Goal: Task Accomplishment & Management: Complete application form

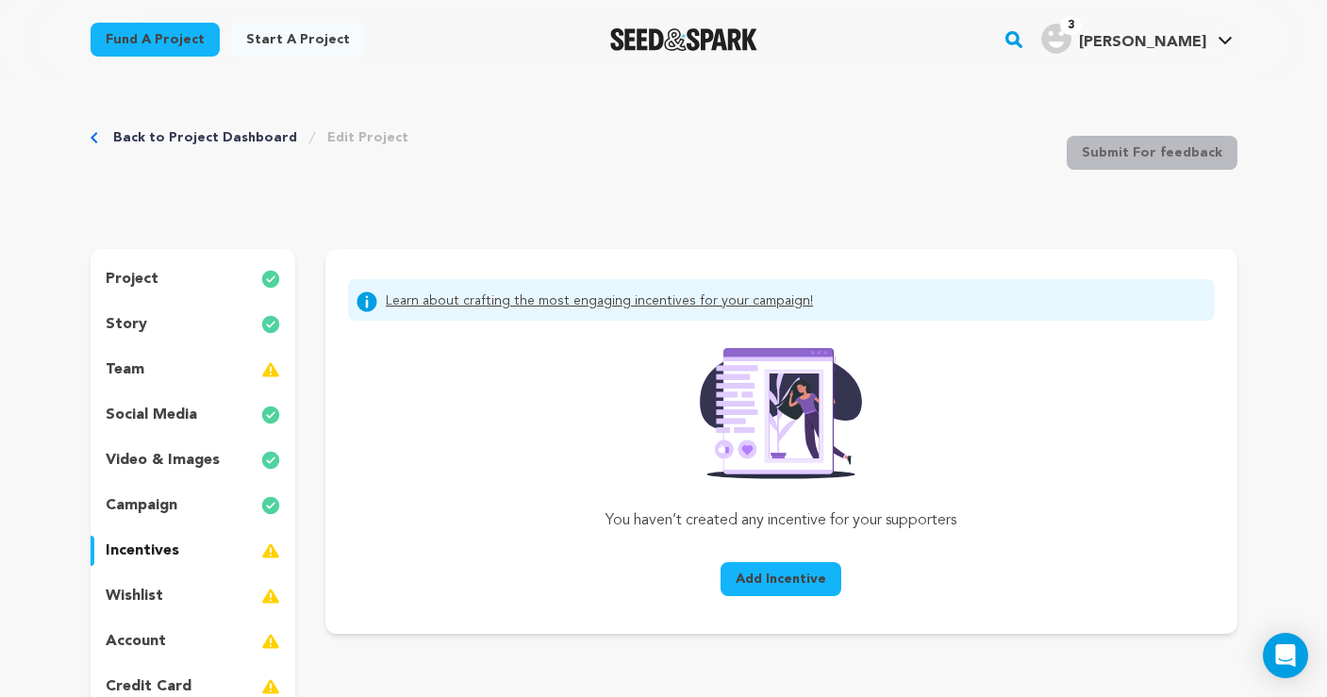
scroll to position [211, 0]
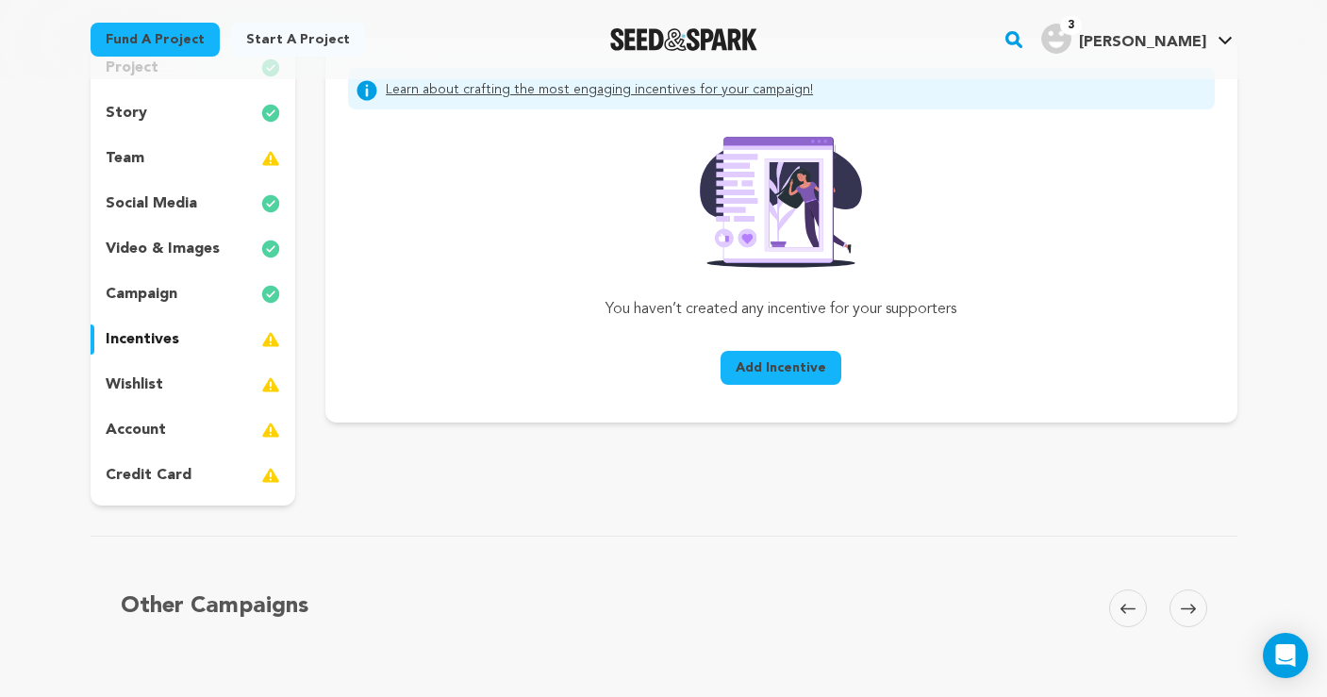
click at [758, 366] on span "Add Incentive" at bounding box center [781, 368] width 91 height 19
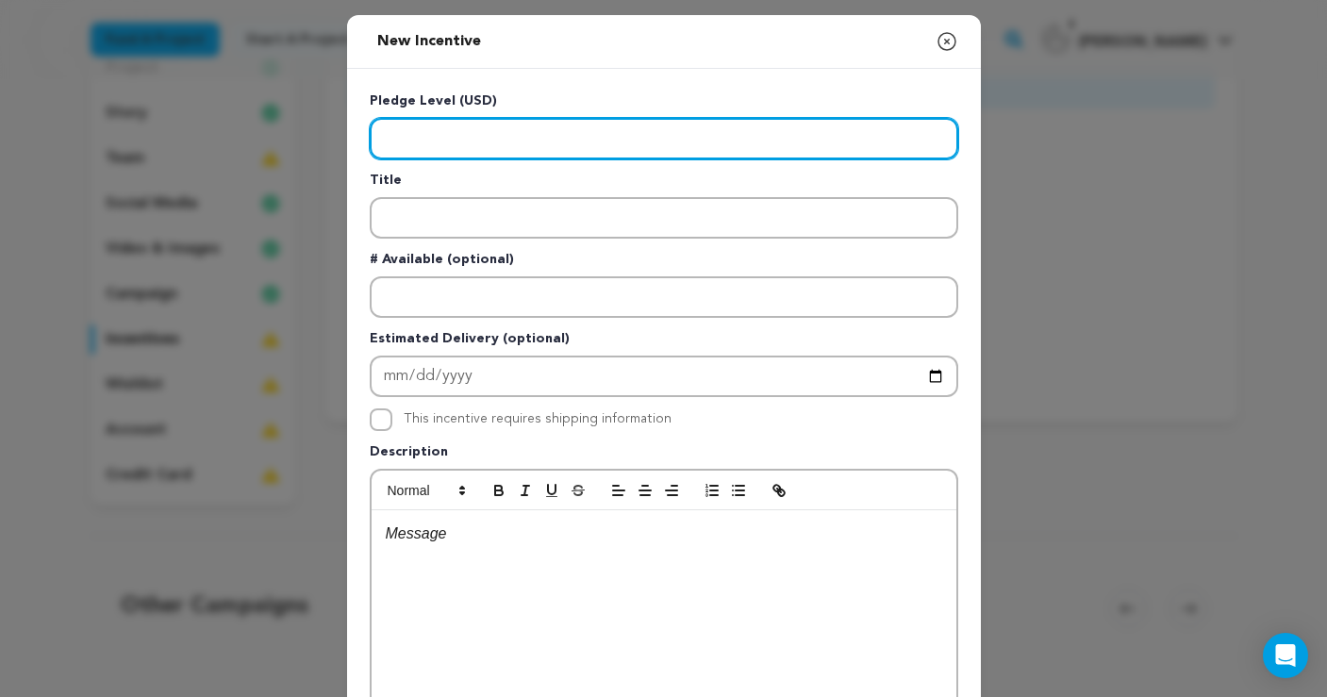
click at [452, 131] on input "Enter level" at bounding box center [664, 139] width 589 height 42
type input "10"
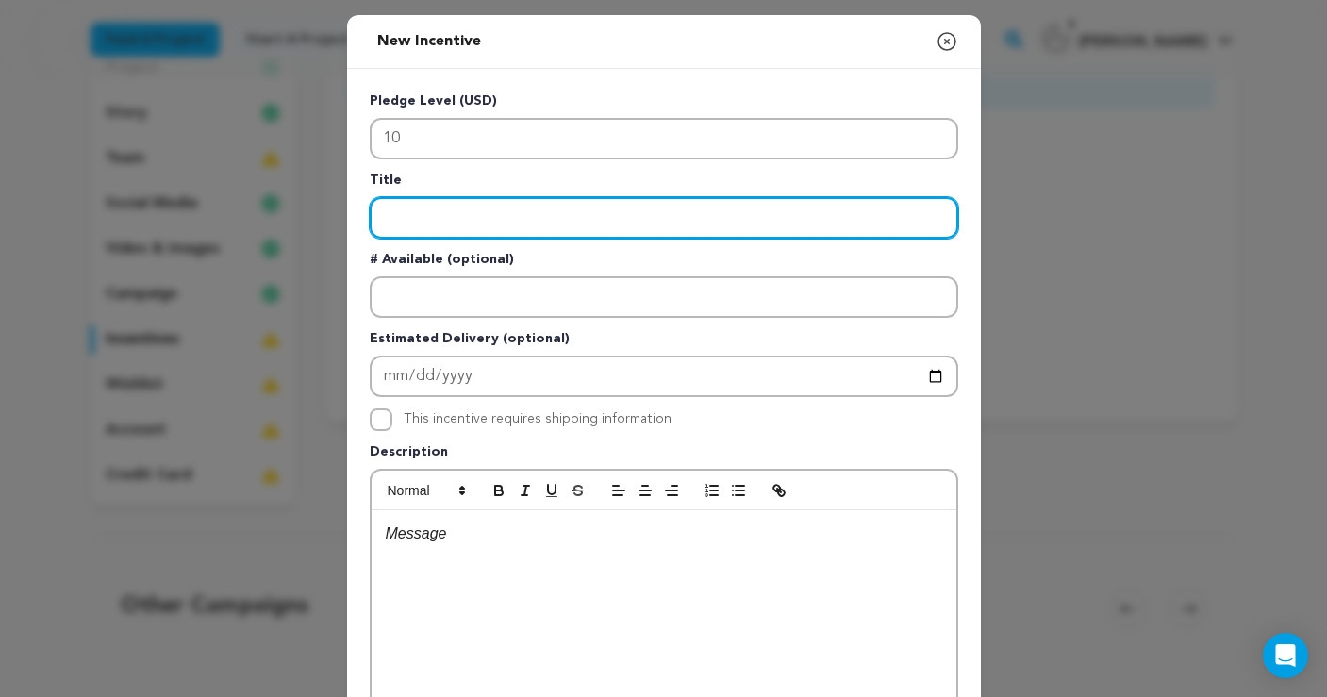
click at [450, 213] on input "Enter title" at bounding box center [664, 218] width 589 height 42
type input "spiritual fist bump"
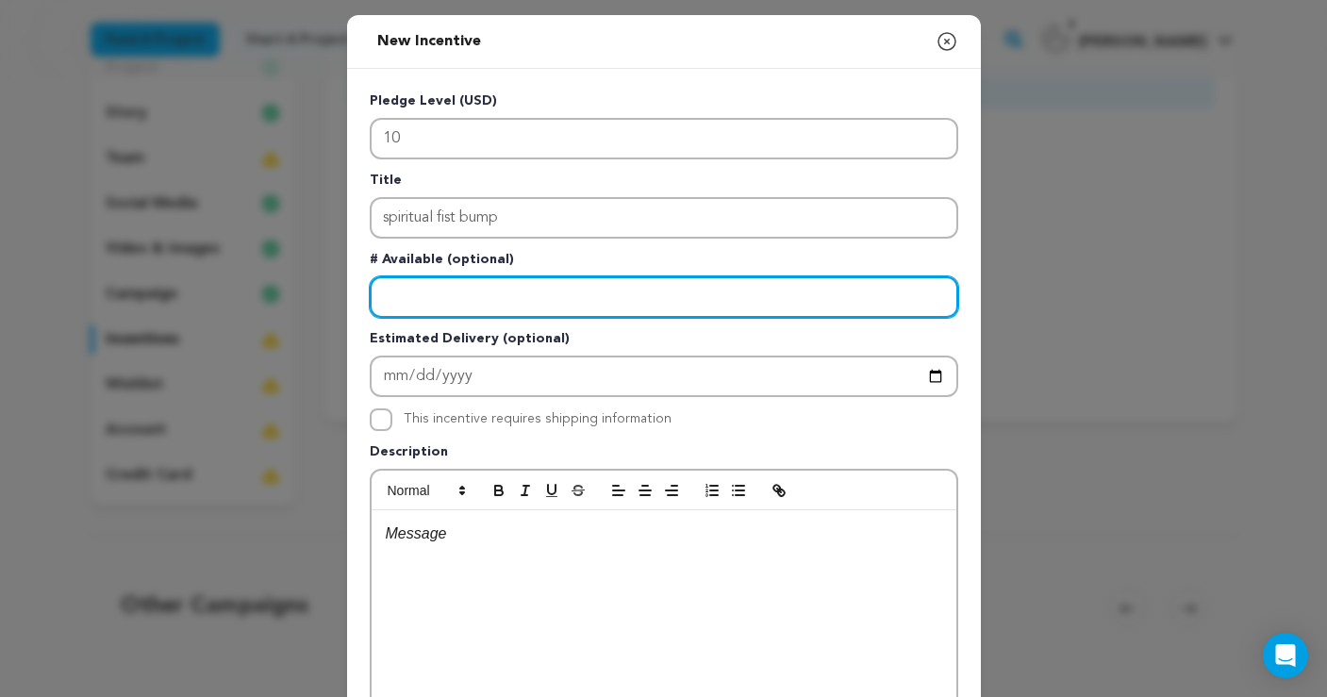
click at [447, 299] on input "Enter number available" at bounding box center [664, 297] width 589 height 42
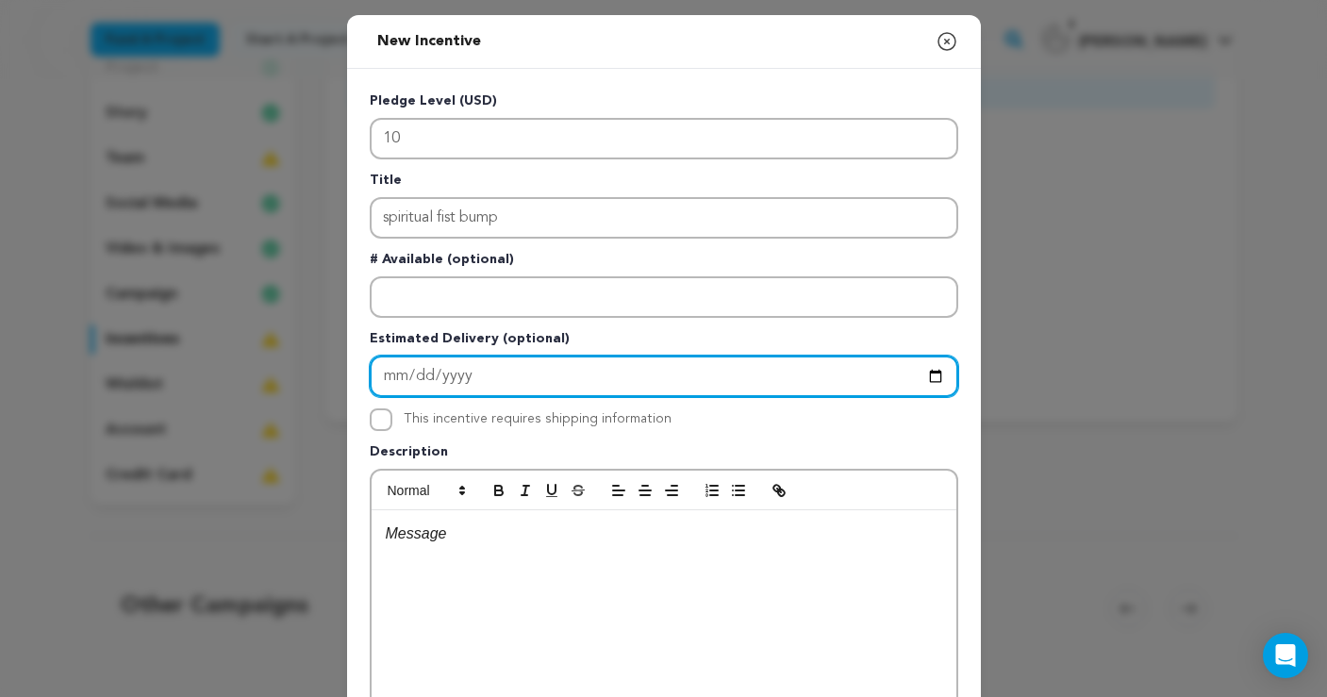
click at [501, 378] on input "Enter Estimated Delivery" at bounding box center [664, 377] width 589 height 42
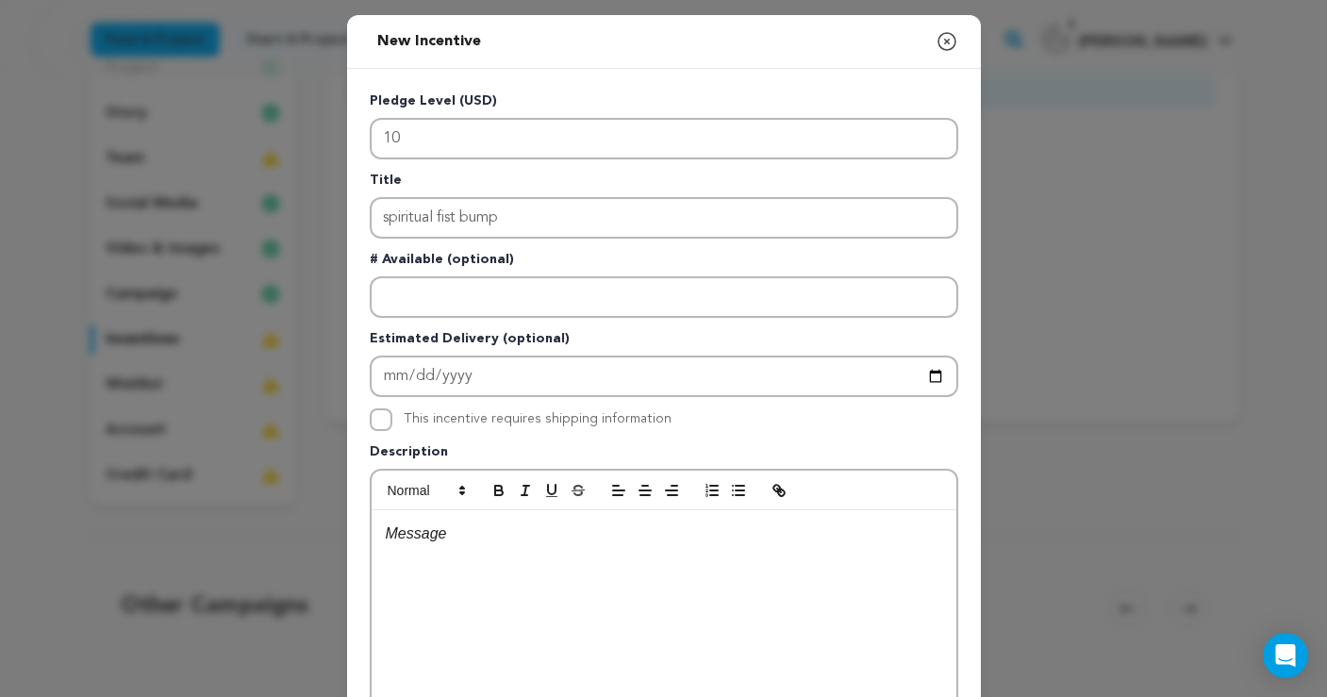
drag, startPoint x: 830, startPoint y: 431, endPoint x: 710, endPoint y: 423, distance: 120.1
click at [826, 431] on div "Pledge Level (USD) 10 Title spiritual fist bump # Available (optional) Estimate…" at bounding box center [664, 490] width 589 height 796
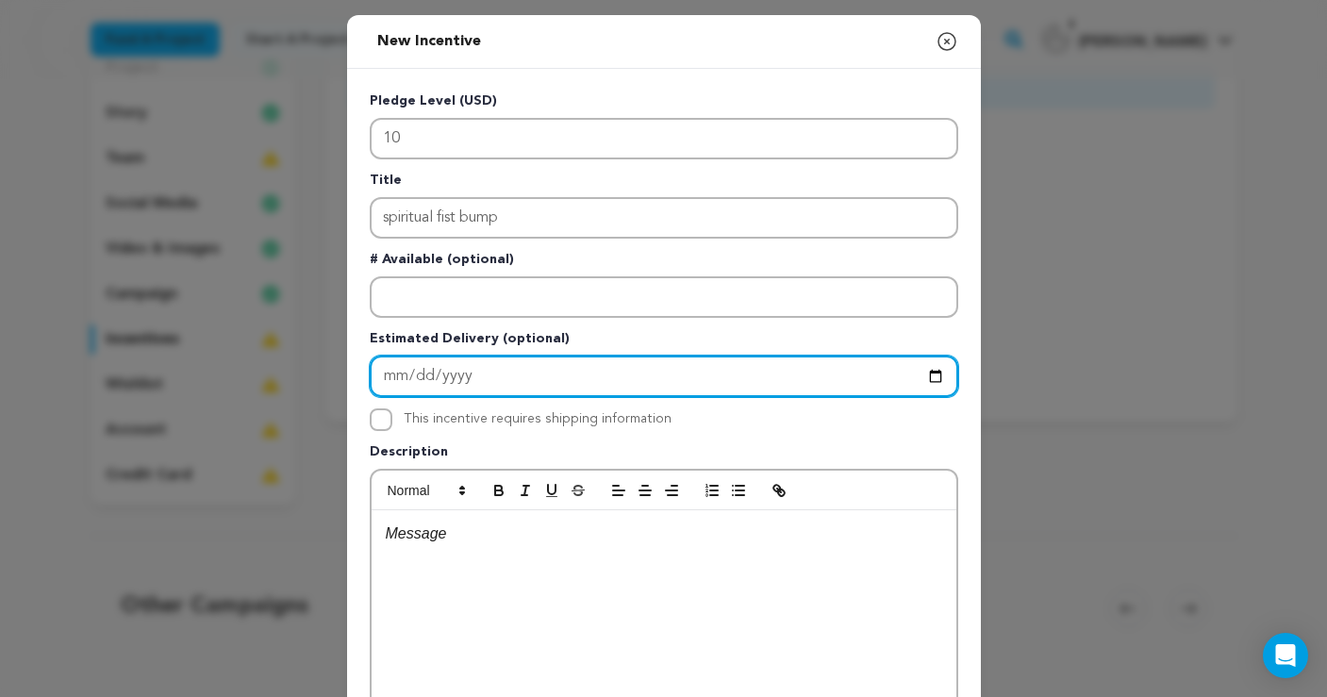
click at [390, 375] on input "Enter Estimated Delivery" at bounding box center [664, 377] width 589 height 42
click at [572, 371] on input "Enter Estimated Delivery" at bounding box center [664, 377] width 589 height 42
click at [440, 375] on input "Enter Estimated Delivery" at bounding box center [664, 377] width 589 height 42
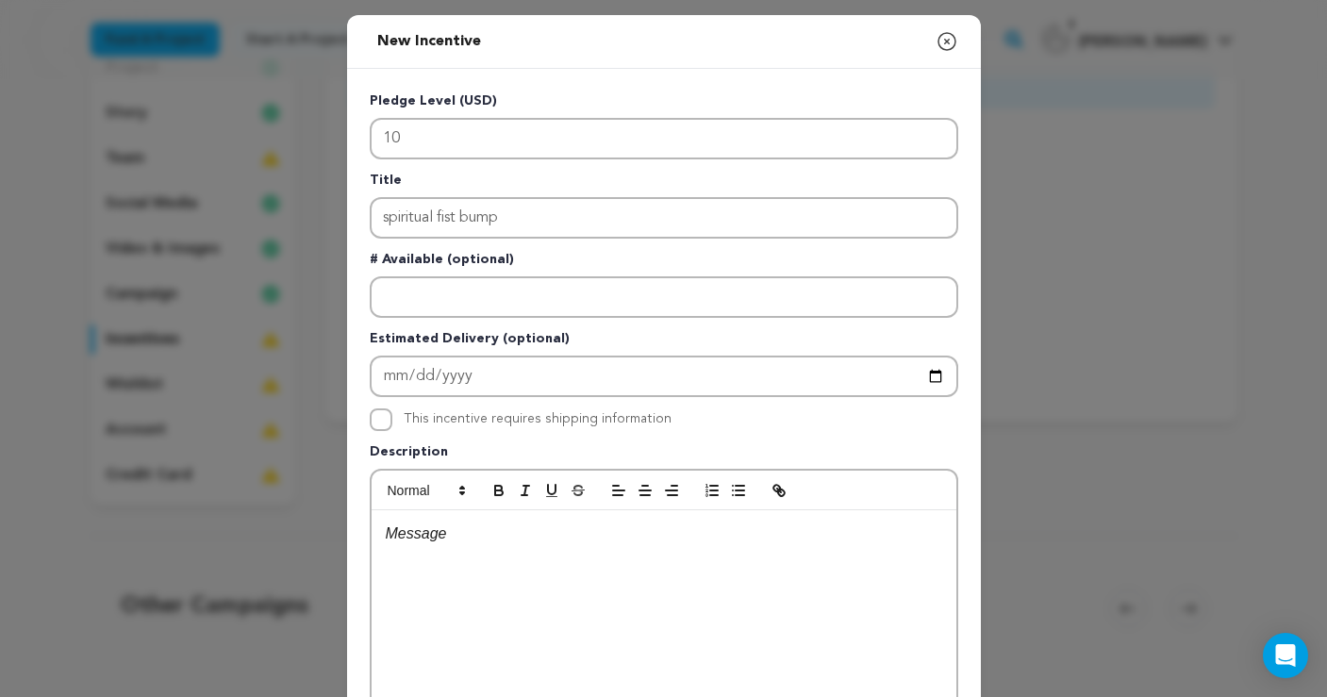
click at [713, 419] on div "This incentive requires shipping information" at bounding box center [664, 420] width 589 height 23
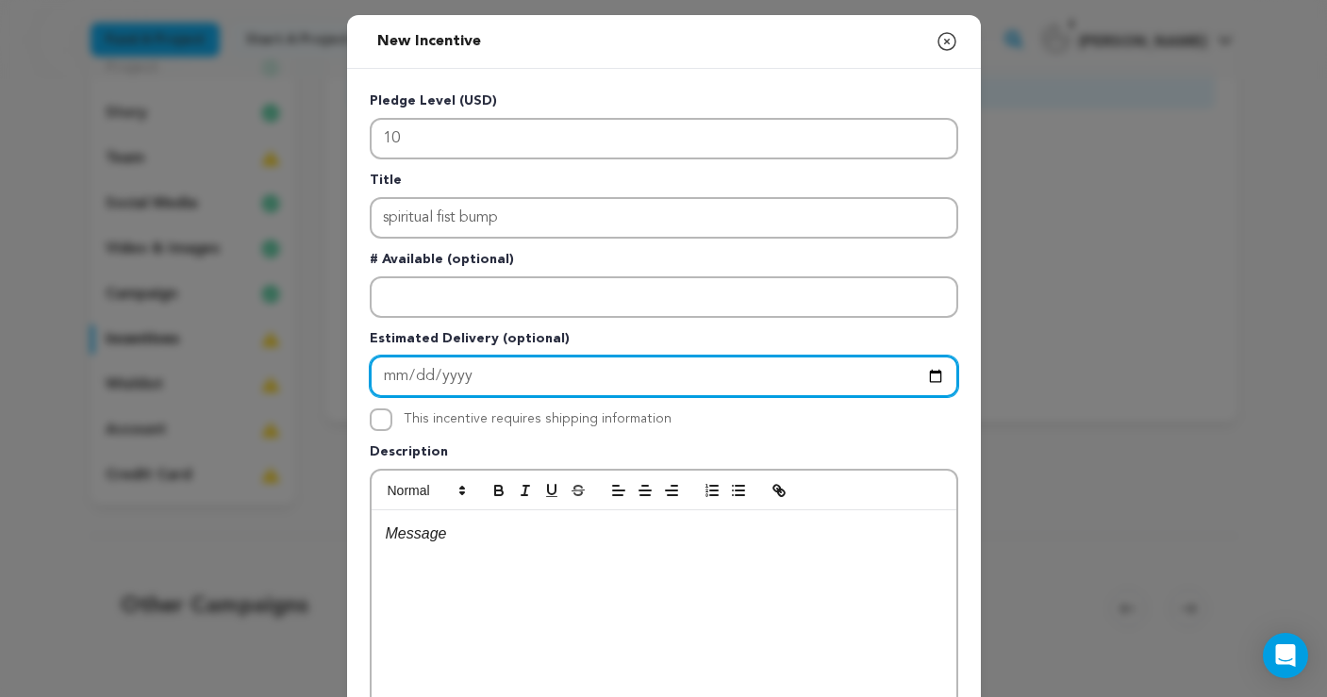
click at [392, 372] on input "Enter Estimated Delivery" at bounding box center [664, 377] width 589 height 42
type input "2025-10-15"
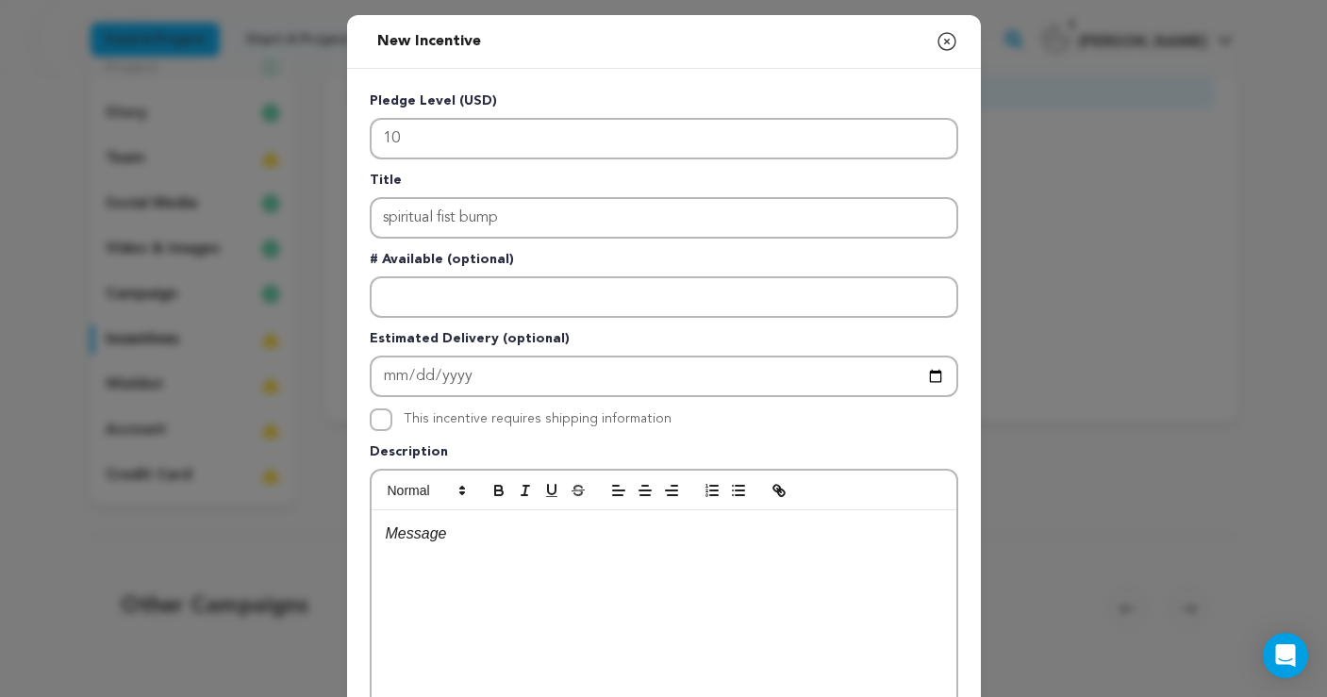
click at [621, 448] on p "Description" at bounding box center [664, 455] width 589 height 26
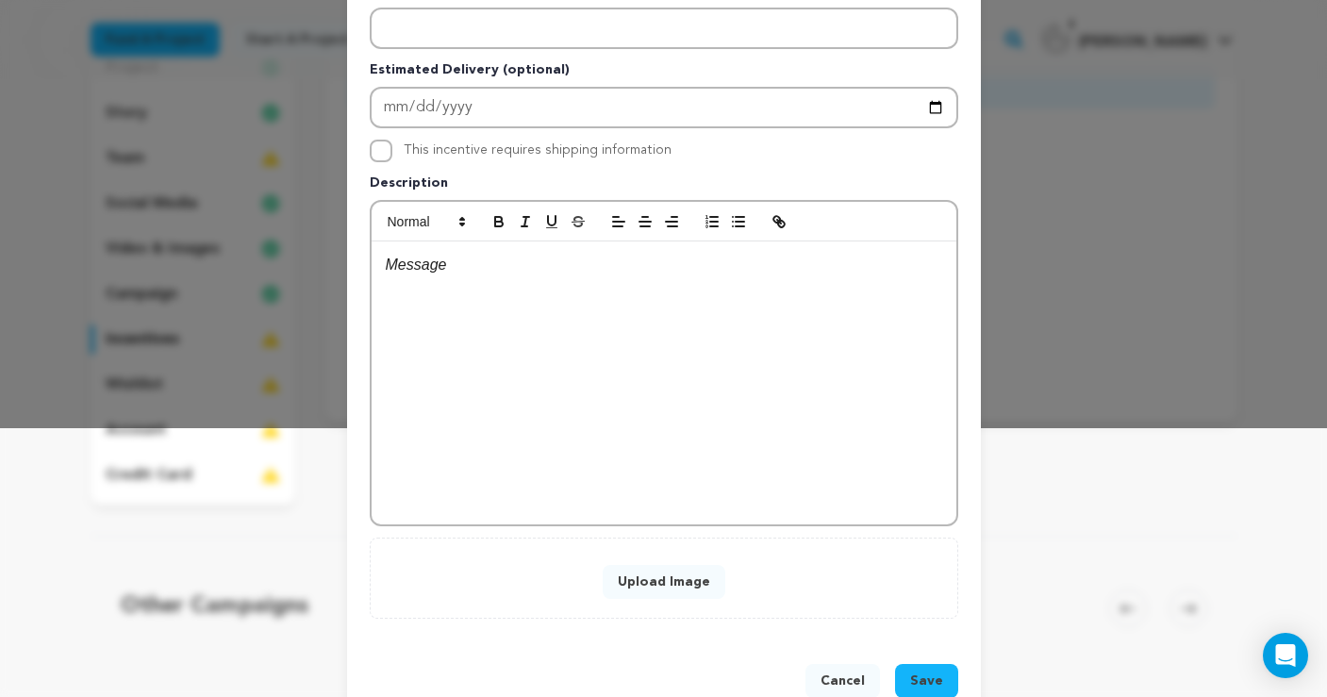
scroll to position [274, 0]
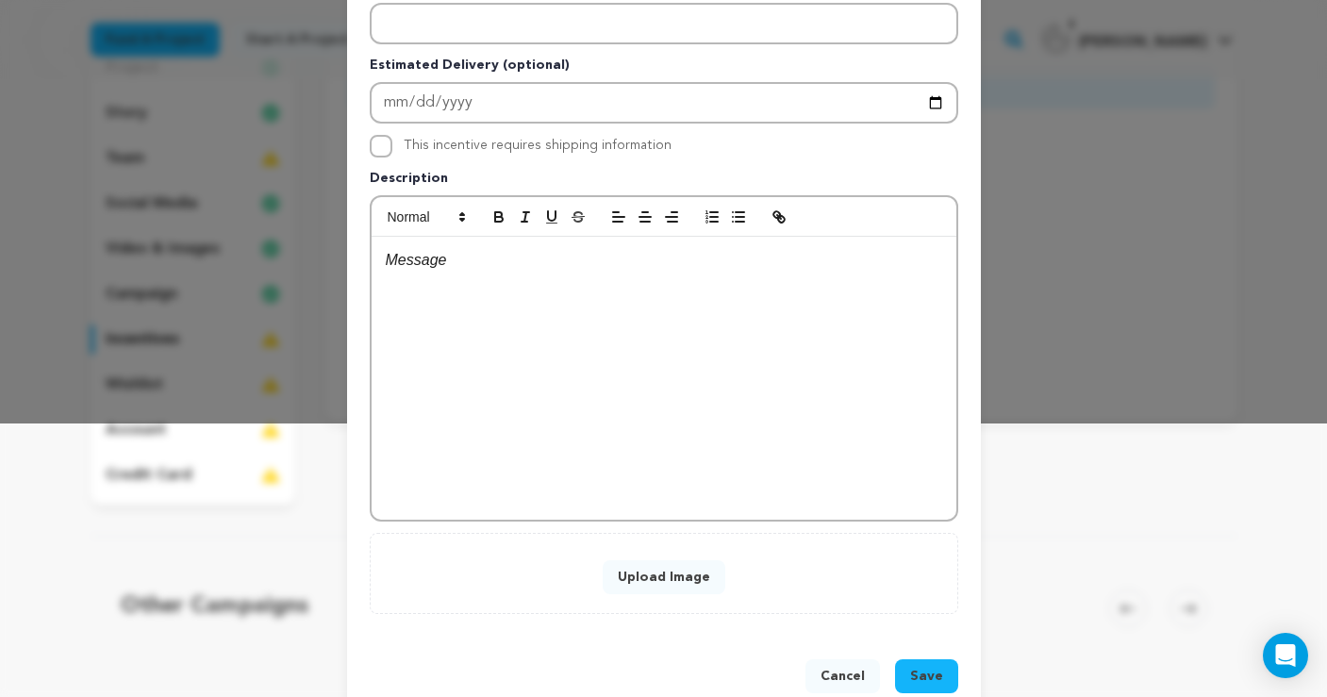
click at [491, 267] on p at bounding box center [664, 260] width 557 height 25
click at [680, 577] on button "Upload Image" at bounding box center [664, 577] width 123 height 34
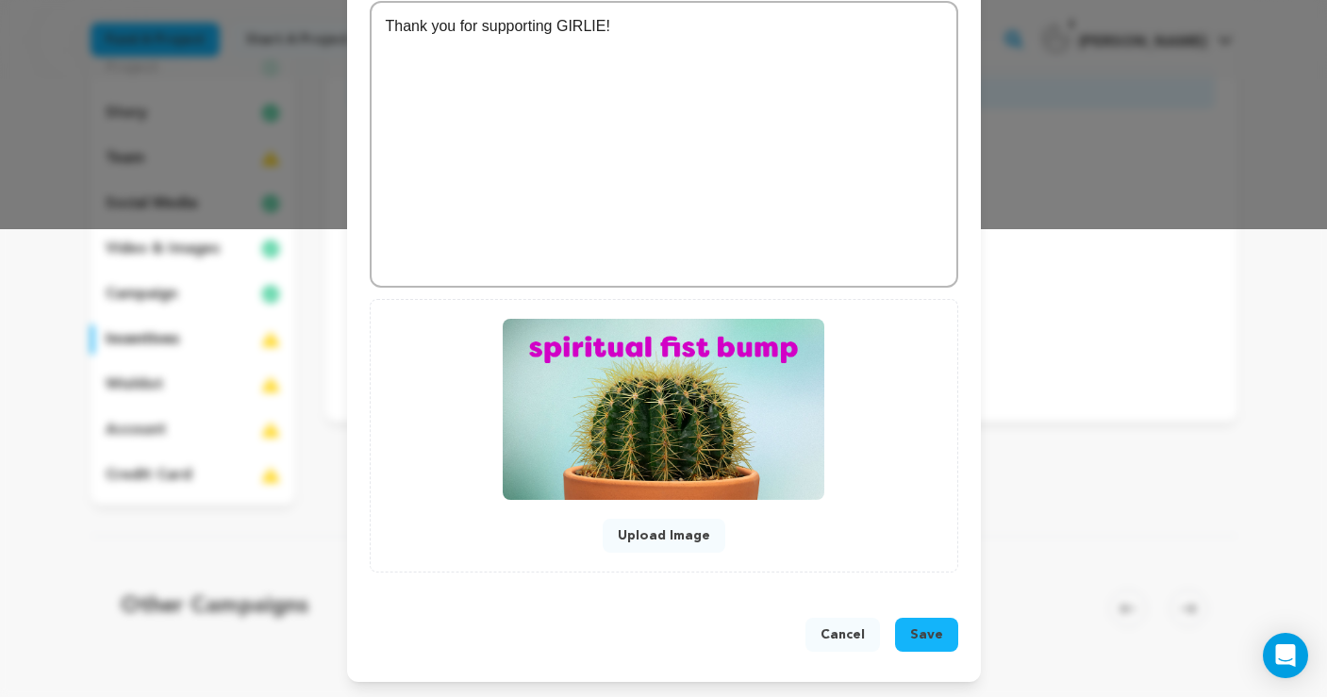
scroll to position [468, 0]
click at [929, 639] on span "Save" at bounding box center [926, 635] width 33 height 19
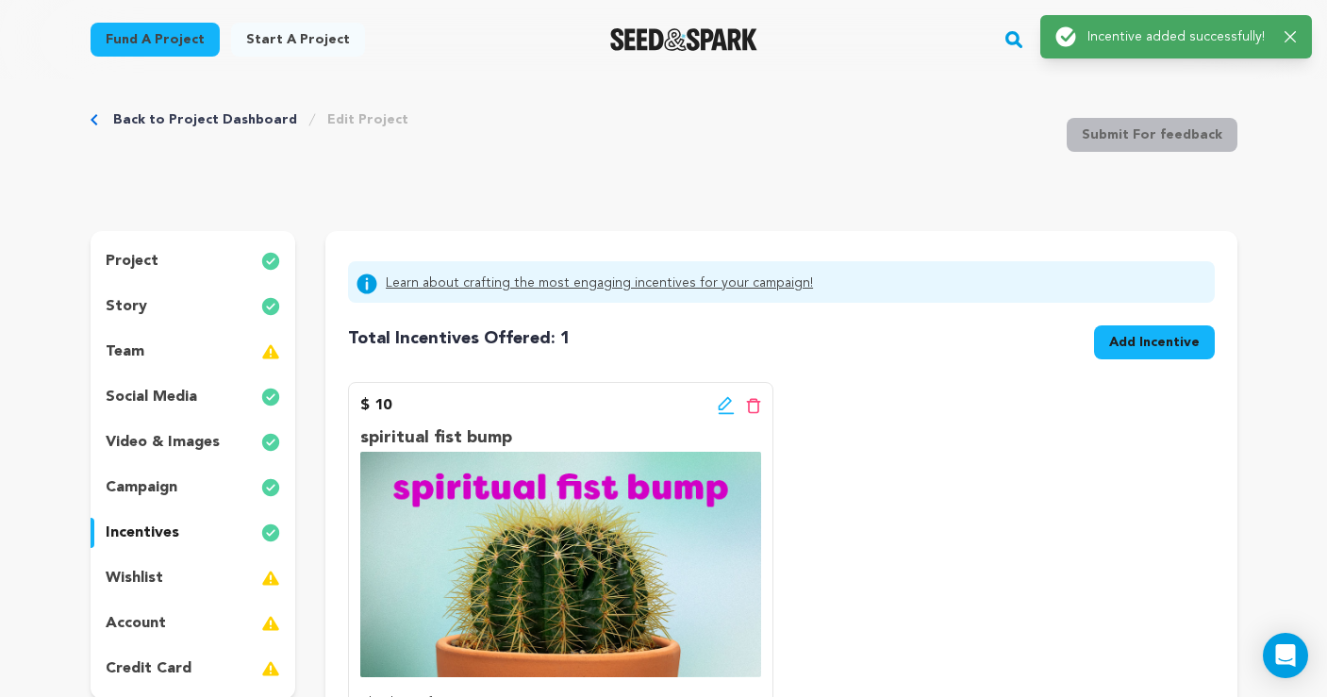
scroll to position [0, 0]
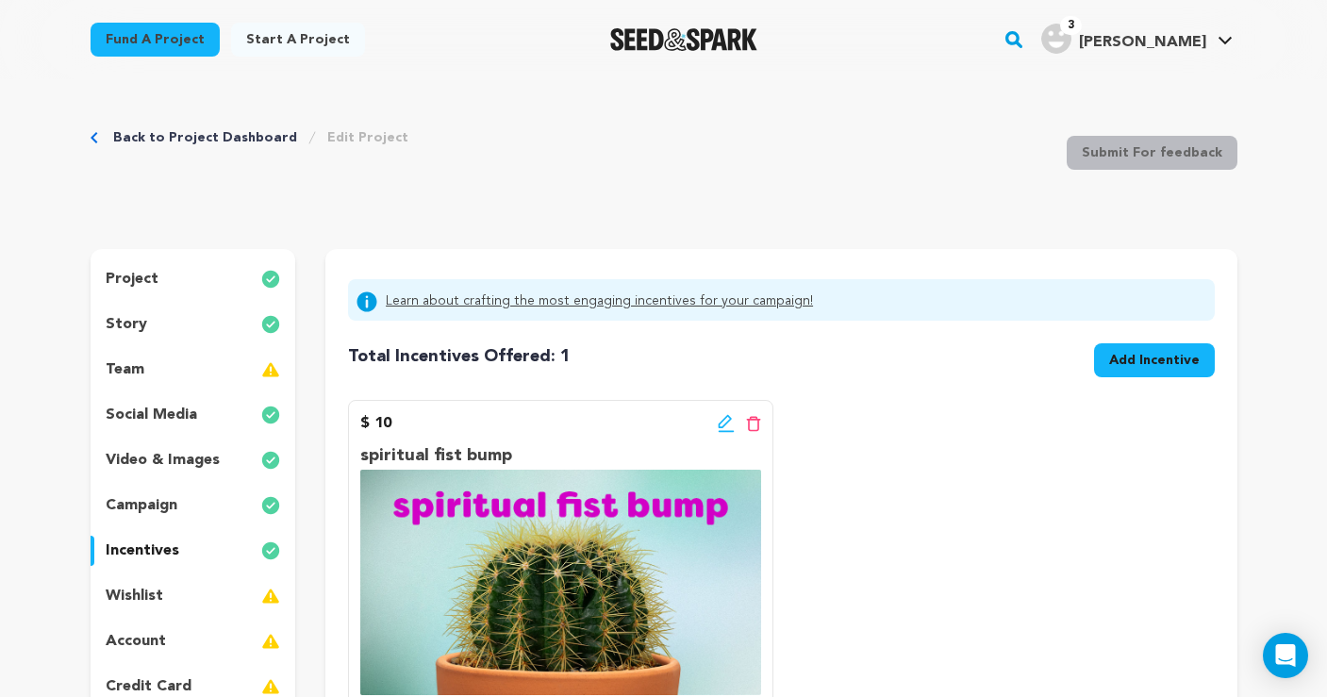
click at [1154, 350] on button "Add Incentive" at bounding box center [1154, 360] width 121 height 34
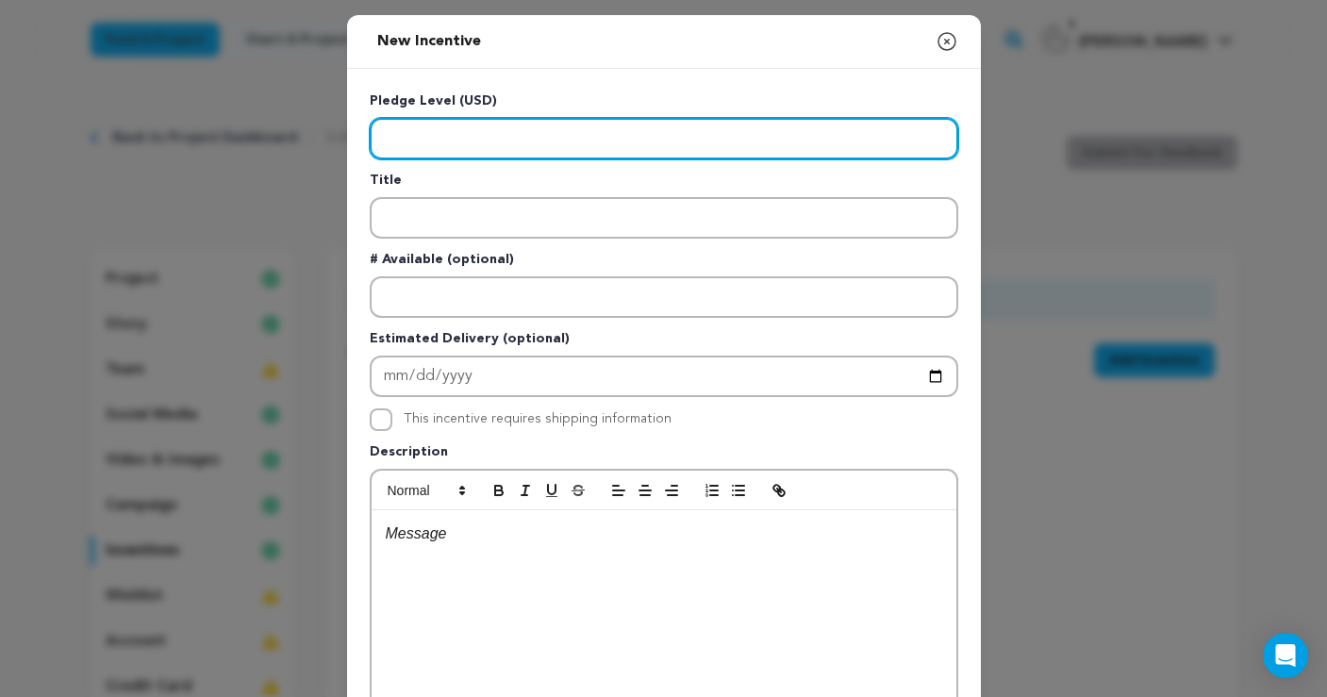
click at [496, 142] on input "Enter level" at bounding box center [664, 139] width 589 height 42
type input "25"
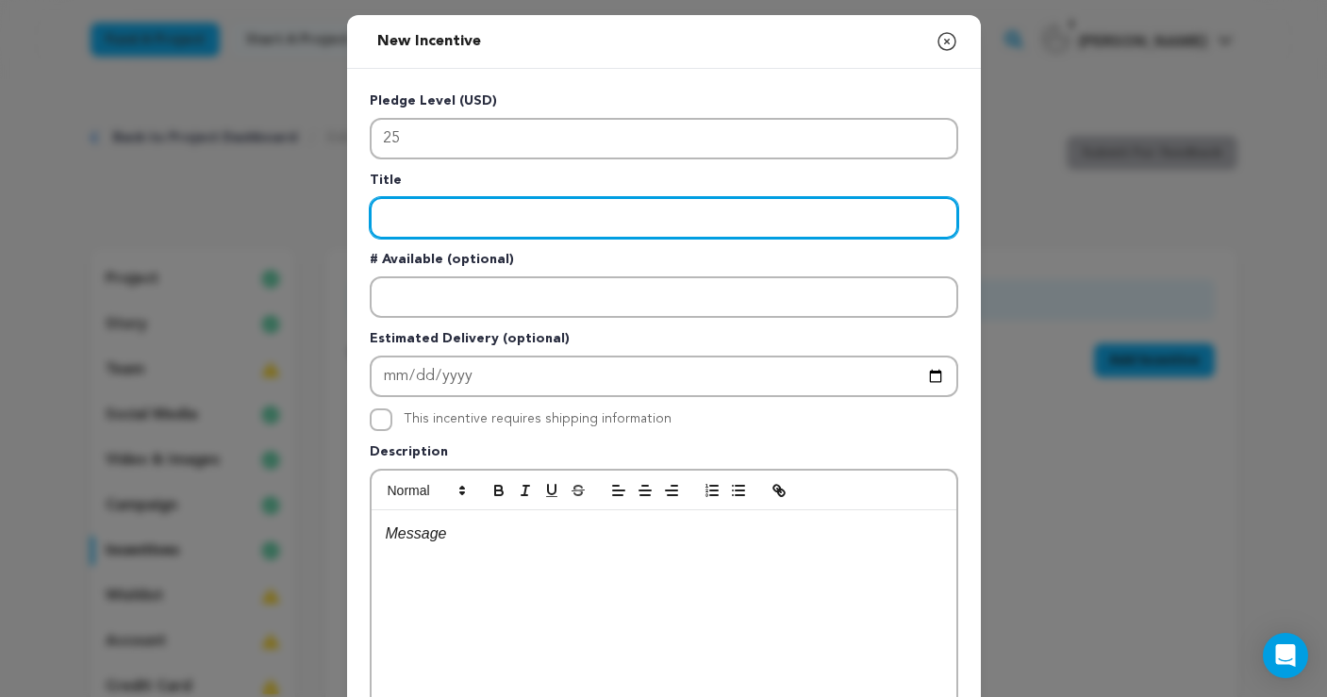
click at [517, 217] on input "Enter title" at bounding box center [664, 218] width 589 height 42
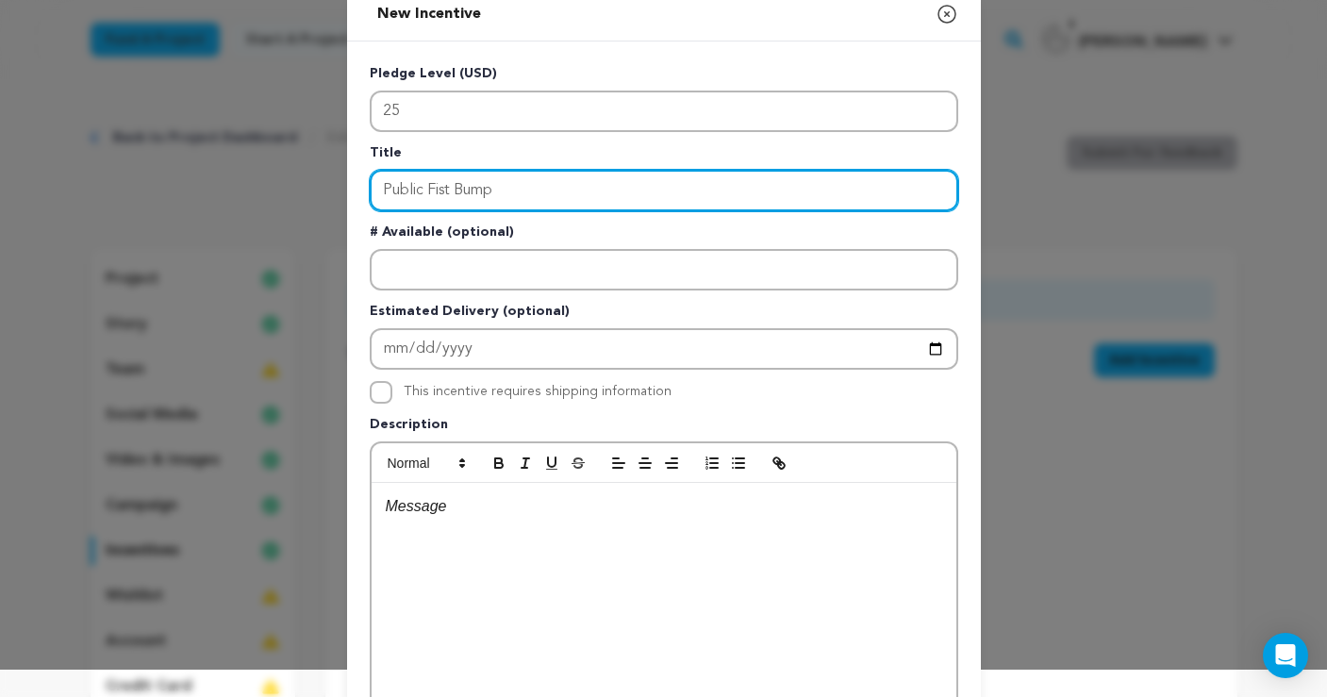
scroll to position [21, 0]
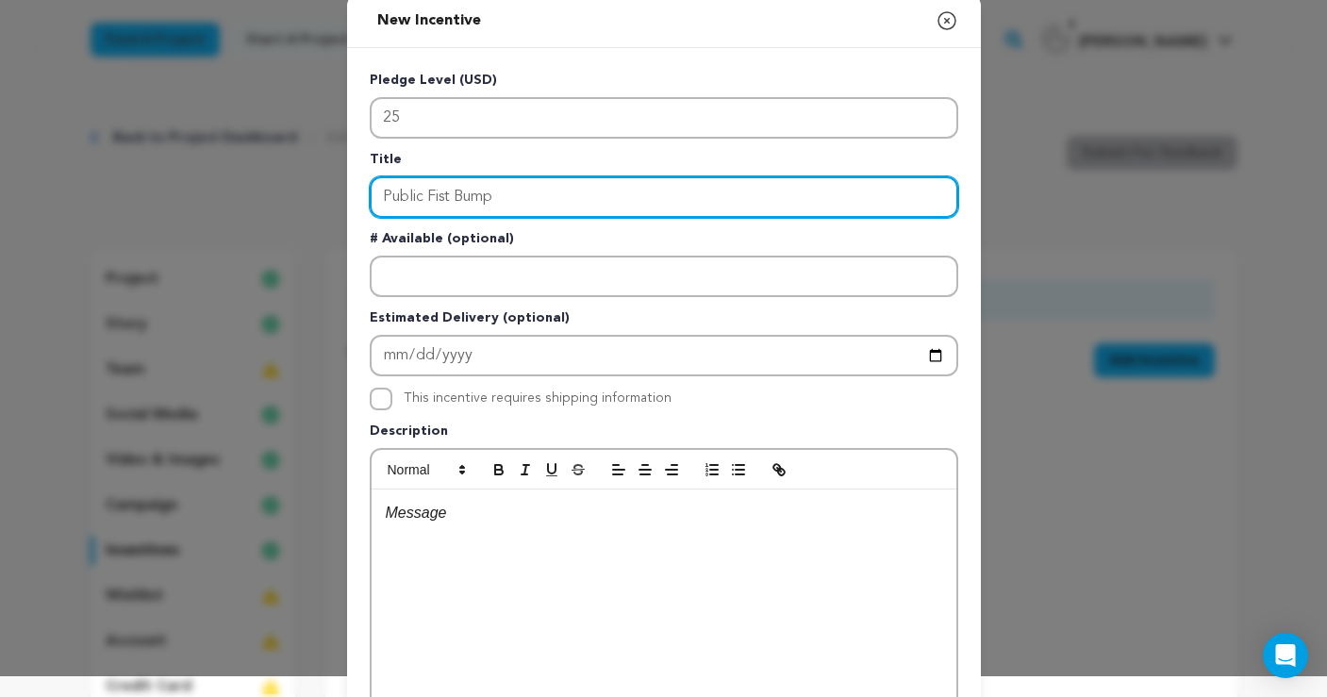
type input "Public Fist Bump"
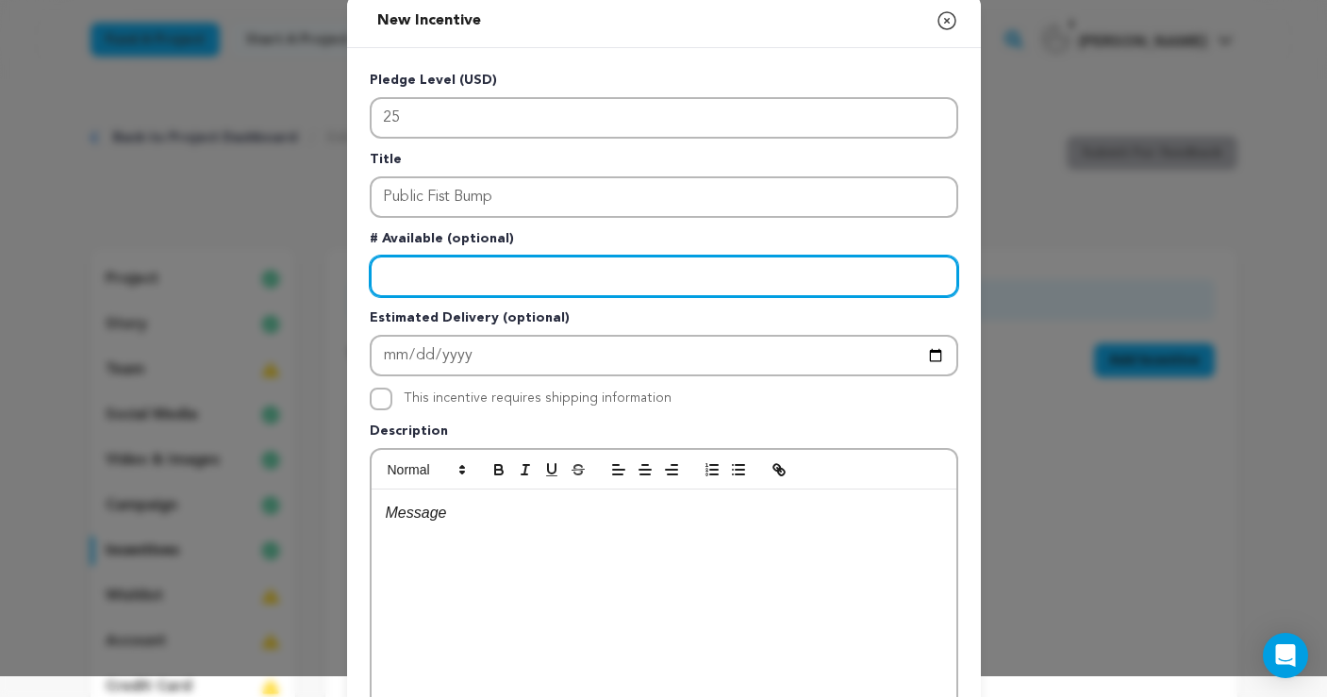
click at [542, 285] on input "Enter number available" at bounding box center [664, 277] width 589 height 42
click at [536, 282] on input "Enter number available" at bounding box center [664, 277] width 589 height 42
click at [535, 282] on input "Enter number available" at bounding box center [664, 277] width 589 height 42
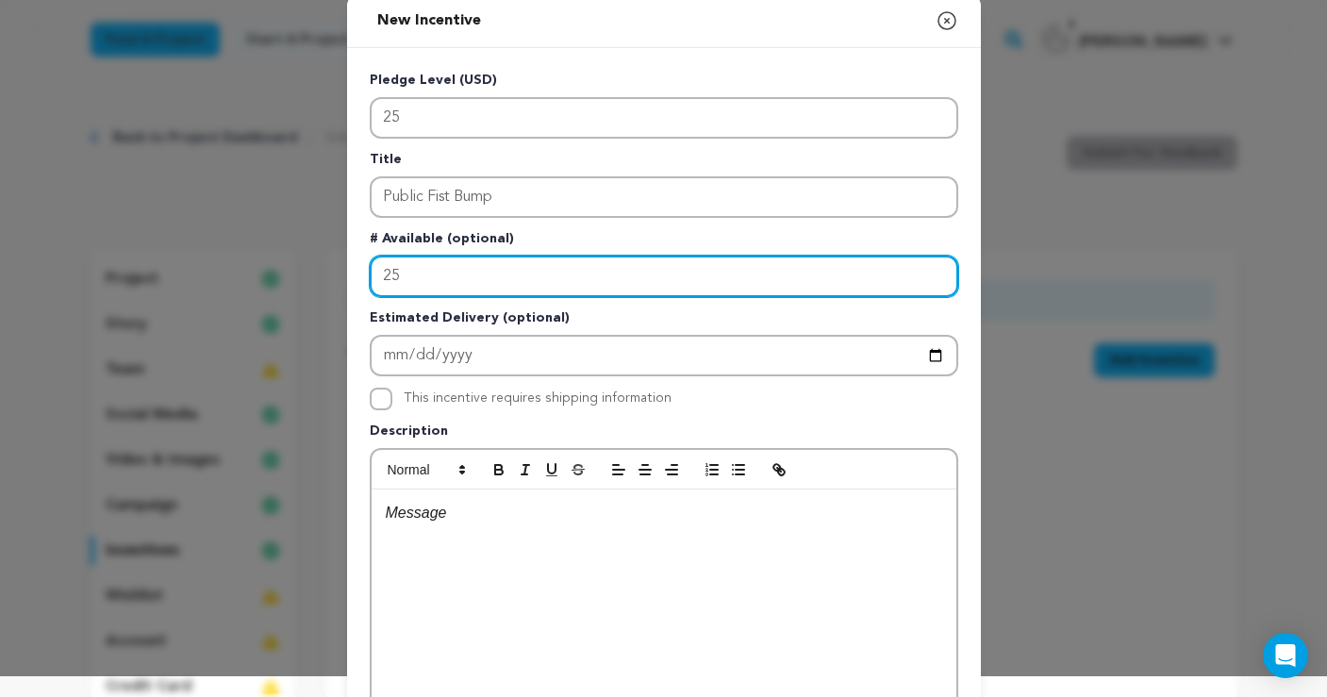
type input "25"
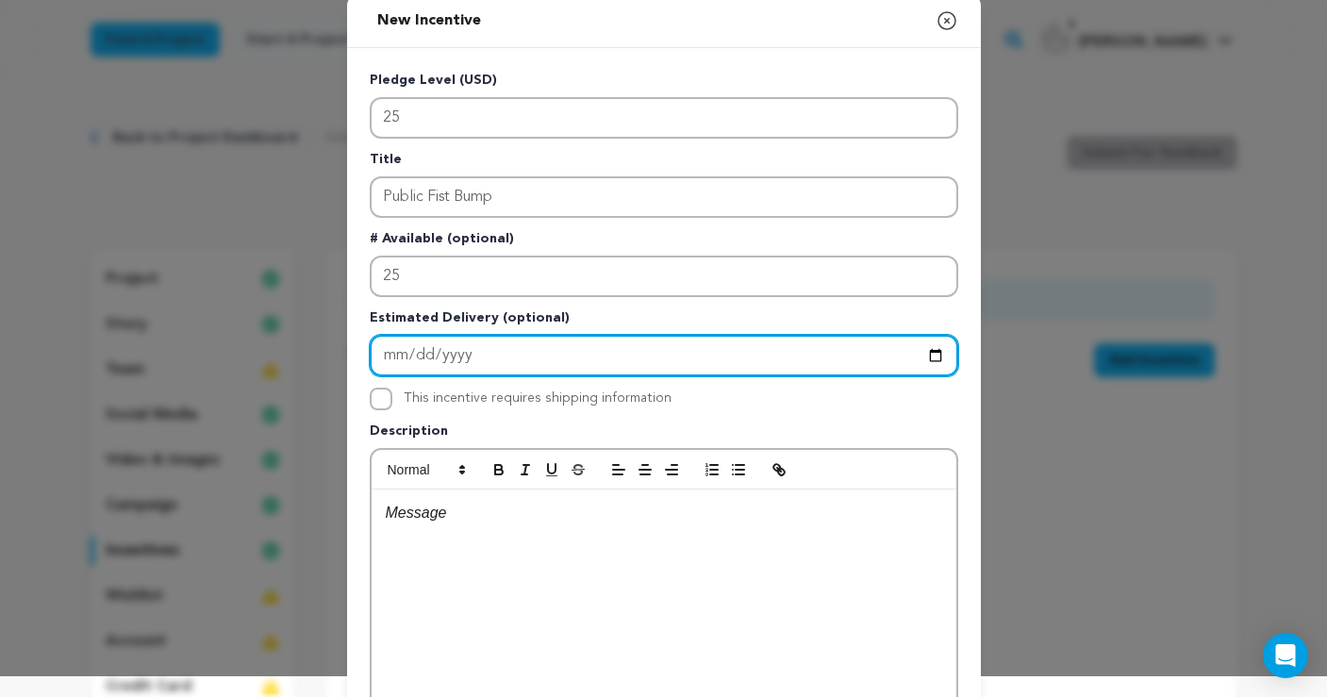
click at [392, 353] on input "Enter Estimated Delivery" at bounding box center [664, 356] width 589 height 42
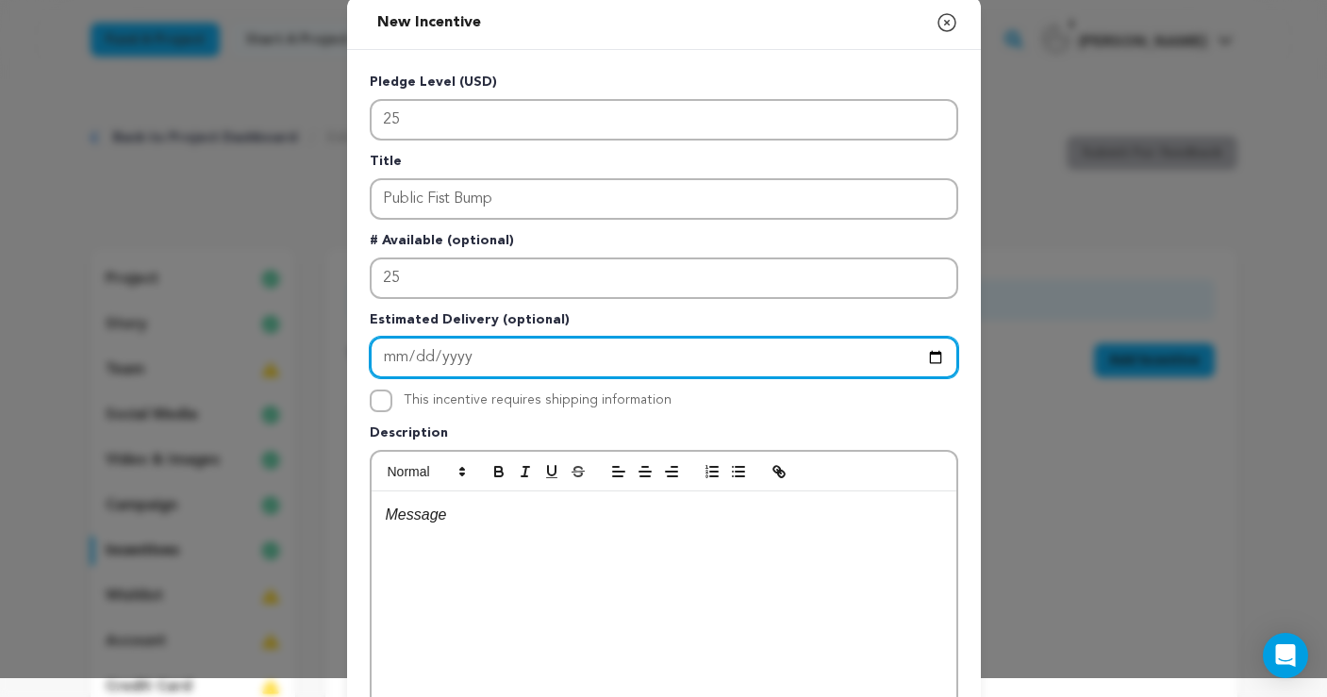
scroll to position [20, 0]
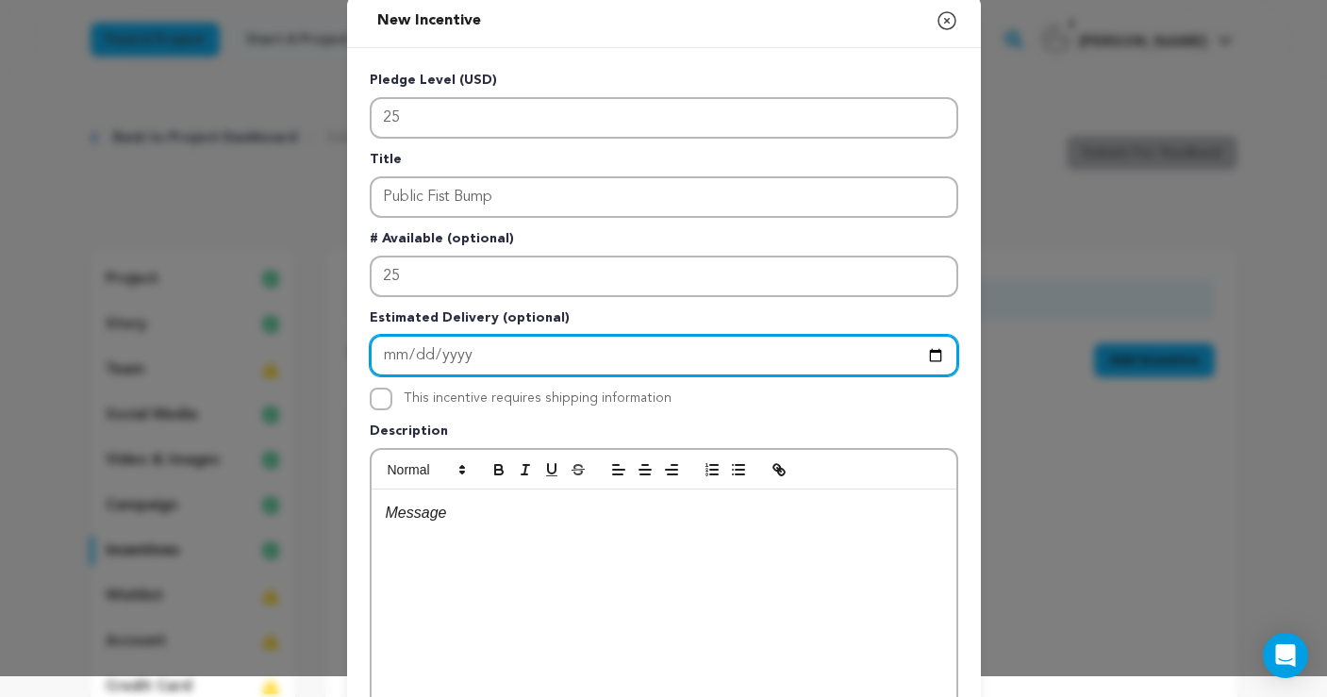
click at [397, 355] on input "Enter Estimated Delivery" at bounding box center [664, 356] width 589 height 42
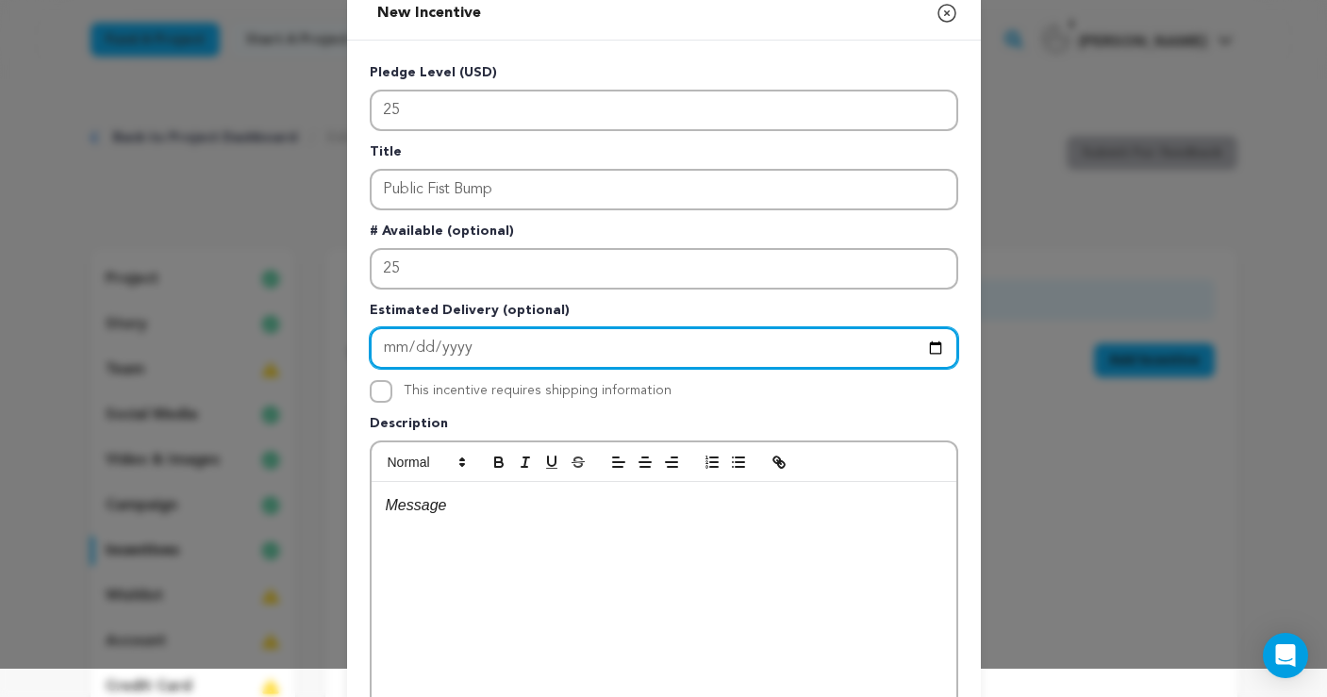
click at [394, 351] on input "Enter Estimated Delivery" at bounding box center [664, 348] width 589 height 42
click at [509, 351] on input "Enter Estimated Delivery" at bounding box center [664, 347] width 589 height 42
type input "2025-11-12"
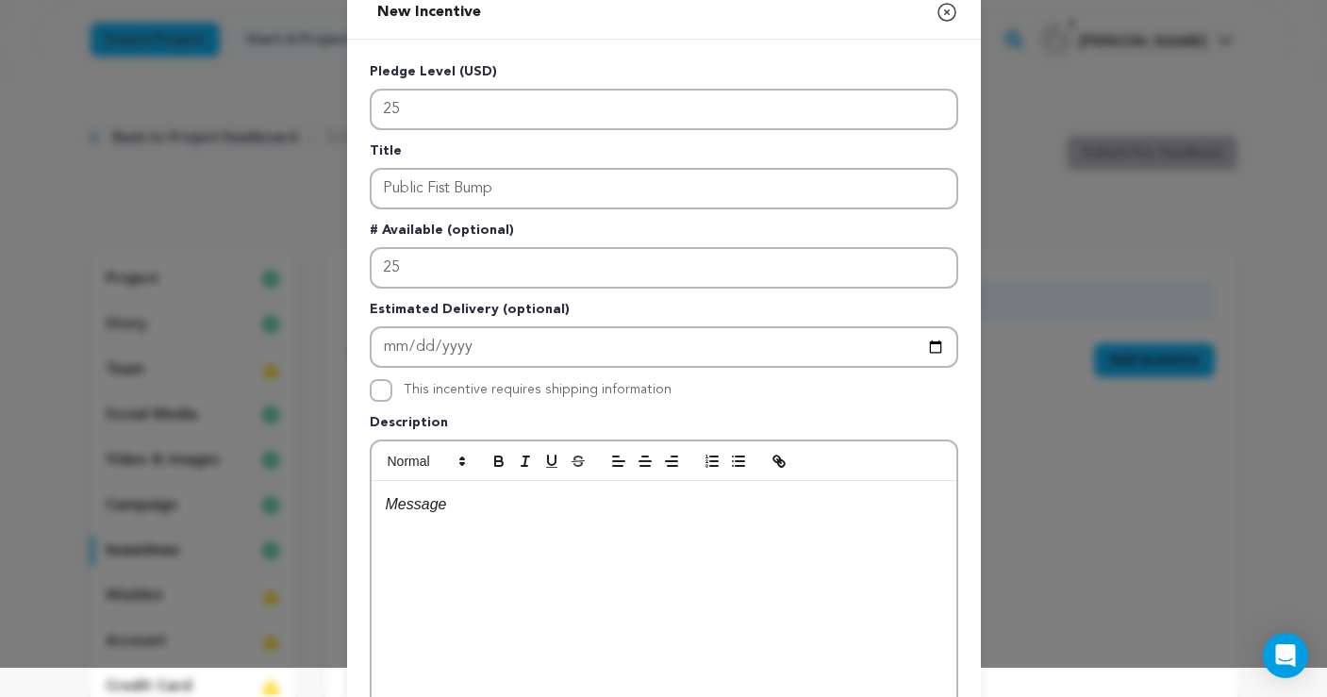
click at [720, 398] on div "This incentive requires shipping information" at bounding box center [664, 390] width 589 height 23
click at [462, 505] on p at bounding box center [664, 504] width 557 height 25
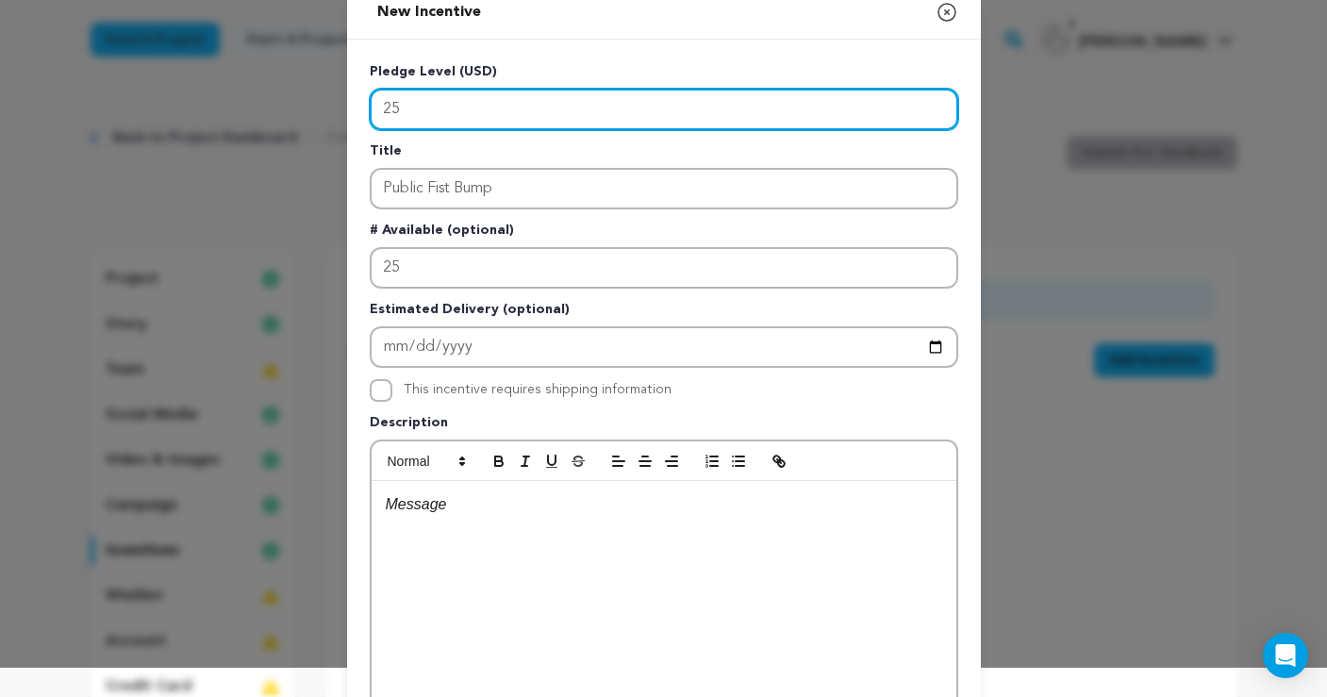
click at [367, 109] on div "Pledge Level (USD) 25 Title Public Fist Bump # Available (optional) 25 Estimate…" at bounding box center [664, 461] width 634 height 842
type input "30"
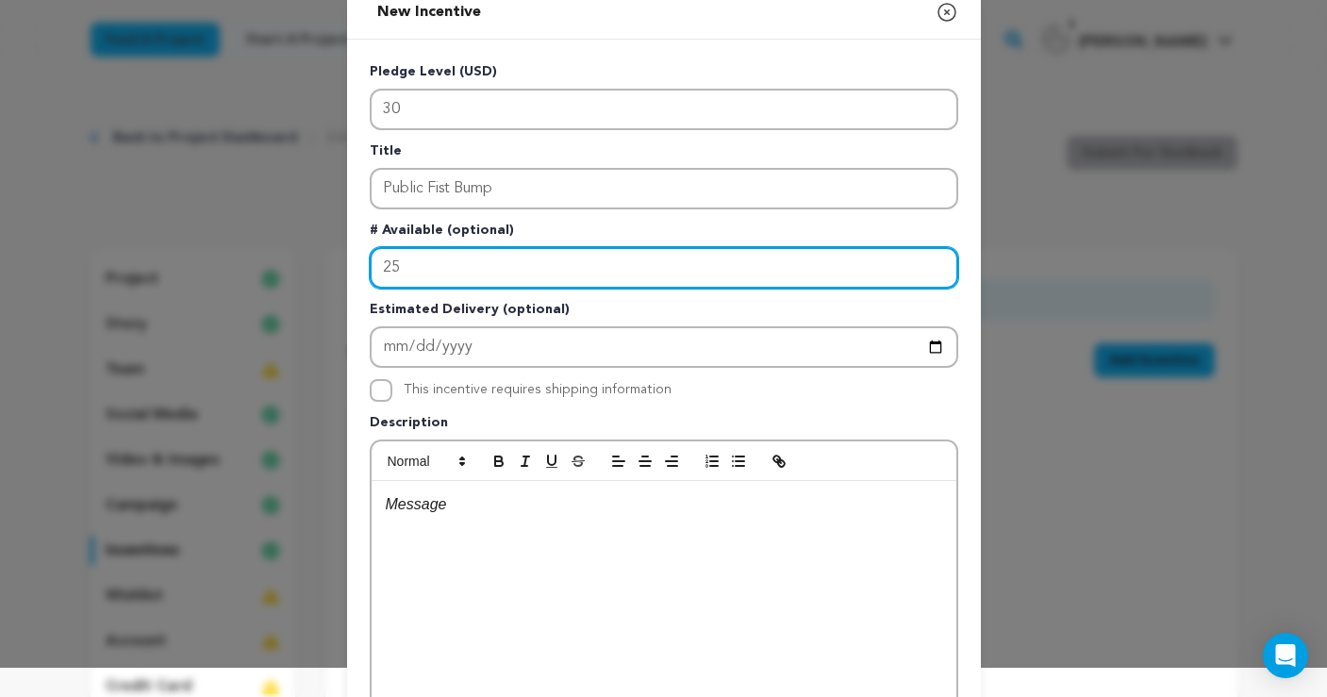
drag, startPoint x: 412, startPoint y: 259, endPoint x: 364, endPoint y: 264, distance: 48.3
click at [365, 264] on div "Pledge Level (USD) 30 Title Public Fist Bump # Available (optional) 25 Estimate…" at bounding box center [664, 461] width 634 height 842
type input "30"
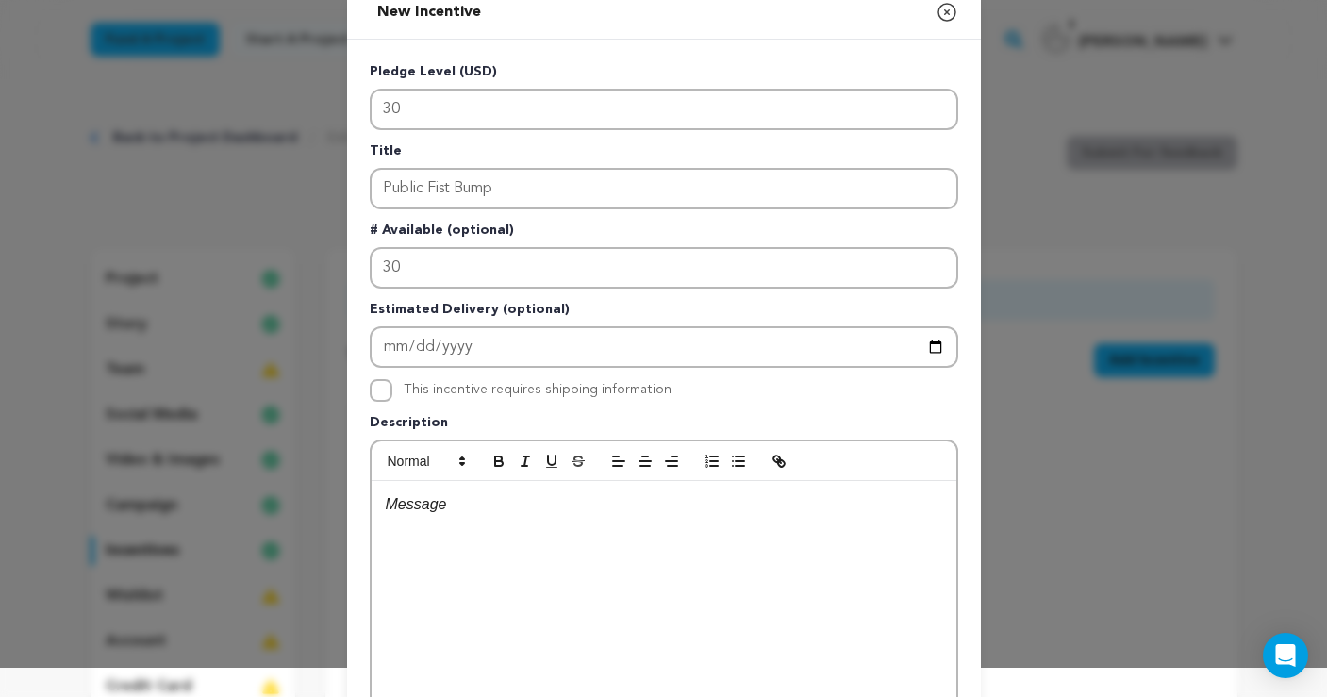
click at [478, 501] on p at bounding box center [664, 504] width 557 height 25
click at [405, 500] on p "I'll tag you on IG" at bounding box center [664, 504] width 557 height 25
click at [459, 504] on p "I'll tag you on IG" at bounding box center [664, 504] width 557 height 25
click at [663, 502] on p "I'll tag you with a public thanks on IG" at bounding box center [664, 504] width 557 height 25
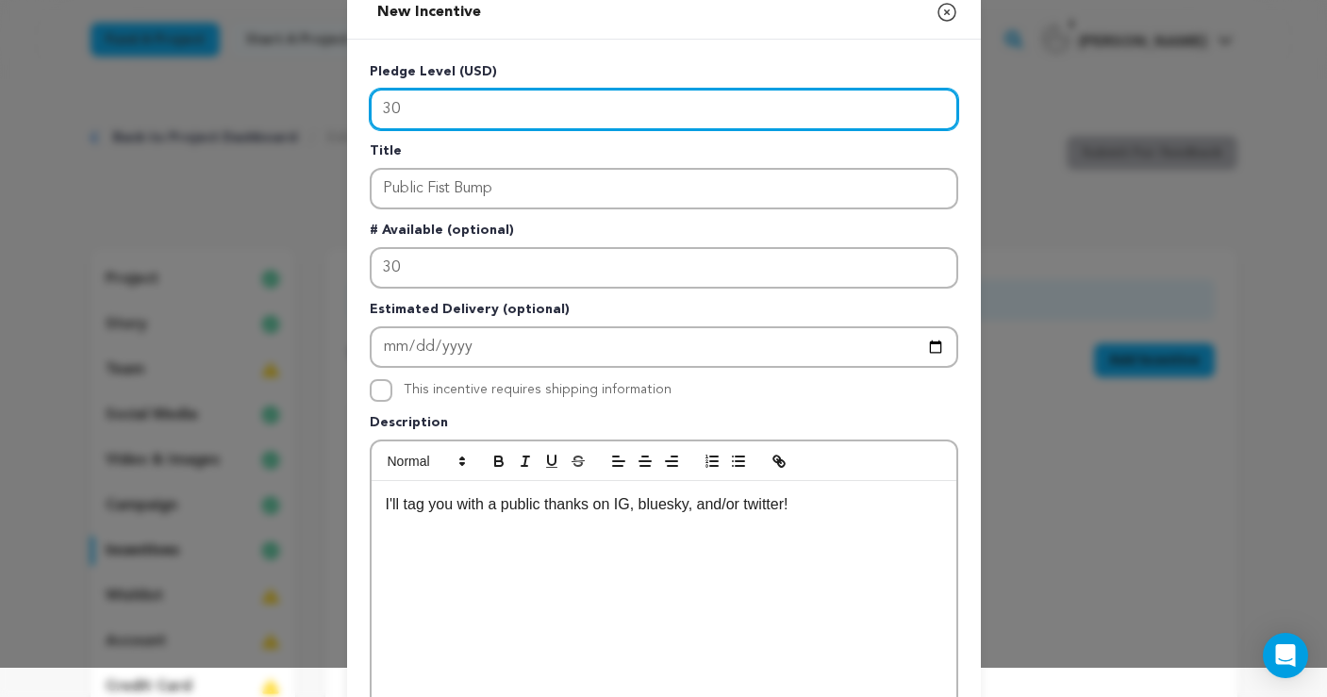
drag, startPoint x: 392, startPoint y: 106, endPoint x: 377, endPoint y: 107, distance: 14.2
click at [377, 107] on input "30" at bounding box center [664, 110] width 589 height 42
type input "40"
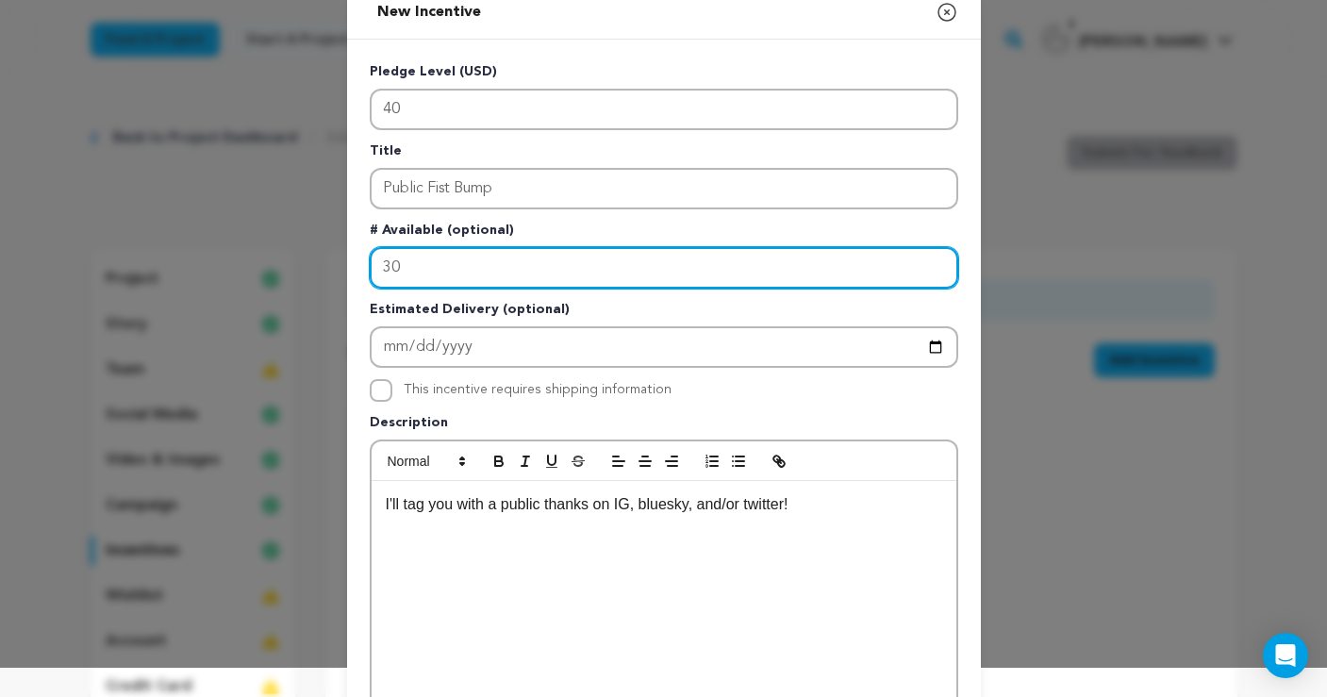
drag, startPoint x: 392, startPoint y: 266, endPoint x: 359, endPoint y: 264, distance: 32.1
click at [359, 264] on div "Pledge Level (USD) 40 Title Public Fist Bump # Available (optional) 30 Estimate…" at bounding box center [664, 461] width 634 height 842
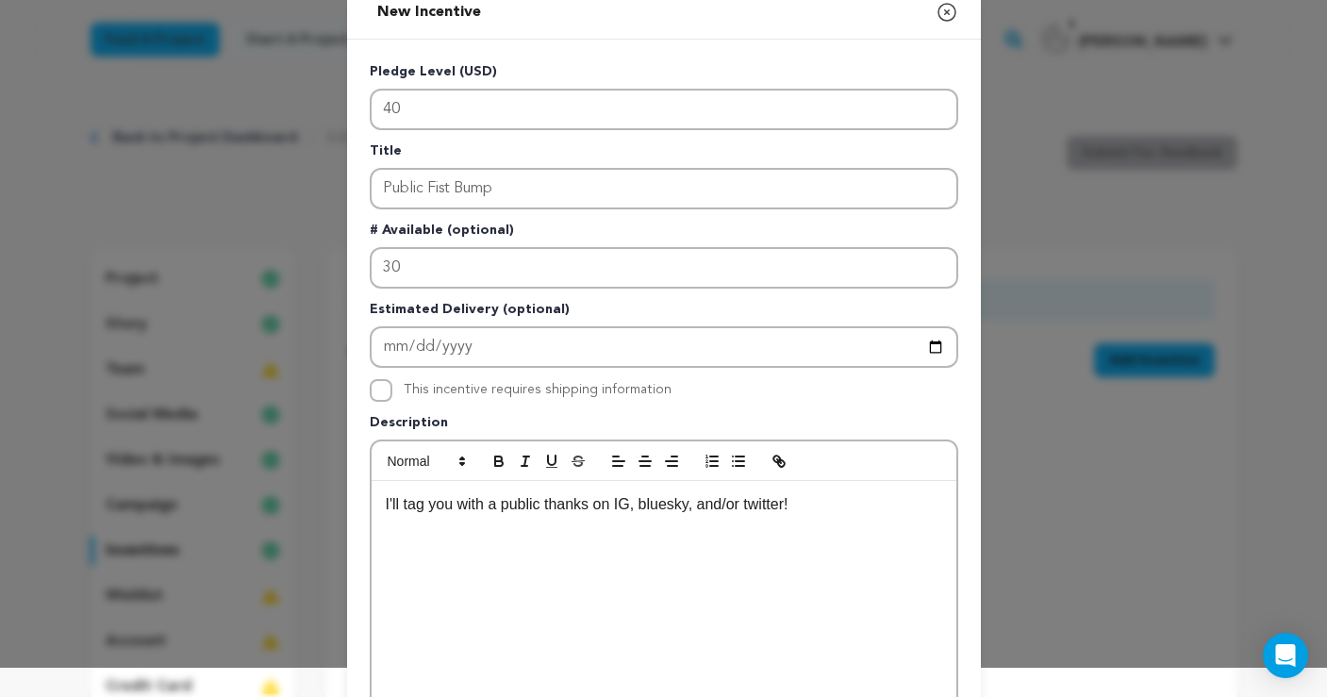
click at [793, 501] on p "I'll tag you with a public thanks on IG, bluesky, and/or twitter!" at bounding box center [664, 504] width 557 height 25
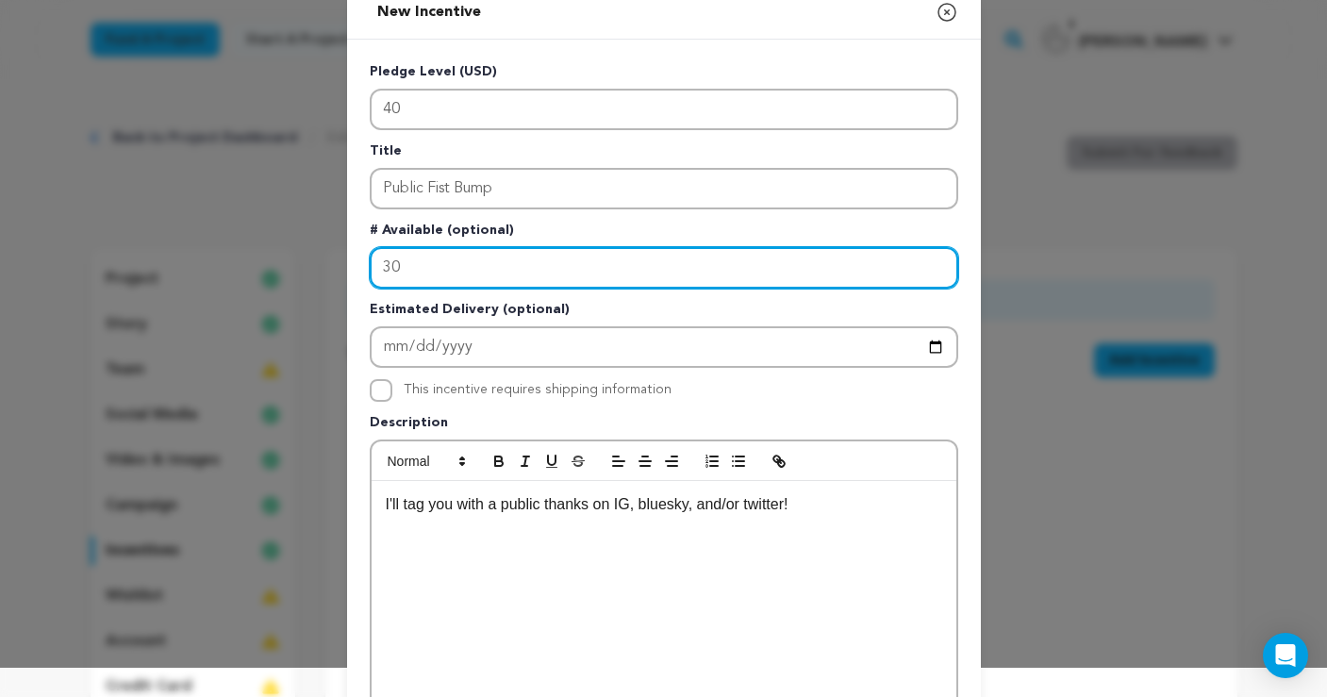
click at [435, 276] on input "30" at bounding box center [664, 268] width 589 height 42
drag, startPoint x: 391, startPoint y: 265, endPoint x: 367, endPoint y: 264, distance: 23.6
click at [367, 264] on div "Pledge Level (USD) 40 Title Public Fist Bump # Available (optional) 30 Estimate…" at bounding box center [664, 461] width 634 height 842
click at [517, 277] on input "20" at bounding box center [664, 268] width 589 height 42
type input "25"
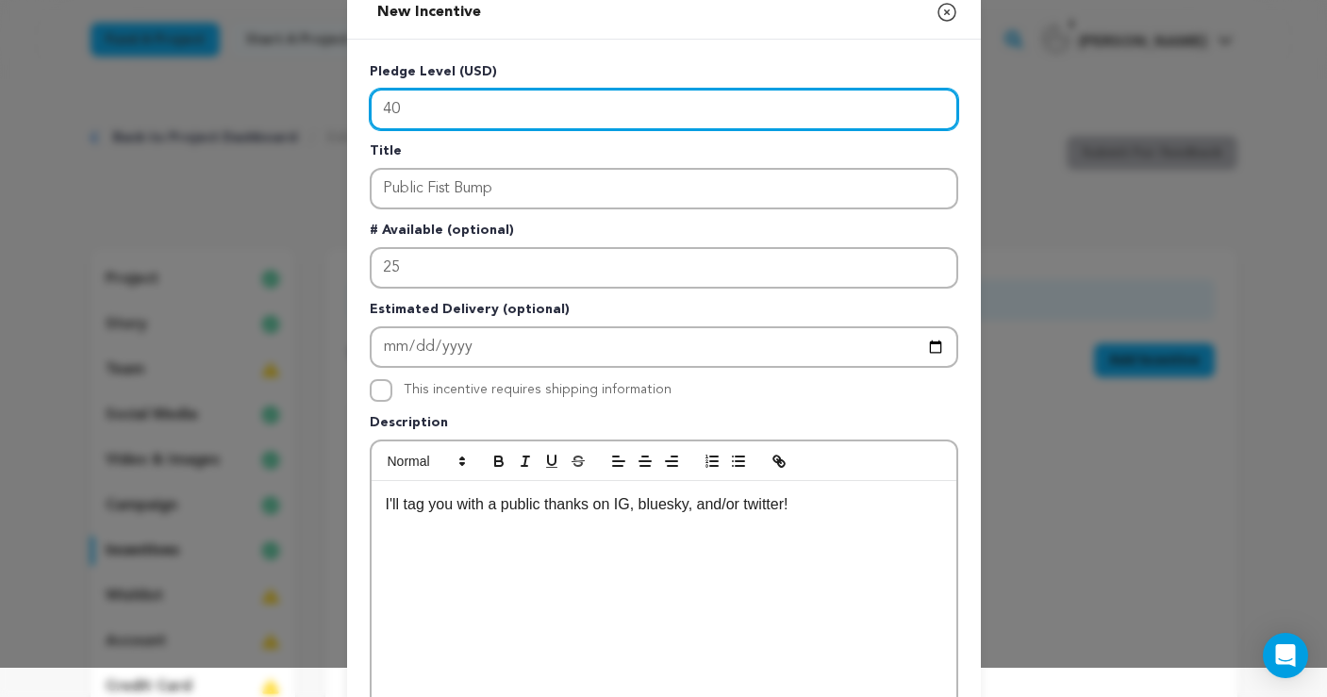
drag, startPoint x: 412, startPoint y: 104, endPoint x: 347, endPoint y: 108, distance: 65.2
click at [348, 108] on div "Pledge Level (USD) 40 Title Public Fist Bump # Available (optional) 25 Estimate…" at bounding box center [664, 461] width 634 height 842
type input "30"
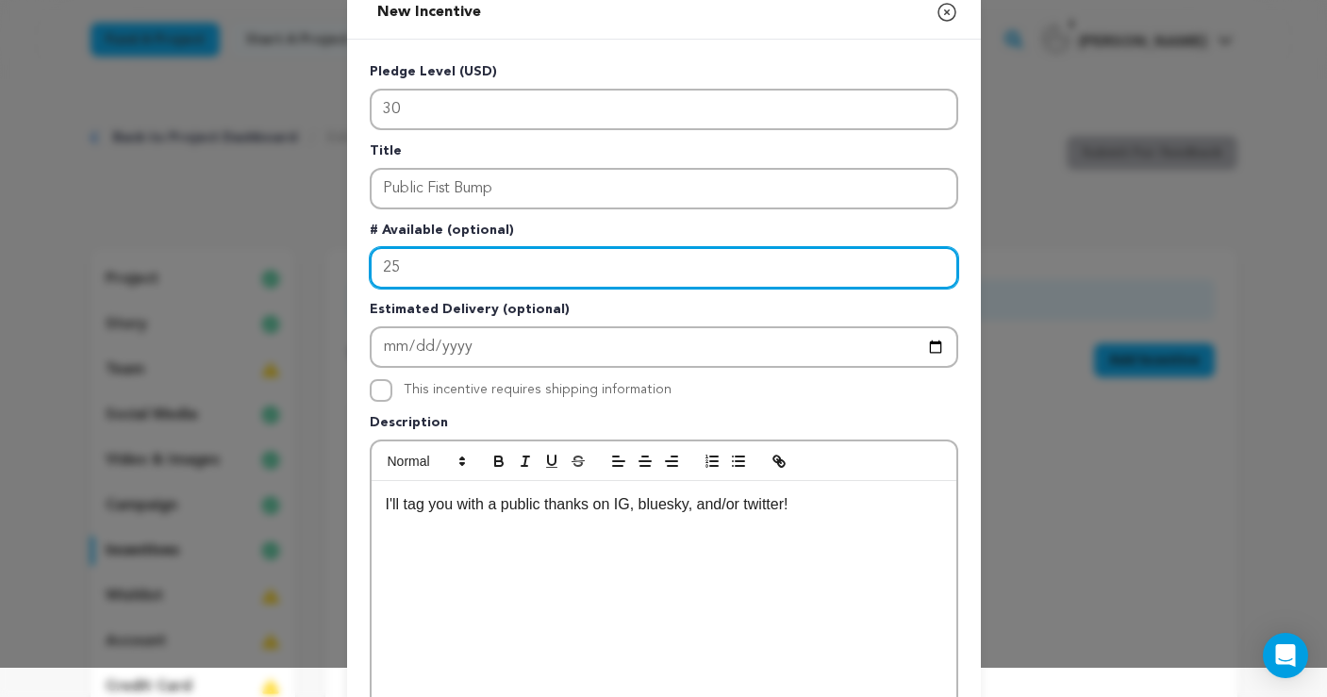
drag, startPoint x: 432, startPoint y: 263, endPoint x: 349, endPoint y: 264, distance: 83.0
click at [350, 263] on div "Pledge Level (USD) 30 Title Public Fist Bump # Available (optional) 25 Estimate…" at bounding box center [664, 461] width 634 height 842
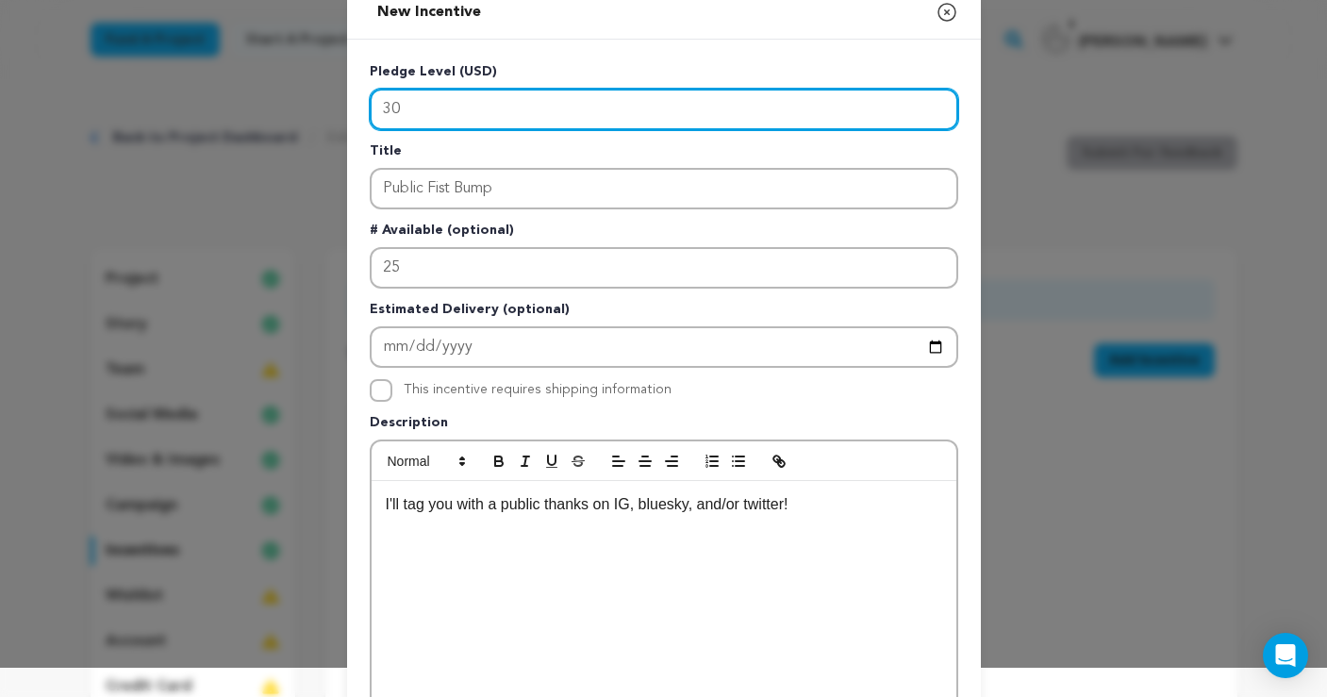
click at [477, 96] on input "30" at bounding box center [664, 110] width 589 height 42
click at [476, 102] on input "30" at bounding box center [664, 110] width 589 height 42
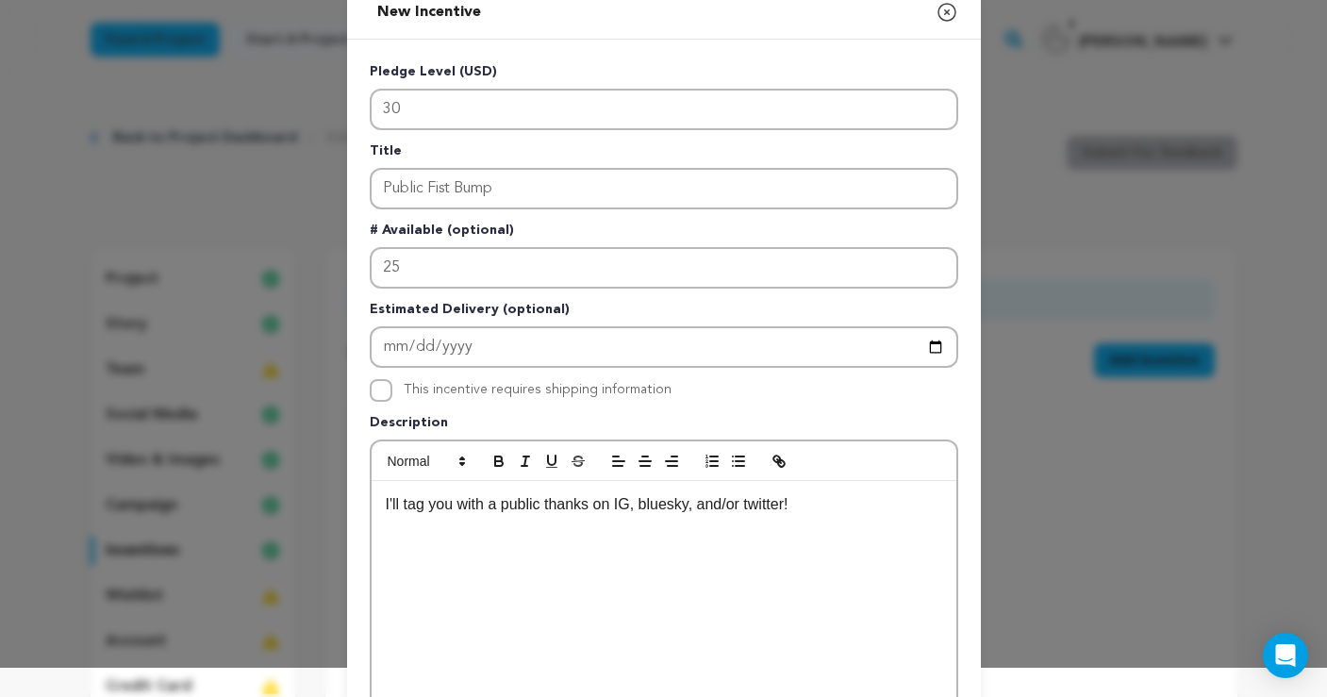
click at [838, 503] on p "I'll tag you with a public thanks on IG, bluesky, and/or twitter!" at bounding box center [664, 504] width 557 height 25
drag, startPoint x: 821, startPoint y: 502, endPoint x: 667, endPoint y: 522, distance: 155.1
click at [620, 506] on p "I'll tag you with a public thanks on IG, bluesky, and/or twitter!" at bounding box center [664, 504] width 557 height 25
click at [772, 502] on p "I'll tag you with a public thanks on your social of choice - IG, bluesky, or tw…" at bounding box center [664, 504] width 557 height 25
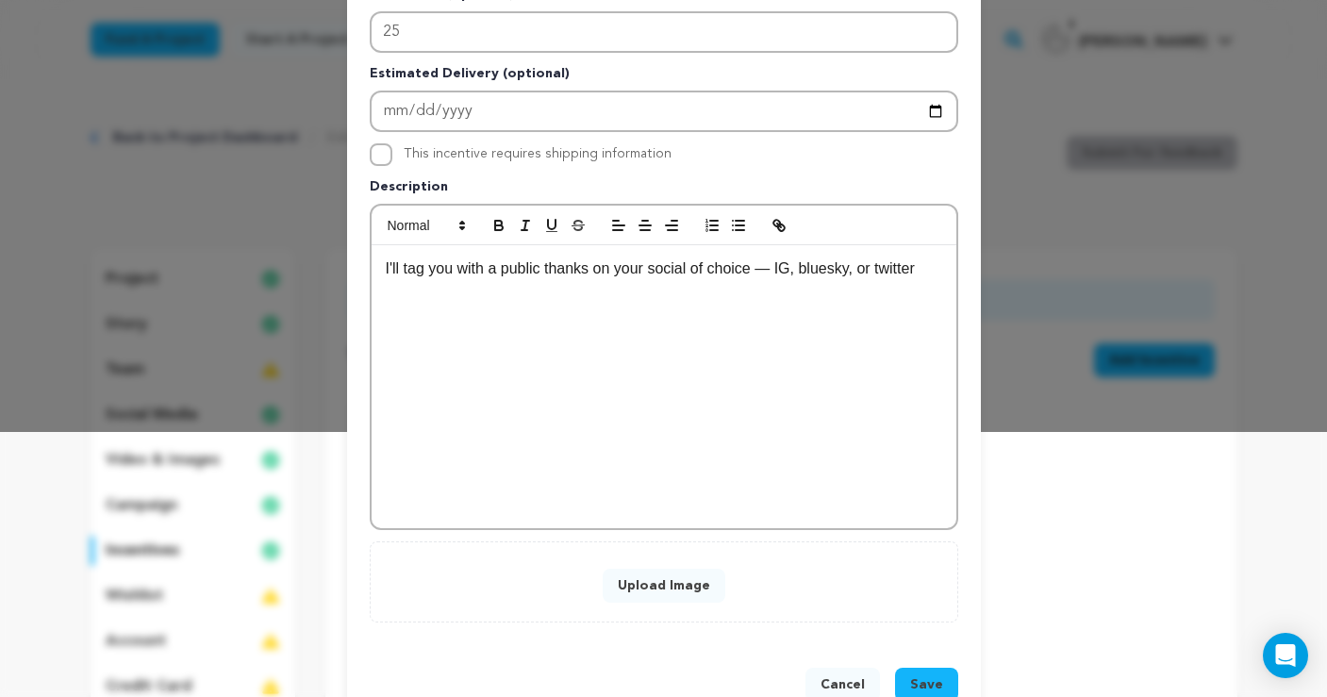
scroll to position [292, 0]
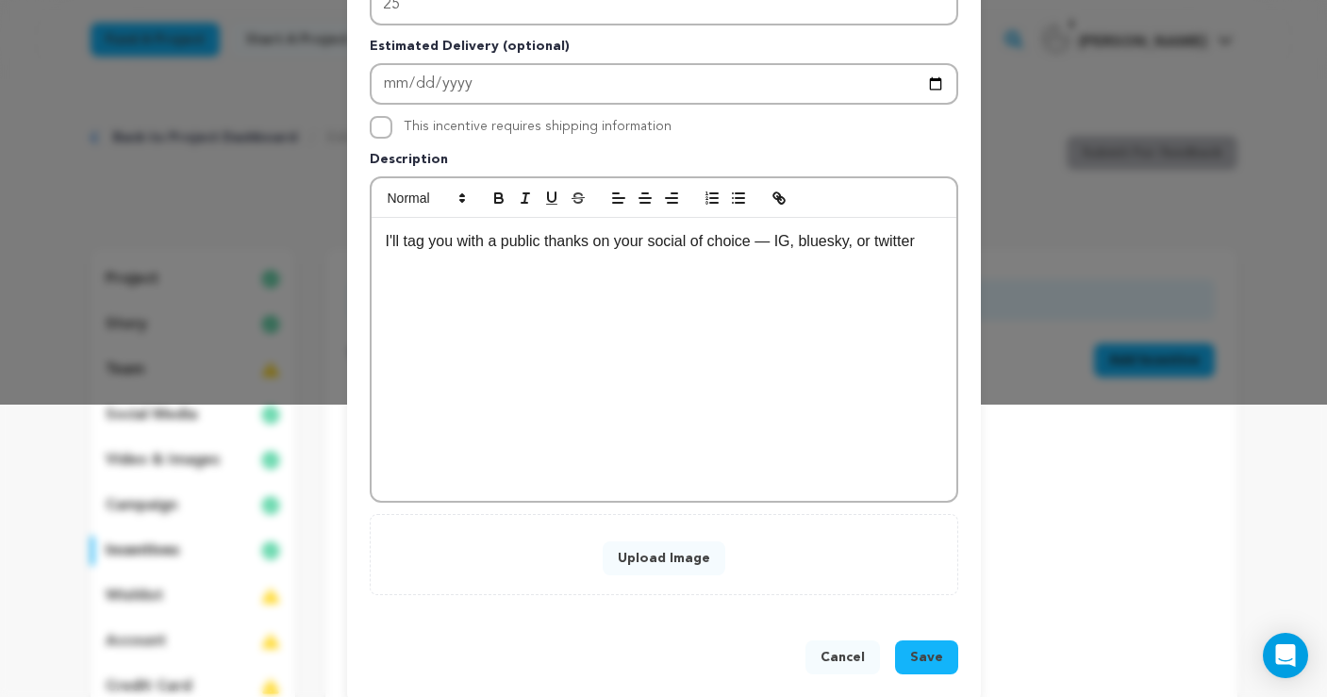
click at [699, 558] on button "Upload Image" at bounding box center [664, 559] width 123 height 34
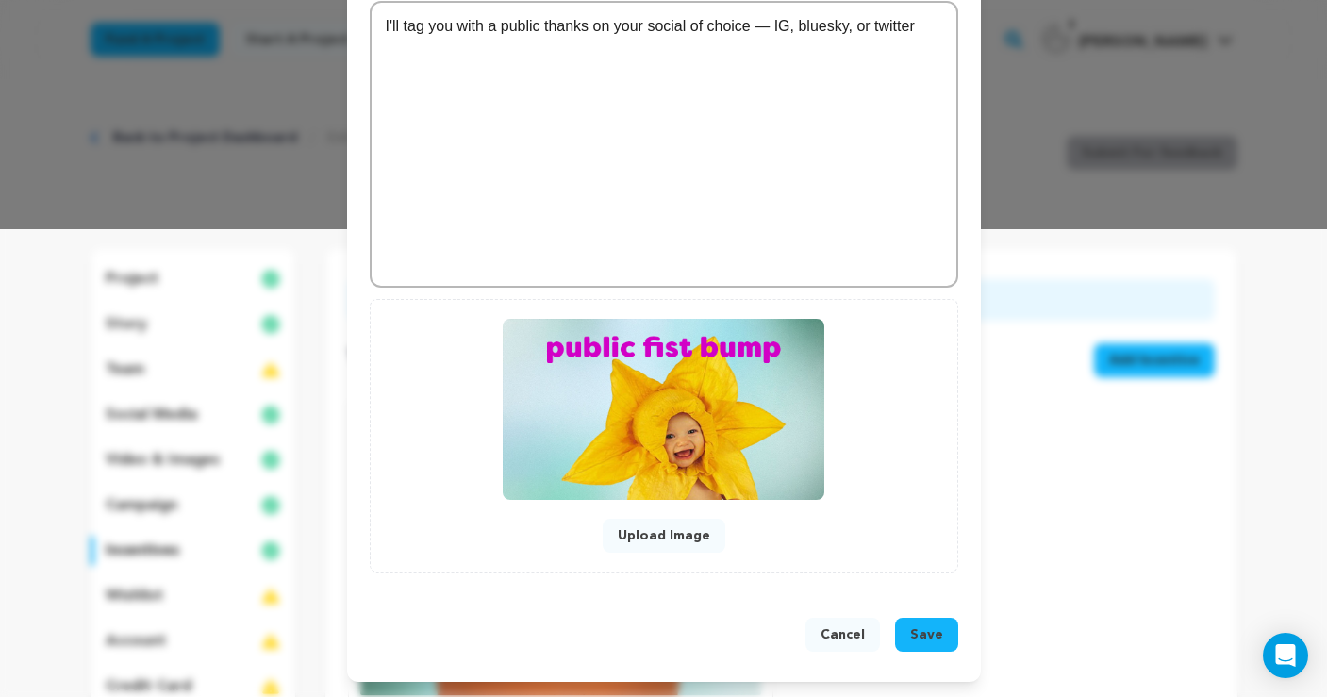
scroll to position [468, 0]
click at [937, 626] on span "Save" at bounding box center [926, 635] width 33 height 19
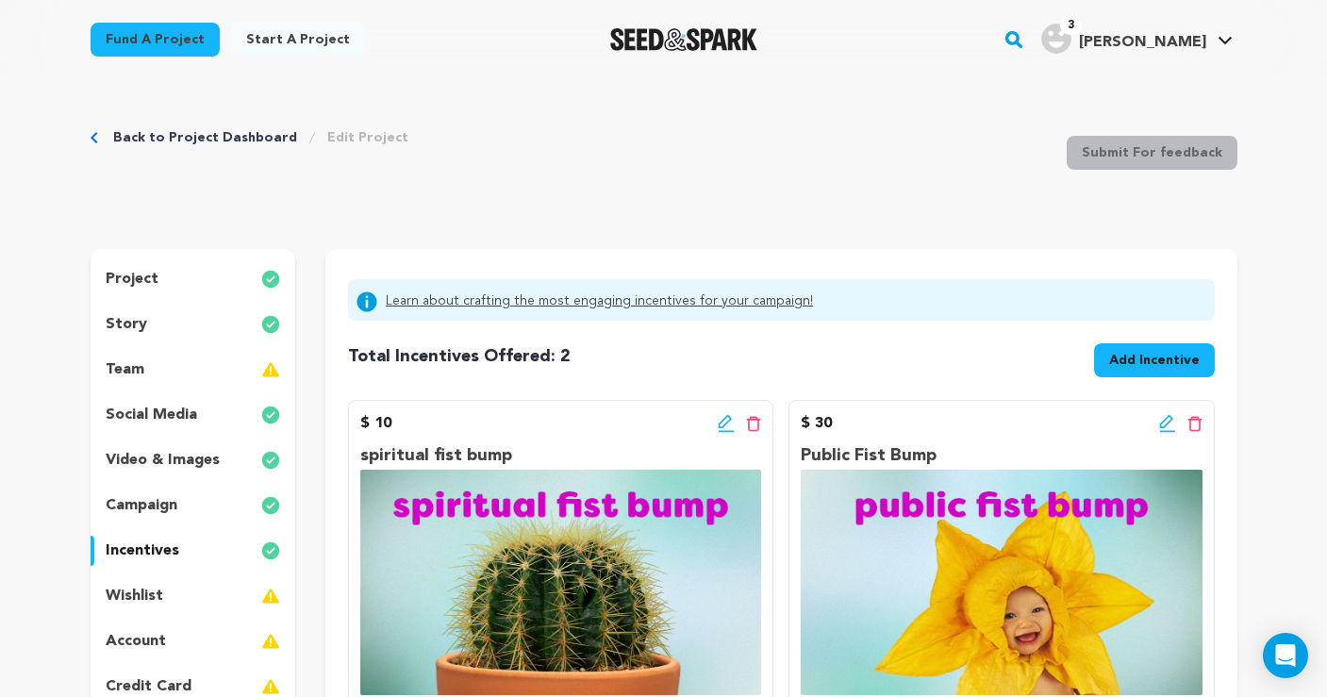
click at [1146, 356] on span "Add Incentive" at bounding box center [1155, 360] width 91 height 19
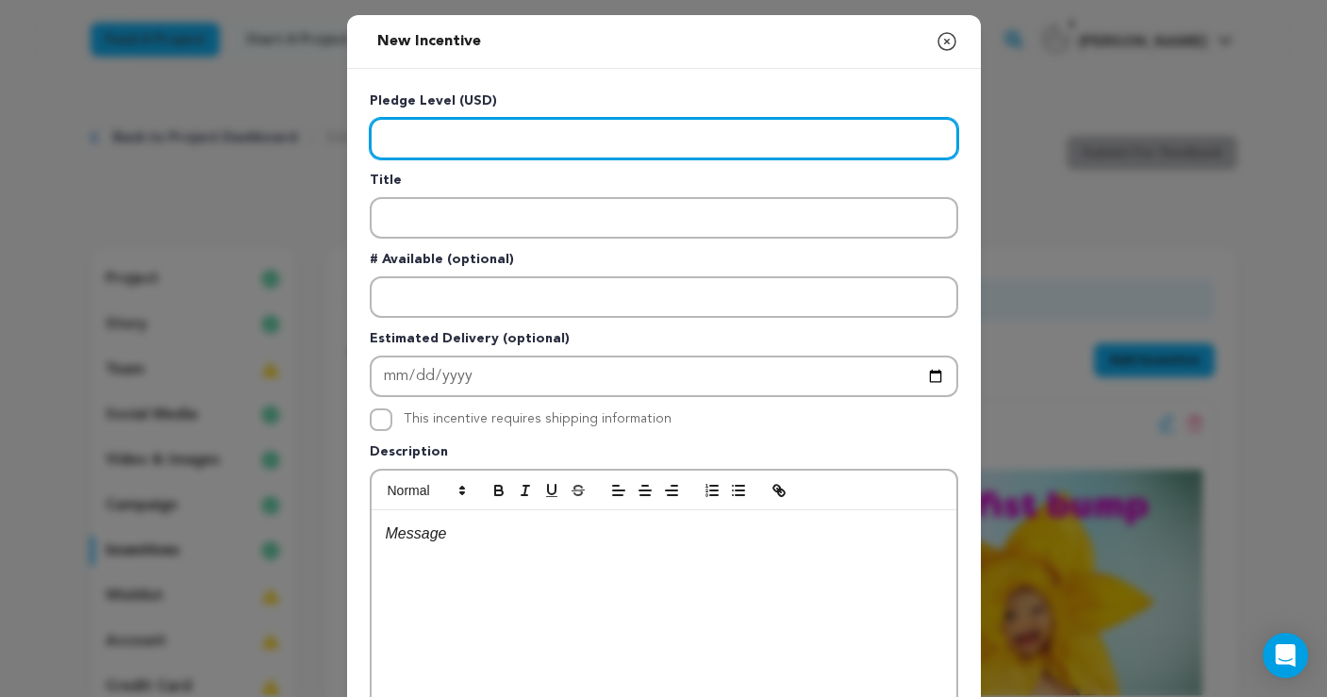
click at [510, 135] on input "Enter level" at bounding box center [664, 139] width 589 height 42
type input "50"
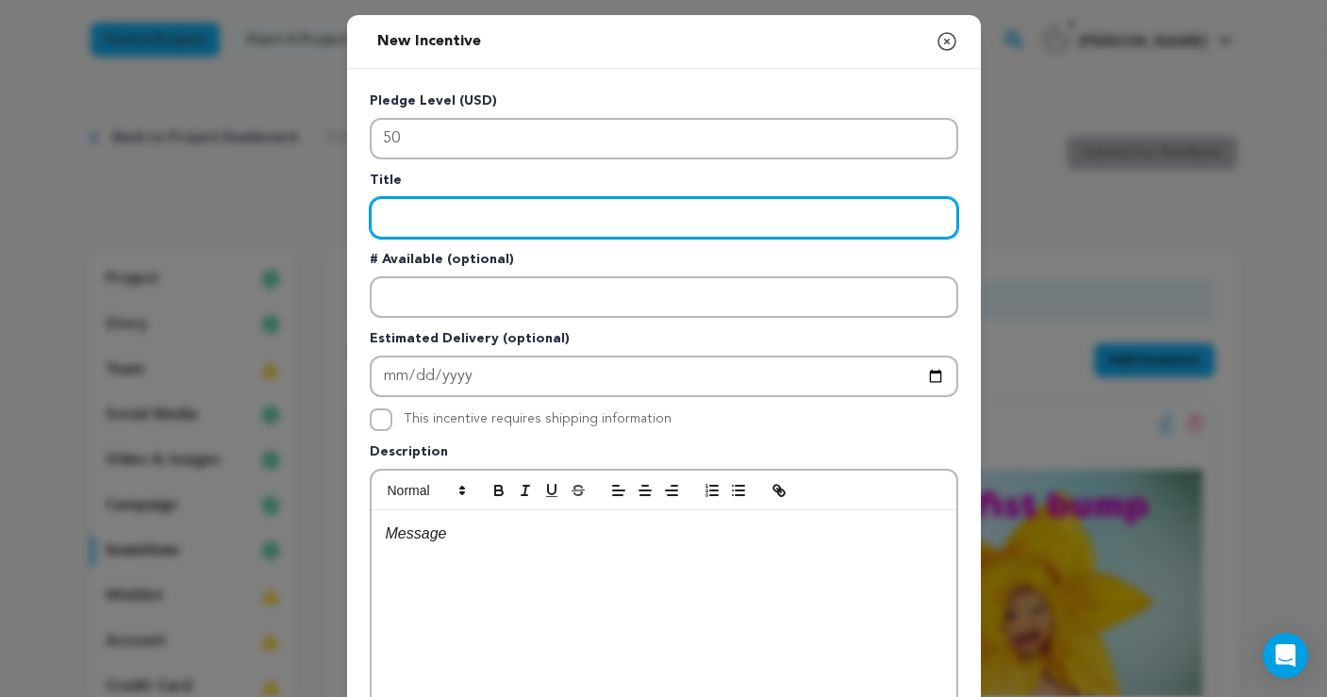
click at [502, 215] on input "Enter title" at bounding box center [664, 218] width 589 height 42
type input "Prop from the Movie"
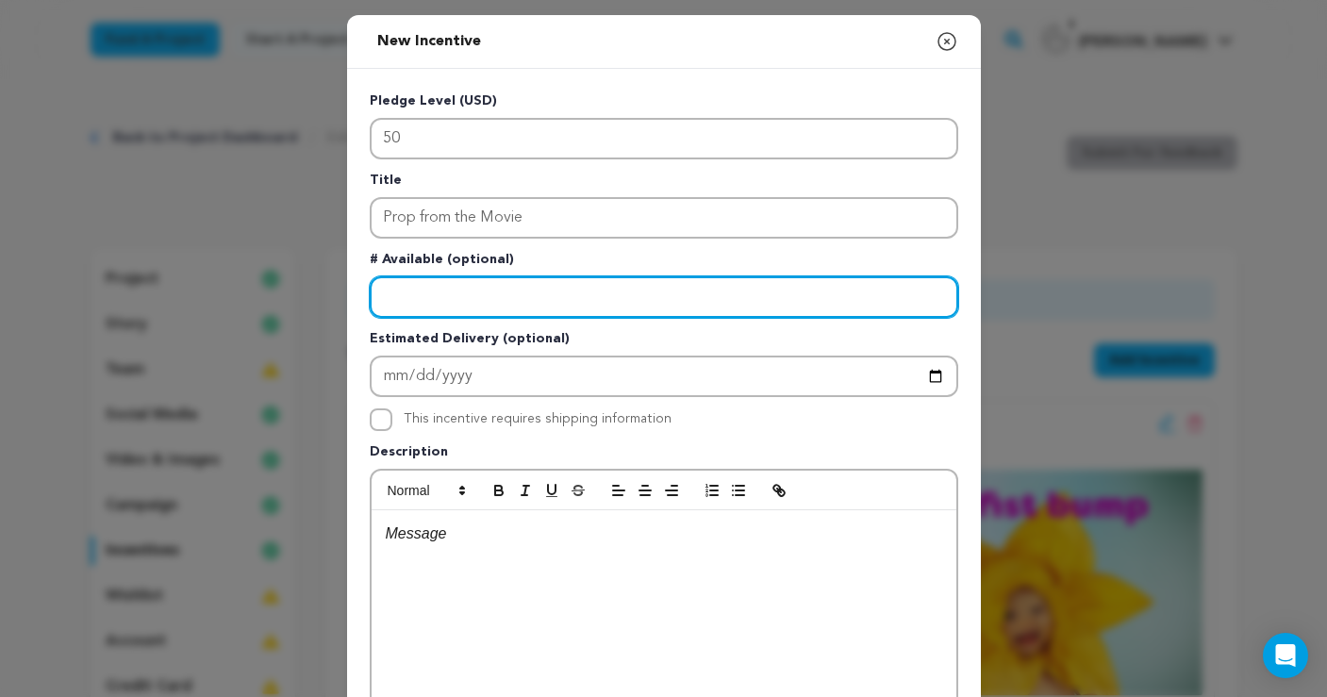
click at [516, 287] on input "Enter number available" at bounding box center [664, 297] width 589 height 42
type input "35"
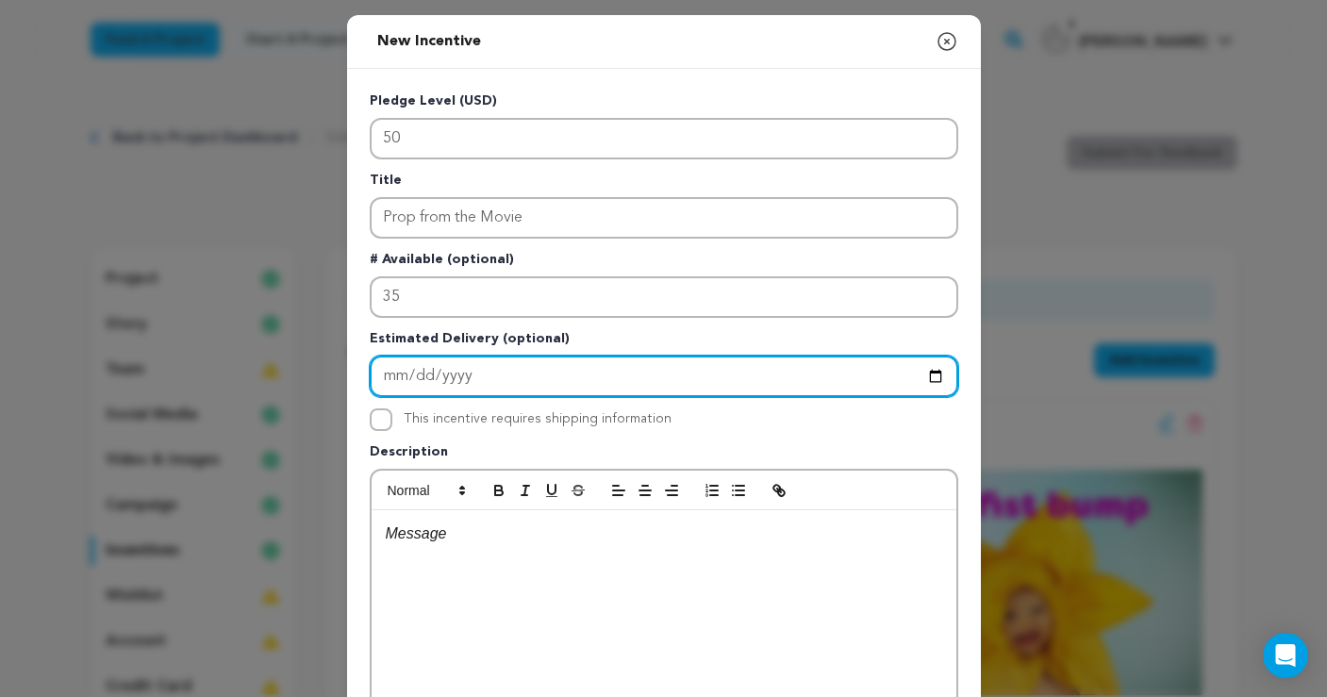
click at [390, 375] on input "Enter Estimated Delivery" at bounding box center [664, 377] width 589 height 42
type input "2026-03-31"
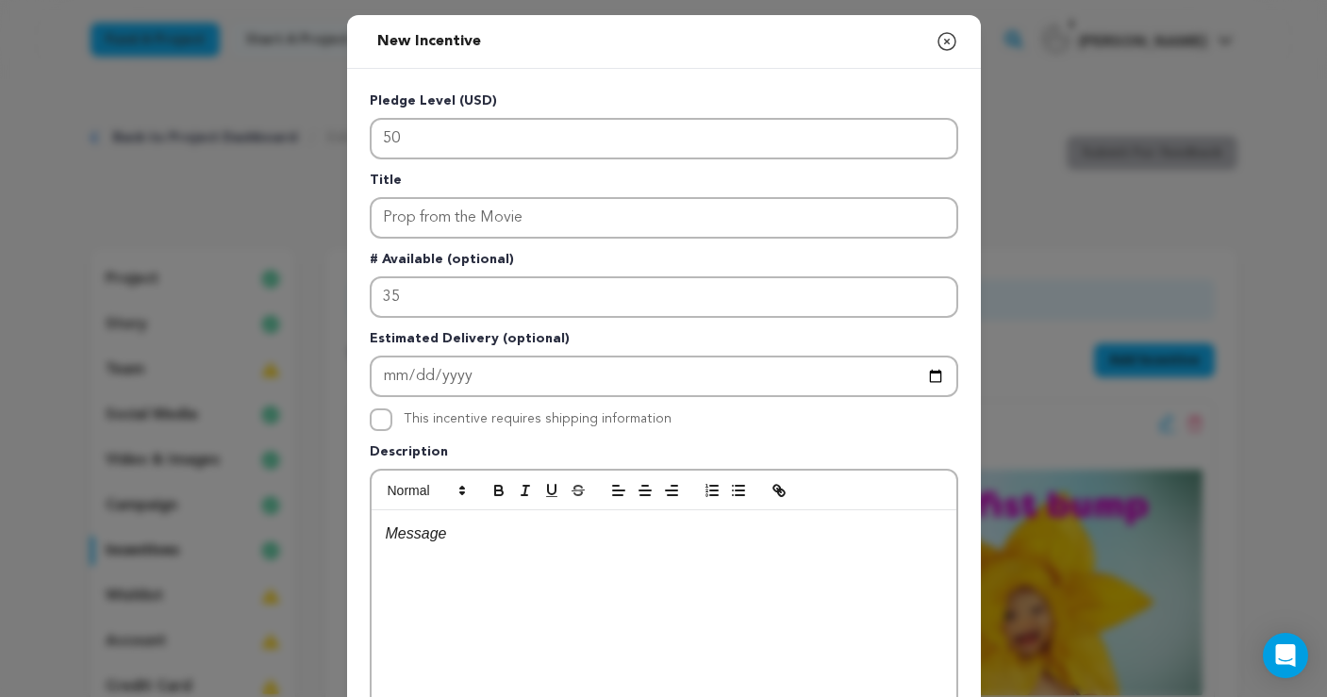
click at [569, 451] on p "Description" at bounding box center [664, 455] width 589 height 26
click at [385, 420] on input "This incentive requires shipping information" at bounding box center [381, 420] width 23 height 23
checkbox input "true"
click at [498, 533] on p at bounding box center [664, 534] width 557 height 25
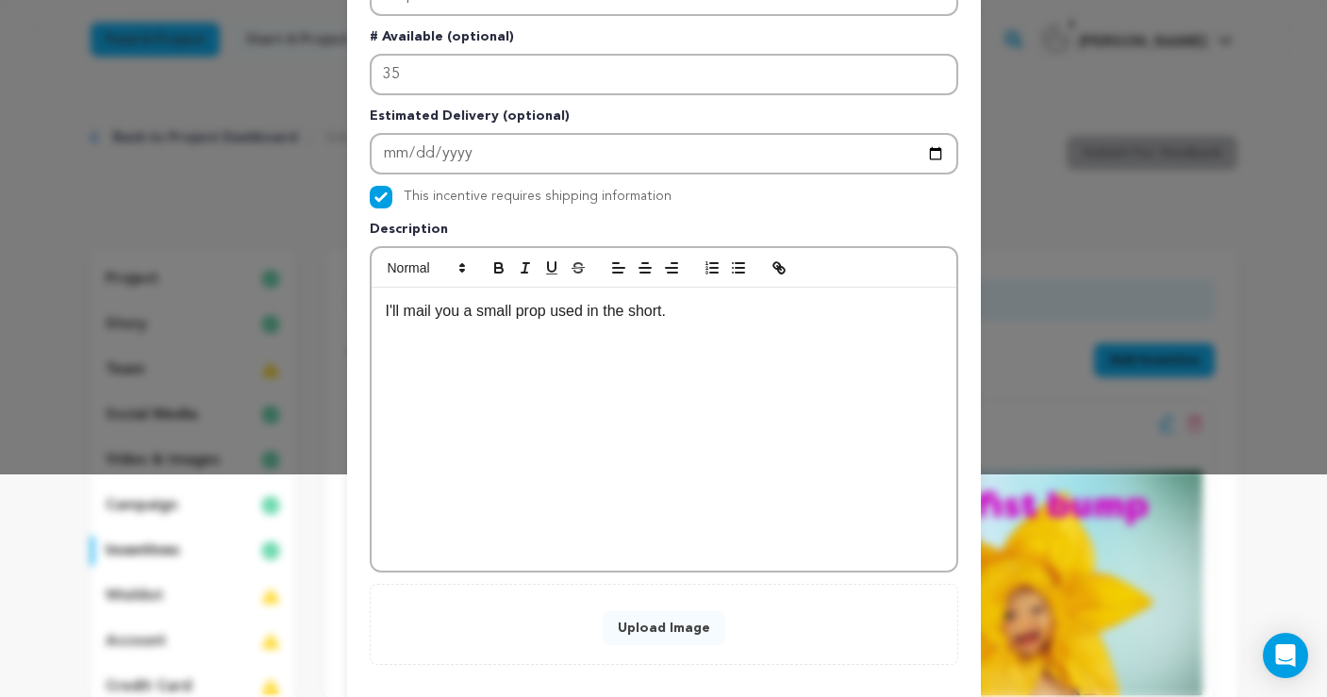
scroll to position [226, 0]
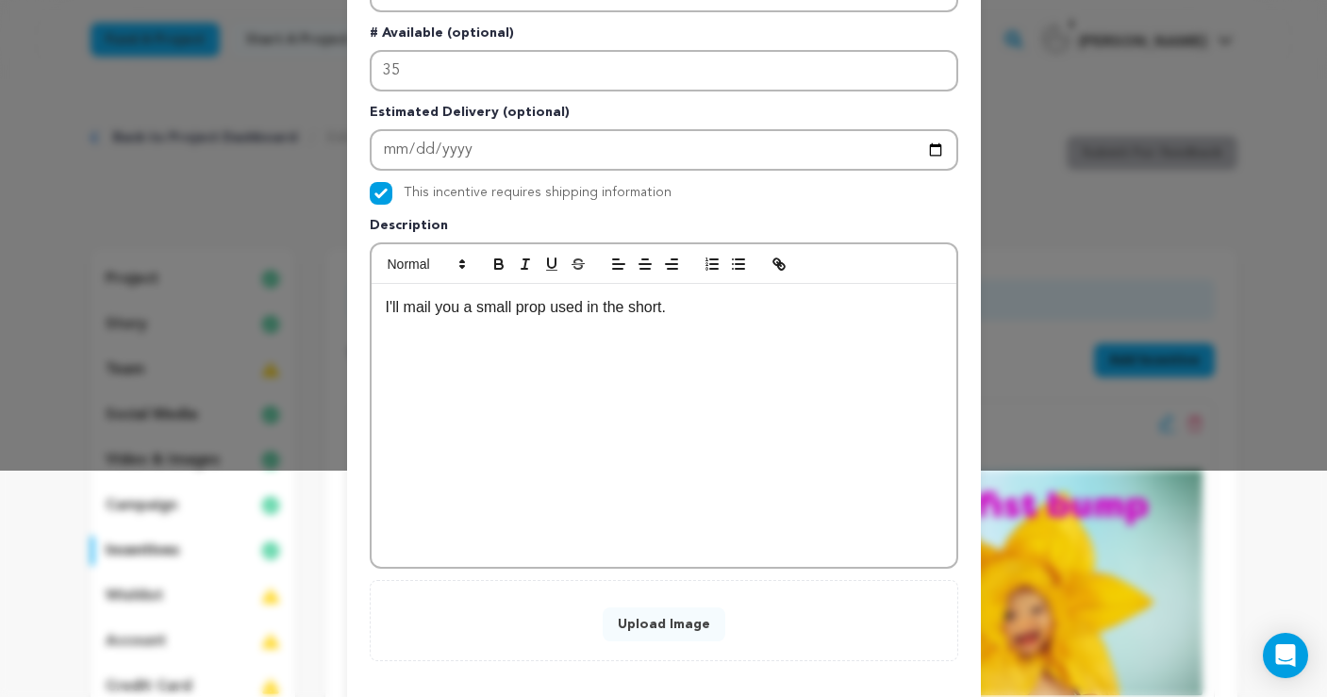
click at [686, 630] on button "Upload Image" at bounding box center [664, 625] width 123 height 34
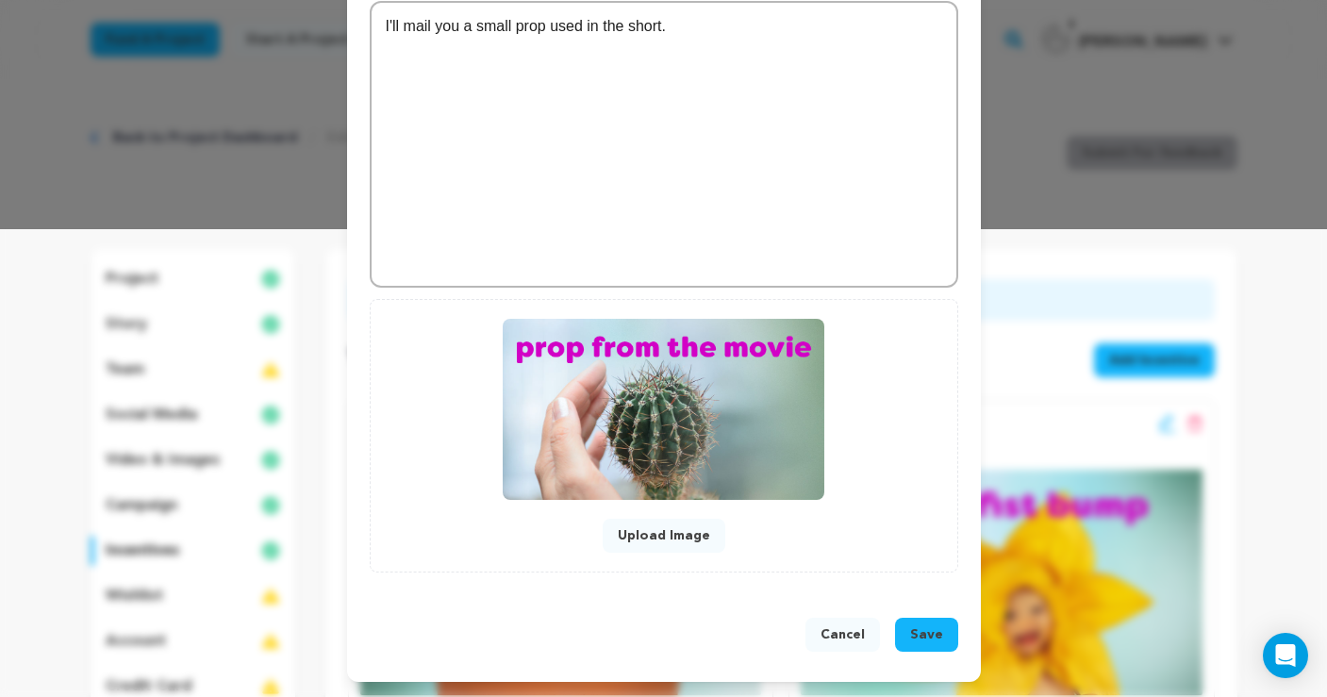
scroll to position [468, 0]
click at [927, 626] on span "Save" at bounding box center [926, 635] width 33 height 19
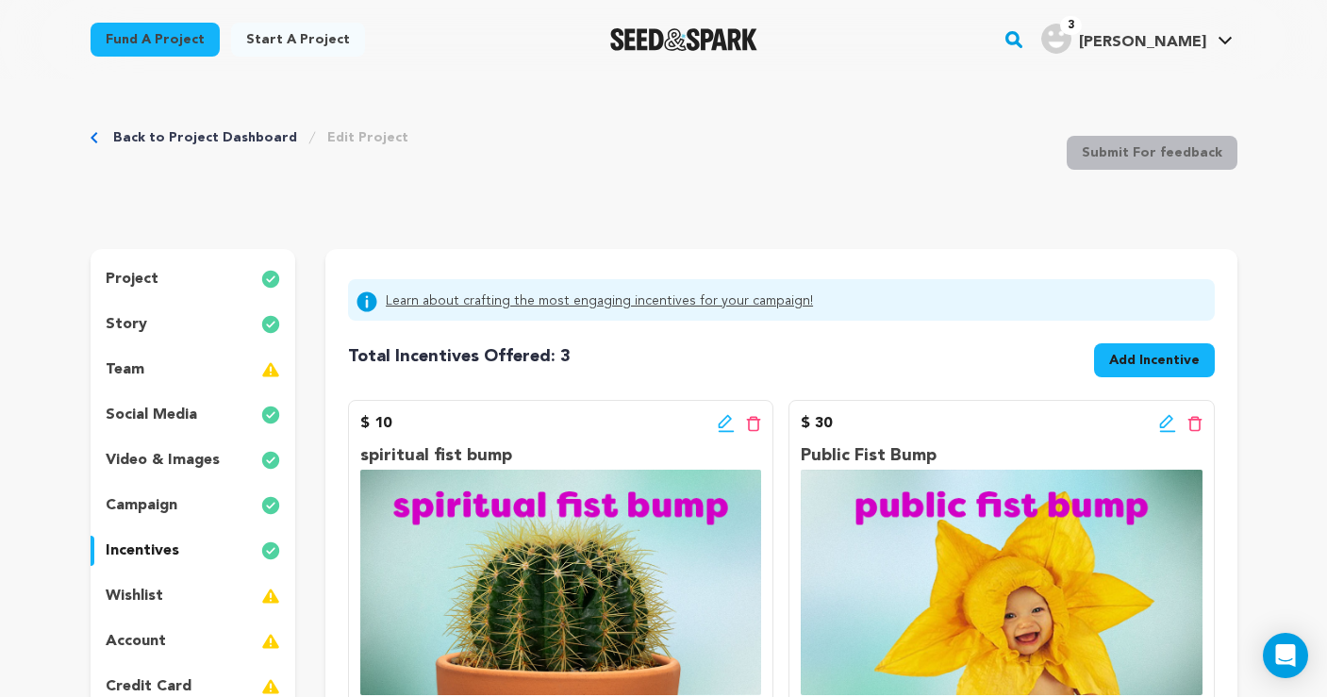
click at [728, 416] on icon at bounding box center [725, 421] width 13 height 13
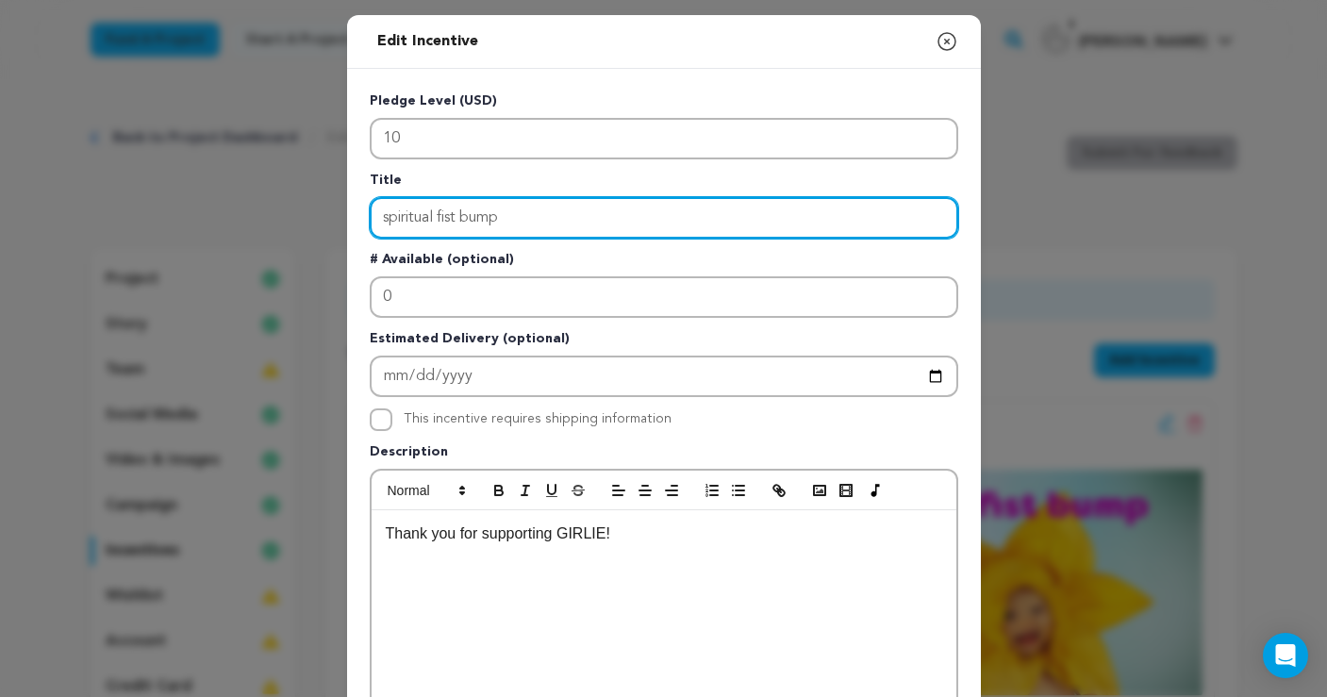
drag, startPoint x: 390, startPoint y: 218, endPoint x: 363, endPoint y: 215, distance: 26.6
click at [363, 215] on div "Pledge Level (USD) 10 Title spiritual fist bump # Available (optional) 0 Estima…" at bounding box center [664, 586] width 634 height 1034
click at [442, 210] on input "Spiritual fist bump" at bounding box center [664, 218] width 589 height 42
click at [480, 218] on input "Spiritual Fist bump" at bounding box center [664, 218] width 589 height 42
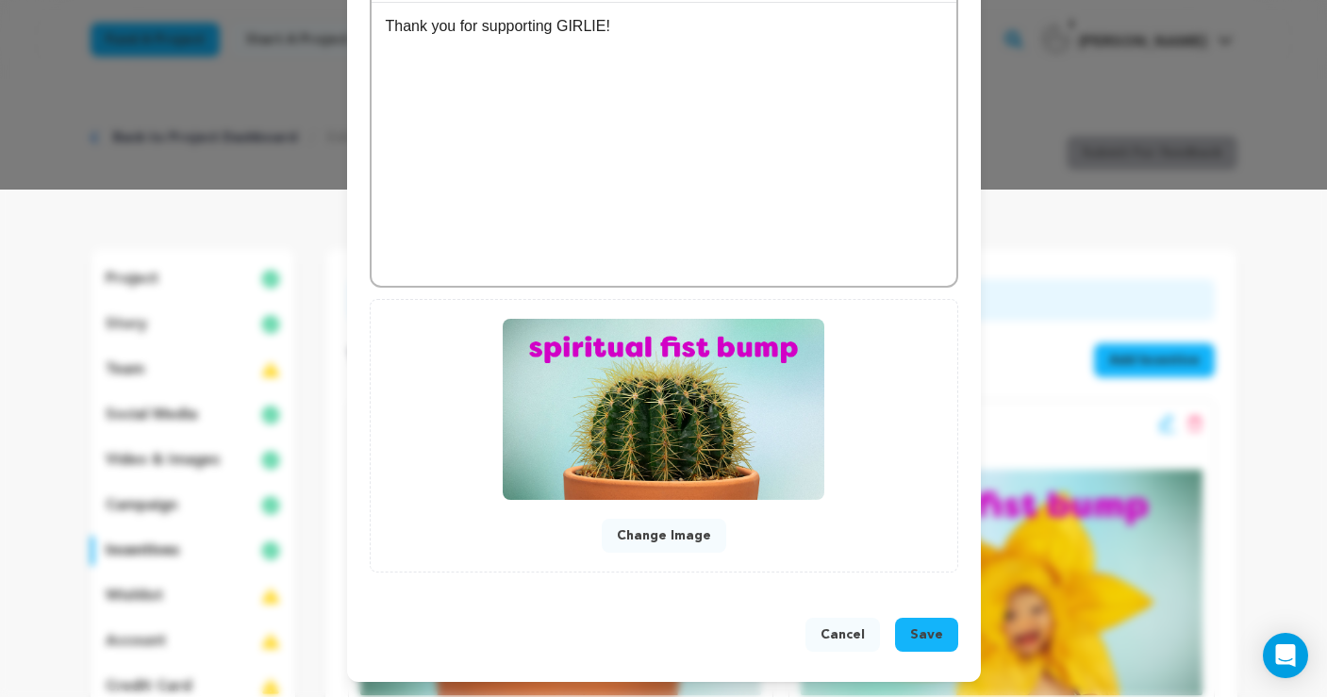
type input "Spiritual Fist Bump"
click at [917, 628] on span "Save" at bounding box center [926, 635] width 33 height 19
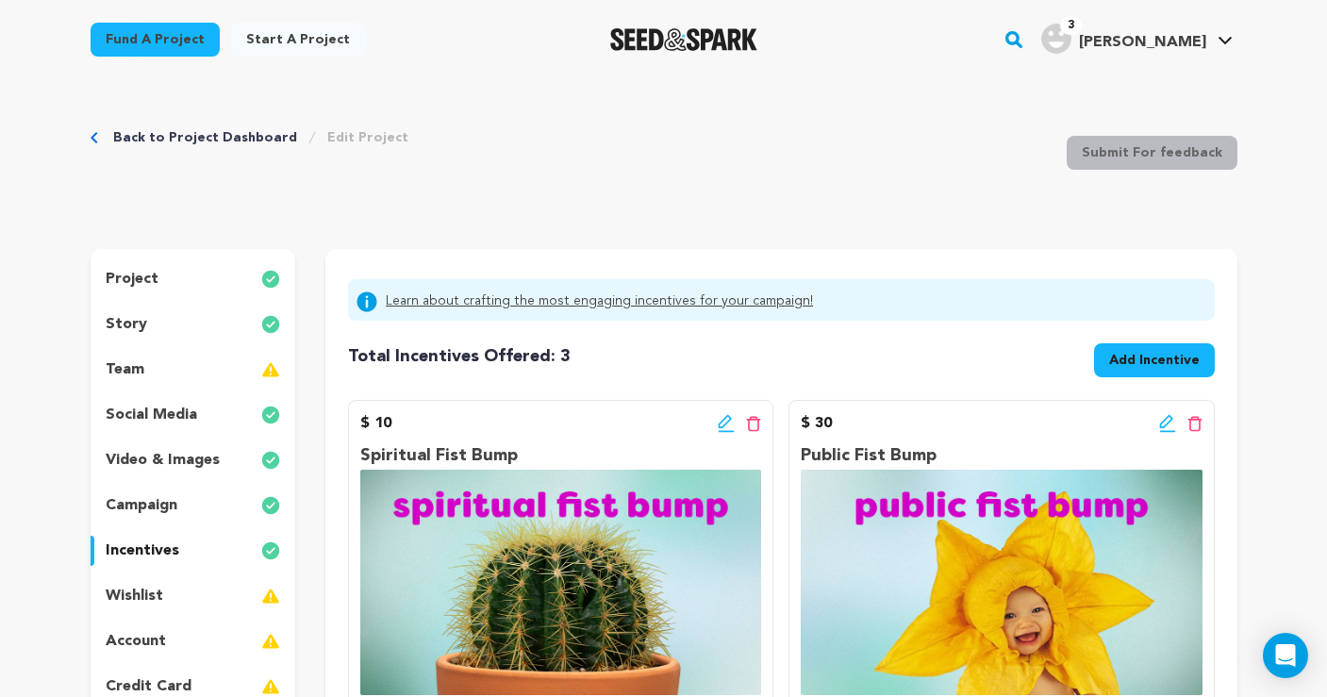
click at [893, 203] on div "Back to Project Dashboard Edit Project Submit For feedback Submit For feedback" at bounding box center [664, 156] width 1147 height 125
click at [892, 203] on div "Back to Project Dashboard Edit Project Submit For feedback Submit For feedback" at bounding box center [664, 156] width 1147 height 125
click at [994, 211] on div "Back to Project Dashboard Edit Project Submit For feedback Submit For feedback" at bounding box center [664, 156] width 1147 height 125
click at [168, 505] on p "campaign" at bounding box center [142, 505] width 72 height 23
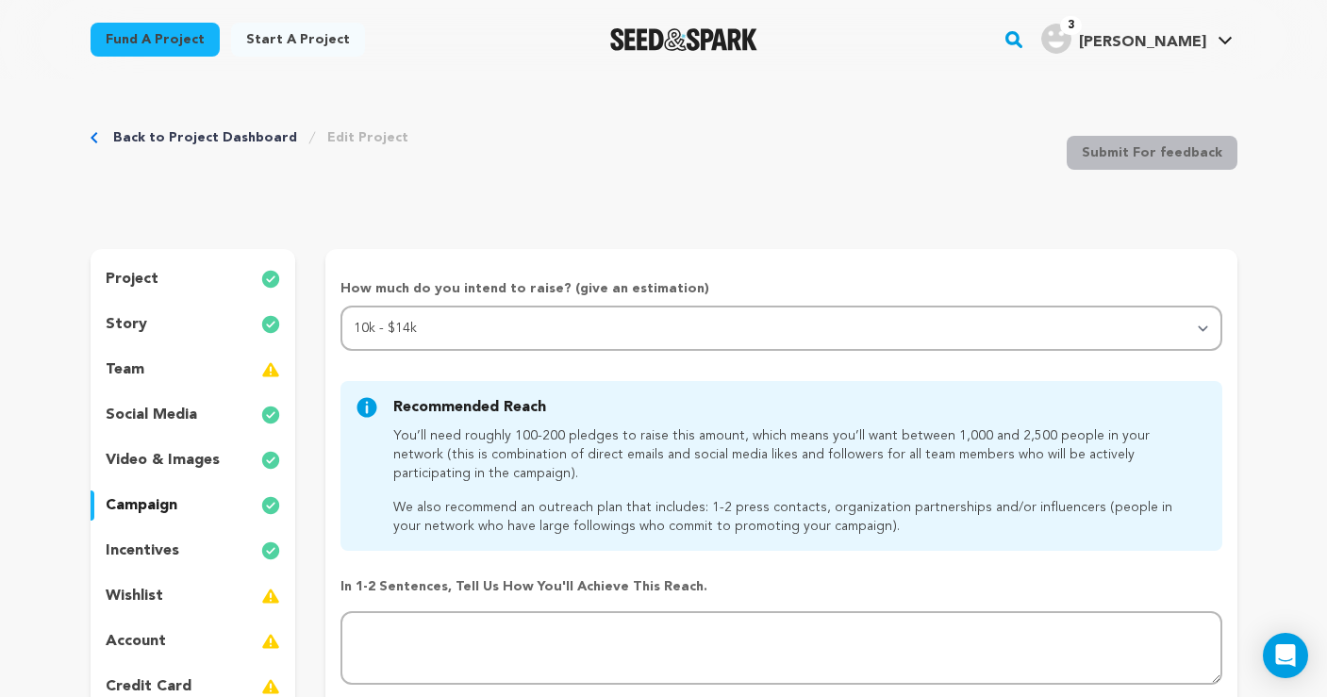
click at [166, 543] on p "incentives" at bounding box center [143, 551] width 74 height 23
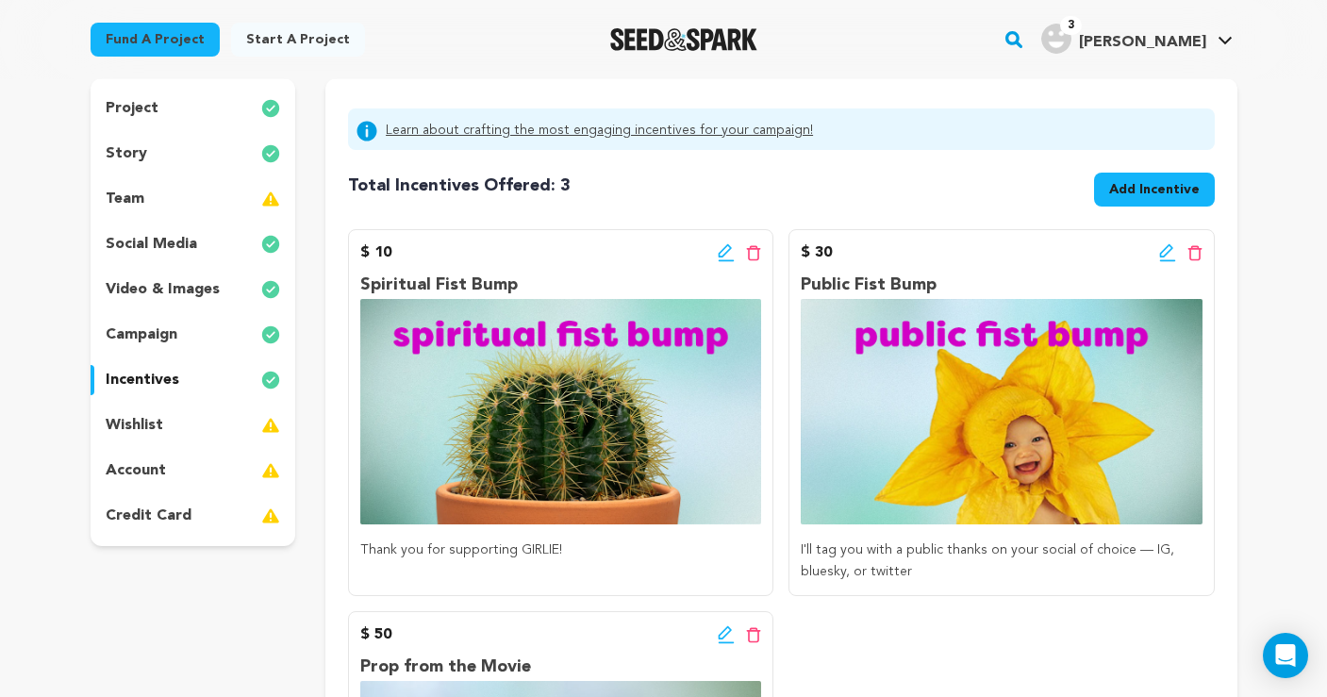
scroll to position [168, 0]
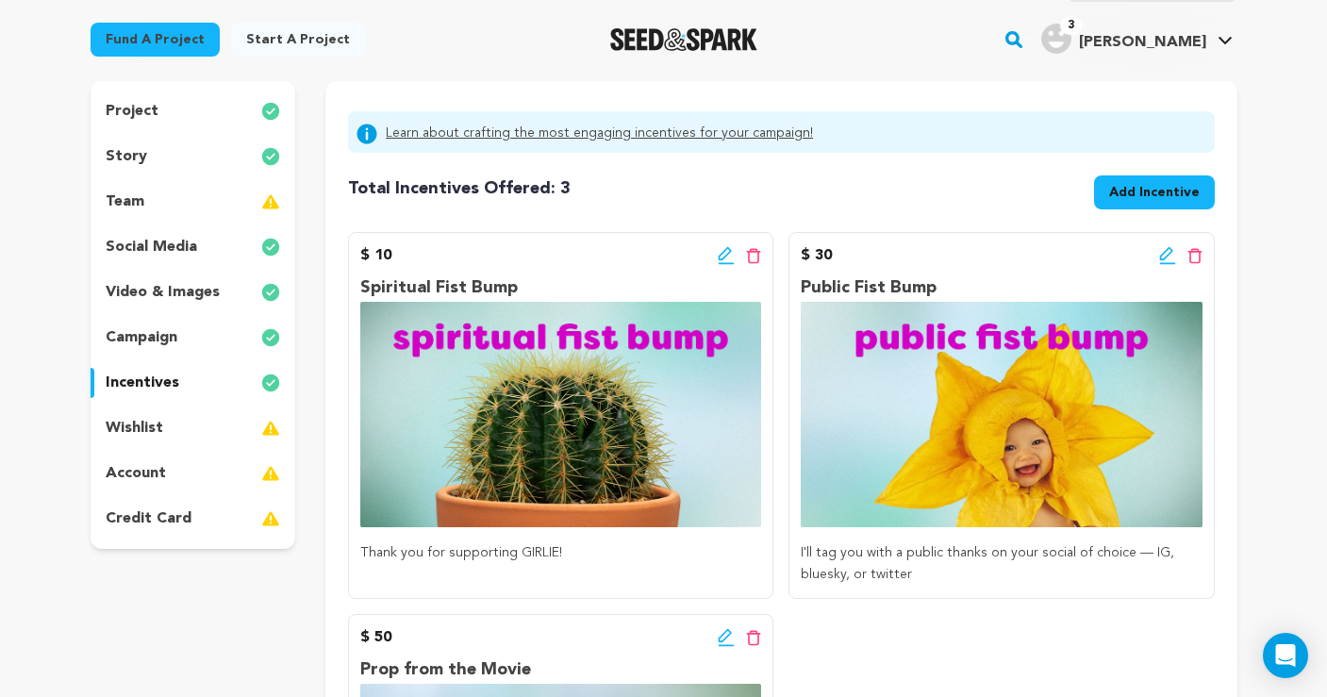
click at [1155, 195] on span "Add Incentive" at bounding box center [1155, 192] width 91 height 19
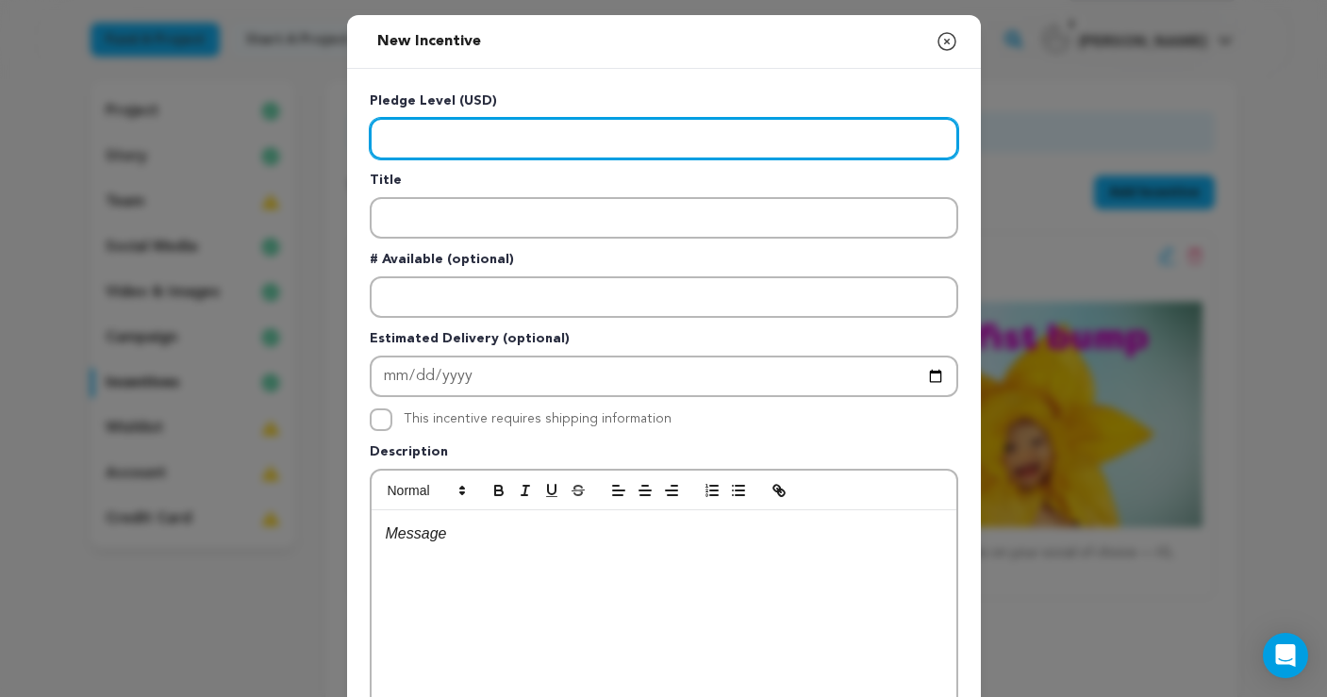
click at [529, 141] on input "Enter level" at bounding box center [664, 139] width 589 height 42
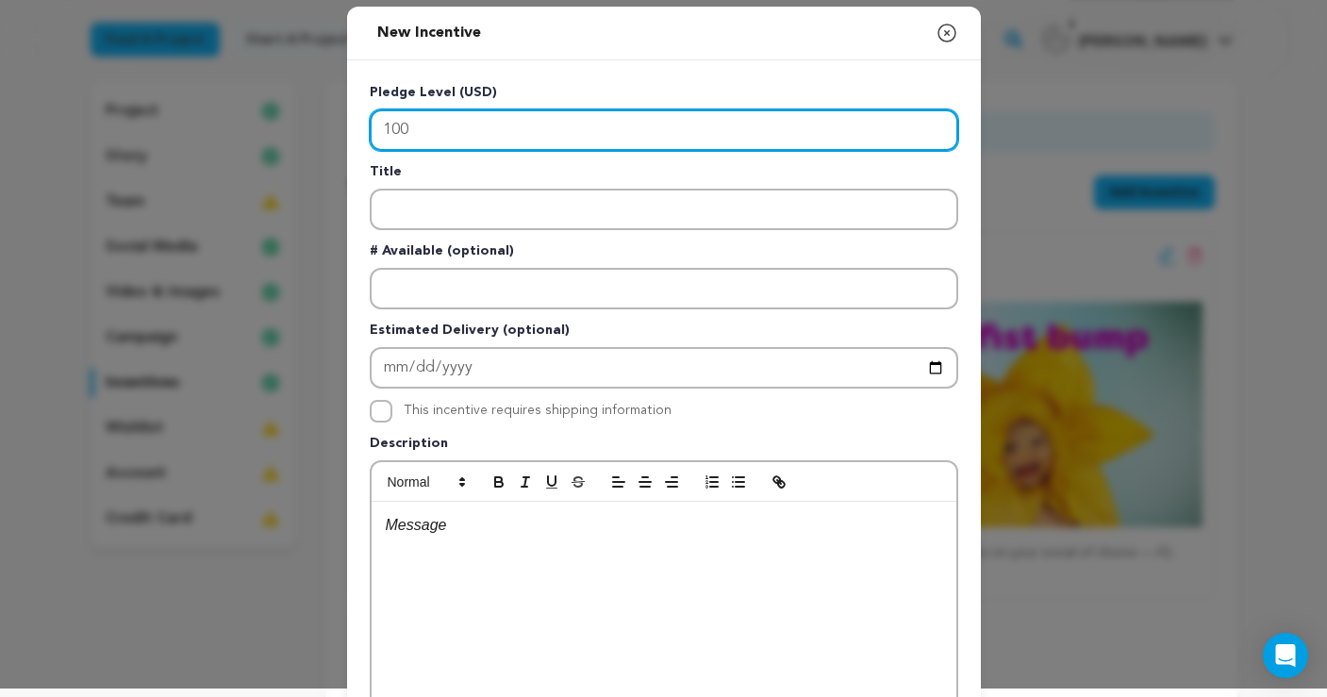
type input "100"
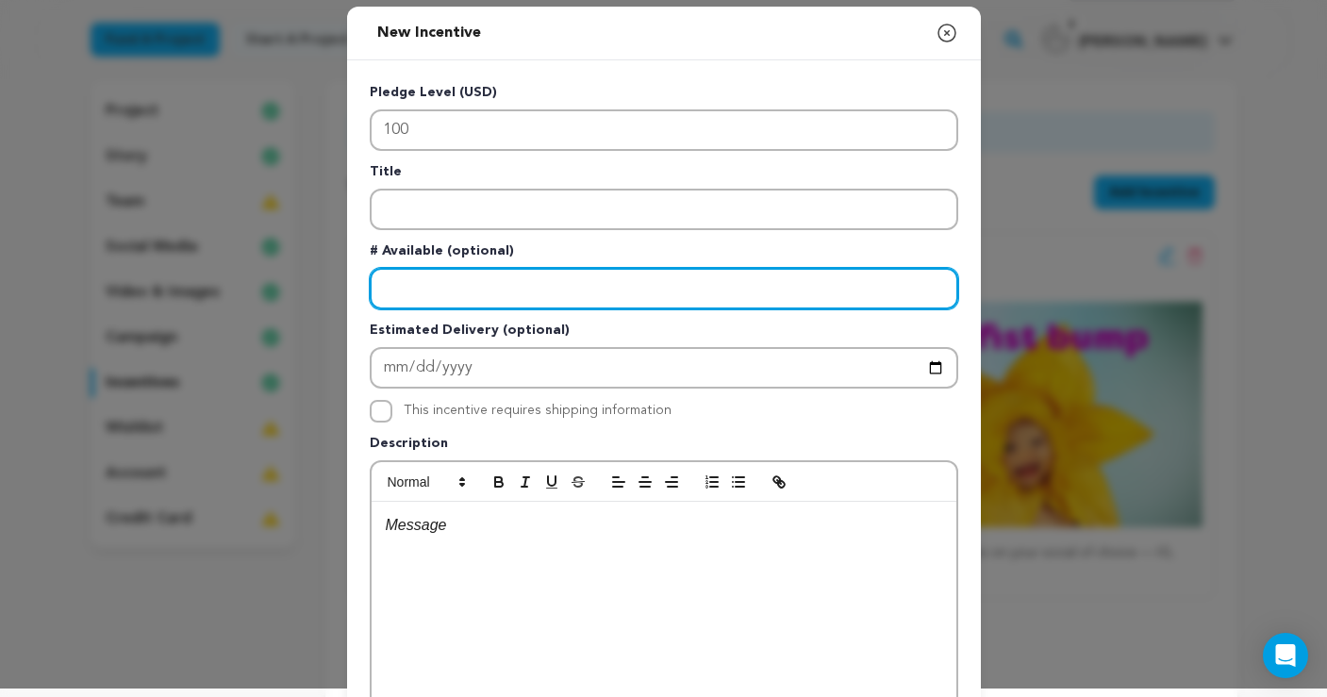
click at [452, 303] on input "Enter number available" at bounding box center [664, 289] width 589 height 42
type input "10"
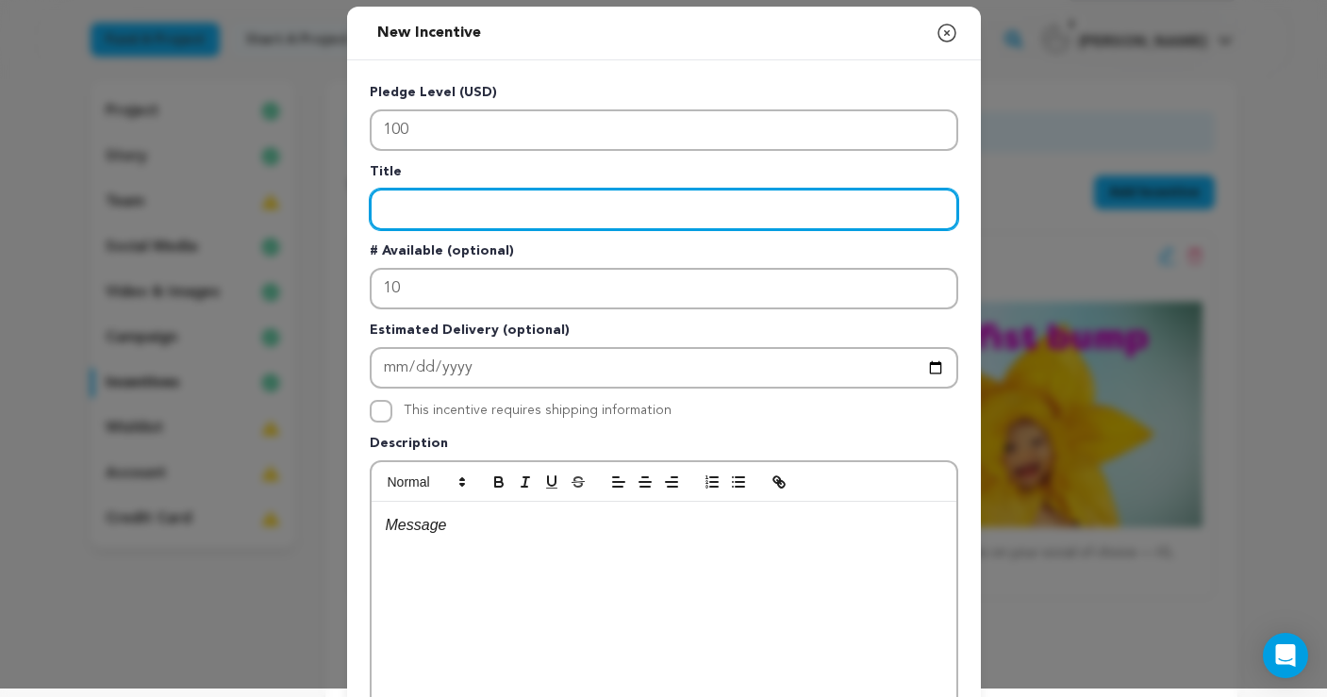
click at [472, 200] on input "Enter title" at bounding box center [664, 210] width 589 height 42
type input "Behind-the-Scenes Keepsake"
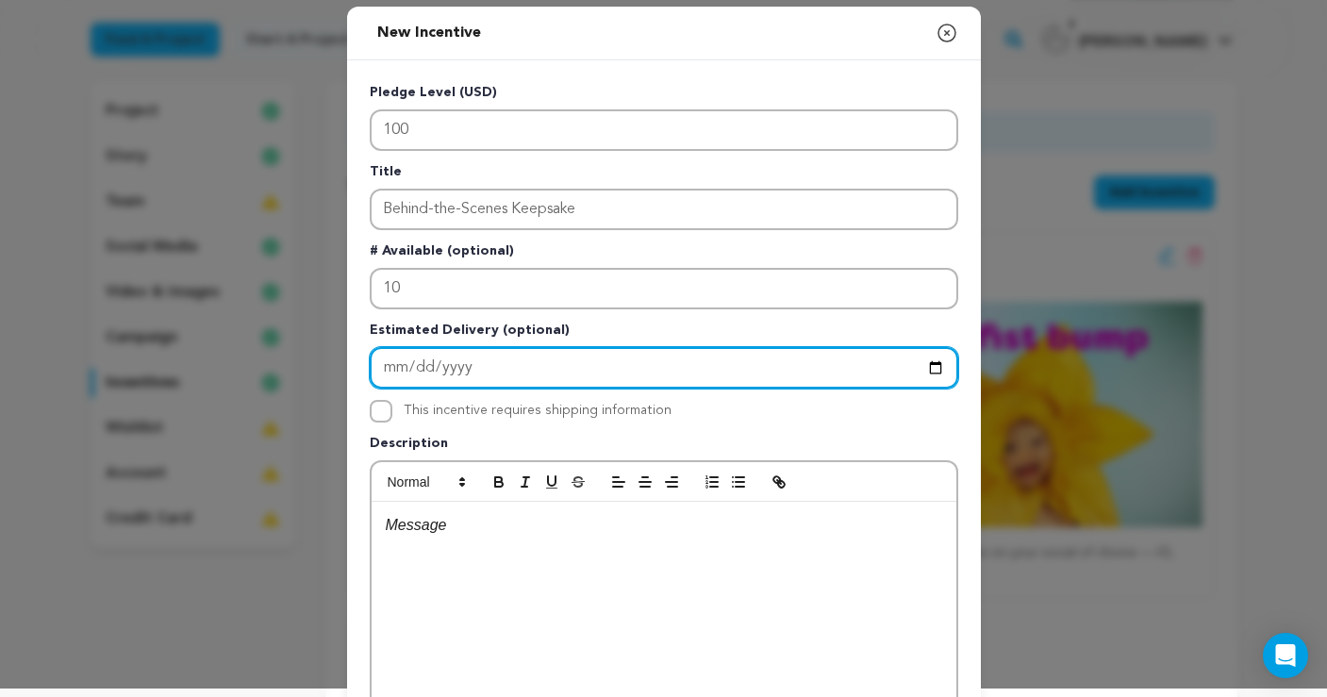
click at [393, 367] on input "Enter Estimated Delivery" at bounding box center [664, 368] width 589 height 42
type input "2026-03-31"
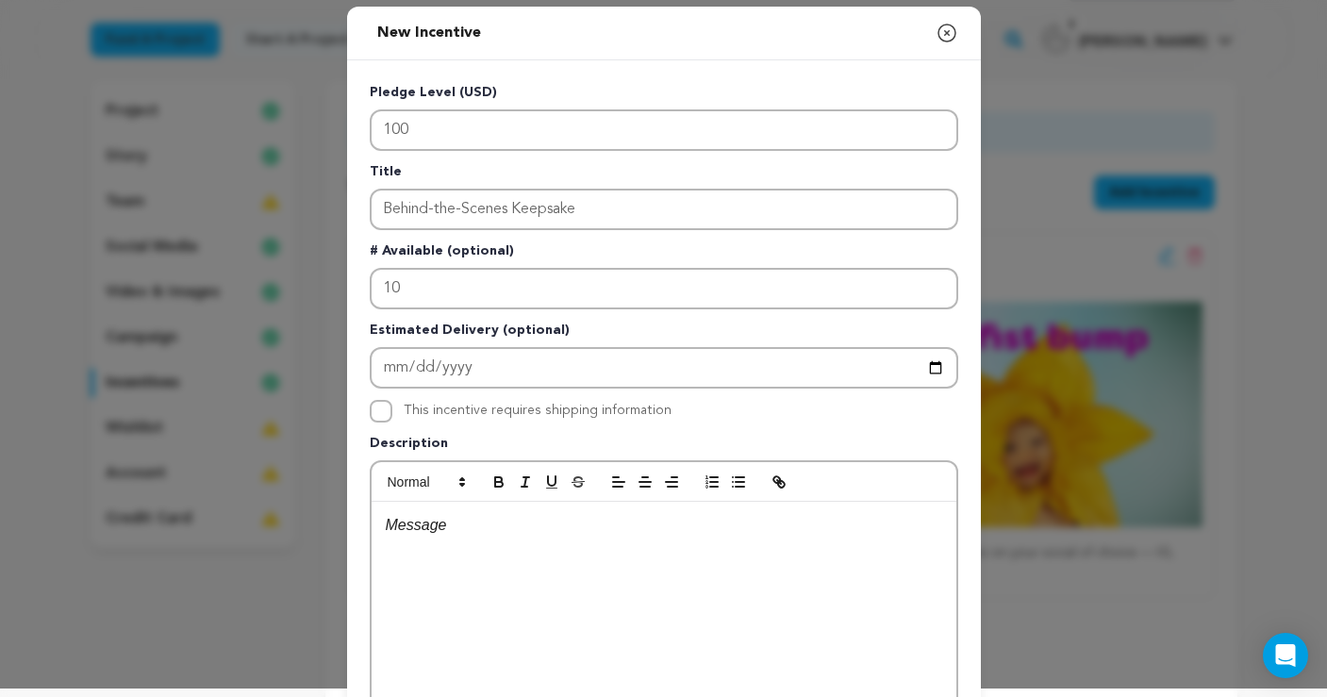
click at [586, 448] on p "Description" at bounding box center [664, 447] width 589 height 26
drag, startPoint x: 380, startPoint y: 410, endPoint x: 413, endPoint y: 464, distance: 63.1
click at [380, 410] on input "This incentive requires shipping information" at bounding box center [381, 411] width 23 height 23
checkbox input "true"
click at [494, 527] on p at bounding box center [664, 525] width 557 height 25
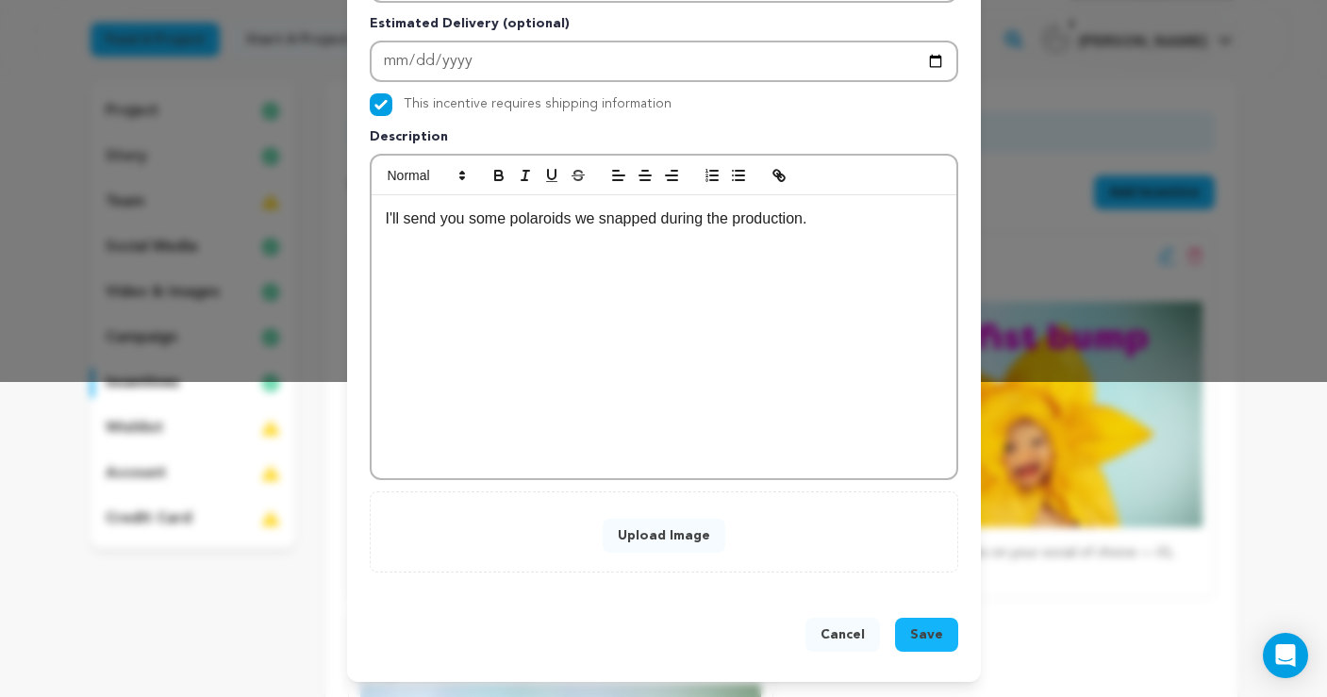
scroll to position [316, 0]
click at [687, 531] on button "Upload Image" at bounding box center [664, 536] width 123 height 34
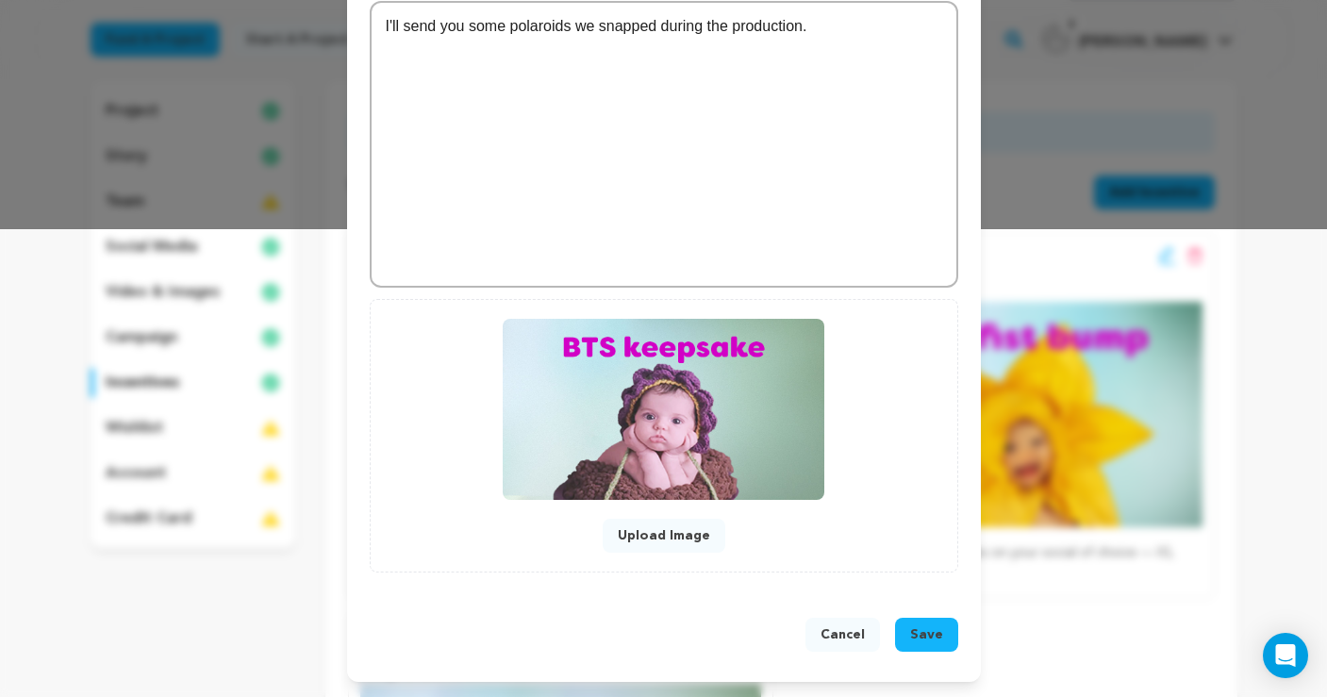
click at [939, 629] on span "Save" at bounding box center [926, 635] width 33 height 19
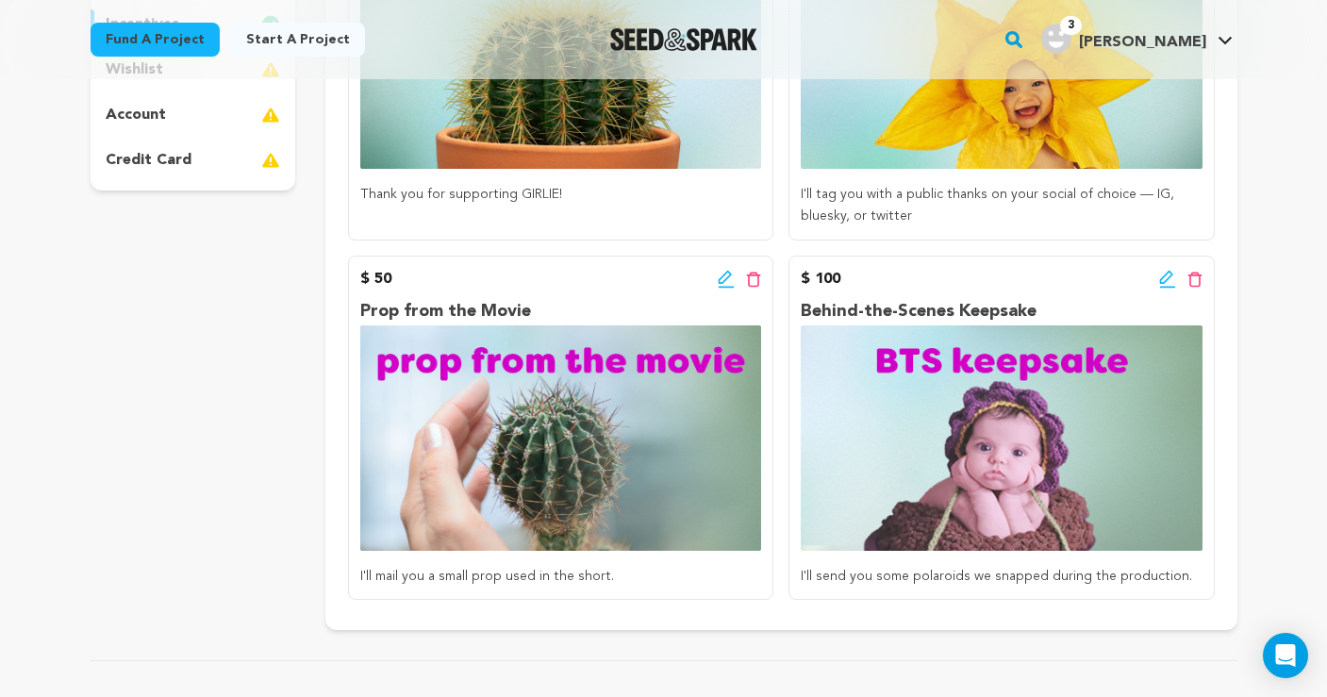
scroll to position [535, 0]
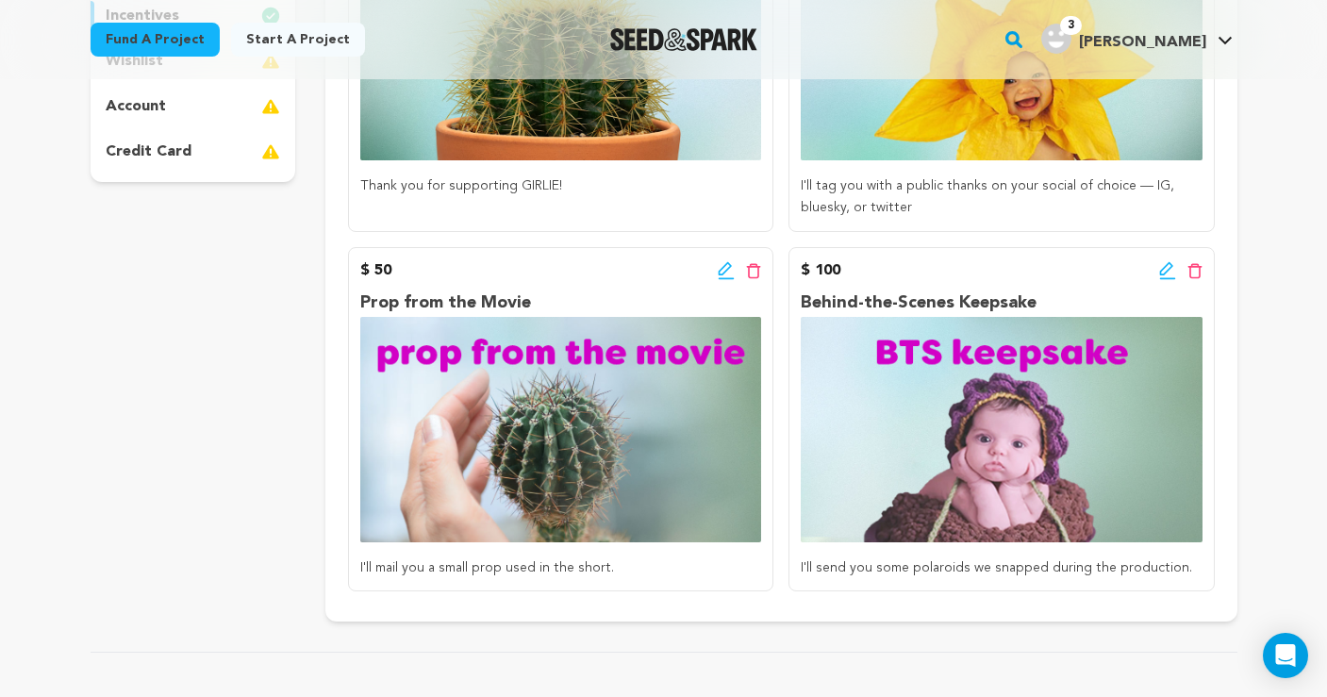
click at [728, 266] on icon at bounding box center [725, 268] width 13 height 13
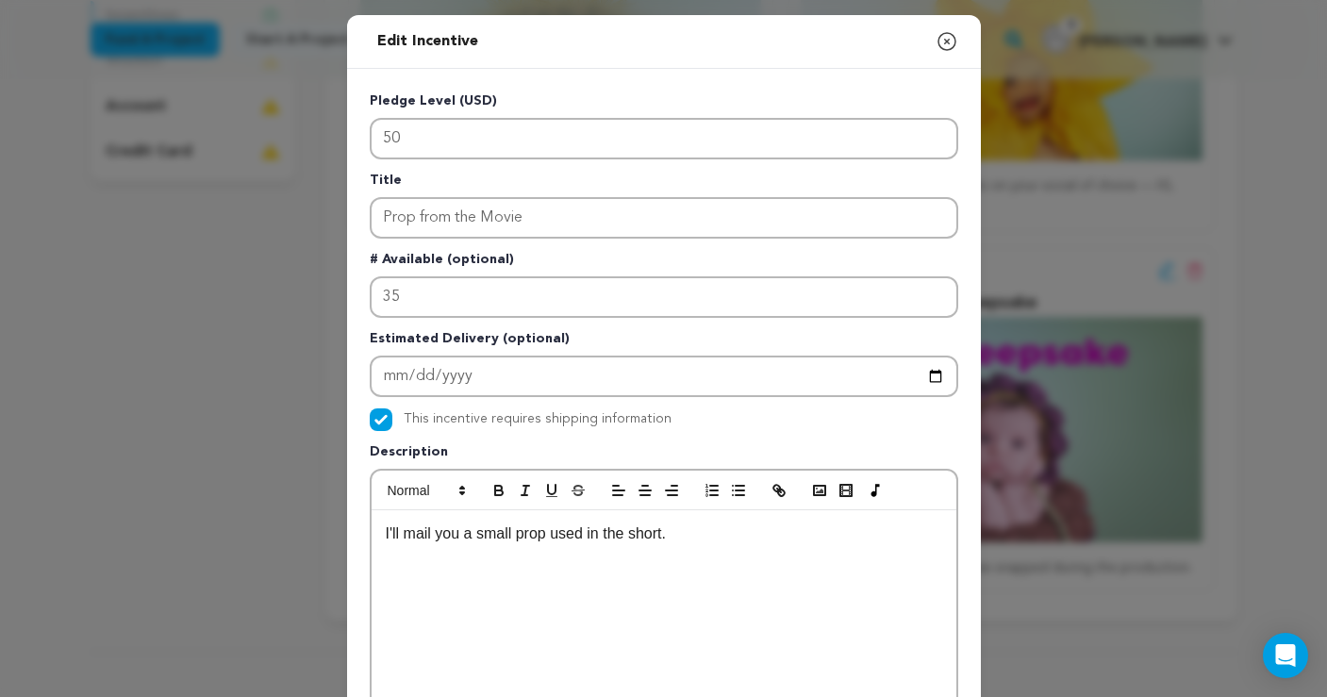
click at [704, 536] on p "I'll mail you a small prop used in the short." at bounding box center [664, 534] width 557 height 25
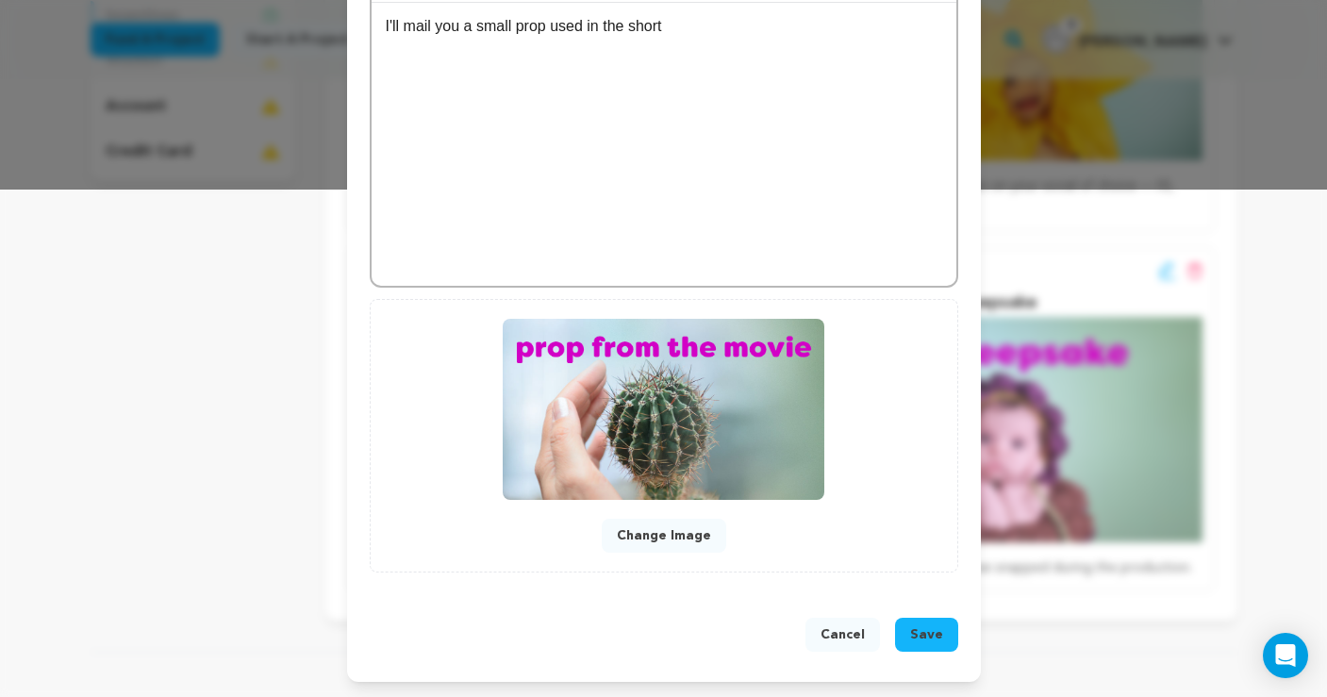
click at [918, 624] on button "Save" at bounding box center [926, 635] width 63 height 34
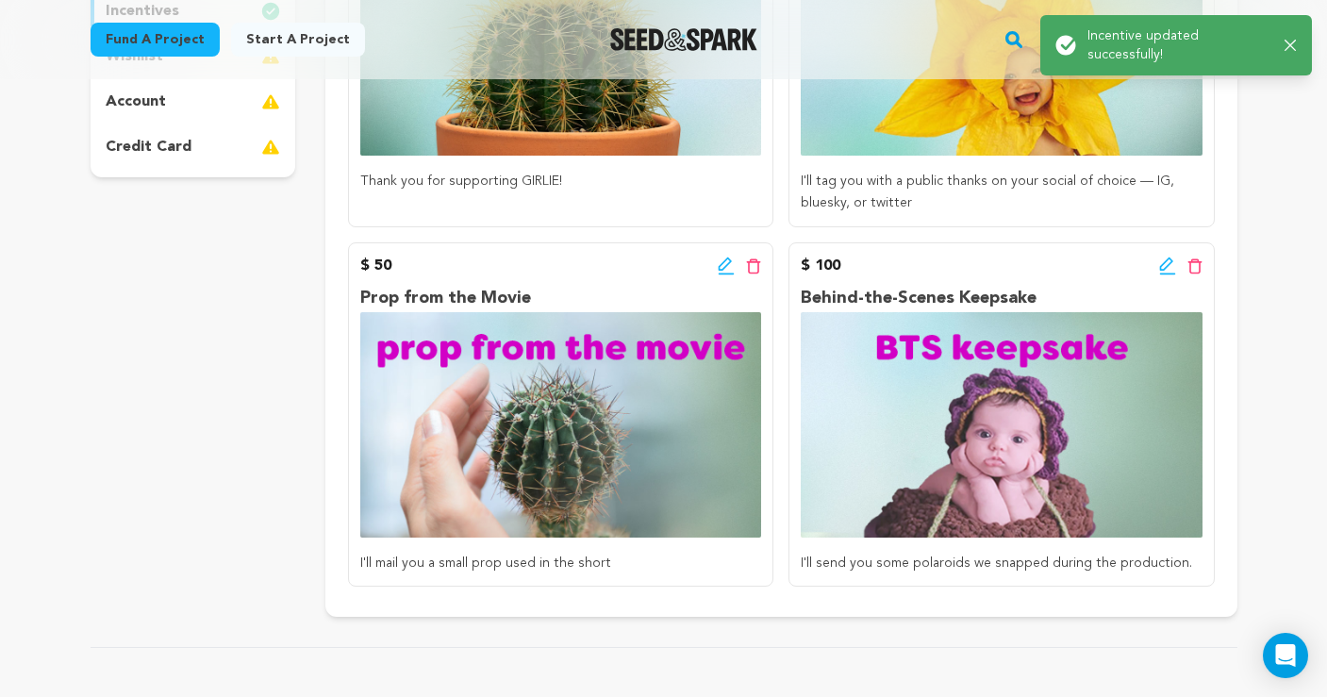
scroll to position [516, 0]
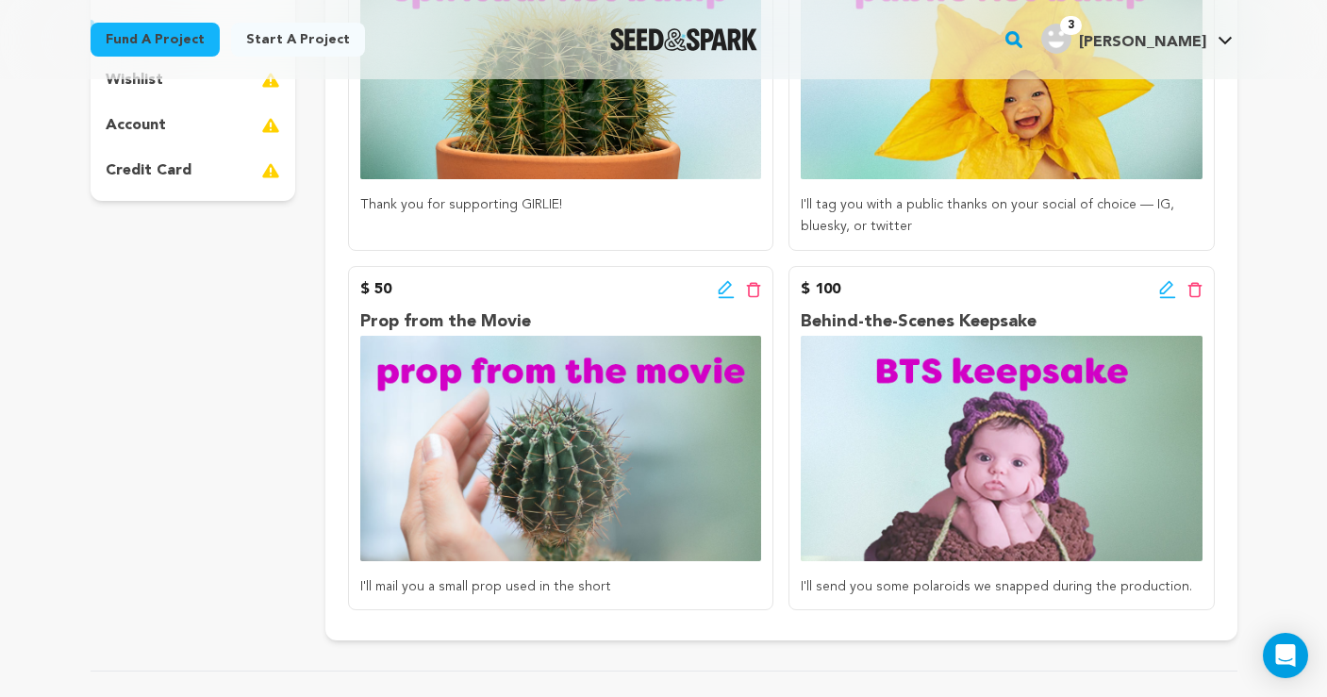
click at [1165, 285] on icon at bounding box center [1168, 289] width 17 height 19
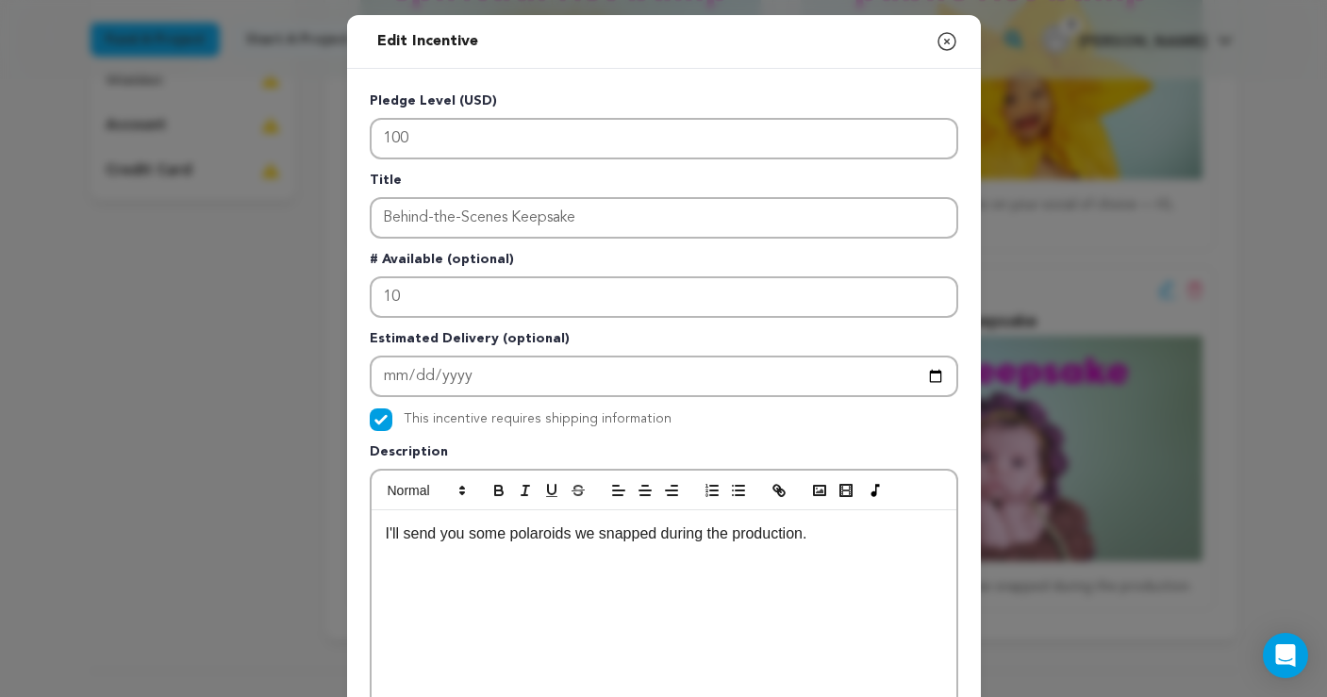
click at [872, 530] on p "I'll send you some polaroids we snapped during the production." at bounding box center [664, 534] width 557 height 25
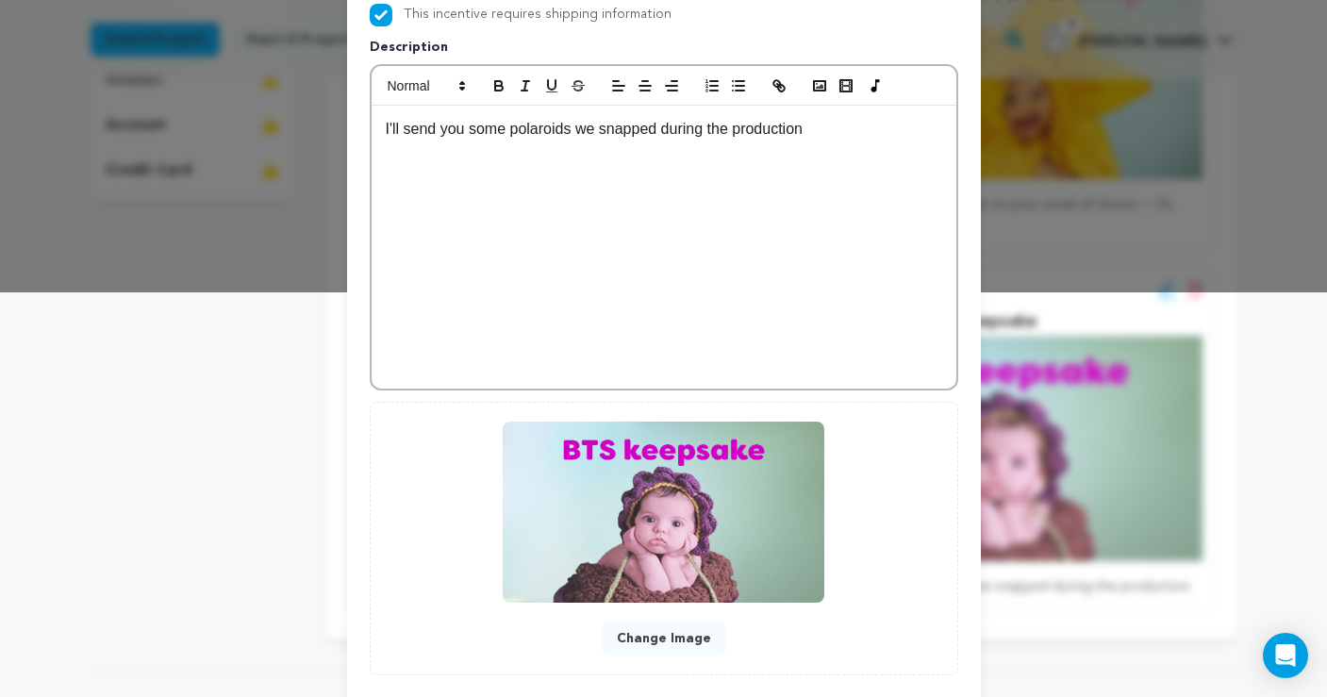
scroll to position [509, 0]
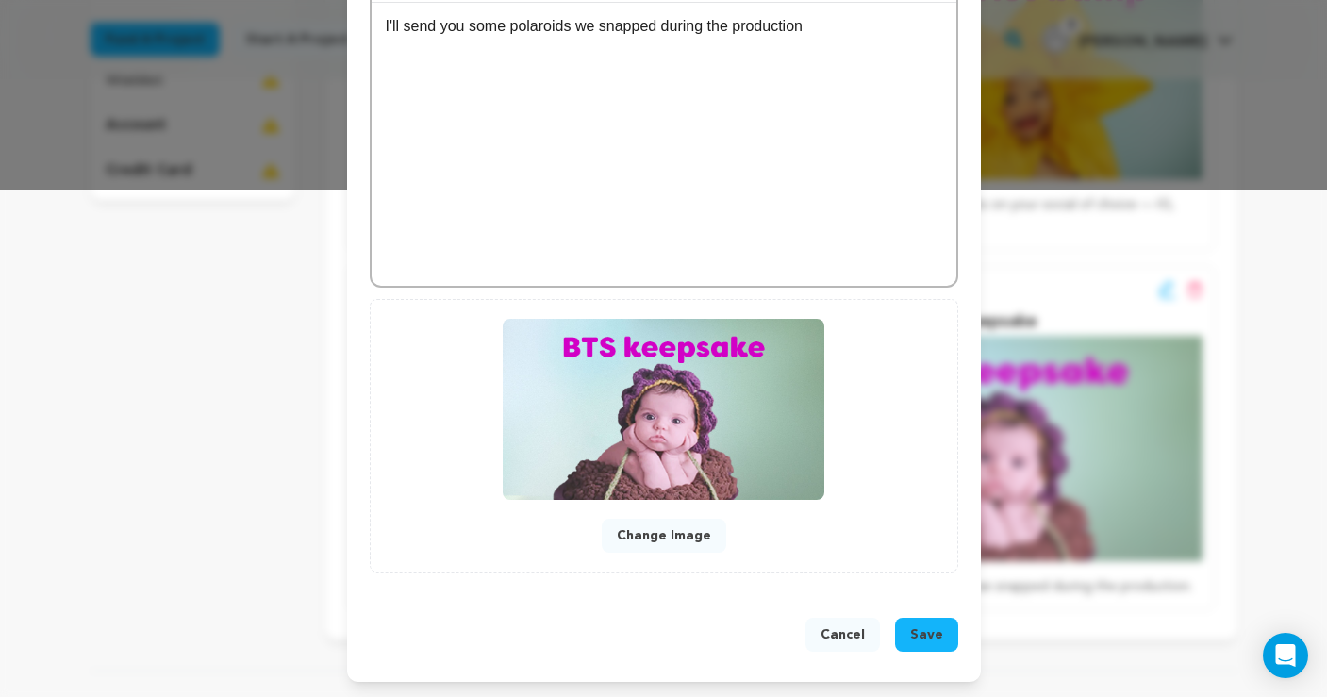
click at [923, 631] on span "Save" at bounding box center [926, 635] width 33 height 19
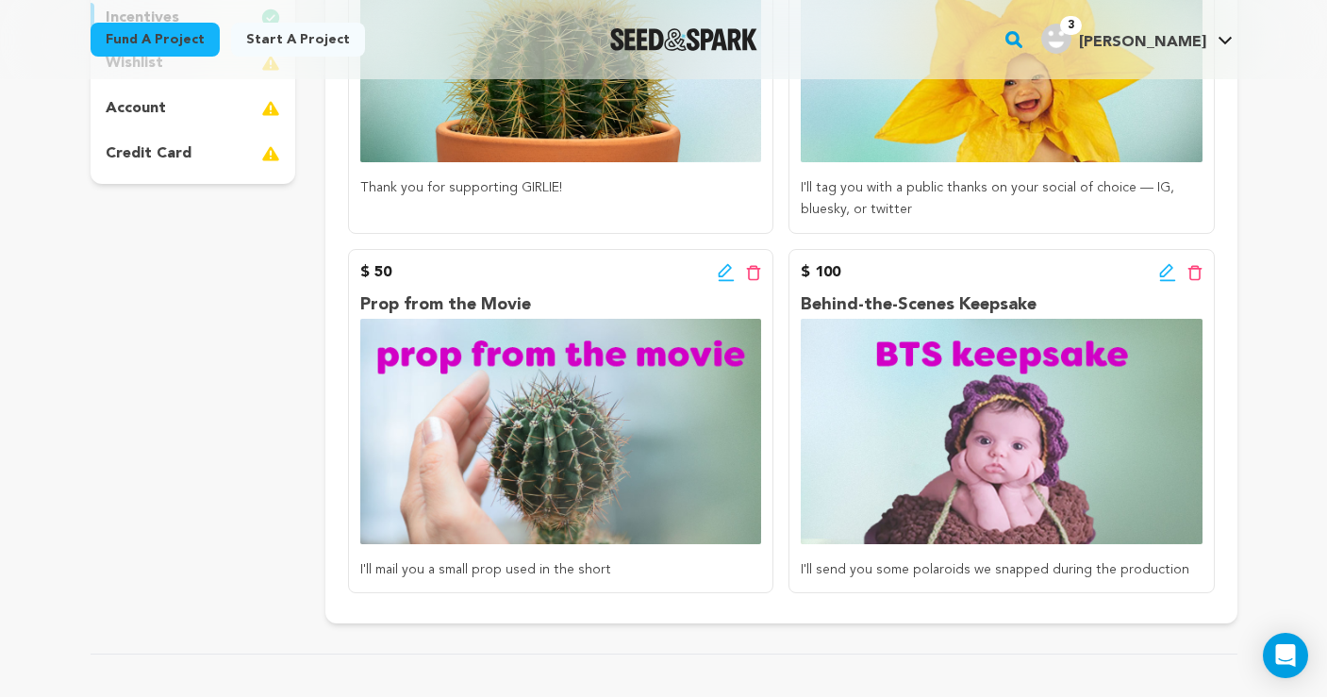
scroll to position [235, 0]
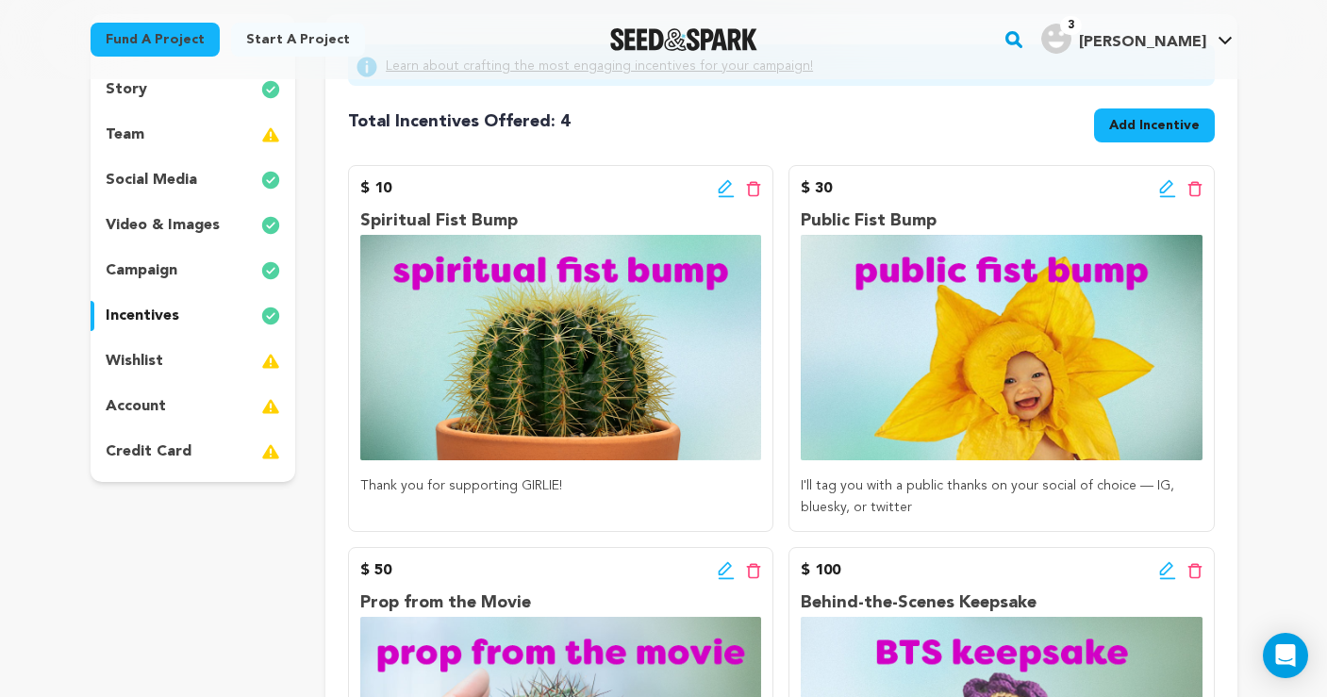
click at [1141, 129] on span "Add Incentive" at bounding box center [1155, 125] width 91 height 19
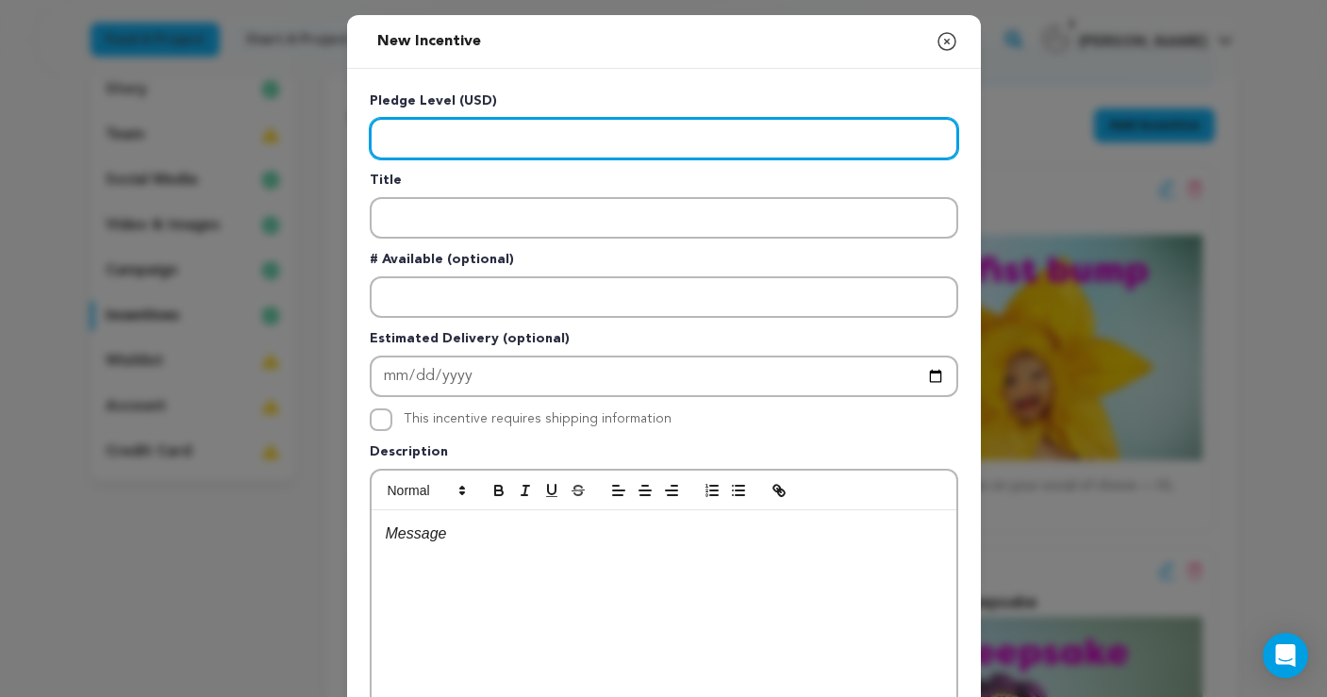
click at [436, 134] on input "Enter level" at bounding box center [664, 139] width 589 height 42
type input "250"
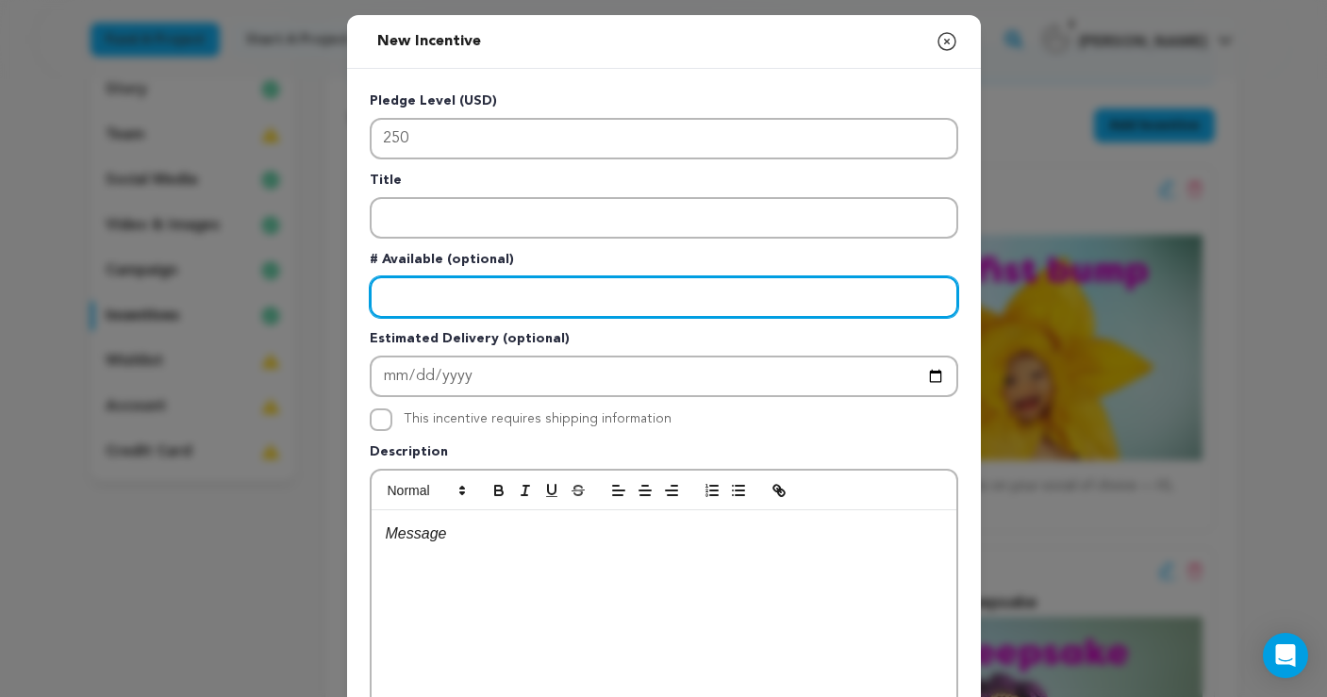
click at [442, 293] on input "Enter number available" at bounding box center [664, 297] width 589 height 42
type input "15"
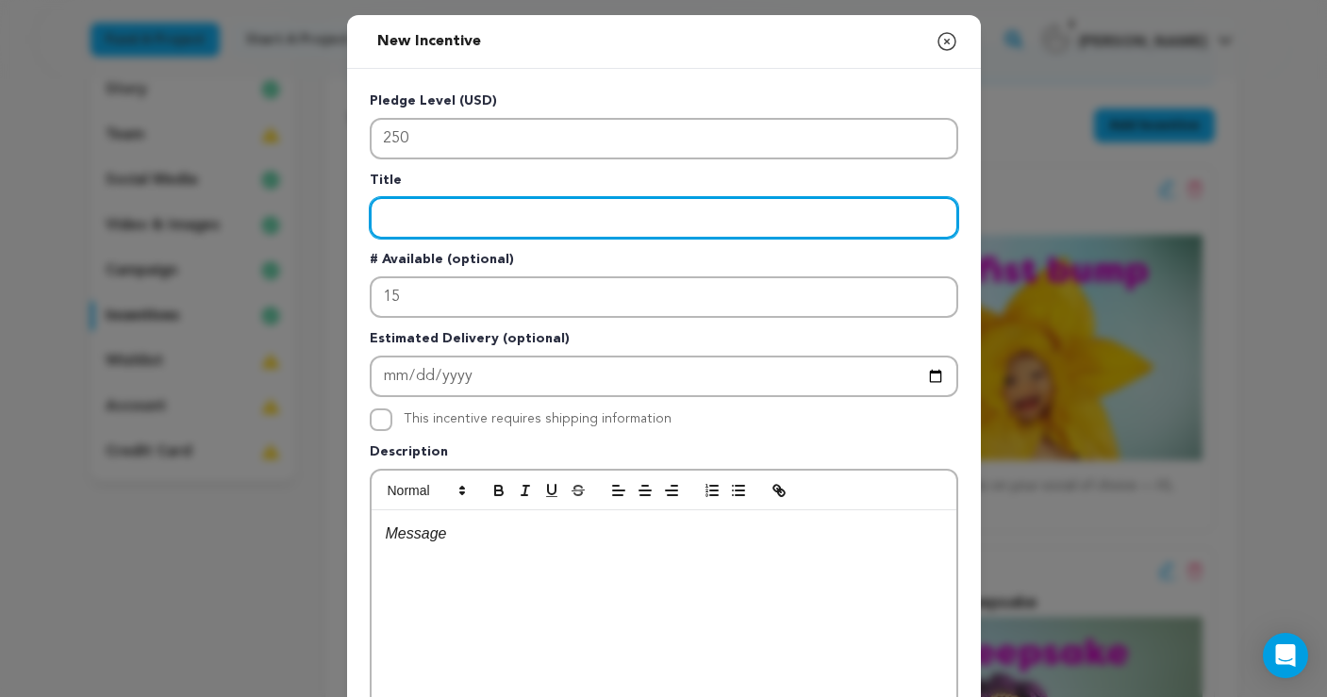
click at [439, 207] on input "Enter title" at bounding box center [664, 218] width 589 height 42
type input "Screener"
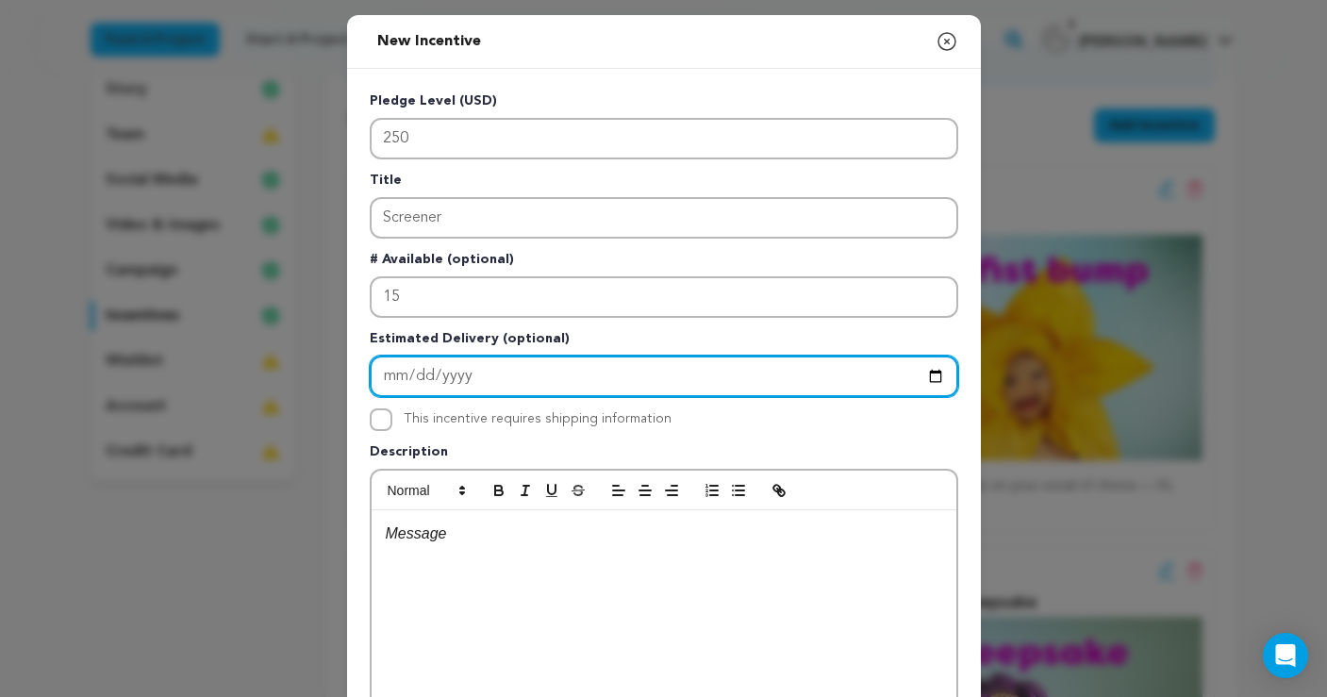
click at [399, 375] on input "Enter Estimated Delivery" at bounding box center [664, 377] width 589 height 42
type input "2026-03-31"
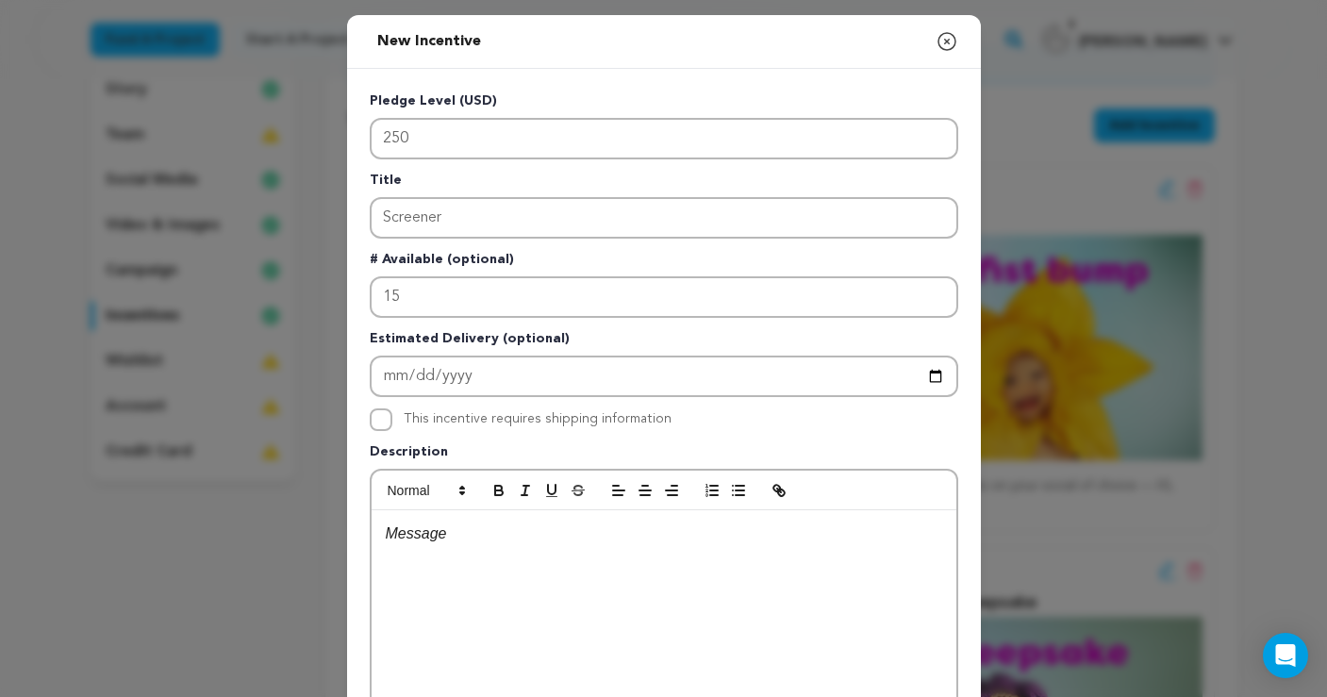
click at [566, 454] on p "Description" at bounding box center [664, 455] width 589 height 26
click at [467, 543] on p at bounding box center [664, 534] width 557 height 25
drag, startPoint x: 817, startPoint y: 533, endPoint x: 832, endPoint y: 571, distance: 40.6
click at [820, 540] on p "You'll get a private screening link to the short to watch when it is released" at bounding box center [664, 534] width 557 height 25
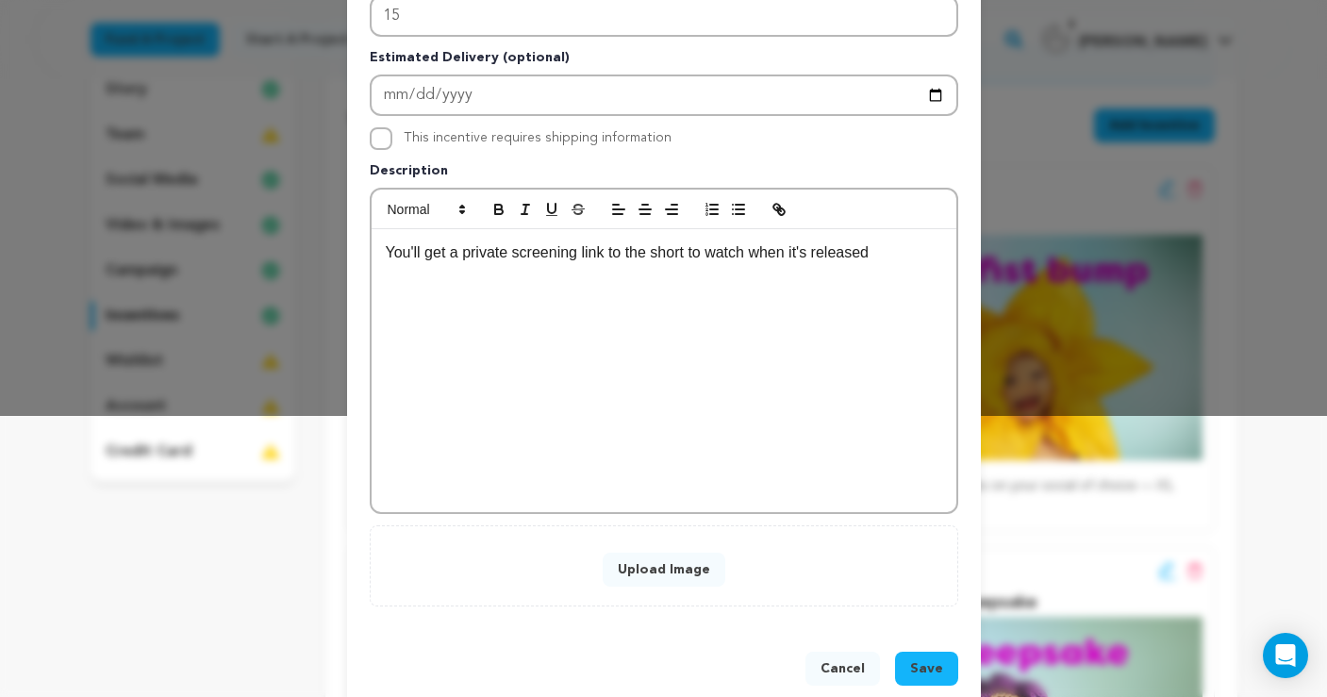
scroll to position [300, 0]
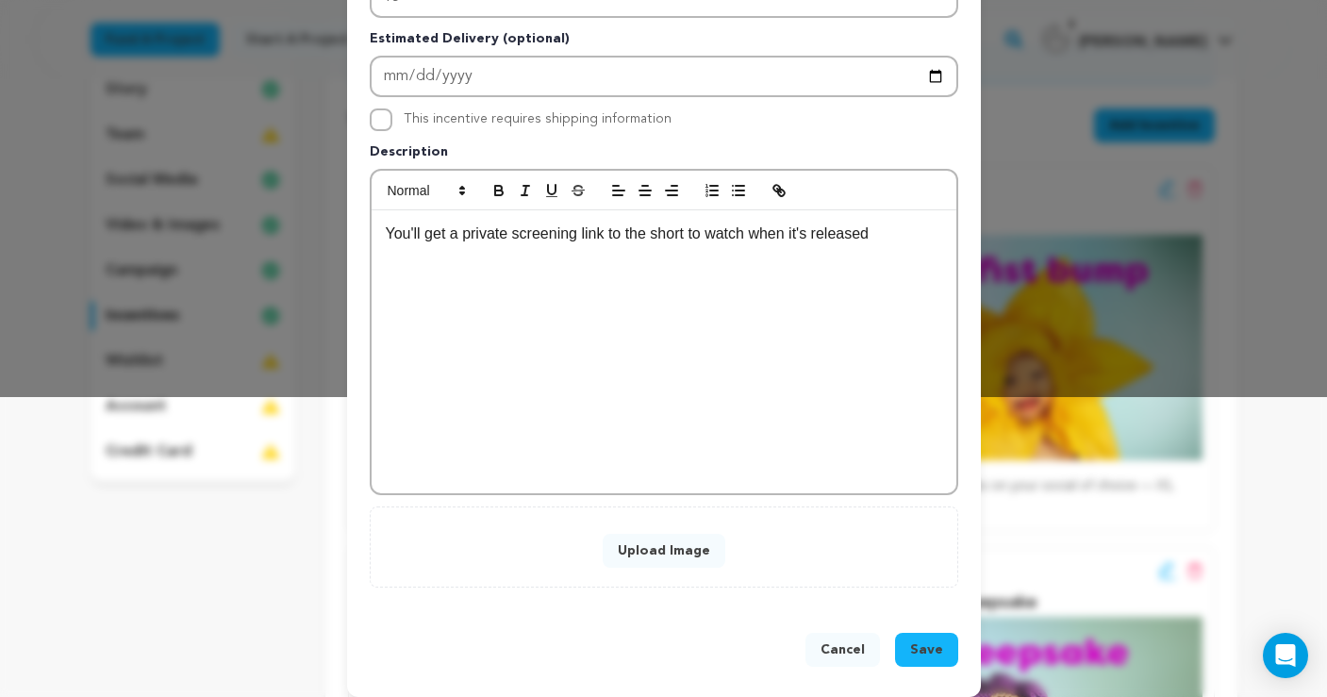
click at [707, 551] on button "Upload Image" at bounding box center [664, 551] width 123 height 34
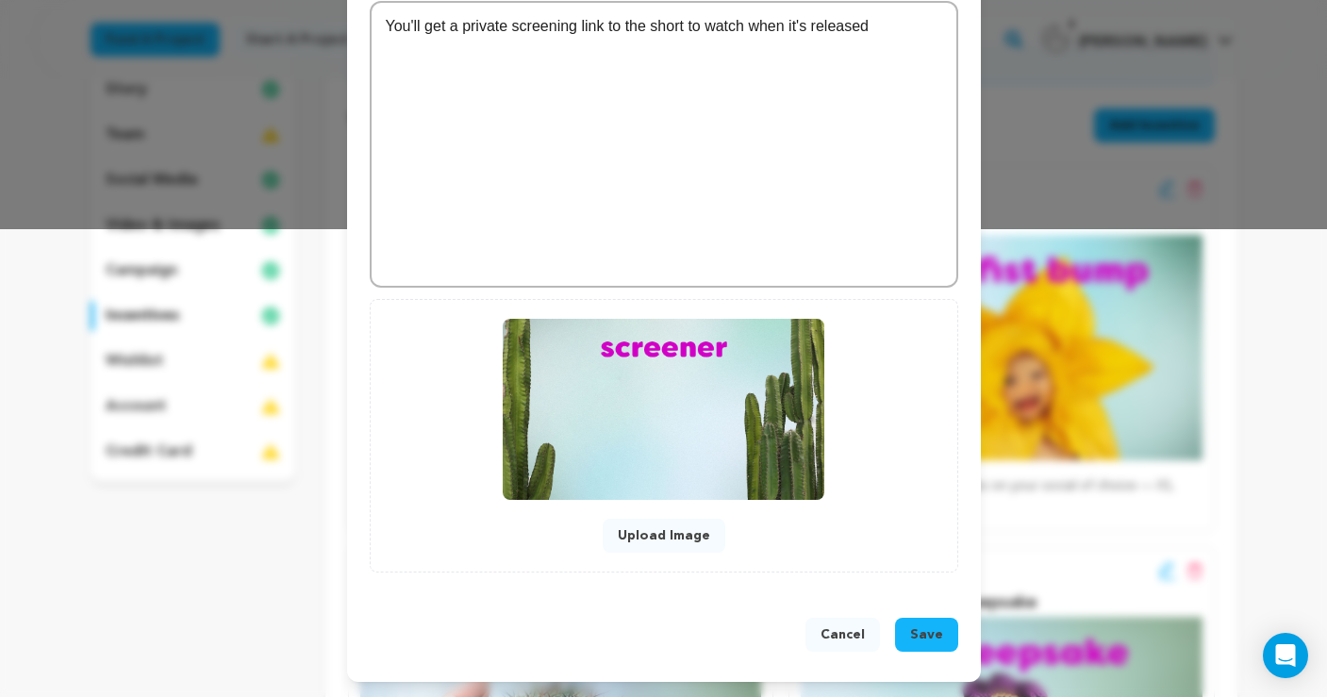
scroll to position [468, 0]
click at [935, 624] on button "Save" at bounding box center [926, 635] width 63 height 34
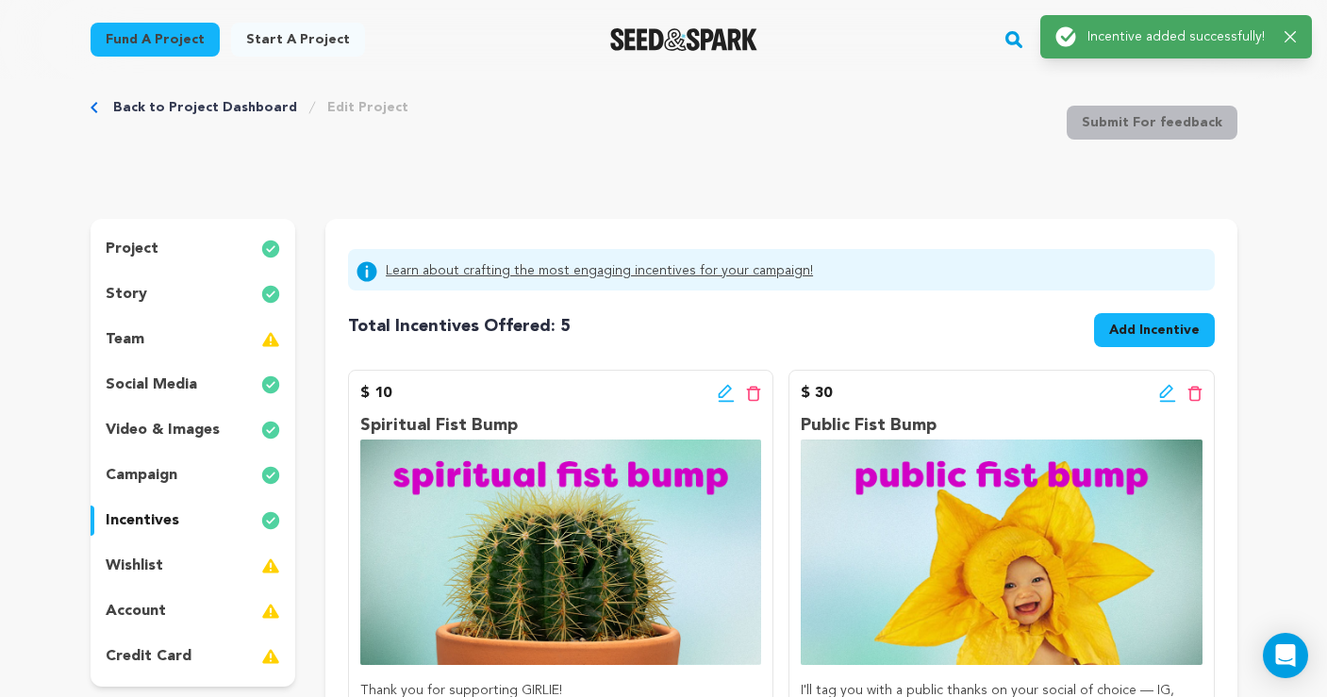
scroll to position [0, 0]
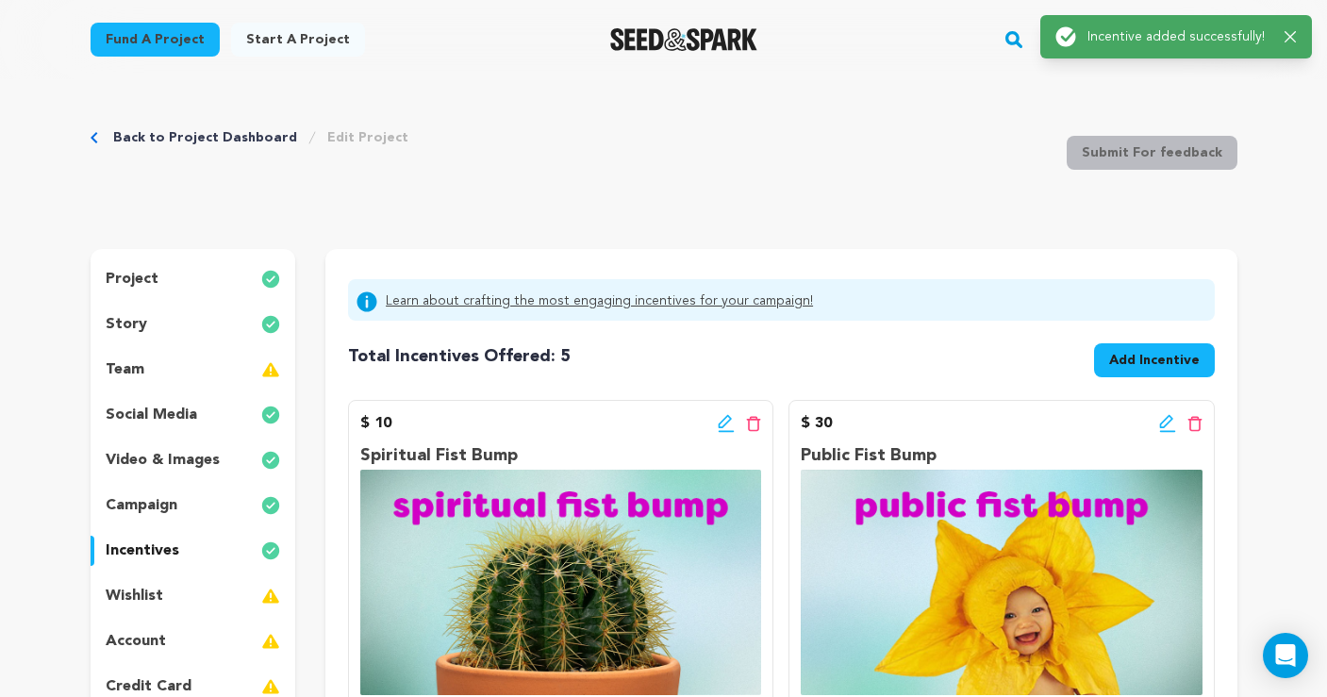
click at [1159, 362] on span "Add Incentive" at bounding box center [1155, 360] width 91 height 19
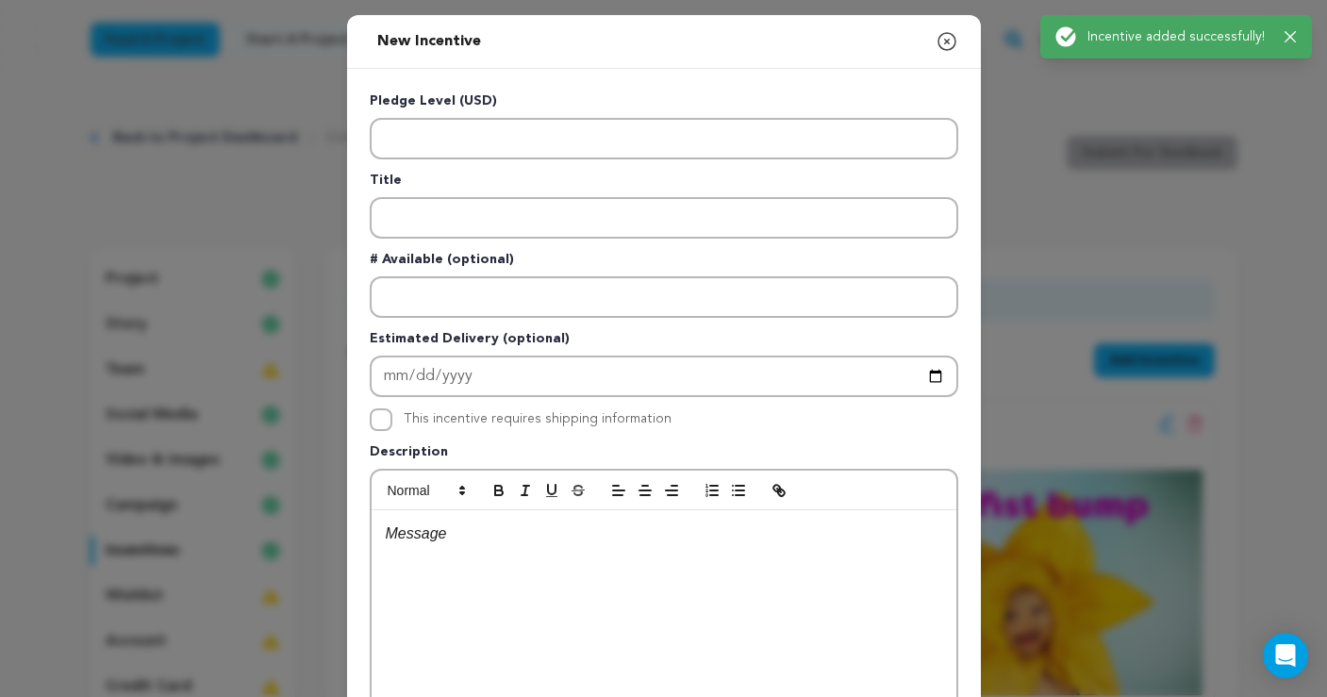
click at [828, 2] on div "New Incentive Close modal Pledge Level (USD) Title # Available (optional)" at bounding box center [663, 506] width 1327 height 1012
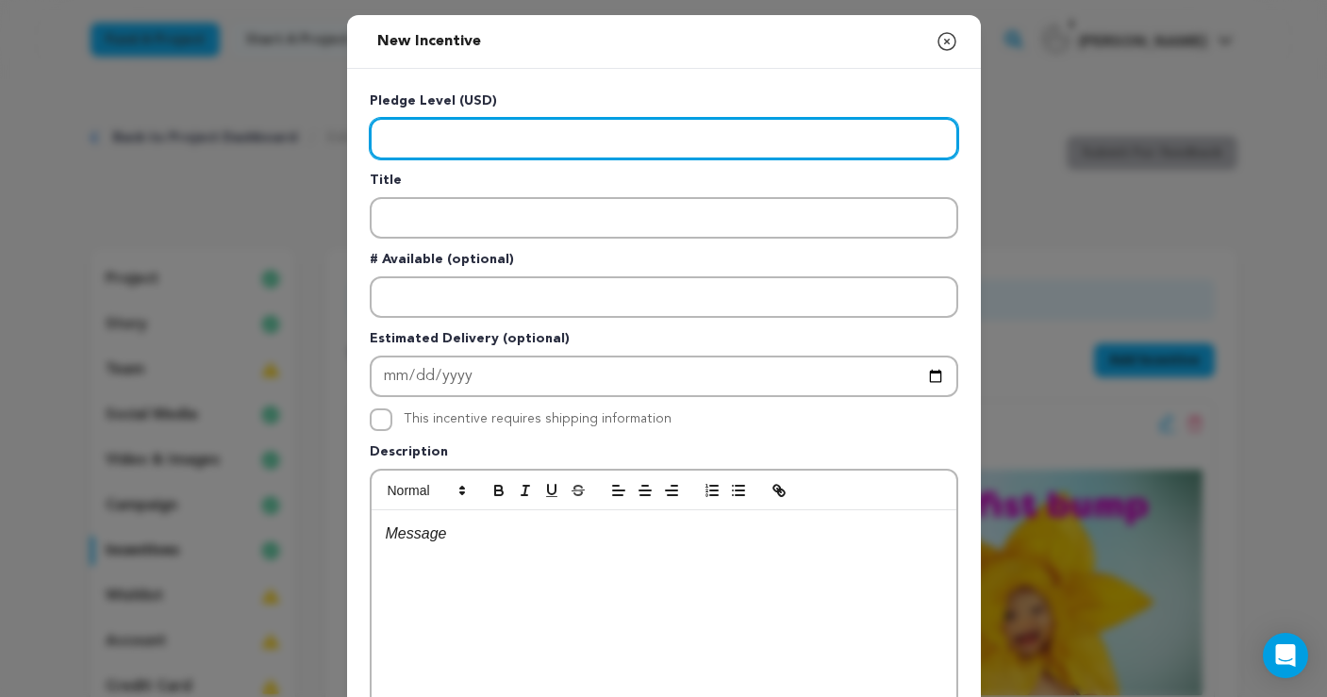
click at [537, 148] on input "Enter level" at bounding box center [664, 139] width 589 height 42
type input "1000"
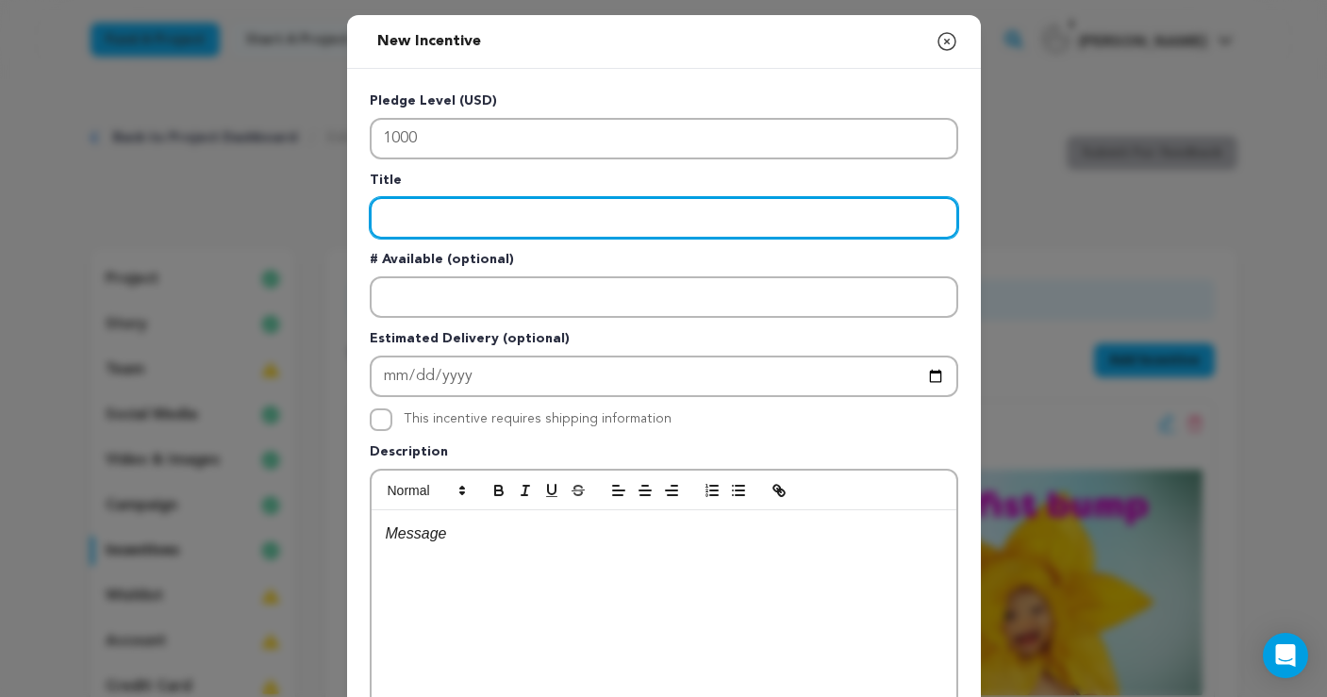
click at [479, 226] on input "Enter title" at bounding box center [664, 218] width 589 height 42
type input "Attend the Premiere"
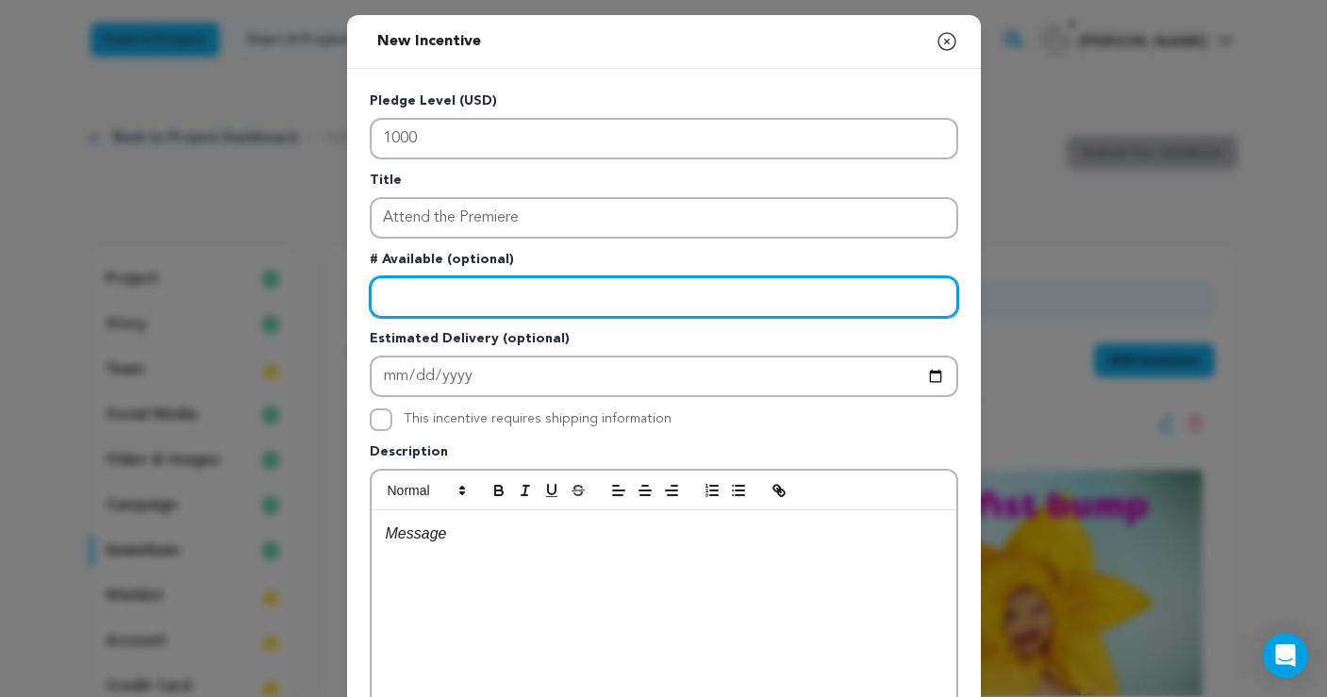
click at [492, 292] on input "Enter number available" at bounding box center [664, 297] width 589 height 42
type input "1"
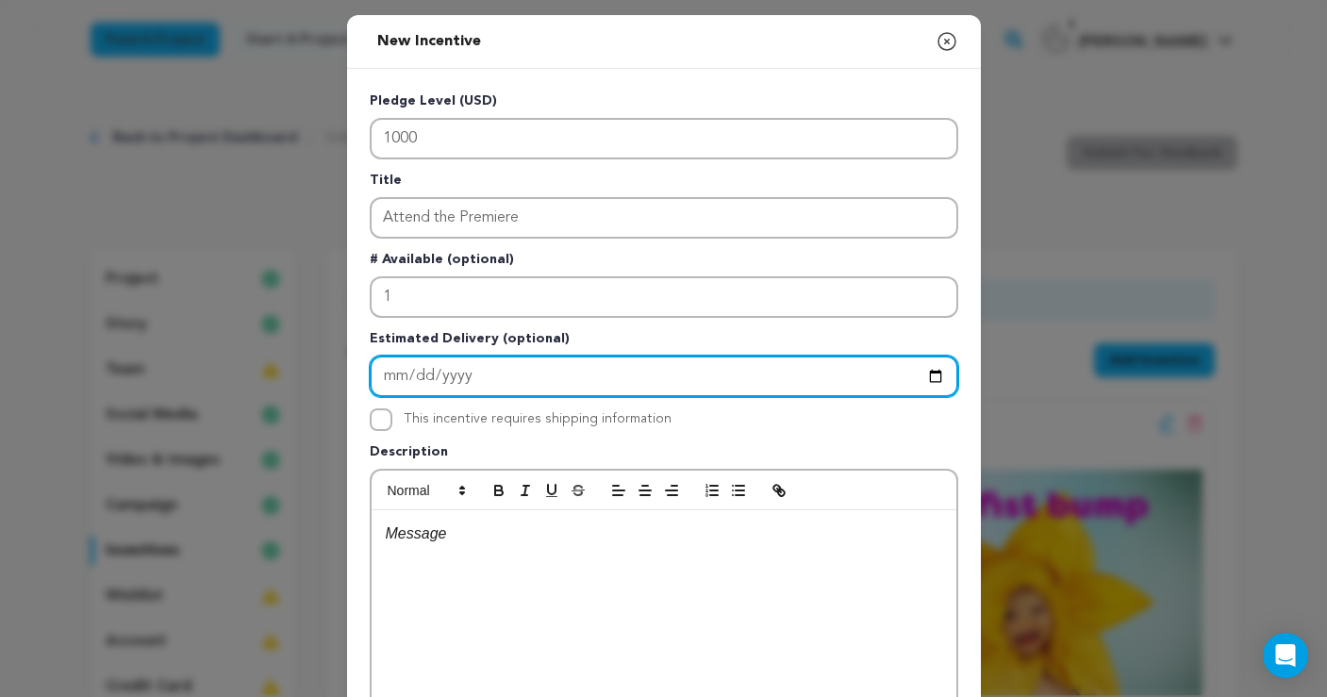
click at [392, 373] on input "Enter Estimated Delivery" at bounding box center [664, 377] width 589 height 42
type input "2026-04-30"
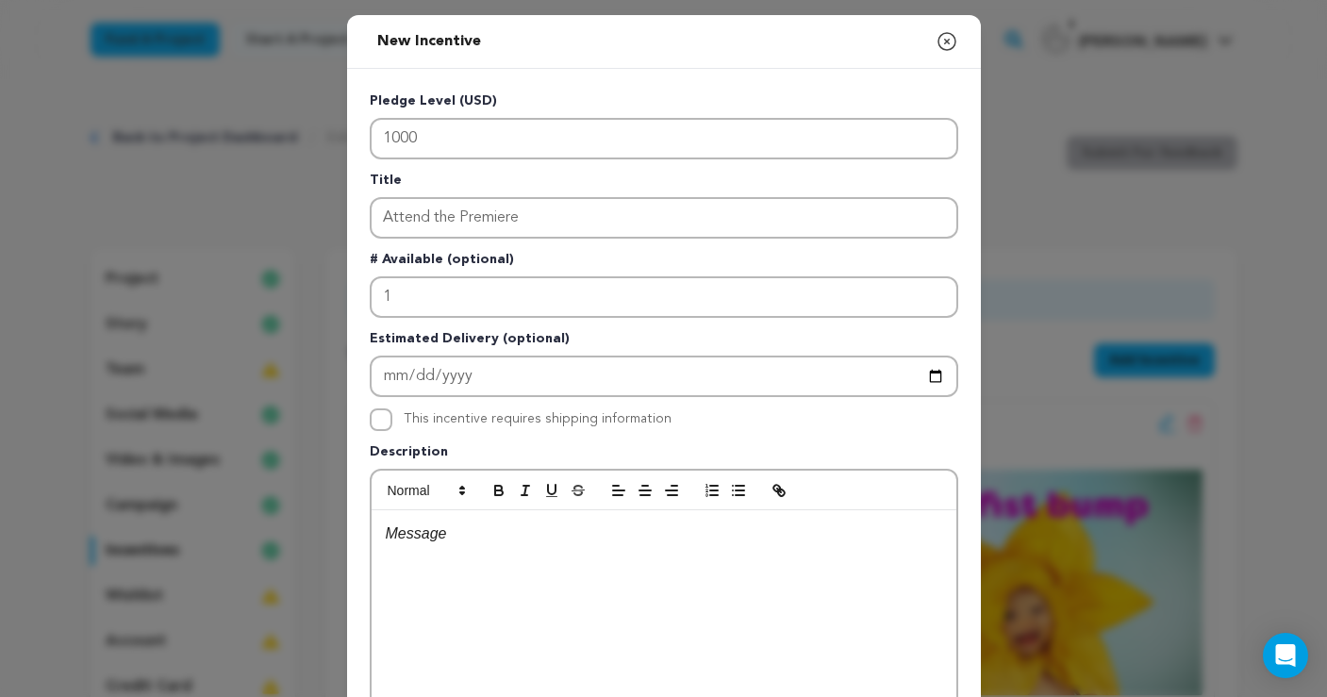
click at [553, 451] on p "Description" at bounding box center [664, 455] width 589 height 26
click at [508, 540] on p at bounding box center [664, 534] width 557 height 25
drag, startPoint x: 591, startPoint y: 532, endPoint x: 567, endPoint y: 532, distance: 23.6
click at [562, 533] on p "You'll get an invite for the LA Premier of the short" at bounding box center [664, 534] width 557 height 25
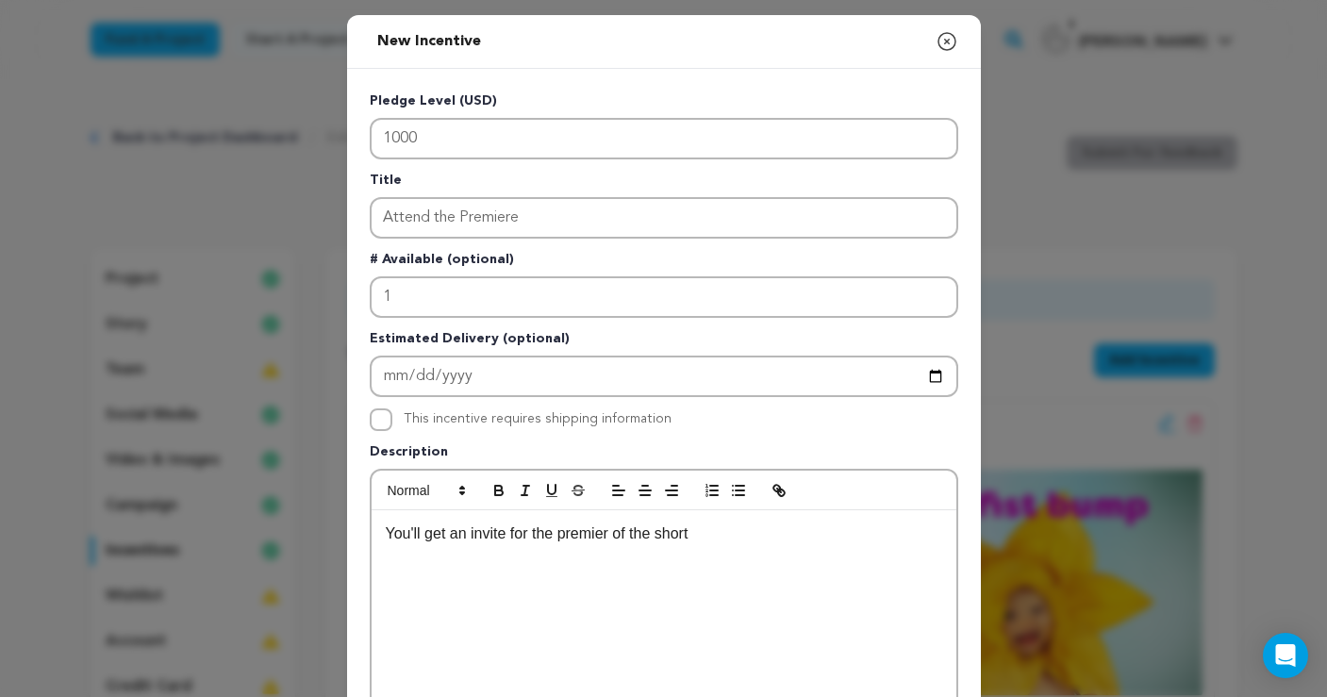
click at [617, 530] on p "You'll get an invite for the premier of the short" at bounding box center [664, 534] width 557 height 25
click at [615, 532] on p "You'll get an invite for the premier of the short" at bounding box center [664, 534] width 557 height 25
click at [731, 530] on p "You'll get an invite for the premiere of the short" at bounding box center [664, 534] width 557 height 25
drag, startPoint x: 854, startPoint y: 536, endPoint x: 863, endPoint y: 551, distance: 17.8
click at [854, 536] on p "You'll get an invite for the premiere of the short (location TBD, travel expens…" at bounding box center [664, 546] width 557 height 48
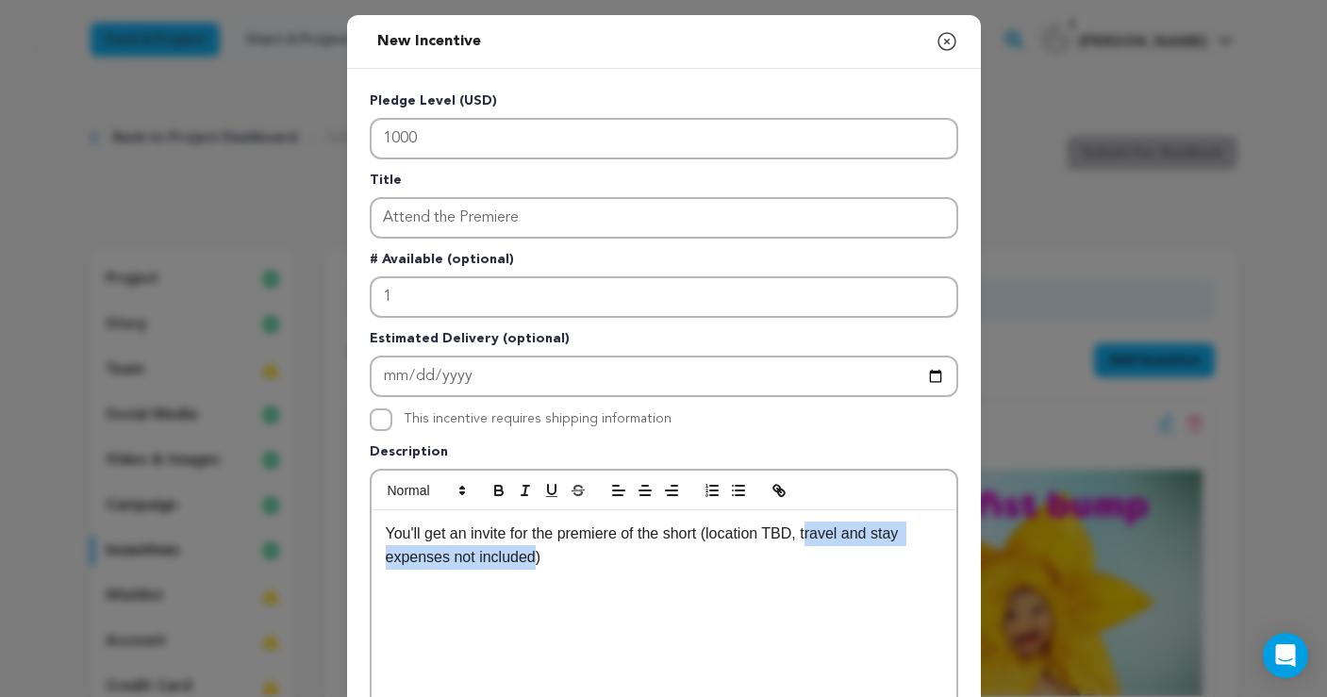
drag, startPoint x: 816, startPoint y: 531, endPoint x: 601, endPoint y: 552, distance: 216.1
click at [601, 552] on p "You'll get an invite for the premiere of the short (location TBD, travel and st…" at bounding box center [664, 546] width 557 height 48
click at [640, 546] on p "You'll get an invite for the premiere of the short (location TBD, ticket to eve…" at bounding box center [664, 534] width 557 height 25
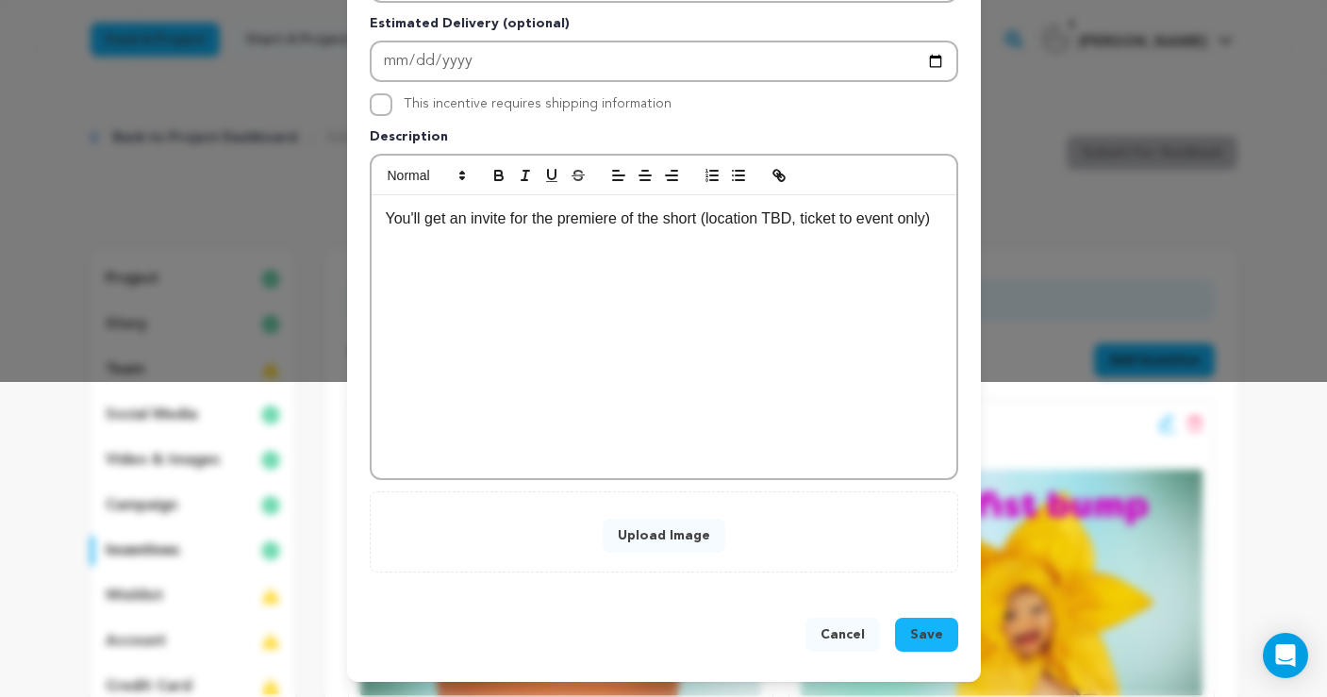
scroll to position [316, 0]
click at [696, 541] on button "Upload Image" at bounding box center [664, 536] width 123 height 34
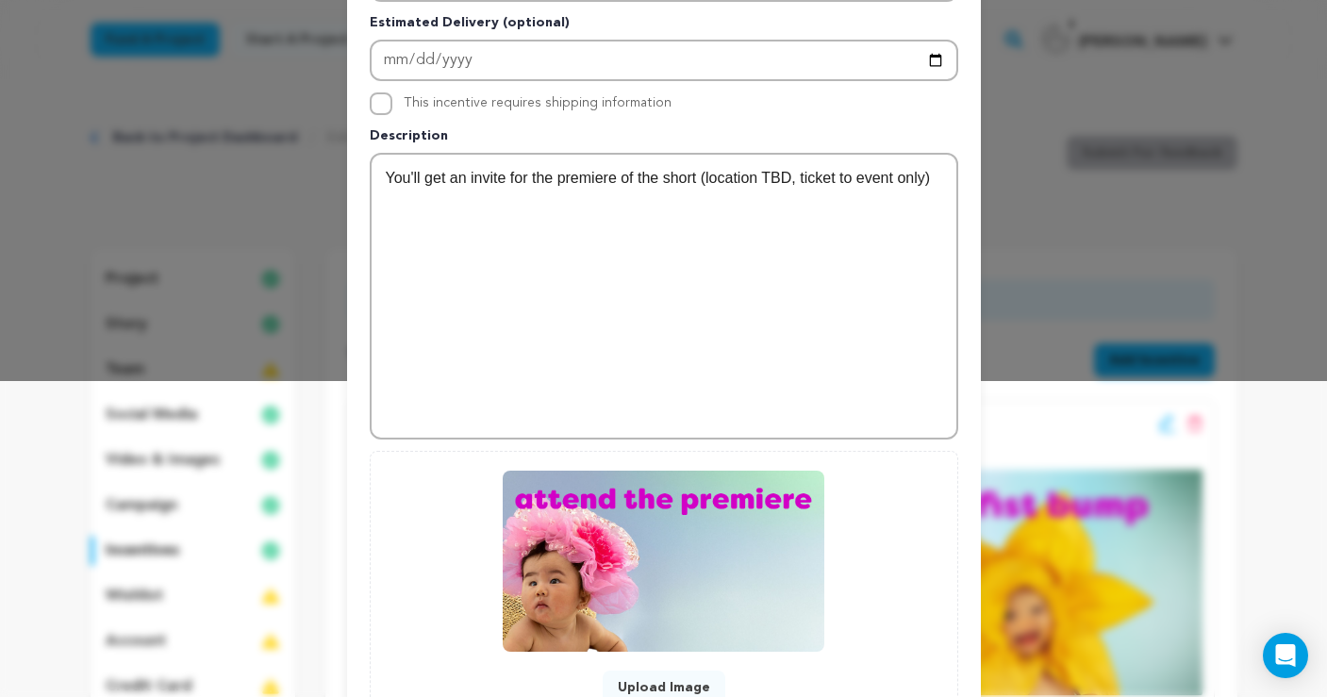
click at [938, 673] on div "Upload Image" at bounding box center [664, 588] width 549 height 234
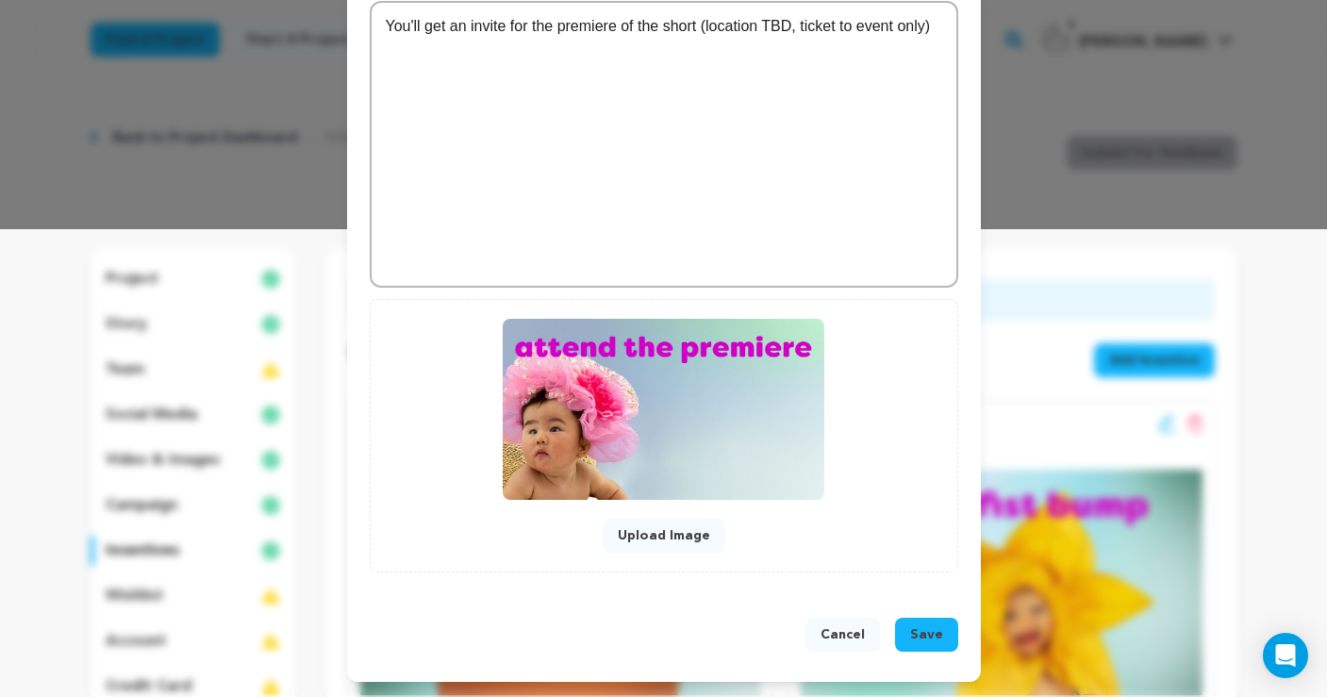
scroll to position [468, 0]
click at [932, 626] on span "Save" at bounding box center [926, 635] width 33 height 19
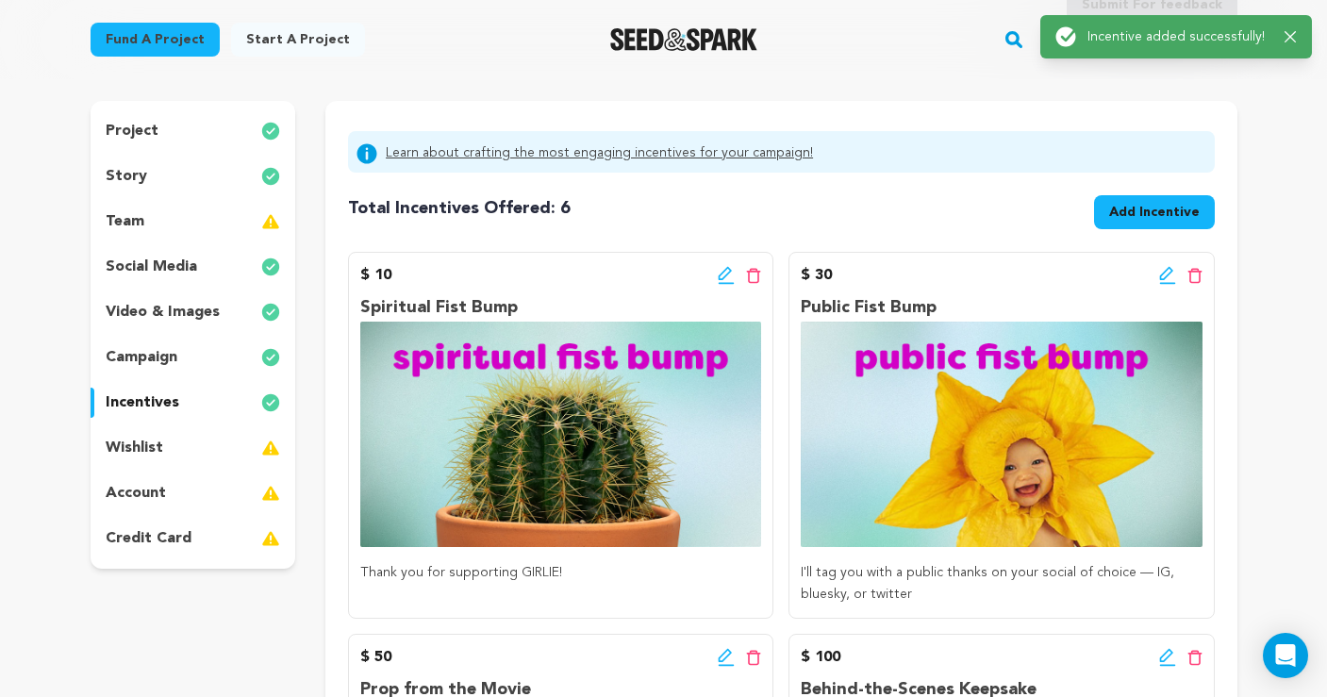
scroll to position [194, 0]
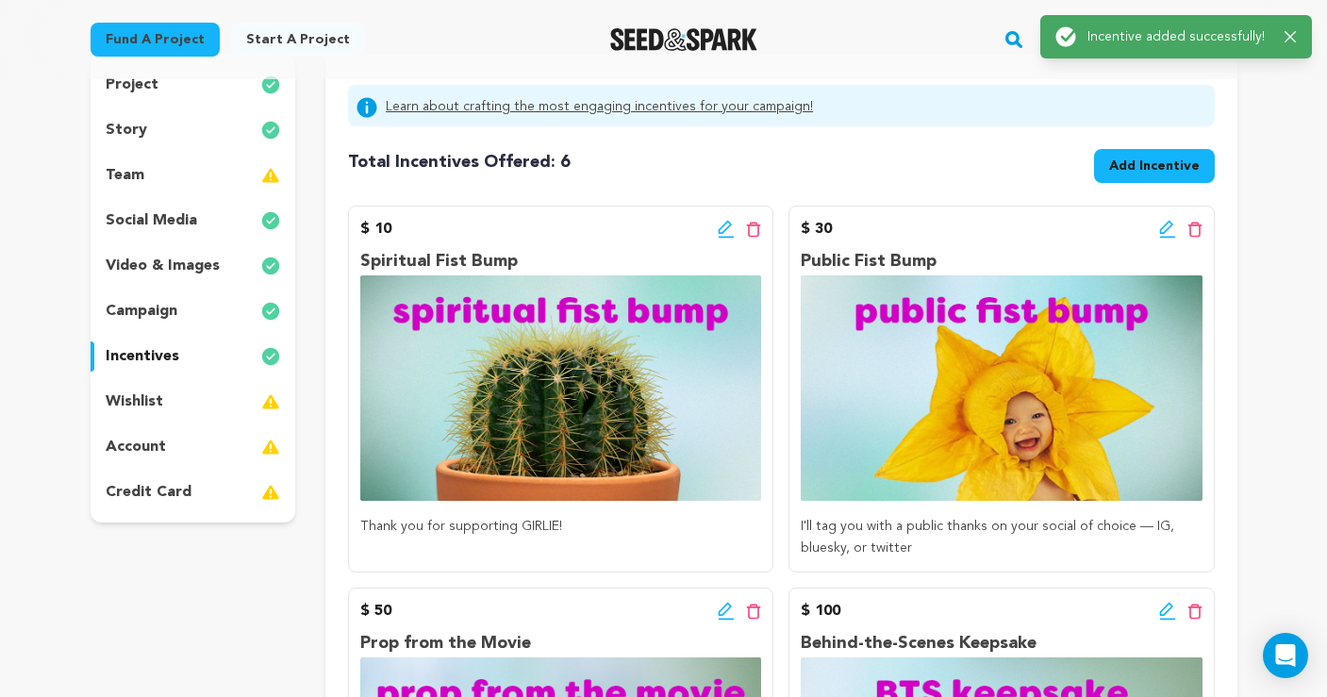
click at [1148, 173] on span "Add Incentive" at bounding box center [1155, 166] width 91 height 19
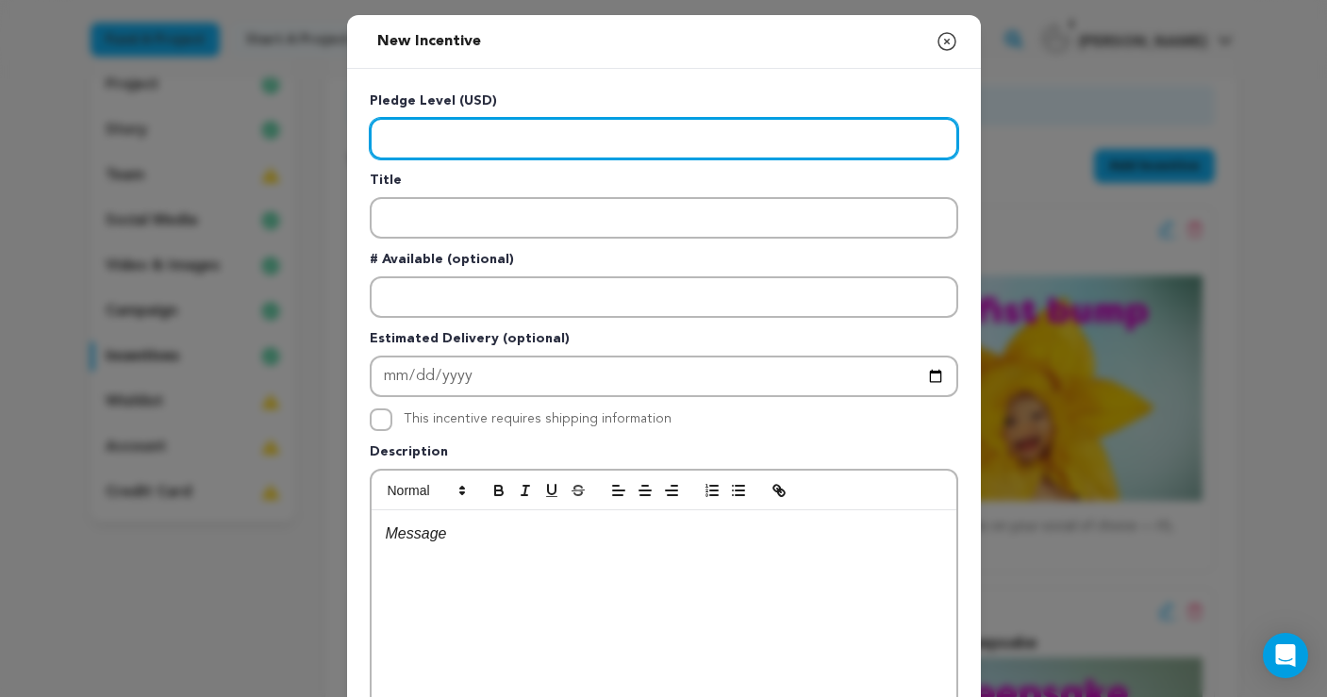
click at [444, 145] on input "Enter level" at bounding box center [664, 139] width 589 height 42
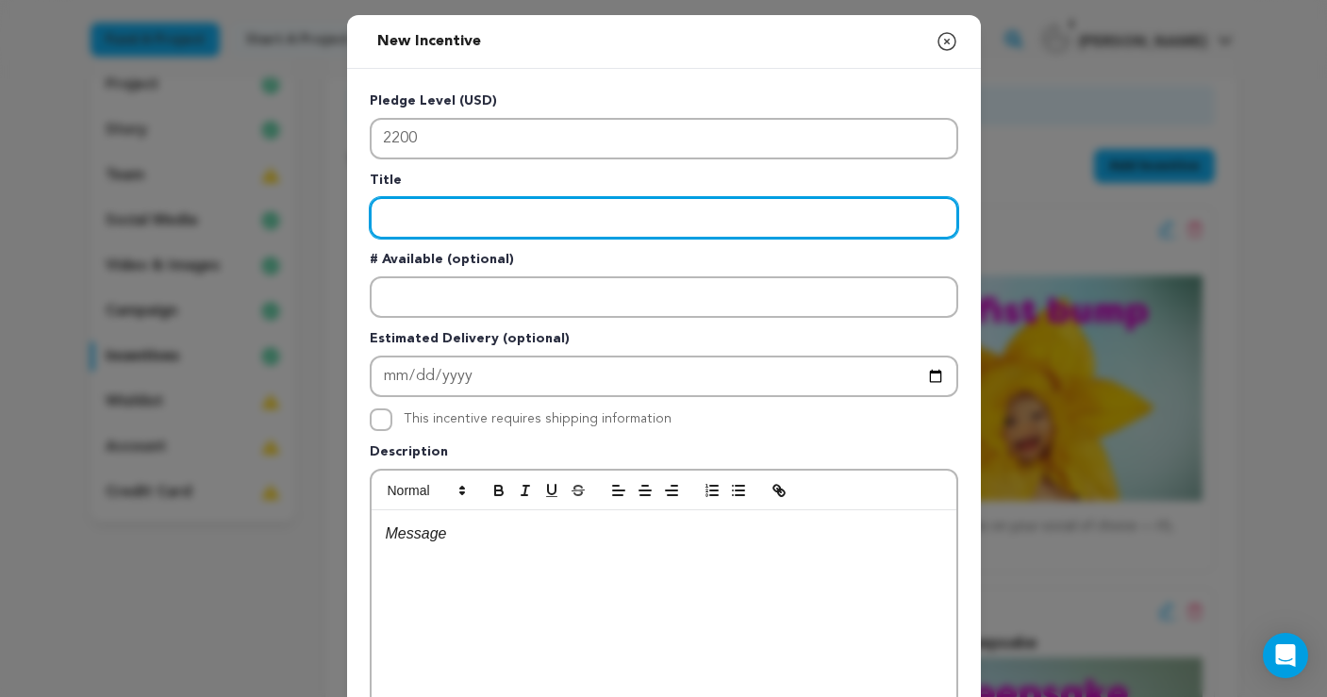
click at [456, 217] on input "Enter title" at bounding box center [664, 218] width 589 height 42
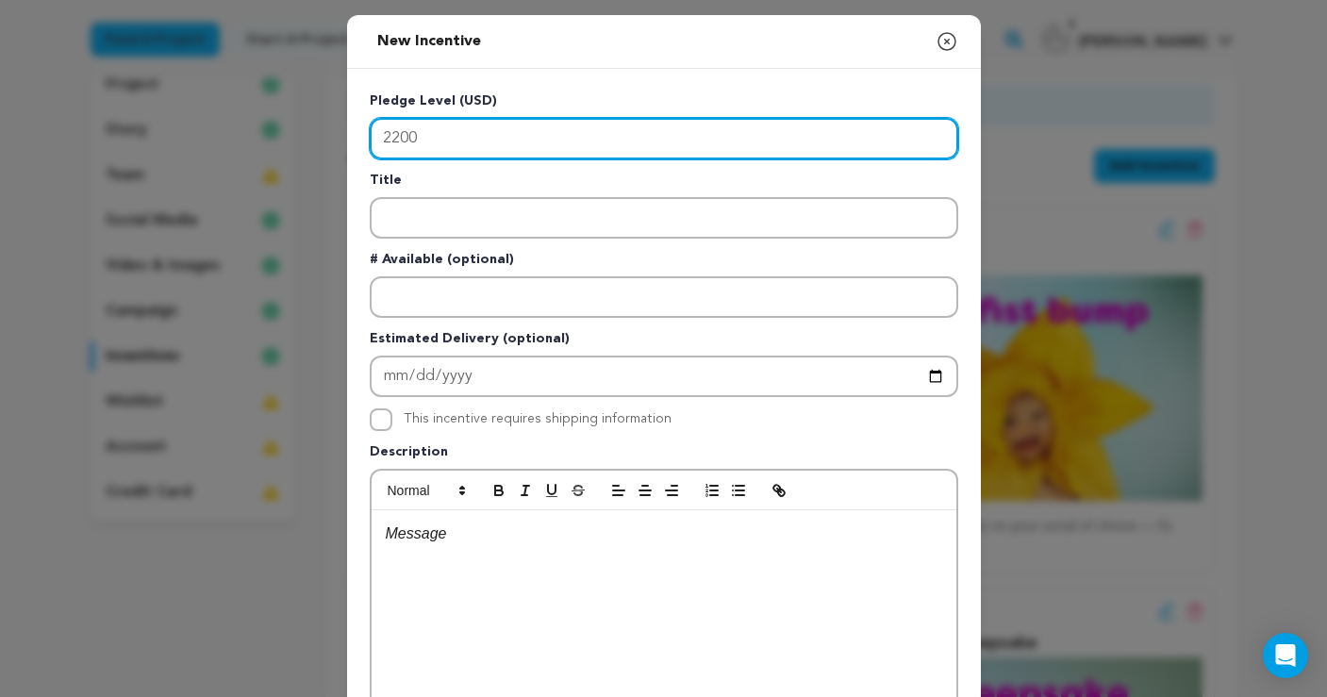
click at [402, 135] on input "2200" at bounding box center [664, 139] width 589 height 42
type input "2000"
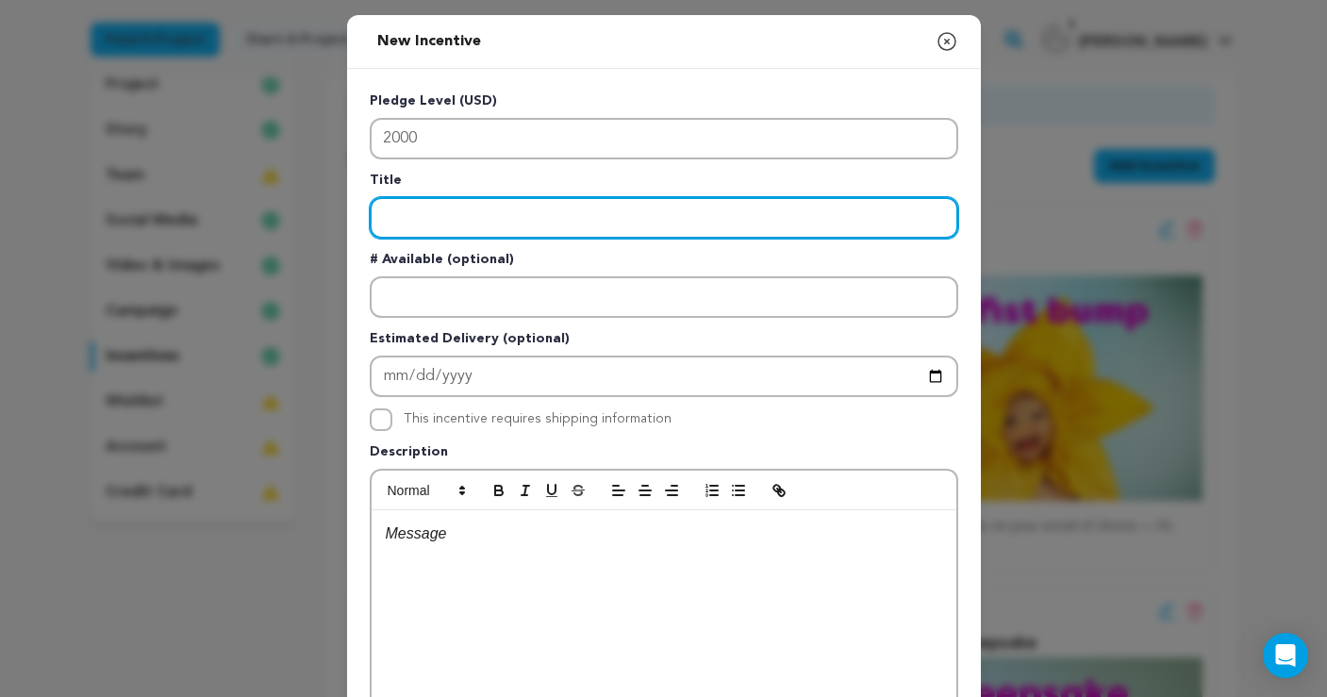
click at [434, 211] on input "Enter title" at bounding box center [664, 218] width 589 height 42
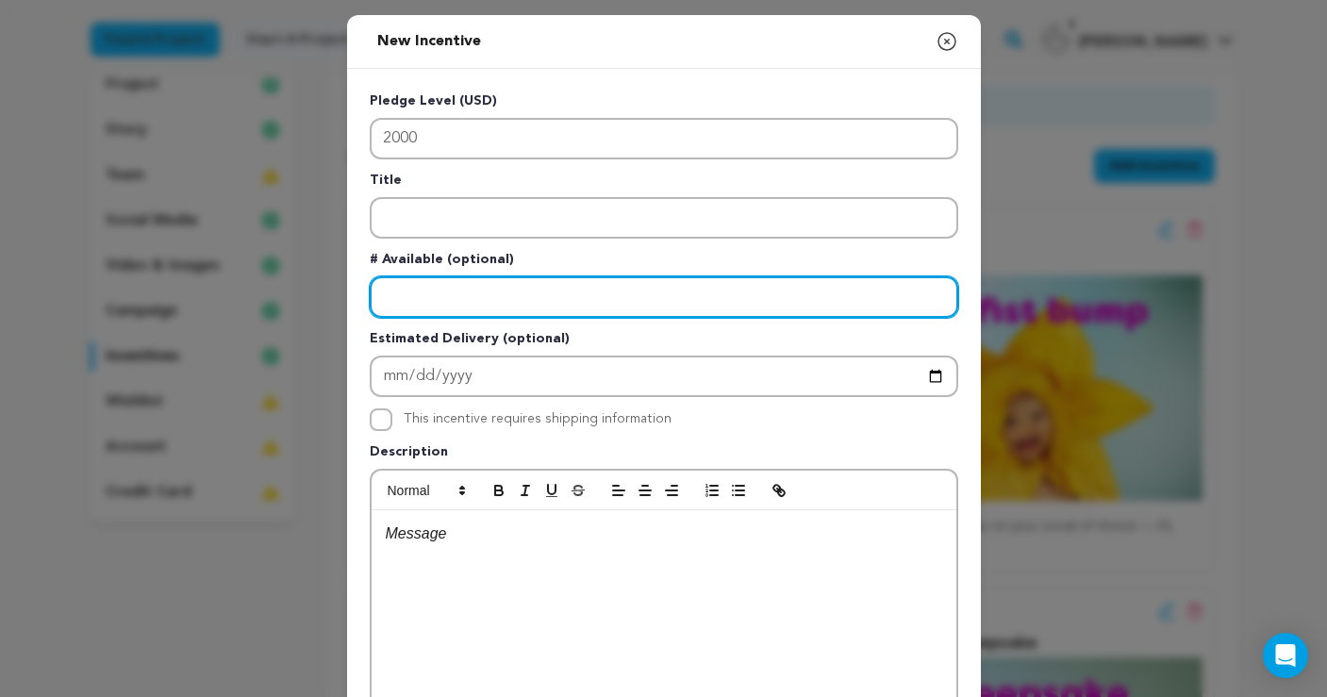
click at [439, 303] on input "Enter number available" at bounding box center [664, 297] width 589 height 42
type input "1"
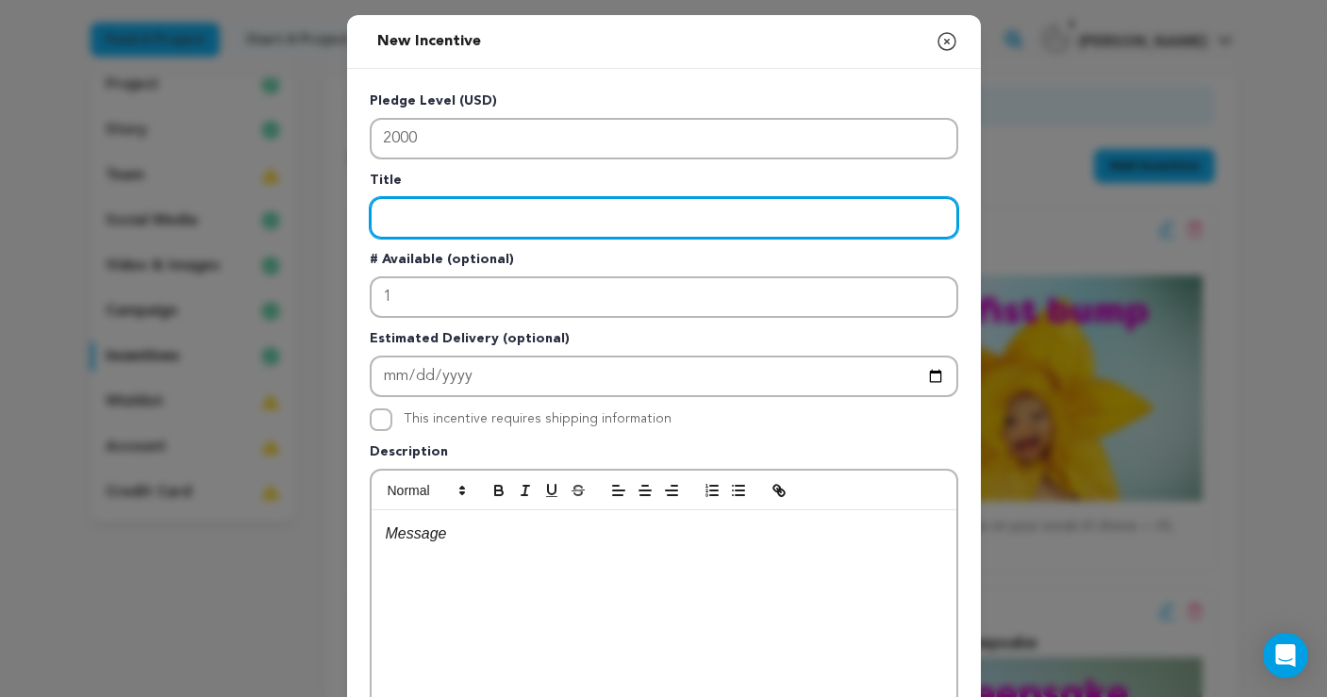
click at [418, 222] on input "Enter title" at bounding box center [664, 218] width 589 height 42
type input "Thank You Credit"
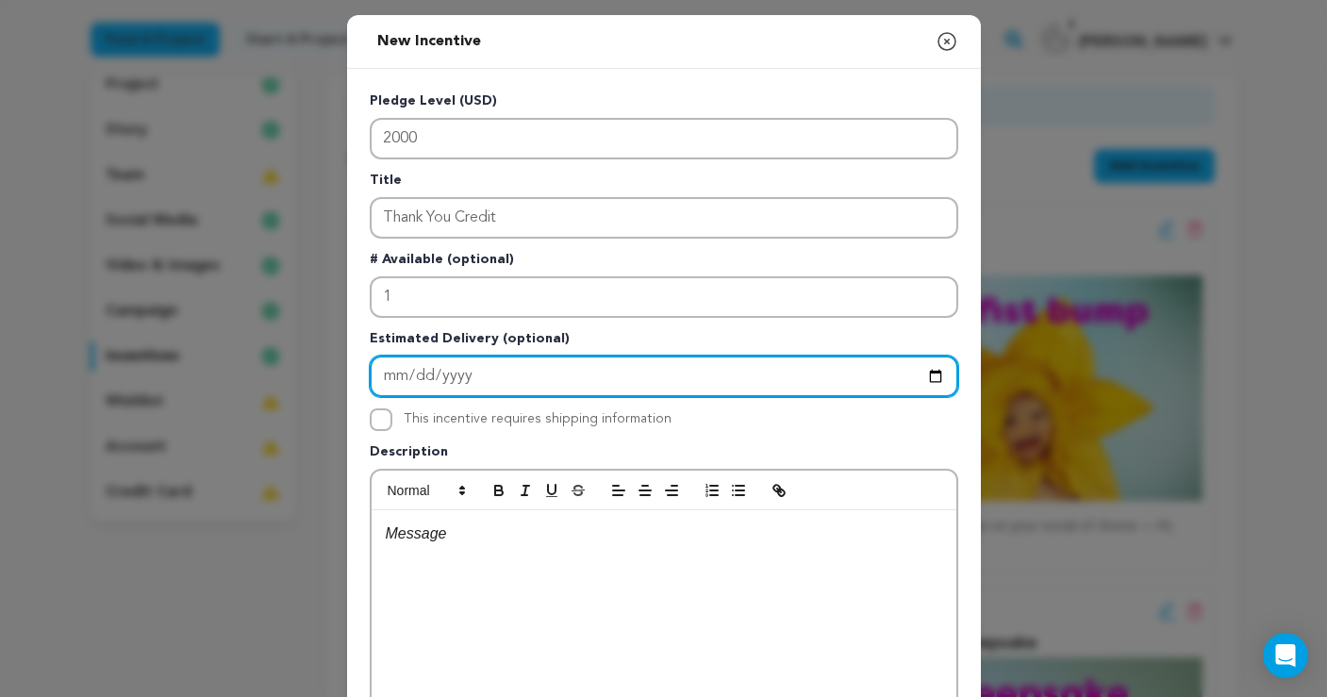
click at [392, 379] on input "Enter Estimated Delivery" at bounding box center [664, 377] width 589 height 42
type input "2026-04-30"
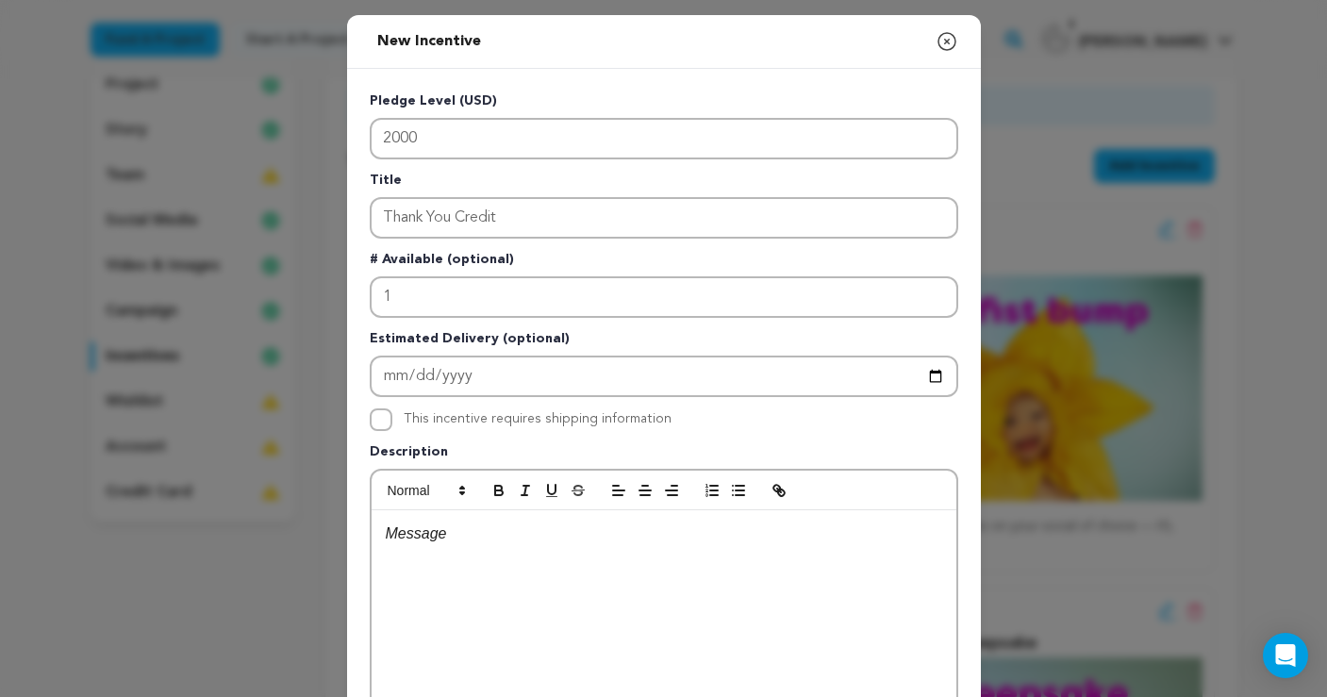
click at [481, 541] on p at bounding box center [664, 534] width 557 height 25
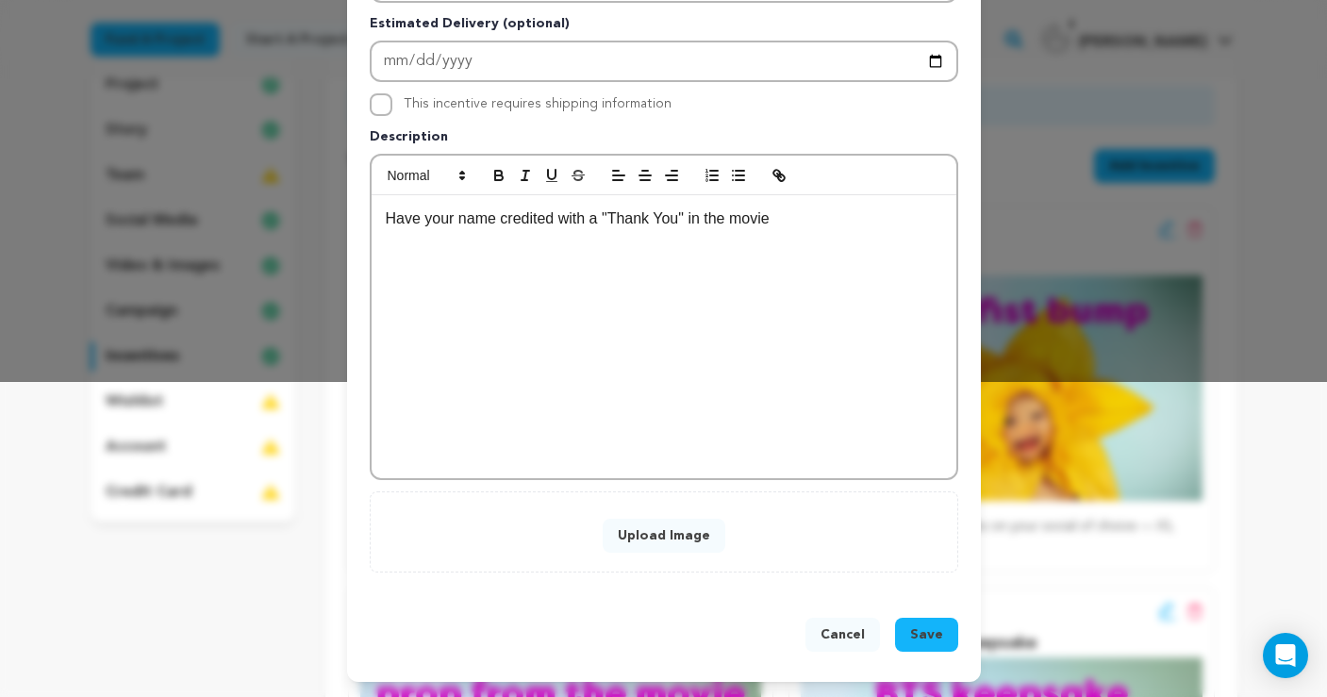
scroll to position [316, 0]
click at [669, 540] on button "Upload Image" at bounding box center [664, 536] width 123 height 34
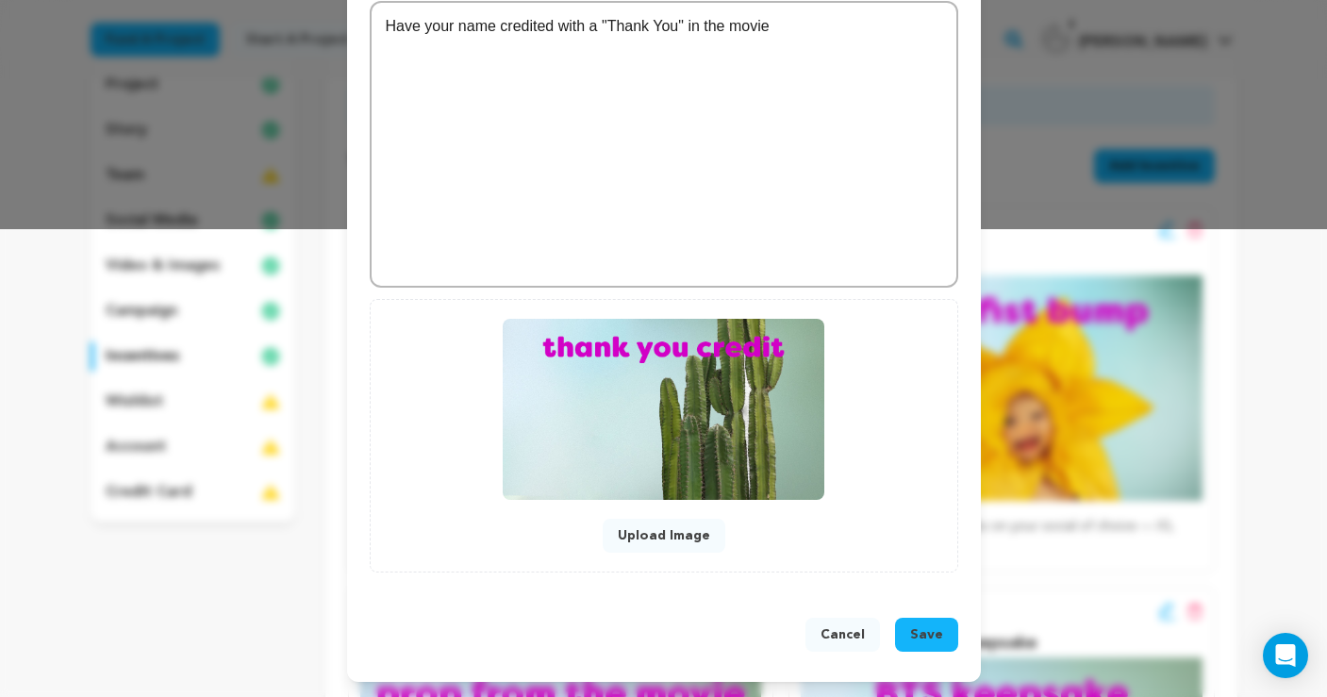
scroll to position [468, 0]
click at [936, 632] on span "Save" at bounding box center [926, 635] width 33 height 19
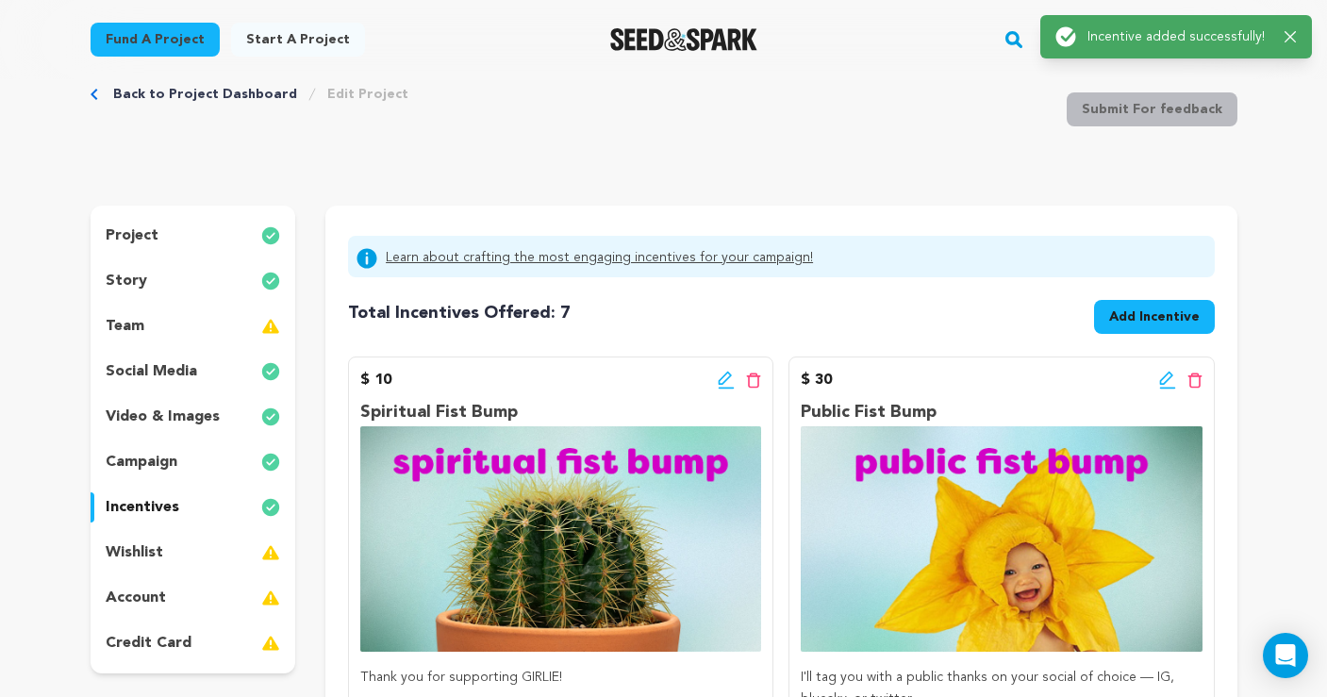
scroll to position [0, 0]
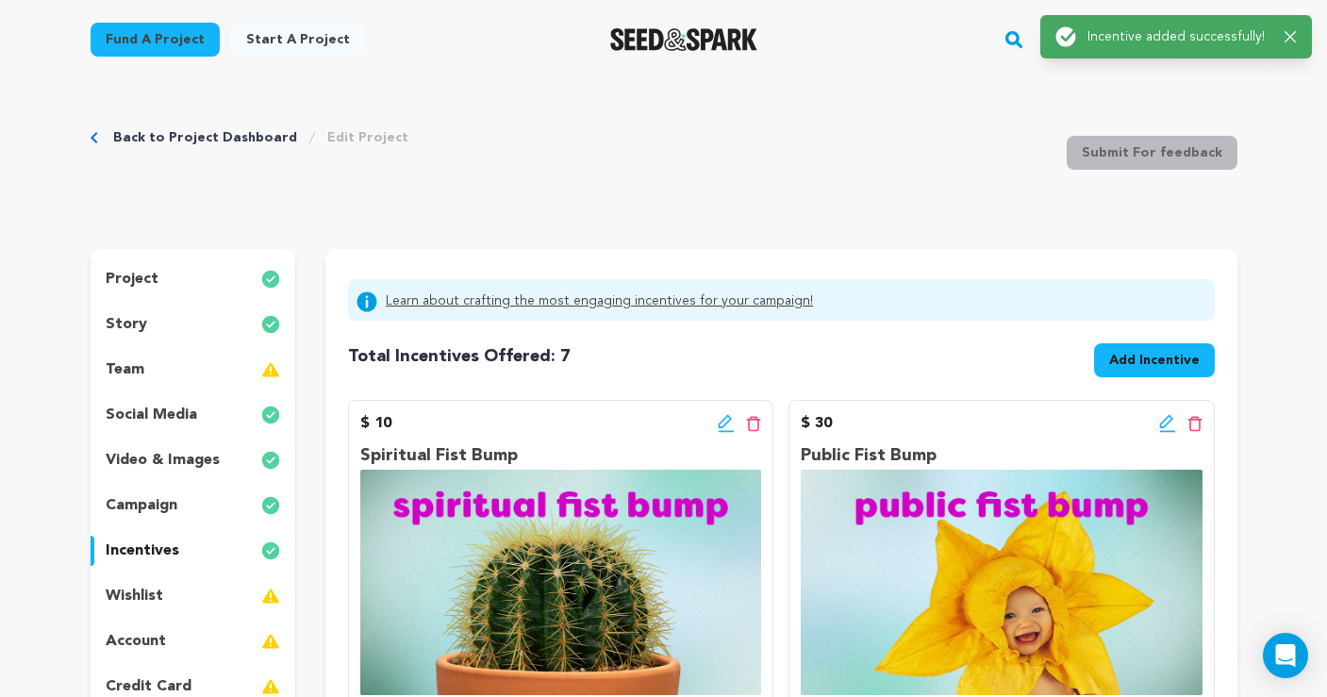
click at [1150, 353] on span "Add Incentive" at bounding box center [1155, 360] width 91 height 19
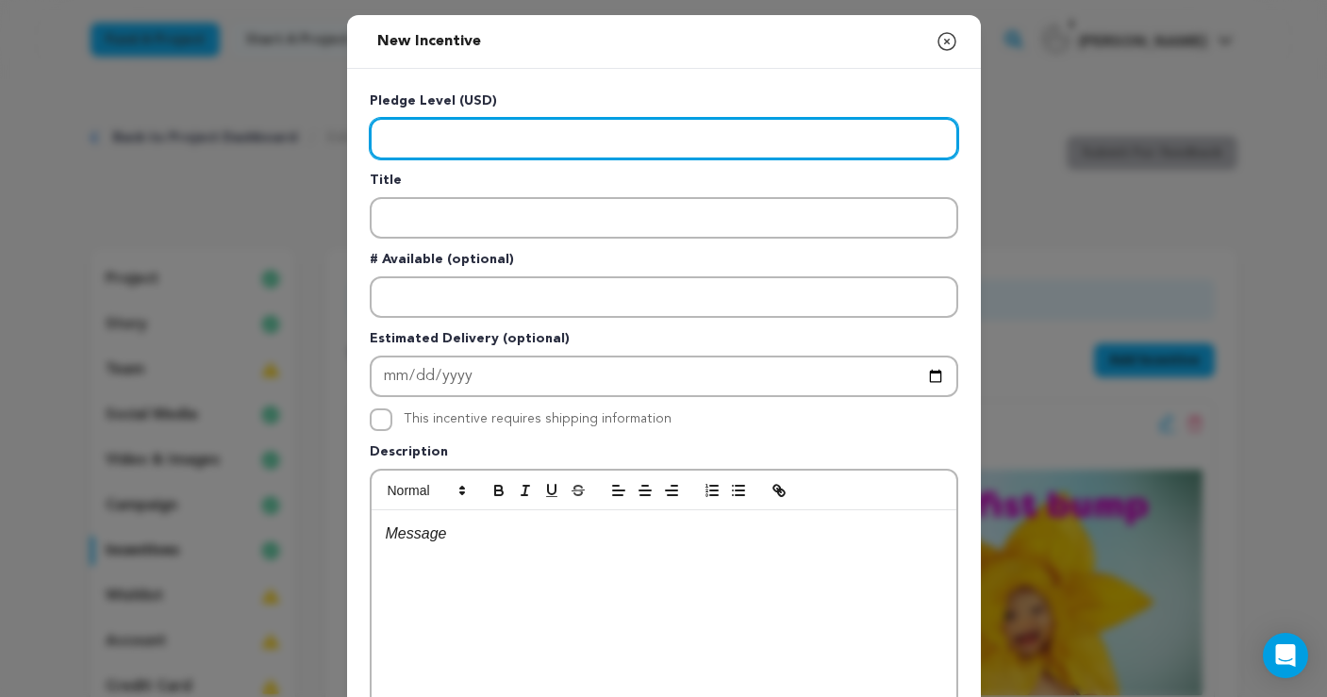
click at [535, 134] on input "Enter level" at bounding box center [664, 139] width 589 height 42
type input "5000"
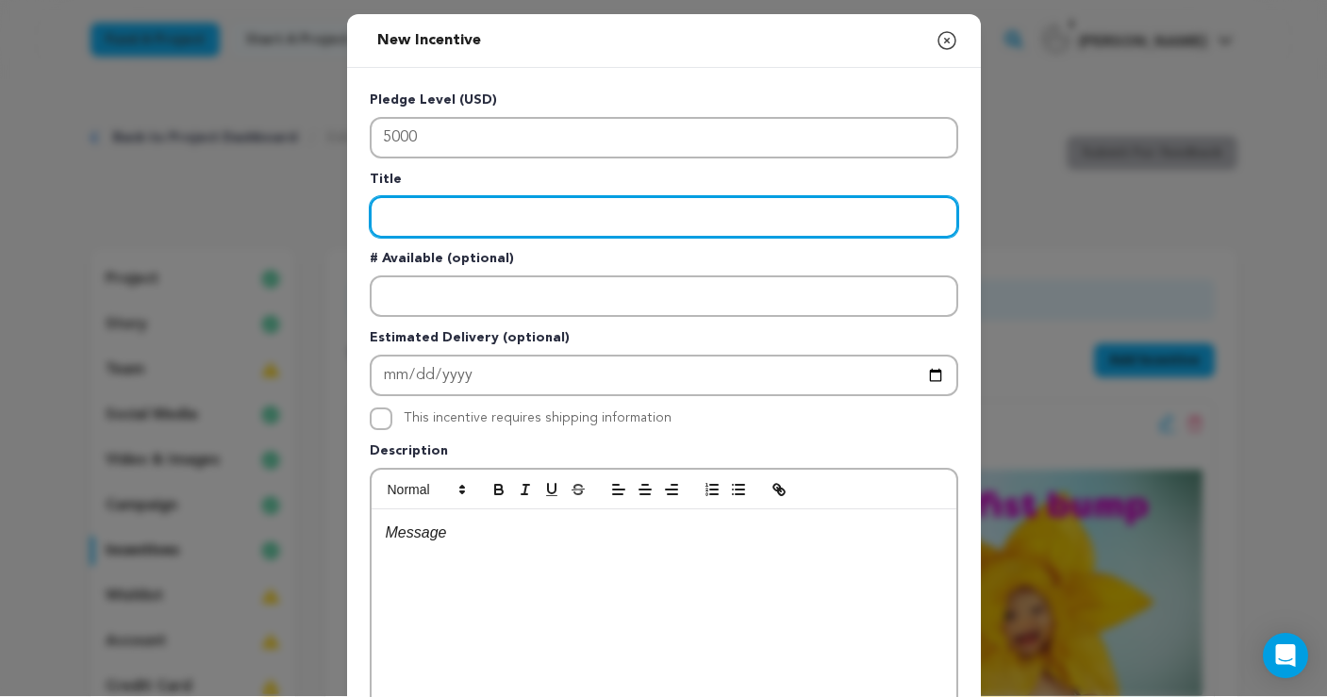
click at [558, 231] on input "Enter title" at bounding box center [664, 217] width 589 height 42
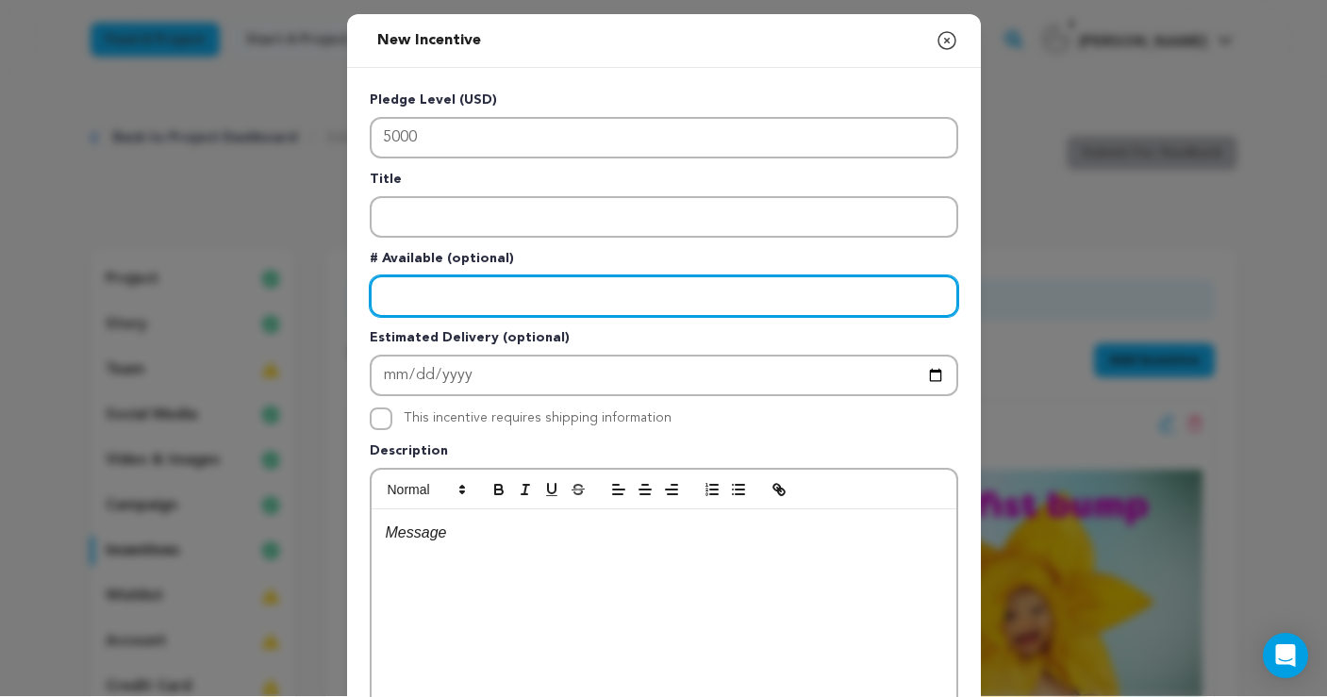
click at [499, 304] on input "Enter number available" at bounding box center [664, 296] width 589 height 42
type input "1"
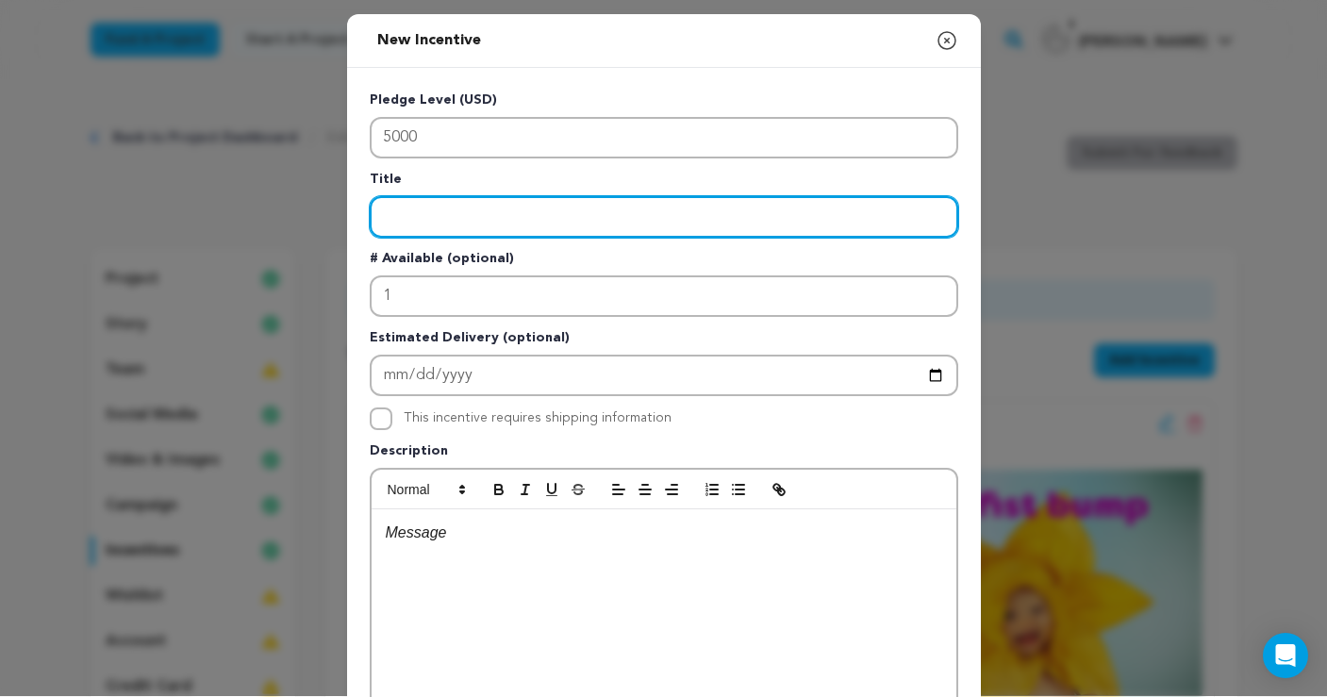
click at [480, 219] on input "Enter title" at bounding box center [664, 217] width 589 height 42
type input "Naming Rights"
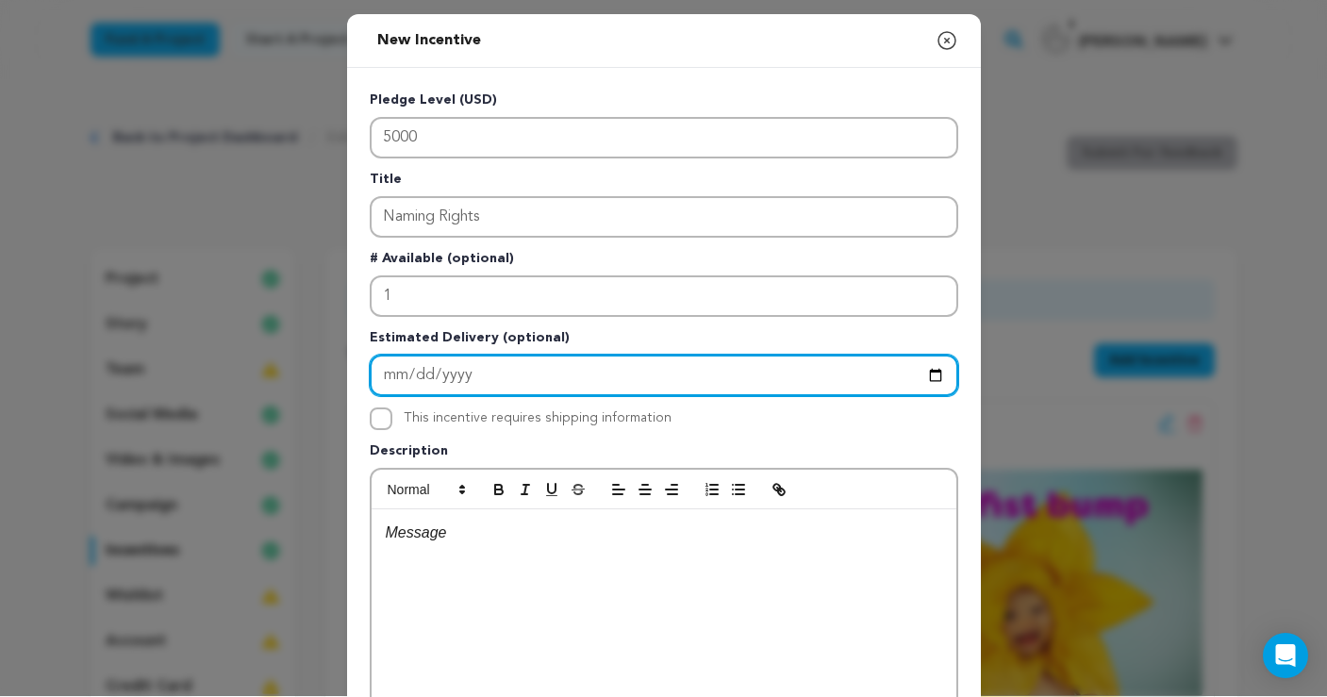
click at [393, 372] on input "Enter Estimated Delivery" at bounding box center [664, 376] width 589 height 42
type input "2026-03-31"
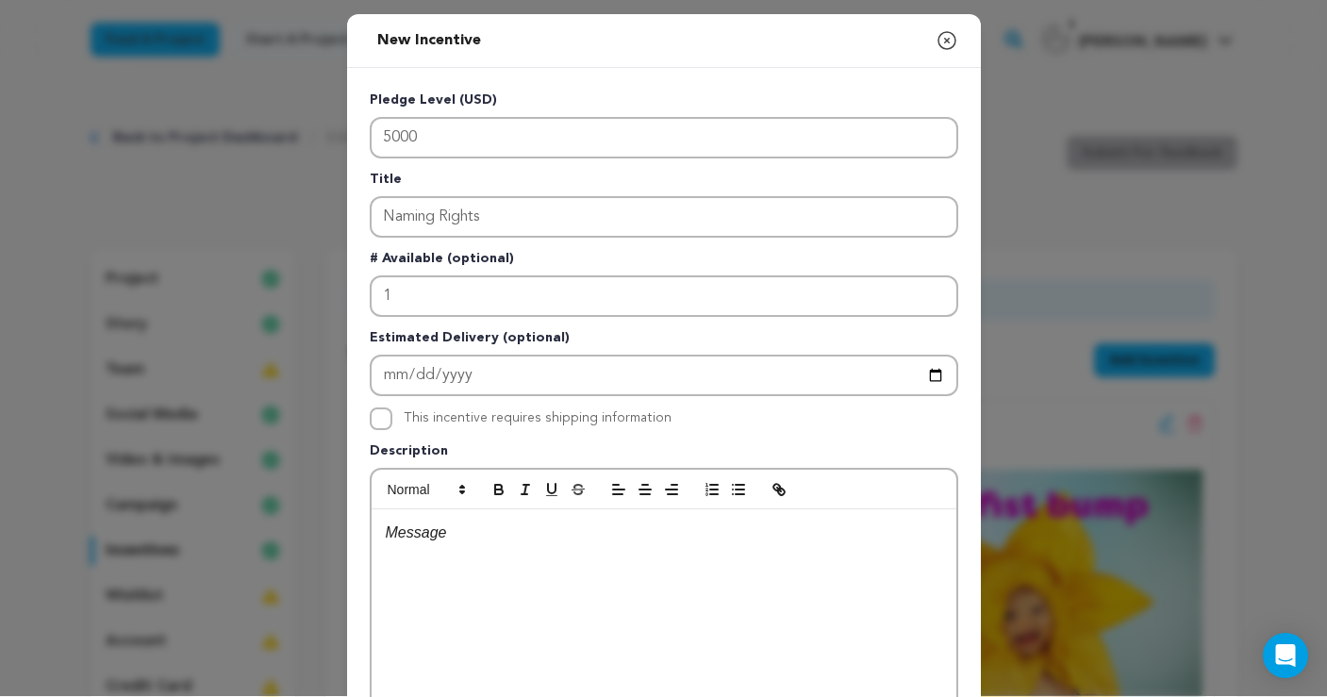
click at [576, 452] on p "Description" at bounding box center [664, 455] width 589 height 26
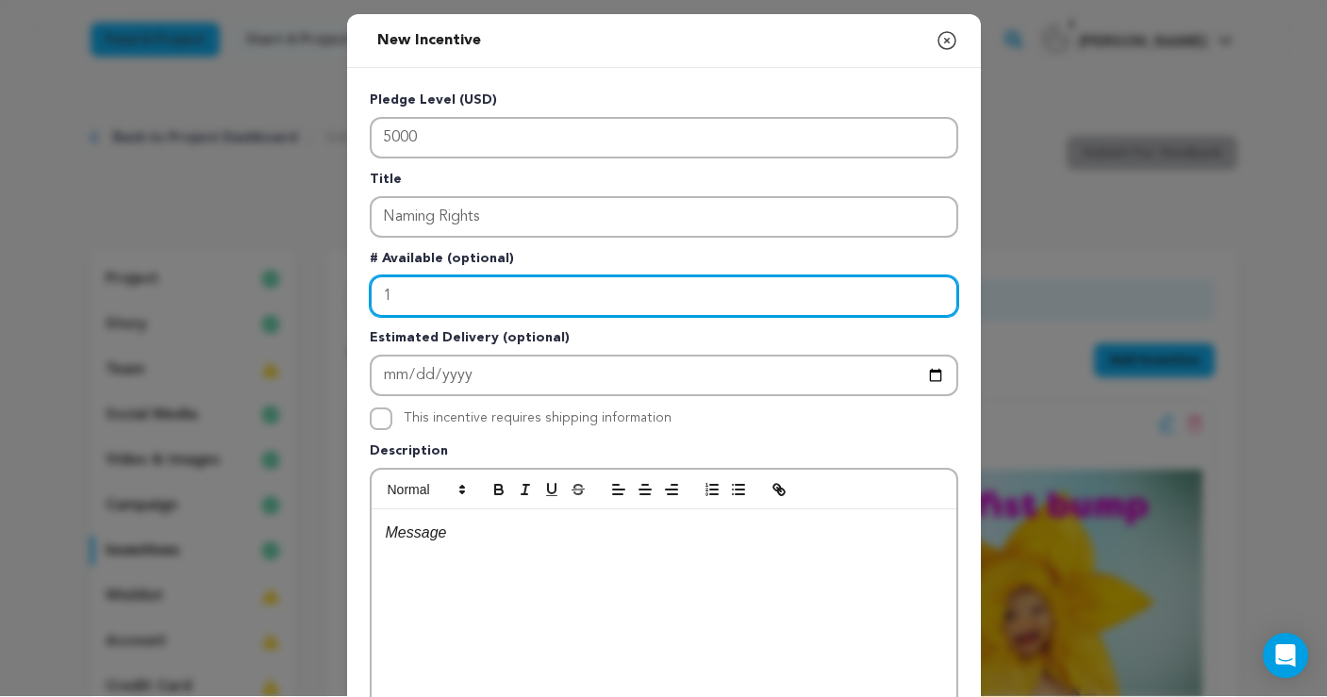
click at [439, 305] on input "1" at bounding box center [664, 296] width 589 height 42
click at [438, 305] on input "1" at bounding box center [664, 296] width 589 height 42
type input "2"
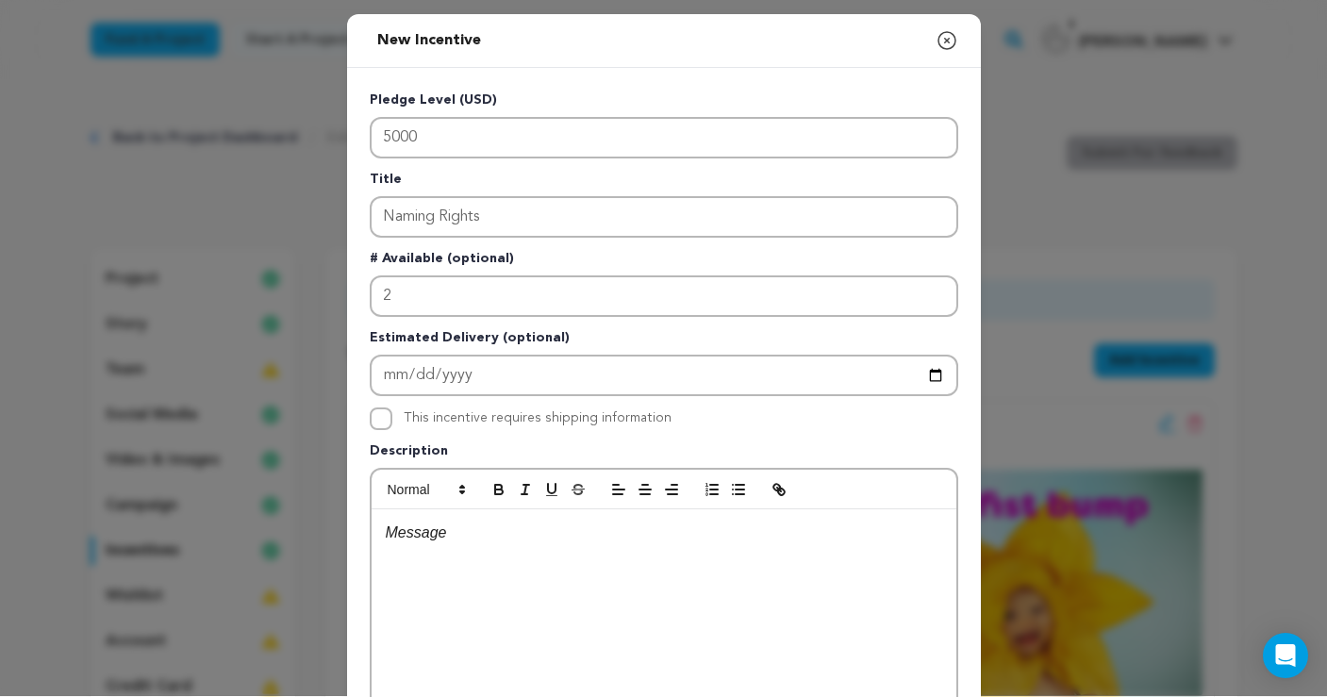
click at [479, 536] on p at bounding box center [664, 533] width 557 height 25
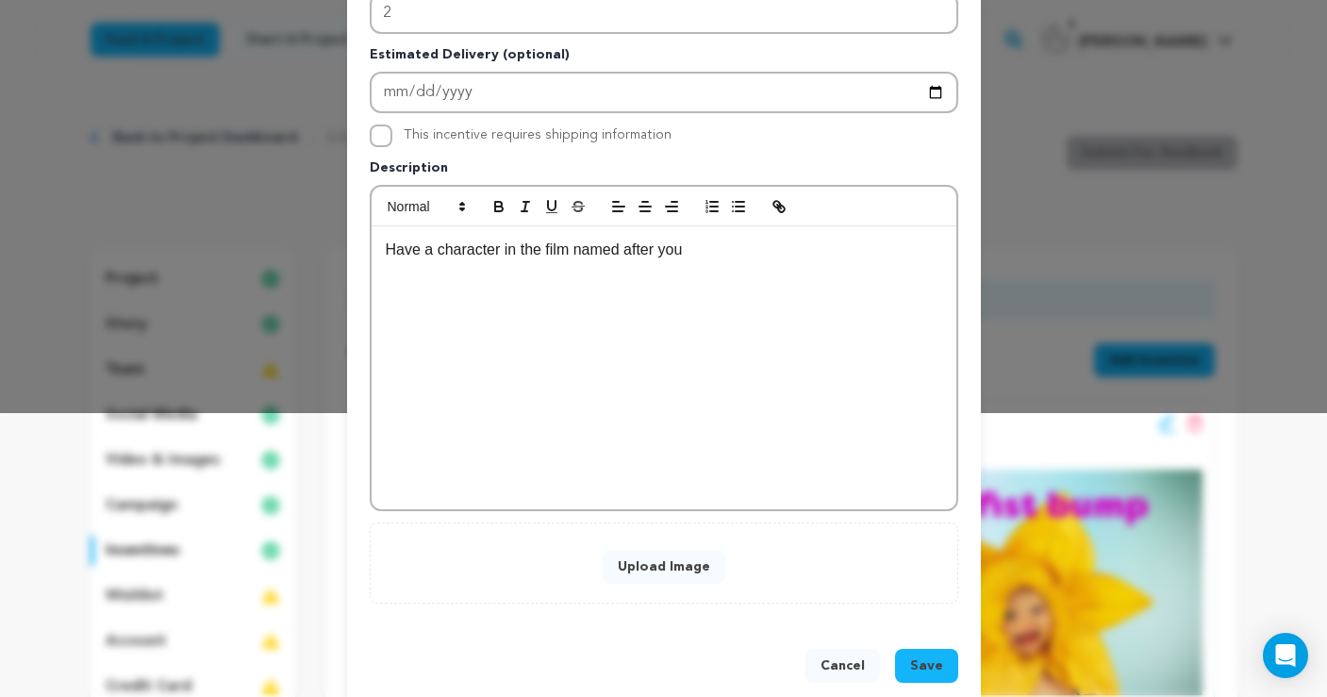
scroll to position [298, 0]
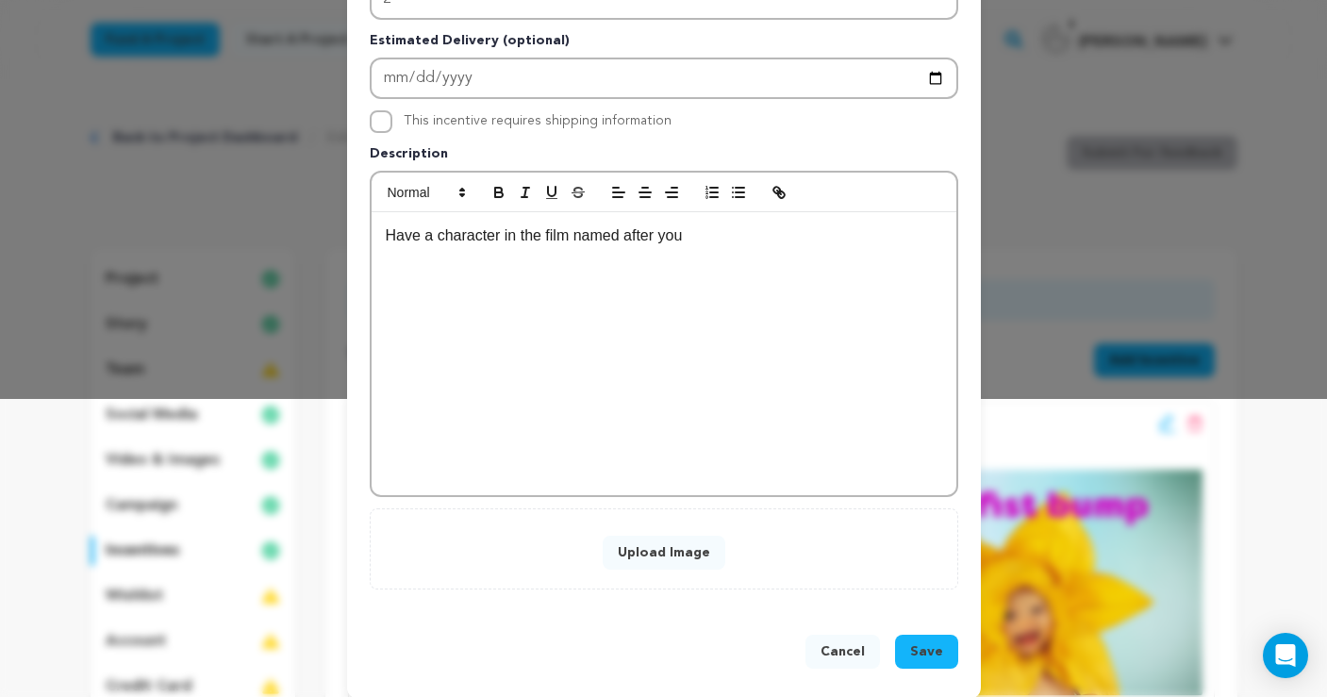
click at [667, 559] on button "Upload Image" at bounding box center [664, 553] width 123 height 34
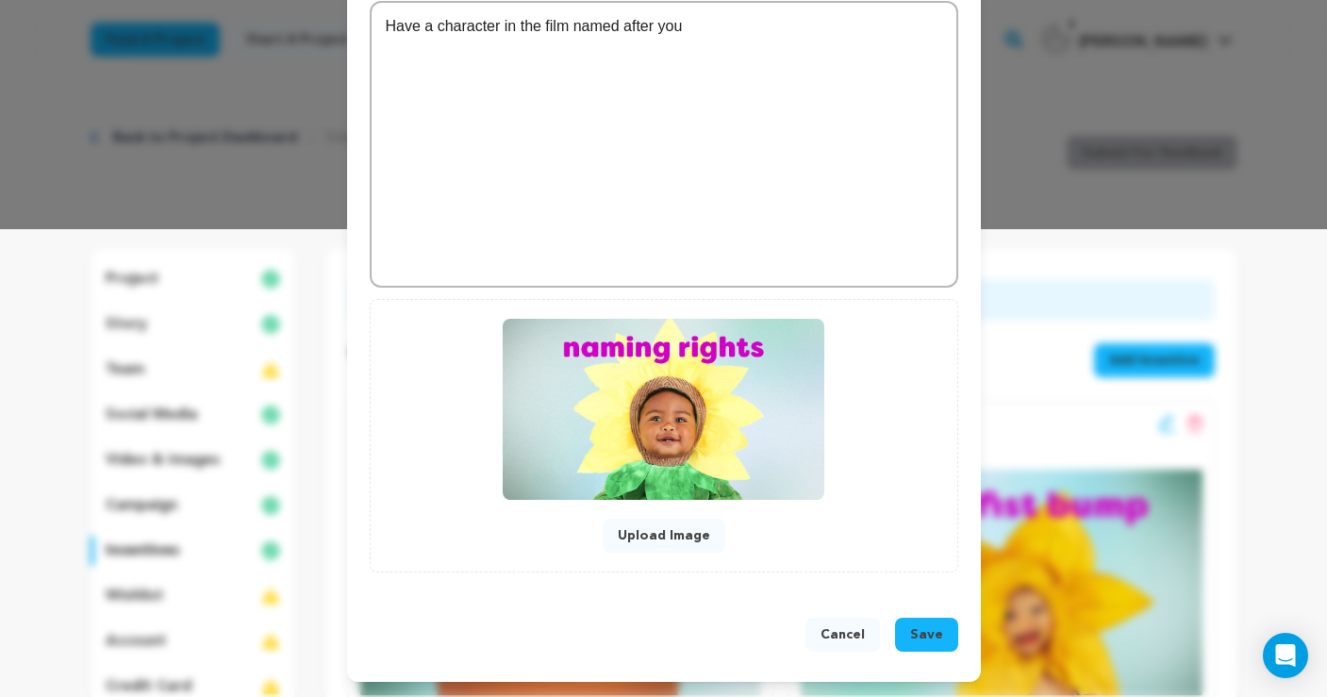
scroll to position [468, 0]
click at [932, 632] on span "Save" at bounding box center [926, 635] width 33 height 19
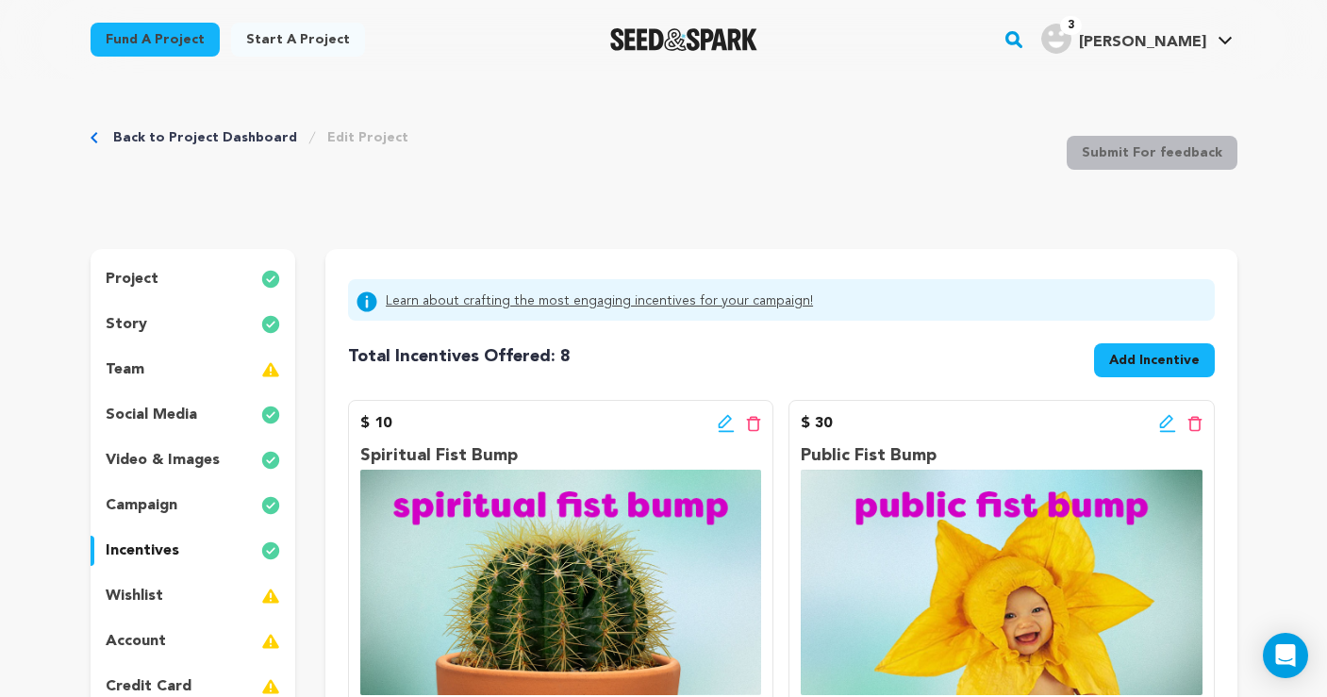
scroll to position [0, 0]
click at [137, 368] on p "team" at bounding box center [125, 370] width 39 height 23
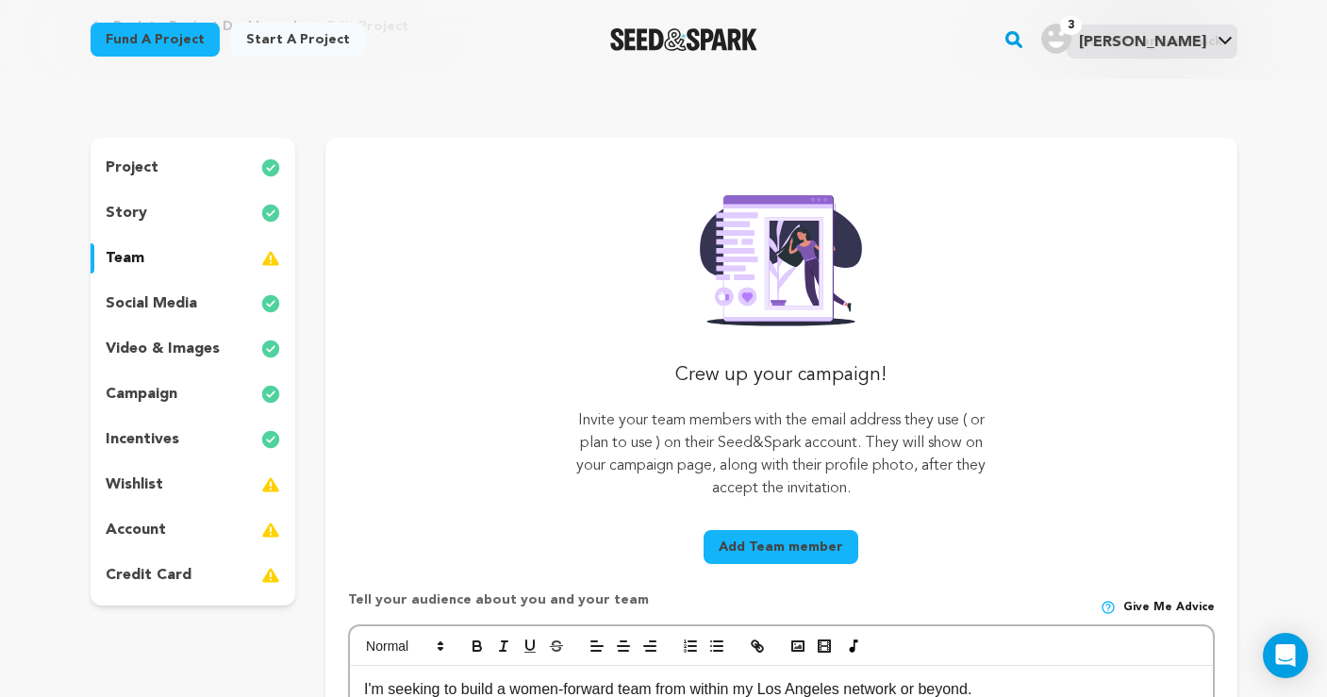
scroll to position [111, 0]
click at [141, 478] on p "wishlist" at bounding box center [135, 485] width 58 height 23
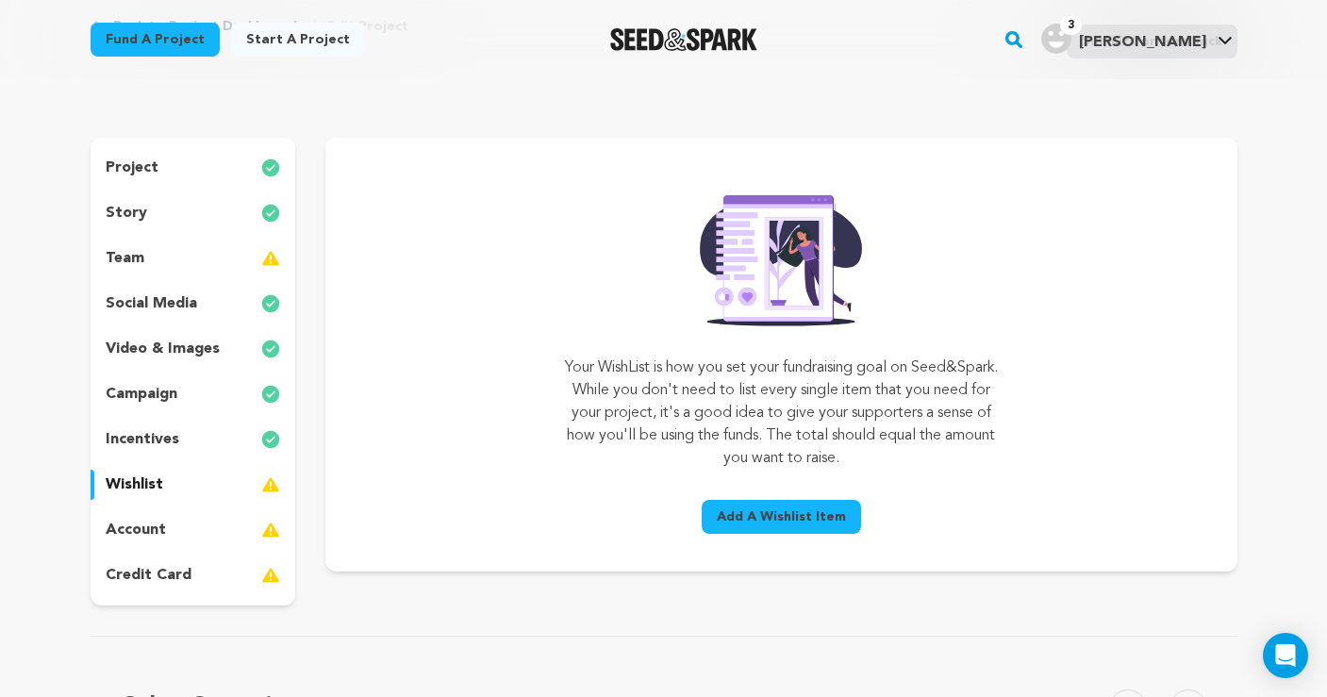
click at [164, 533] on div "account" at bounding box center [194, 530] width 206 height 30
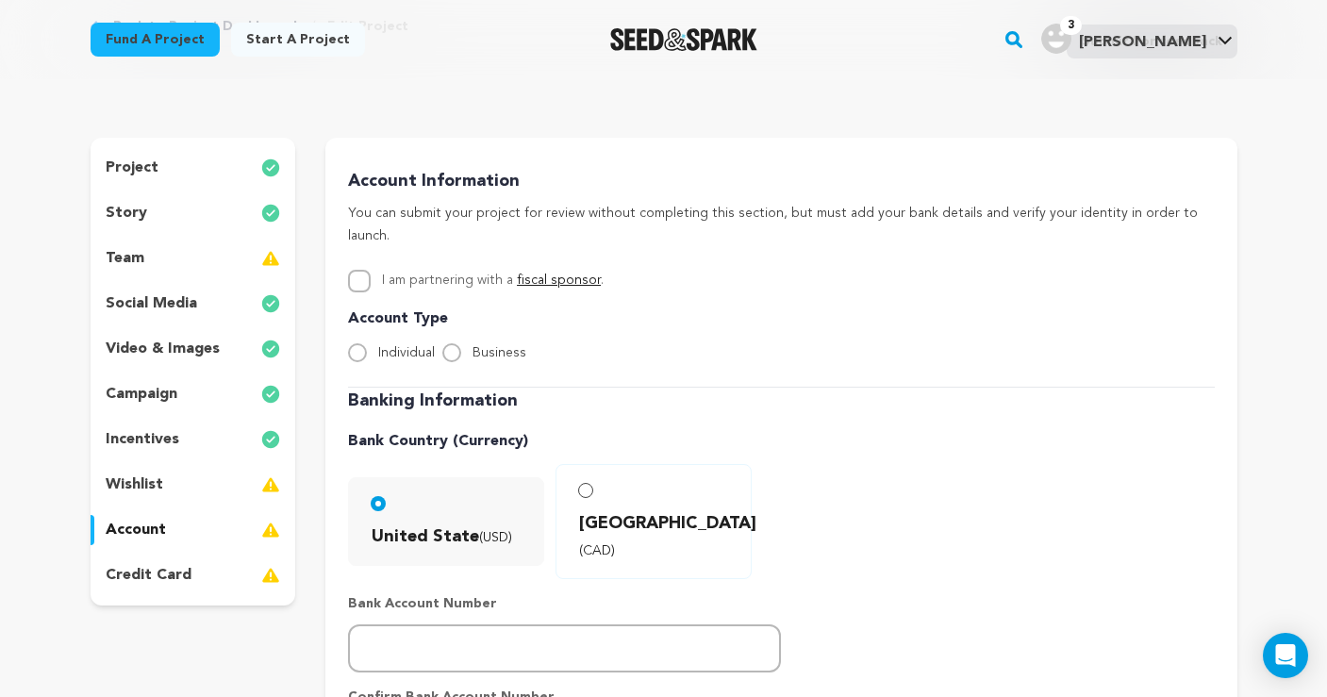
click at [162, 571] on p "credit card" at bounding box center [149, 575] width 86 height 23
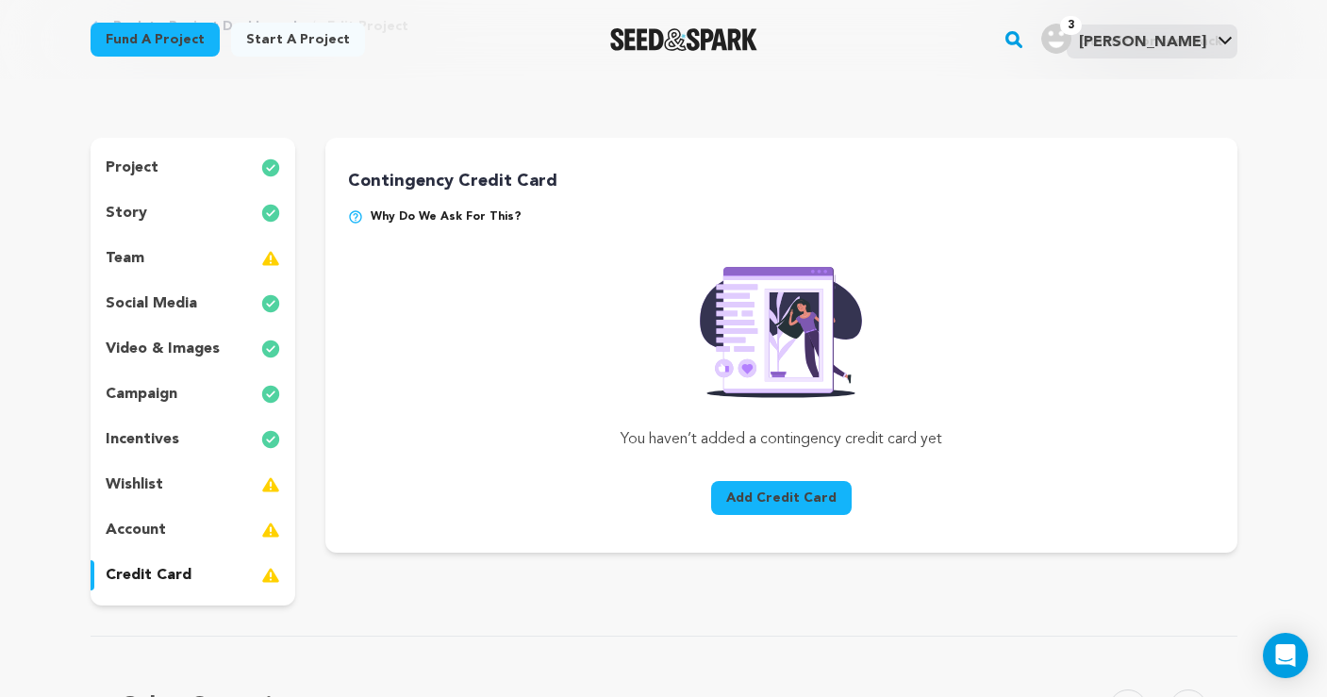
click at [156, 486] on p "wishlist" at bounding box center [135, 485] width 58 height 23
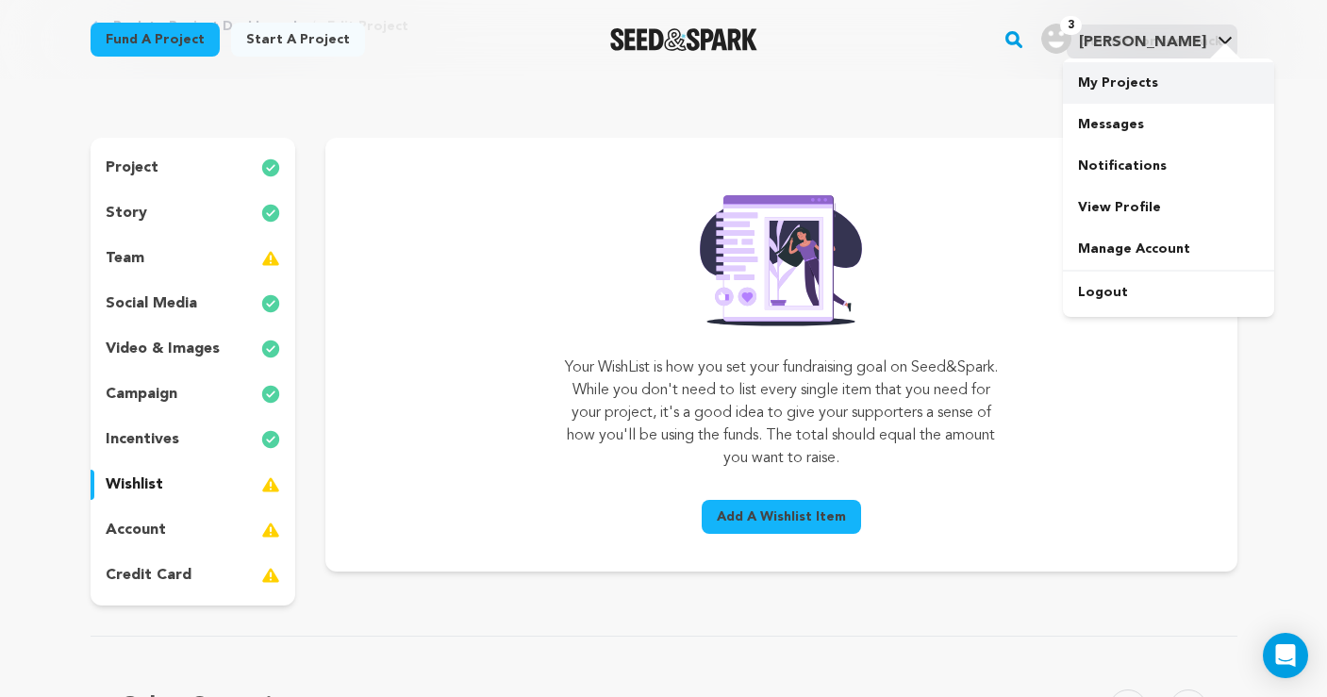
click at [1142, 80] on link "My Projects" at bounding box center [1168, 83] width 211 height 42
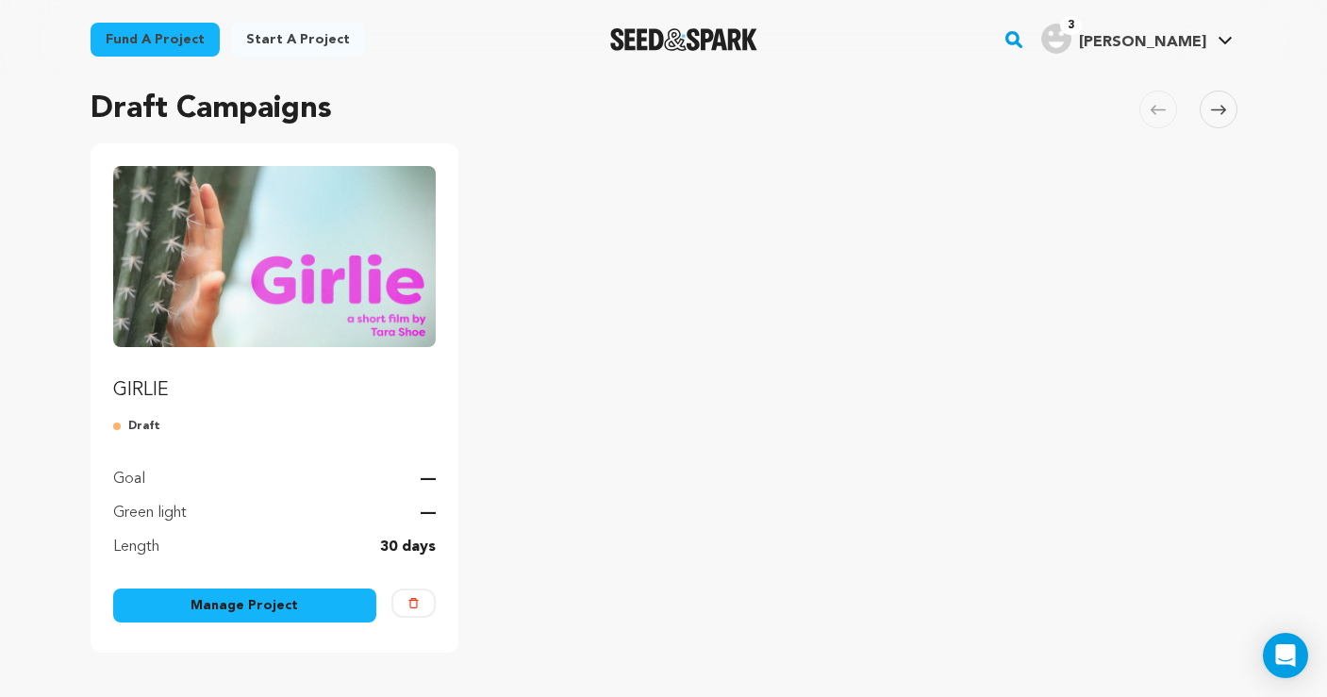
scroll to position [150, 0]
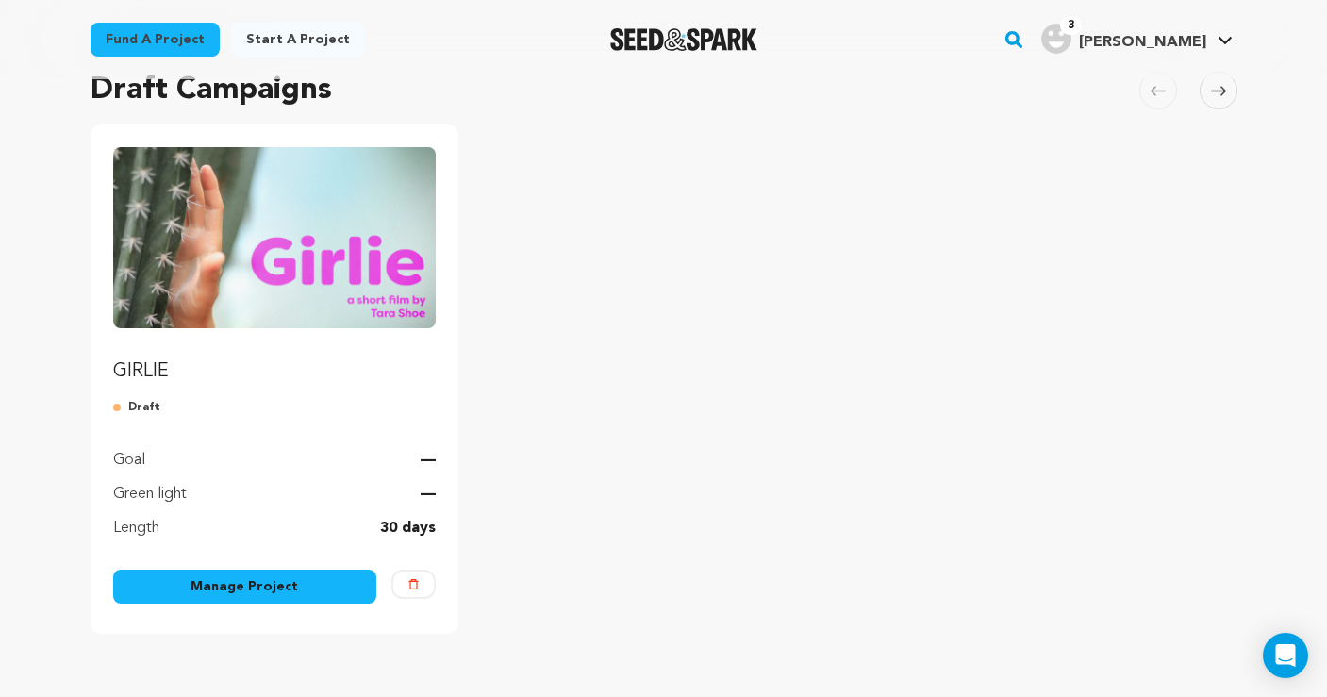
click at [342, 261] on img "Fund GIRLIE" at bounding box center [275, 237] width 324 height 181
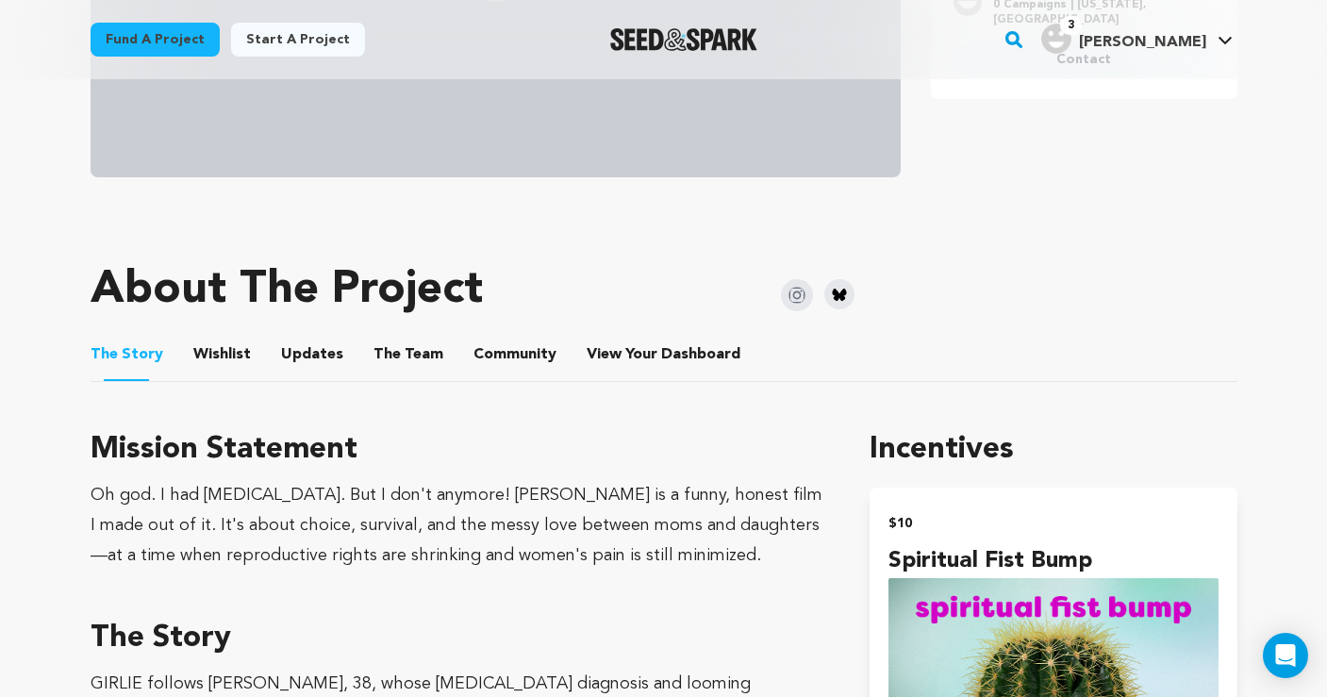
scroll to position [666, 0]
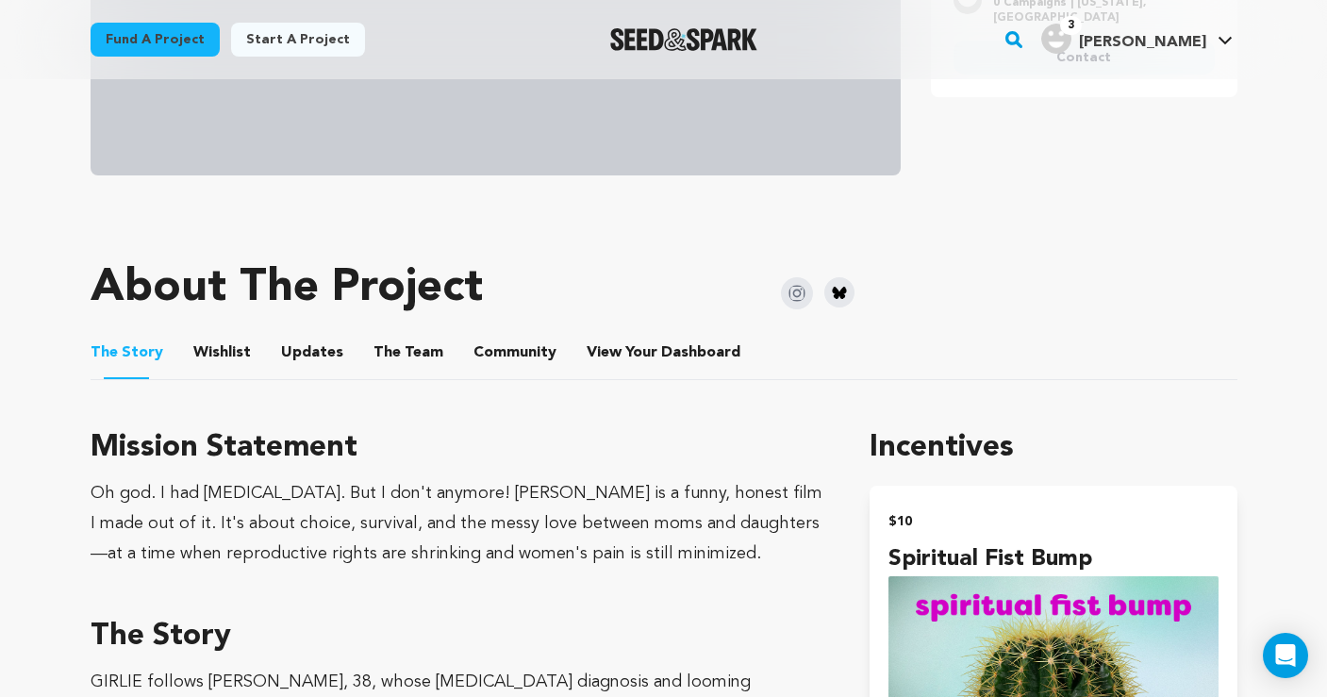
click at [225, 358] on button "Wishlist" at bounding box center [221, 356] width 45 height 45
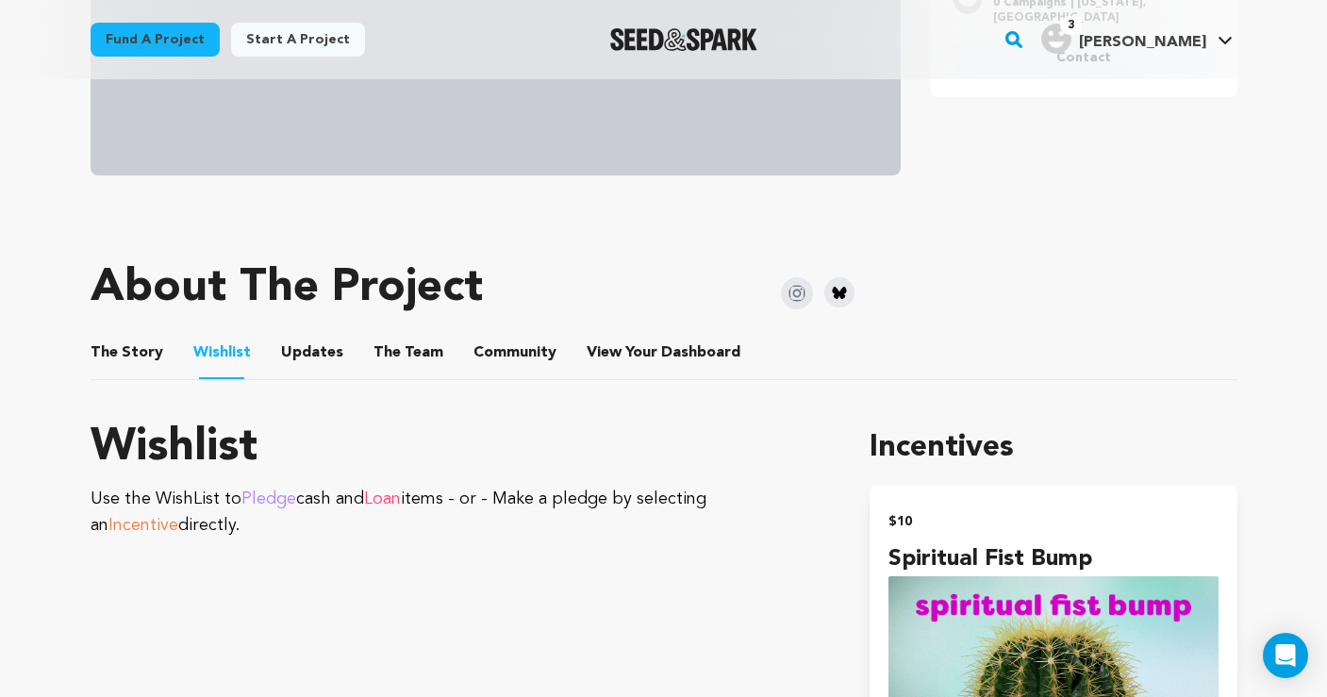
click at [125, 349] on button "The Story" at bounding box center [126, 356] width 45 height 45
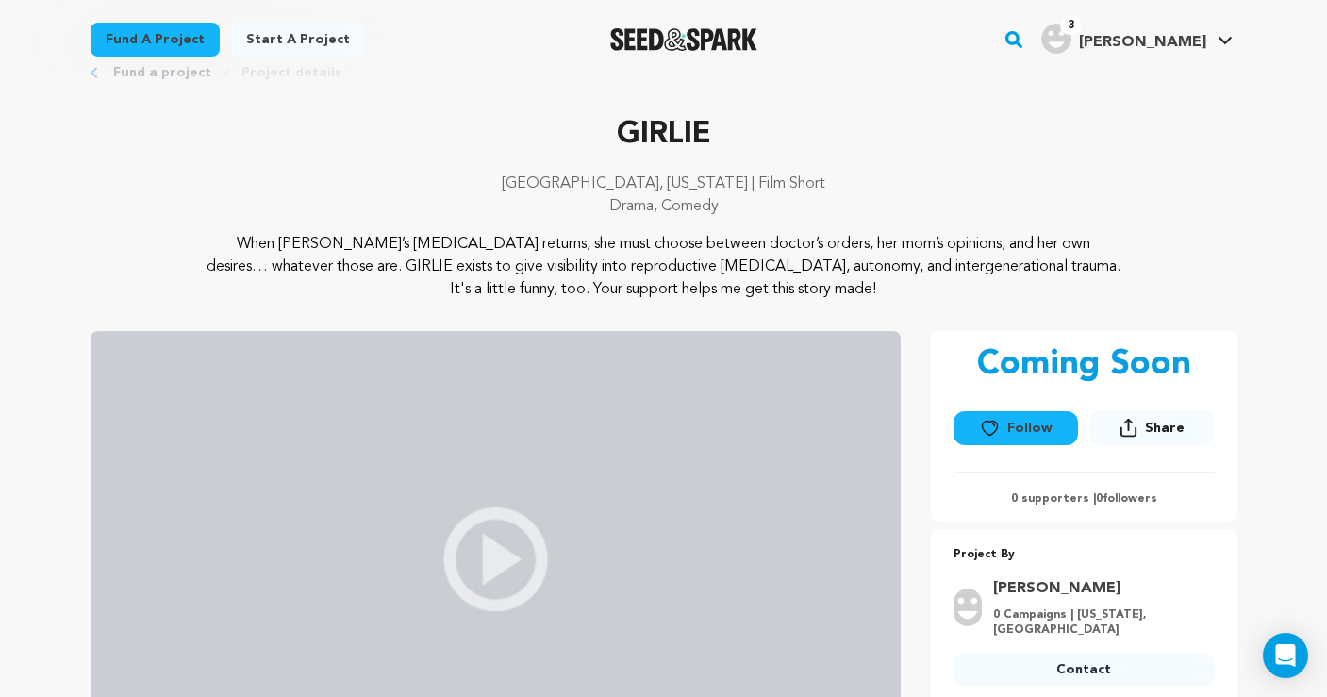
scroll to position [11, 0]
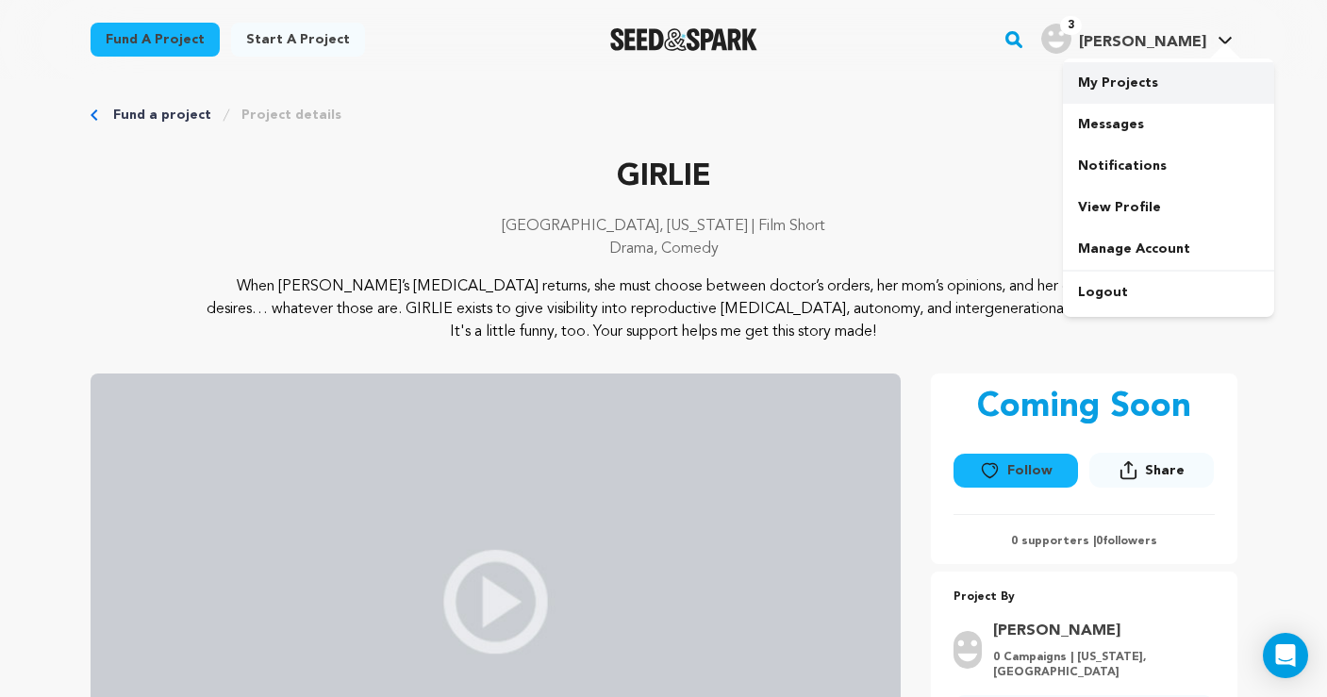
click at [1139, 81] on link "My Projects" at bounding box center [1168, 83] width 211 height 42
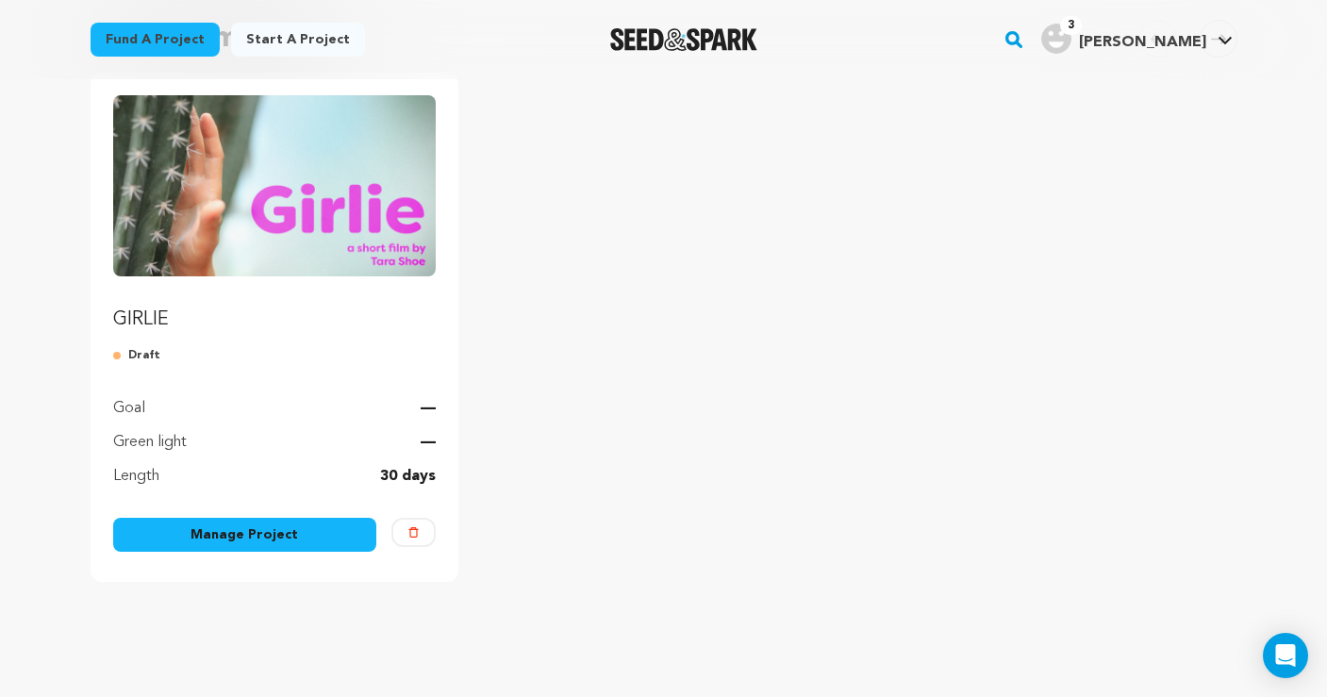
scroll to position [214, 0]
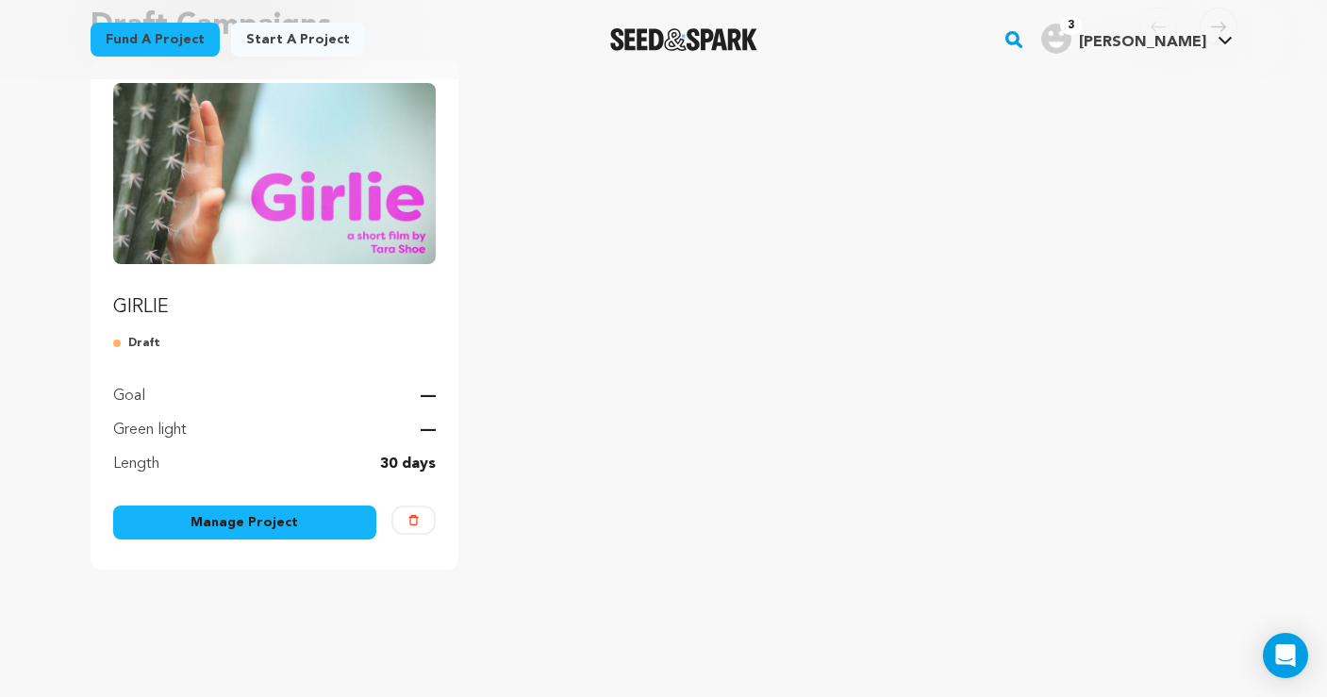
click at [249, 522] on link "Manage Project" at bounding box center [245, 523] width 264 height 34
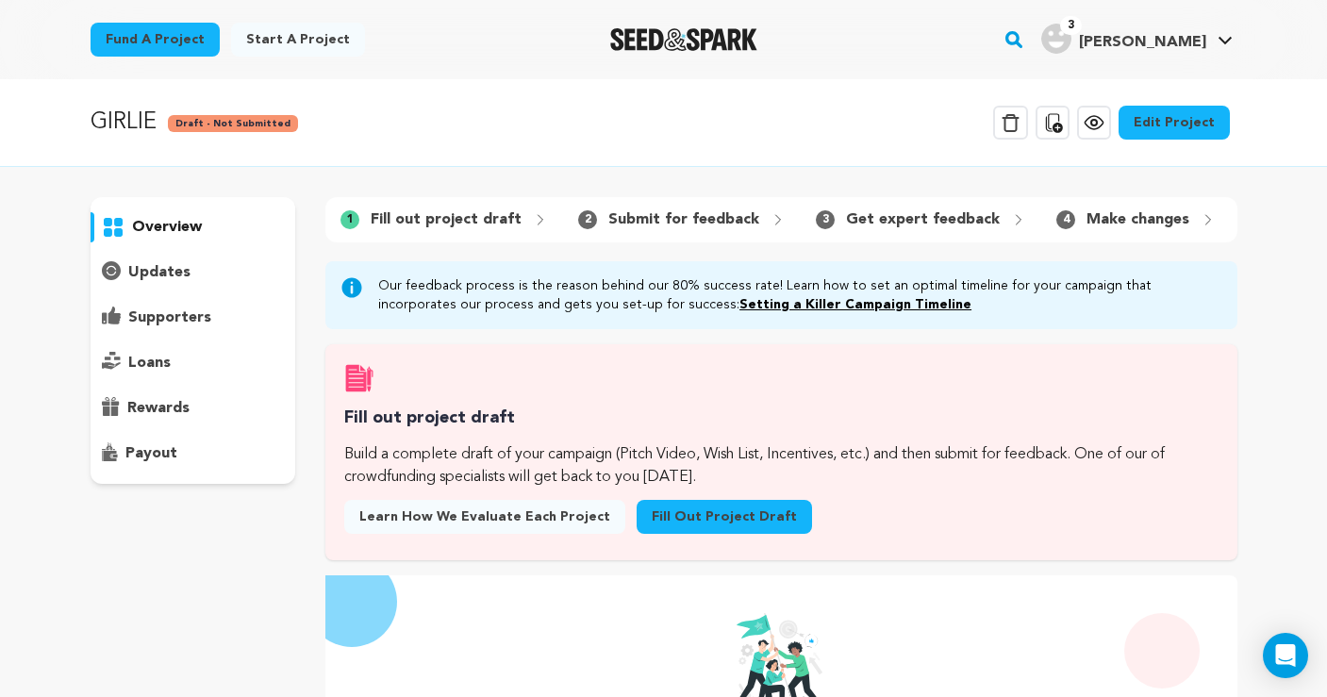
click at [711, 521] on link "Fill out project draft" at bounding box center [724, 517] width 175 height 34
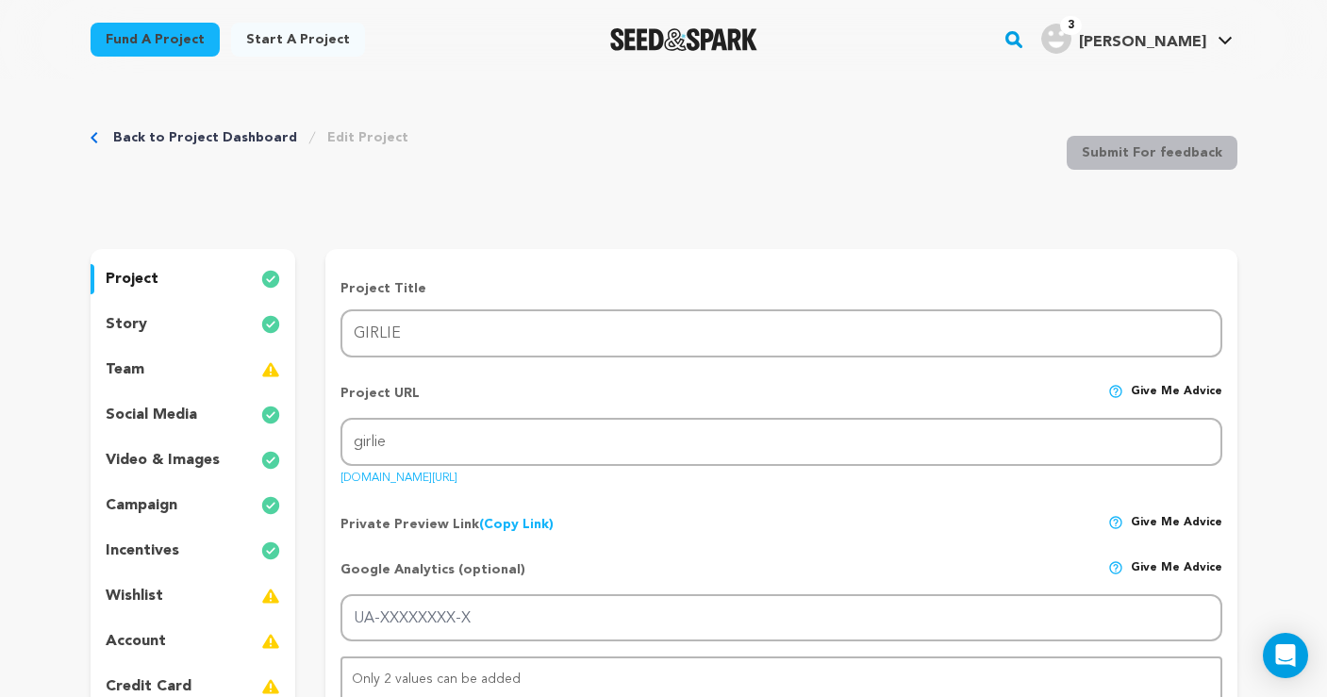
click at [134, 273] on p "project" at bounding box center [132, 279] width 53 height 23
click at [130, 326] on p "story" at bounding box center [127, 324] width 42 height 23
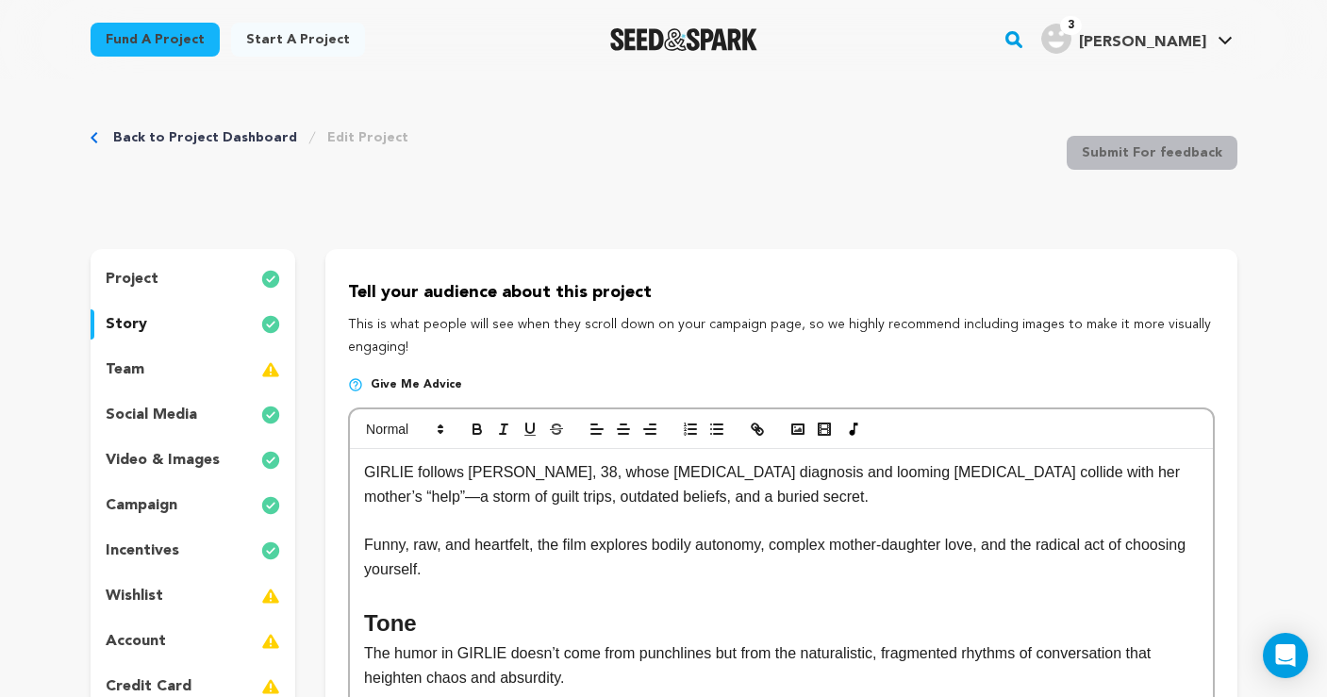
click at [140, 283] on p "project" at bounding box center [132, 279] width 53 height 23
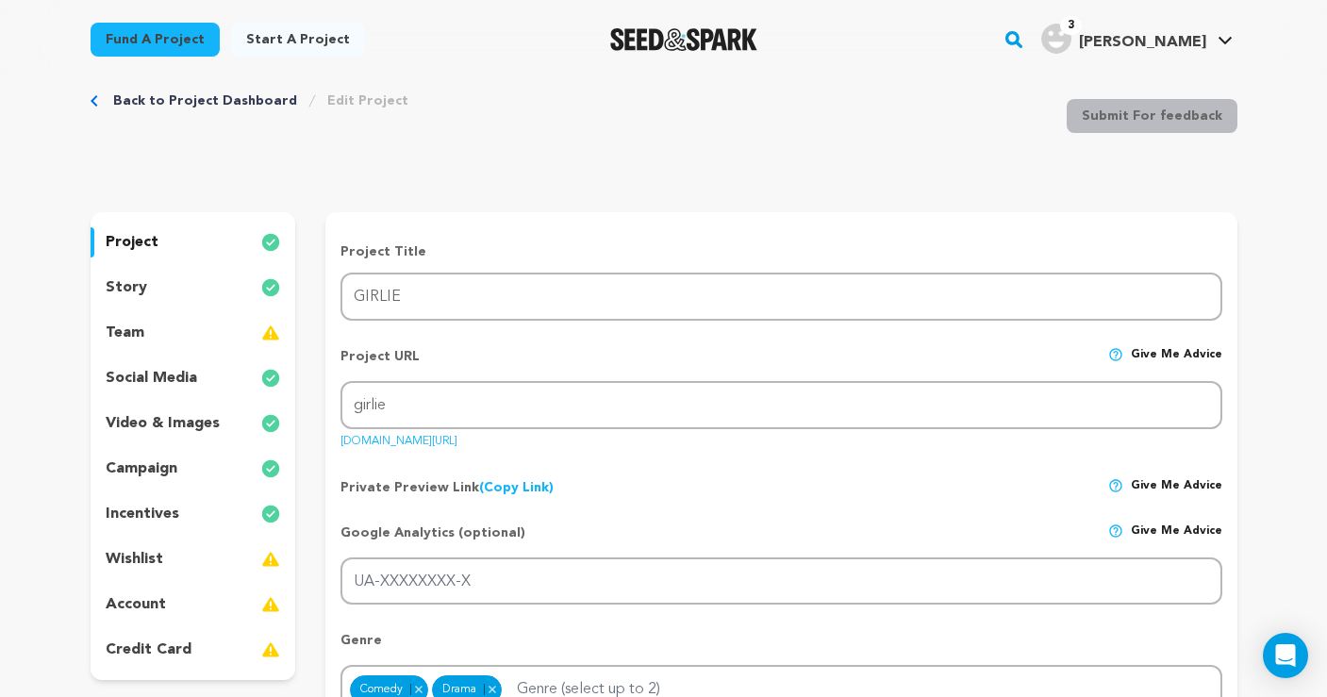
scroll to position [36, 0]
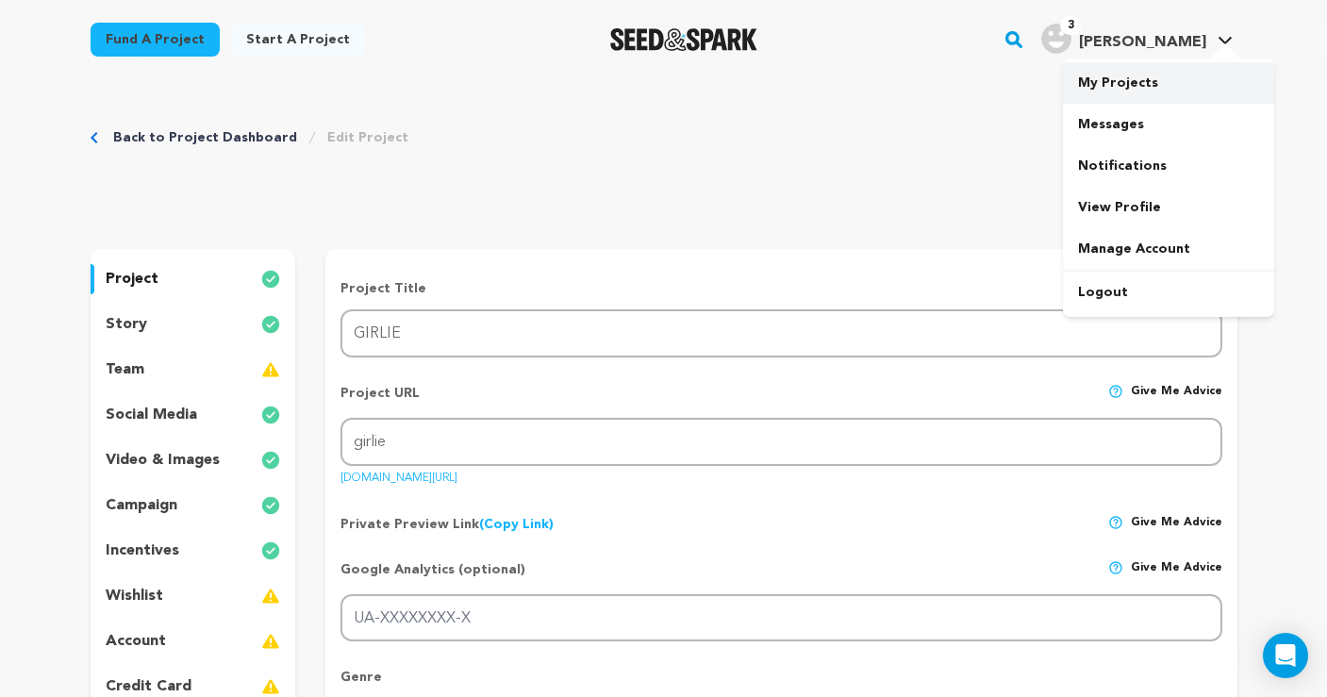
click at [1136, 81] on link "My Projects" at bounding box center [1168, 83] width 211 height 42
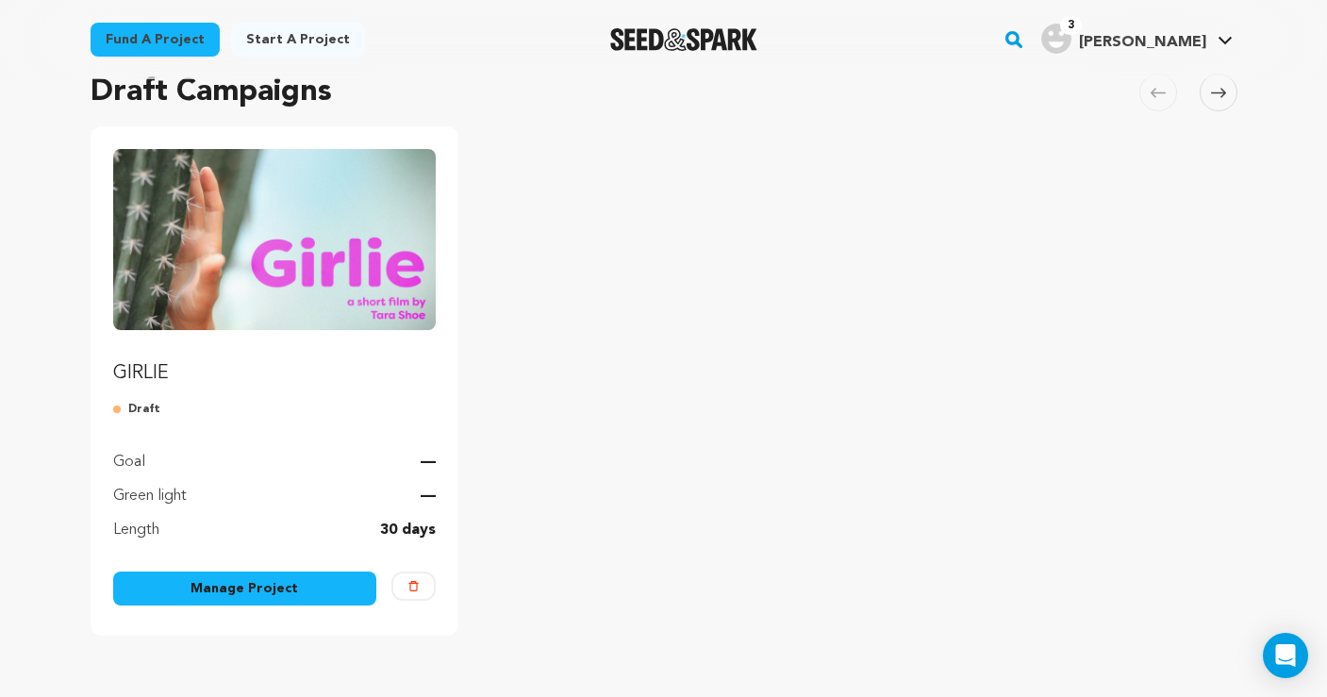
scroll to position [180, 0]
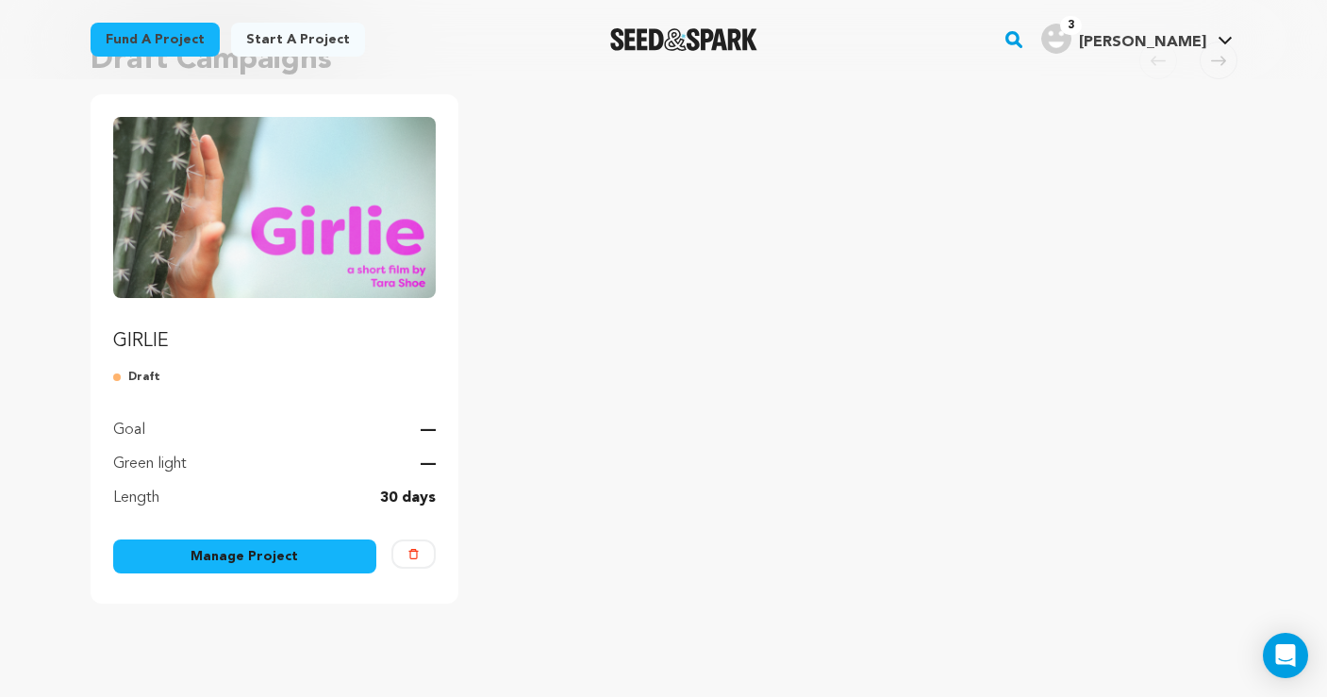
click at [242, 554] on link "Manage Project" at bounding box center [245, 557] width 264 height 34
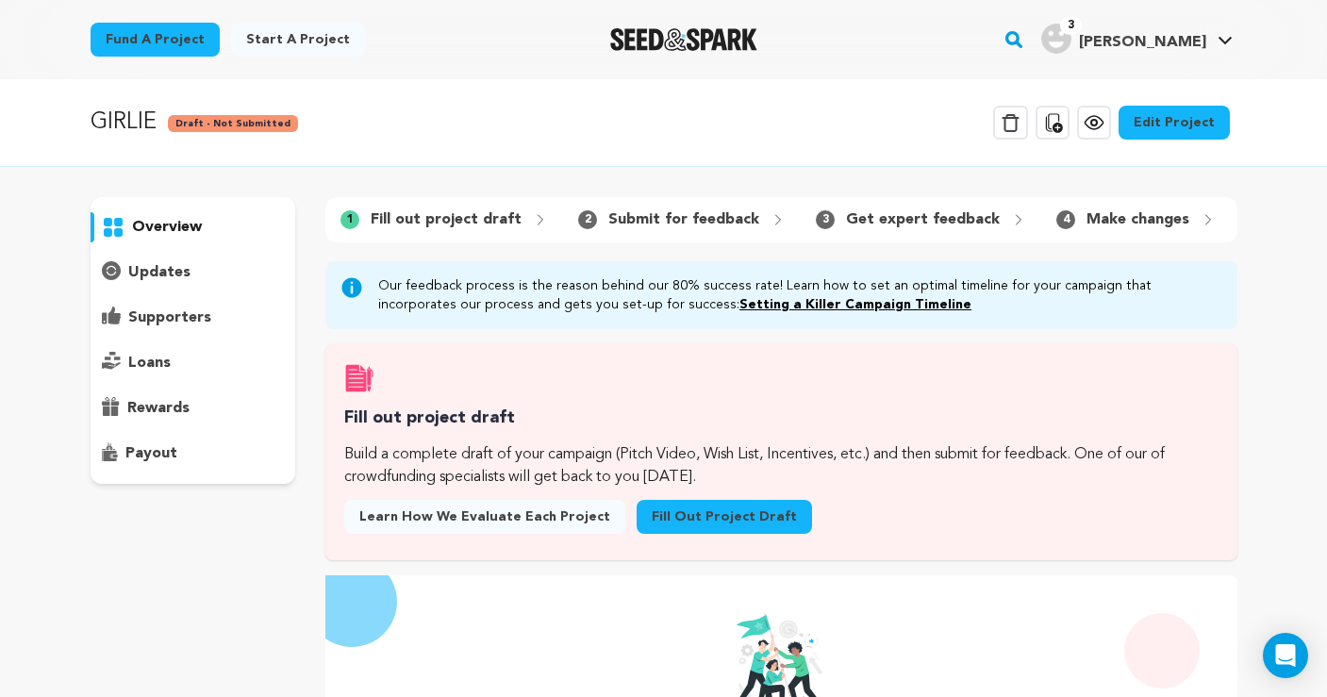
click at [173, 270] on p "updates" at bounding box center [159, 272] width 62 height 23
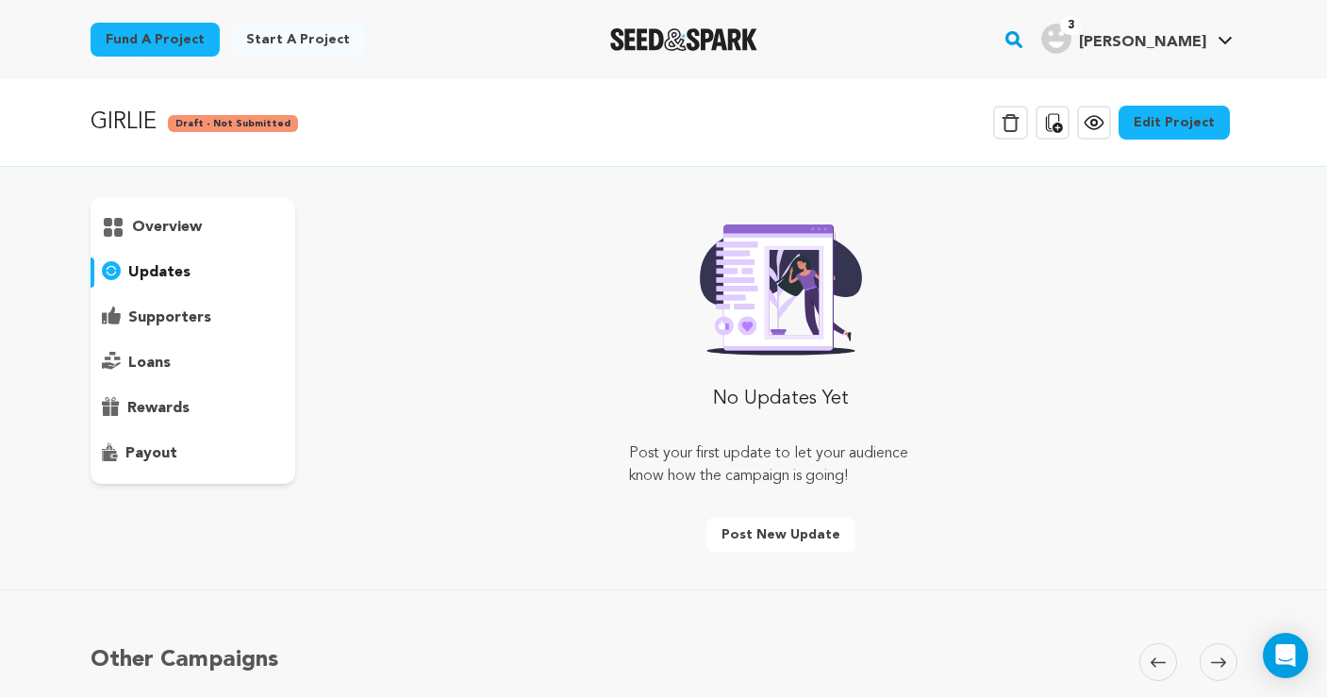
click at [172, 230] on p "overview" at bounding box center [167, 227] width 70 height 23
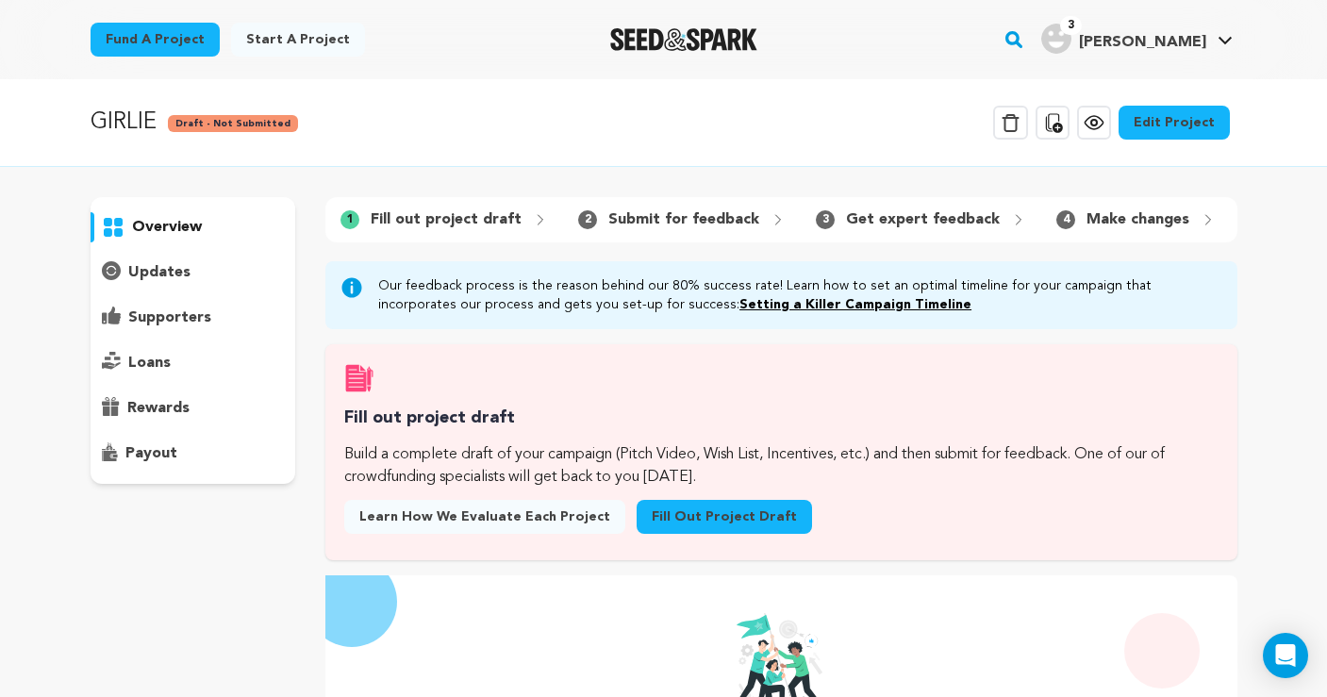
click at [705, 512] on link "Fill out project draft" at bounding box center [724, 517] width 175 height 34
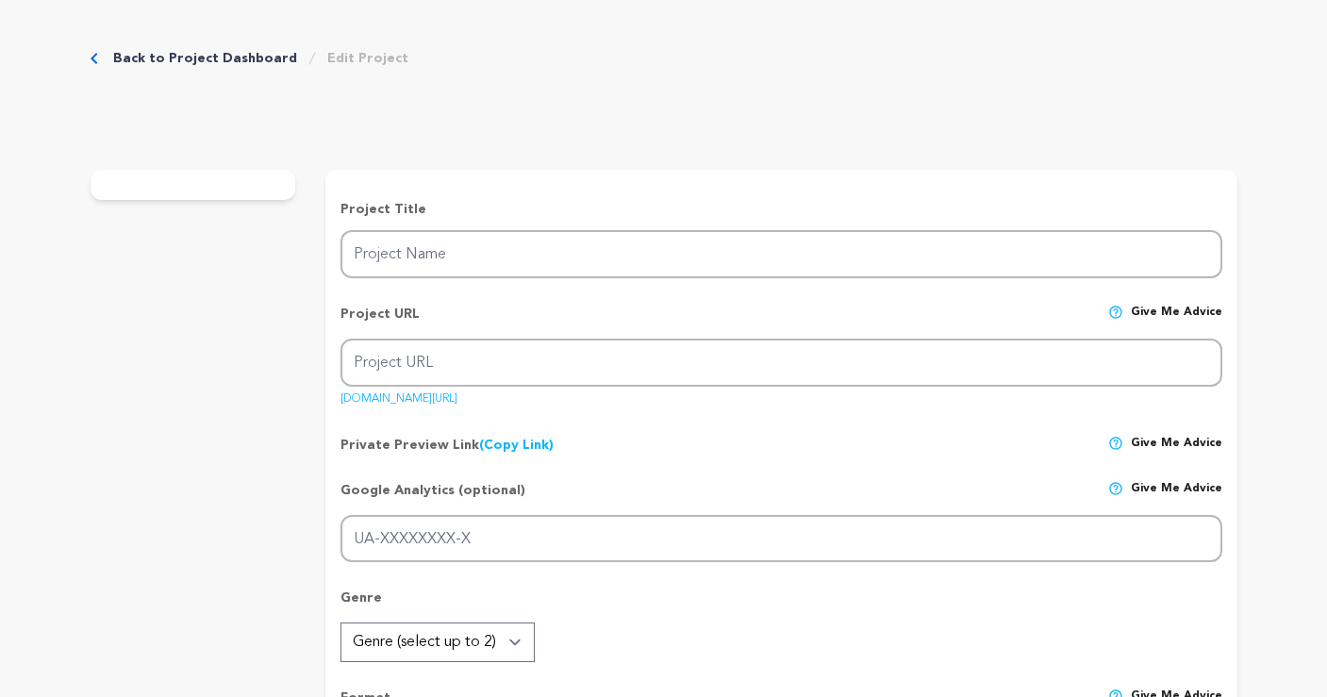
type input "GIRLIE"
type input "girlie"
type input "When [PERSON_NAME]’s [MEDICAL_DATA] returns, she must choose between doctor’s o…"
type textarea "When [PERSON_NAME]’s [MEDICAL_DATA] returns, she must choose between doctor’s o…"
type textarea "Oh god. I had [MEDICAL_DATA]. But I don't anymore! [PERSON_NAME] is a funny, ho…"
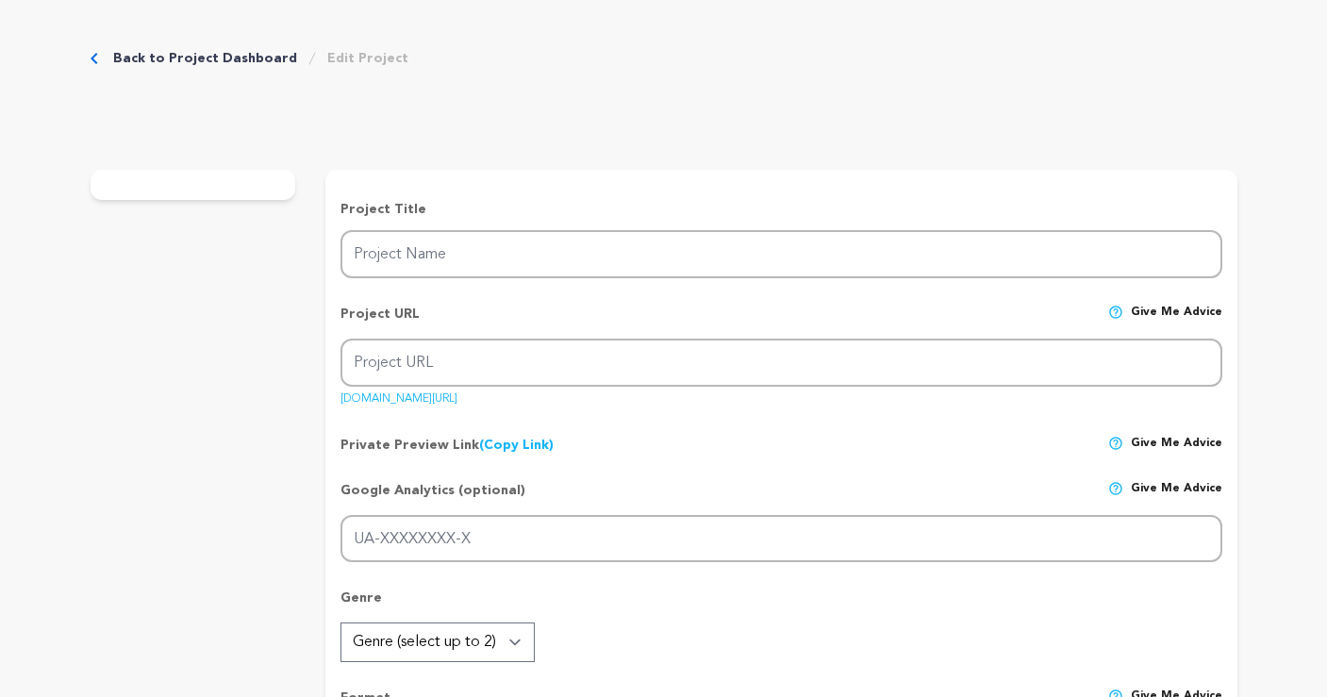
type textarea "I'm pleased to be partnering with the HPV Cancers Alliance, a national nonprofi…"
radio input "true"
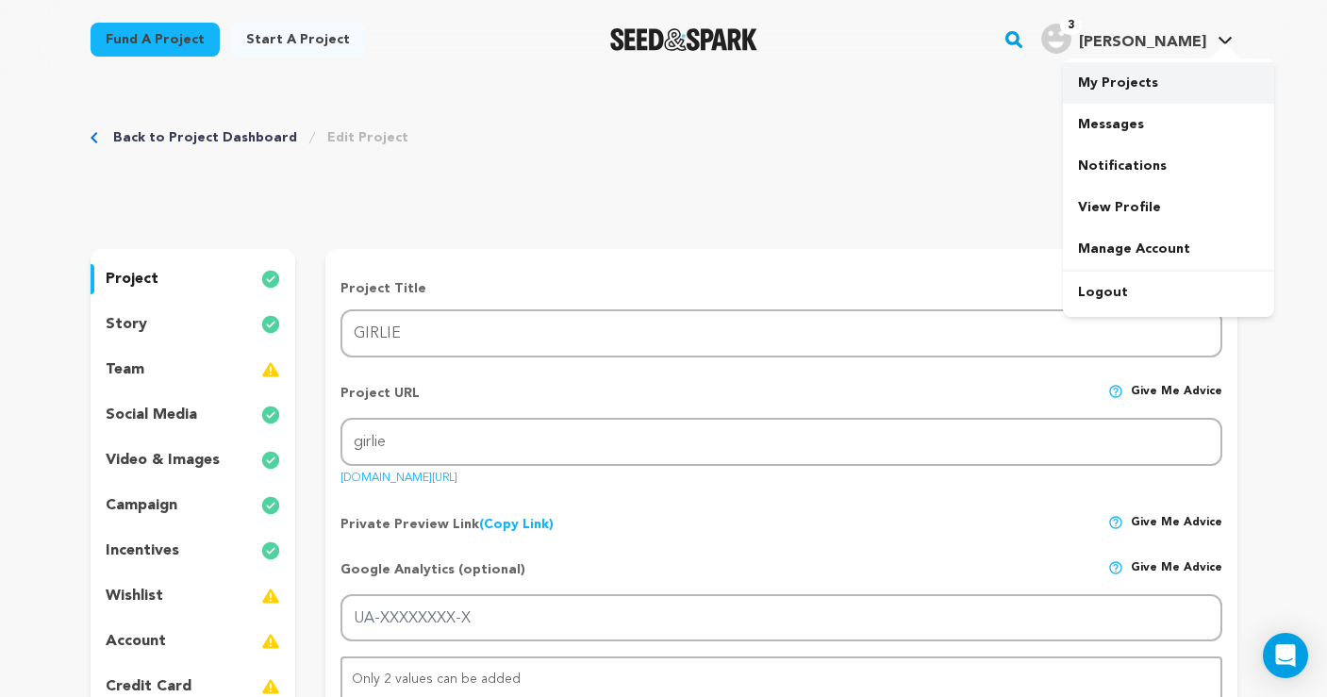
click at [1110, 85] on link "My Projects" at bounding box center [1168, 83] width 211 height 42
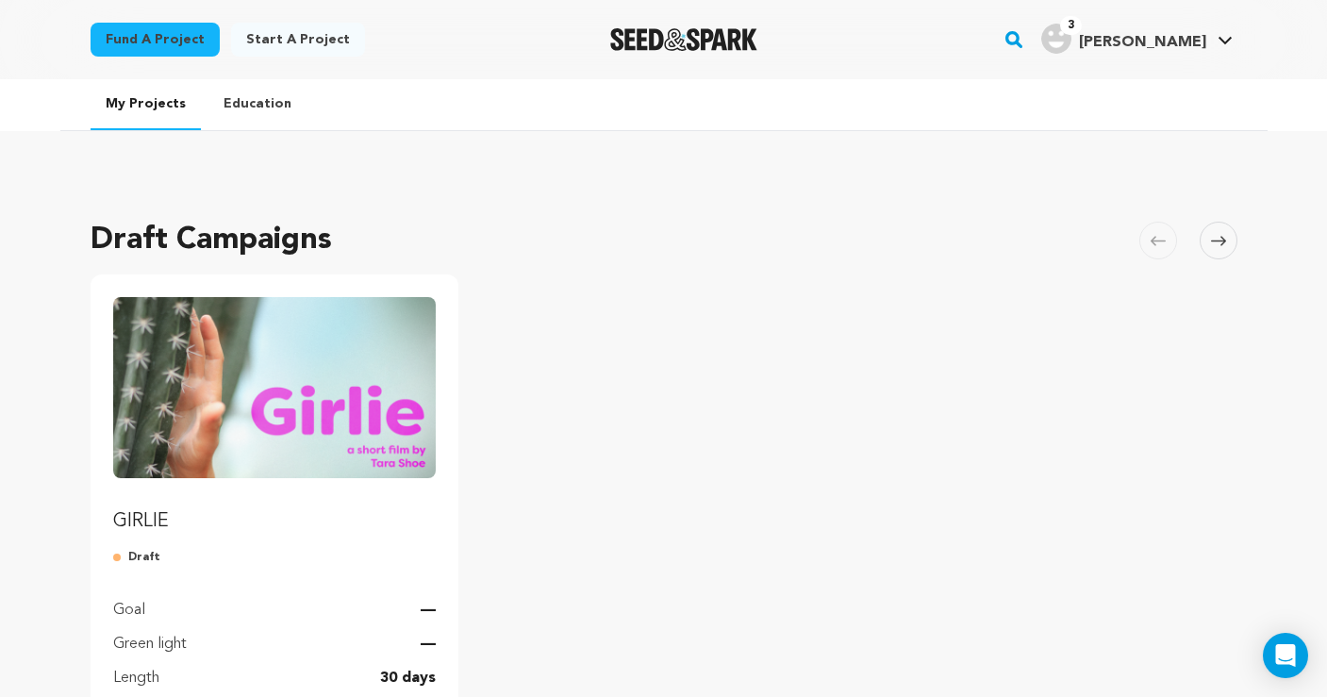
click at [347, 344] on img "Fund GIRLIE" at bounding box center [275, 387] width 324 height 181
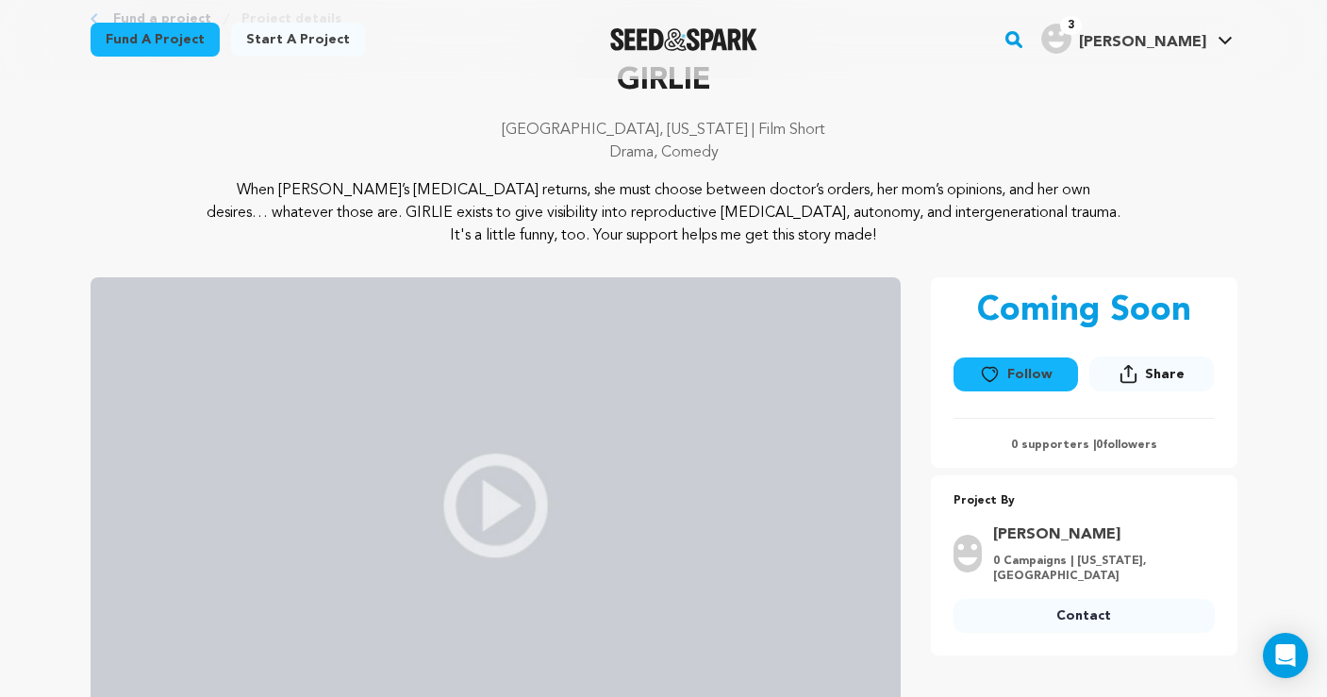
scroll to position [172, 0]
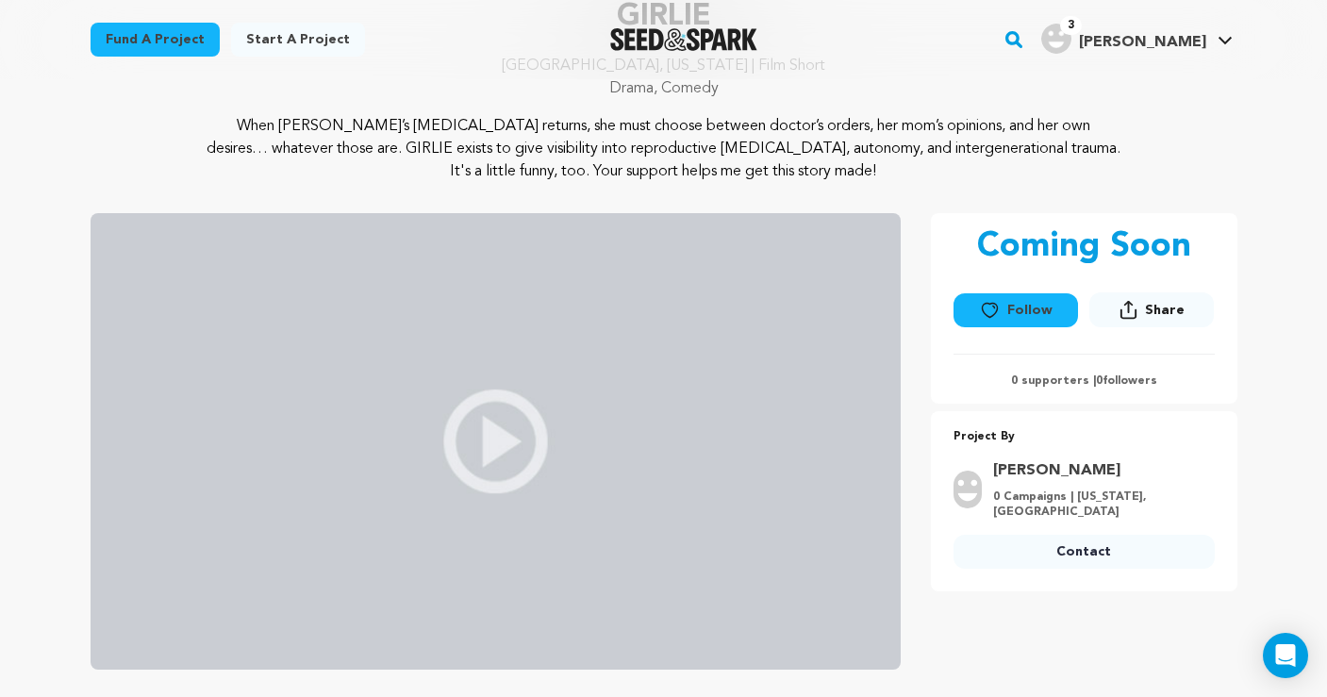
click at [663, 409] on img at bounding box center [496, 441] width 810 height 457
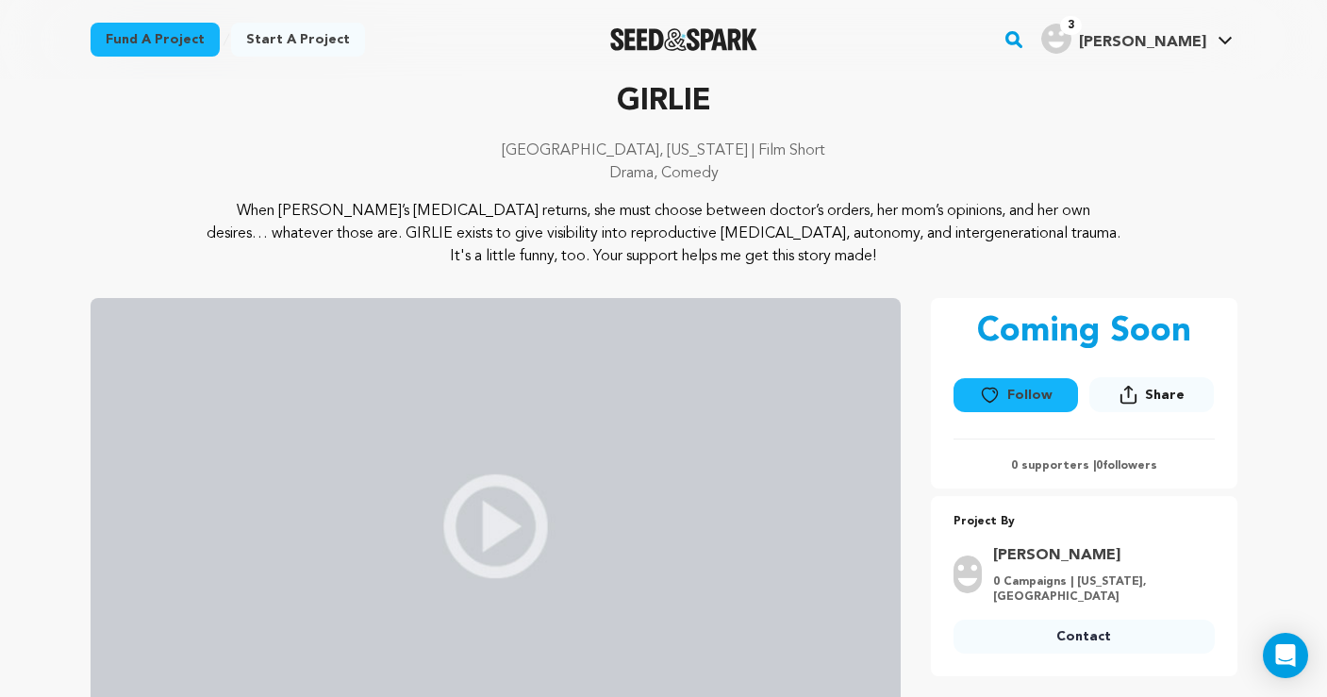
scroll to position [82, 0]
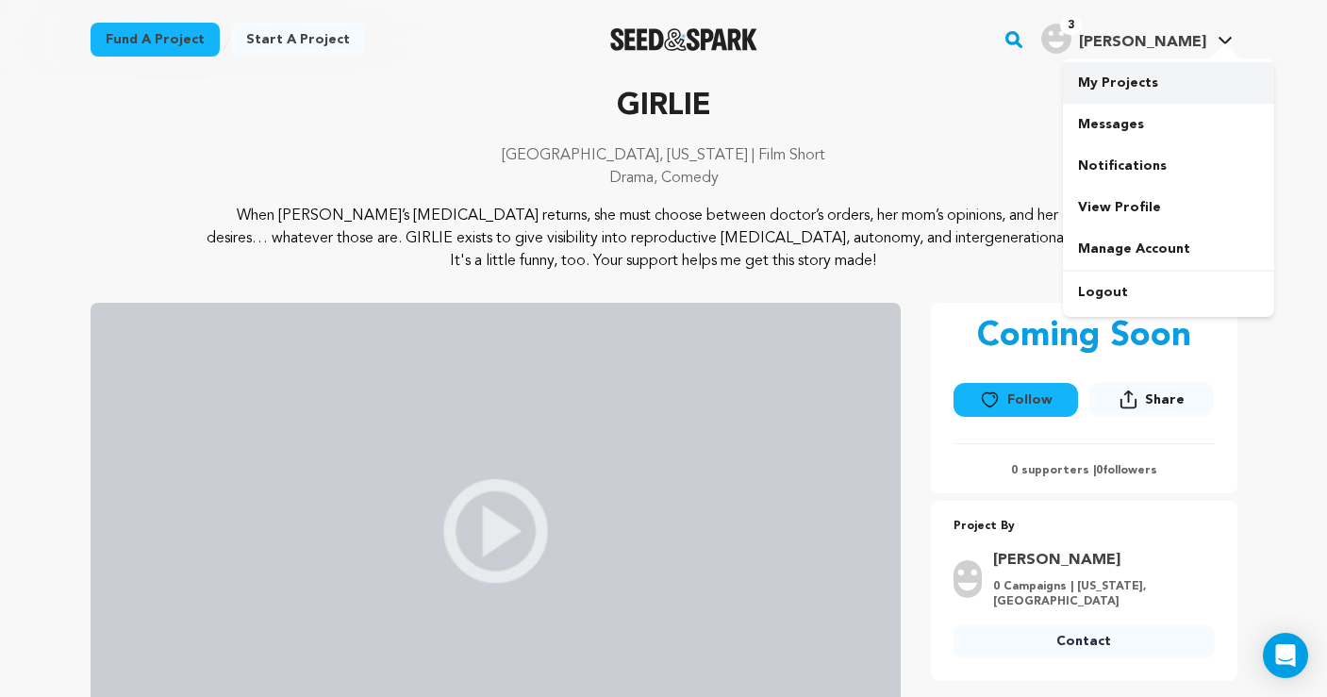
click at [1107, 88] on link "My Projects" at bounding box center [1168, 83] width 211 height 42
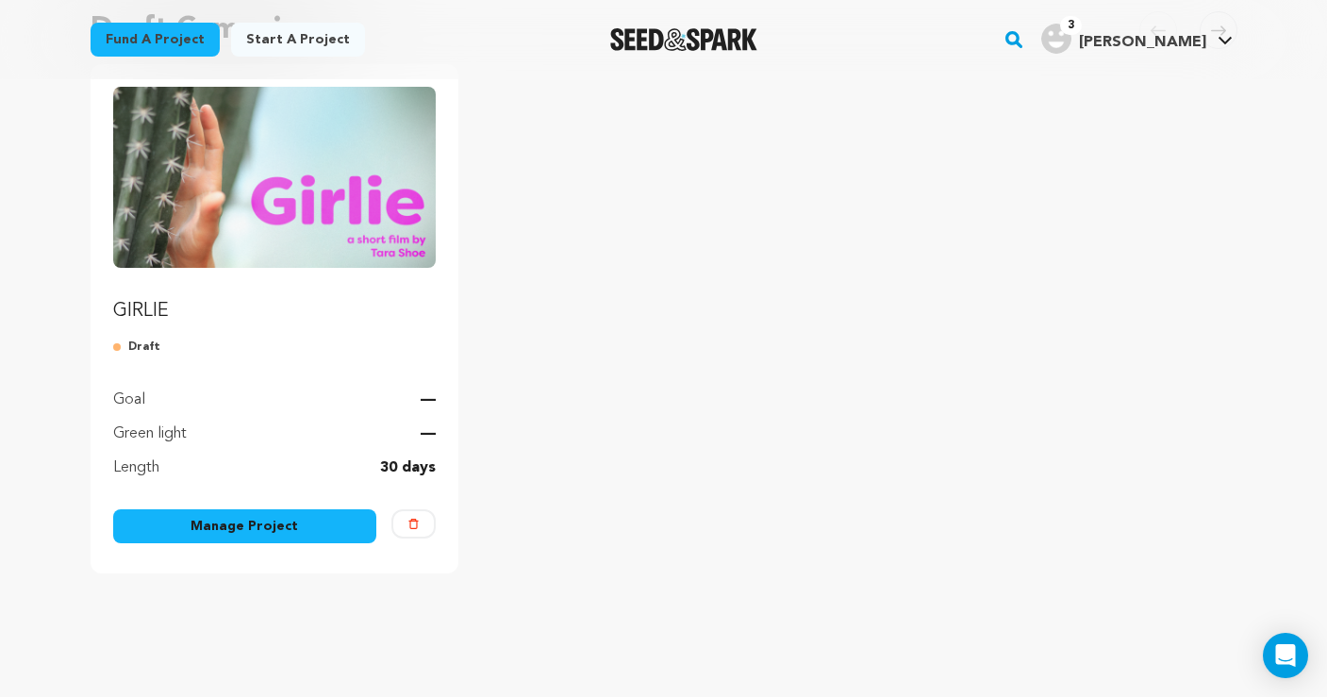
scroll to position [237, 0]
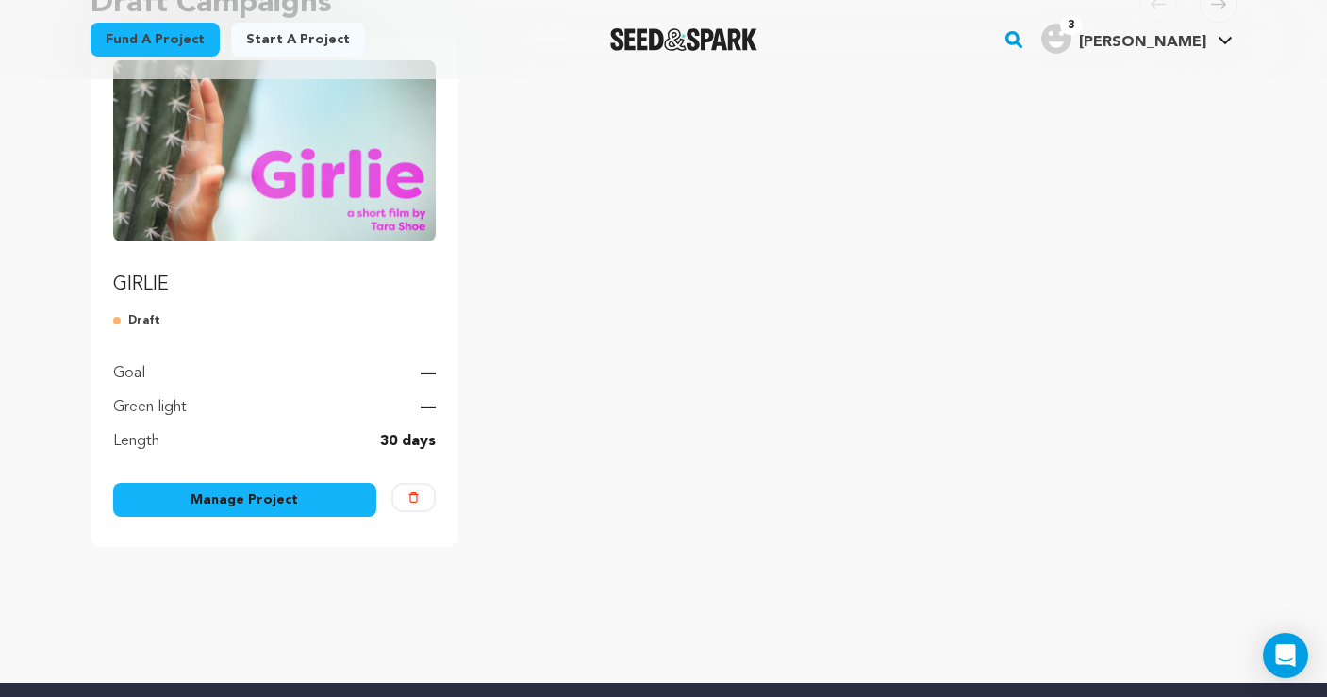
click at [189, 493] on link "Manage Project" at bounding box center [245, 500] width 264 height 34
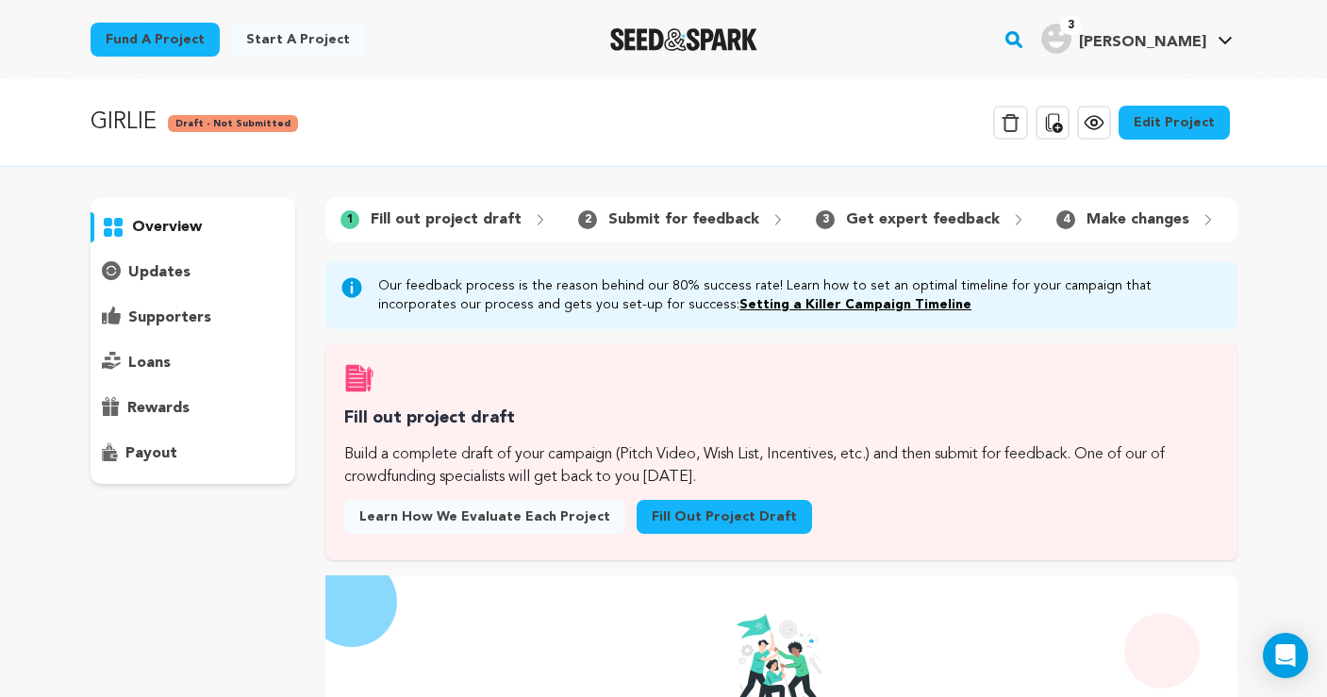
click at [680, 508] on link "Fill out project draft" at bounding box center [724, 517] width 175 height 34
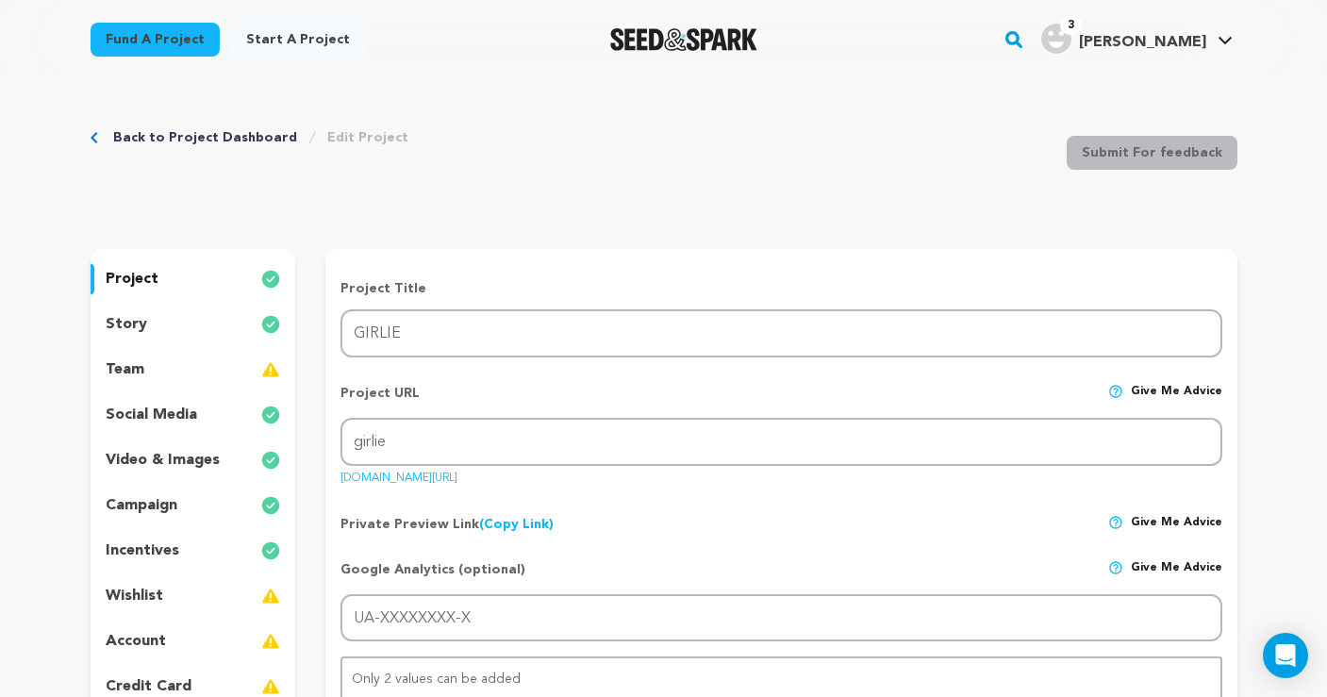
click at [142, 322] on p "story" at bounding box center [127, 324] width 42 height 23
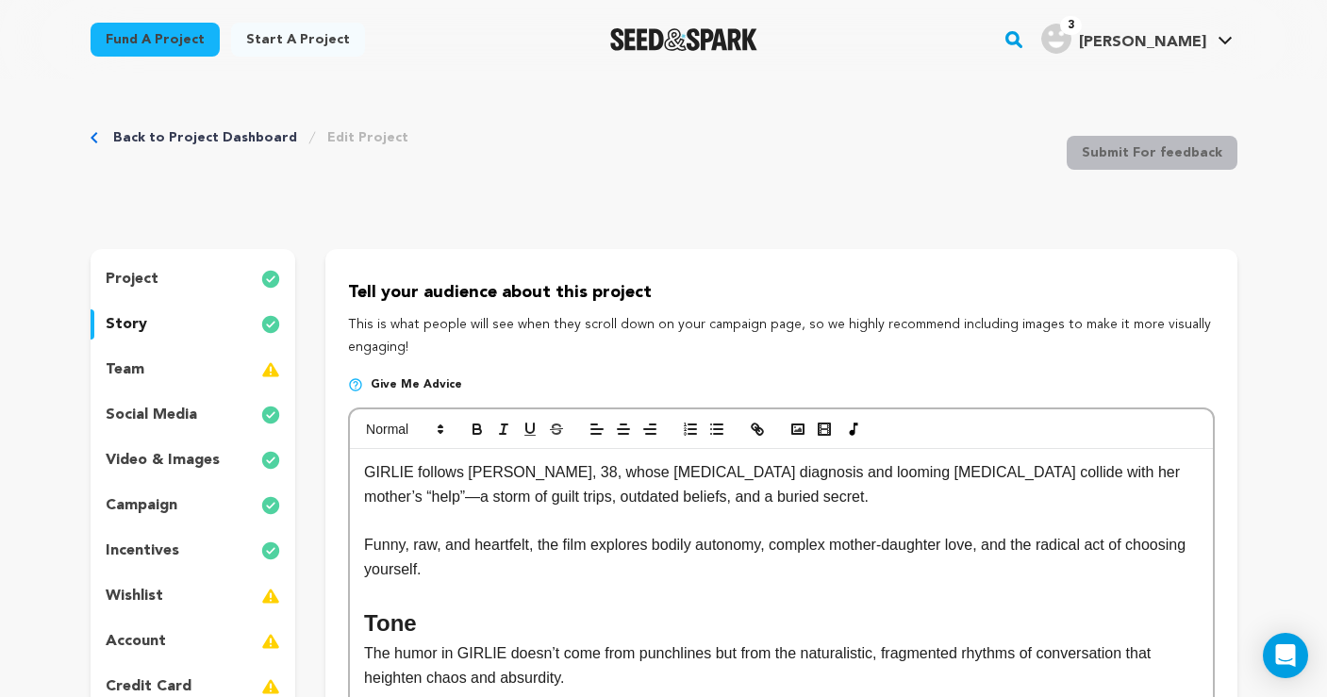
click at [154, 501] on p "campaign" at bounding box center [142, 505] width 72 height 23
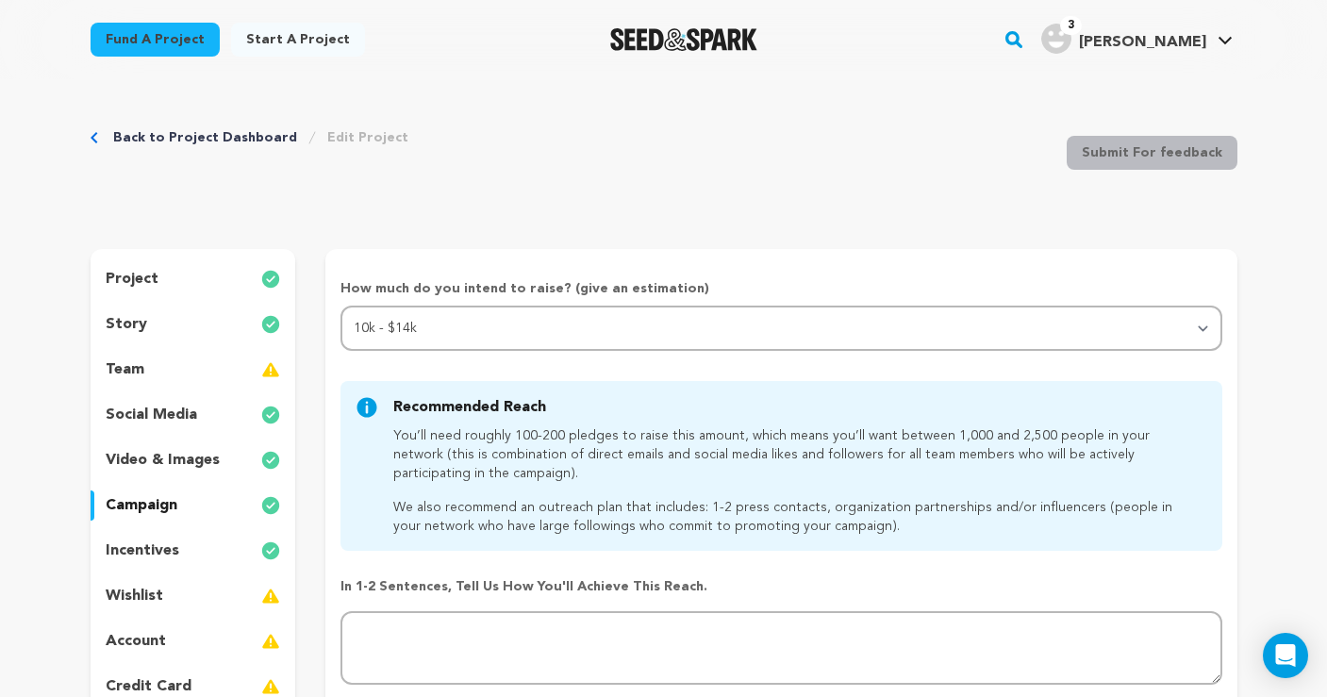
click at [159, 459] on p "video & images" at bounding box center [163, 460] width 114 height 23
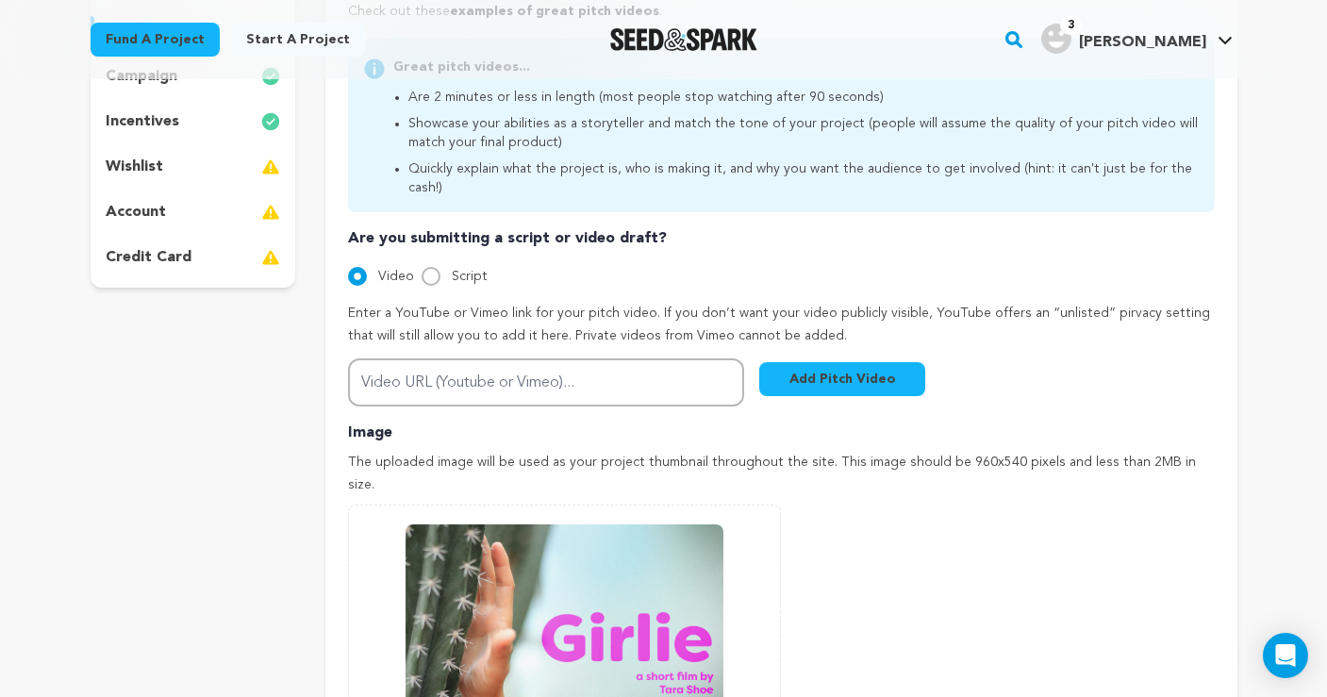
scroll to position [427, 0]
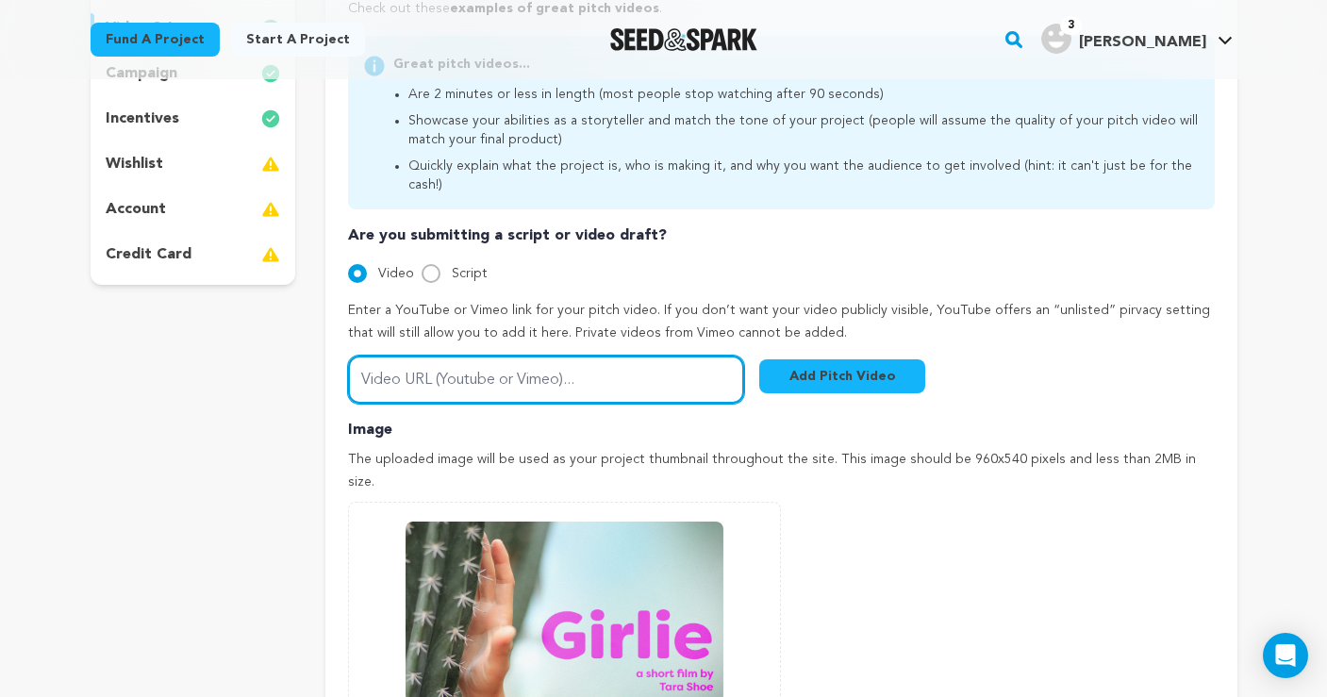
click at [550, 358] on input "Video URL (Youtube or Vimeo)..." at bounding box center [546, 380] width 396 height 48
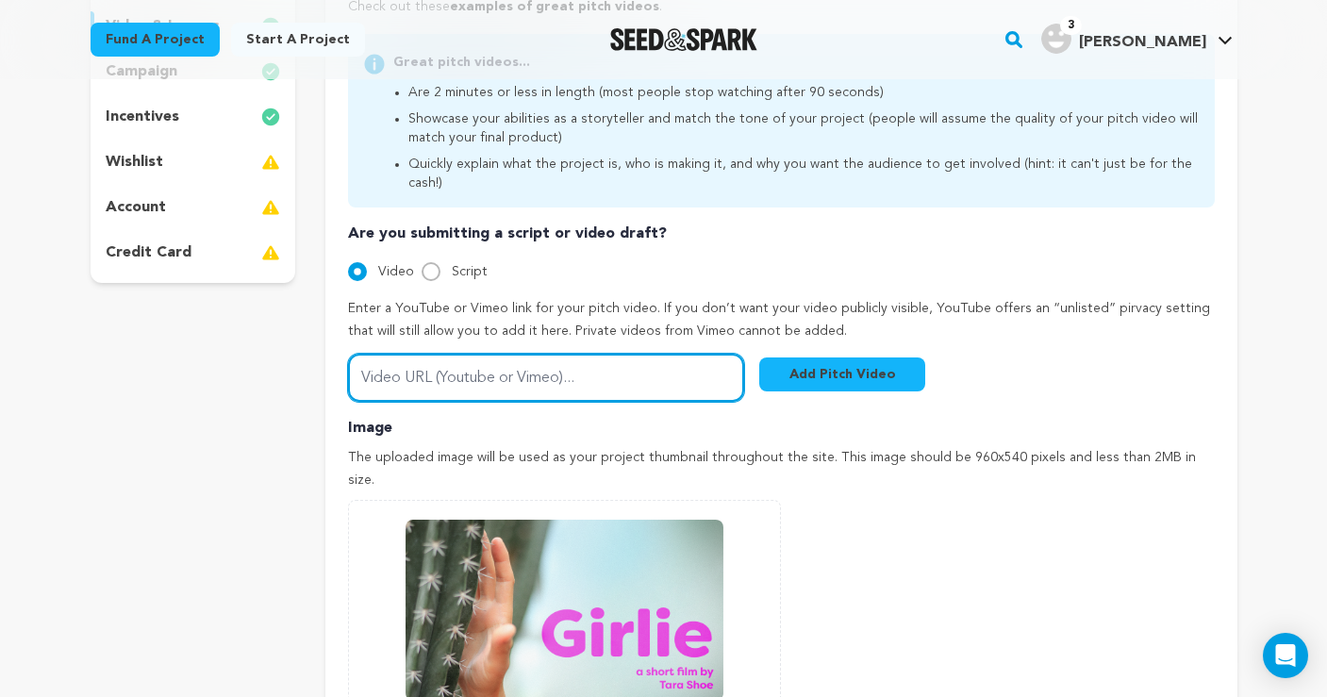
scroll to position [436, 0]
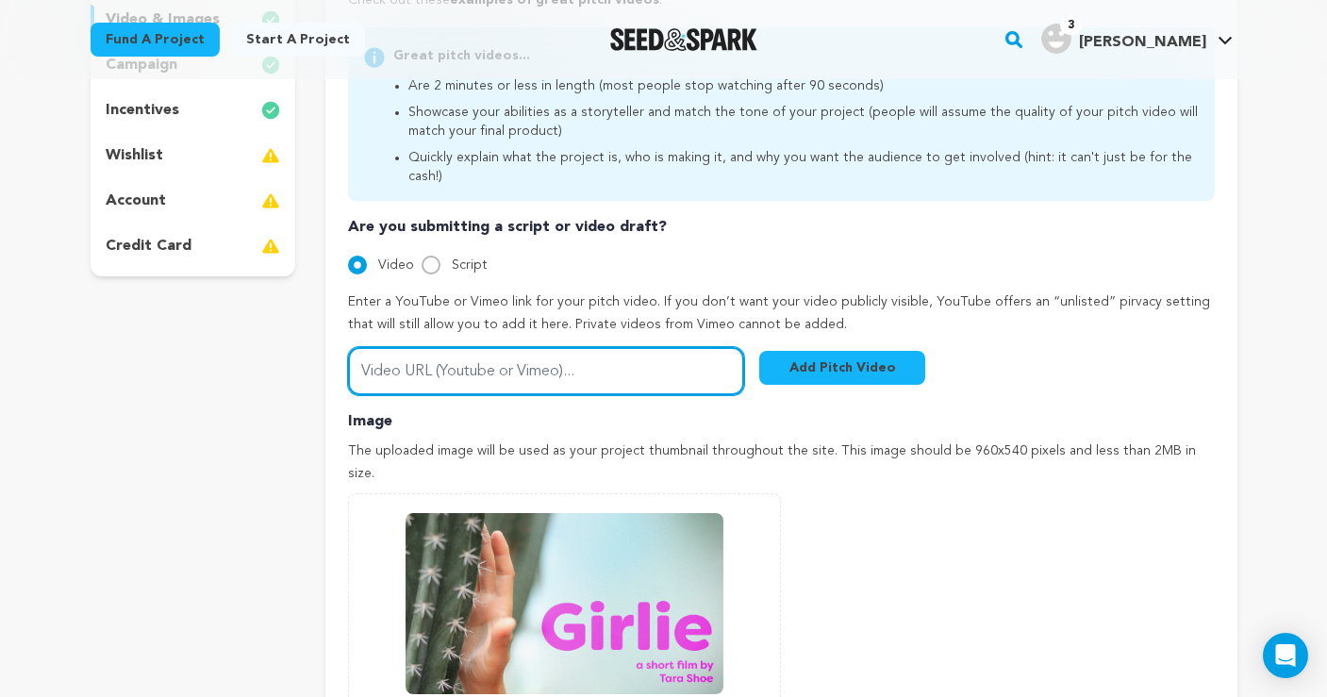
paste input "[URL][DOMAIN_NAME]"
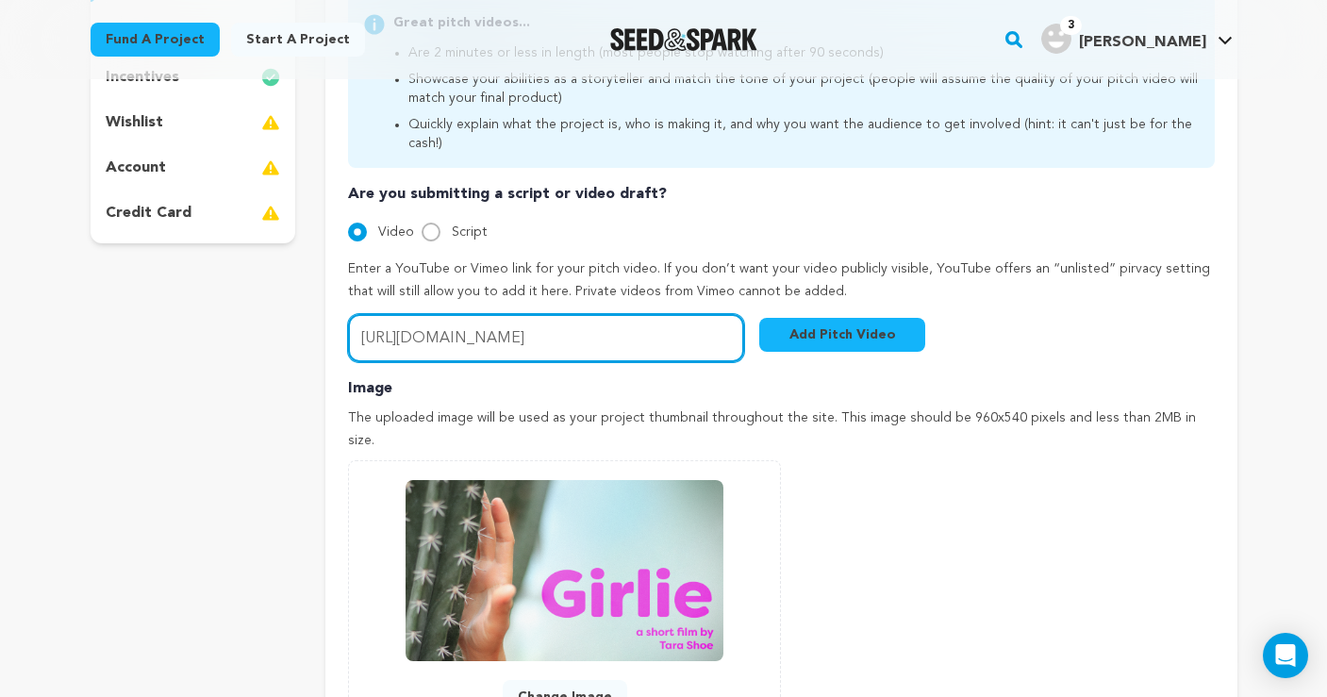
scroll to position [483, 0]
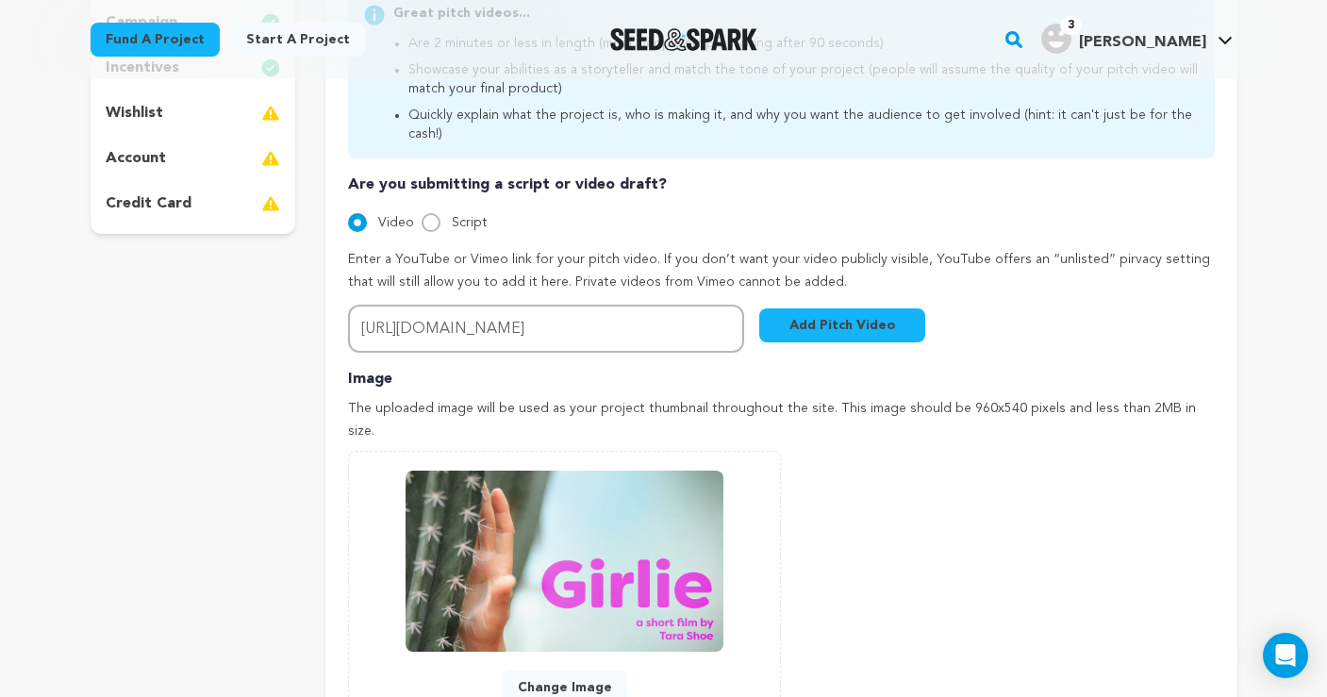
click at [828, 309] on button "Add Pitch Video" at bounding box center [842, 326] width 166 height 34
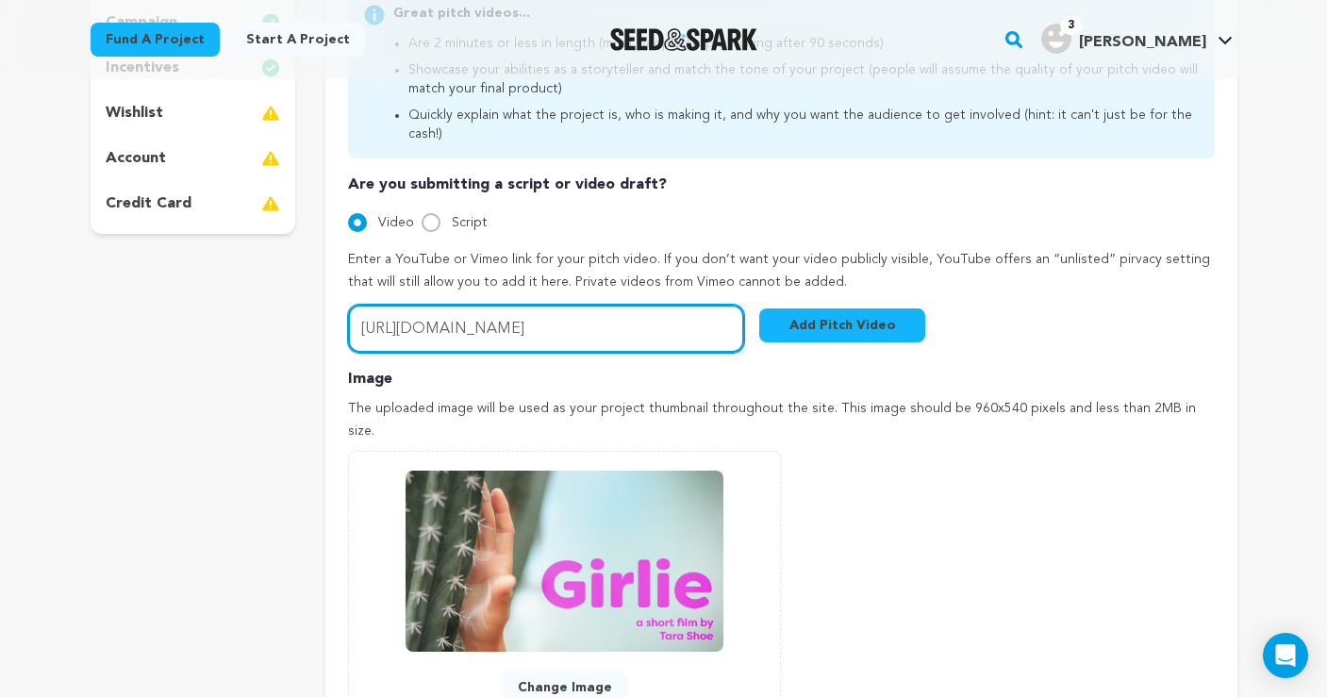
click at [565, 307] on input "https://vimeo.com/1120017949/7d0e5b8391?share=copy" at bounding box center [546, 329] width 396 height 48
drag, startPoint x: 671, startPoint y: 303, endPoint x: 874, endPoint y: 309, distance: 202.9
click at [869, 310] on div "Video URL (Youtube or Vimeo)... https://vimeo.com/1120017949/7d0e5b8391?share=c…" at bounding box center [636, 329] width 577 height 48
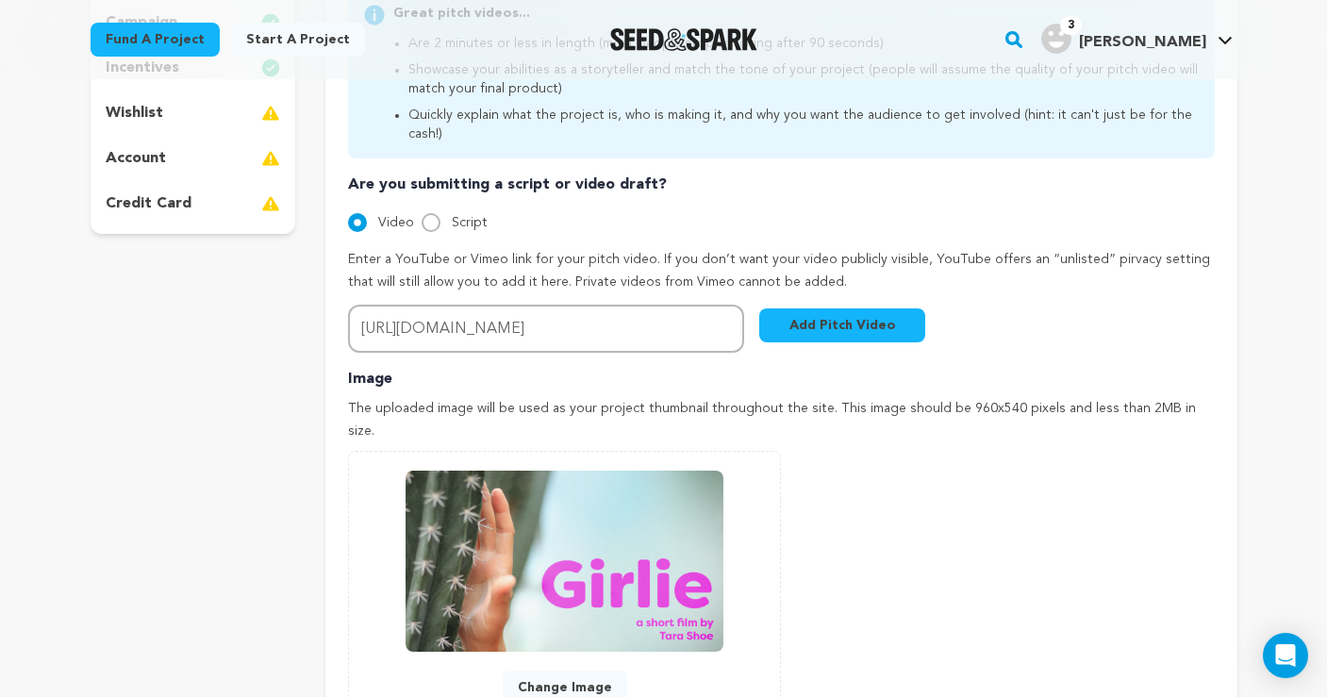
click at [860, 309] on button "Add Pitch Video" at bounding box center [842, 326] width 166 height 34
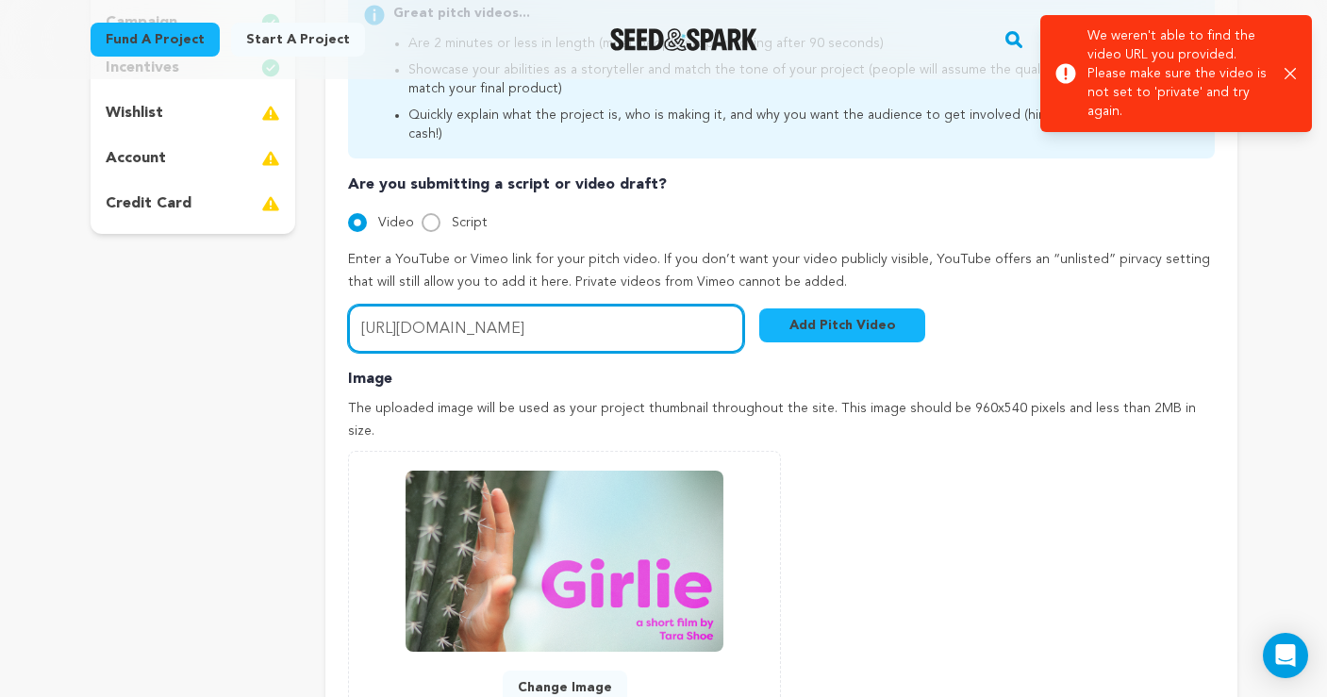
click at [607, 305] on input "https://vimeo.com/1120017949/7d0e5b8391" at bounding box center [546, 329] width 396 height 48
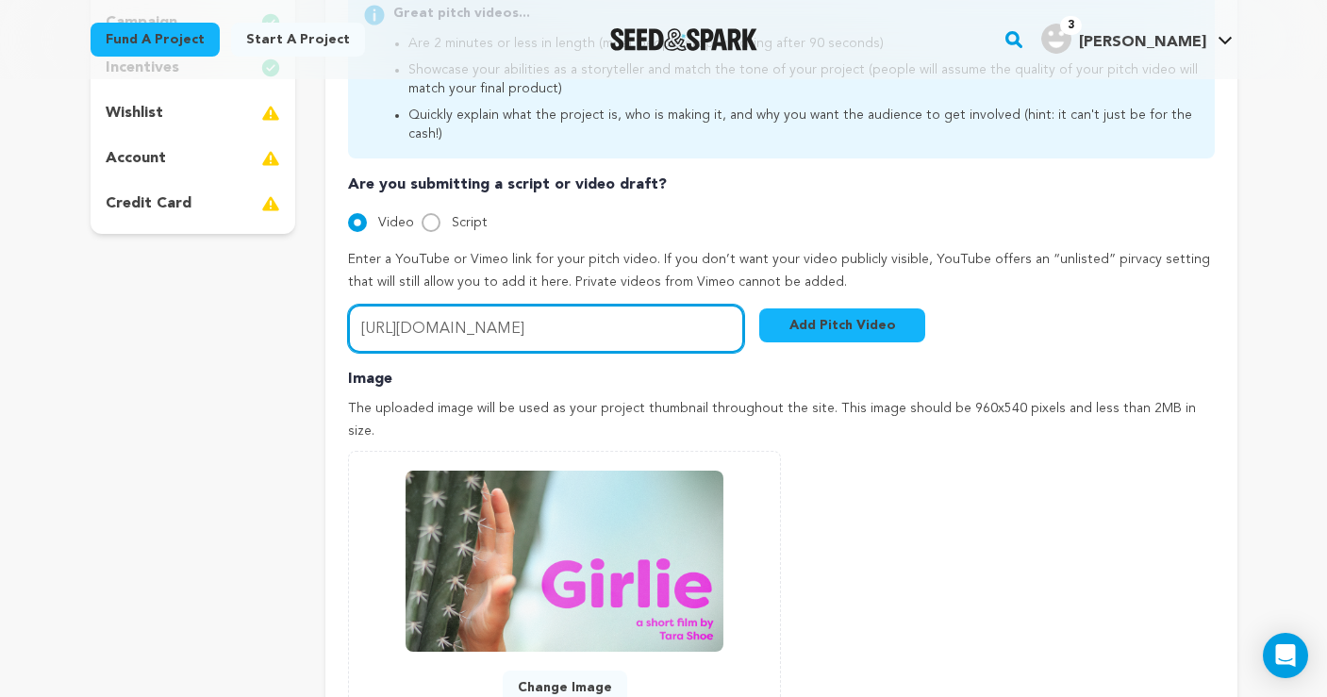
click at [627, 306] on input "https://vimeo.com/1120017949/7d0e5b8391" at bounding box center [546, 329] width 396 height 48
paste input "?share=copy"
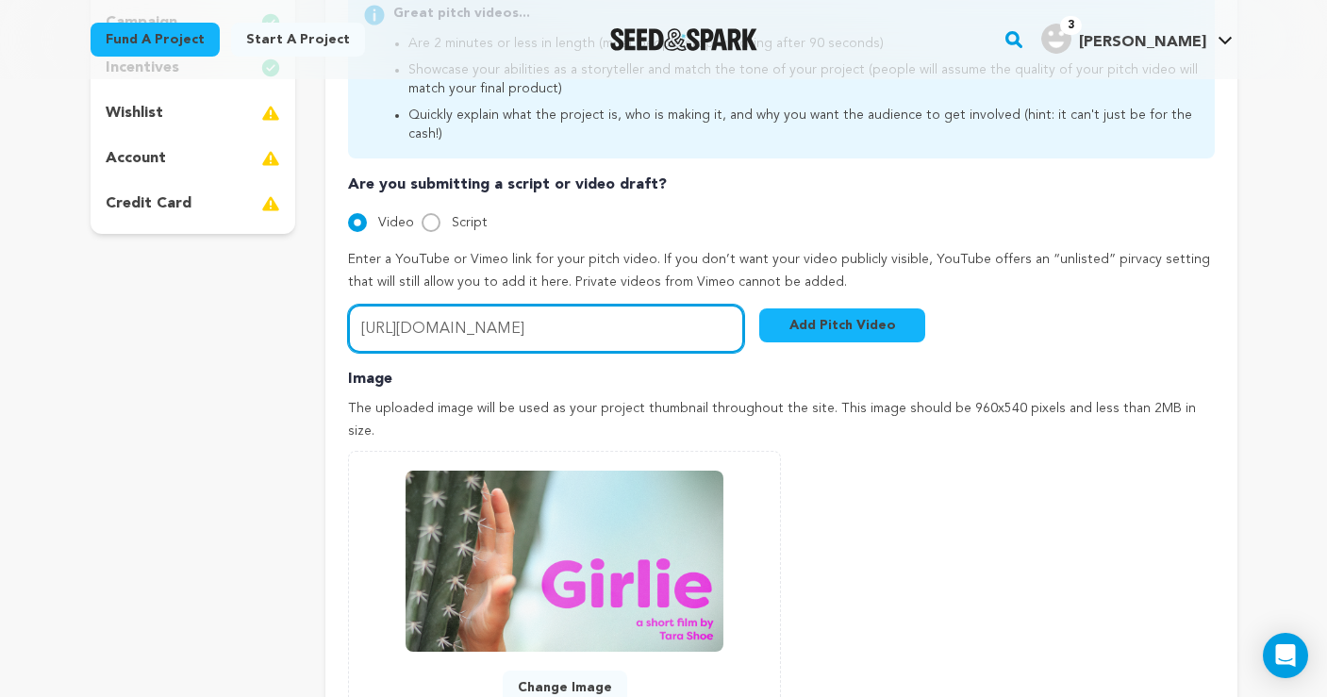
type input "https://vimeo.com/1120017949/7d0e5b8391?share=copy"
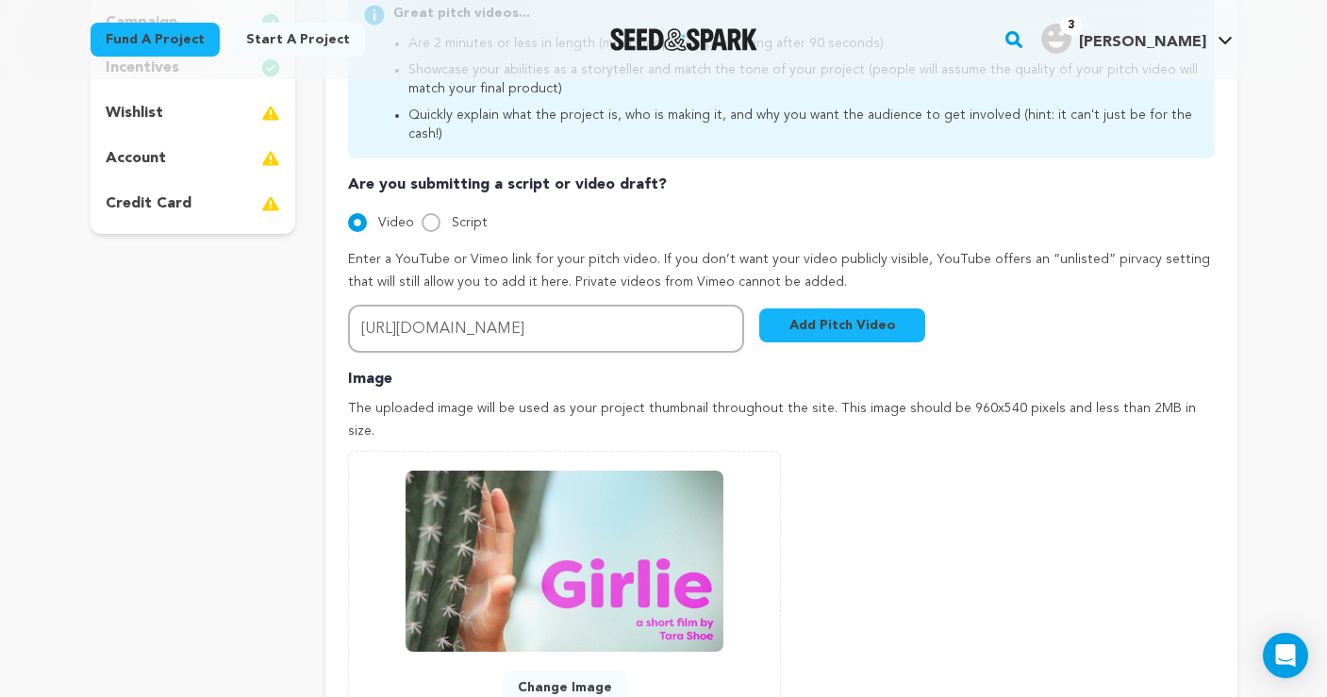
click at [824, 309] on button "Add Pitch Video" at bounding box center [842, 326] width 166 height 34
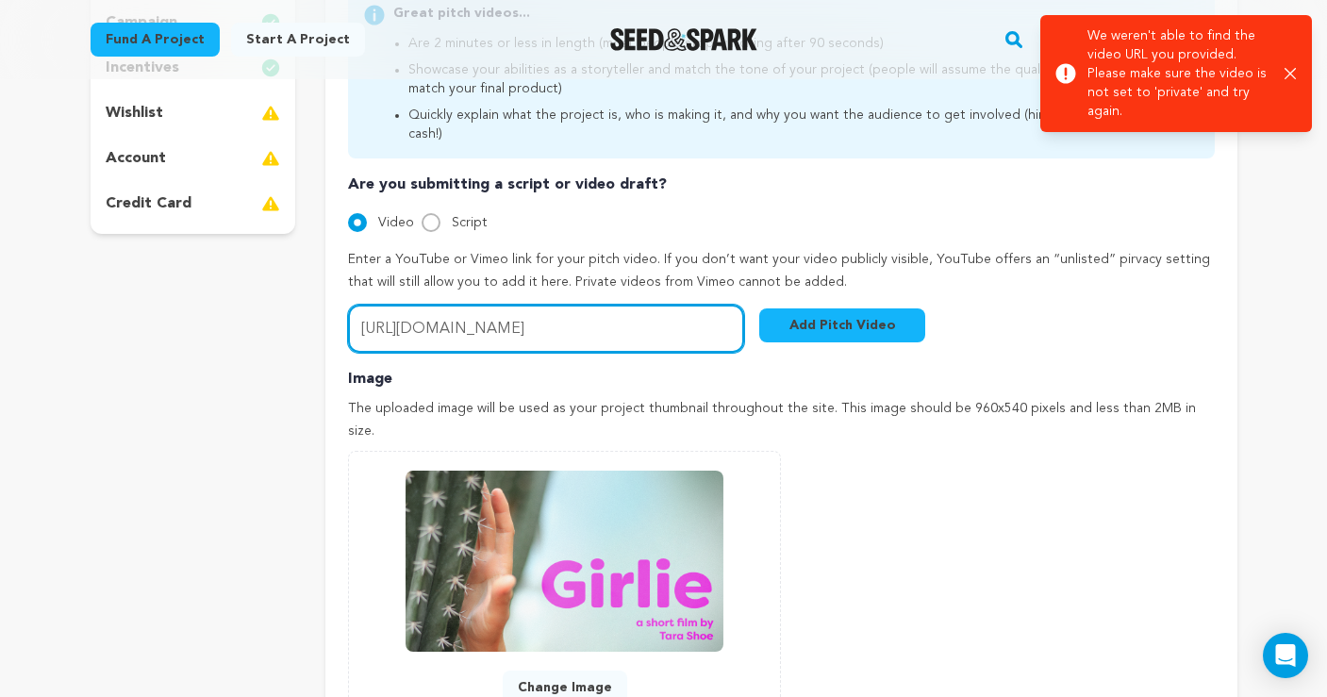
drag, startPoint x: 621, startPoint y: 306, endPoint x: 565, endPoint y: 306, distance: 55.7
click at [621, 306] on input "https://vimeo.com/1120017949/7d0e5b8391?share=copy" at bounding box center [546, 329] width 396 height 48
drag, startPoint x: 529, startPoint y: 303, endPoint x: 276, endPoint y: 309, distance: 252.9
click at [276, 309] on div "project story team social media video & images campaign incentives wishlist" at bounding box center [664, 311] width 1147 height 1090
click at [626, 307] on input "https://vimeo.com/1120017949/7d0e5b8391?share=copy" at bounding box center [546, 329] width 396 height 48
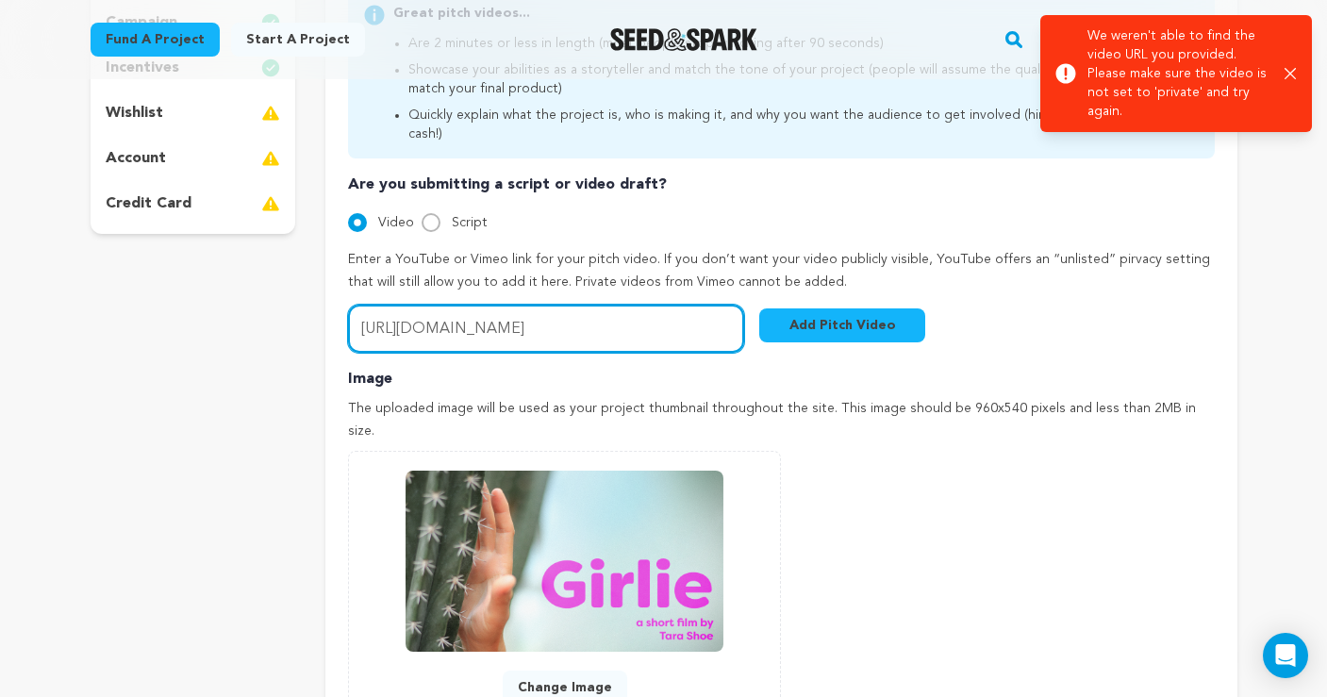
drag, startPoint x: 662, startPoint y: 302, endPoint x: 783, endPoint y: 301, distance: 120.8
click at [783, 305] on div "Video URL (Youtube or Vimeo)... https://vimeo.com/1120017949/7d0e5b8391?share=c…" at bounding box center [636, 329] width 577 height 48
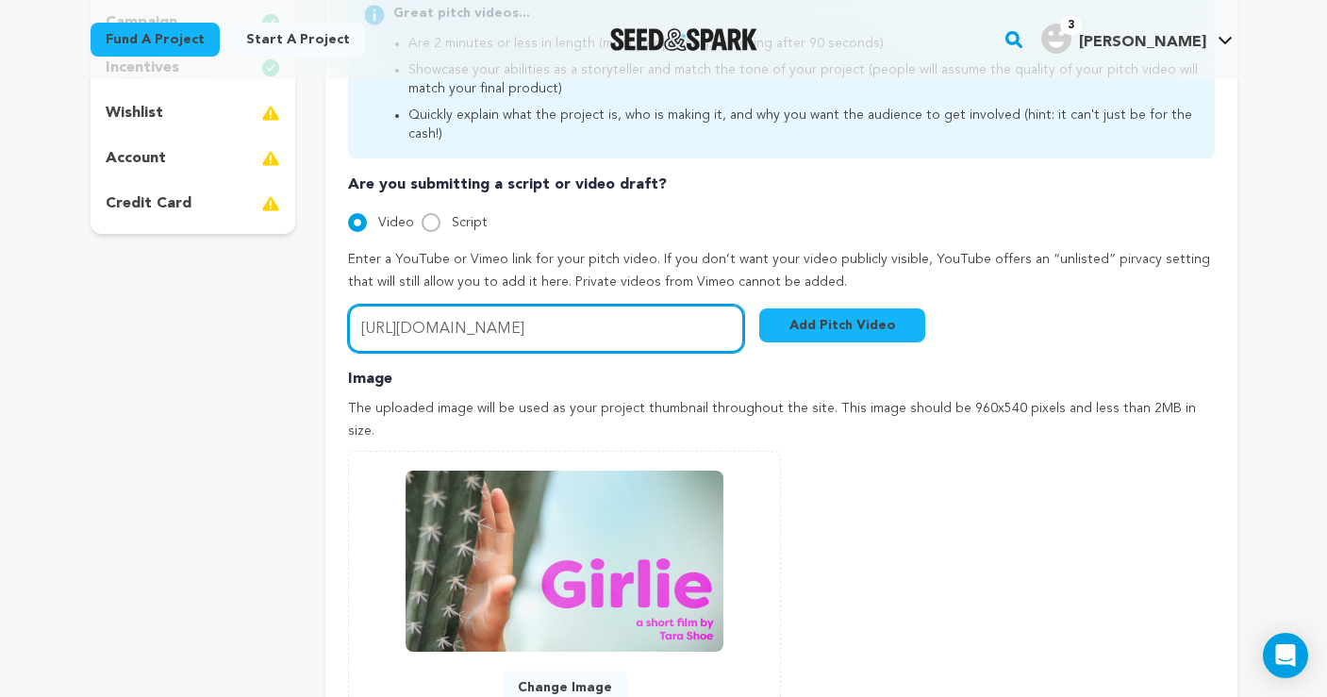
click at [643, 305] on input "https://vimeo.com/1120017949/7d0e5b8391?share=copy" at bounding box center [546, 329] width 396 height 48
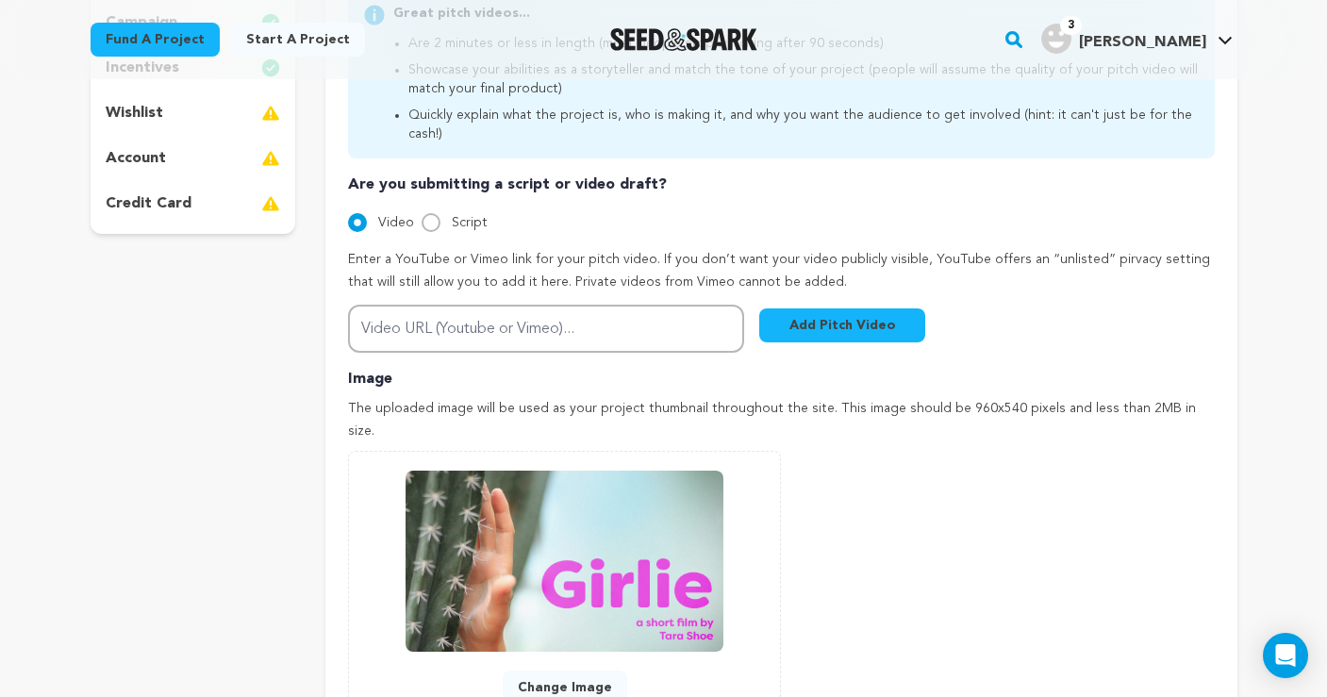
click at [1060, 497] on div "Add Image Accepts .gif, .jpg, and .png 0 % 0 % Change Image a941e9d2e878cd08.png" at bounding box center [781, 606] width 866 height 310
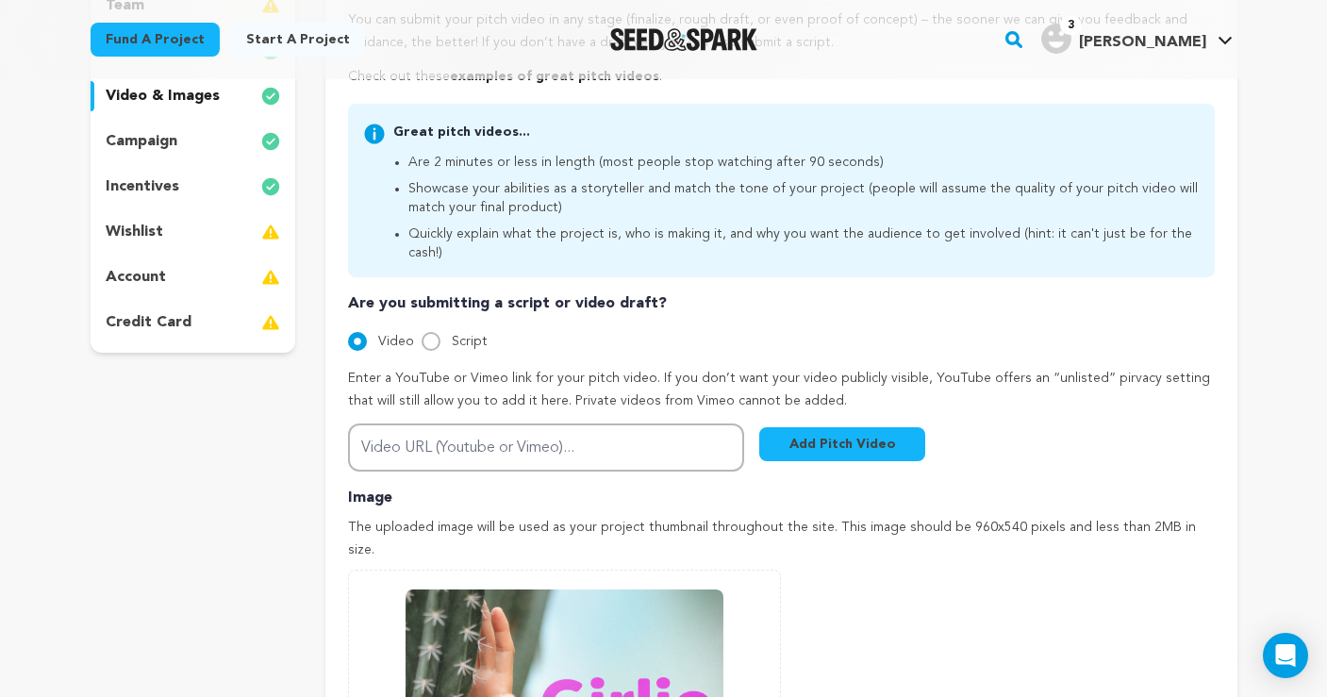
scroll to position [301, 0]
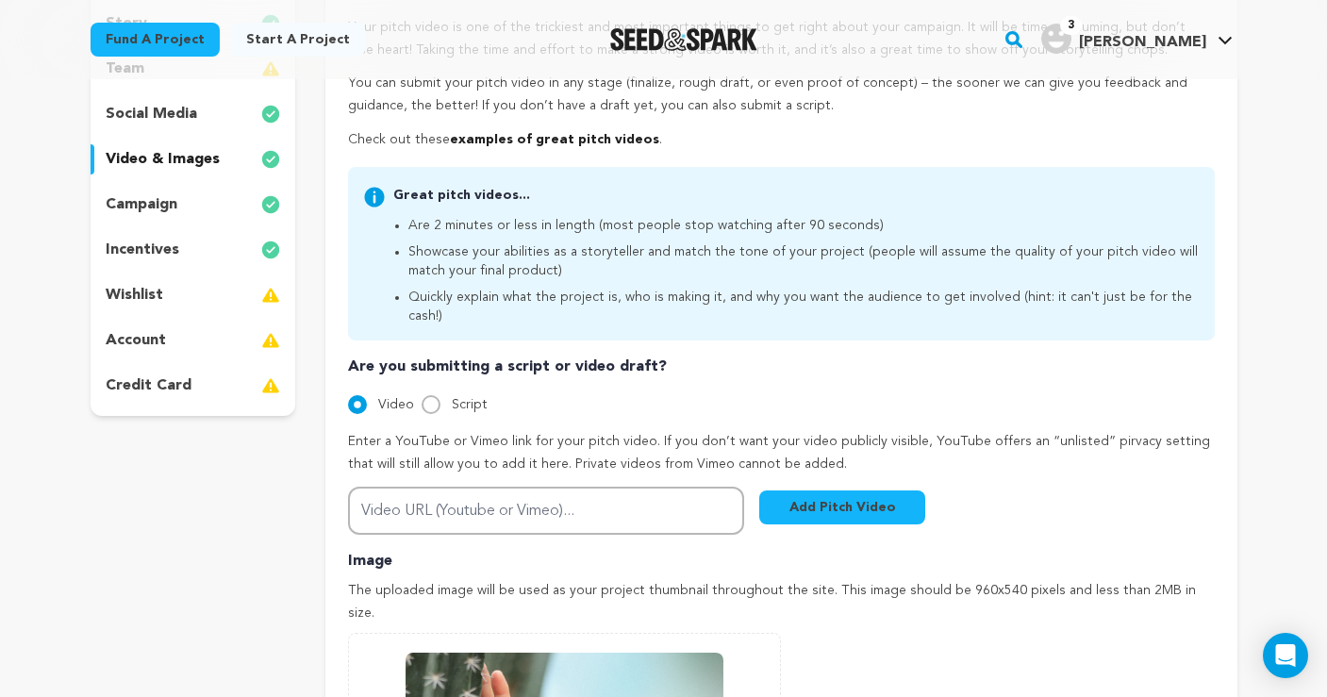
click at [152, 289] on p "wishlist" at bounding box center [135, 295] width 58 height 23
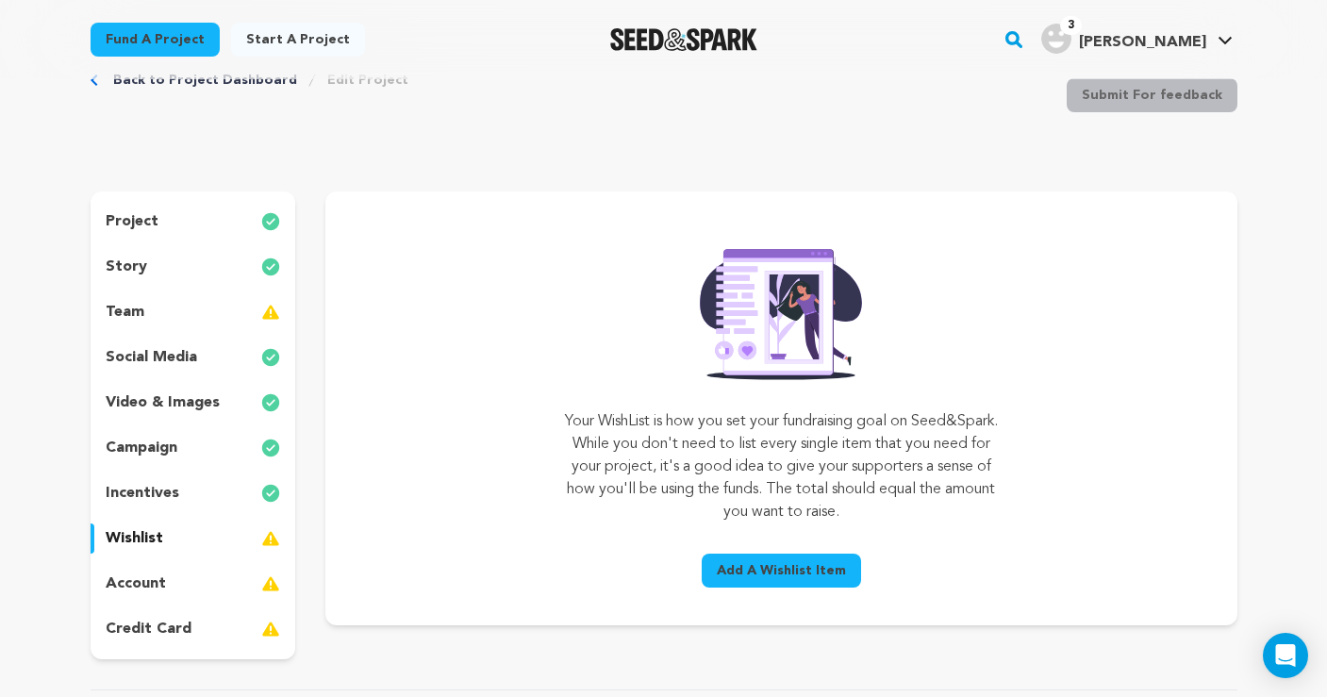
scroll to position [56, 0]
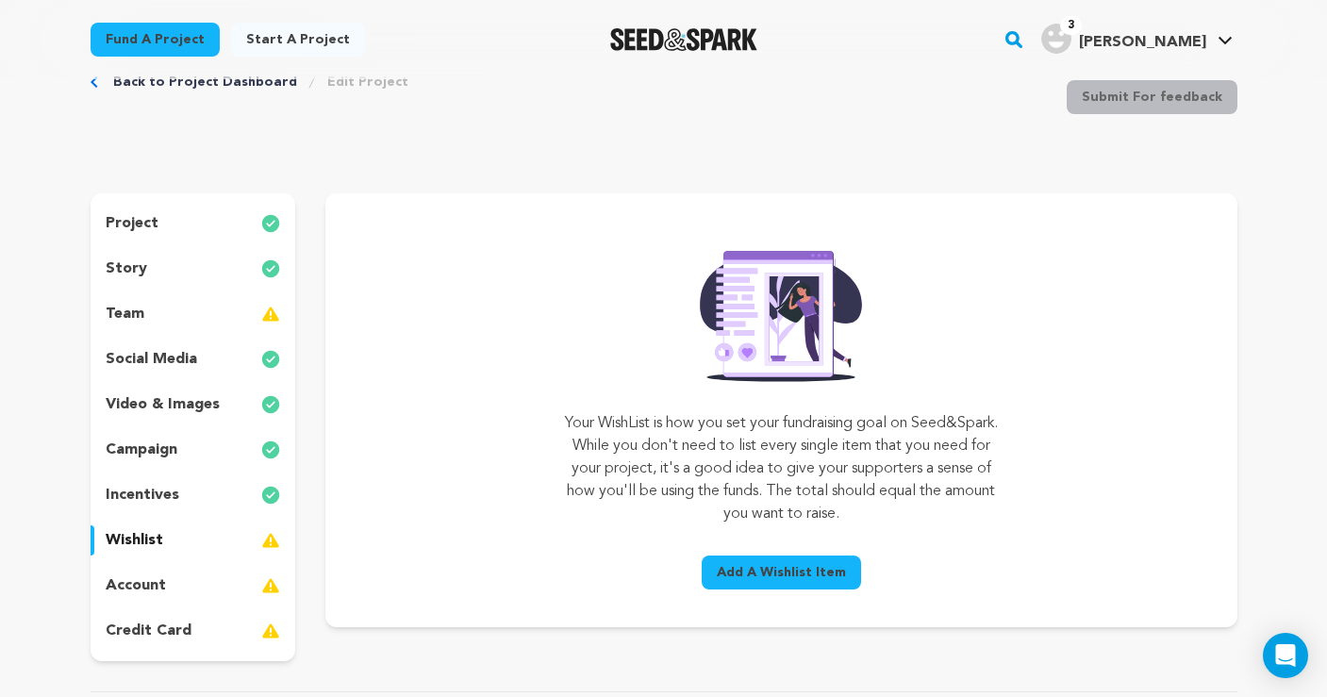
click at [159, 402] on p "video & images" at bounding box center [163, 404] width 114 height 23
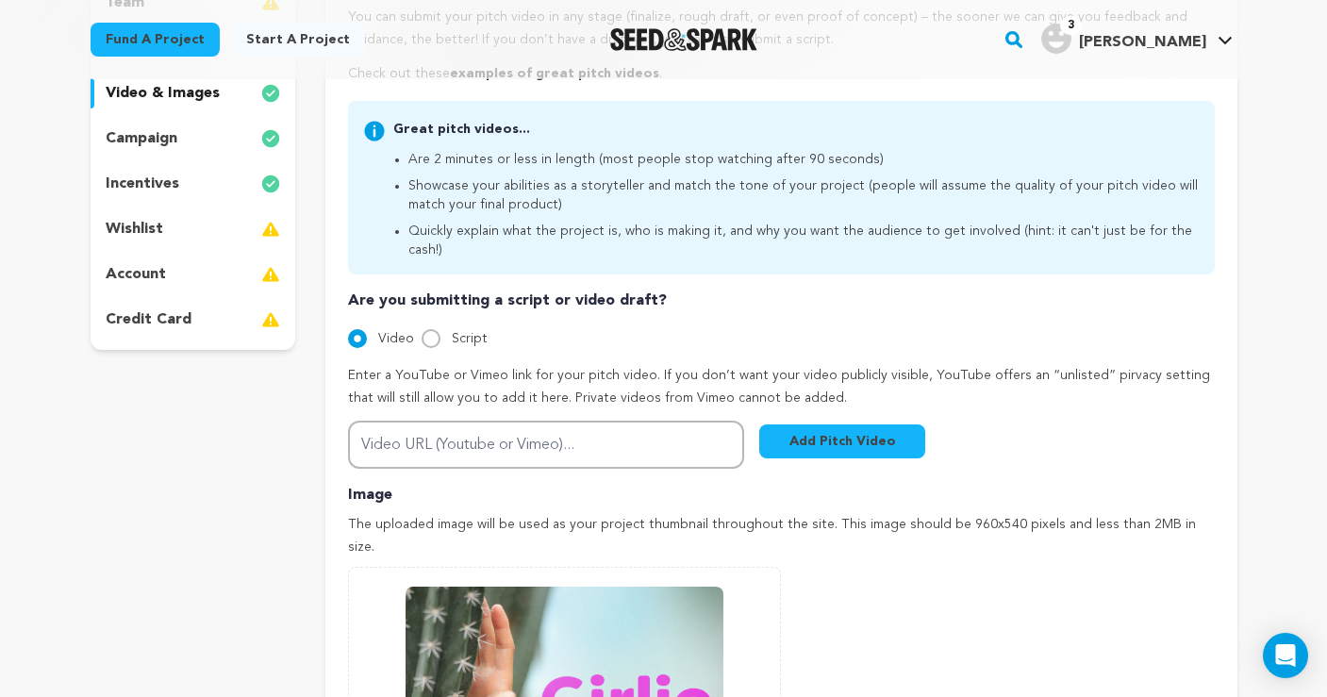
scroll to position [369, 0]
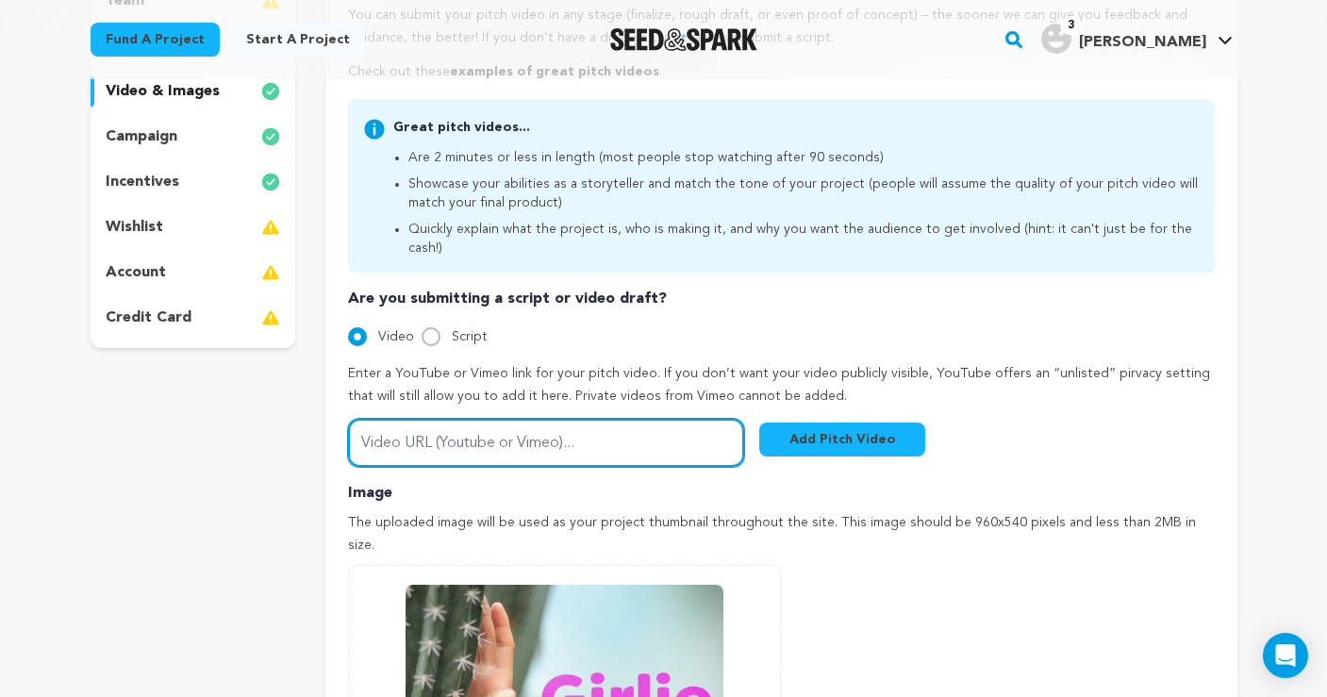
click at [561, 425] on input "Video URL (Youtube or Vimeo)..." at bounding box center [546, 443] width 396 height 48
paste input "https://vimeo.com/1120017949/7d0e5b8391"
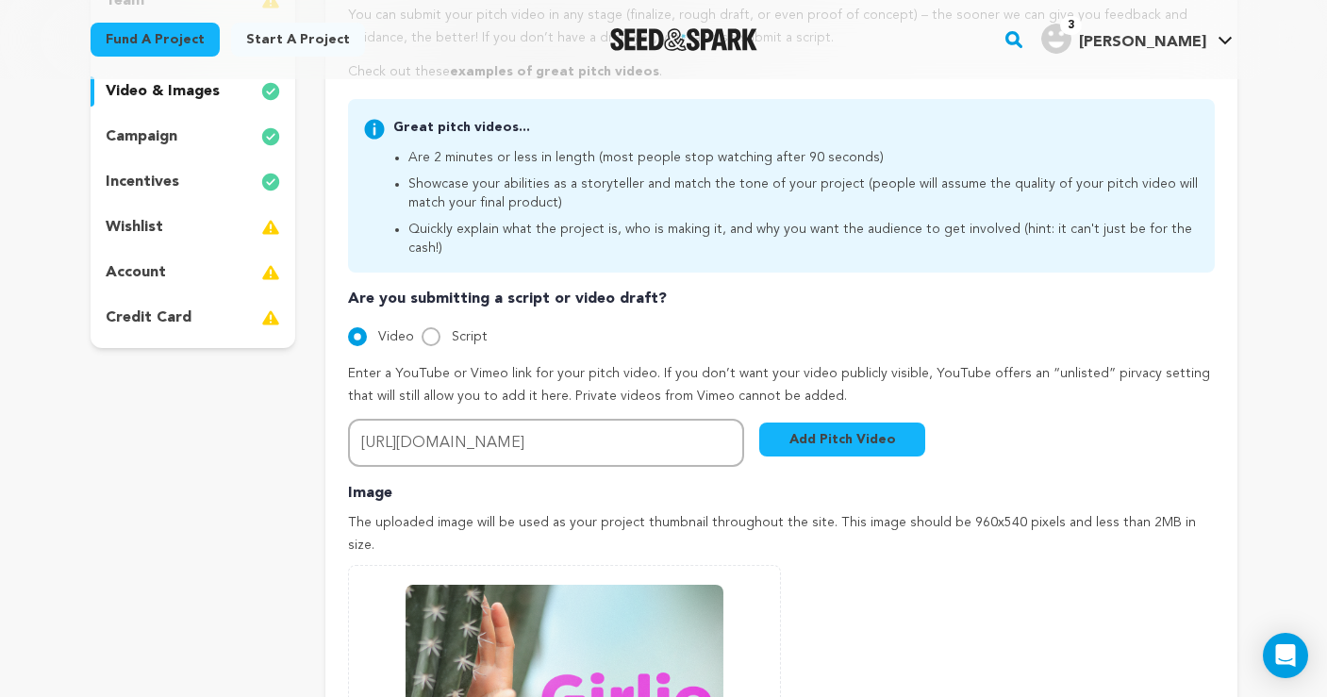
click at [844, 423] on button "Add Pitch Video" at bounding box center [842, 440] width 166 height 34
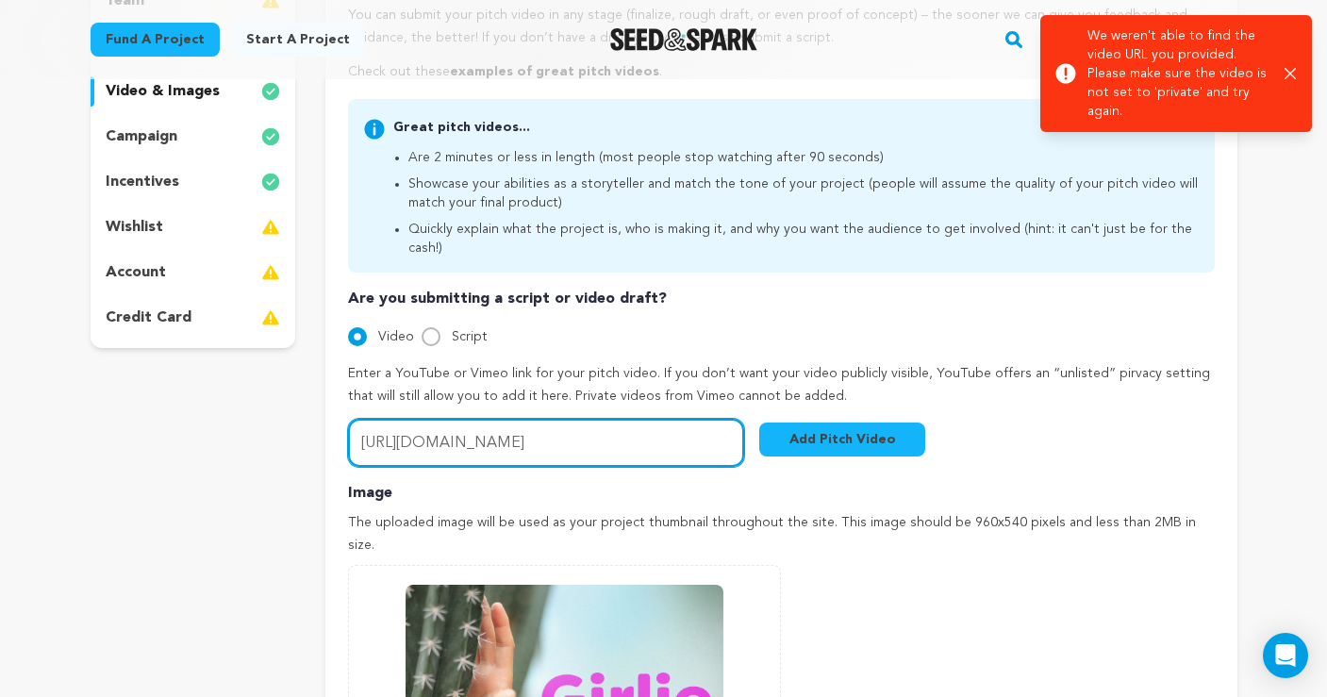
click at [400, 419] on input "https://vimeo.com/1120017949/7d0e5b8391" at bounding box center [546, 443] width 396 height 48
drag, startPoint x: 410, startPoint y: 415, endPoint x: 262, endPoint y: 417, distance: 148.1
click at [262, 417] on div "project story team social media video & images campaign incentives wishlist" at bounding box center [664, 425] width 1147 height 1090
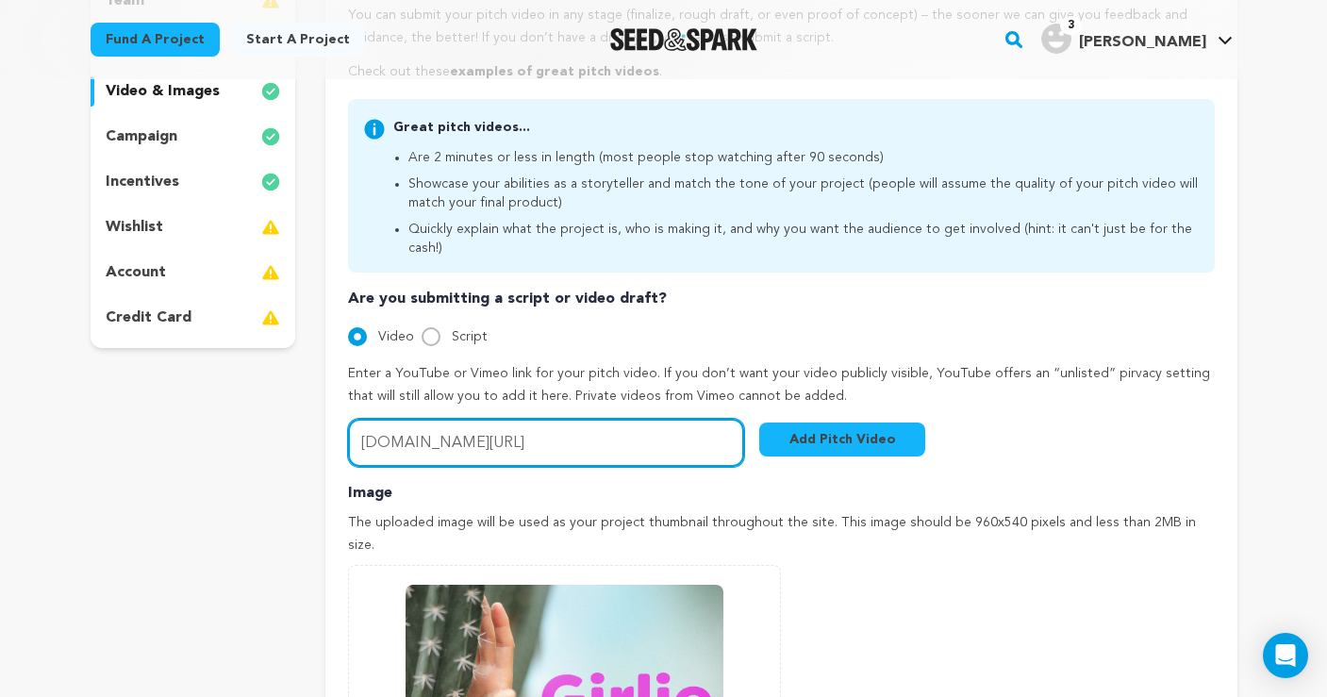
click at [644, 419] on input "vimeo.com/1120017949/7d0e5b8391" at bounding box center [546, 443] width 396 height 48
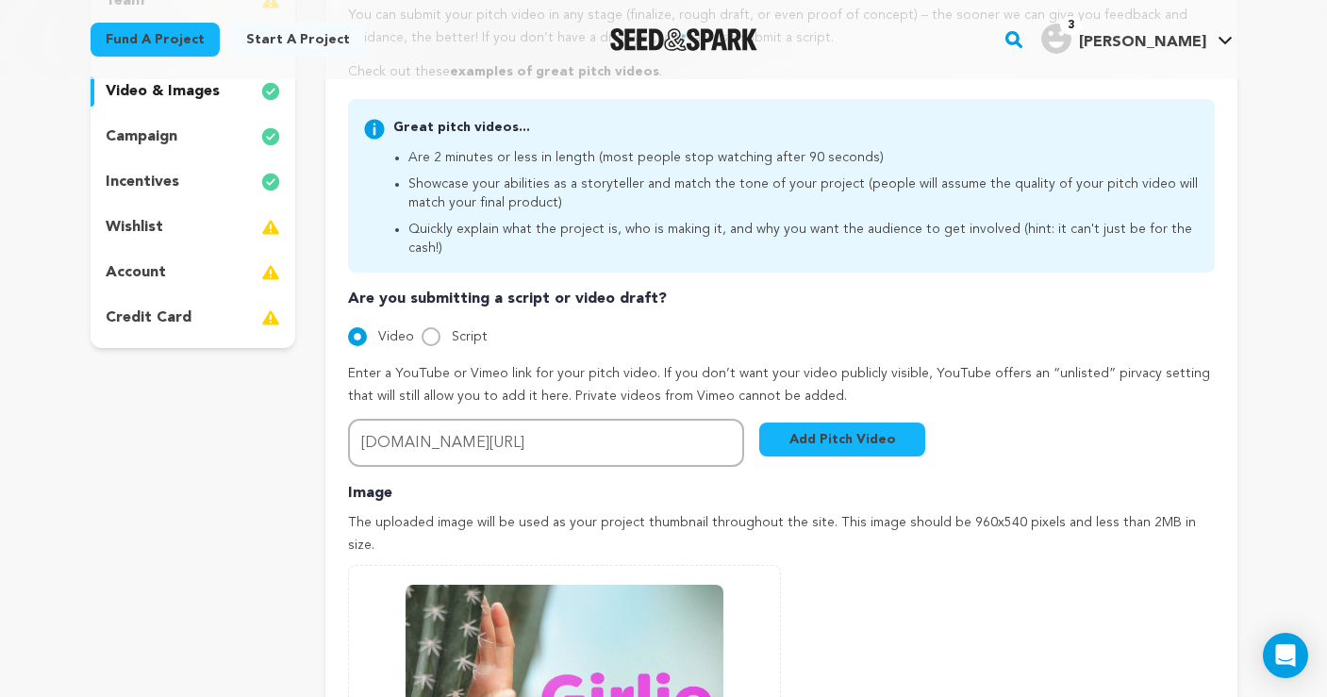
click at [843, 423] on button "Add Pitch Video" at bounding box center [842, 440] width 166 height 34
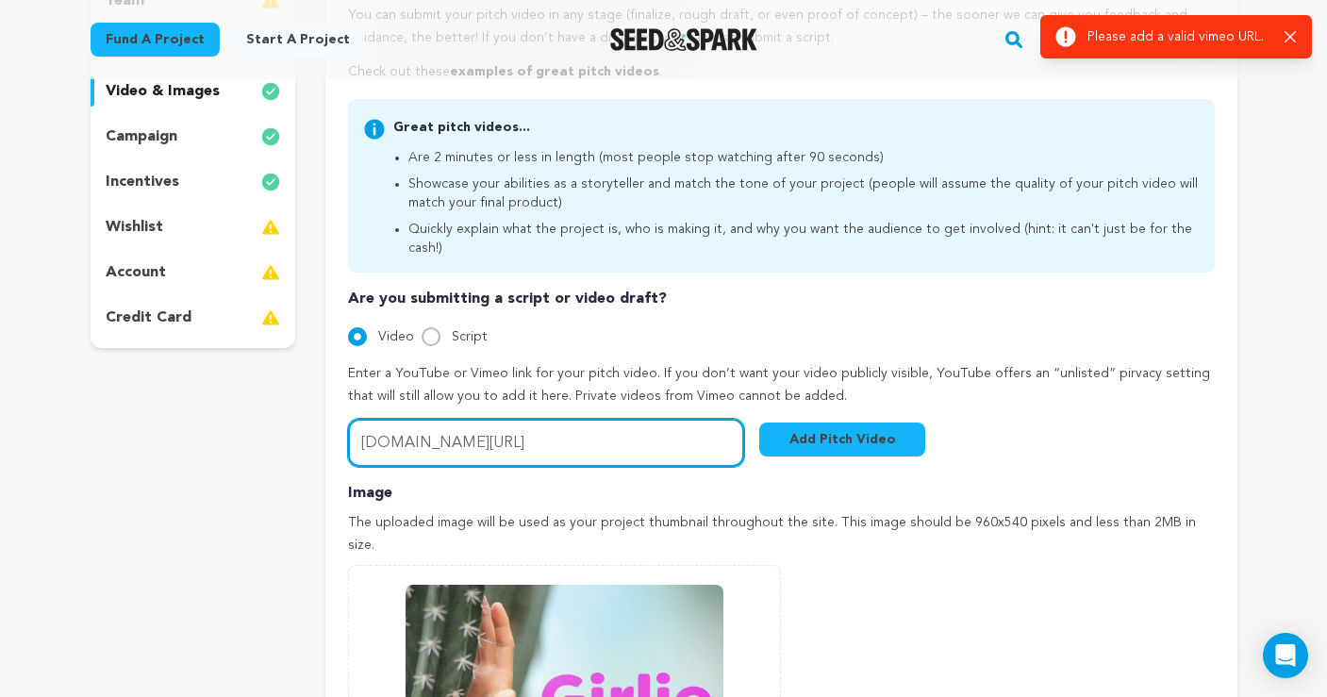
click at [360, 419] on input "vimeo.com/1120017949/7d0e5b8391" at bounding box center [546, 443] width 396 height 48
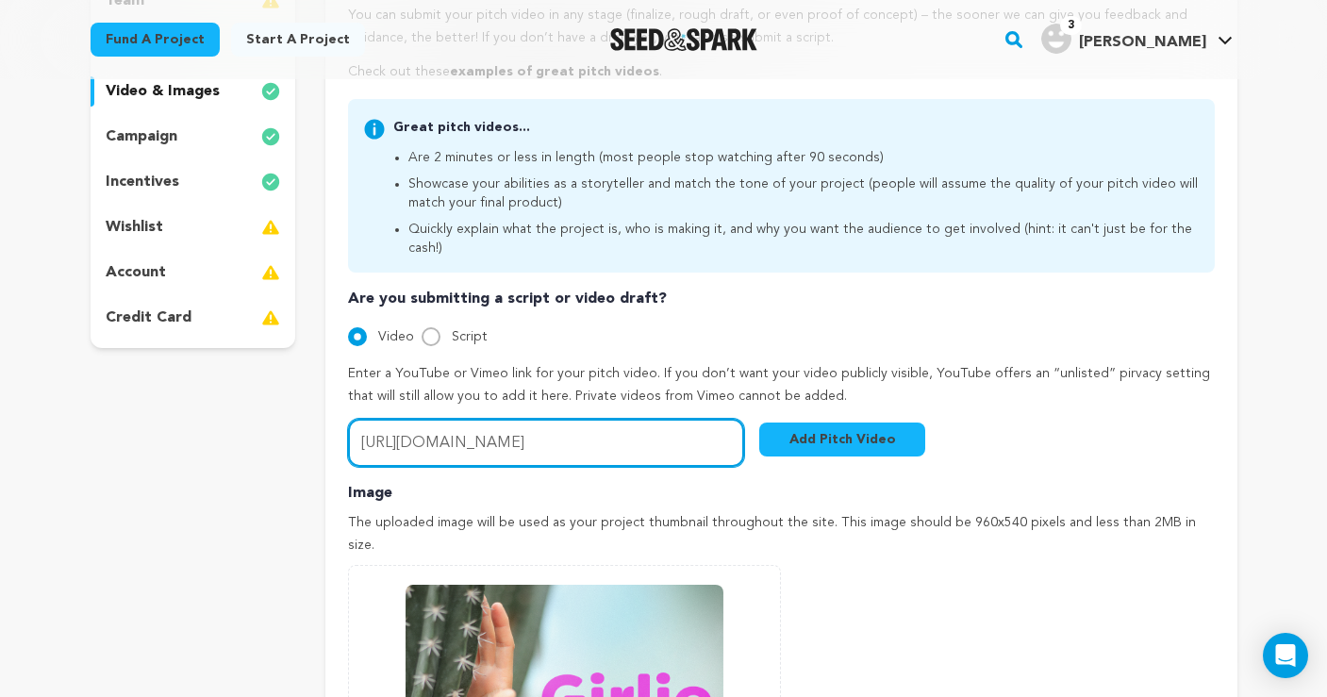
type input "https://vimeo.com/1120017949/7d0e5b8391"
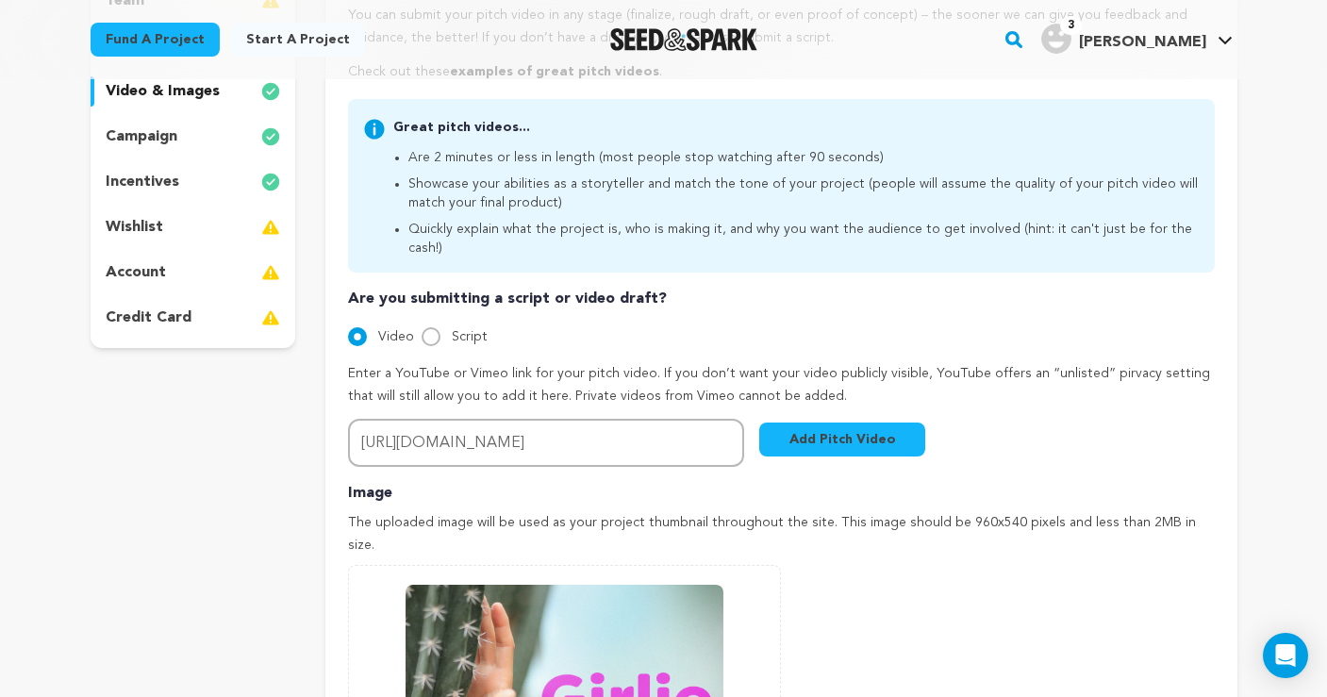
click at [876, 423] on button "Add Pitch Video" at bounding box center [842, 440] width 166 height 34
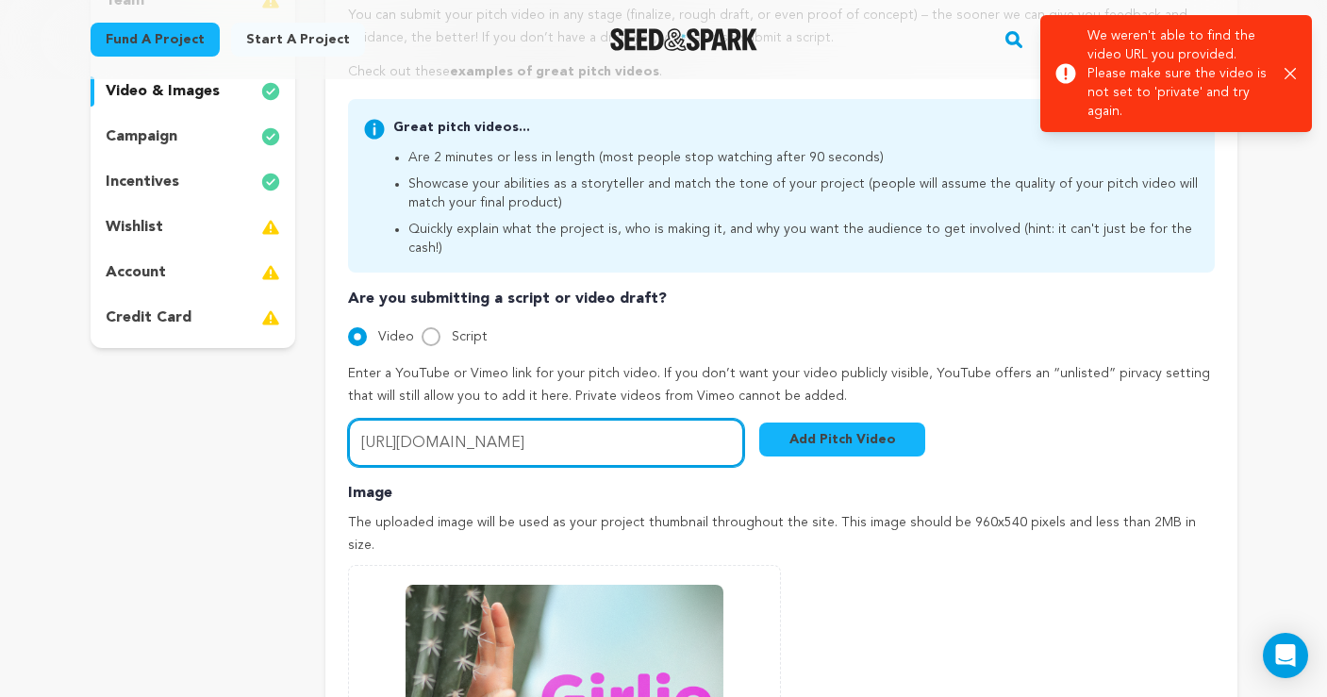
click at [668, 426] on input "https://vimeo.com/1120017949/7d0e5b8391" at bounding box center [546, 443] width 396 height 48
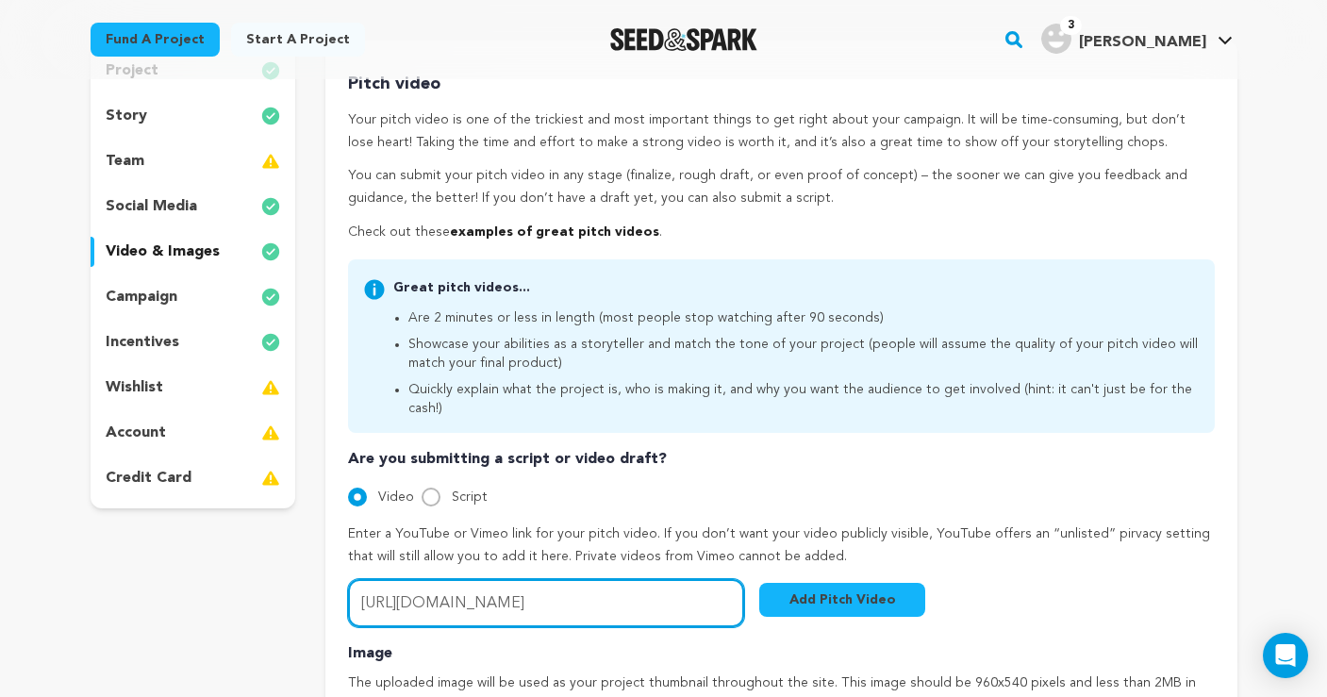
scroll to position [210, 0]
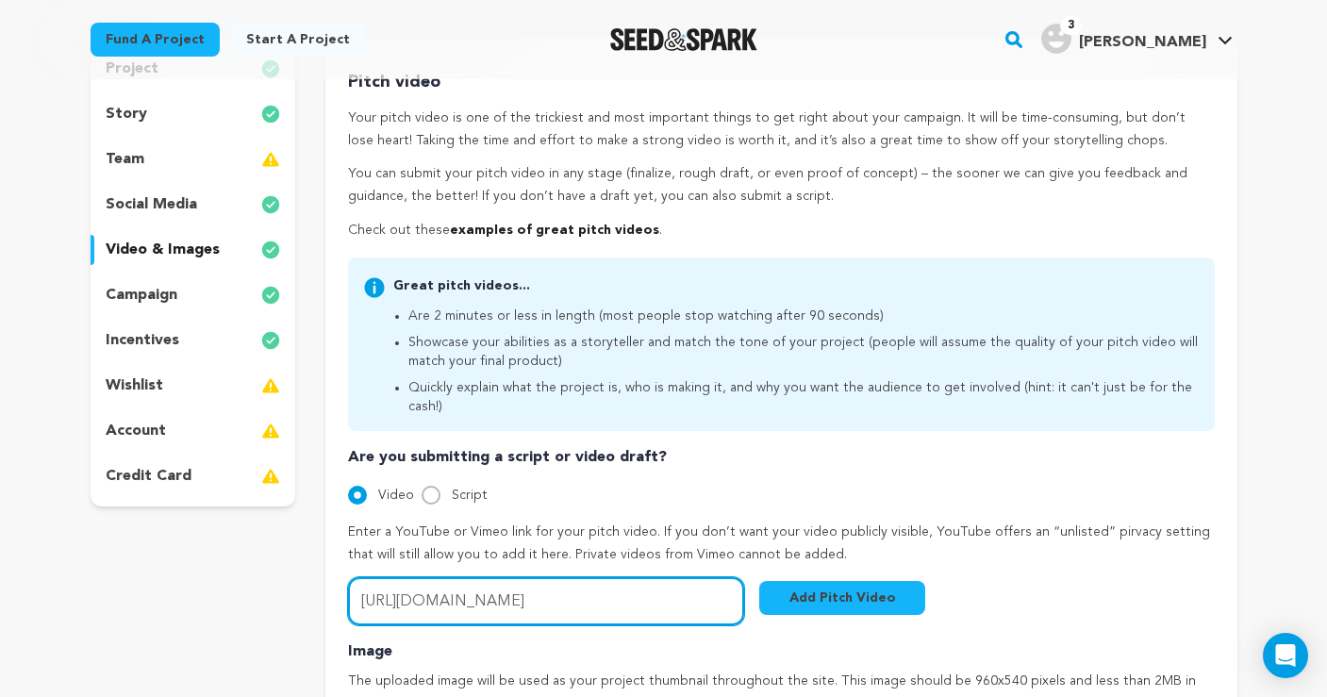
drag, startPoint x: 682, startPoint y: 579, endPoint x: 272, endPoint y: 565, distance: 410.7
click at [272, 565] on div "project story team social media video & images campaign incentives wishlist" at bounding box center [664, 584] width 1147 height 1090
paste input "https://vimeo.com/1120017949/7d0e5b8391"
type input "https://vimeo.com/1120017949/7d0e5b8391"
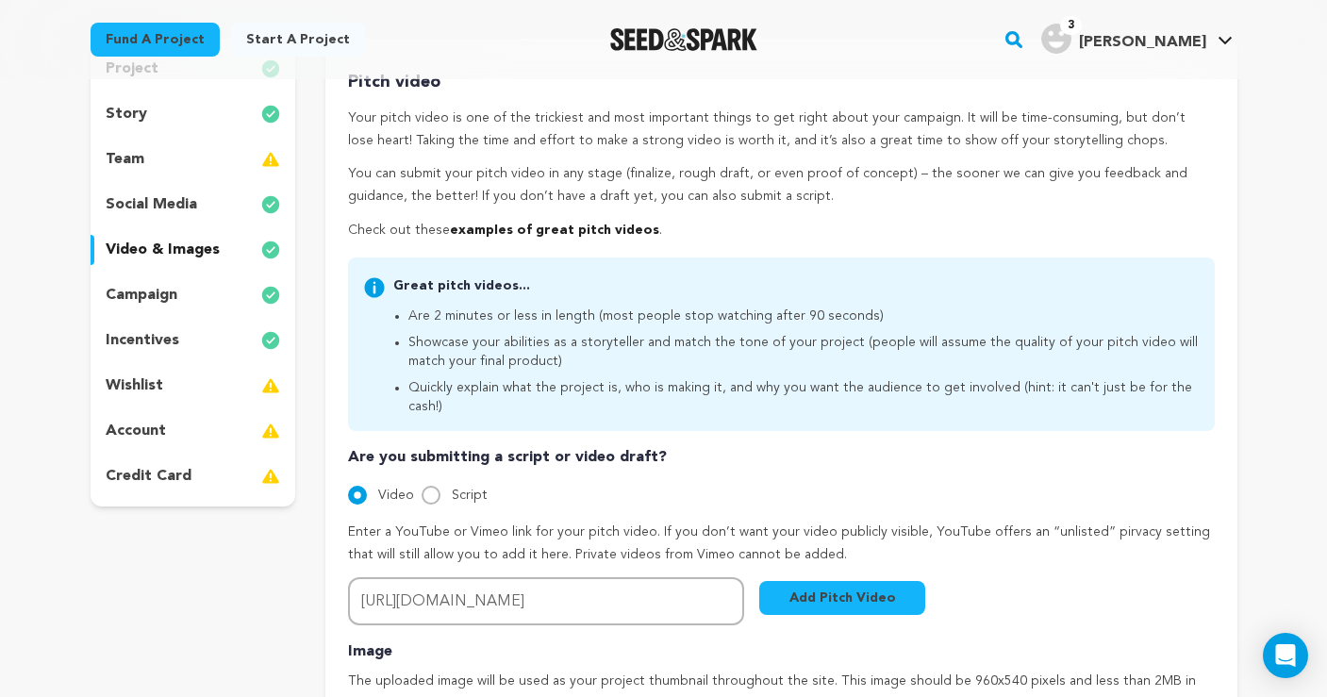
click at [826, 581] on button "Add Pitch Video" at bounding box center [842, 598] width 166 height 34
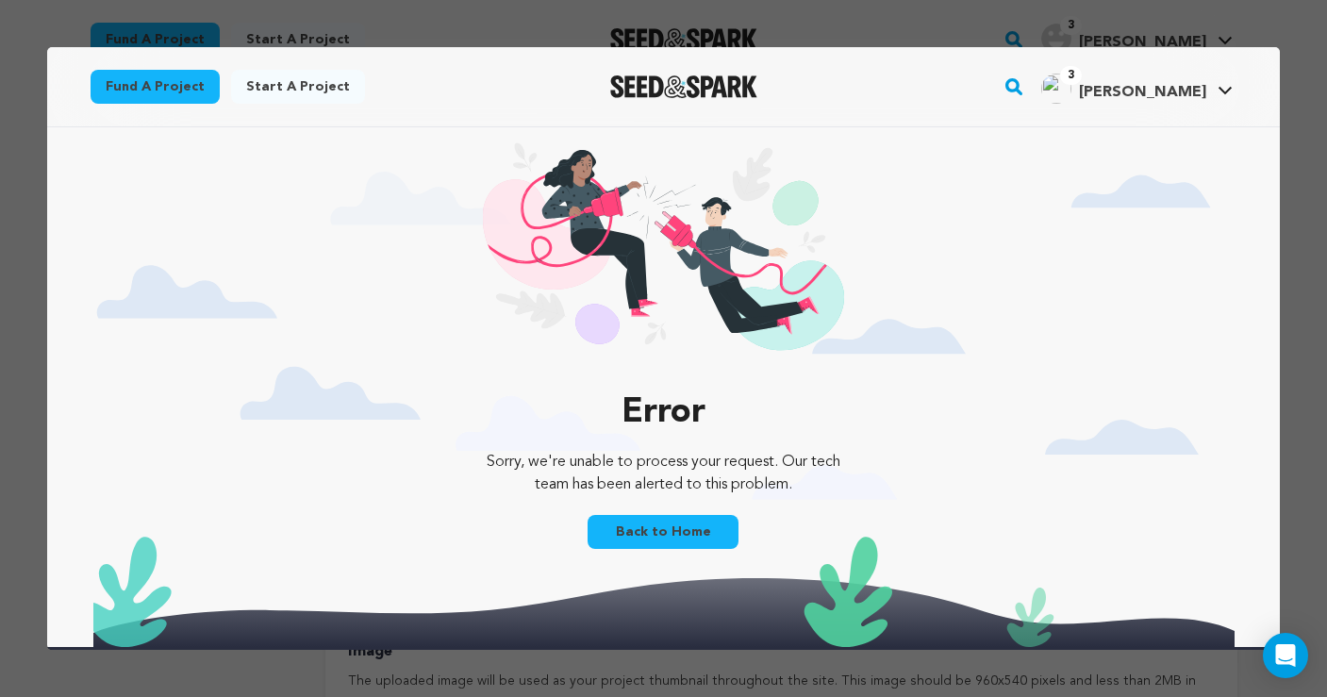
scroll to position [0, 0]
click at [693, 529] on link "Back to Home" at bounding box center [663, 532] width 151 height 34
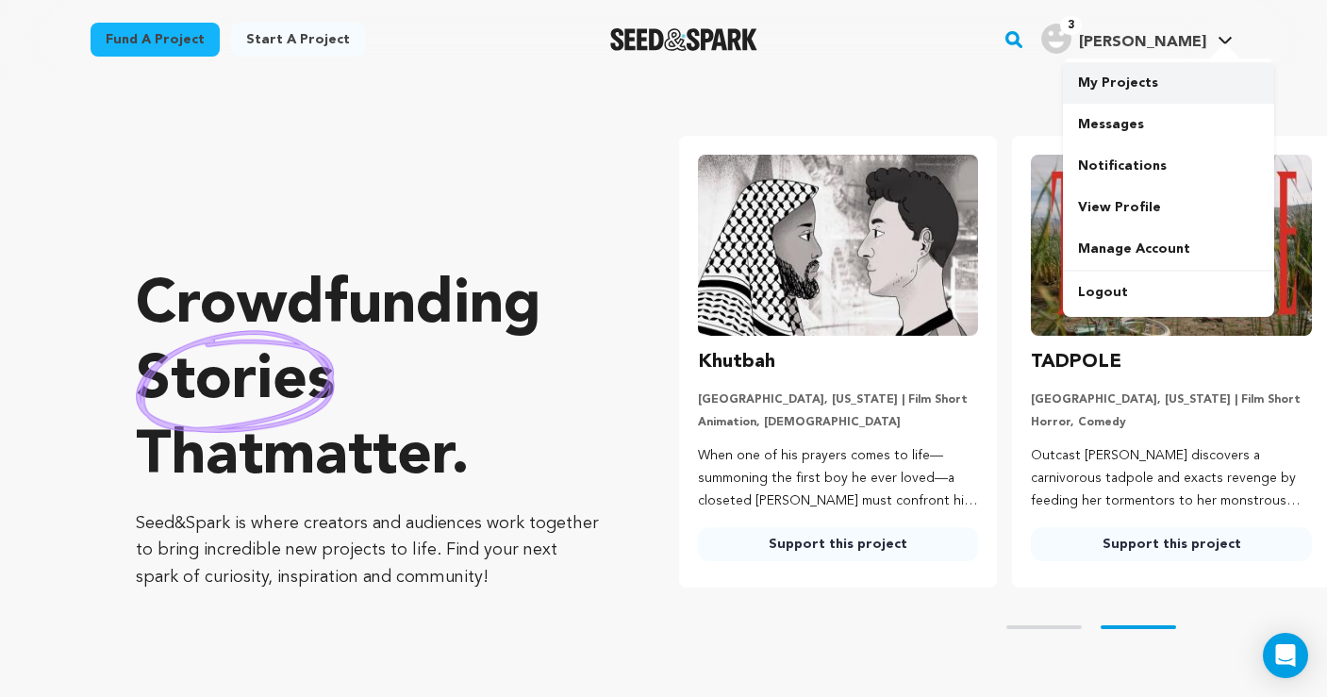
scroll to position [0, 349]
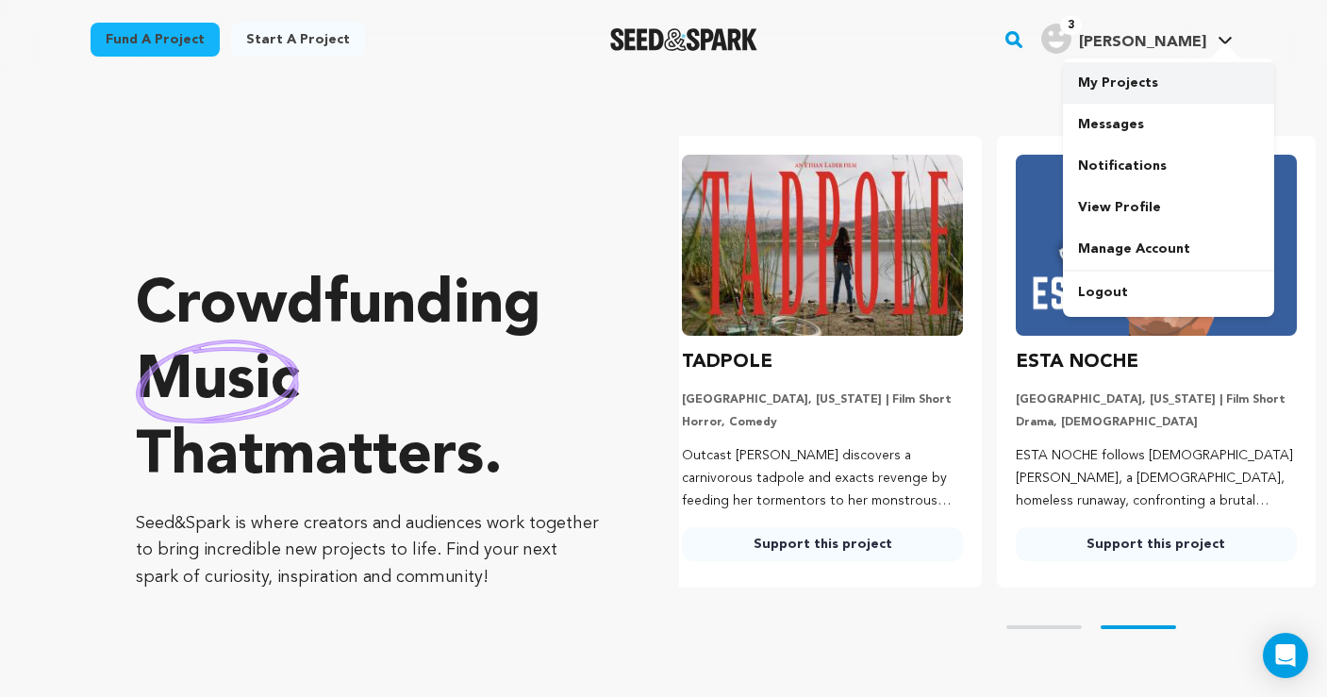
click at [1119, 83] on link "My Projects" at bounding box center [1168, 83] width 211 height 42
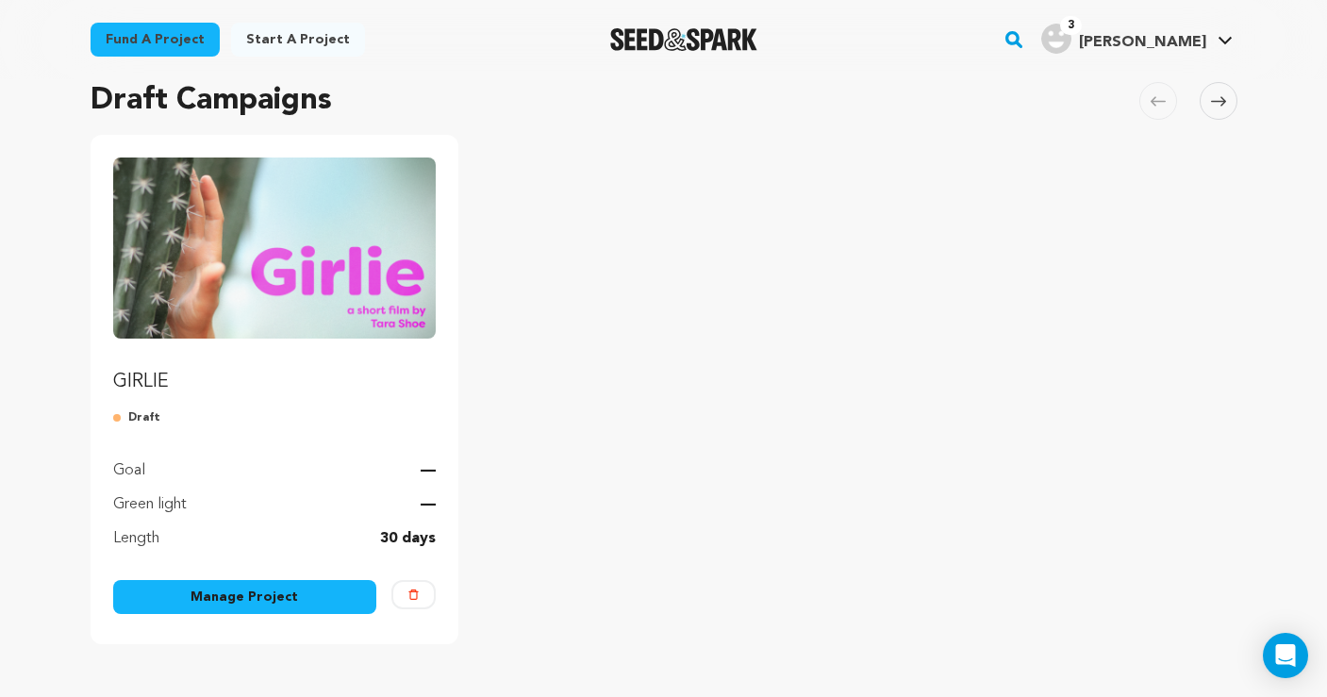
scroll to position [142, 0]
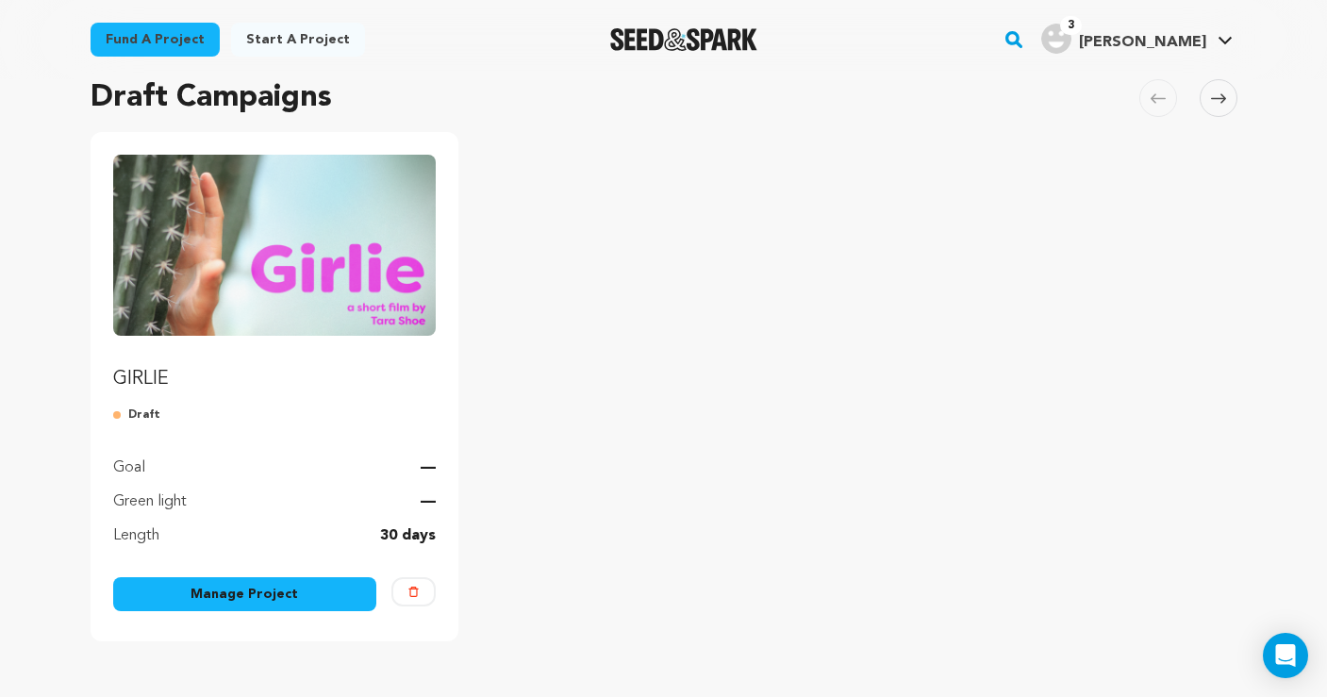
click at [264, 586] on link "Manage Project" at bounding box center [245, 594] width 264 height 34
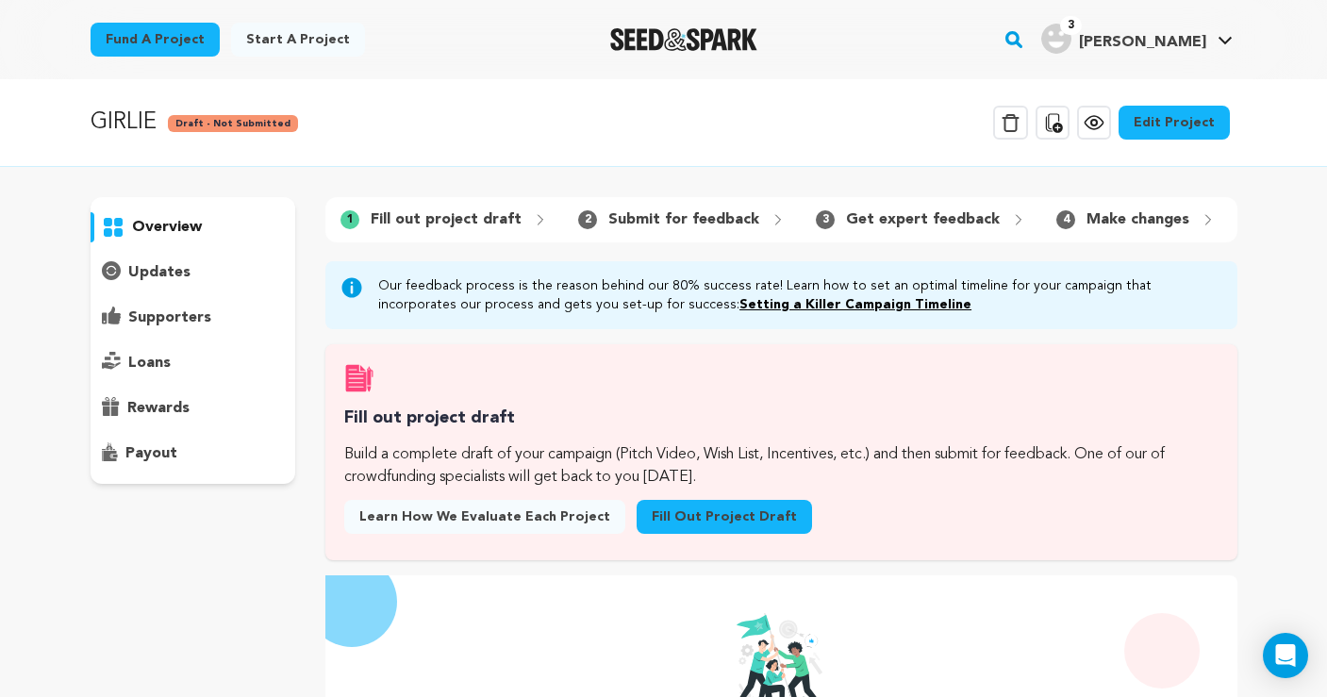
click at [659, 518] on link "Fill out project draft" at bounding box center [724, 517] width 175 height 34
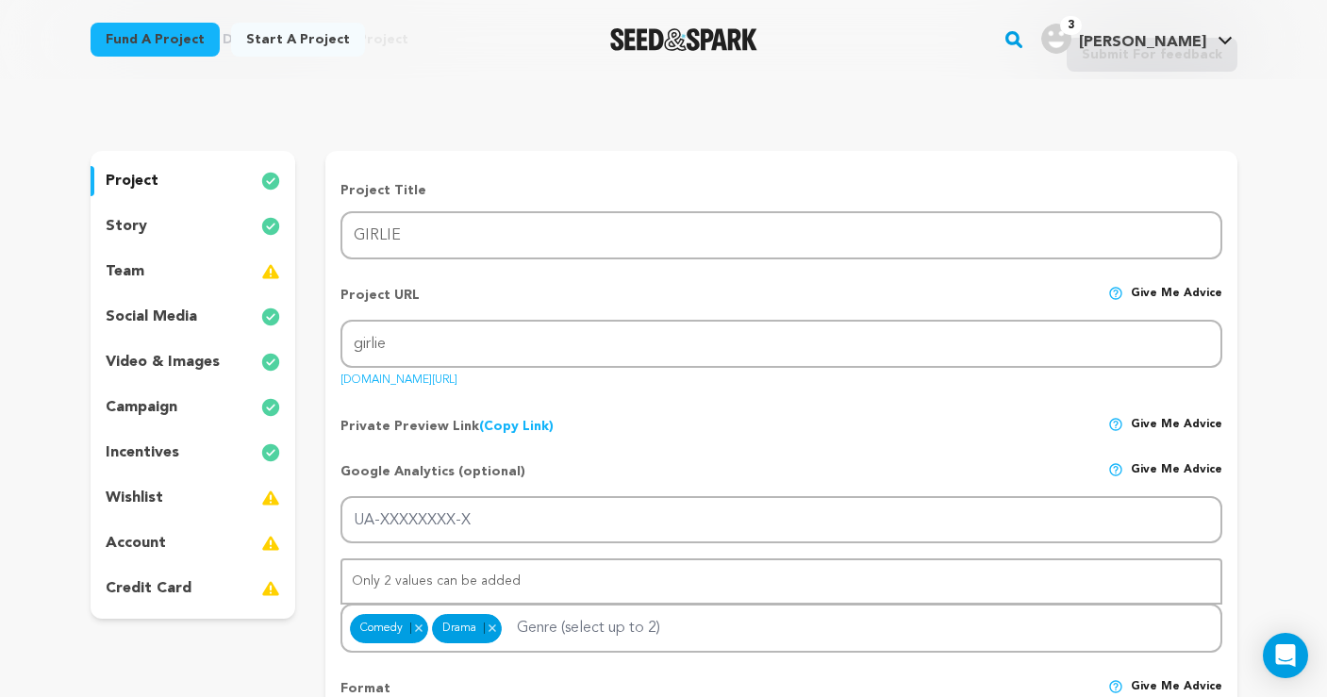
scroll to position [100, 0]
click at [133, 356] on p "video & images" at bounding box center [163, 360] width 114 height 23
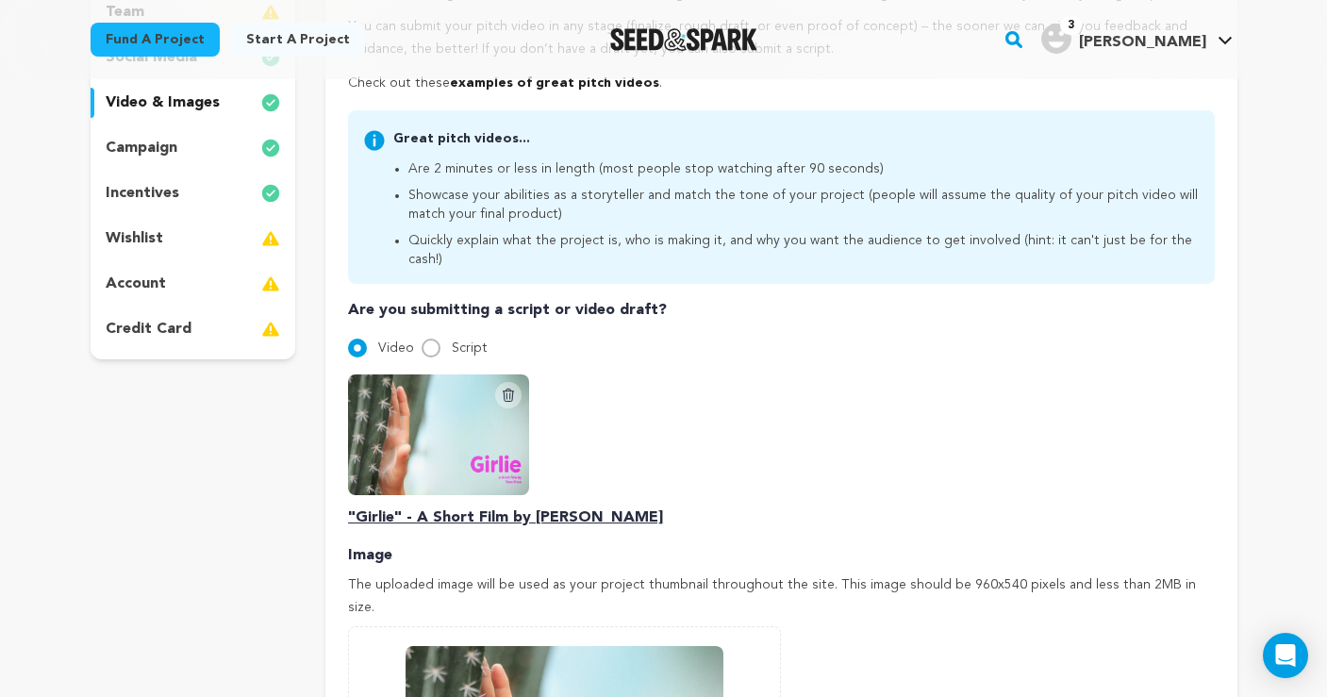
scroll to position [359, 0]
click at [773, 441] on div "Delete Script Video "Girlie" - A Short Film by Tara Shoe" at bounding box center [781, 451] width 866 height 155
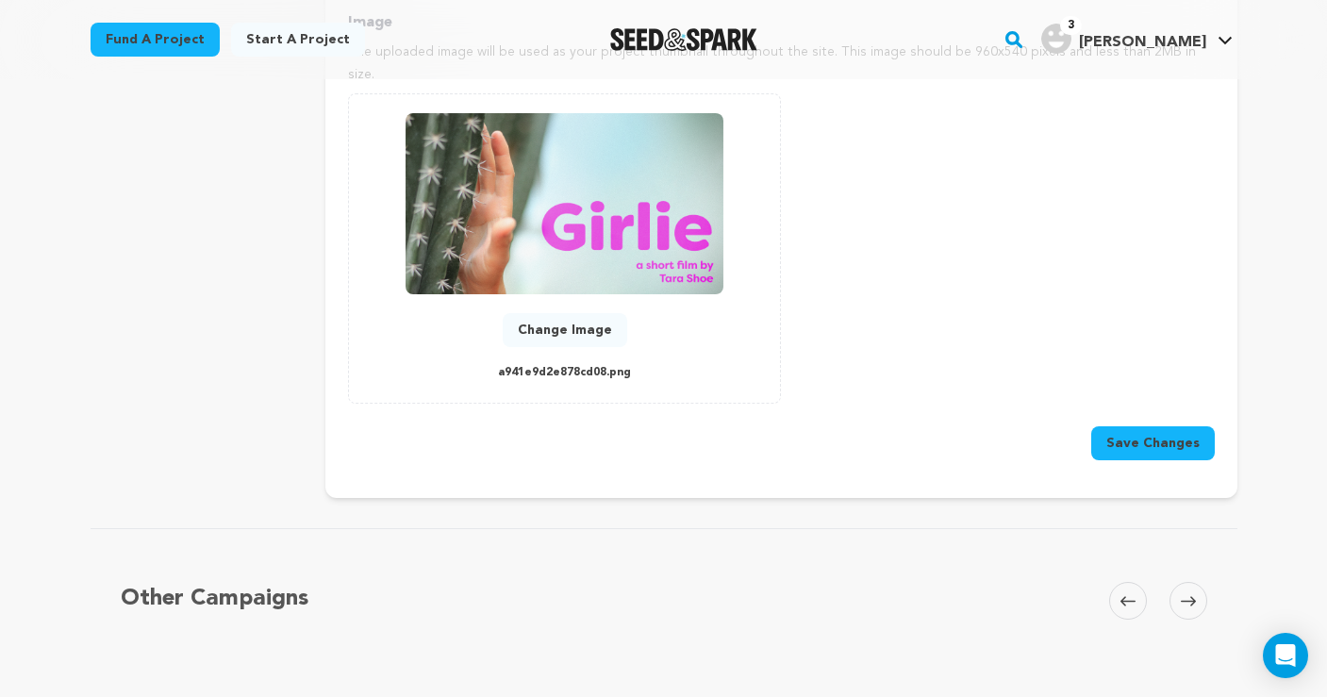
scroll to position [898, 0]
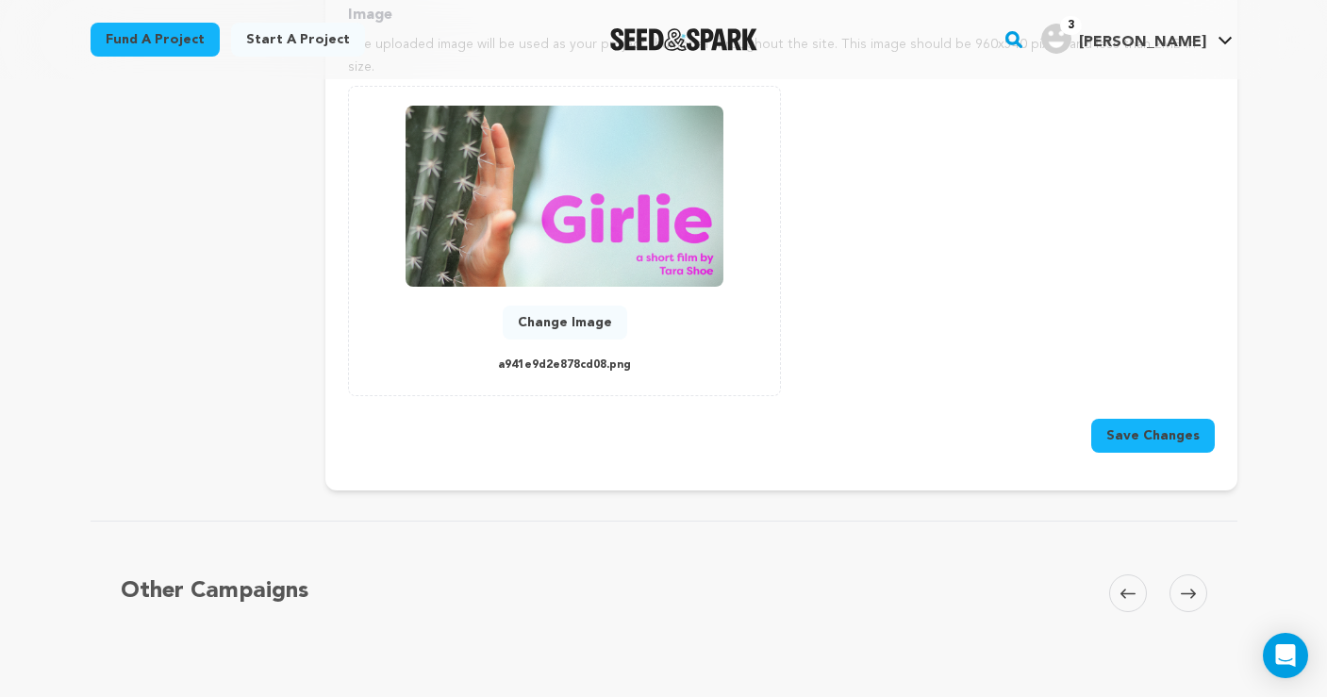
click at [1177, 419] on button "Save Changes" at bounding box center [1154, 436] width 124 height 34
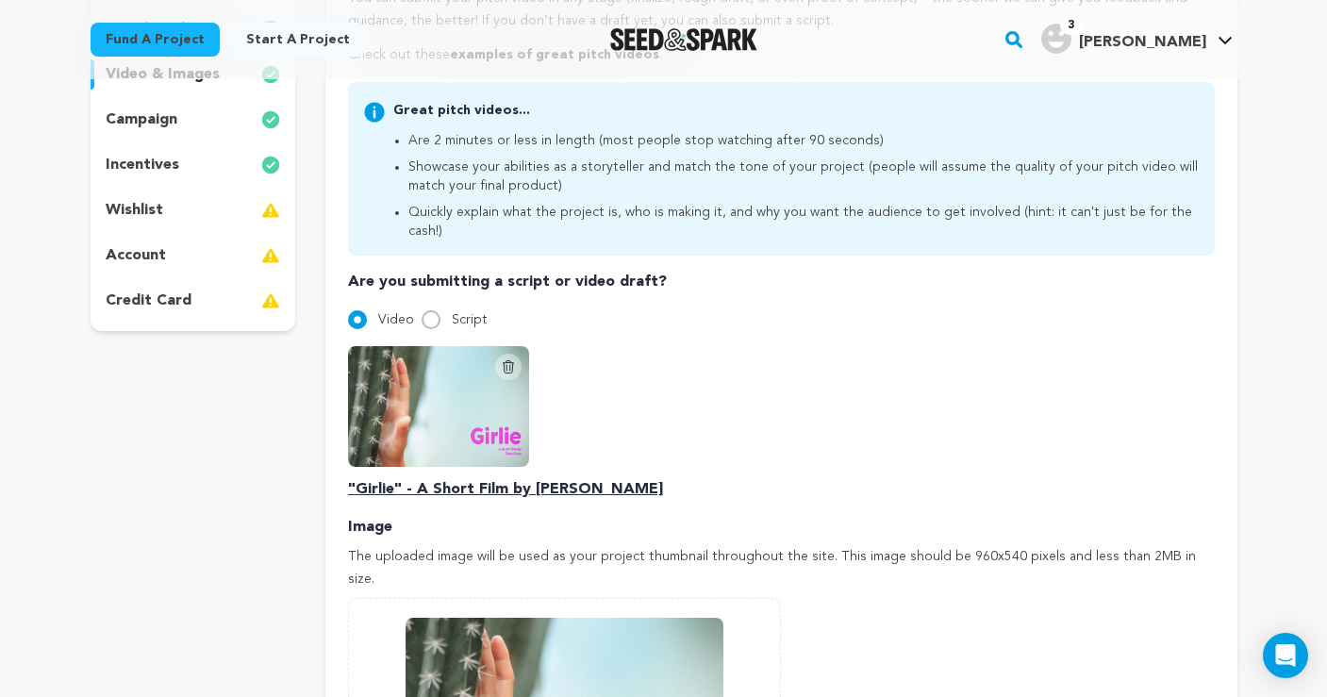
scroll to position [385, 0]
click at [718, 410] on div "Delete Script Video "Girlie" - A Short Film by Tara Shoe" at bounding box center [781, 424] width 866 height 155
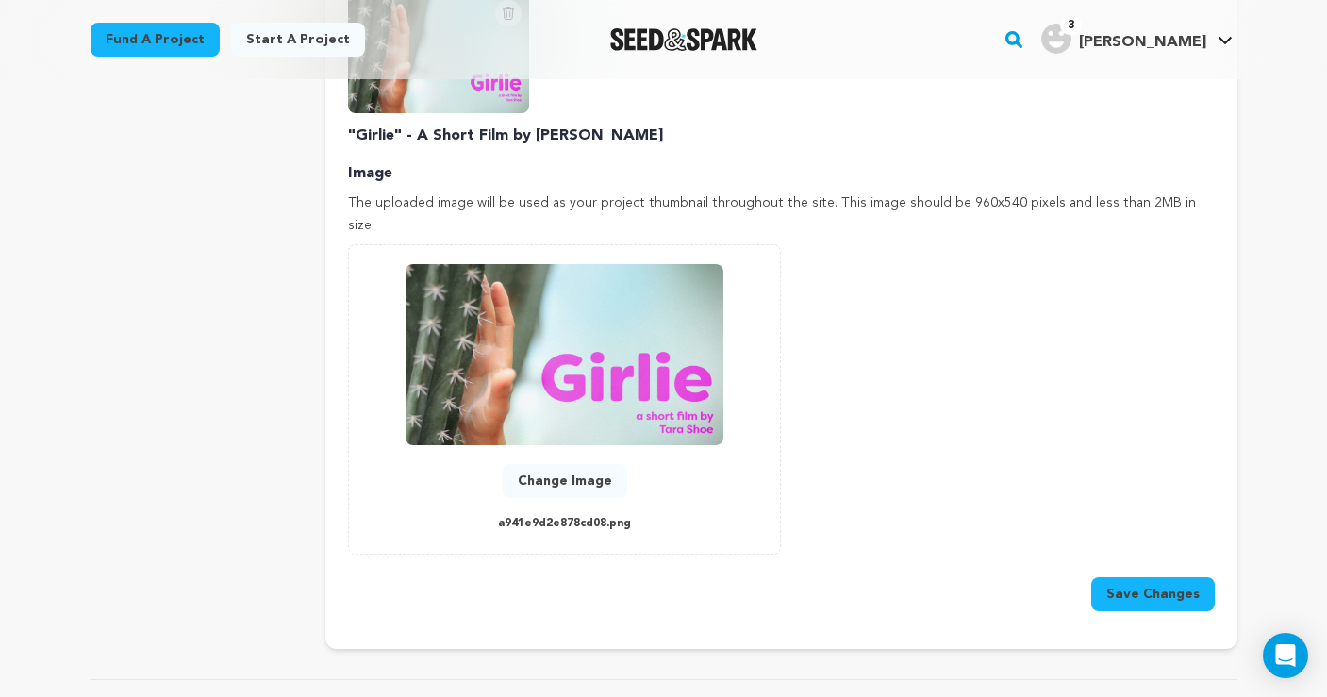
scroll to position [763, 0]
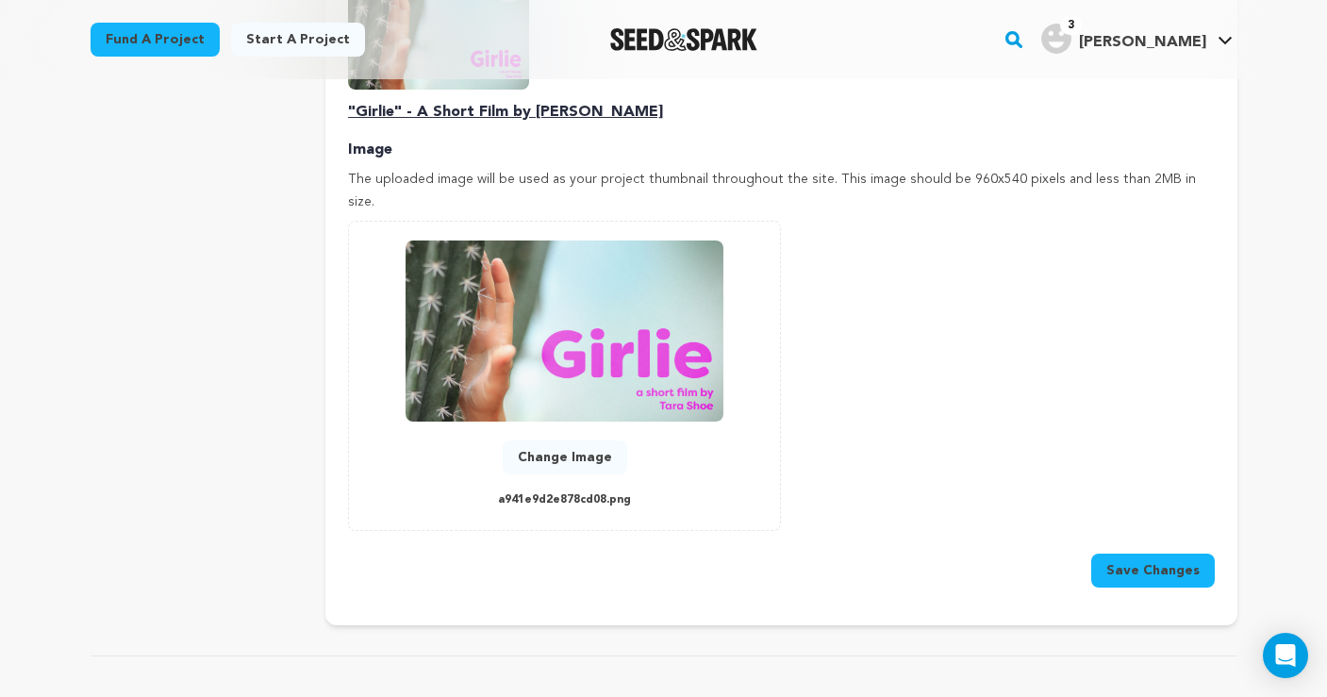
click at [1136, 554] on button "Save Changes" at bounding box center [1154, 571] width 124 height 34
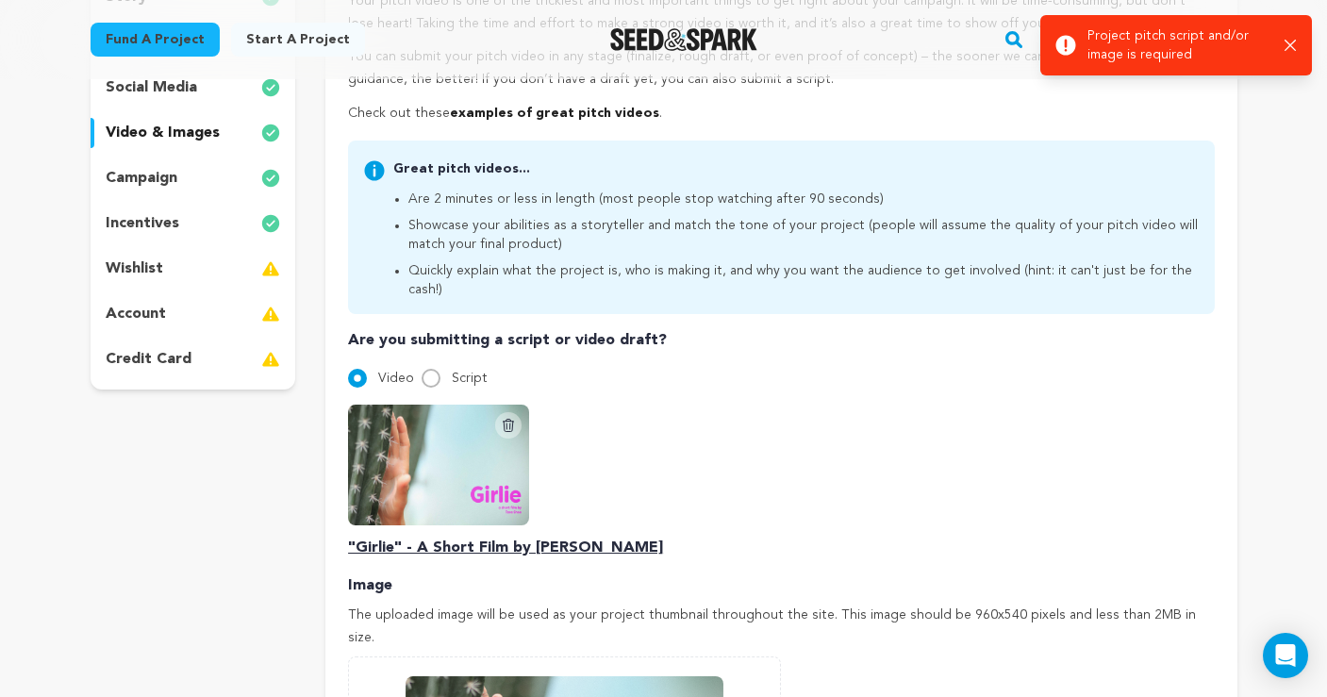
scroll to position [225, 0]
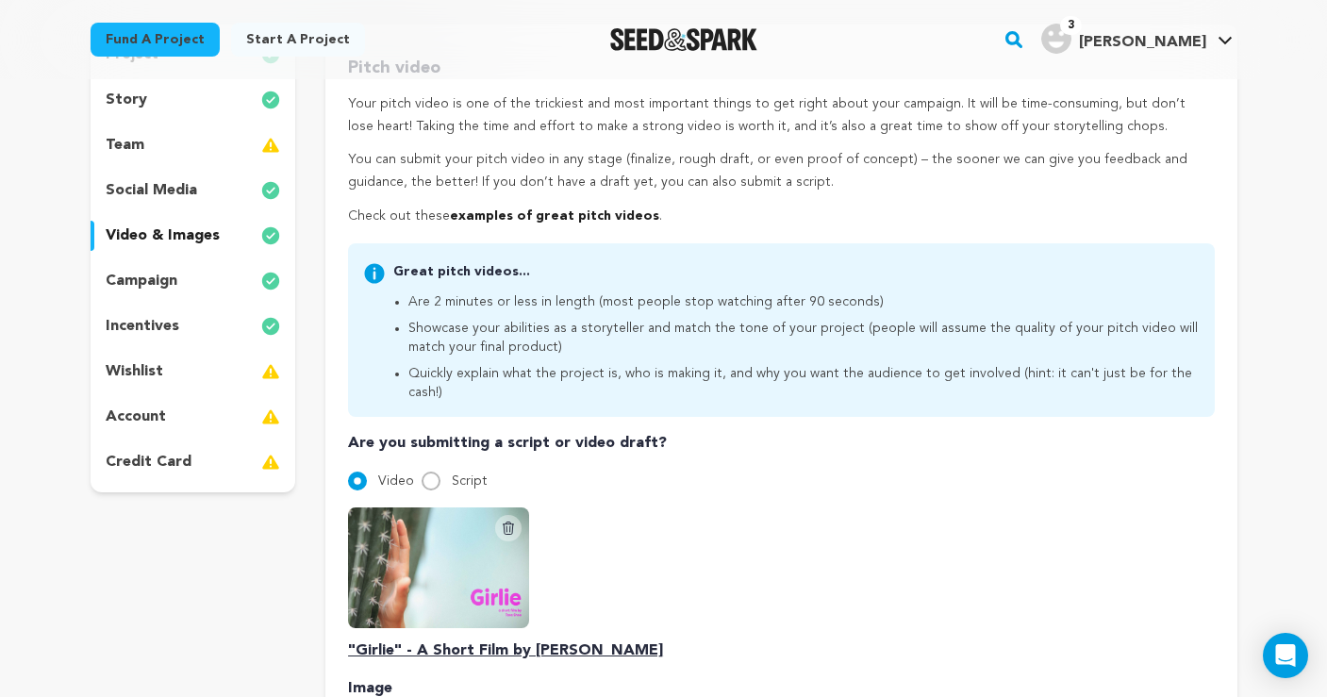
click at [157, 271] on p "campaign" at bounding box center [142, 281] width 72 height 23
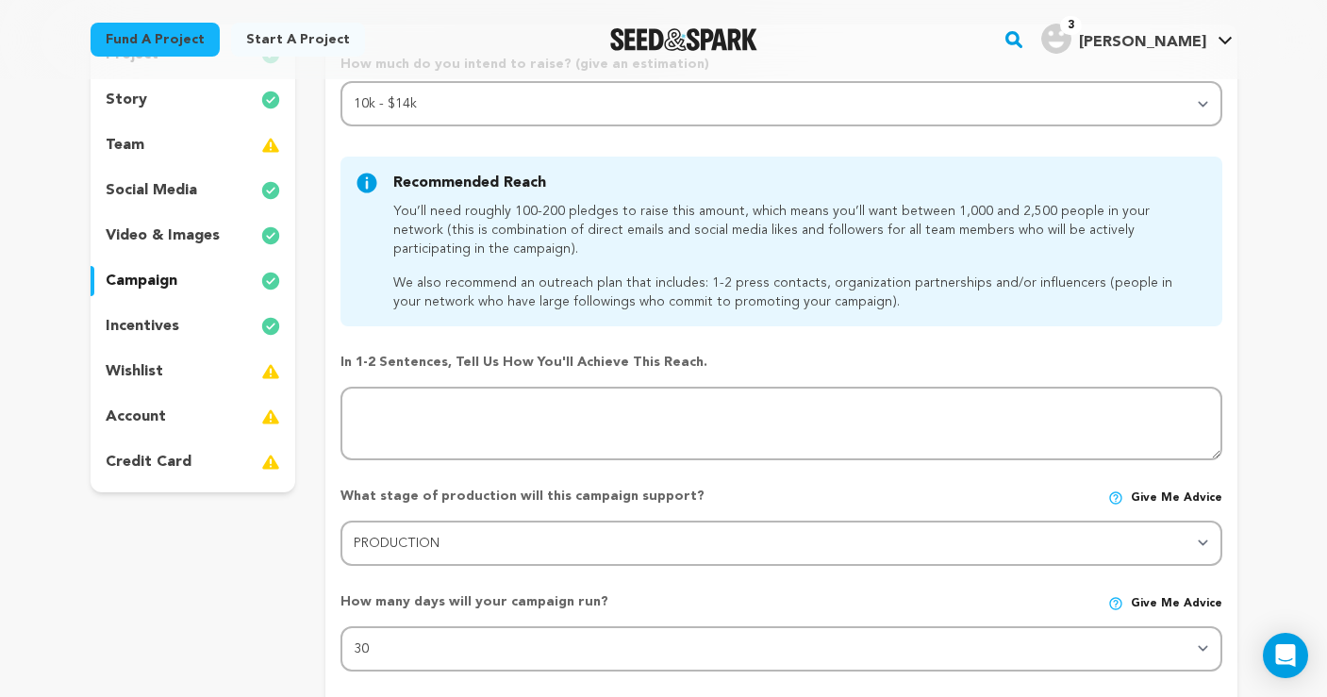
click at [179, 218] on div "project story team social media video & images campaign incentives wishlist acc…" at bounding box center [194, 259] width 206 height 468
click at [182, 234] on p "video & images" at bounding box center [163, 236] width 114 height 23
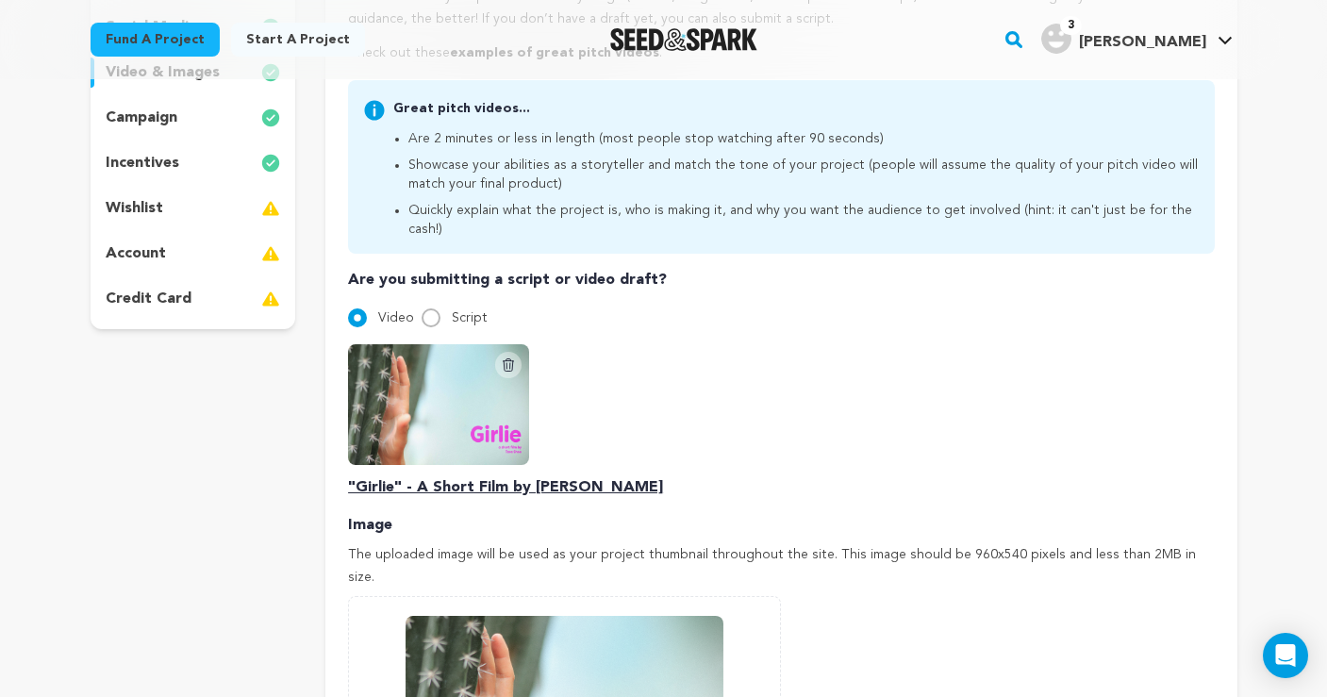
scroll to position [389, 0]
click at [531, 476] on p ""Girlie" - A Short Film by Tara Shoe" at bounding box center [781, 487] width 866 height 23
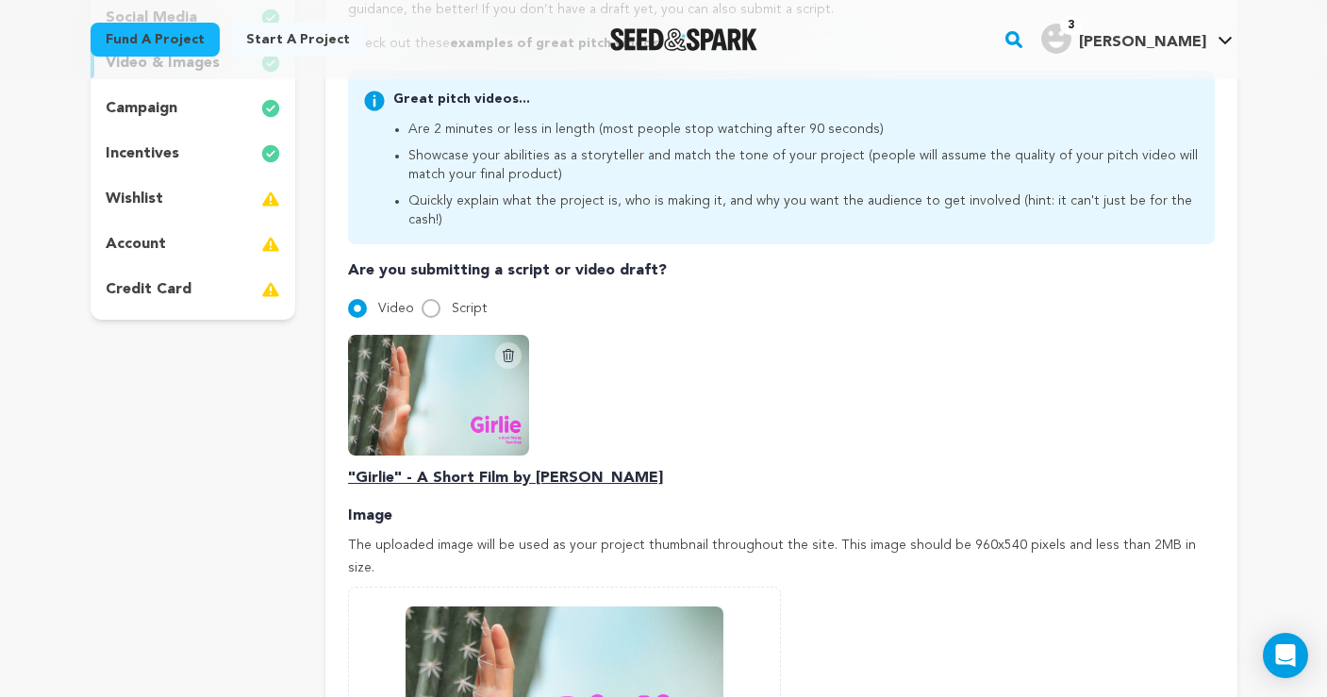
scroll to position [402, 0]
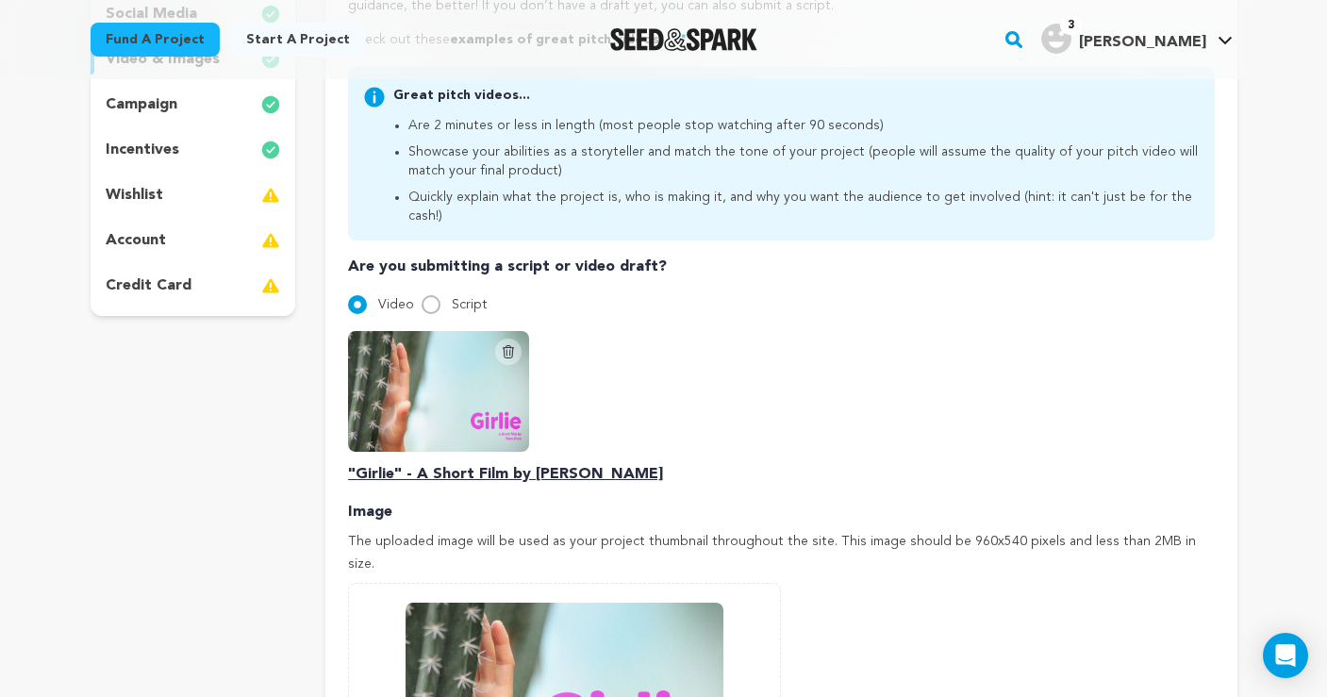
click at [484, 400] on img at bounding box center [438, 391] width 181 height 121
click at [642, 388] on div "Delete Script Video "Girlie" - A Short Film by Tara Shoe" at bounding box center [781, 407] width 866 height 155
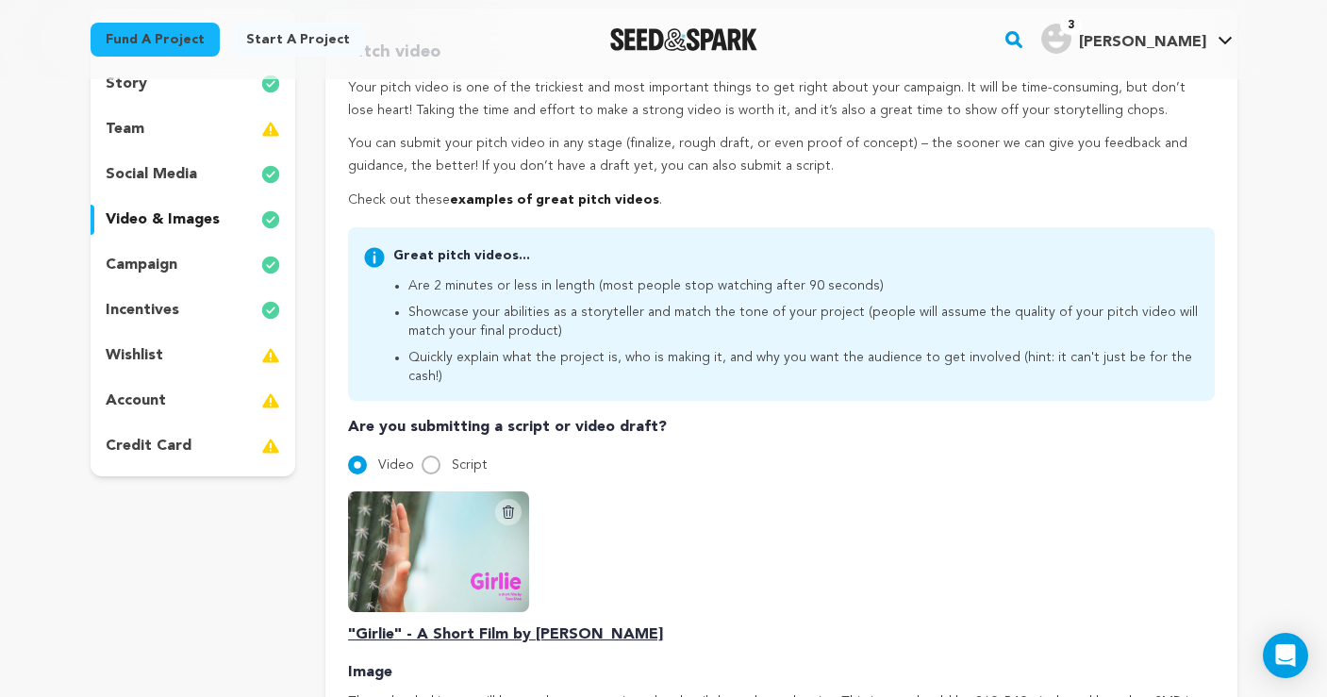
scroll to position [212, 0]
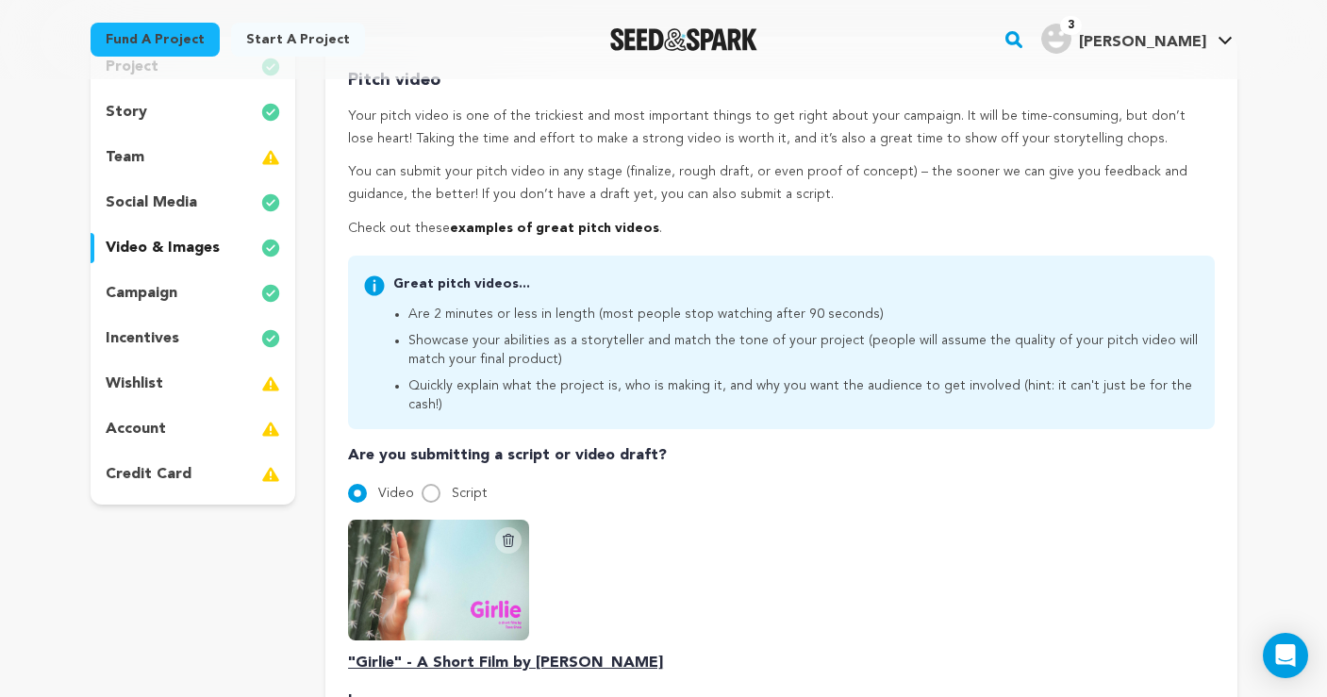
click at [171, 118] on div "story" at bounding box center [194, 112] width 206 height 30
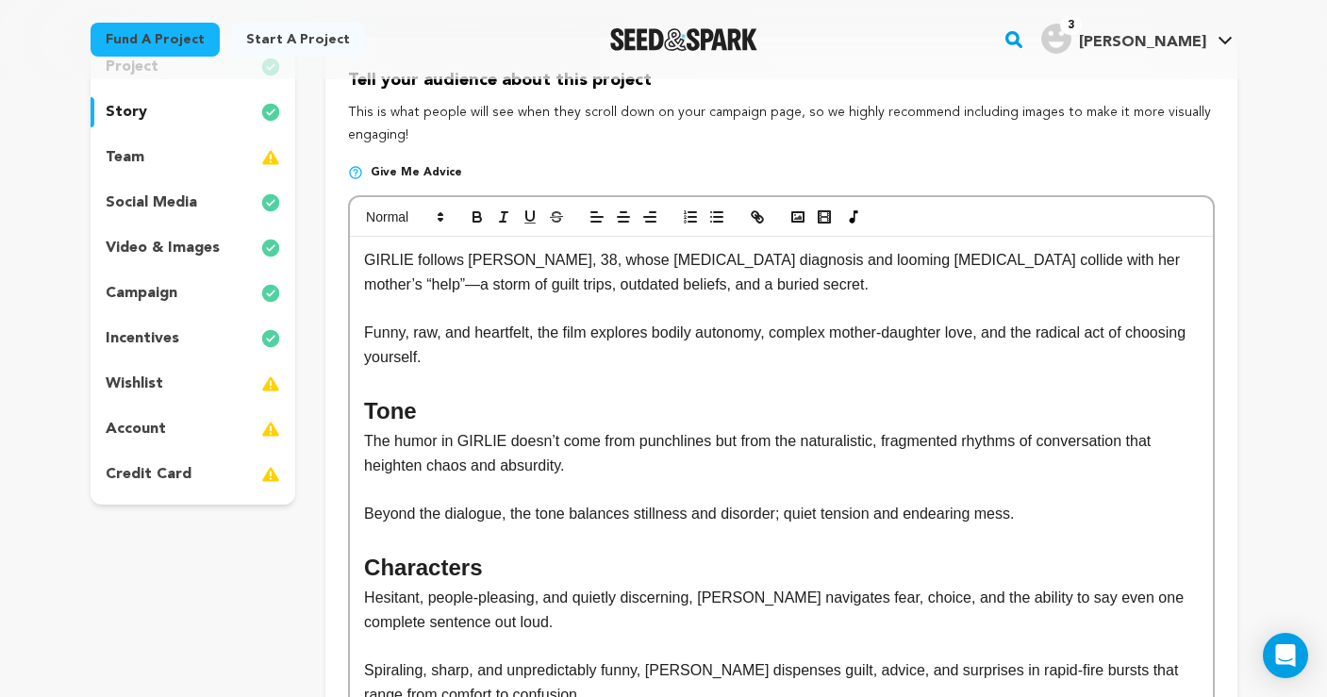
click at [174, 158] on div "team" at bounding box center [194, 157] width 206 height 30
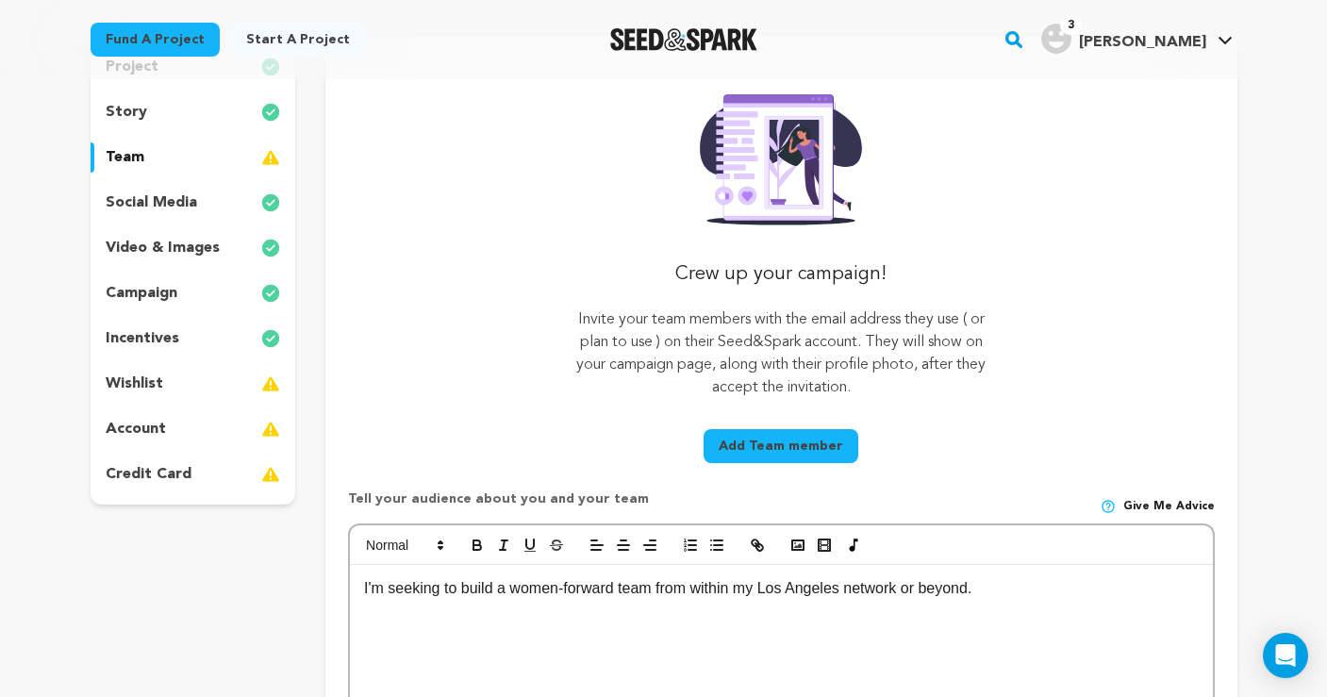
click at [169, 119] on div "story" at bounding box center [194, 112] width 206 height 30
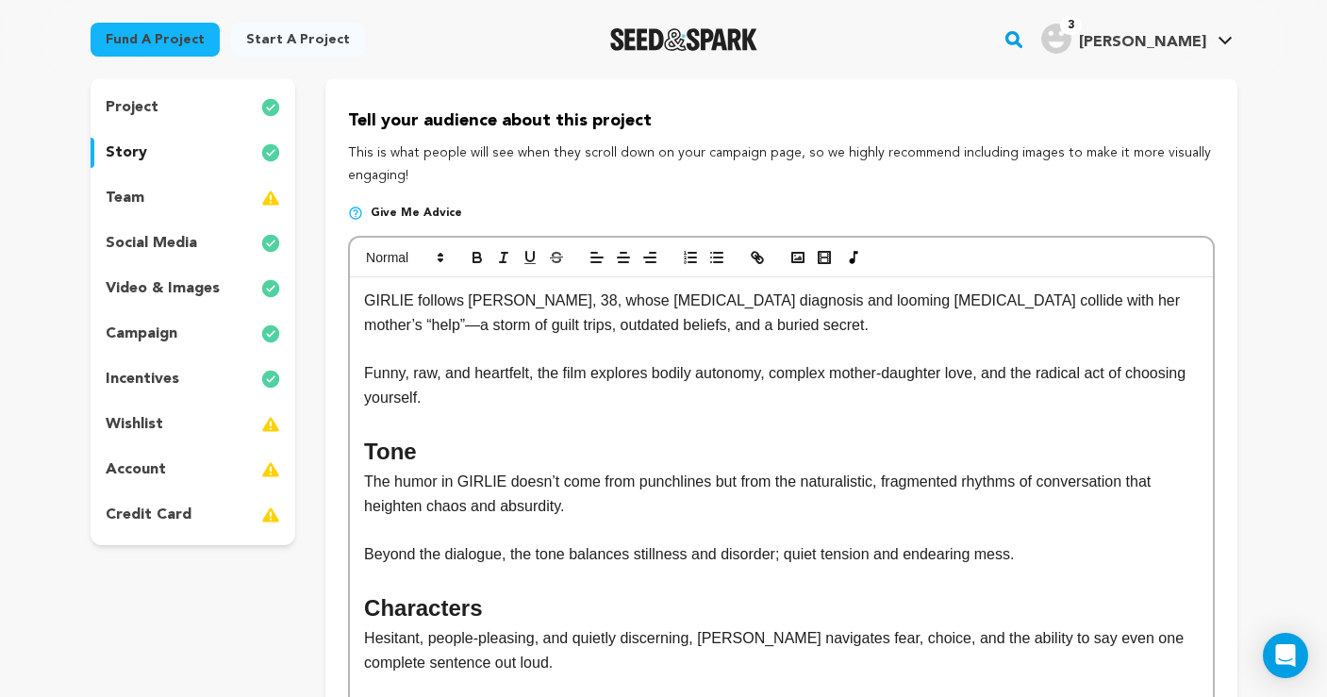
scroll to position [170, 0]
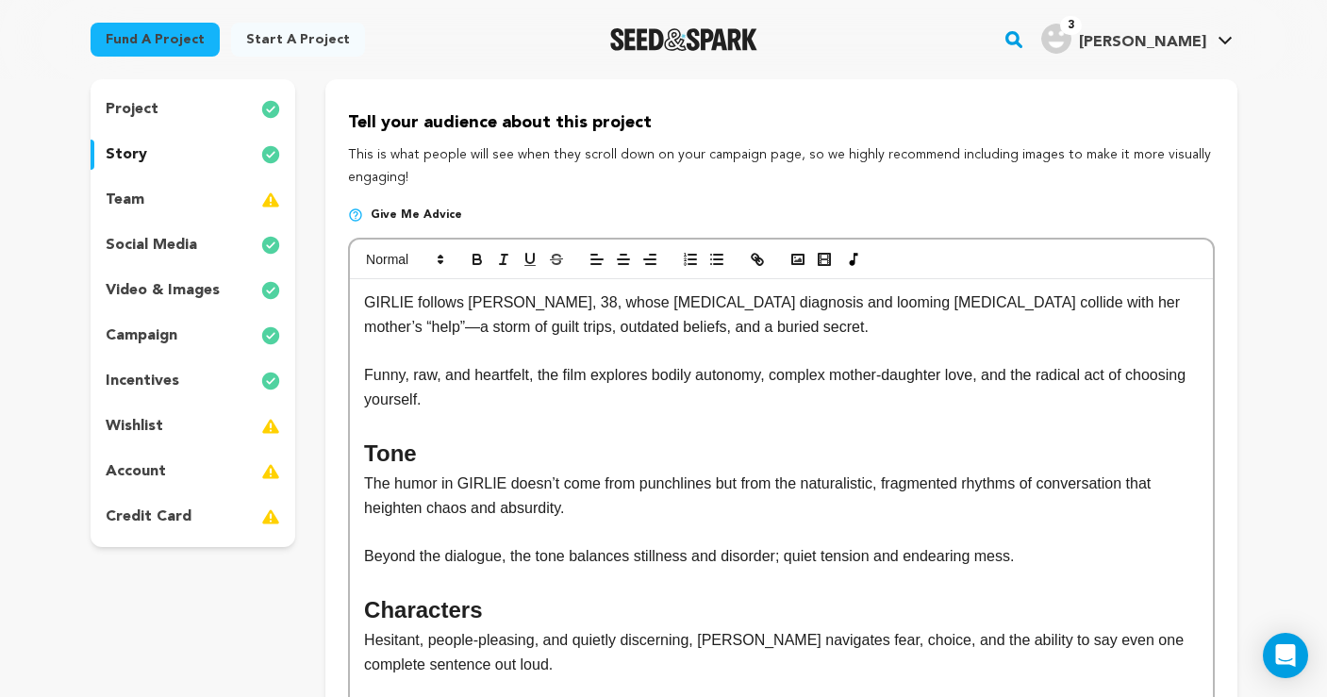
click at [156, 426] on p "wishlist" at bounding box center [135, 426] width 58 height 23
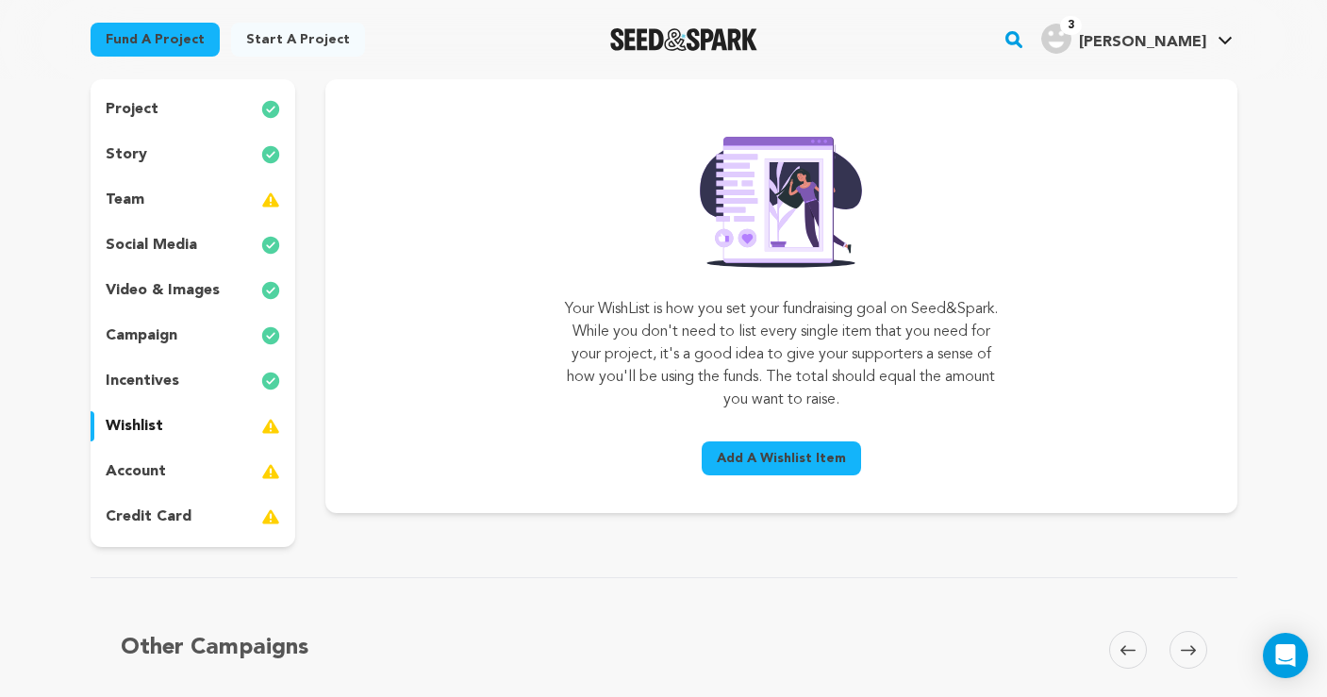
click at [766, 455] on span "Add A Wishlist Item" at bounding box center [781, 458] width 129 height 19
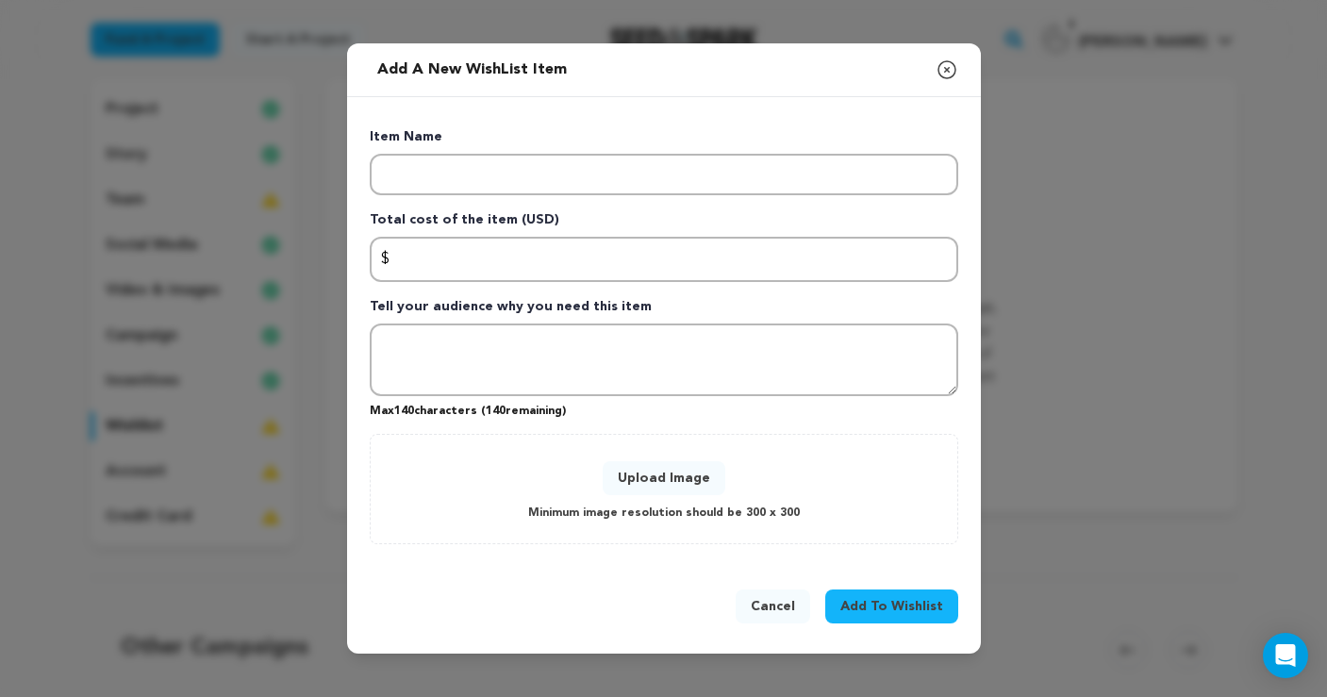
click at [944, 71] on icon "button" at bounding box center [947, 69] width 23 height 23
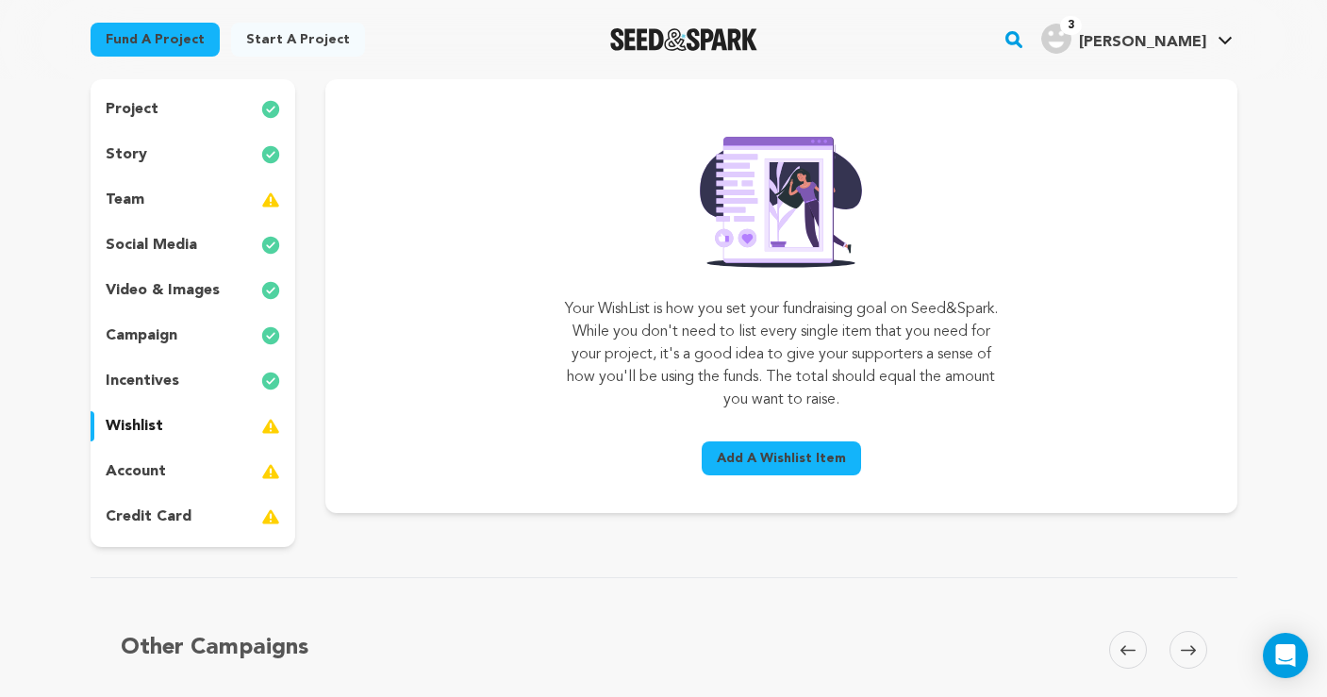
drag, startPoint x: 601, startPoint y: 303, endPoint x: 945, endPoint y: 391, distance: 355.4
click at [945, 391] on p "Your WishList is how you set your fundraising goal on Seed&Spark. While you don…" at bounding box center [781, 354] width 433 height 113
copy p "Your WishList is how you set your fundraising goal on Seed&Spark. While you don…"
click at [635, 240] on div "Your WishList is how you set your fundraising goal on Seed&Spark. While you don…" at bounding box center [781, 304] width 433 height 359
click at [151, 282] on p "video & images" at bounding box center [163, 290] width 114 height 23
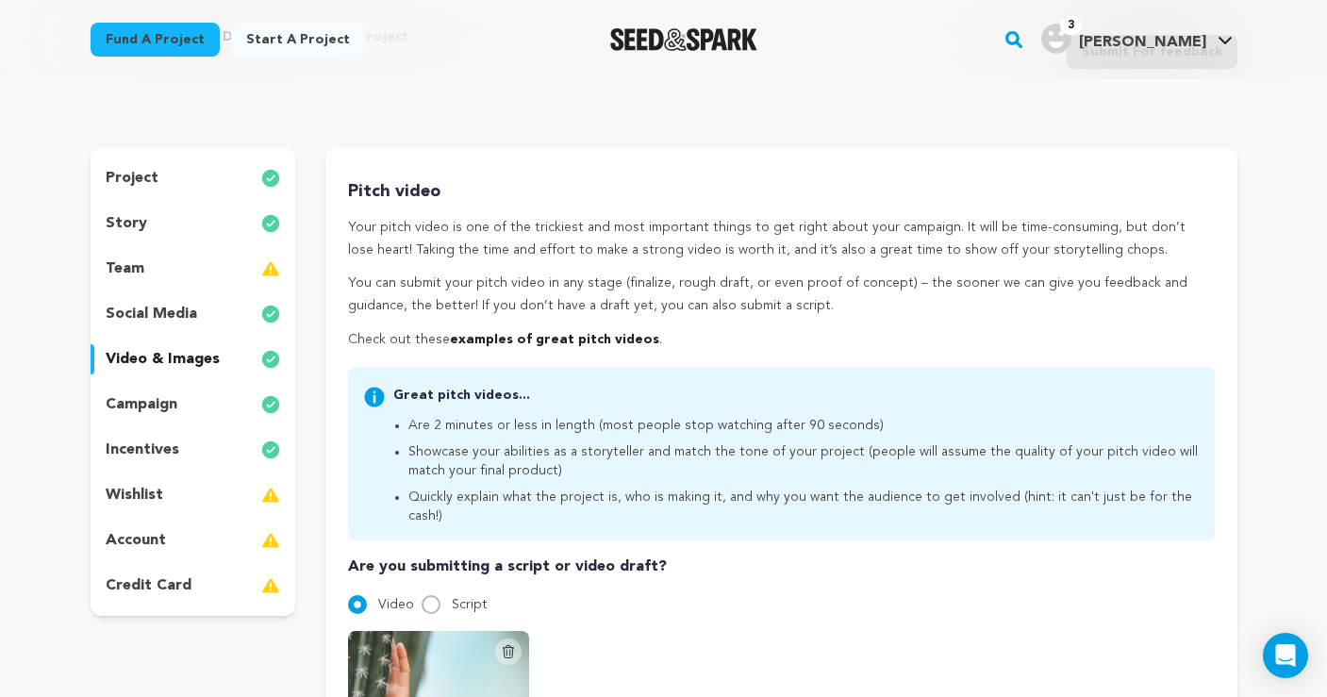
scroll to position [83, 0]
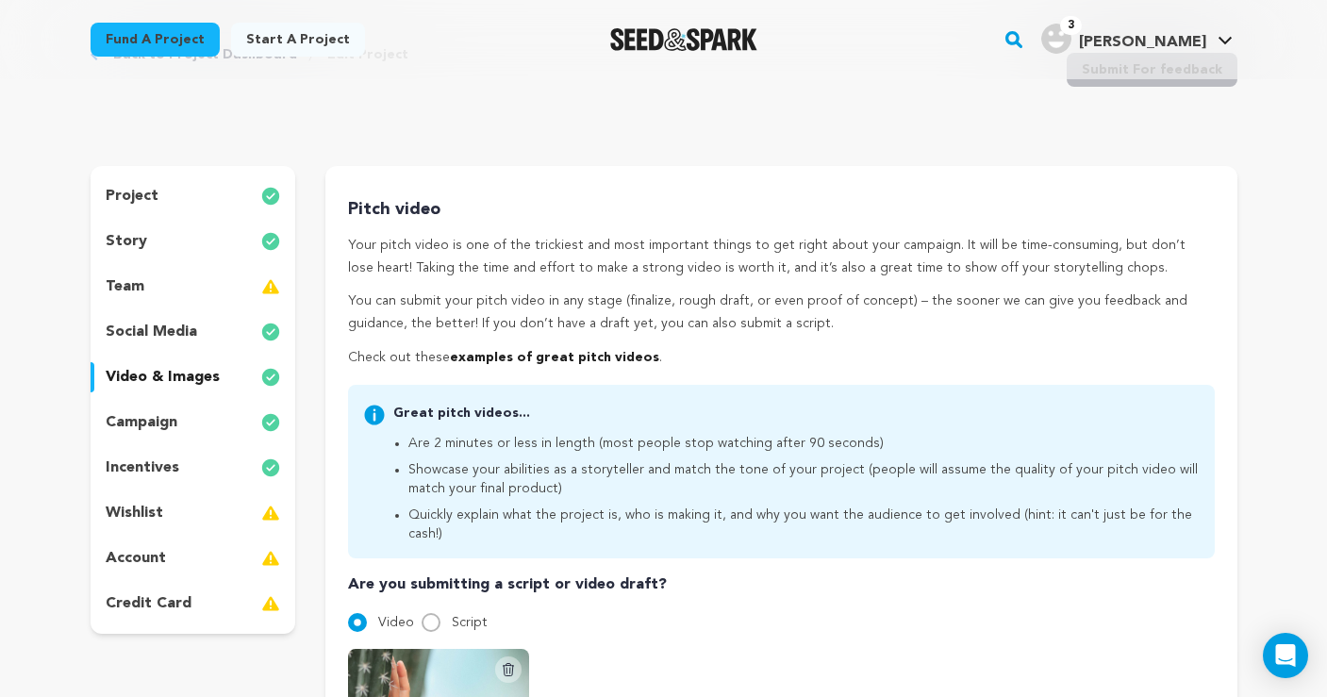
click at [158, 512] on p "wishlist" at bounding box center [135, 513] width 58 height 23
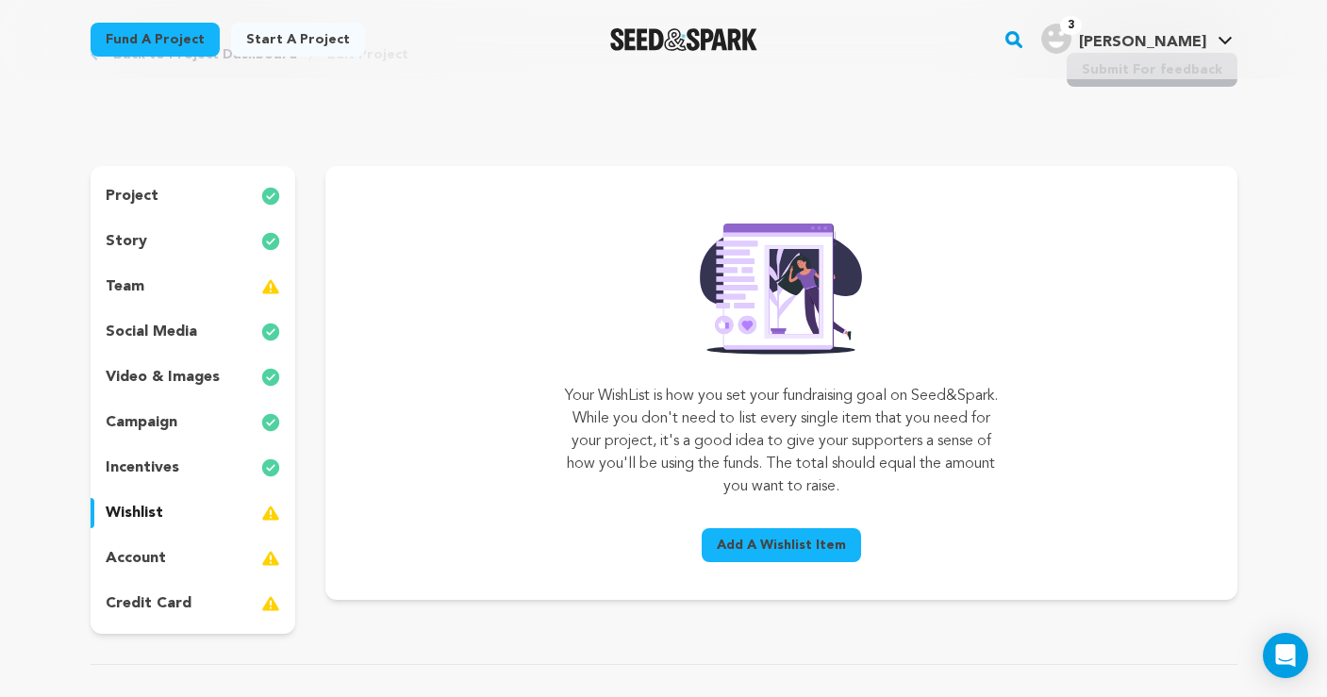
click at [796, 550] on span "Add A Wishlist Item" at bounding box center [781, 545] width 129 height 19
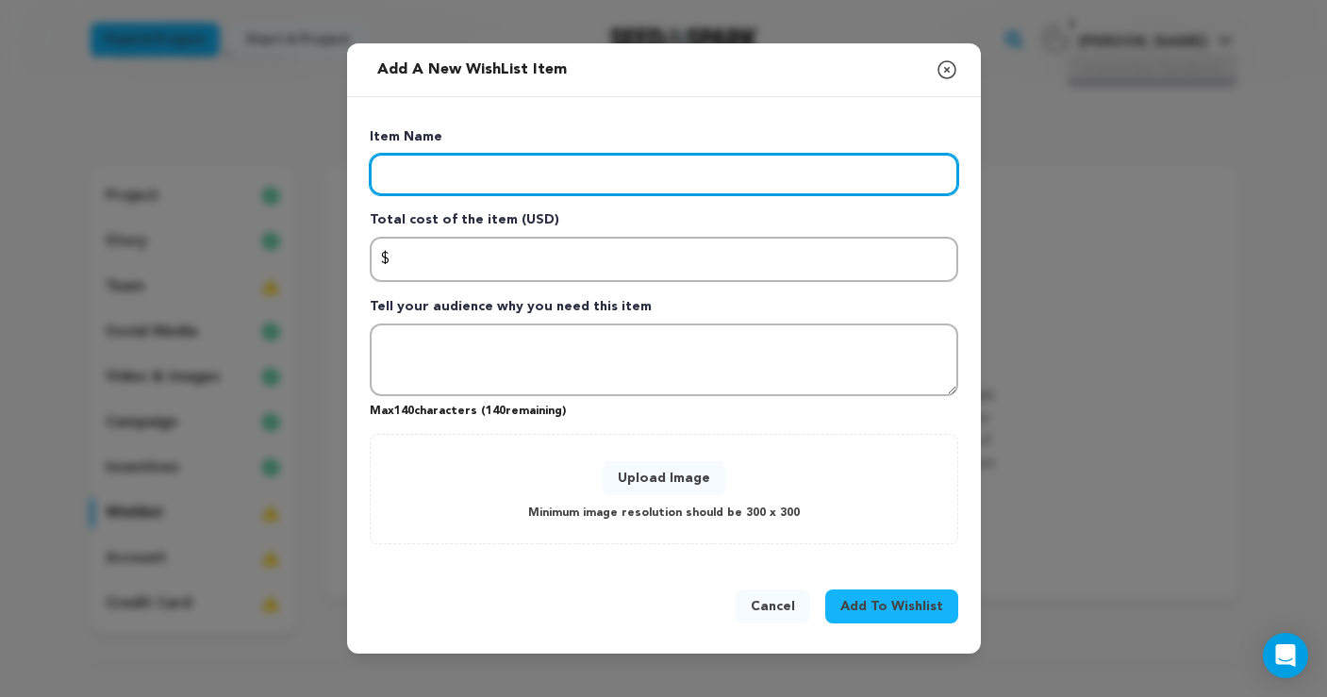
click at [480, 177] on input "Enter item name" at bounding box center [664, 175] width 589 height 42
type input "c"
type input "Crew"
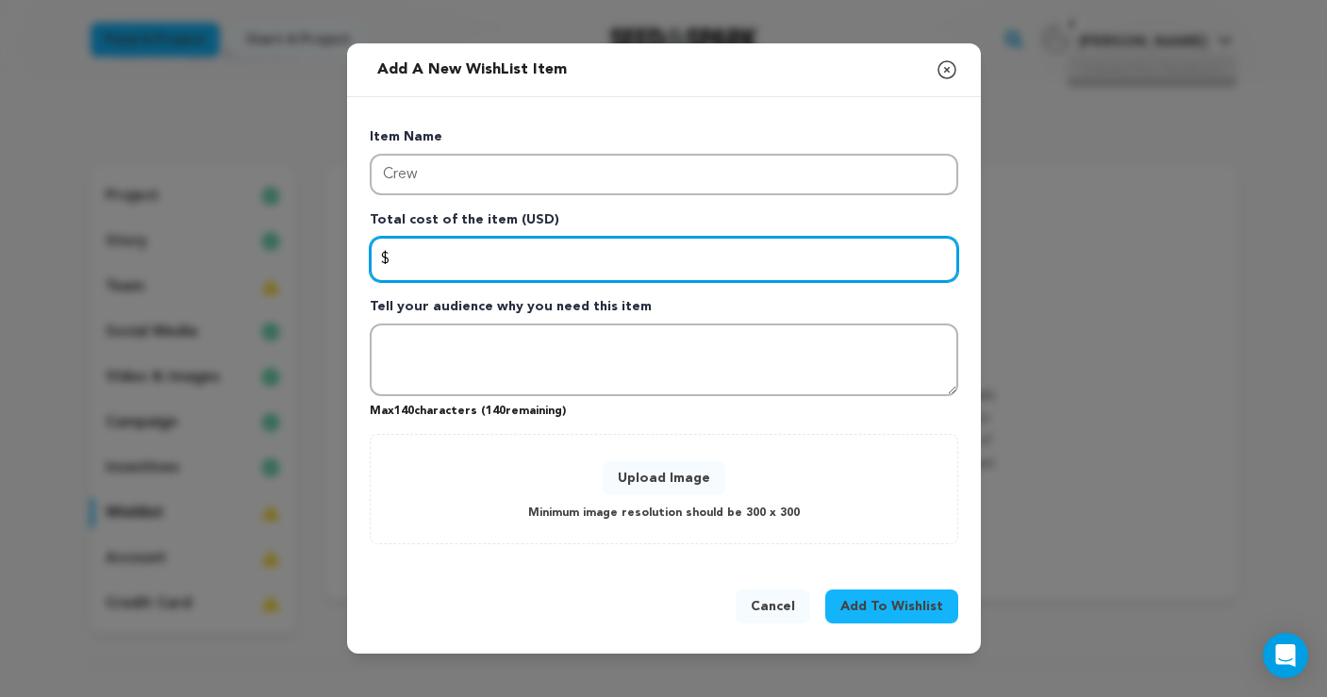
click at [568, 265] on input "Enter total cost of the item" at bounding box center [664, 259] width 589 height 45
paste input "5,500"
type input "5500"
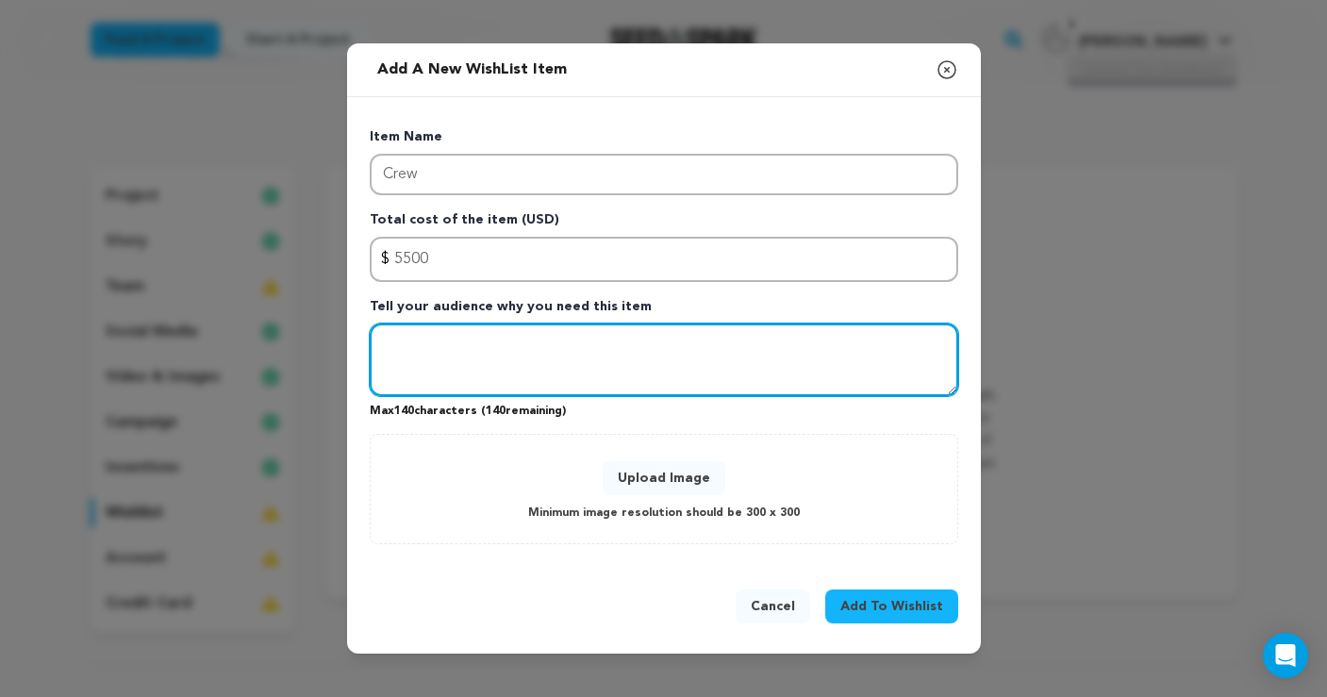
click at [501, 344] on textarea "Tell your audience why you need this item" at bounding box center [664, 361] width 589 height 74
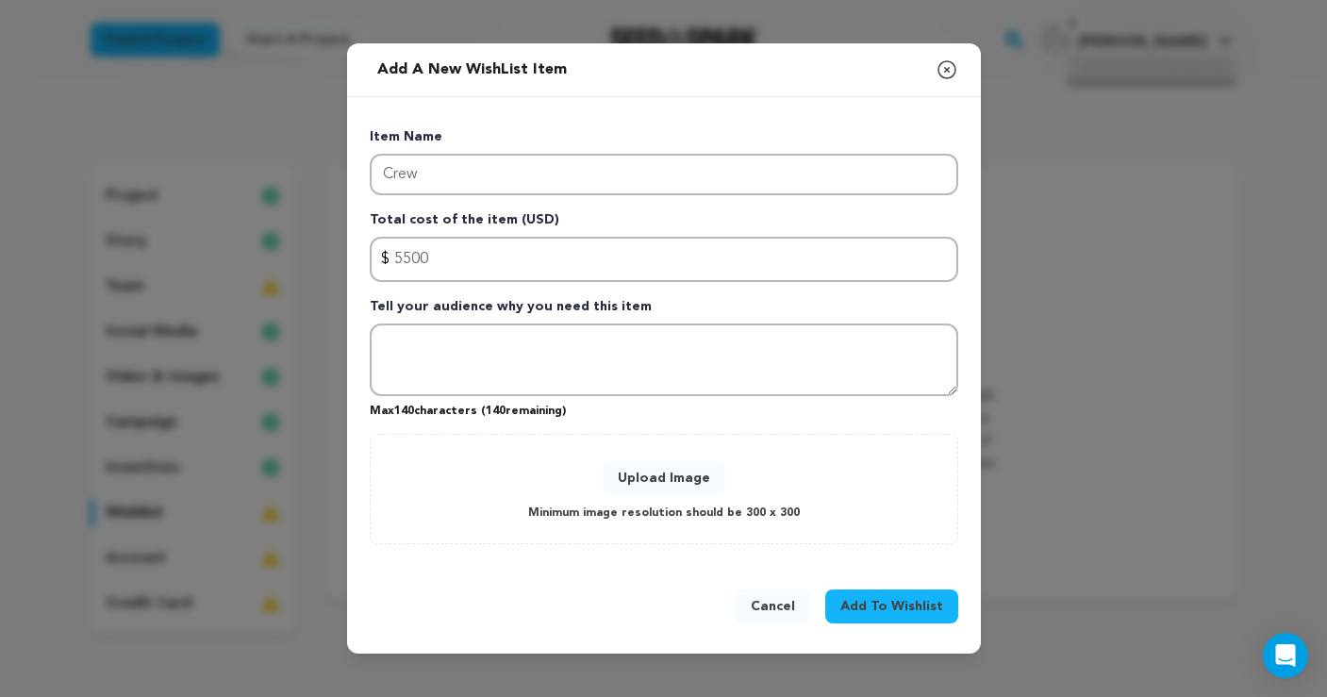
click at [1144, 524] on div "Add a new WishList item Close modal Item Name Crew Total cost of the item (USD)…" at bounding box center [663, 348] width 1327 height 697
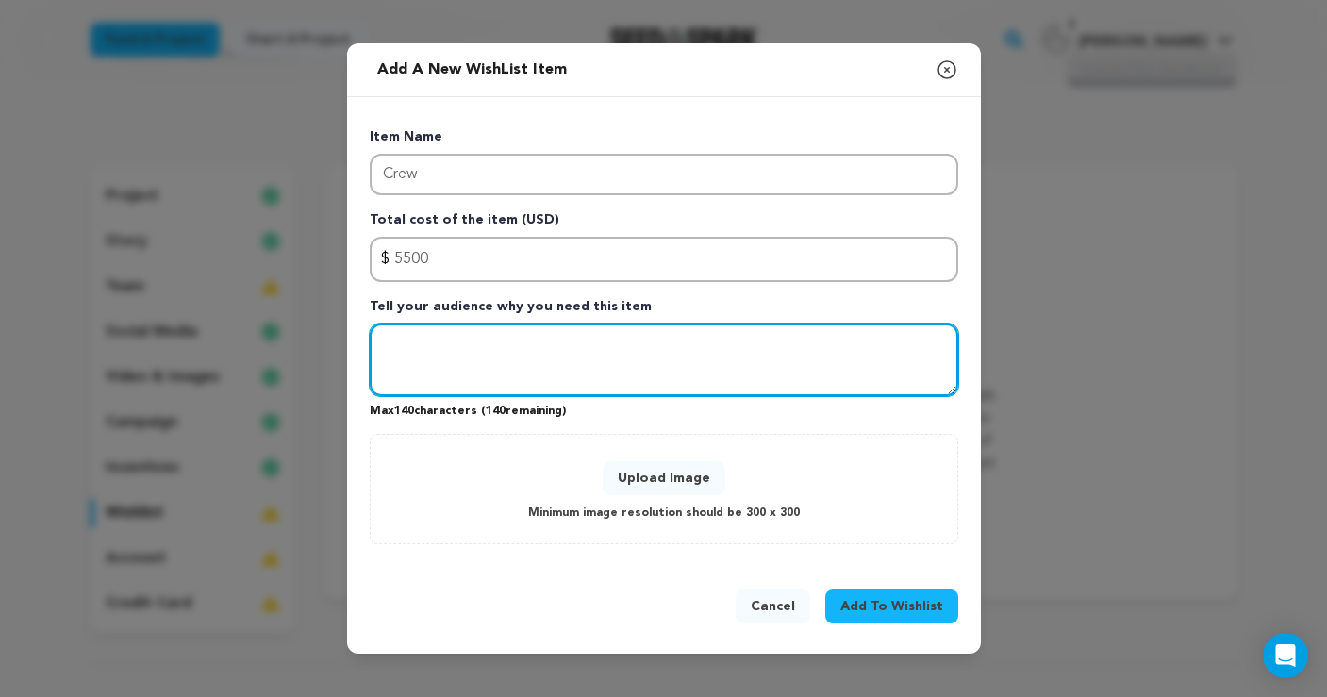
click at [537, 325] on textarea "Tell your audience why you need this item" at bounding box center [664, 361] width 589 height 74
paste textarea "Director of Photography (you can combine roles if needed): $1,500 Camera Operat…"
drag, startPoint x: 776, startPoint y: 345, endPoint x: 543, endPoint y: 347, distance: 233.0
click at [543, 347] on textarea "Director of Photography (you can combine roles if needed): $1,500 Camera Operat…" at bounding box center [664, 361] width 589 height 74
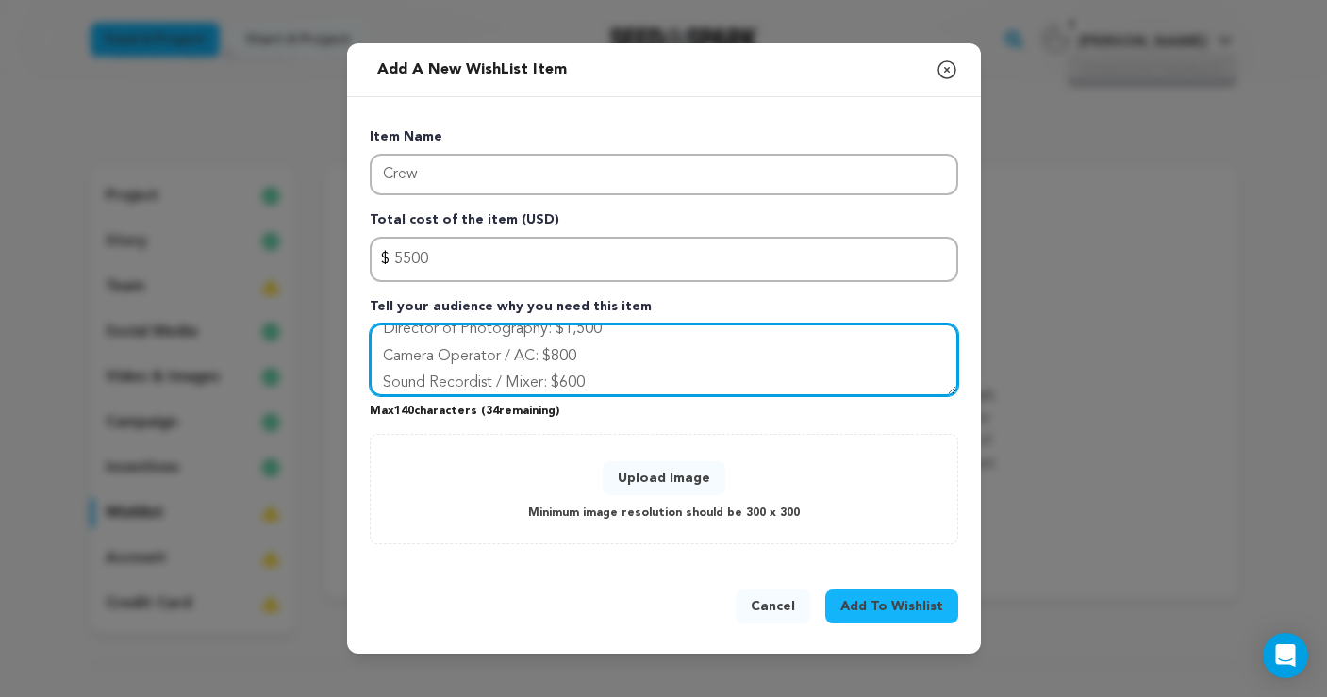
click at [514, 354] on textarea "Director of Photography: $1,500 Camera Operator / AC: $800 Sound Recordist / Mi…" at bounding box center [664, 361] width 589 height 74
drag, startPoint x: 569, startPoint y: 367, endPoint x: 560, endPoint y: 373, distance: 10.2
click at [569, 367] on textarea "Director of Photography: $1,500 Camera Operator / AC: $800 Sound Recordist / Mi…" at bounding box center [664, 361] width 589 height 74
type textarea "Director of Photography: $1,500 Camera Operator / AC: $800 Sound Recordist / Mi…"
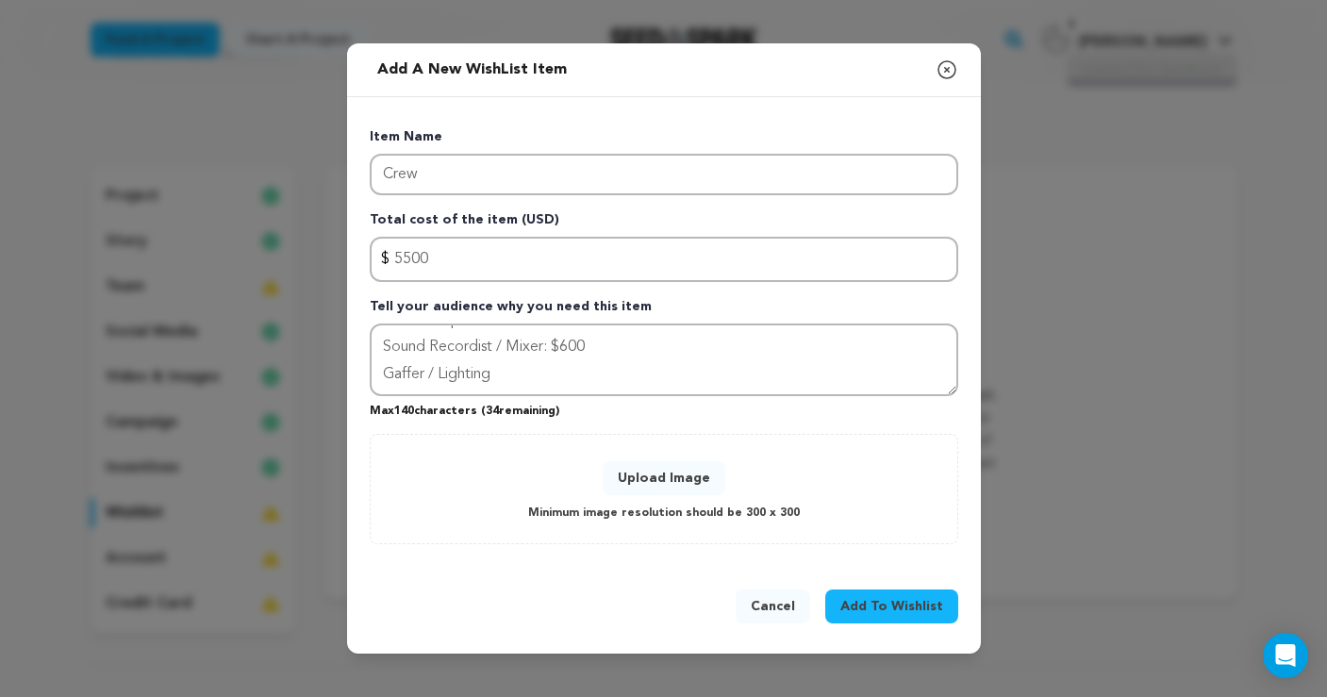
click at [1090, 497] on div "Add a new WishList item Close modal Item Name Crew Total cost of the item (USD)…" at bounding box center [663, 348] width 1327 height 697
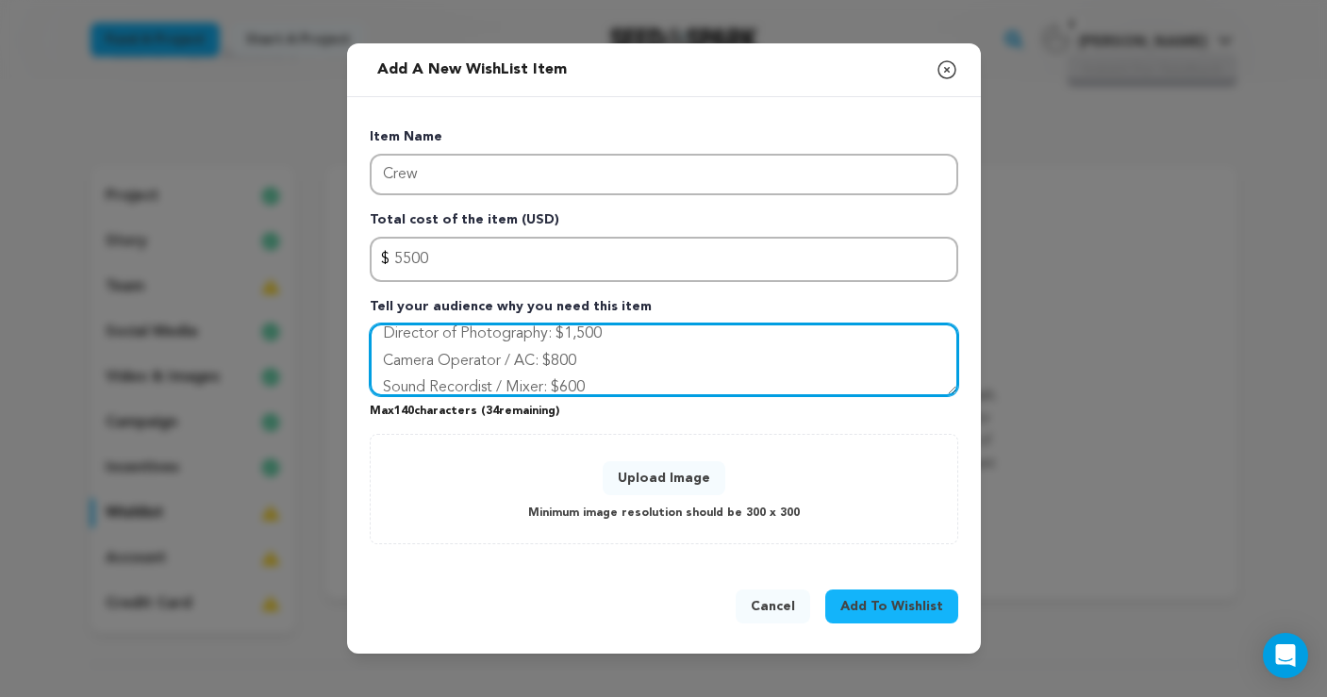
scroll to position [0, 0]
drag, startPoint x: 487, startPoint y: 370, endPoint x: 339, endPoint y: 301, distance: 163.4
click at [339, 301] on div "Add a new WishList item Close modal Item Name Crew Total cost of the item (USD)…" at bounding box center [663, 348] width 1327 height 697
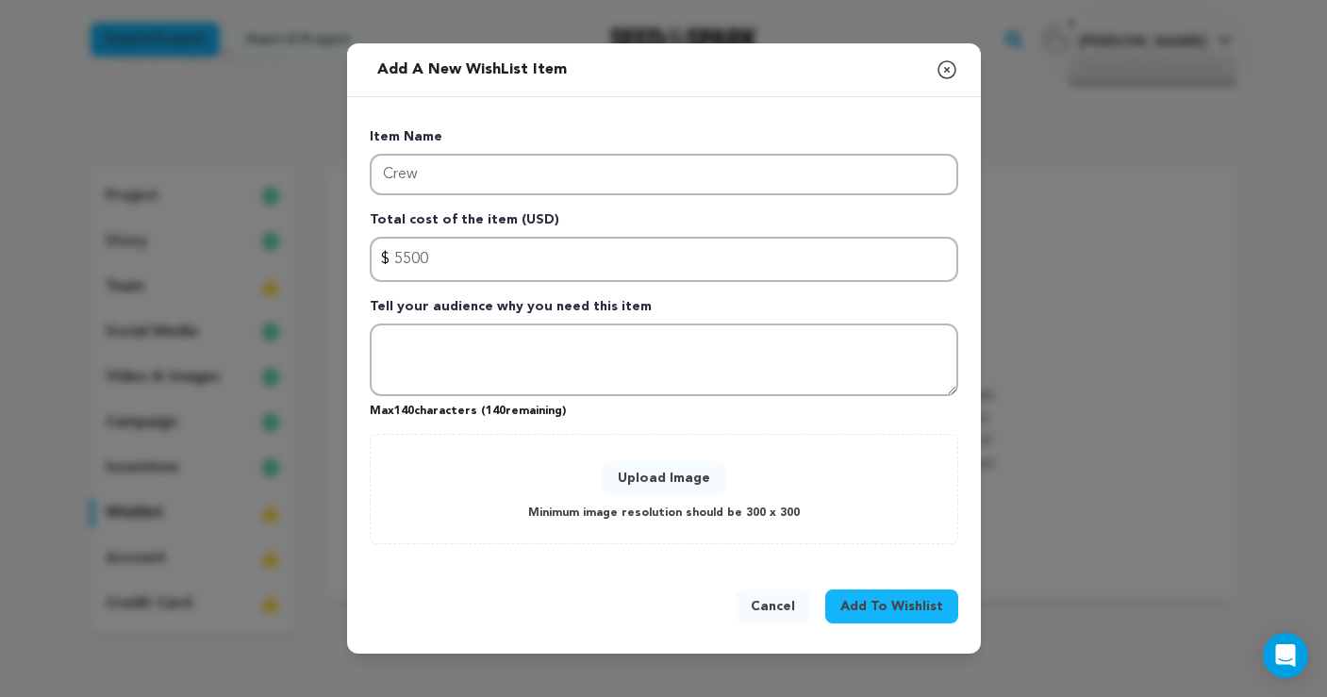
click at [1115, 463] on div "Add a new WishList item Close modal Item Name Crew Total cost of the item (USD)…" at bounding box center [663, 348] width 1327 height 697
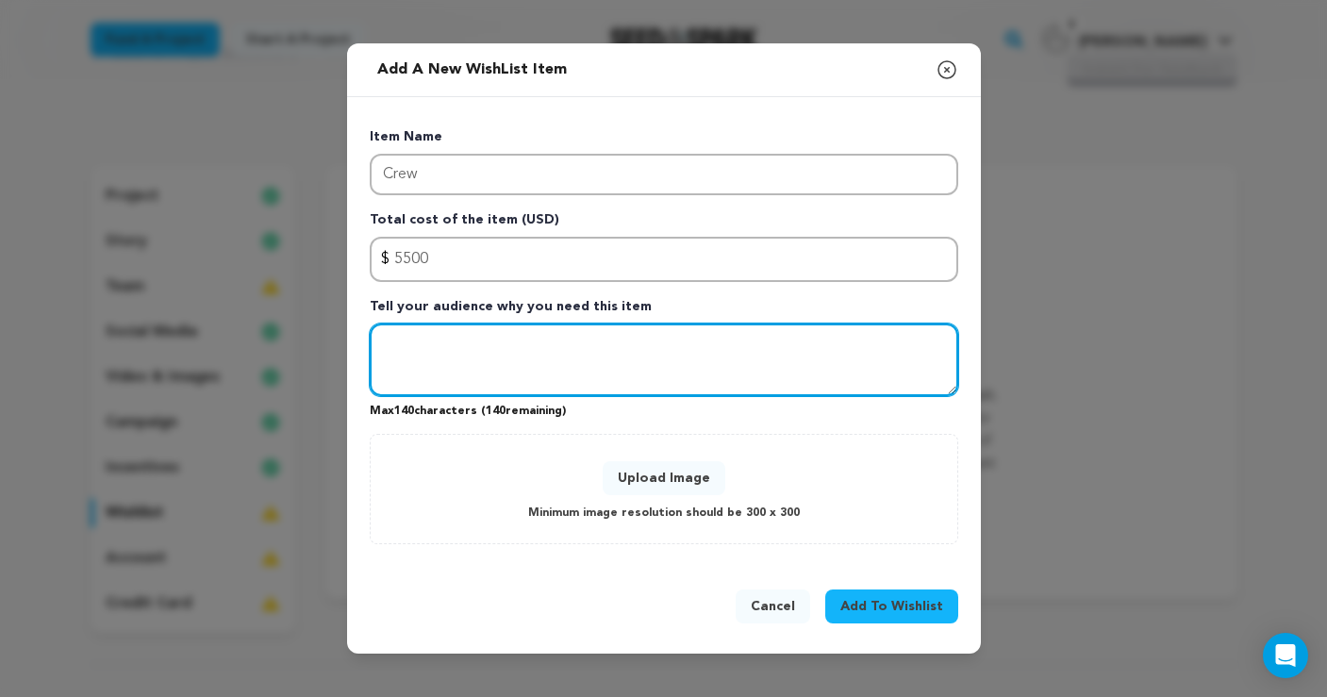
click at [477, 345] on textarea "Tell your audience why you need this item" at bounding box center [664, 361] width 589 height 74
click at [409, 344] on textarea "The cinematographer, AC," at bounding box center [664, 361] width 589 height 74
click at [654, 343] on textarea "This includes cinematographer, AC," at bounding box center [664, 361] width 589 height 74
drag, startPoint x: 468, startPoint y: 347, endPoint x: 341, endPoint y: 347, distance: 127.4
click at [341, 347] on div "Add a new WishList item Close modal Item Name Crew Total cost of the item (USD)…" at bounding box center [663, 348] width 1327 height 697
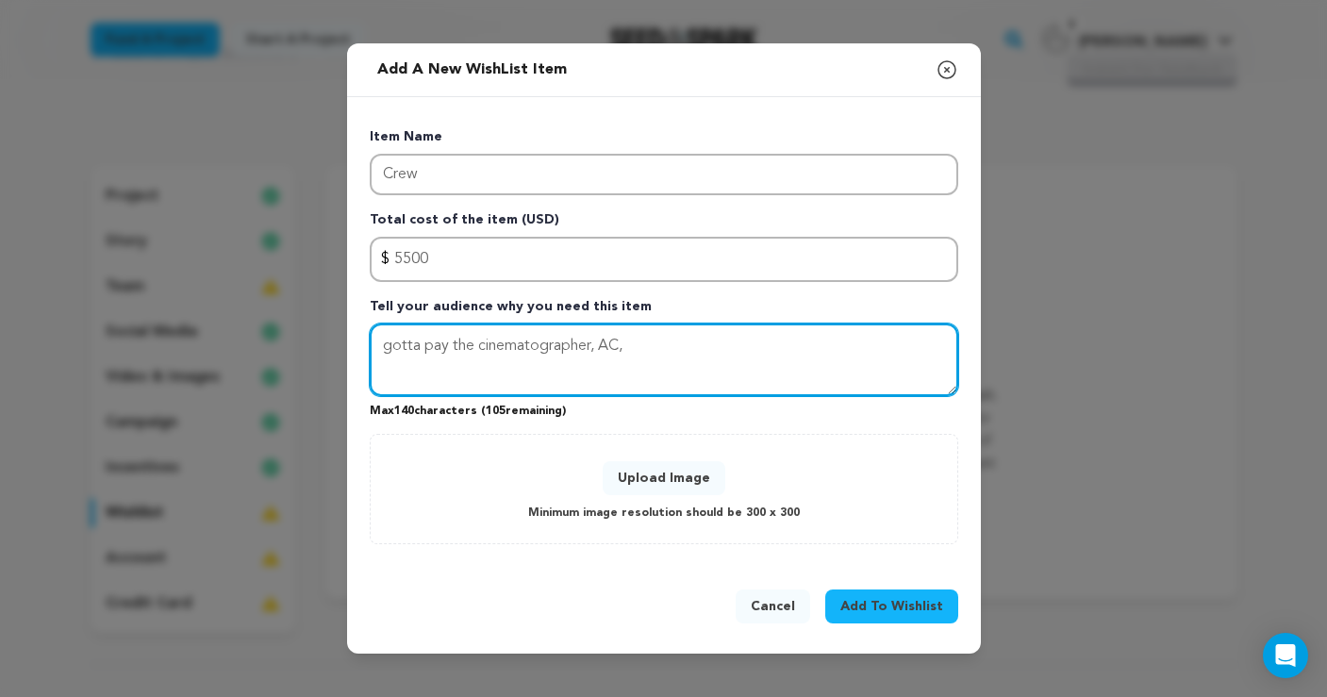
drag, startPoint x: 474, startPoint y: 349, endPoint x: 355, endPoint y: 346, distance: 118.9
click at [355, 346] on div "Item Name Crew Total cost of the item (USD) $ Amount 5500 Tell your audience wh…" at bounding box center [664, 332] width 634 height 470
click at [611, 345] on textarea "The cinematographer, AC," at bounding box center [664, 361] width 589 height 74
click at [798, 350] on textarea "The cinematographer, AC, sound recordist, gaffer, production assistants," at bounding box center [664, 361] width 589 height 74
click at [907, 344] on textarea "The cinematographer, AC, sound recordist, gaffer, production/set assistants," at bounding box center [664, 361] width 589 height 74
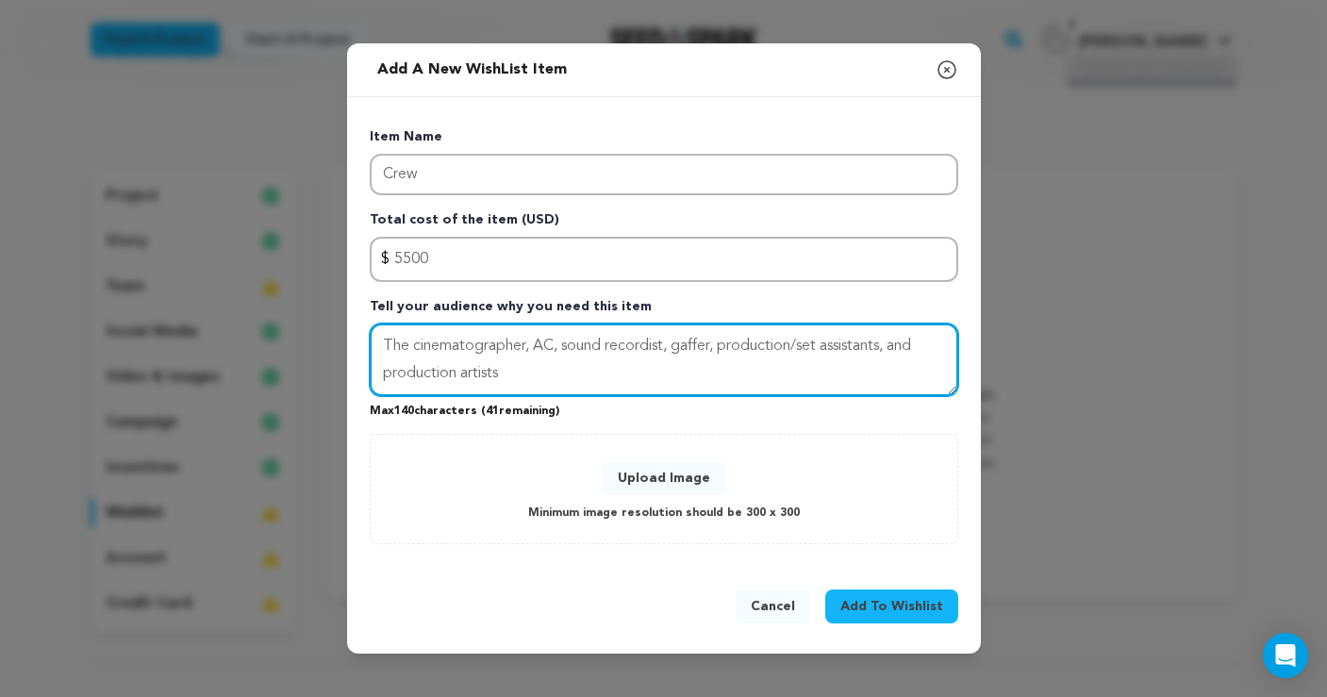
drag, startPoint x: 402, startPoint y: 346, endPoint x: 370, endPoint y: 346, distance: 32.1
click at [370, 346] on textarea "The cinematographer, AC, sound recordist, gaffer, production/set assistants, an…" at bounding box center [664, 361] width 589 height 74
click at [524, 372] on textarea "Cinematographer, AC, sound recordist, gaffer, production/set assistants, and pr…" at bounding box center [664, 361] width 589 height 74
click at [455, 374] on textarea "Cinematographer, AC, sound recordist, gaffer, production/set assistants, and pr…" at bounding box center [664, 361] width 589 height 74
click at [560, 371] on textarea "Cinematographer, AC, sound recordist, gaffer, production/set assistants, and pr…" at bounding box center [664, 361] width 589 height 74
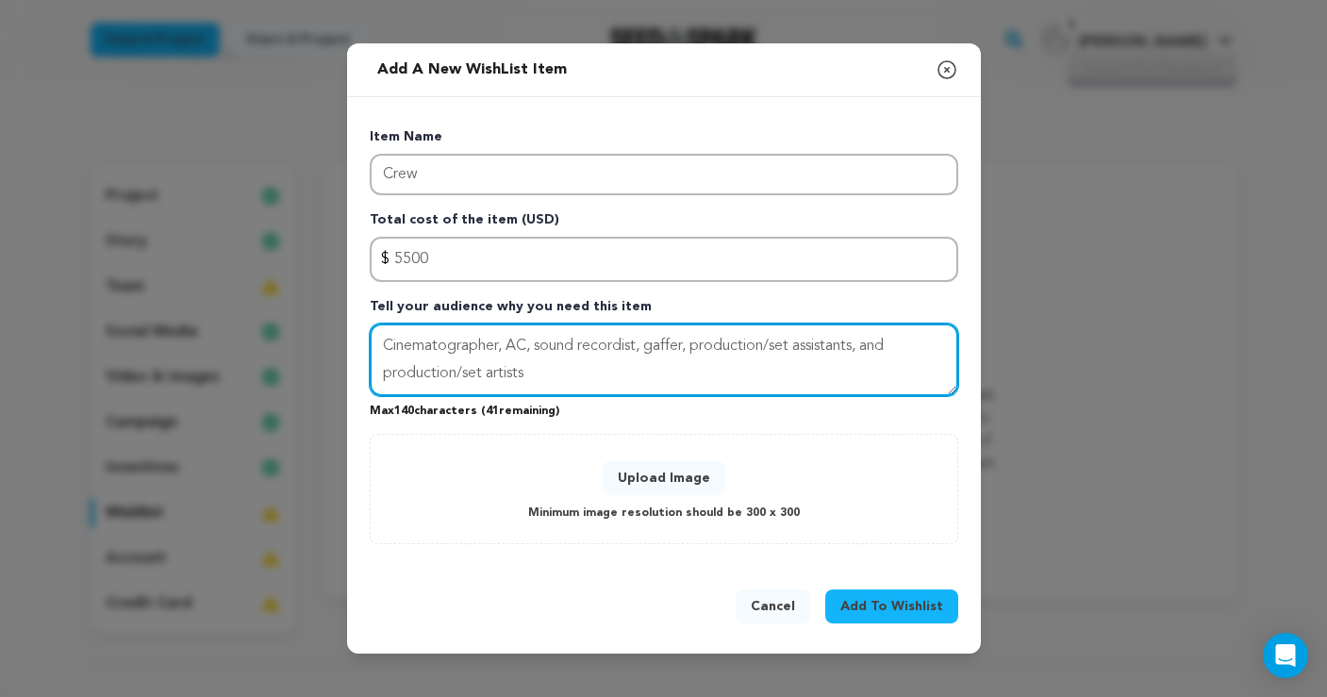
type textarea "Cinematographer, AC, sound recordist, gaffer, production/set assistants, and pr…"
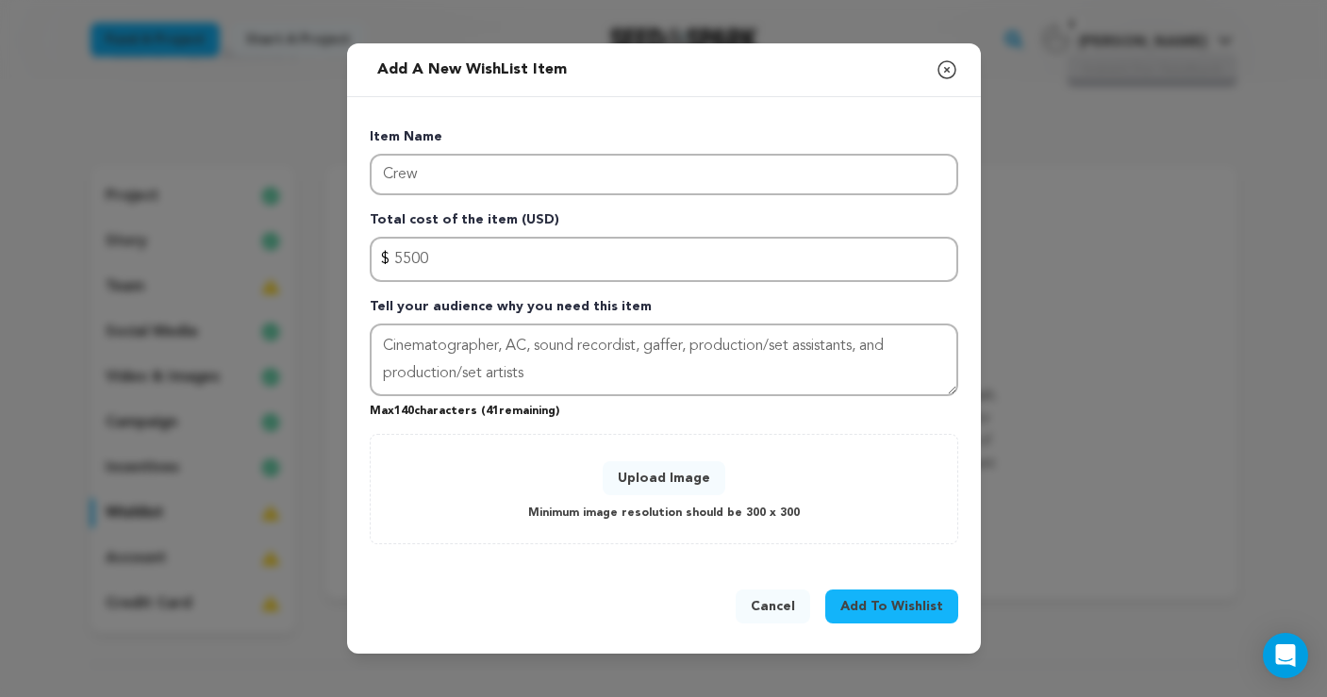
click at [877, 610] on span "Add To Wishlist" at bounding box center [892, 606] width 103 height 19
click at [384, 250] on span "$" at bounding box center [385, 259] width 8 height 23
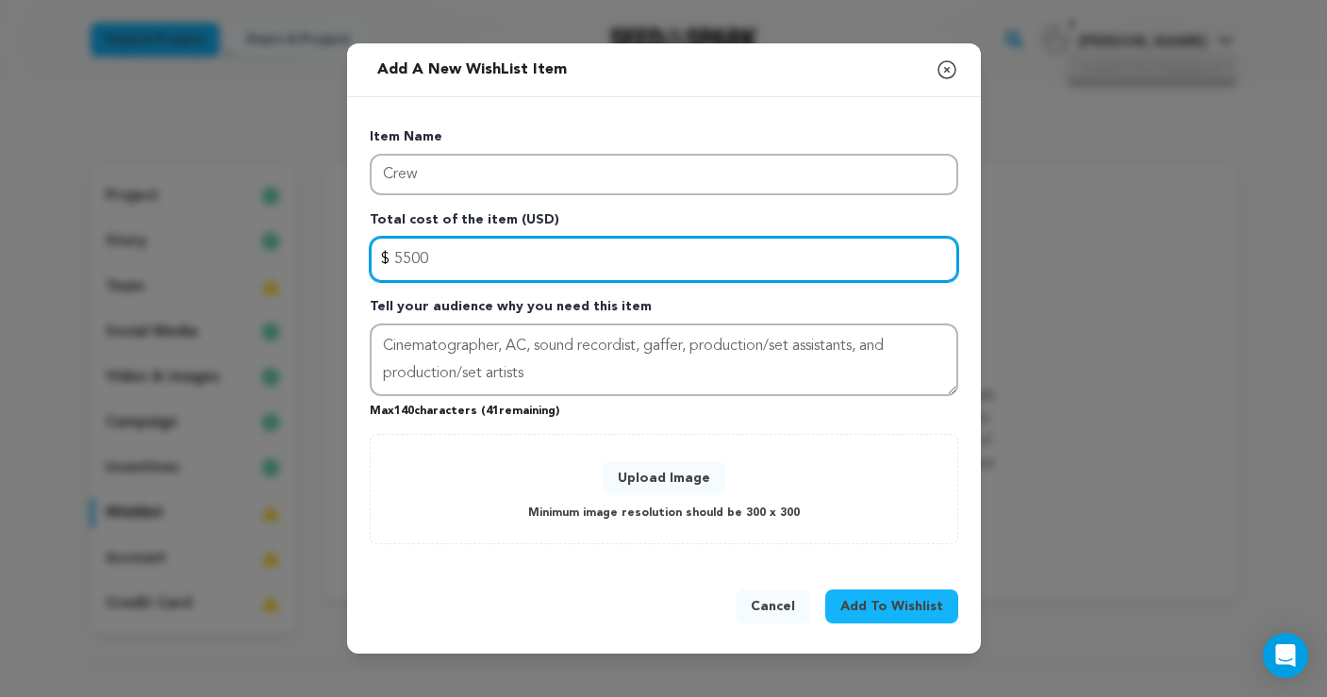
drag, startPoint x: 396, startPoint y: 254, endPoint x: 381, endPoint y: 252, distance: 15.2
click at [381, 252] on div "$ Amount 5500" at bounding box center [664, 259] width 589 height 45
click at [409, 258] on input "5500" at bounding box center [664, 259] width 589 height 45
type input "5000"
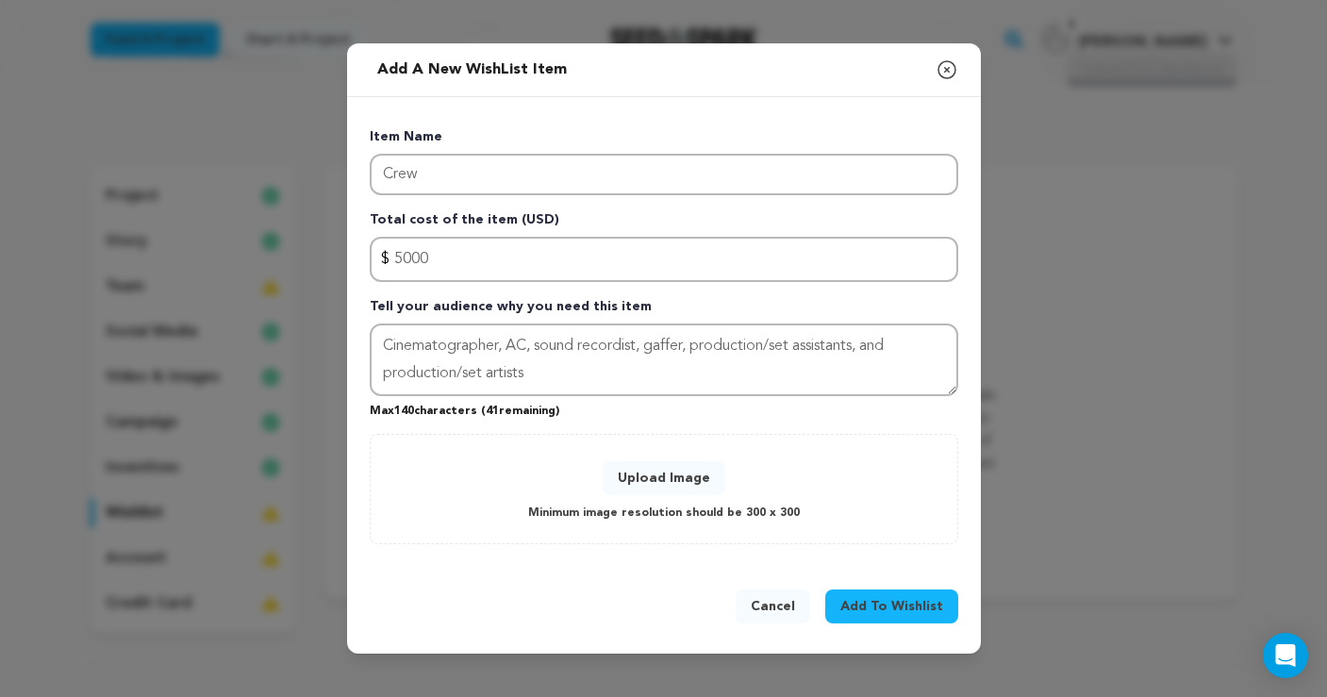
click at [886, 601] on span "Add To Wishlist" at bounding box center [892, 606] width 103 height 19
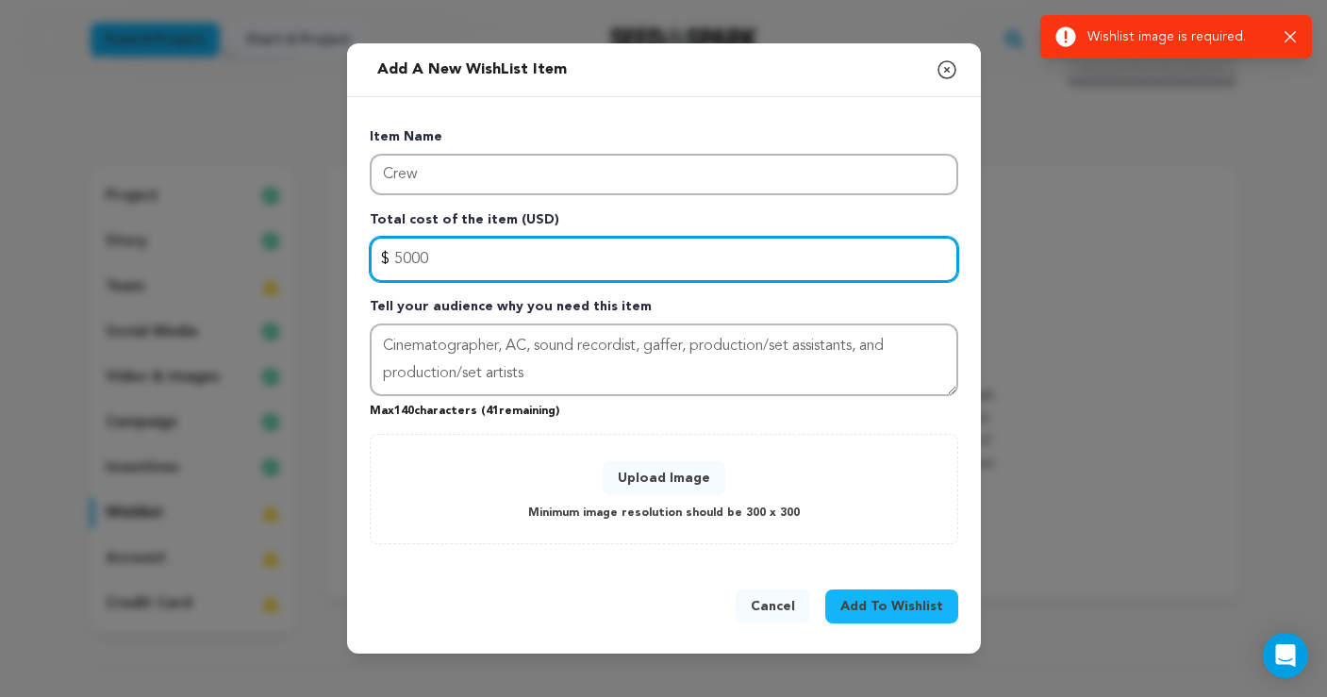
click at [411, 259] on input "5000" at bounding box center [664, 259] width 589 height 45
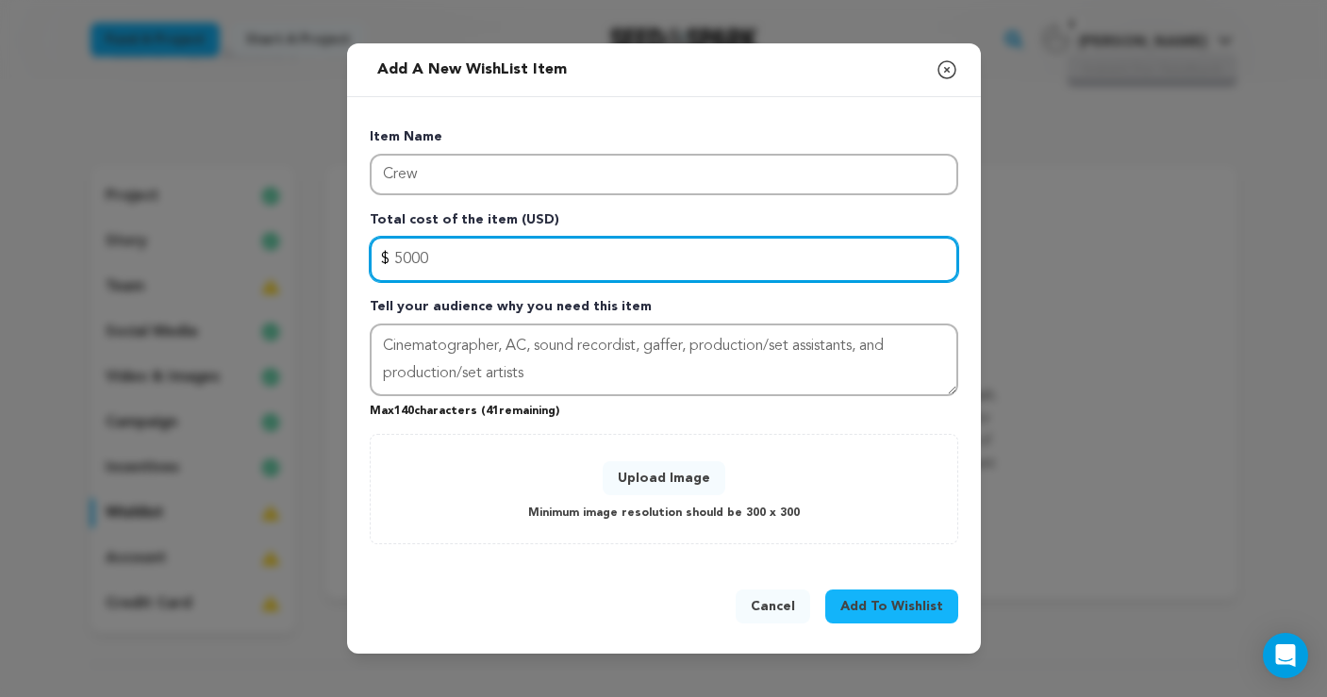
click at [518, 253] on input "5000" at bounding box center [664, 259] width 589 height 45
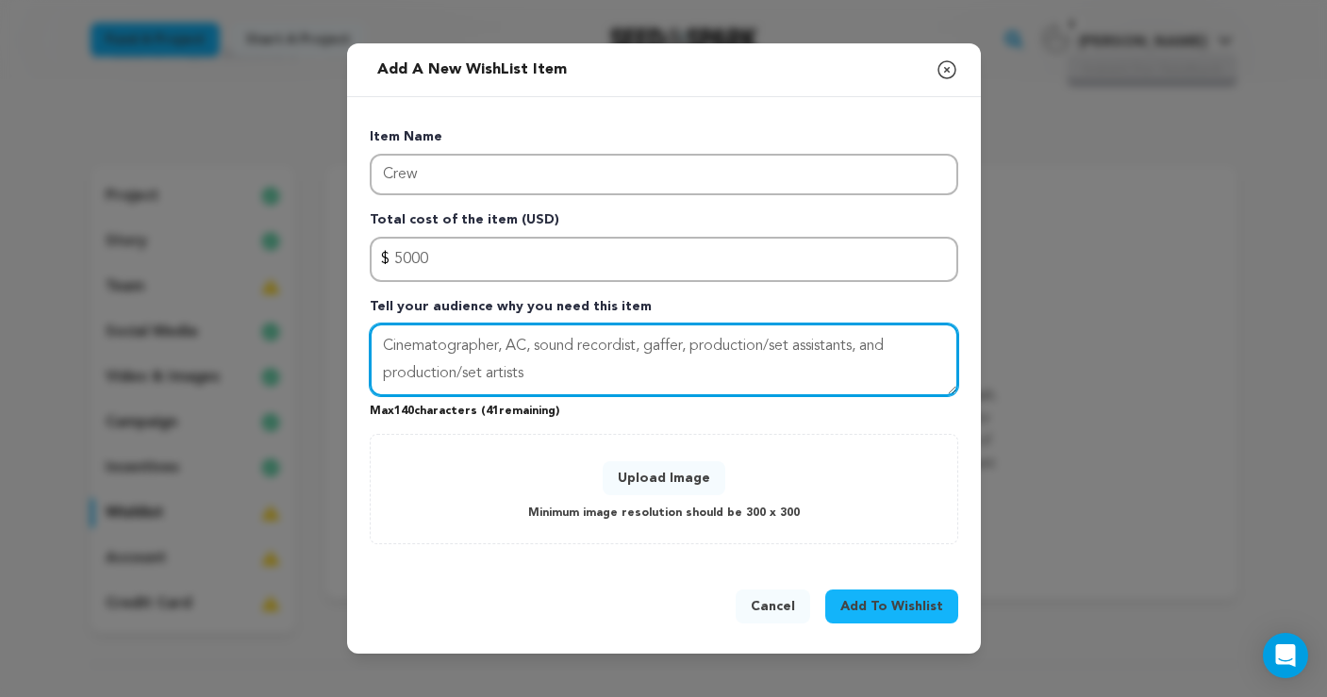
drag, startPoint x: 540, startPoint y: 370, endPoint x: 359, endPoint y: 327, distance: 185.1
click at [359, 327] on div "Item Name Crew Total cost of the item (USD) $ Amount 5000 Tell your audience wh…" at bounding box center [664, 332] width 634 height 470
paste textarea "Salaries for camera, sound, lighting, wardrobe, hair, and production assistants…"
drag, startPoint x: 761, startPoint y: 346, endPoint x: 778, endPoint y: 358, distance: 20.4
click at [761, 346] on textarea "Salaries for camera, sound, lighting, wardrobe, hair, and production assistants…" at bounding box center [664, 361] width 589 height 74
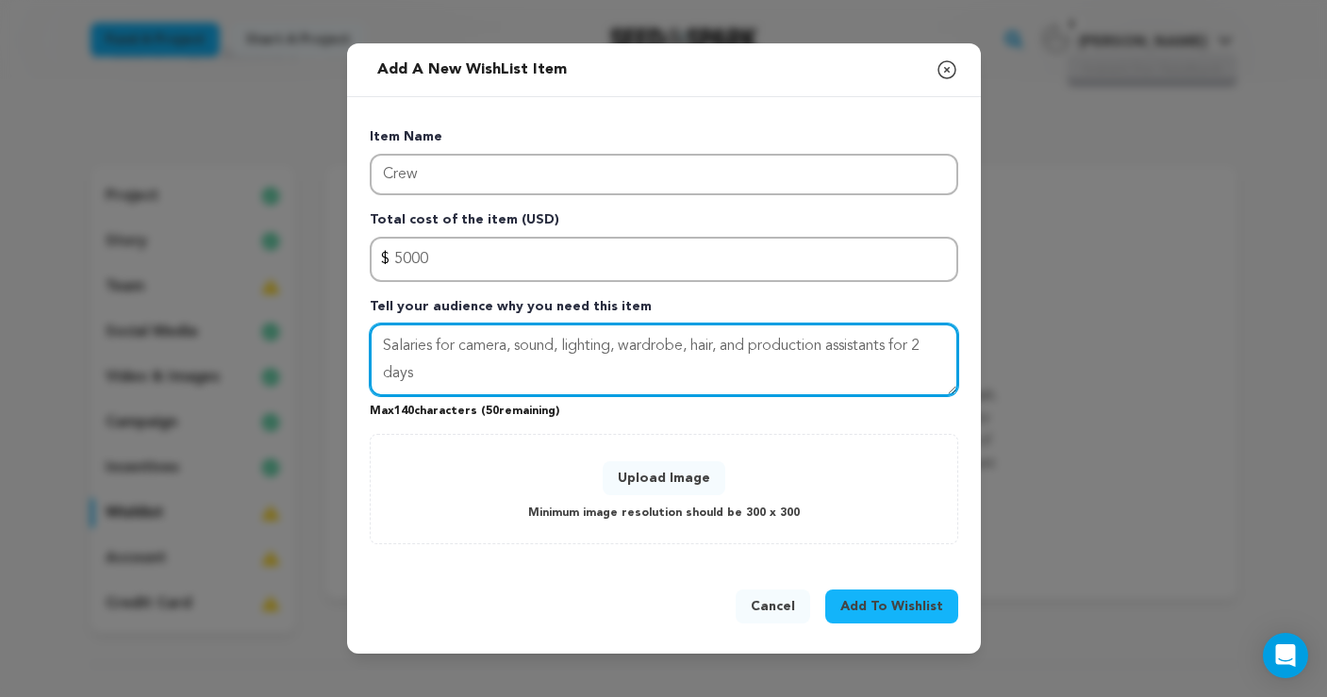
drag, startPoint x: 902, startPoint y: 344, endPoint x: 840, endPoint y: 343, distance: 62.3
click at [842, 344] on textarea "Salaries for camera, sound, lighting, wardrobe, hair, and production assistants…" at bounding box center [664, 361] width 589 height 74
click at [939, 346] on textarea "Salaries for camera, sound, lighting, wardrobe, hair, and production staff for …" at bounding box center [664, 361] width 589 height 74
drag, startPoint x: 895, startPoint y: 346, endPoint x: 951, endPoint y: 343, distance: 55.7
click at [952, 345] on textarea "Salaries for camera, sound, lighting, wardrobe, hair, and production staff for …" at bounding box center [664, 361] width 589 height 74
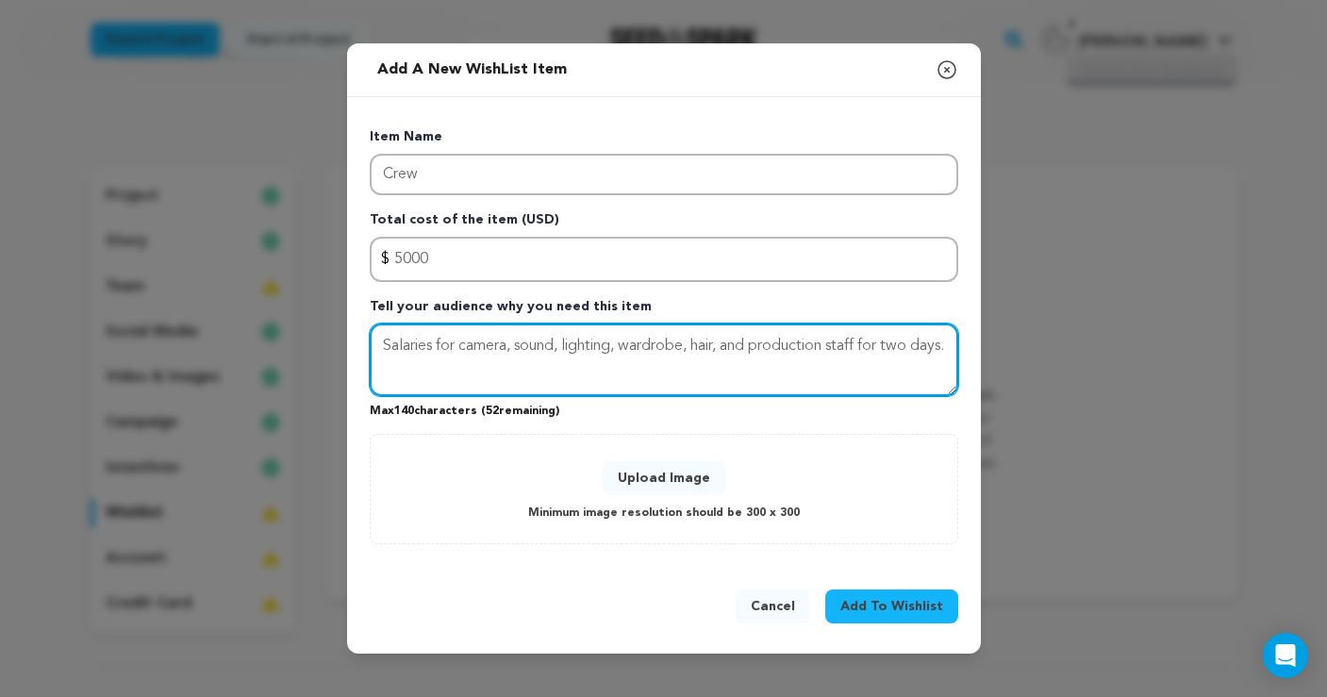
type textarea "Salaries for camera, sound, lighting, wardrobe, hair, and production staff for …"
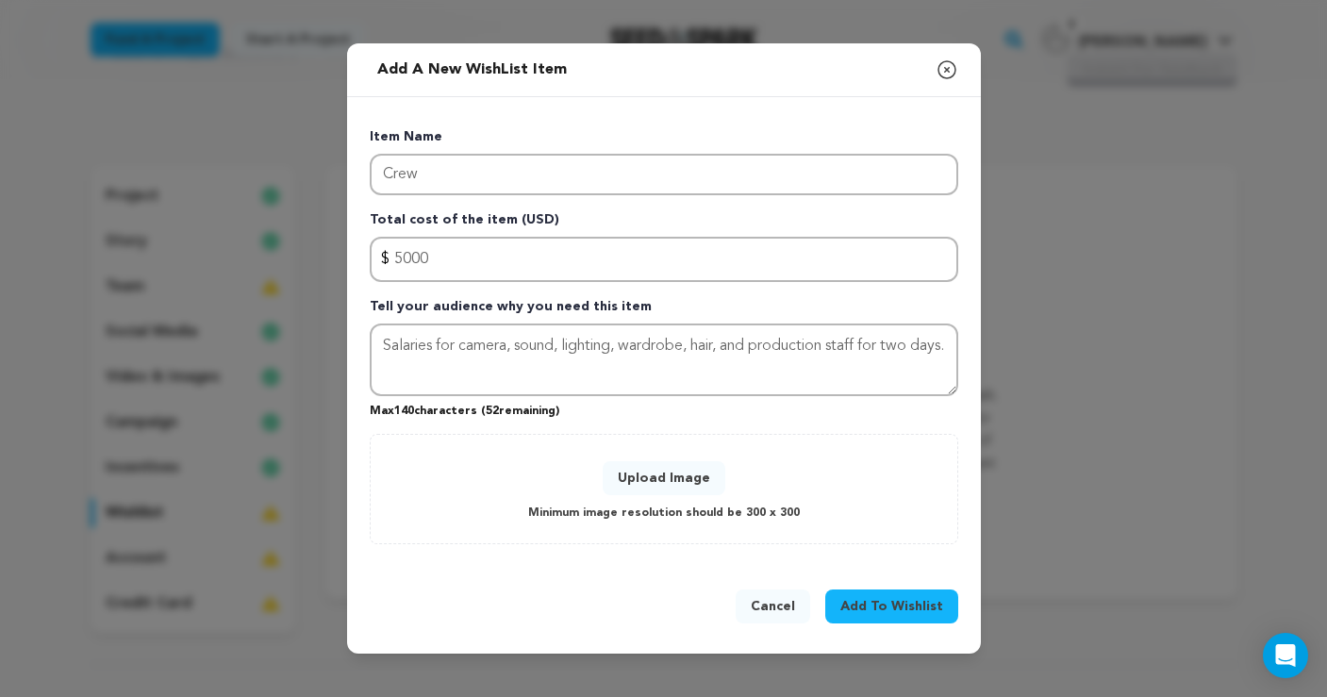
click at [678, 467] on button "Upload Image" at bounding box center [664, 478] width 123 height 34
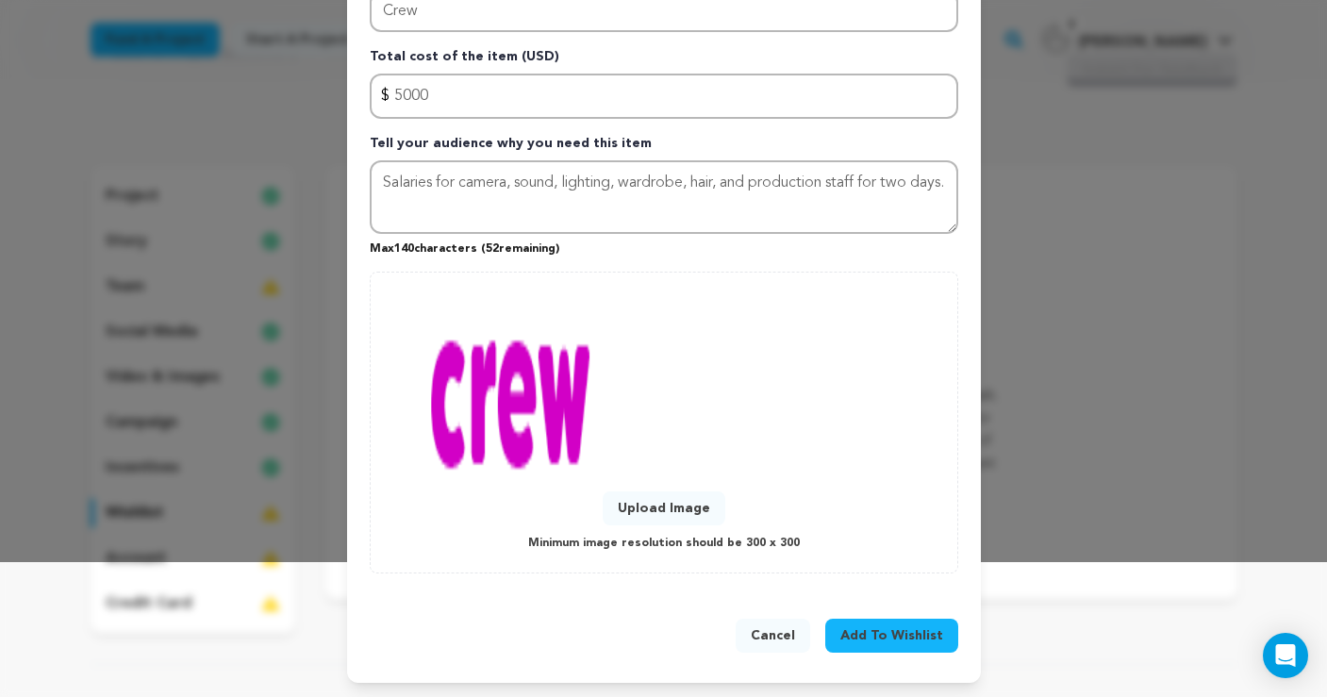
scroll to position [134, 0]
click at [894, 627] on span "Add To Wishlist" at bounding box center [892, 636] width 103 height 19
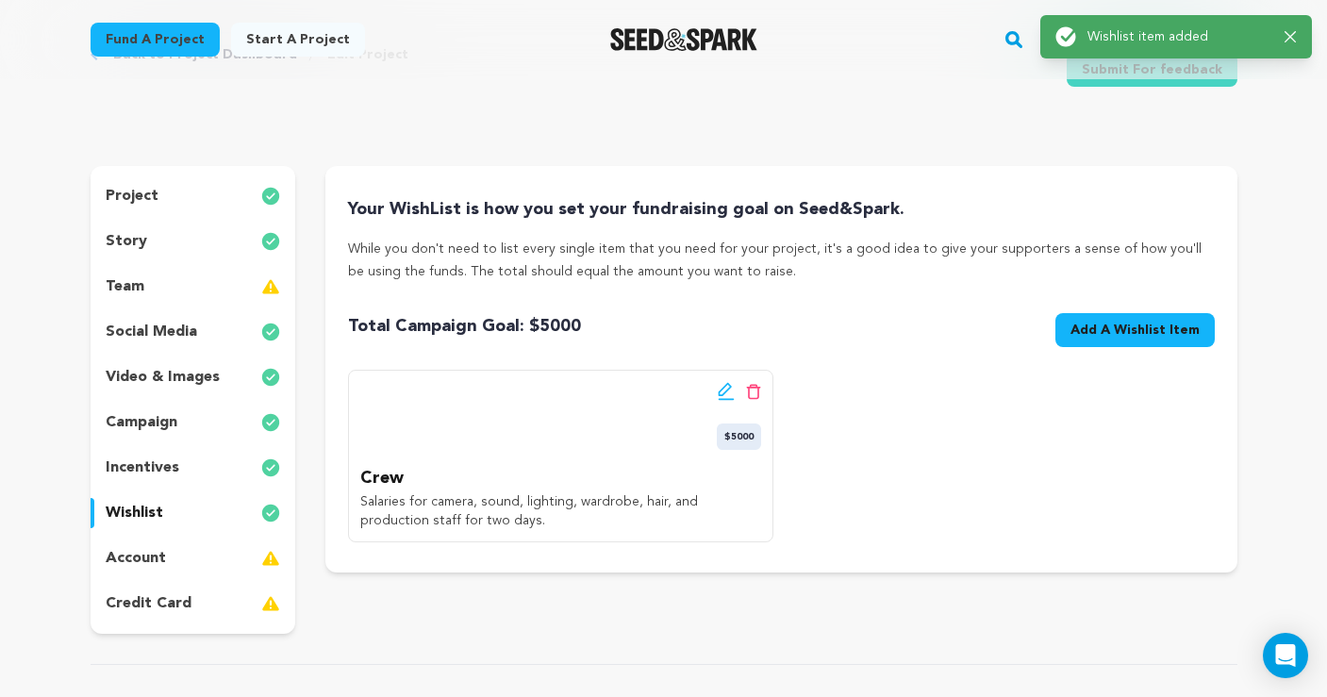
scroll to position [0, 0]
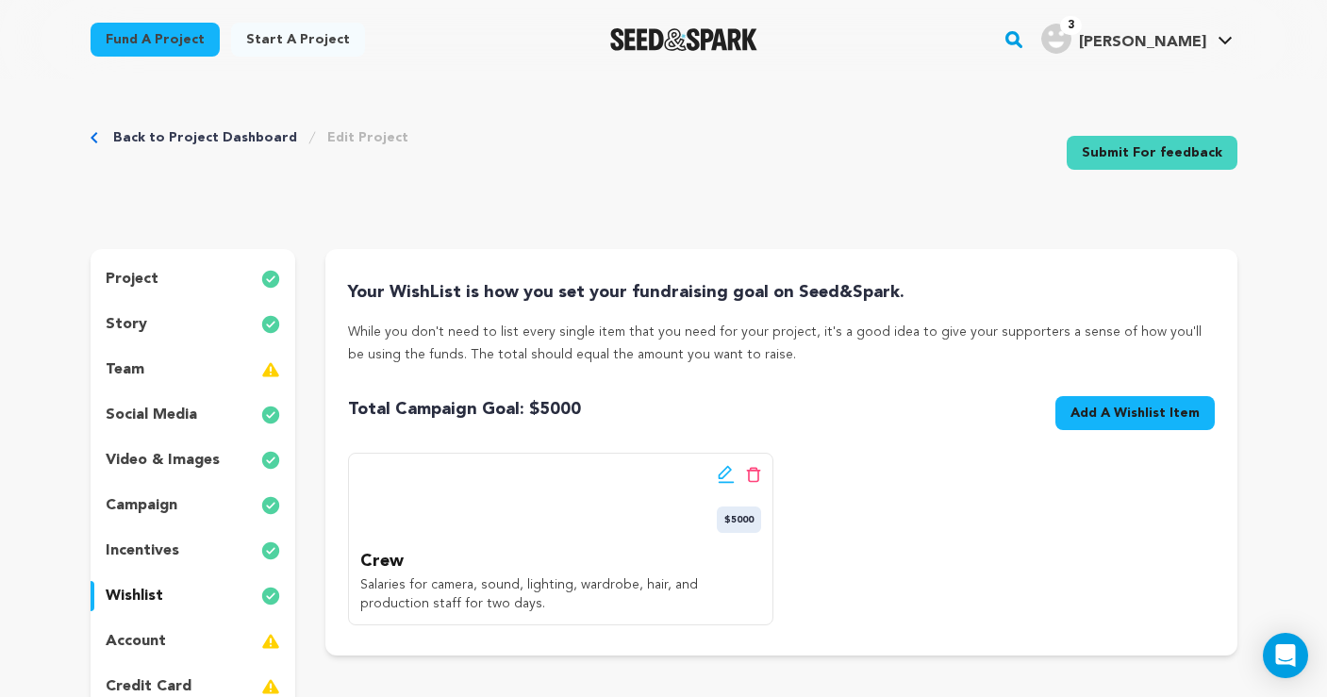
click at [553, 509] on div "Edit wishlist button Delete wishlist button $5000" at bounding box center [560, 499] width 401 height 68
click at [1110, 415] on span "Add A Wishlist Item" at bounding box center [1135, 413] width 129 height 19
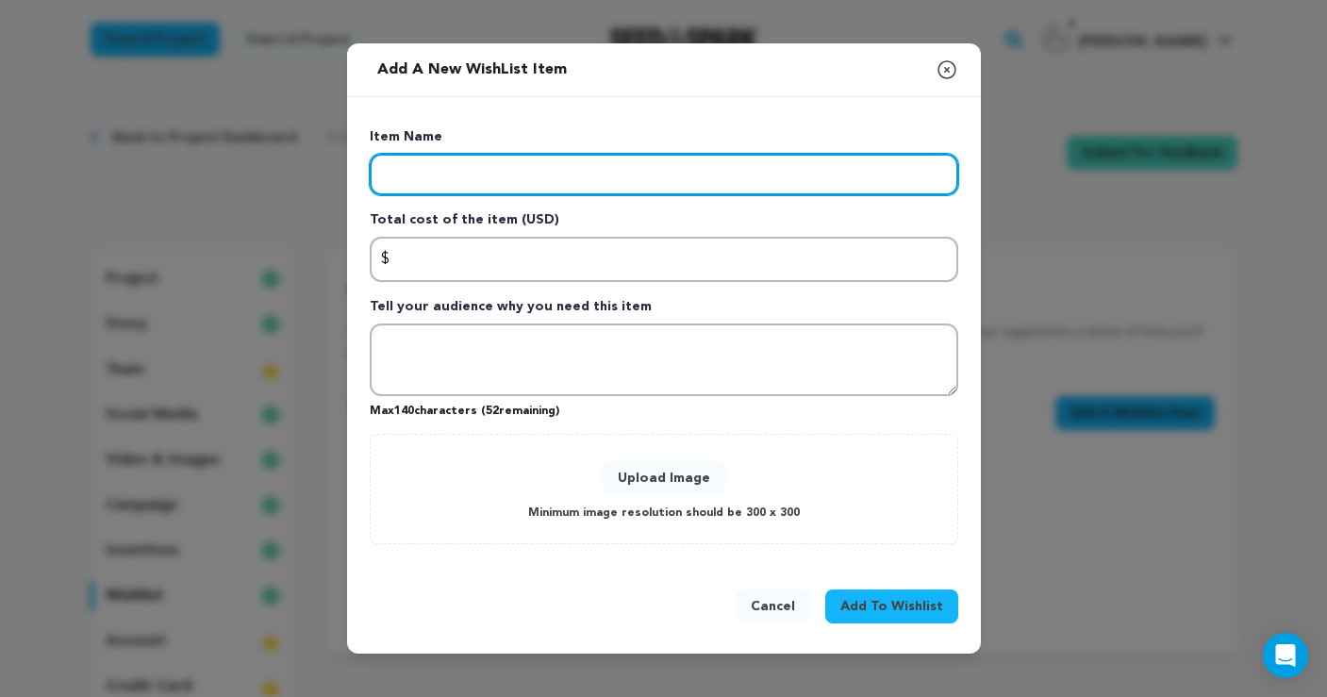
click at [517, 184] on input "Enter item name" at bounding box center [664, 175] width 589 height 42
type input "Equipment"
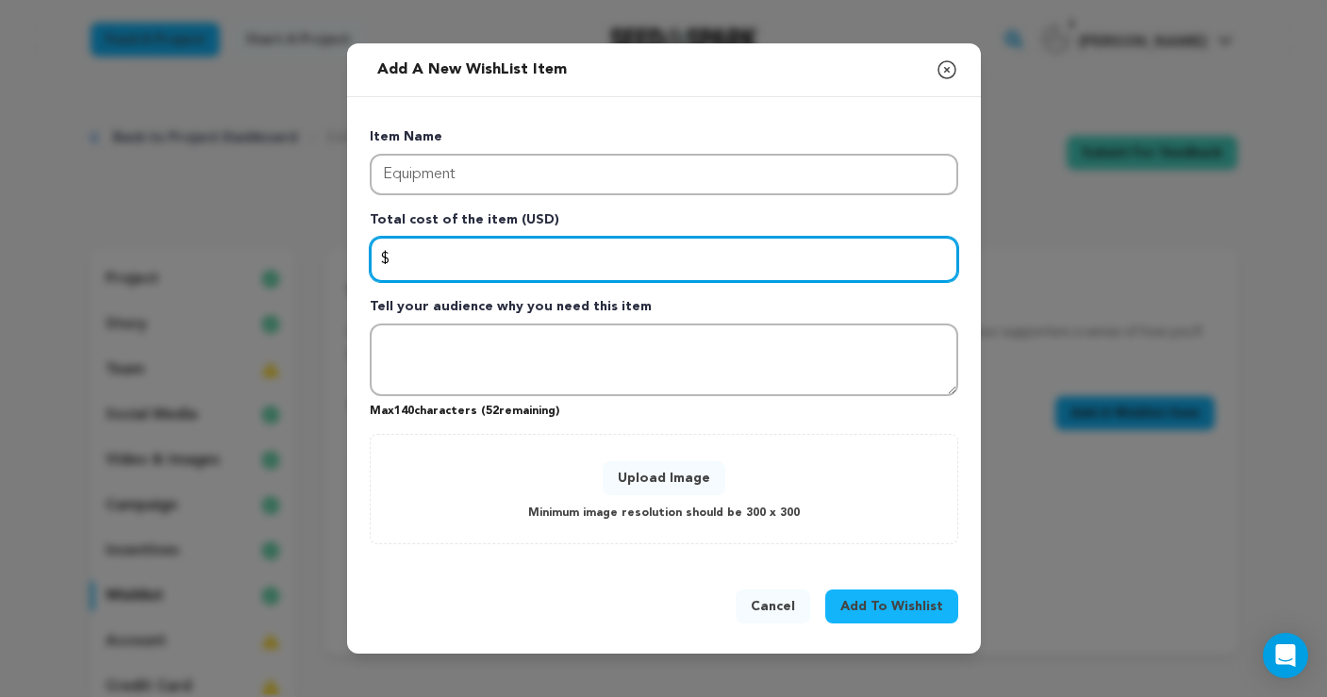
click at [484, 255] on input "Enter total cost of the item" at bounding box center [664, 259] width 589 height 45
type input "4"
type input "4000"
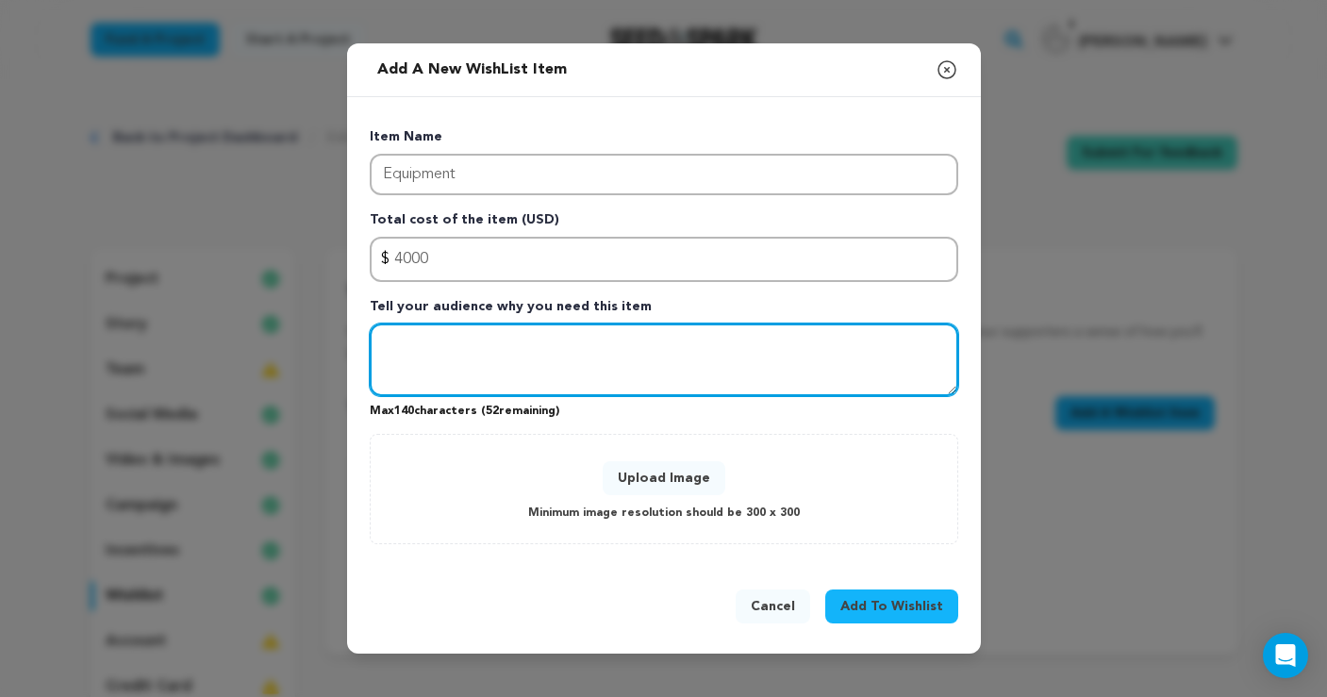
click at [448, 341] on textarea "Tell your audience why you need this item" at bounding box center [664, 361] width 589 height 74
paste textarea "Camera, lenses, lighting, sound, and grip equipment rentals for 2 days to achie…"
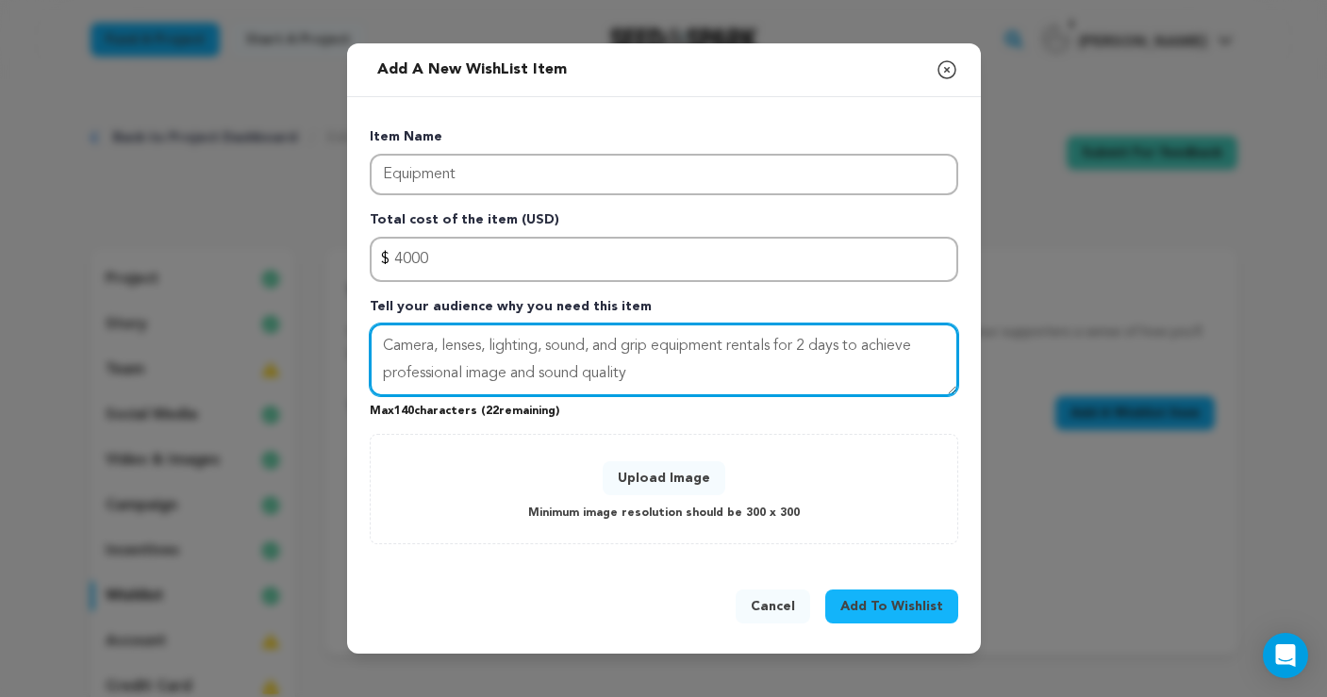
click at [821, 340] on textarea "Camera, lenses, lighting, sound, and grip equipment rentals for 2 days to achie…" at bounding box center [664, 361] width 589 height 74
type textarea "Camera, lenses, lighting, sound, and grip equipment rentals for two days to ach…"
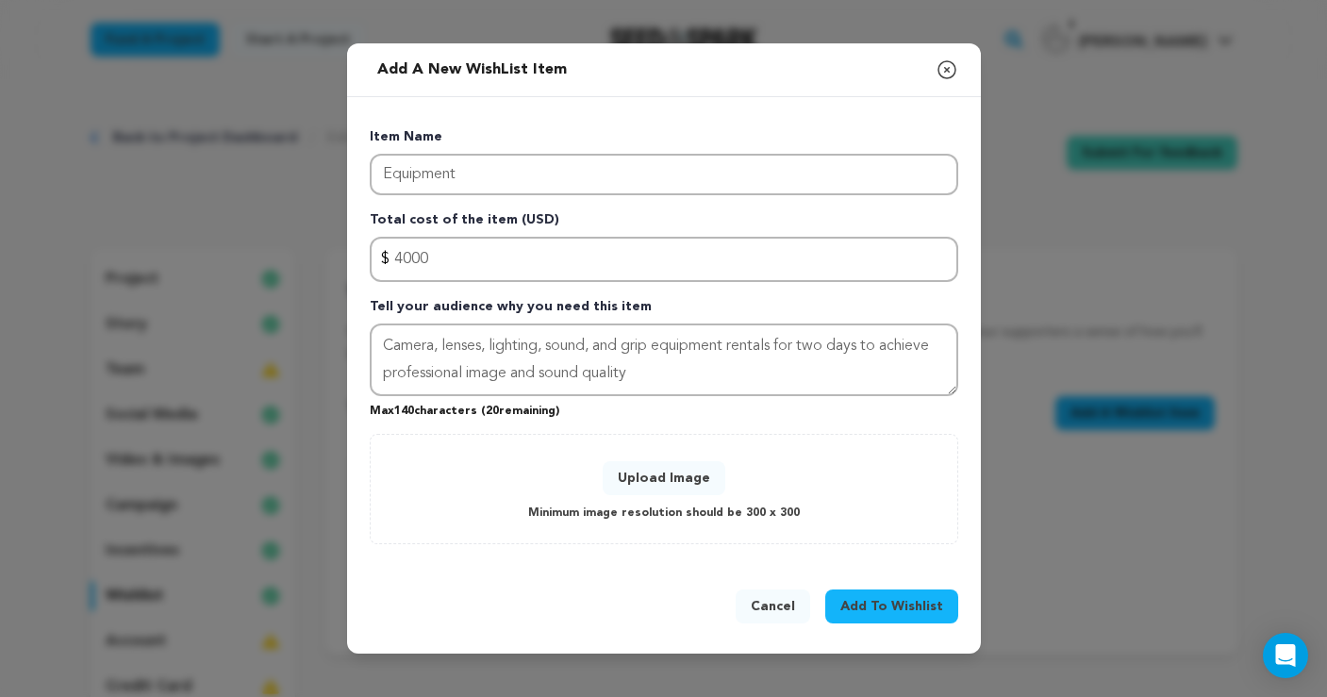
click at [702, 482] on button "Upload Image" at bounding box center [664, 478] width 123 height 34
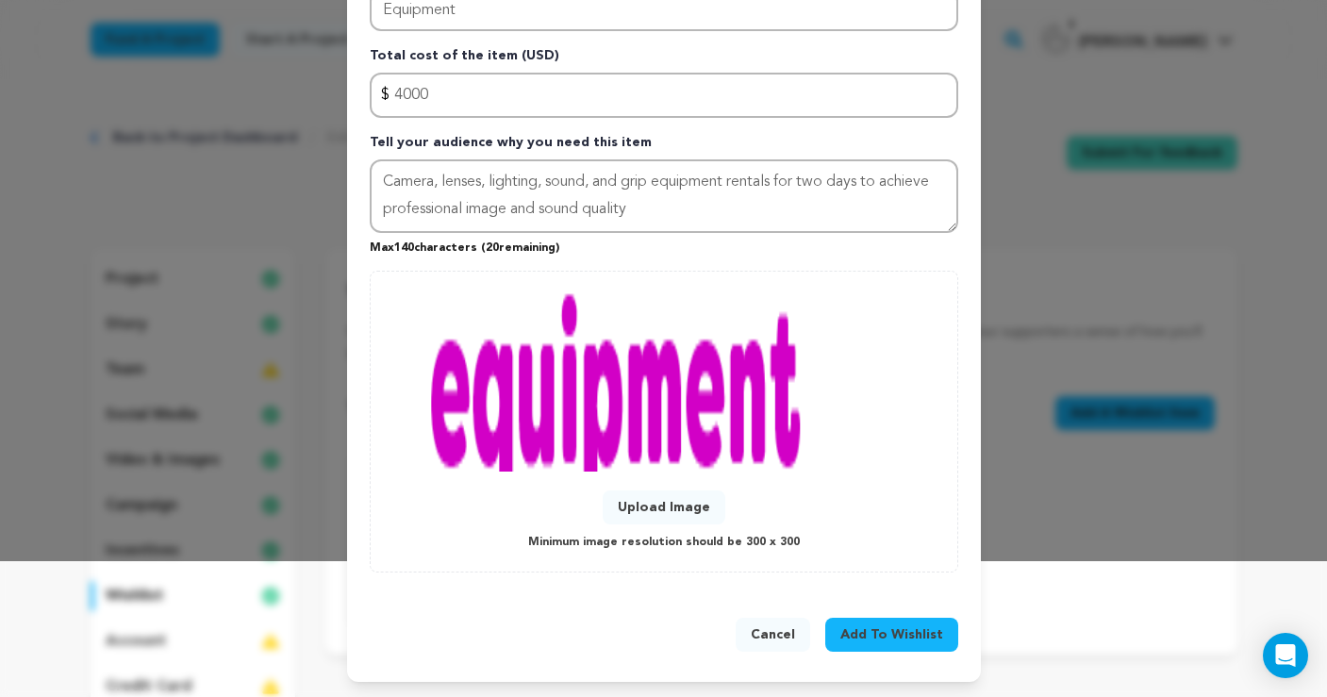
scroll to position [134, 0]
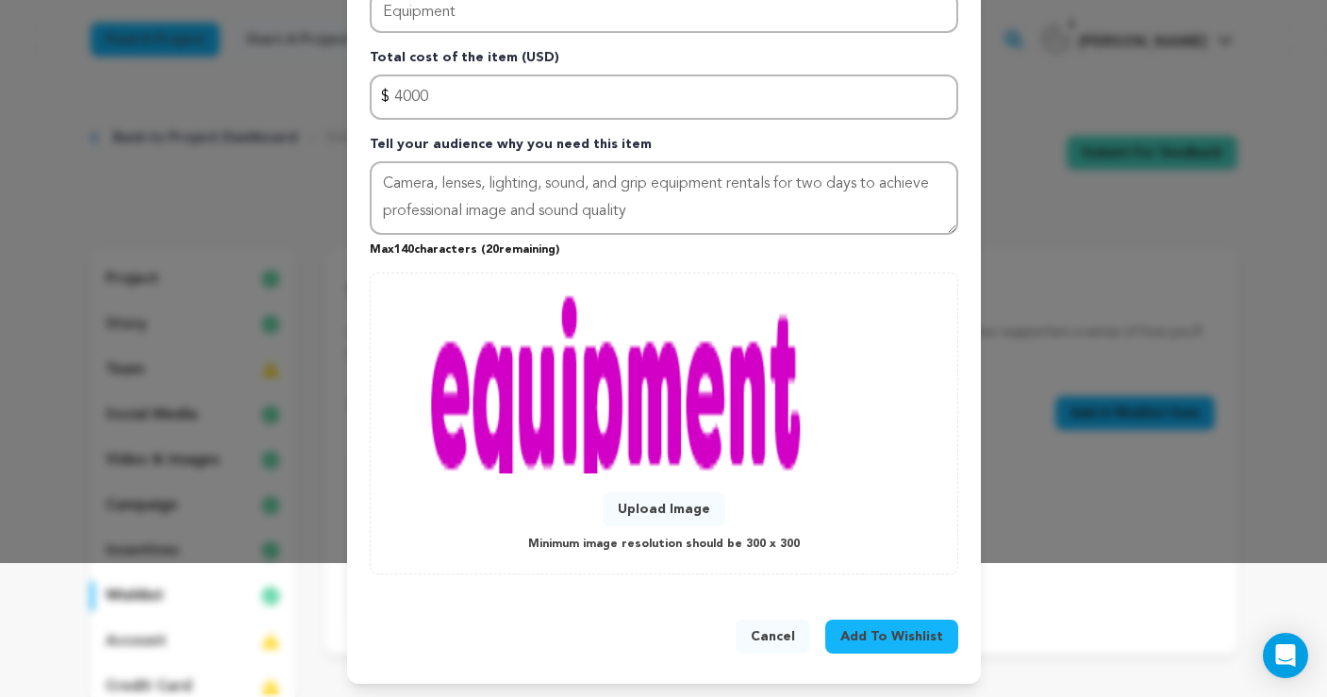
click at [902, 630] on span "Add To Wishlist" at bounding box center [892, 636] width 103 height 19
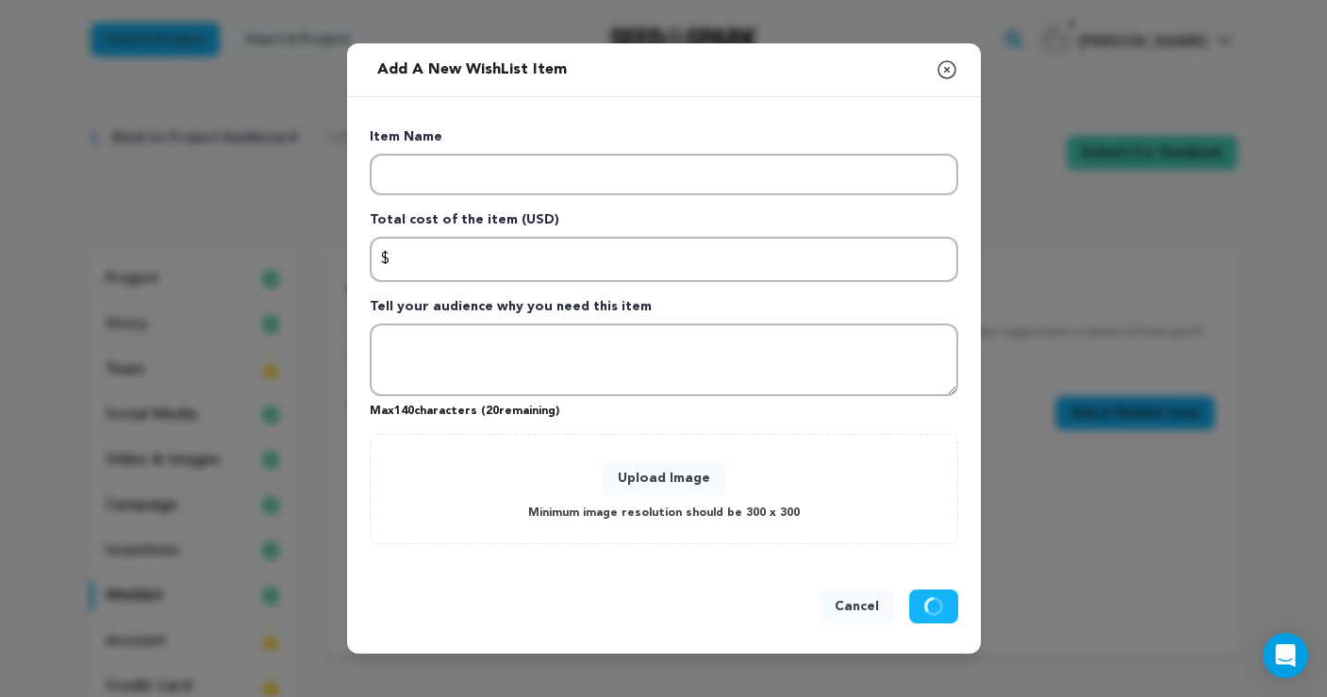
scroll to position [0, 0]
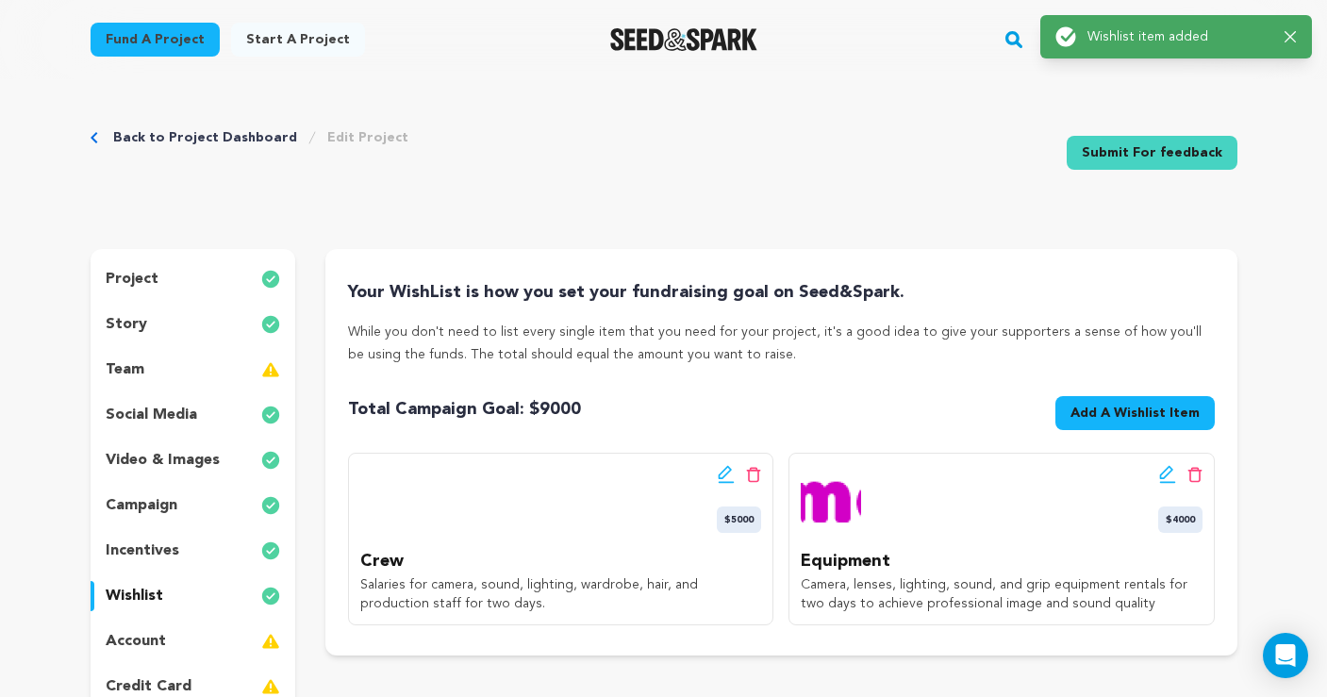
click at [833, 509] on img at bounding box center [831, 495] width 60 height 60
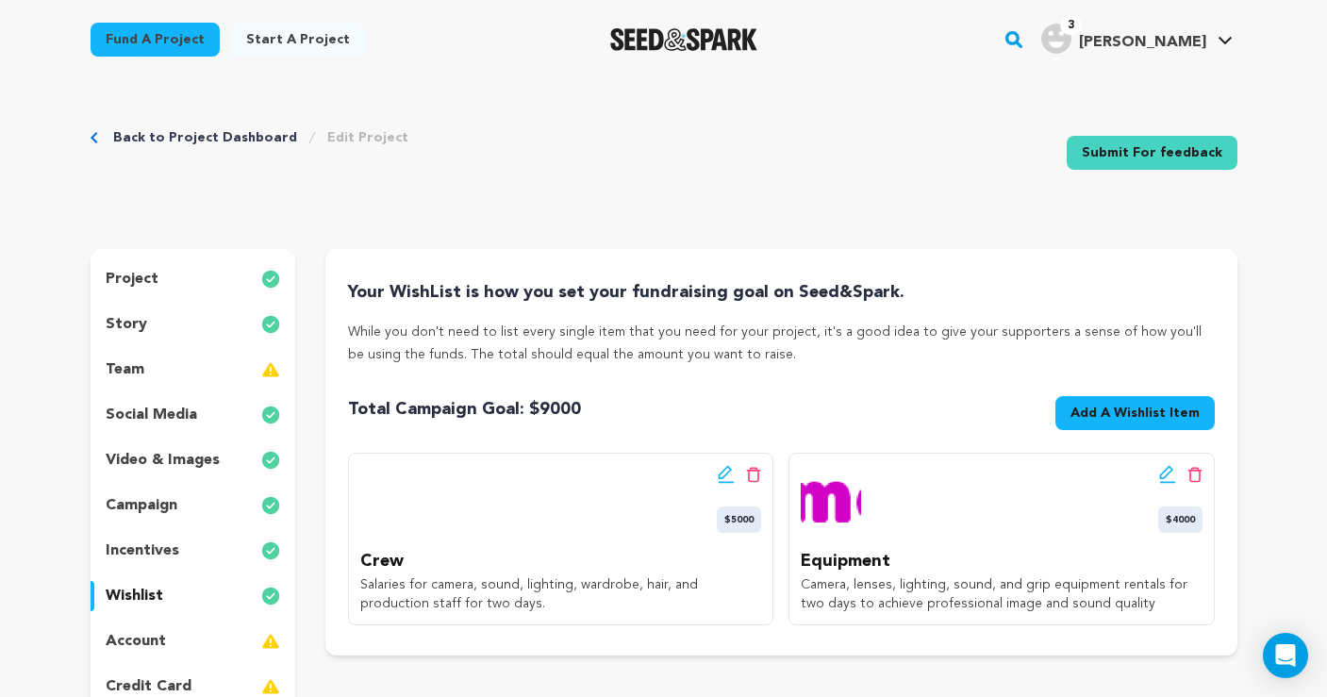
click at [1093, 415] on span "Add A Wishlist Item" at bounding box center [1135, 413] width 129 height 19
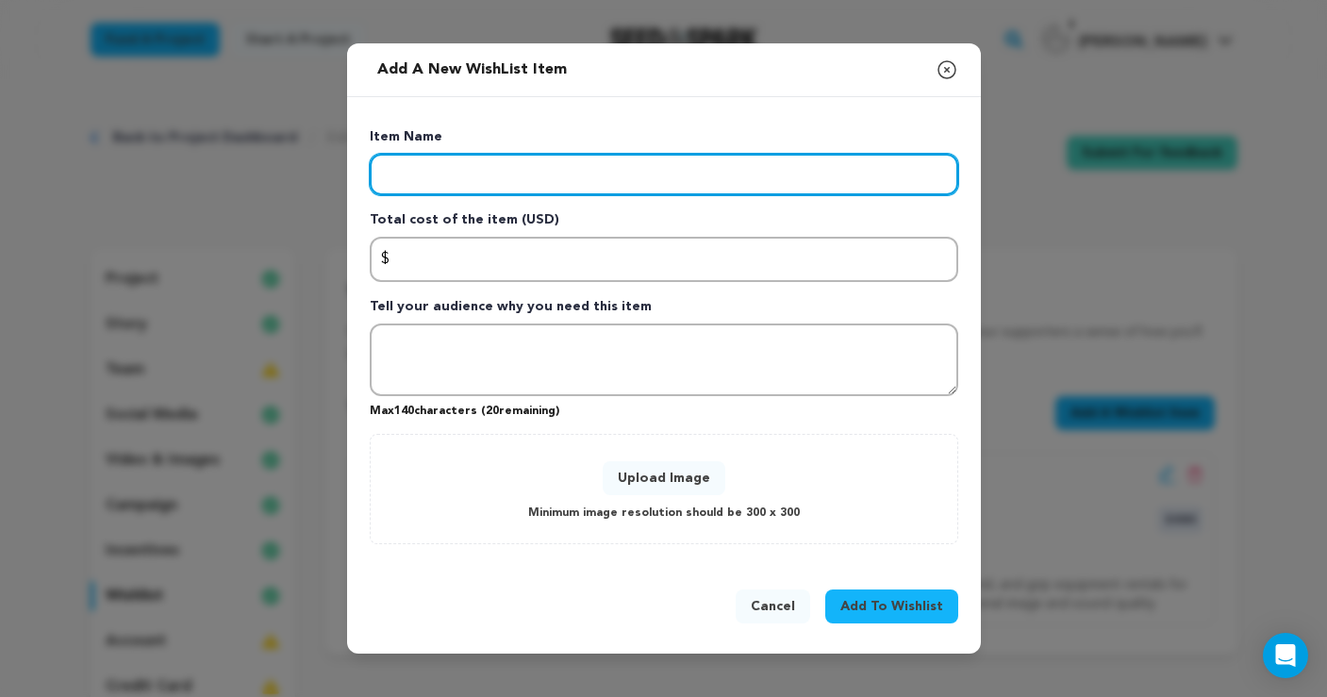
click at [526, 172] on input "Enter item name" at bounding box center [664, 175] width 589 height 42
type input "Locations"
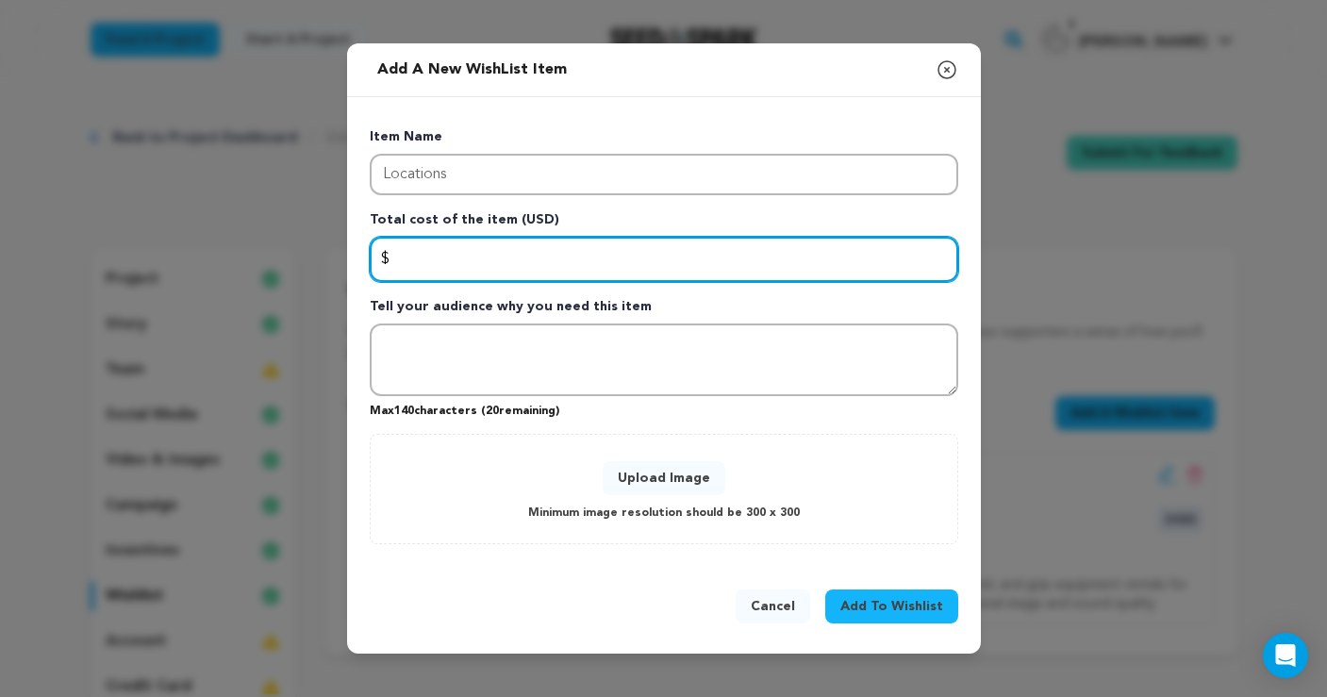
click at [476, 261] on input "Enter total cost of the item" at bounding box center [664, 259] width 589 height 45
type input "2000"
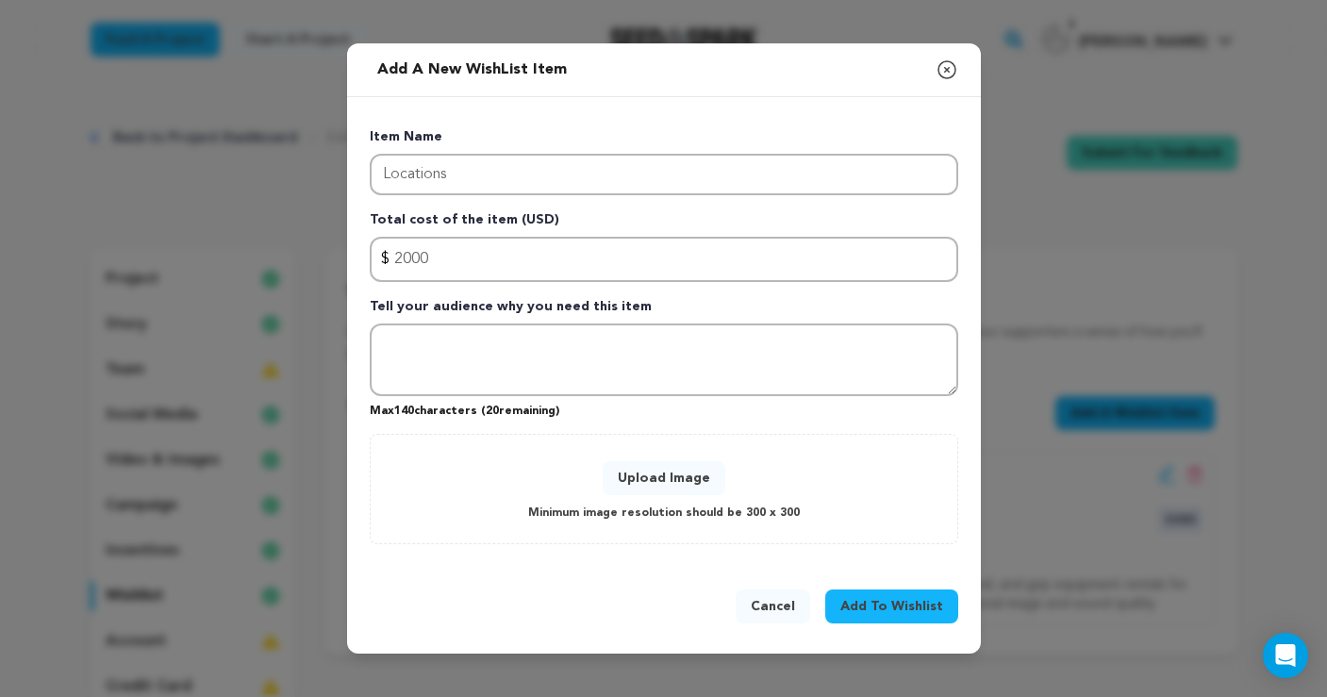
click at [784, 598] on button "Cancel" at bounding box center [773, 607] width 75 height 34
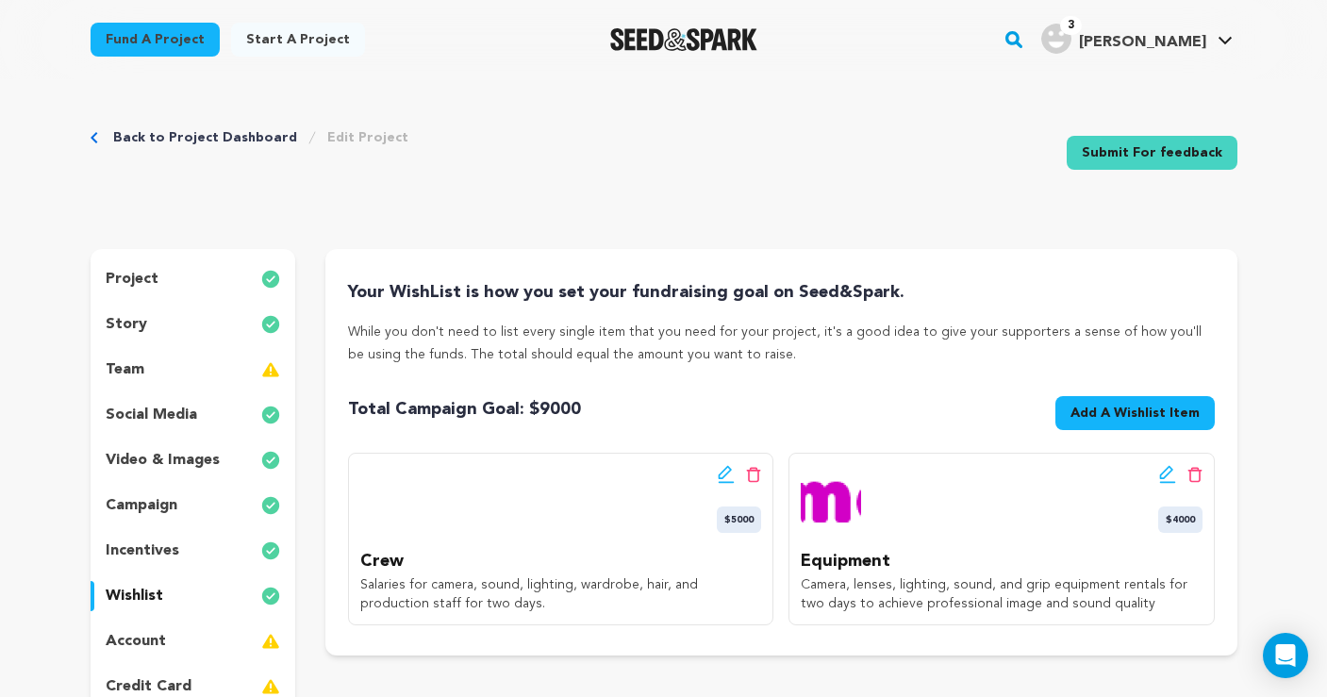
click at [1165, 474] on icon at bounding box center [1168, 474] width 17 height 19
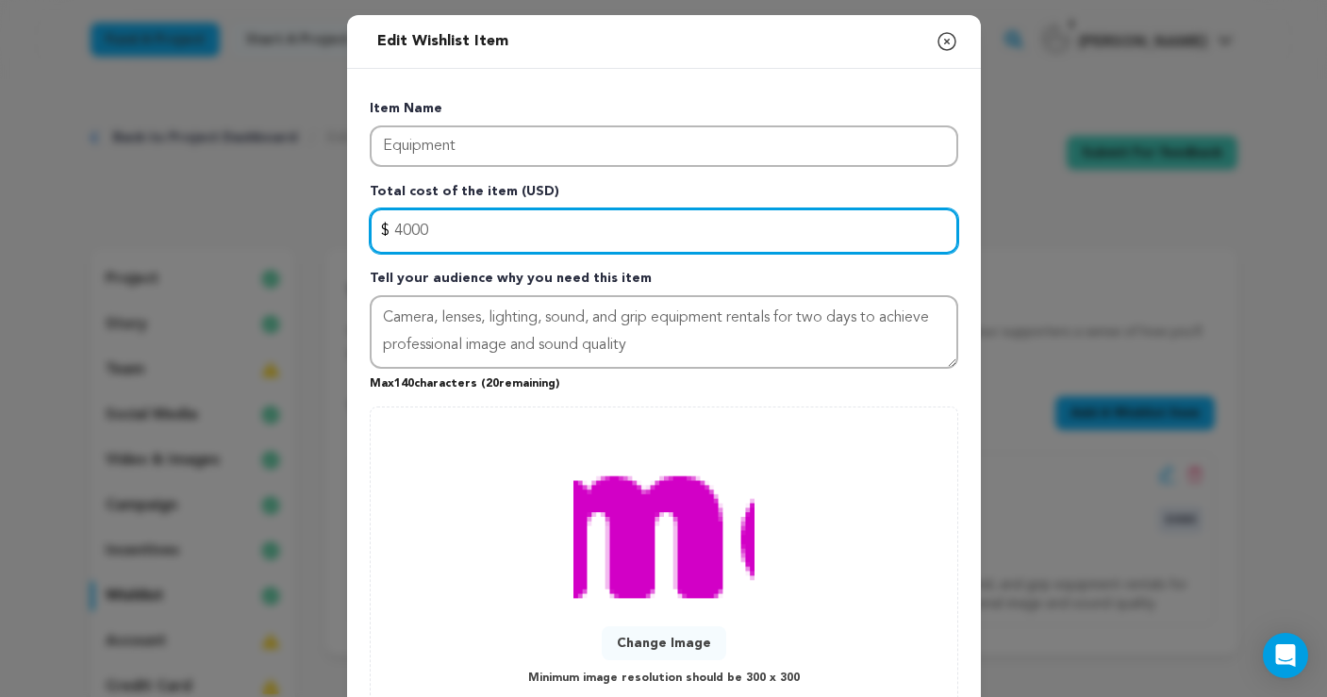
drag, startPoint x: 405, startPoint y: 225, endPoint x: 391, endPoint y: 225, distance: 14.2
click at [391, 225] on input "4000" at bounding box center [664, 231] width 589 height 45
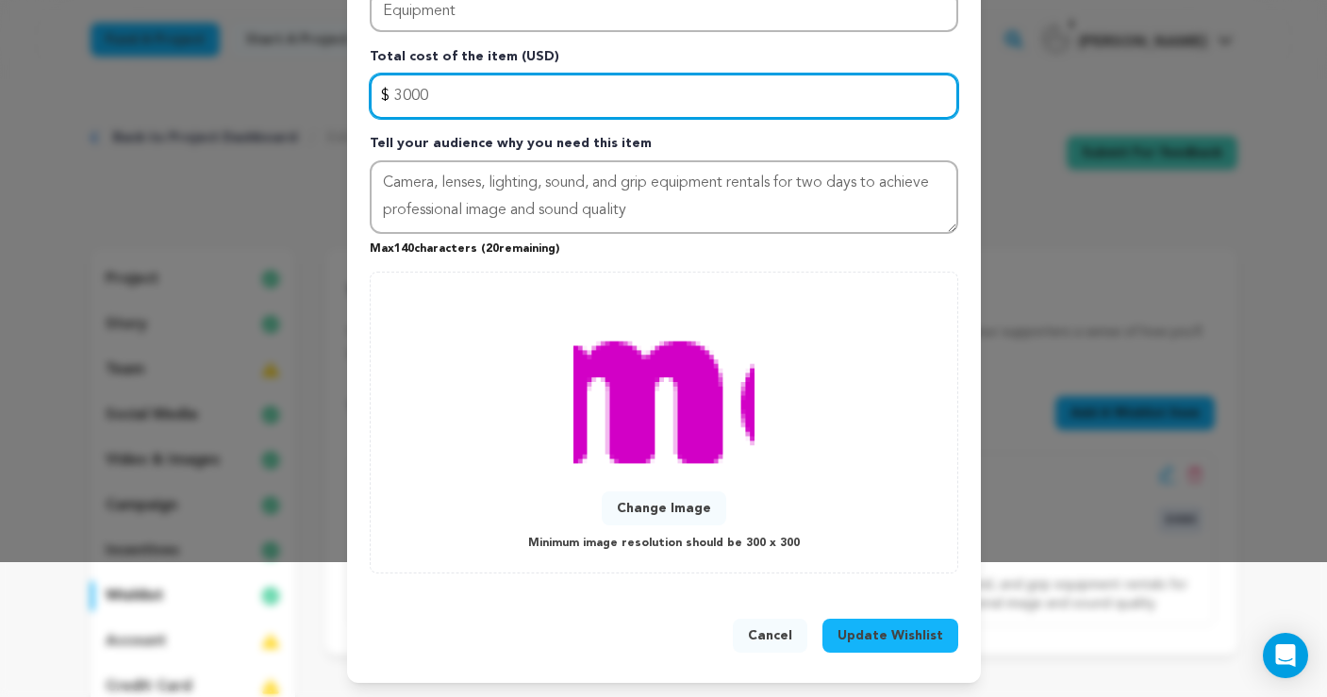
scroll to position [134, 0]
type input "3000"
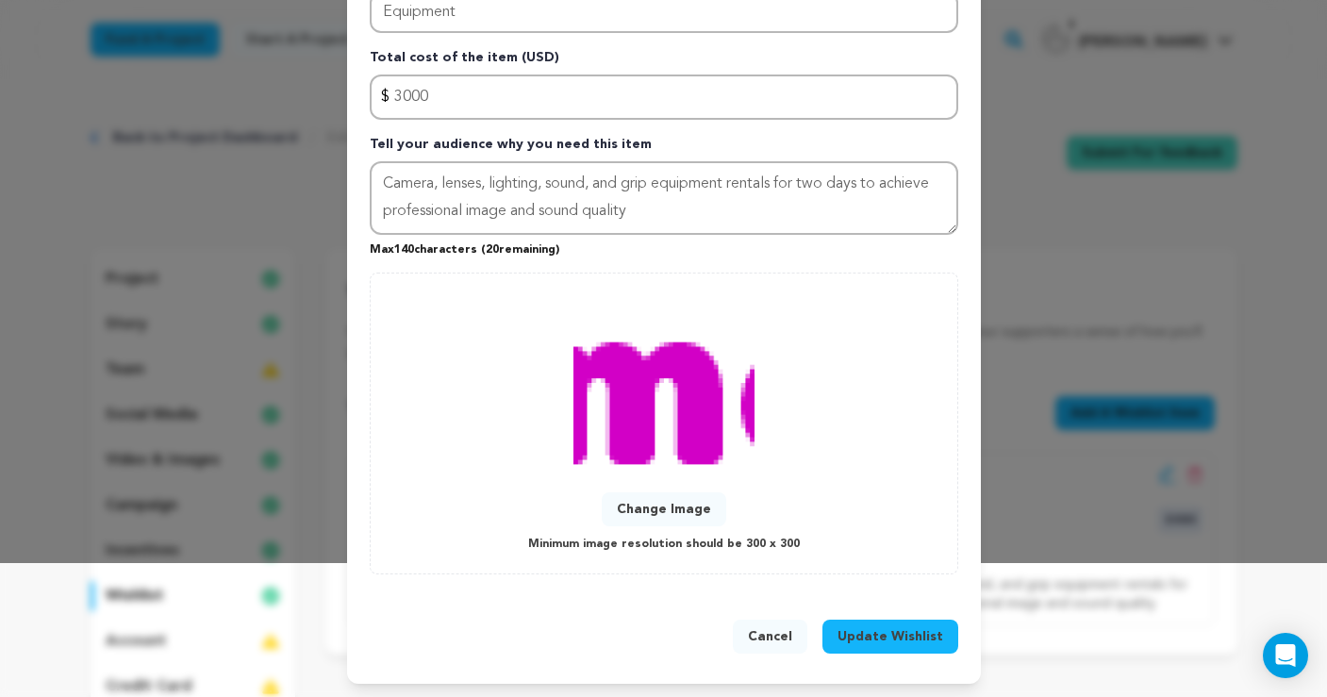
click at [910, 633] on span "Update Wishlist" at bounding box center [891, 636] width 106 height 19
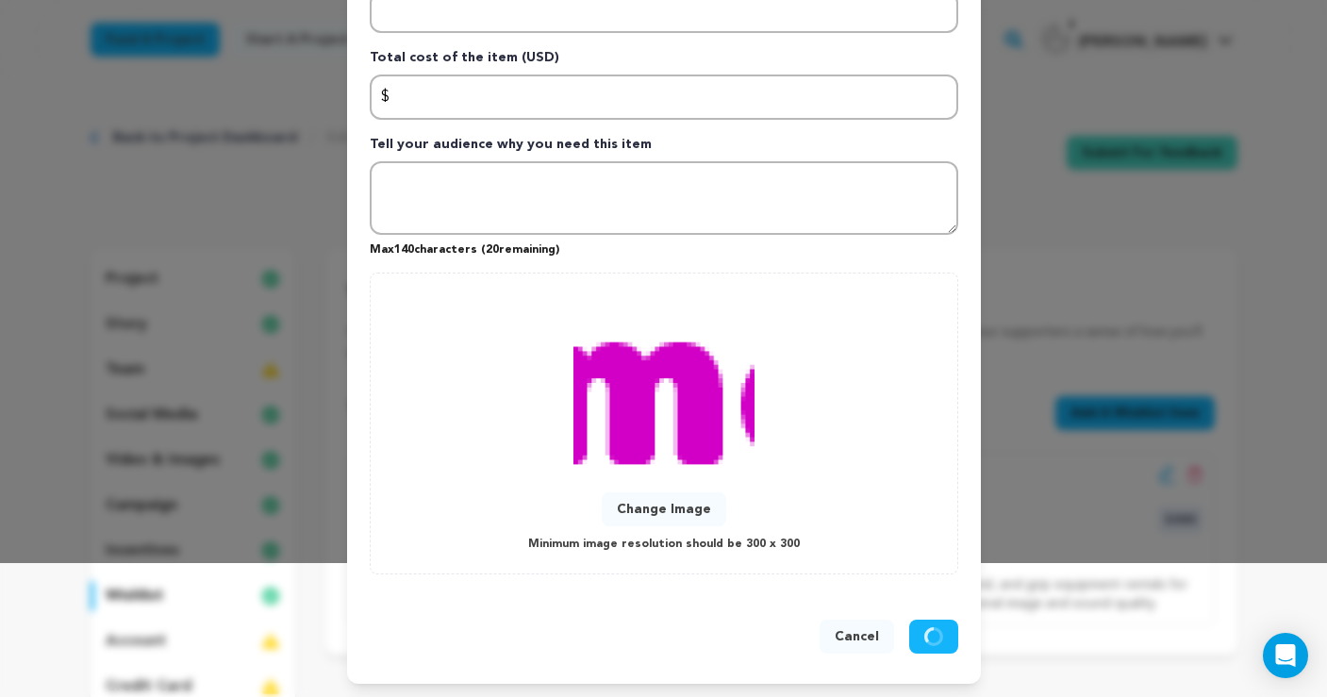
scroll to position [0, 0]
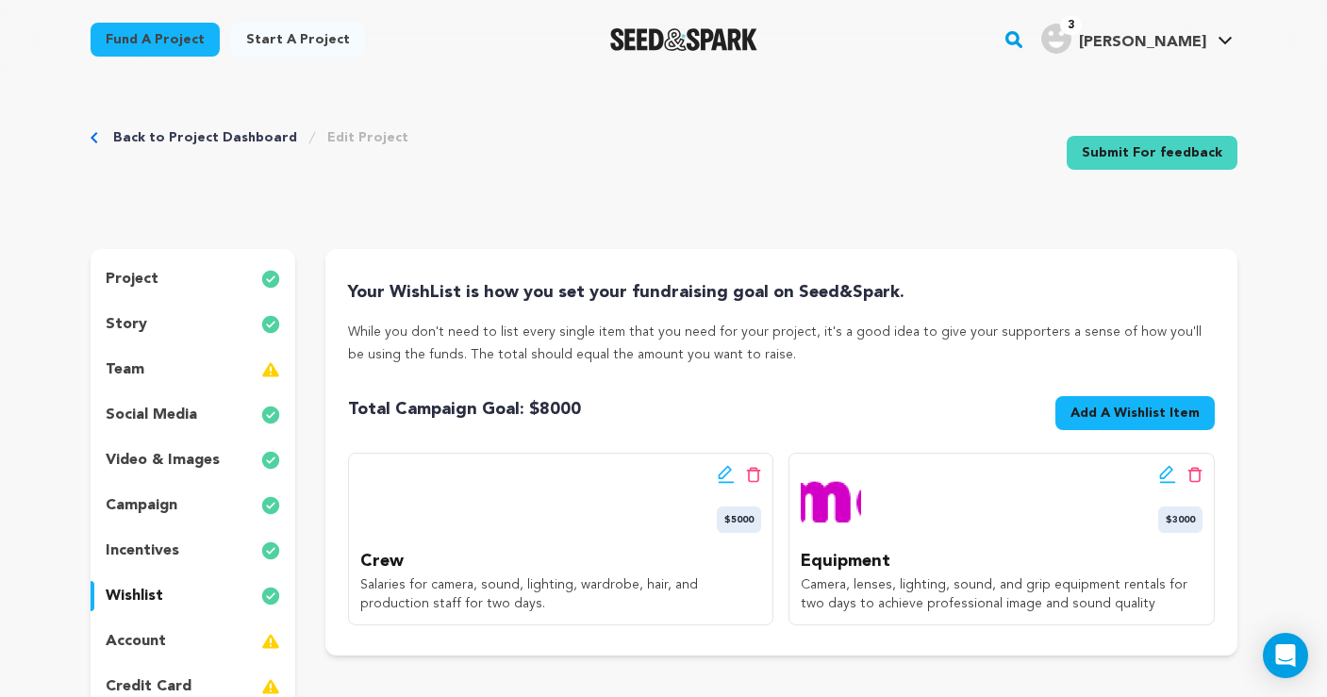
click at [1093, 410] on span "Add A Wishlist Item" at bounding box center [1135, 413] width 129 height 19
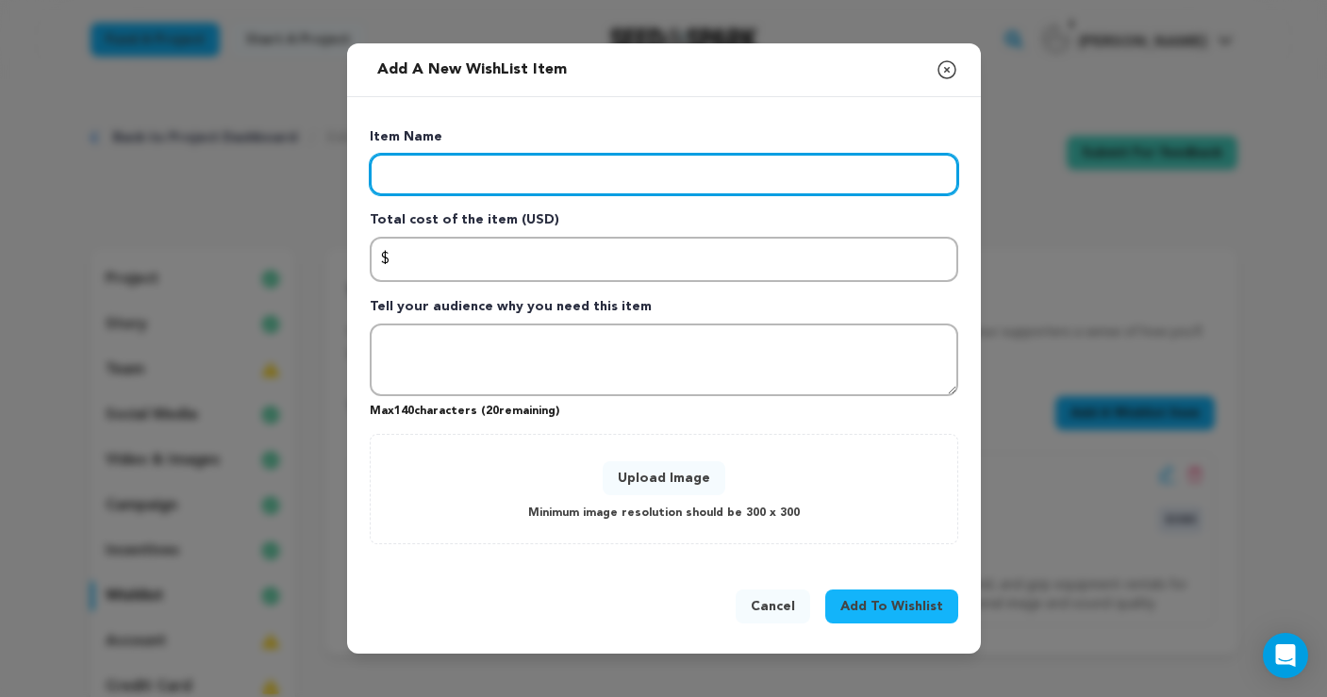
click at [560, 167] on input "Enter item name" at bounding box center [664, 175] width 589 height 42
click at [409, 175] on input "Loccations and insurance" at bounding box center [664, 175] width 589 height 42
click at [452, 175] on input "Locations and insurance" at bounding box center [664, 175] width 589 height 42
click at [610, 175] on input "Locations (and insurance" at bounding box center [664, 175] width 589 height 42
type input "Locations (and insurance)"
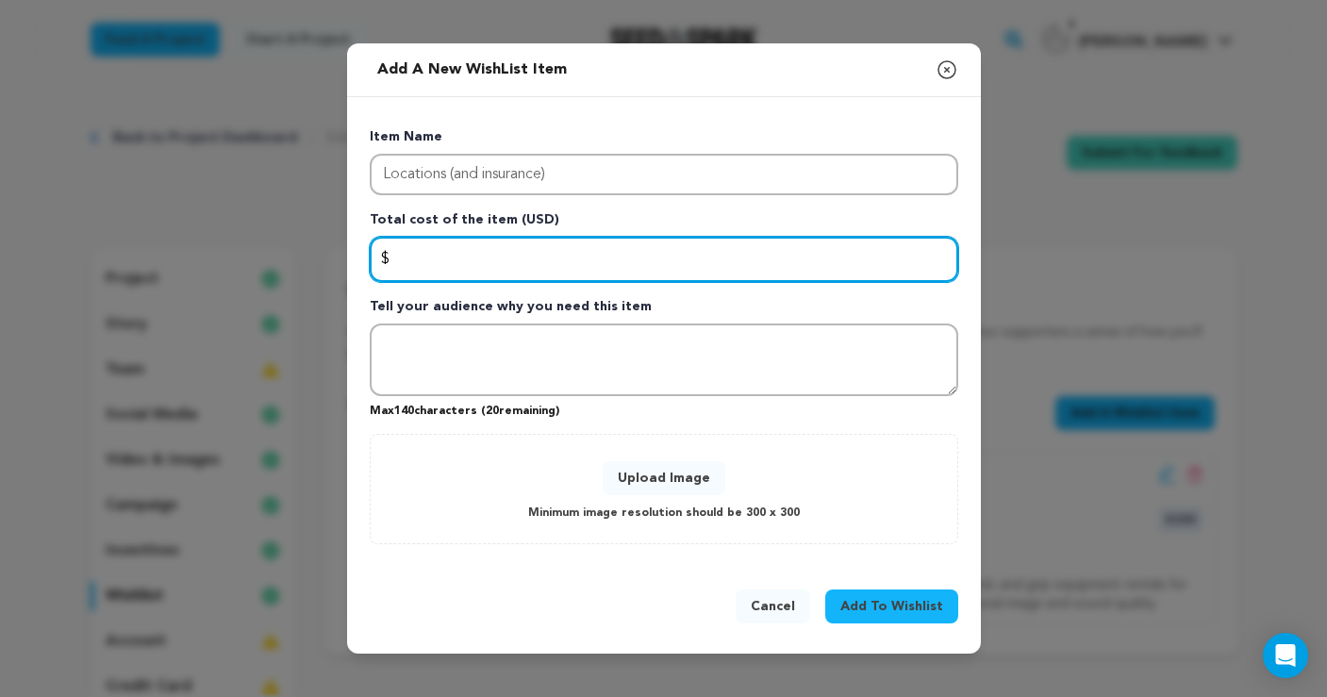
click at [506, 264] on input "Enter total cost of the item" at bounding box center [664, 259] width 589 height 45
type input "3000"
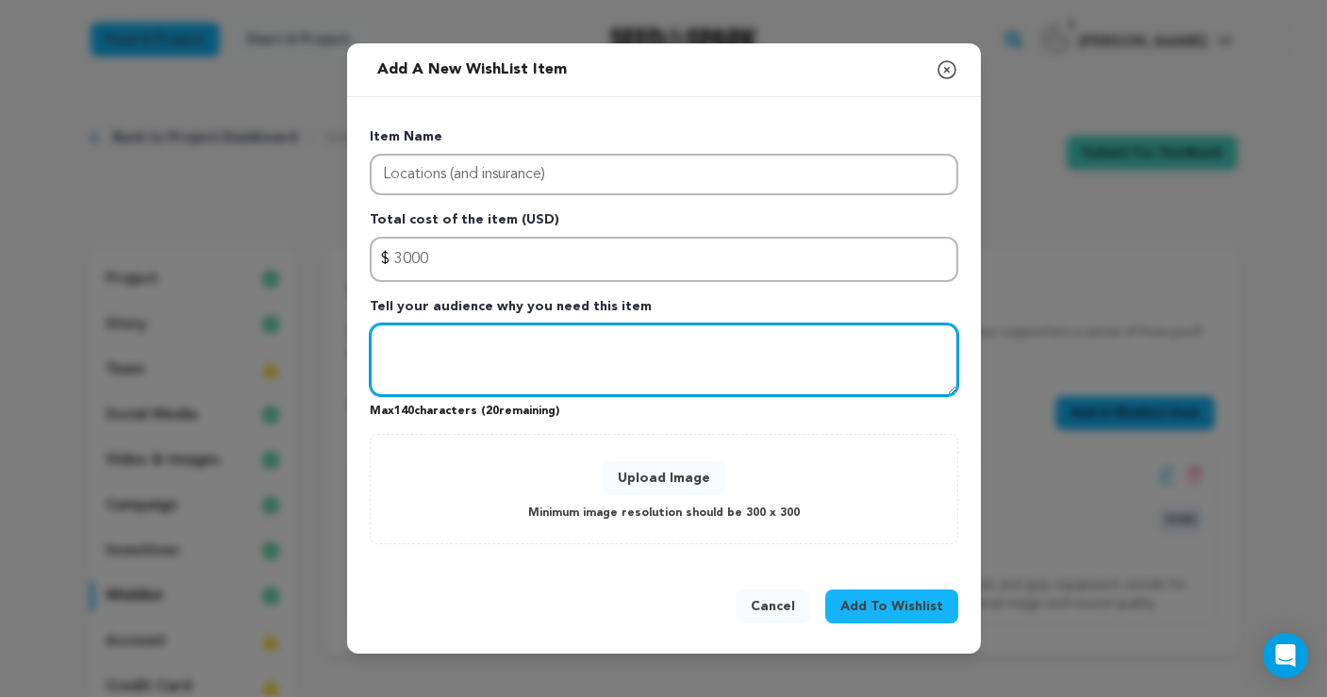
click at [543, 364] on textarea "Tell your audience why you need this item" at bounding box center [664, 361] width 589 height 74
paste textarea "Fees for LA Botanical Garden, staged medical exam rooms, and other interiors ne…"
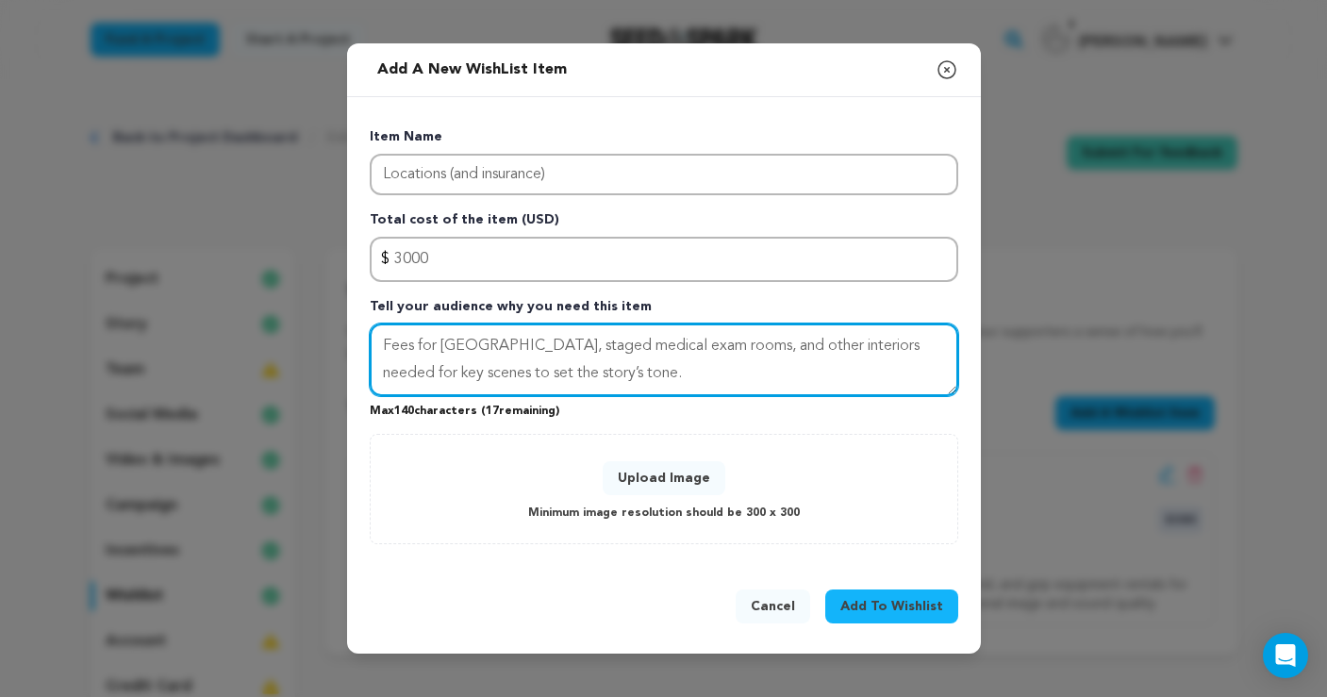
type textarea "Fees for LA Botanical Garden, staged medical exam rooms, and other interiors ne…"
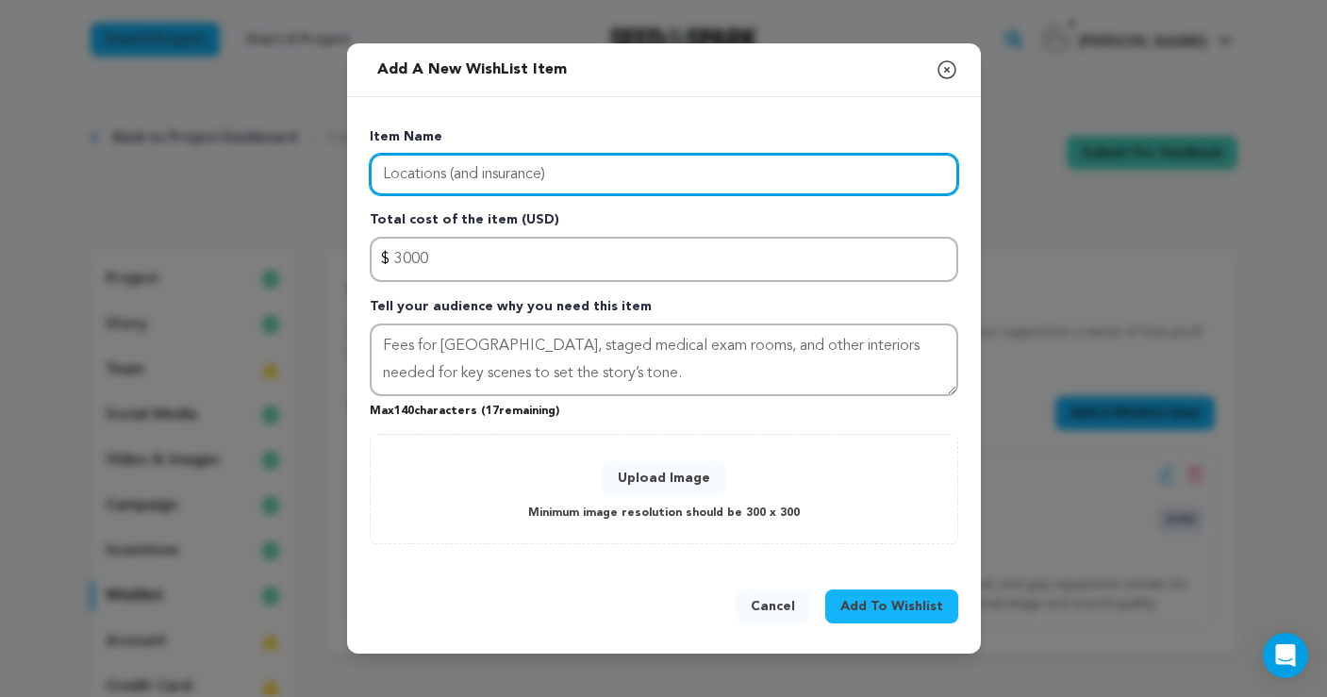
drag, startPoint x: 445, startPoint y: 172, endPoint x: 583, endPoint y: 178, distance: 137.9
click at [583, 178] on input "Locations (and insurance)" at bounding box center [664, 175] width 589 height 42
type input "Locations"
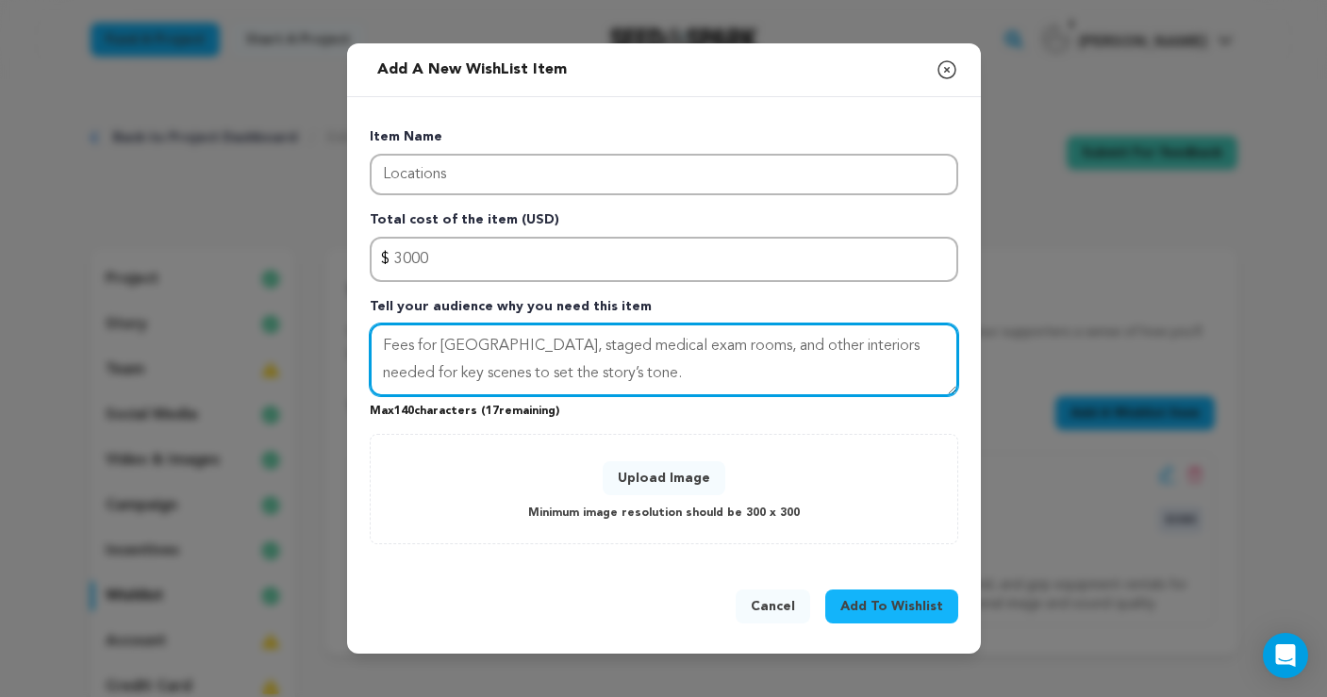
click at [682, 371] on textarea "Fees for LA Botanical Garden, staged medical exam rooms, and other interiors ne…" at bounding box center [664, 361] width 589 height 74
click at [916, 348] on textarea "Fees for LA Botanical Garden, staged medical exam rooms, and other interiors ne…" at bounding box center [664, 361] width 589 height 74
drag, startPoint x: 817, startPoint y: 345, endPoint x: 803, endPoint y: 345, distance: 14.2
click at [803, 345] on textarea "Fees for LA Botanical Garden, staged medical exam rooms, and other interiors, a…" at bounding box center [664, 361] width 589 height 74
click at [799, 354] on textarea "Fees for LA Botanical Garden, staged medical exam rooms, and other interiors, a…" at bounding box center [664, 361] width 589 height 74
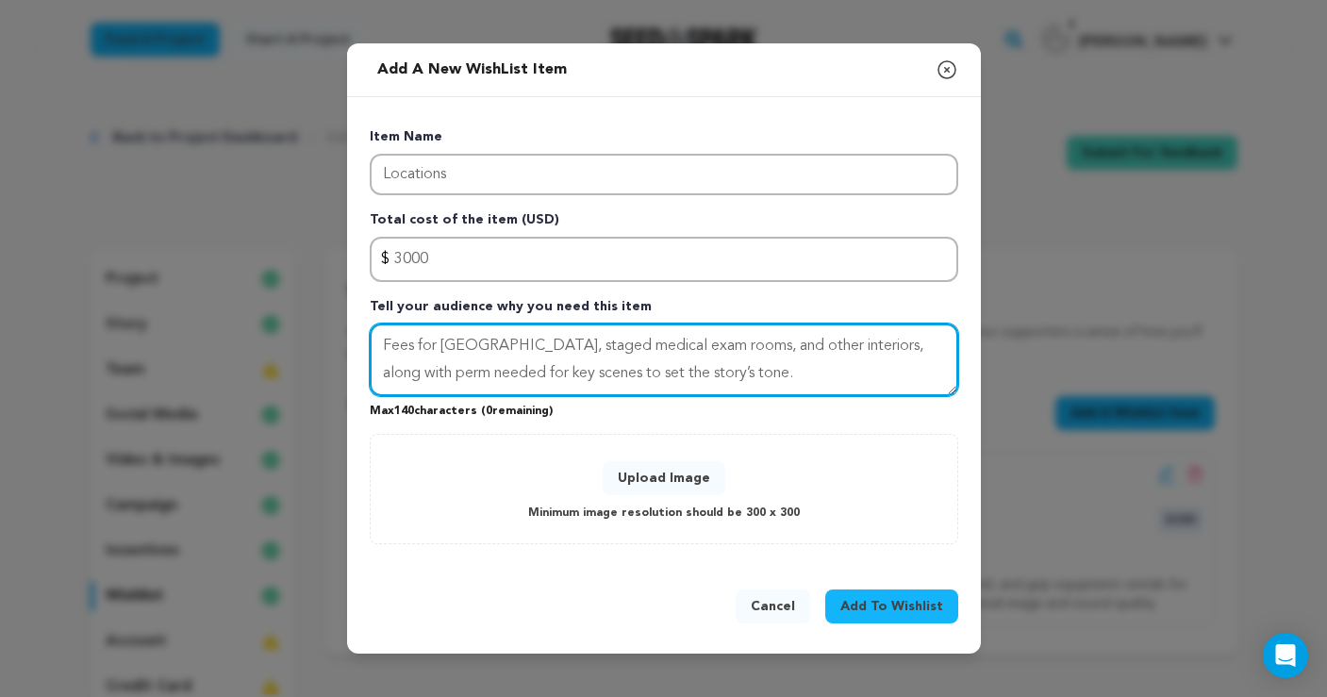
drag, startPoint x: 789, startPoint y: 347, endPoint x: 495, endPoint y: 372, distance: 294.4
click at [495, 372] on textarea "Fees for LA Botanical Garden, staged medical exam rooms, and other interiors, a…" at bounding box center [664, 361] width 589 height 74
click at [584, 350] on textarea "Fees for LA Botanical Garden, staged medical exam rooms needed for key scenes t…" at bounding box center [664, 361] width 589 height 74
drag, startPoint x: 576, startPoint y: 372, endPoint x: 427, endPoint y: 367, distance: 149.1
click at [427, 367] on textarea "Fees for LA Botanical Garden and staged medical exam rooms needed for key scene…" at bounding box center [664, 361] width 589 height 74
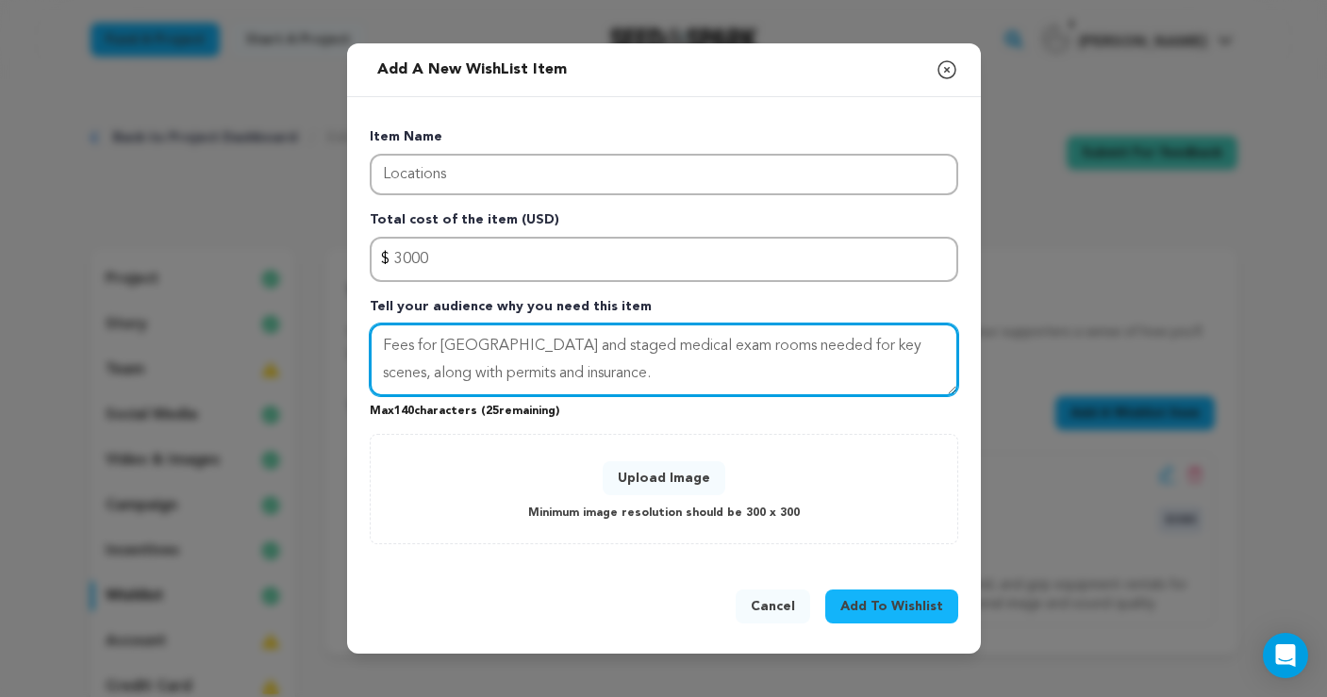
drag, startPoint x: 614, startPoint y: 345, endPoint x: 578, endPoint y: 343, distance: 35.9
click at [578, 343] on textarea "Fees for LA Botanical Garden and staged medical exam rooms needed for key scene…" at bounding box center [664, 361] width 589 height 74
drag, startPoint x: 777, startPoint y: 344, endPoint x: 777, endPoint y: 371, distance: 26.4
click at [777, 345] on textarea "Fees for LA Botanical Garden, staged medical exam rooms needed for key scenes, …" at bounding box center [664, 361] width 589 height 74
click at [815, 365] on textarea "Fees for LA Botanical Garden, staged medical exam rooms, and other interiors ne…" at bounding box center [664, 361] width 589 height 74
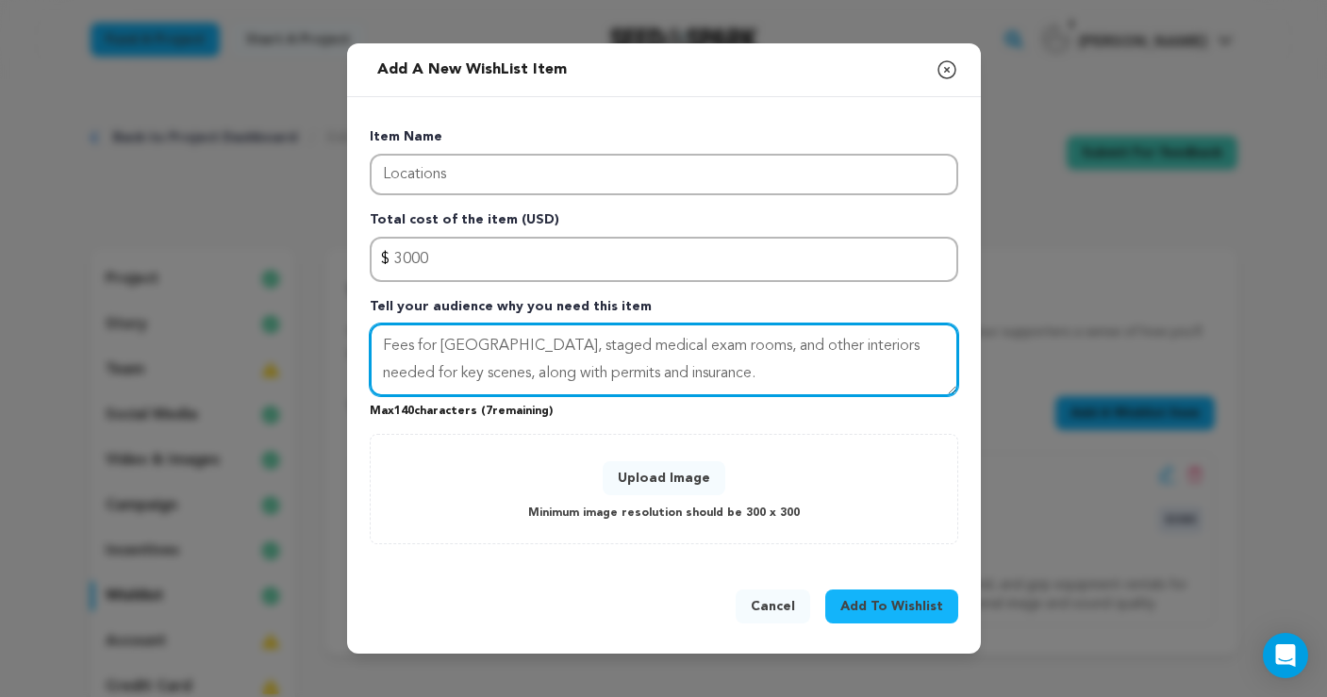
type textarea "Fees for LA Botanical Garden, staged medical exam rooms, and other interiors ne…"
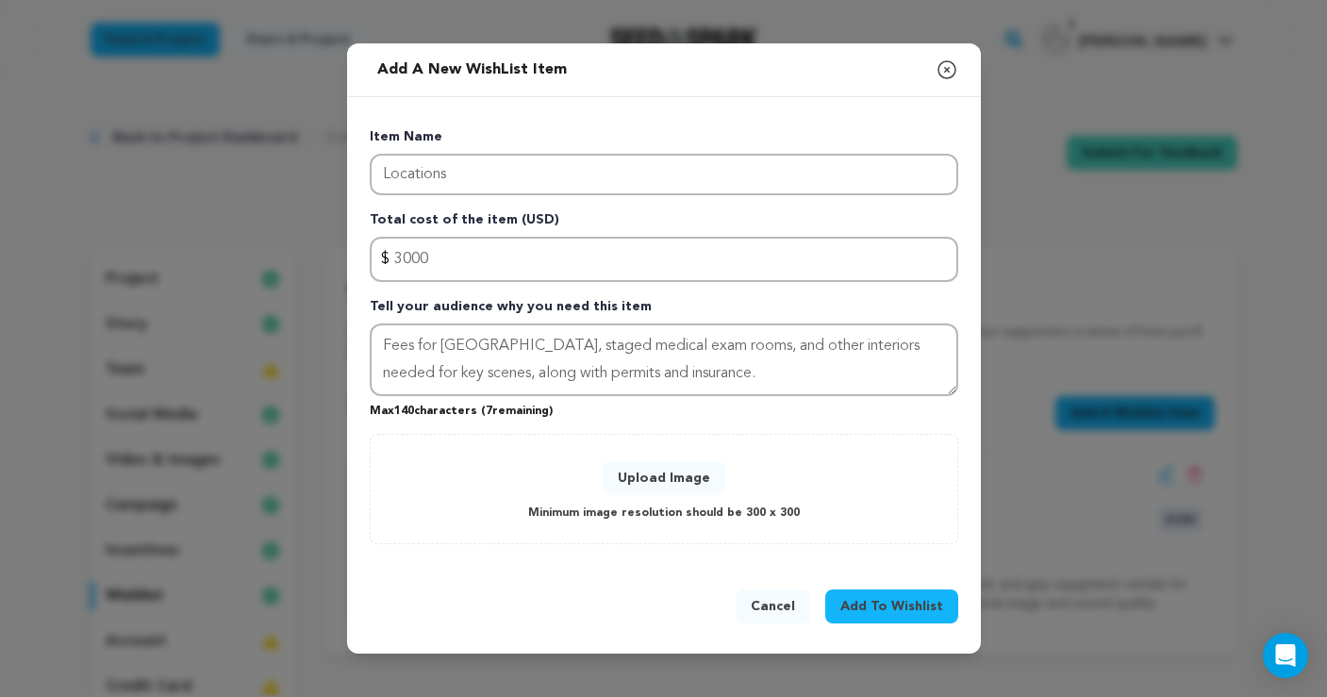
click at [691, 483] on button "Upload Image" at bounding box center [664, 478] width 123 height 34
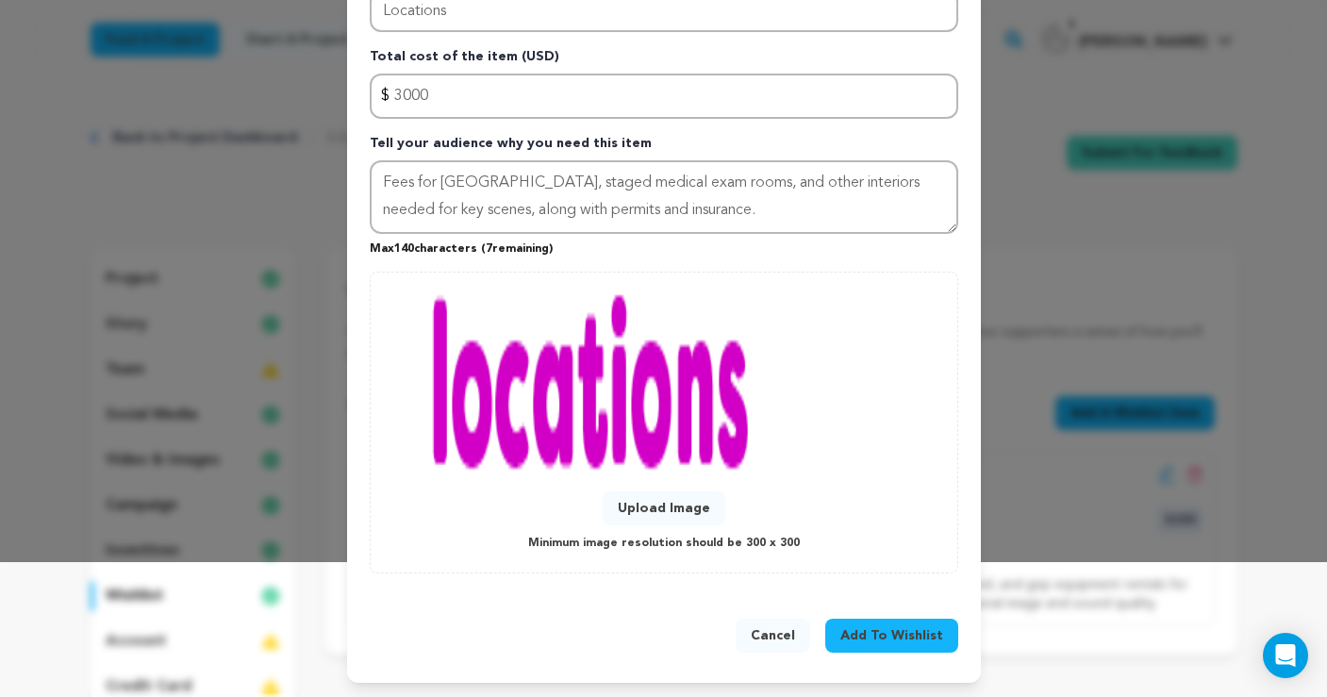
scroll to position [134, 0]
click at [894, 633] on span "Add To Wishlist" at bounding box center [892, 636] width 103 height 19
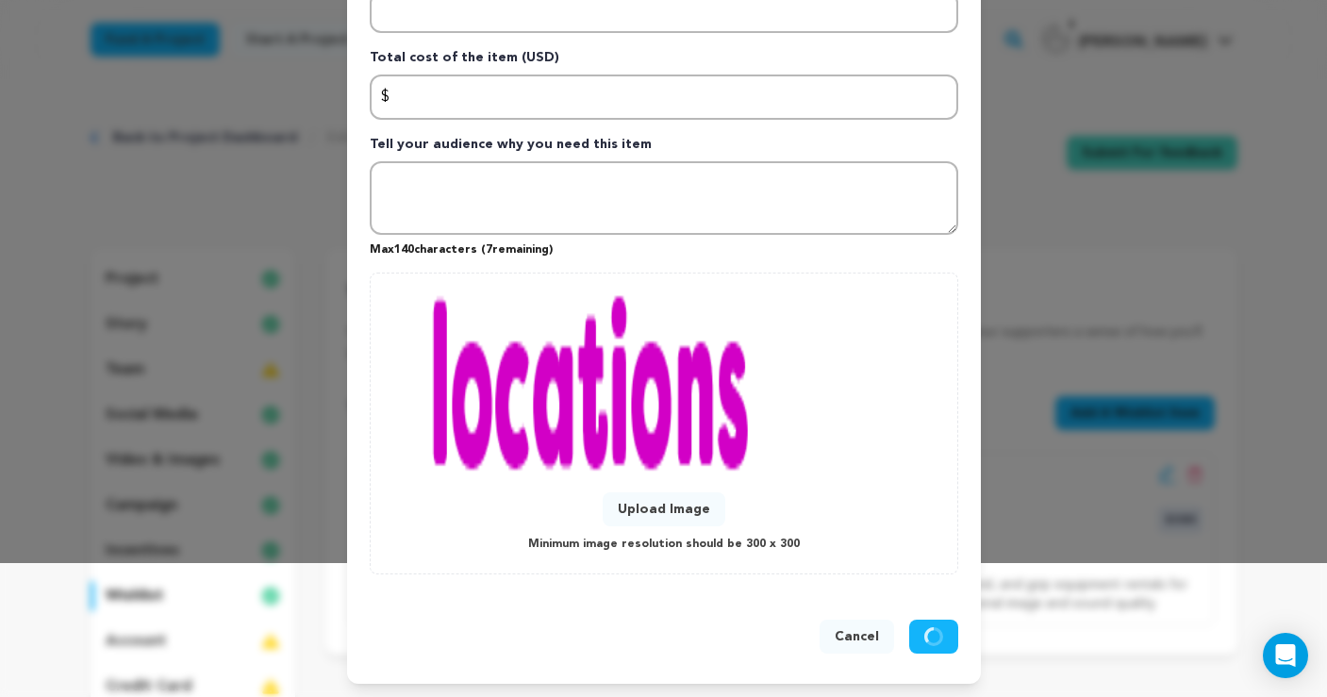
scroll to position [0, 0]
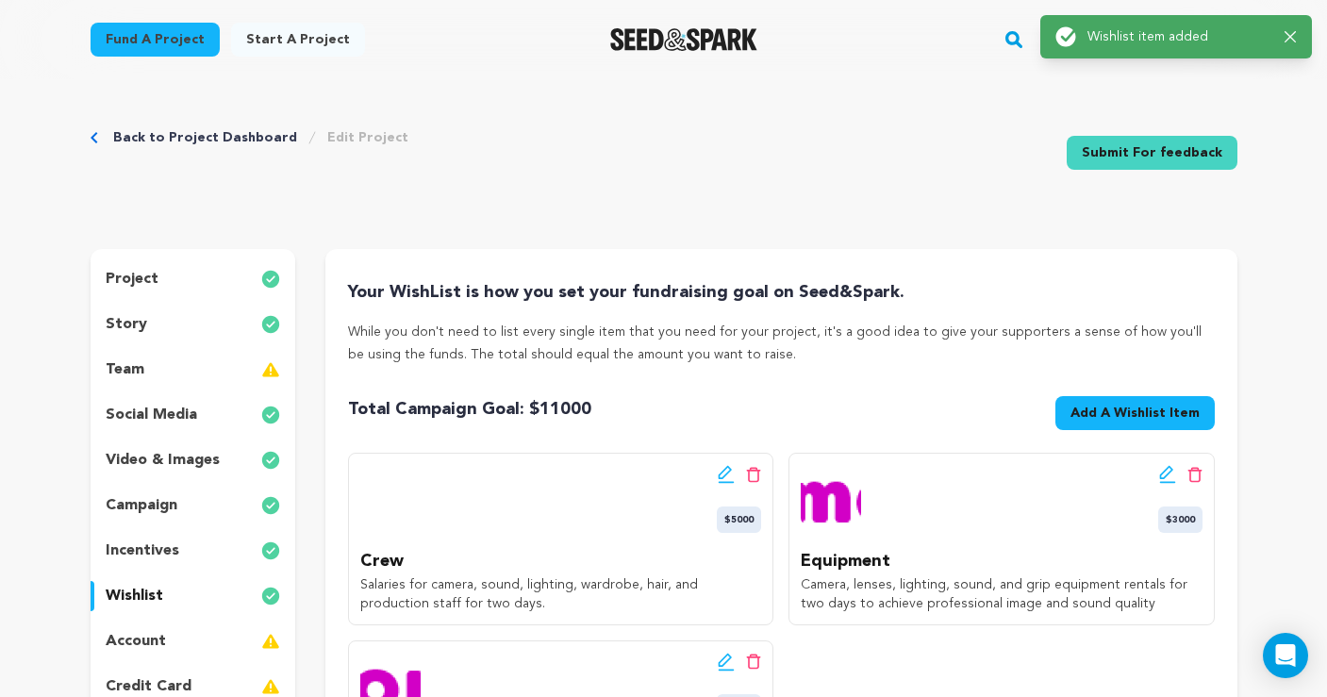
click at [1106, 406] on span "Add A Wishlist Item" at bounding box center [1135, 413] width 129 height 19
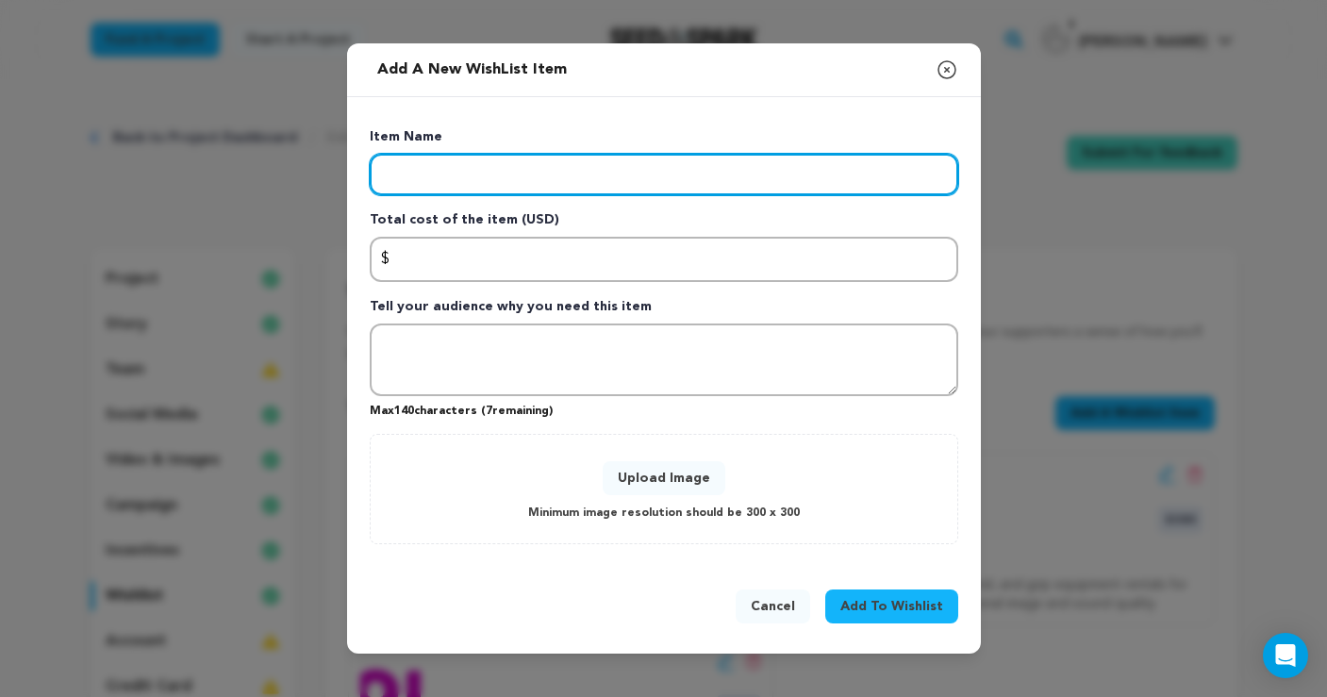
click at [662, 183] on input "Enter item name" at bounding box center [664, 175] width 589 height 42
type input "Craft Services"
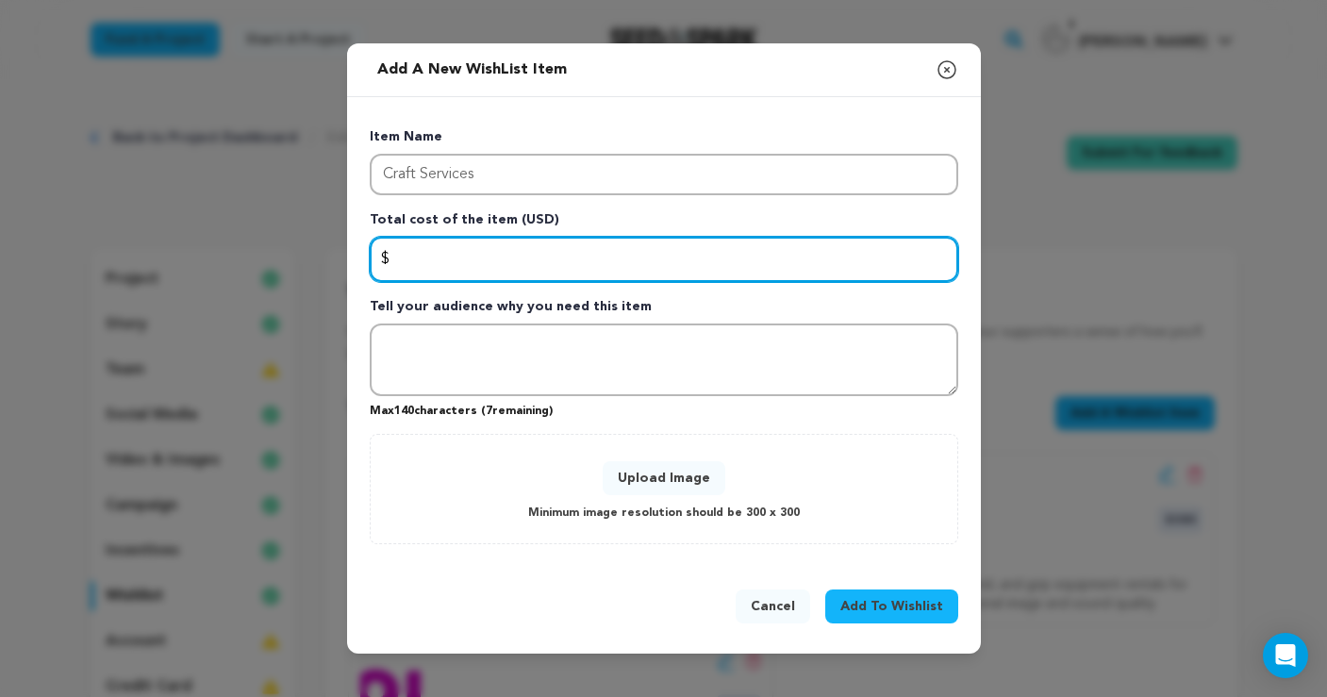
click at [647, 268] on input "Enter total cost of the item" at bounding box center [664, 259] width 589 height 45
type input "1000"
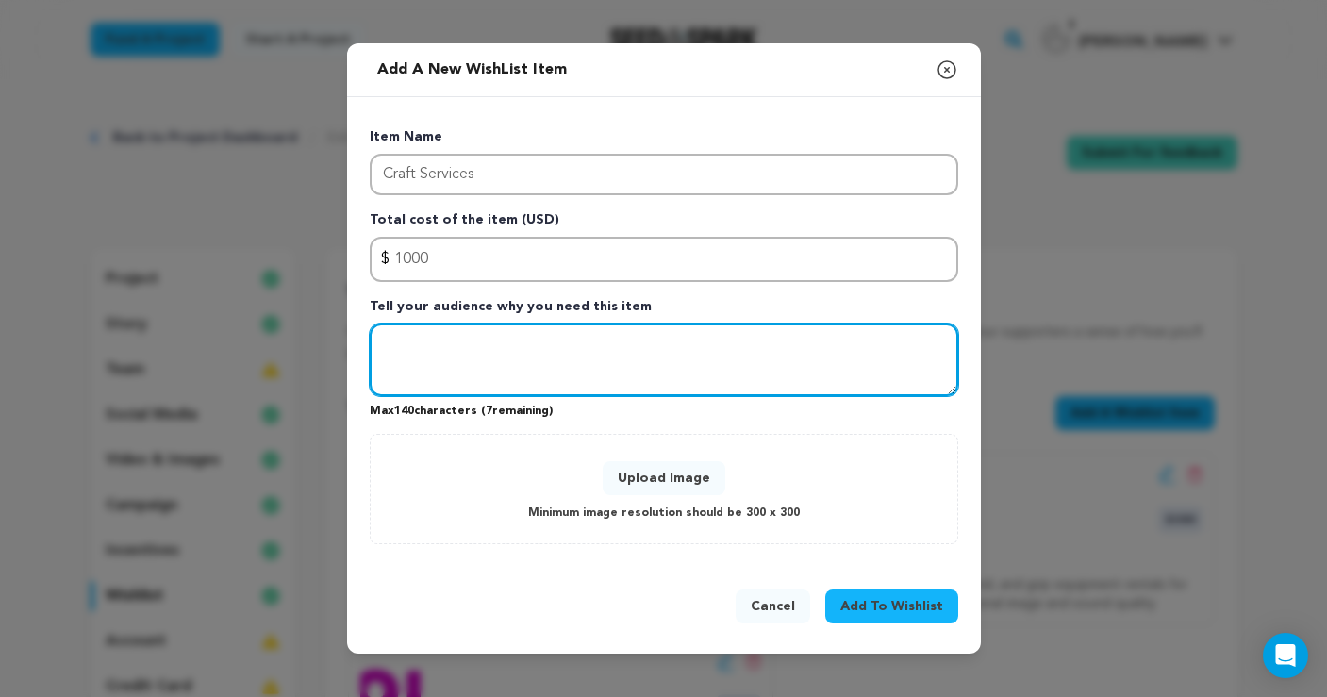
click at [527, 346] on textarea "Tell your audience why you need this item" at bounding box center [664, 361] width 589 height 74
paste textarea "Meals, snacks, and beverages for cast and crew over 2 days to keep everyone fue…"
drag, startPoint x: 748, startPoint y: 343, endPoint x: 749, endPoint y: 369, distance: 25.5
click at [748, 344] on textarea "Meals, snacks, and beverages for cast and crew over 2 days to keep everyone fue…" at bounding box center [664, 361] width 589 height 74
click at [521, 375] on textarea "Meals, snacks, and beverages for cast and crew over the two day shoot to keep e…" at bounding box center [664, 361] width 589 height 74
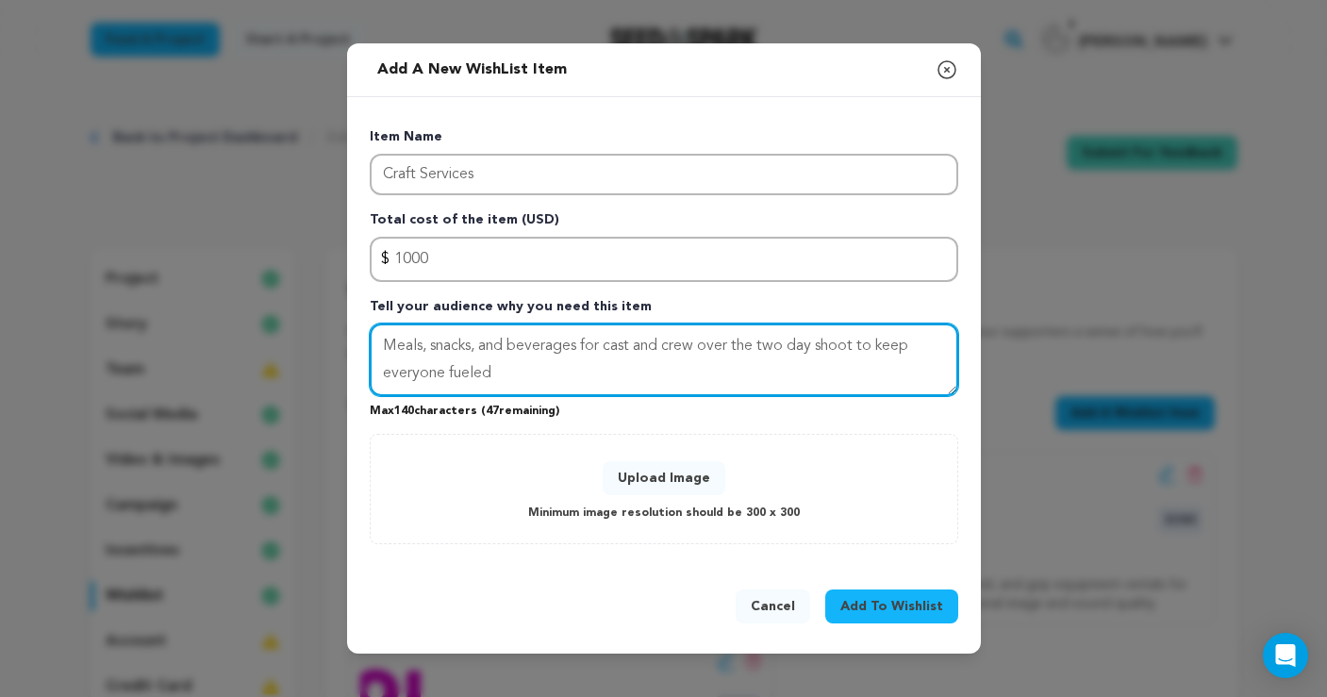
type textarea "Meals, snacks, and beverages for cast and crew over the two day shoot to keep e…"
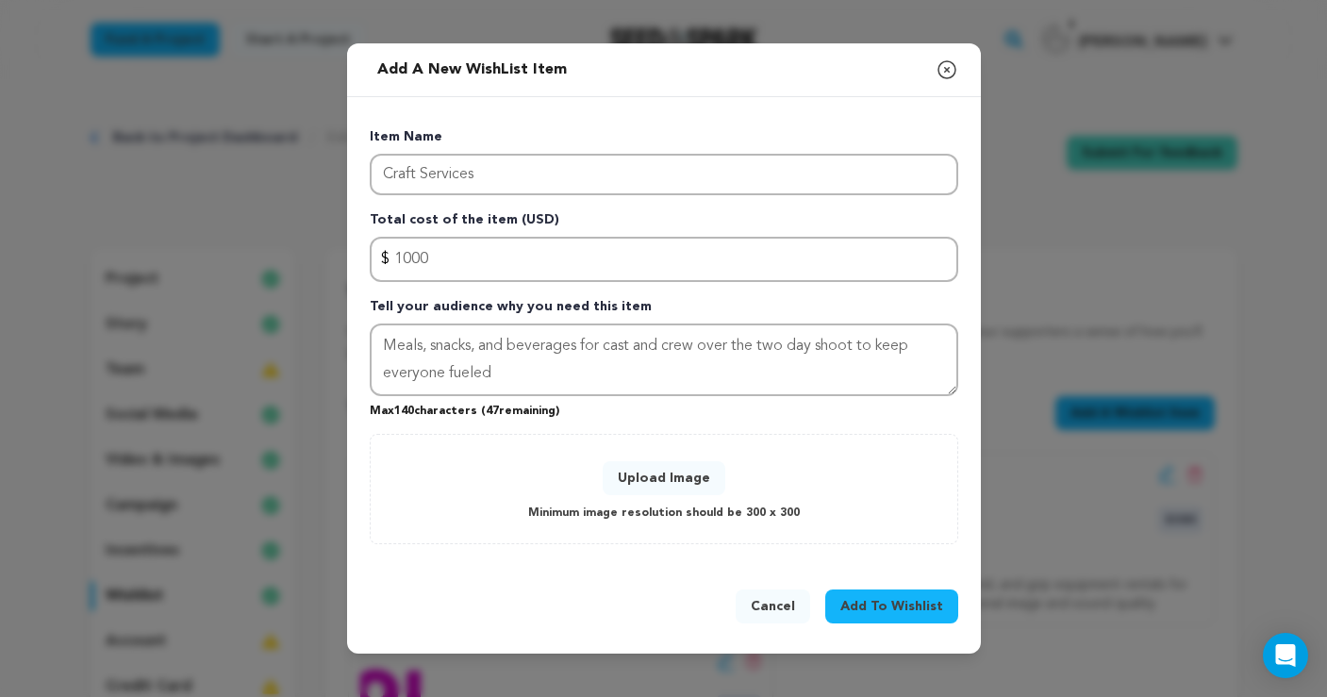
click at [676, 474] on button "Upload Image" at bounding box center [664, 478] width 123 height 34
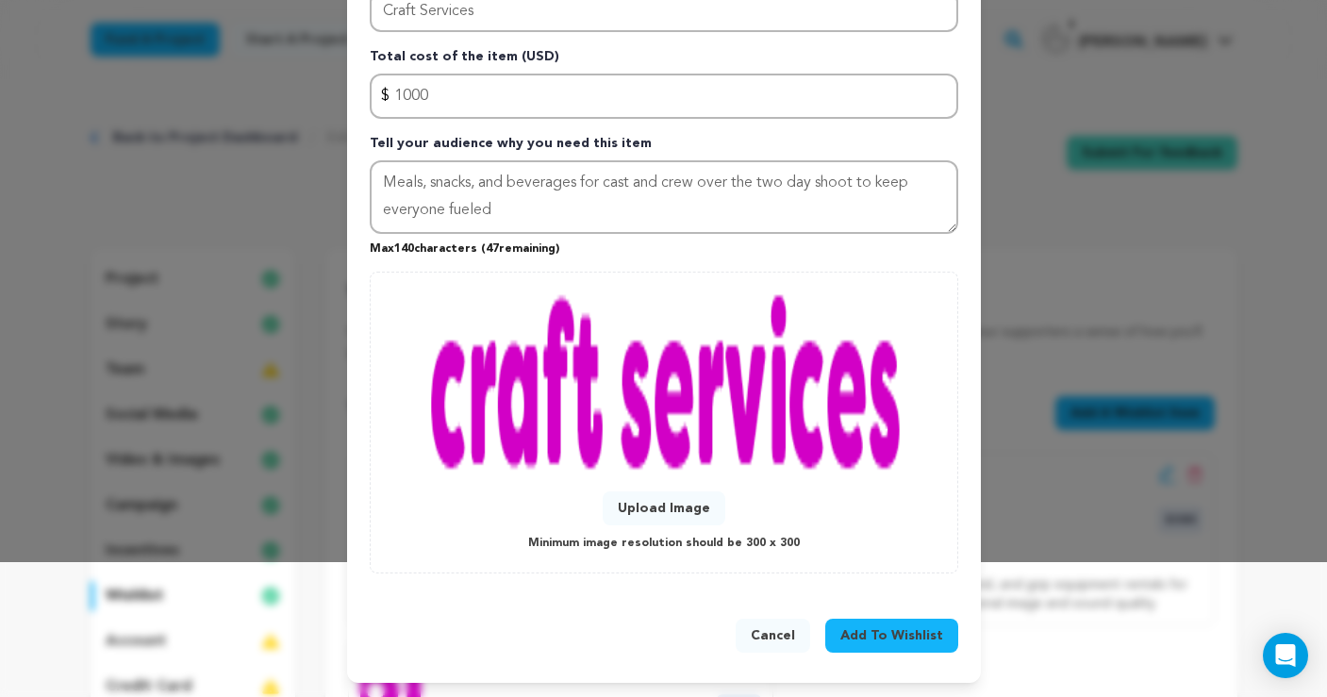
scroll to position [134, 0]
click at [910, 635] on span "Add To Wishlist" at bounding box center [892, 636] width 103 height 19
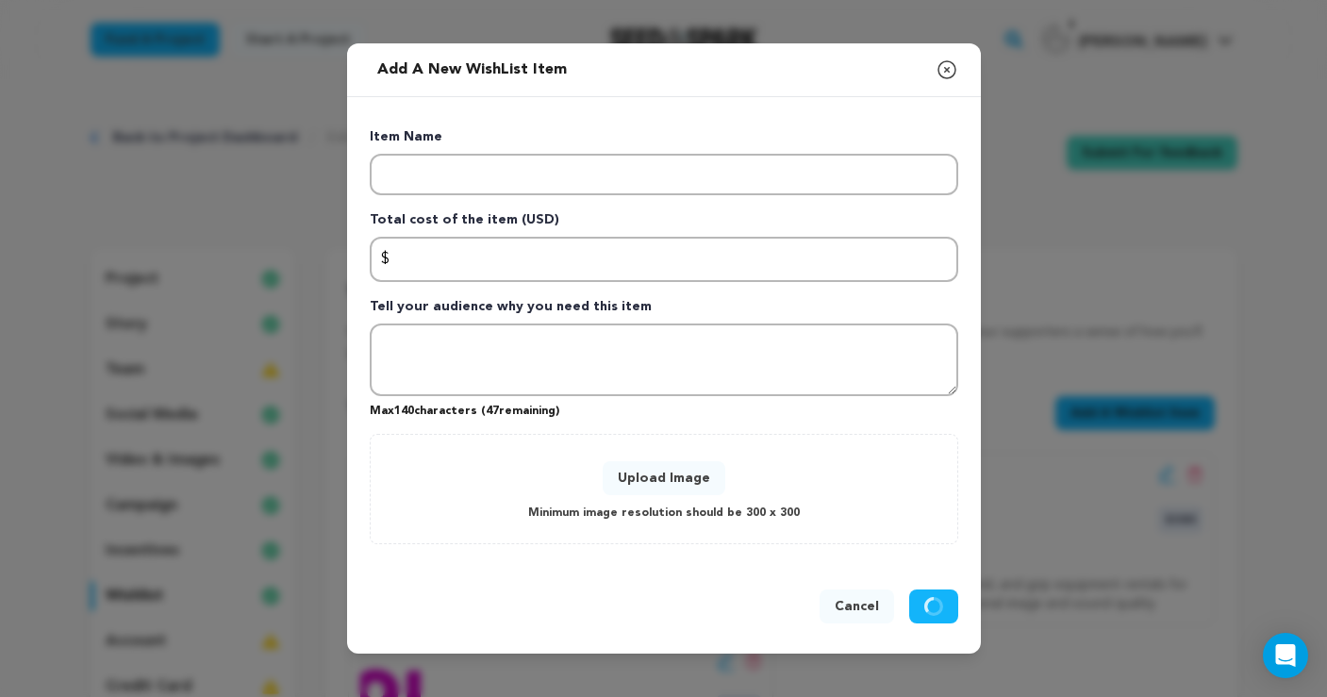
scroll to position [0, 0]
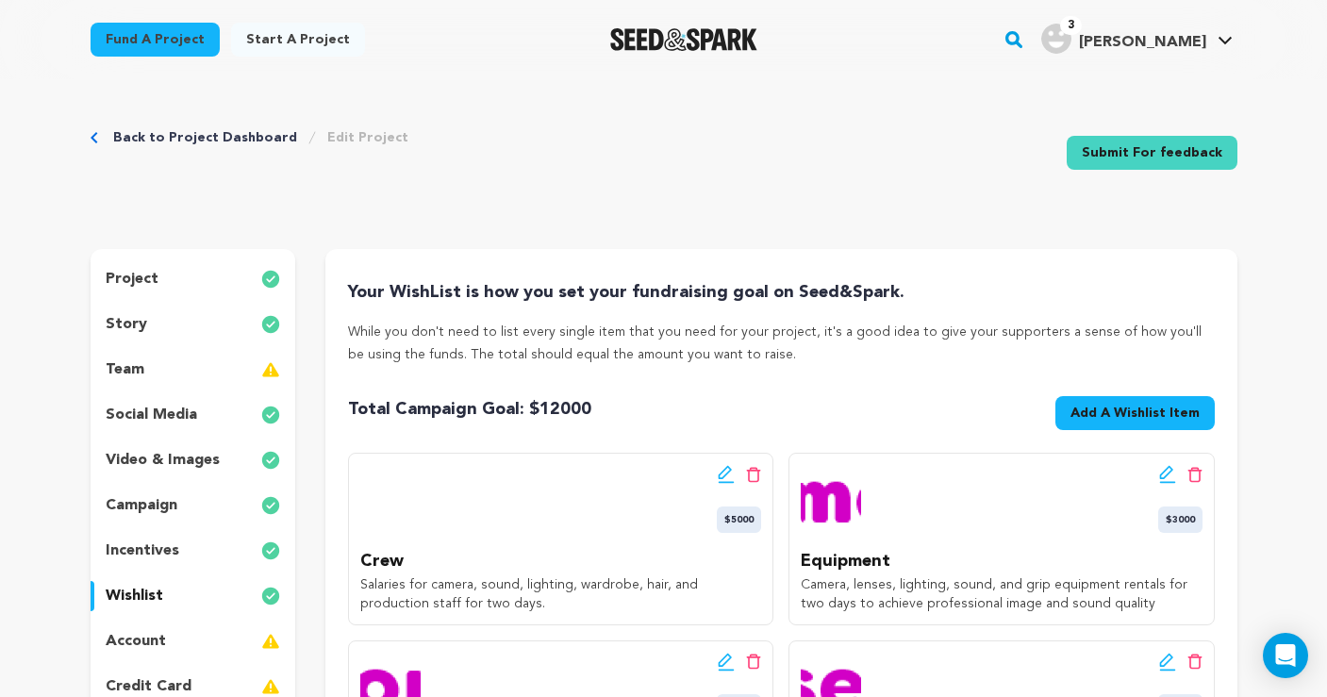
click at [250, 135] on link "Back to Project Dashboard" at bounding box center [205, 137] width 184 height 19
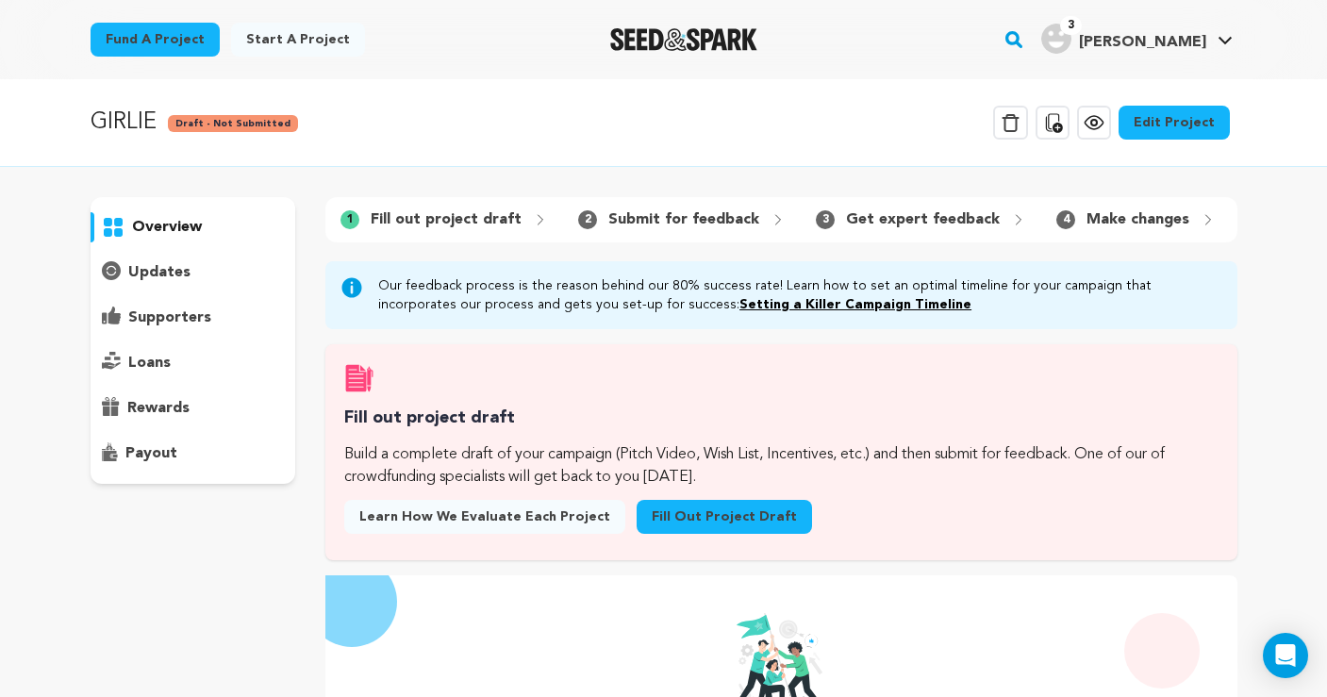
click at [1094, 123] on icon at bounding box center [1094, 122] width 23 height 23
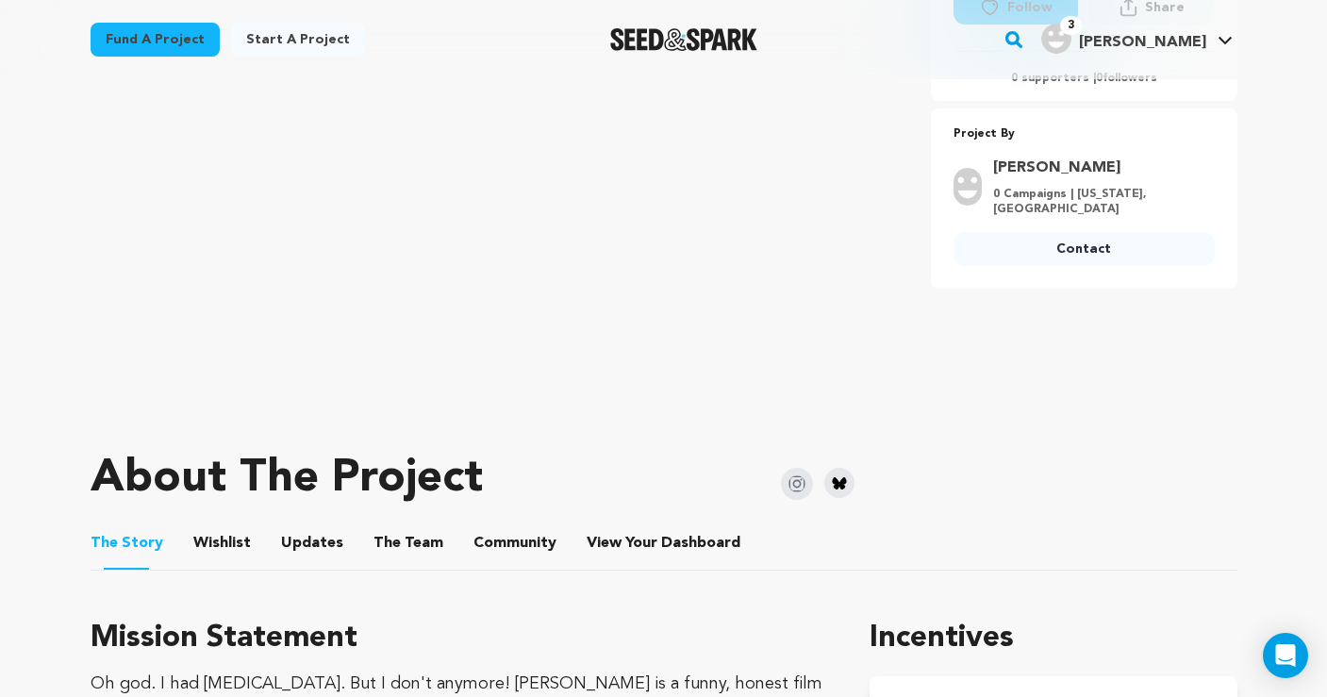
scroll to position [477, 0]
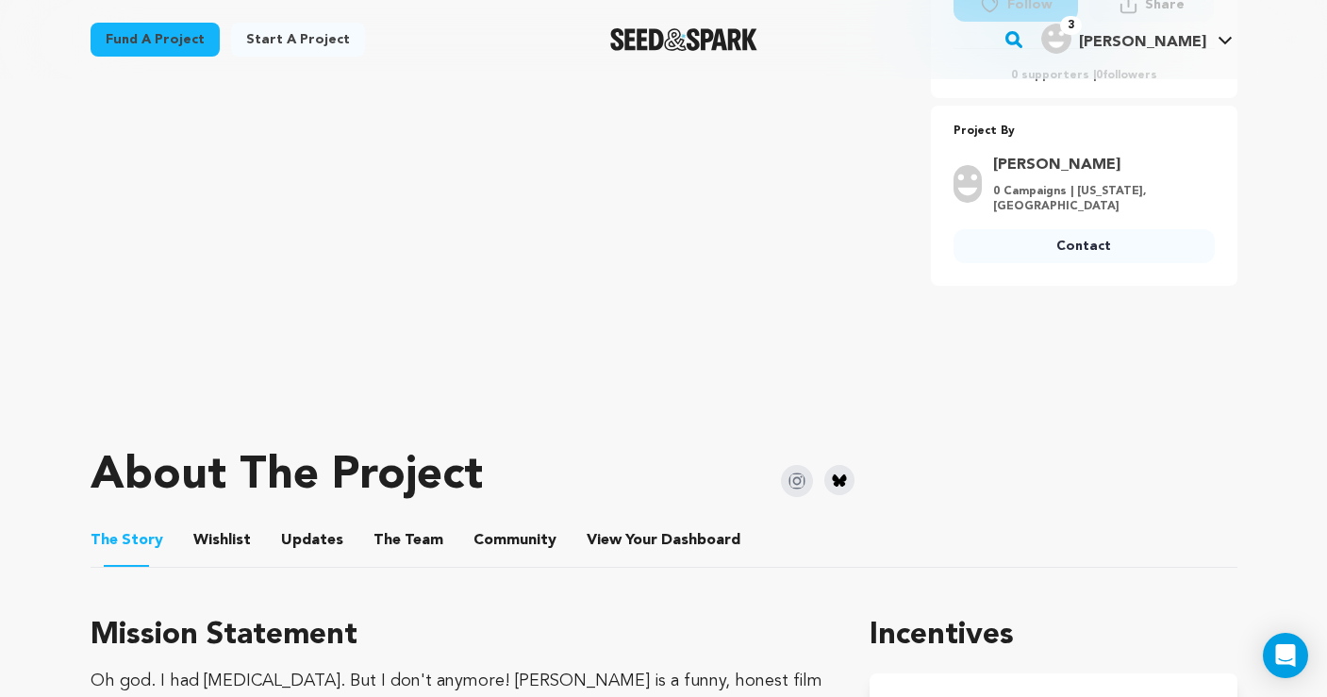
click at [214, 544] on button "Wishlist" at bounding box center [221, 544] width 45 height 45
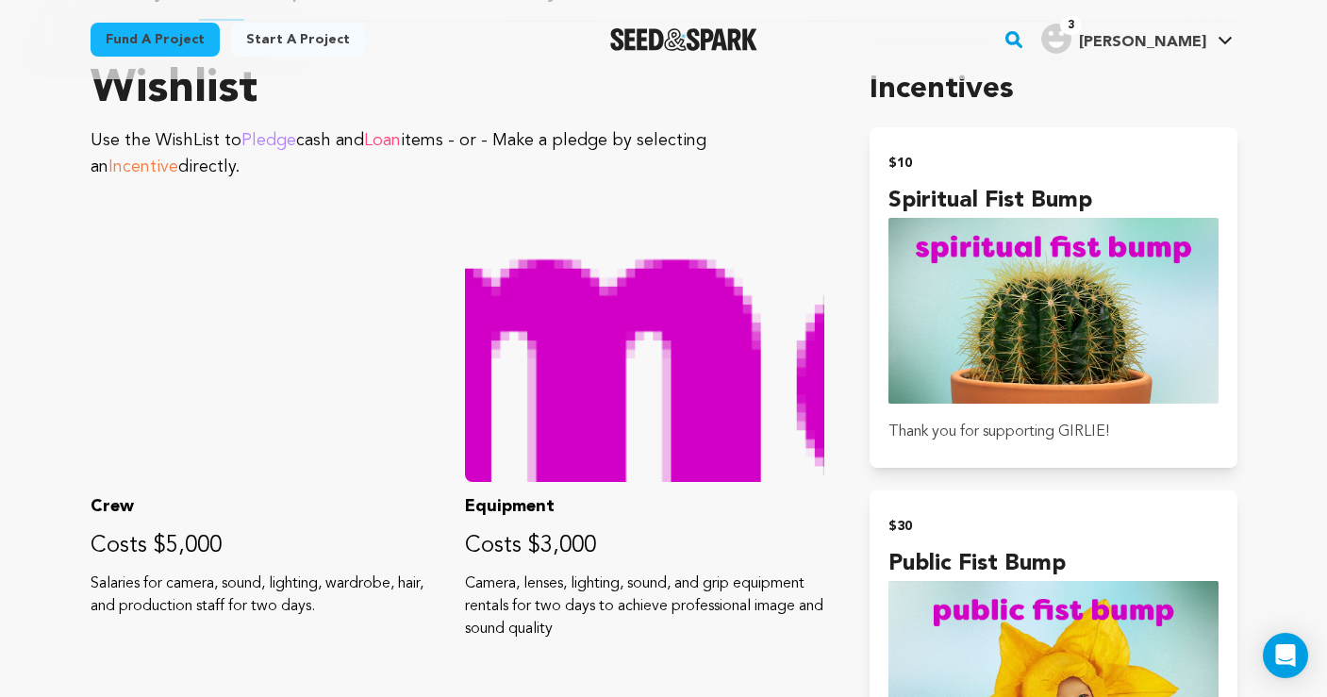
scroll to position [1126, 0]
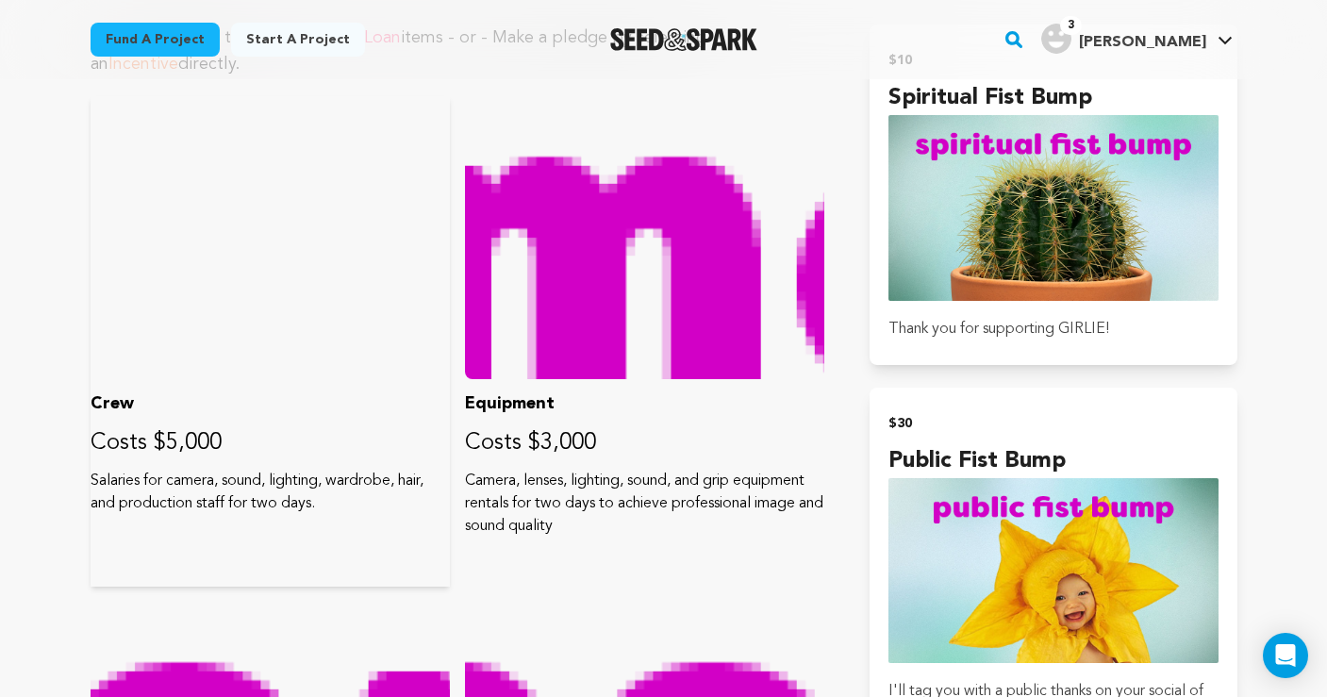
click at [310, 284] on div at bounding box center [270, 237] width 359 height 283
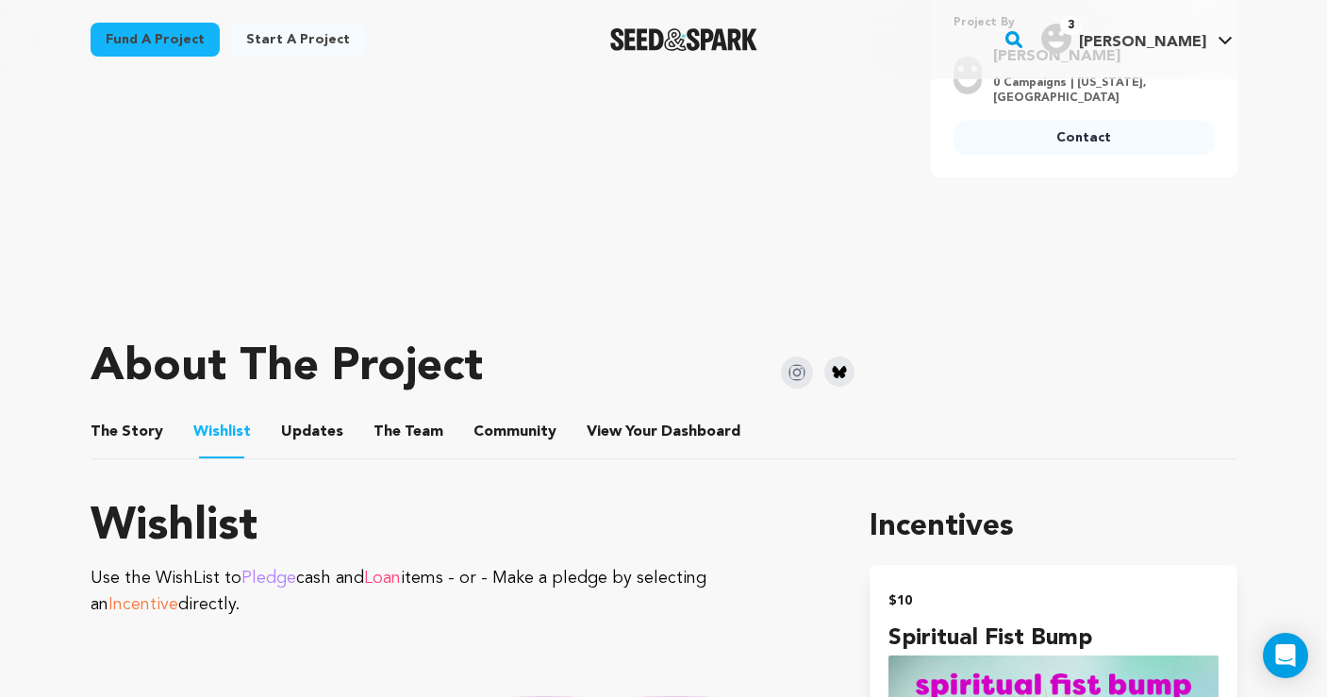
scroll to position [573, 0]
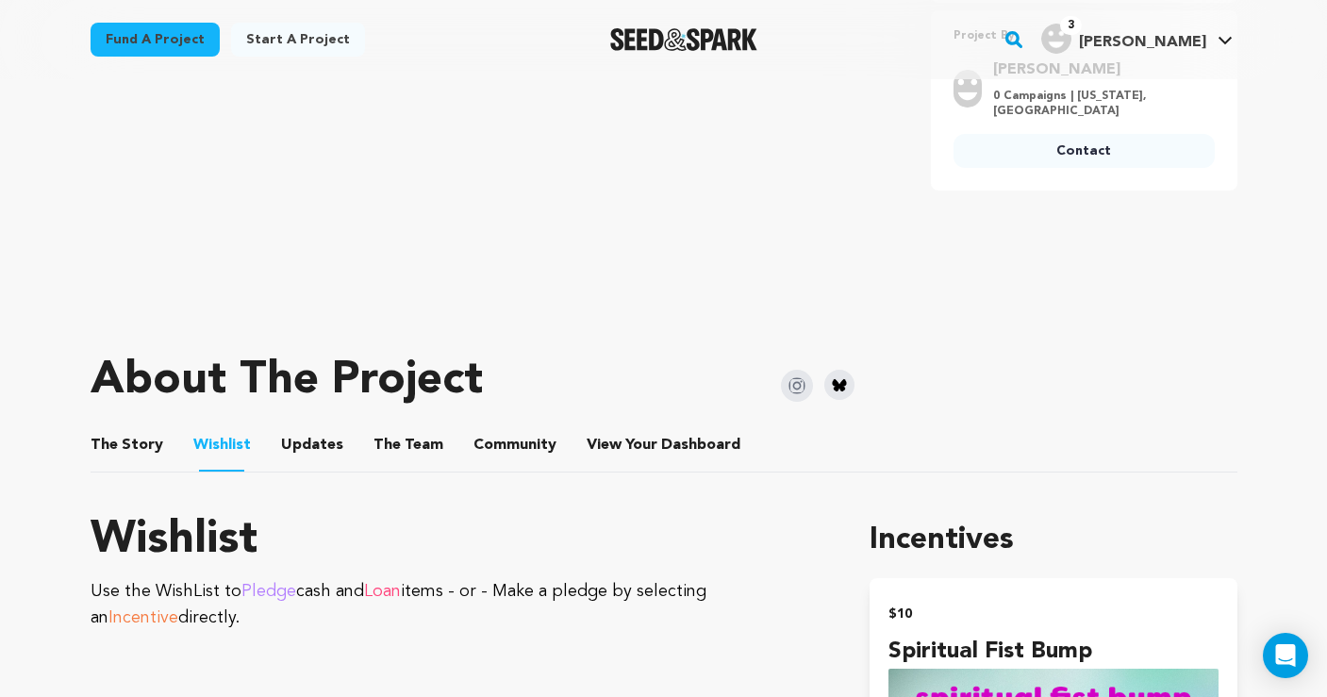
click at [294, 449] on button "Updates" at bounding box center [312, 448] width 45 height 45
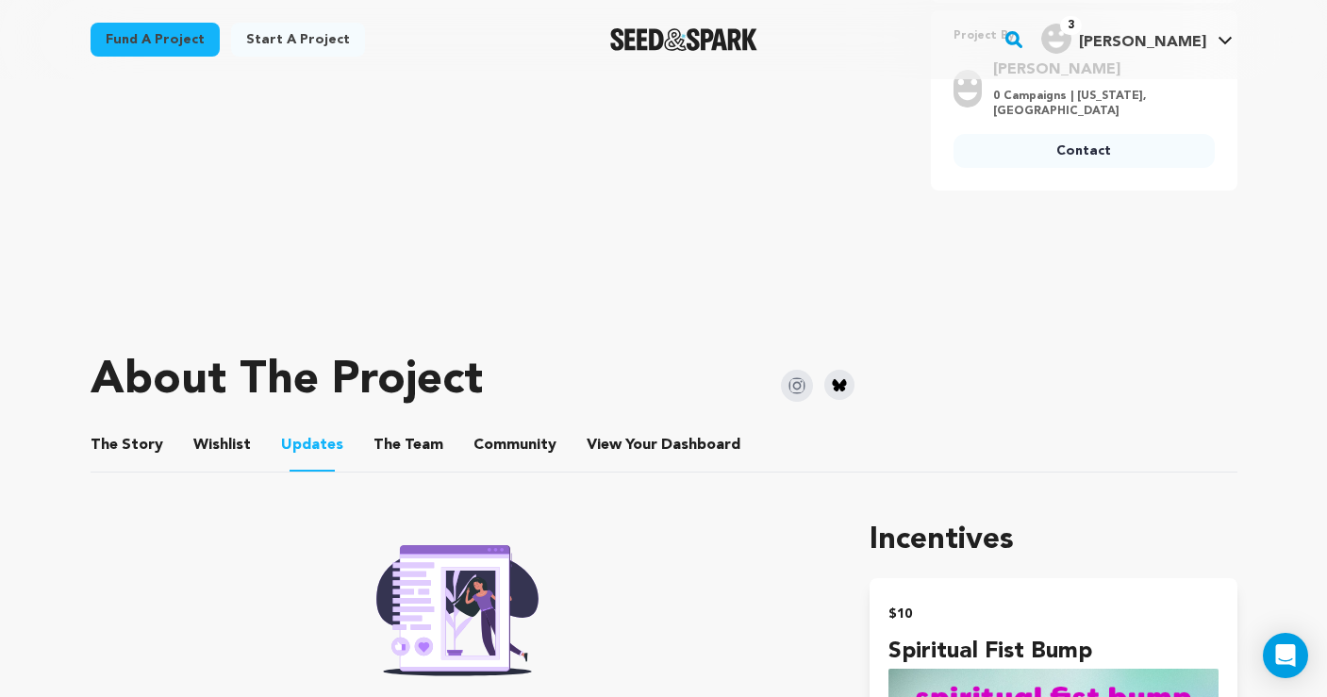
click at [225, 448] on button "Wishlist" at bounding box center [221, 448] width 45 height 45
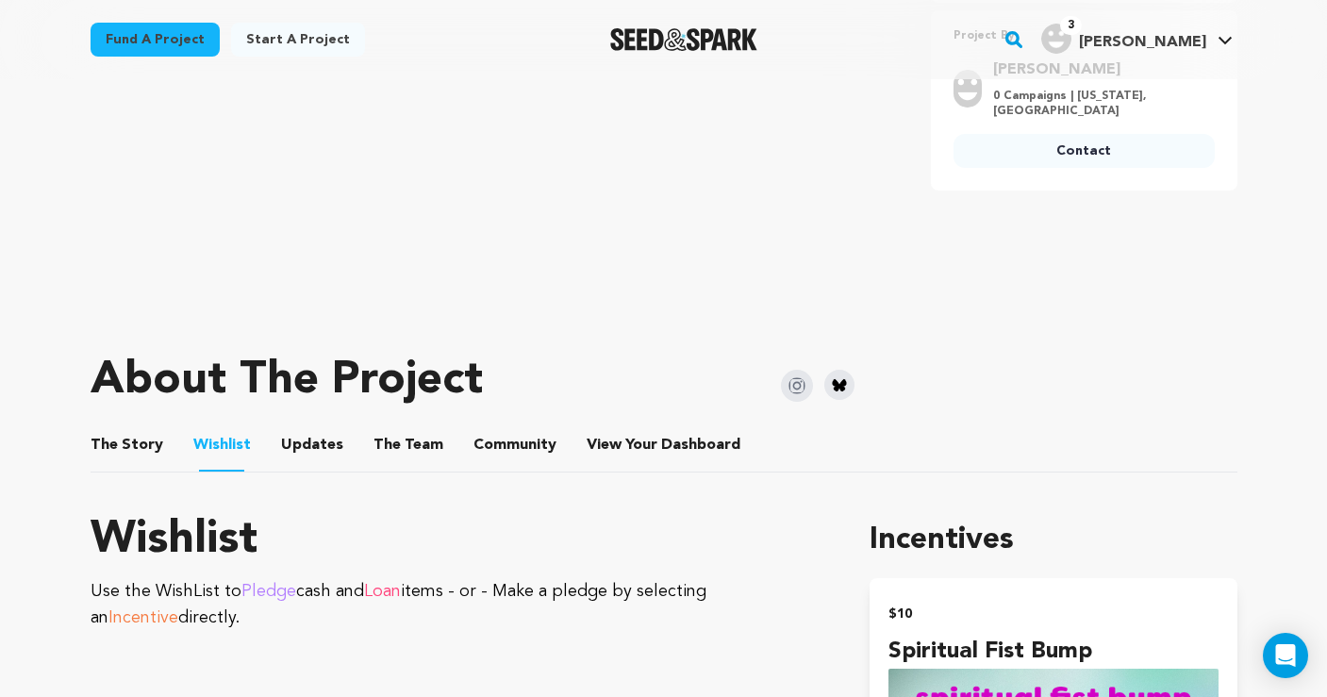
click at [386, 444] on button "The Team" at bounding box center [408, 448] width 45 height 45
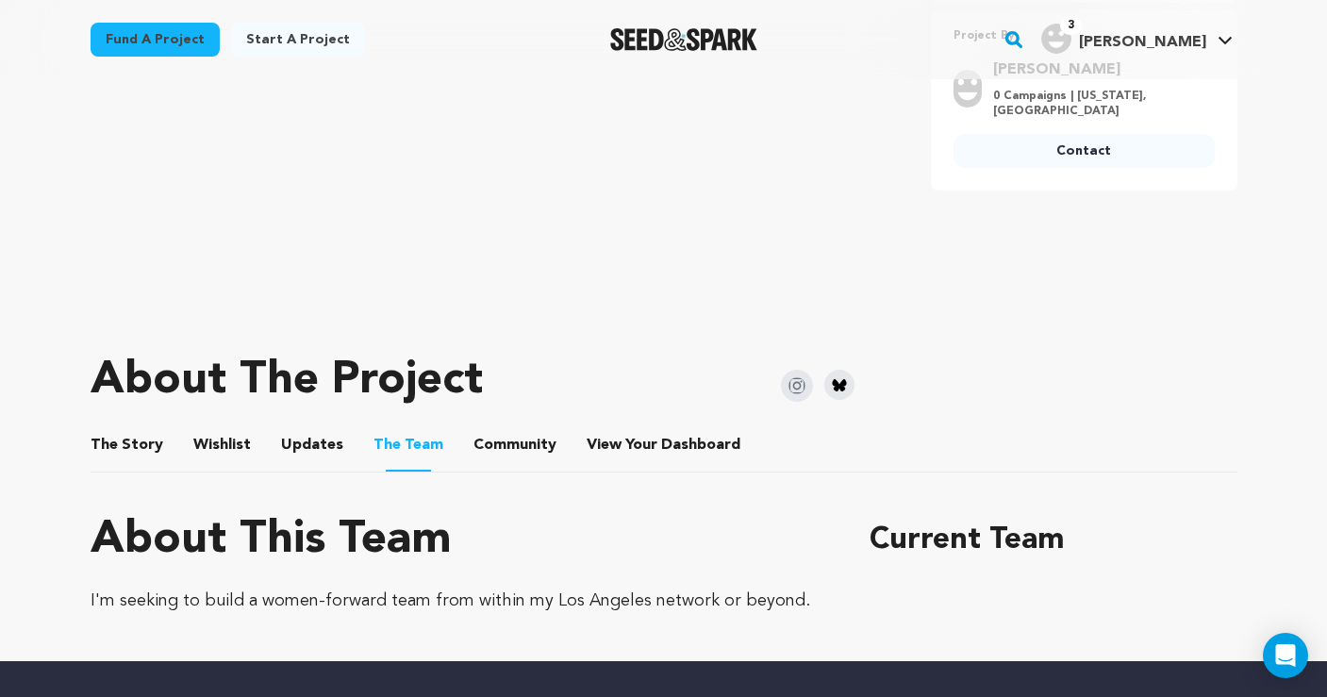
click at [142, 441] on button "The Story" at bounding box center [126, 448] width 45 height 45
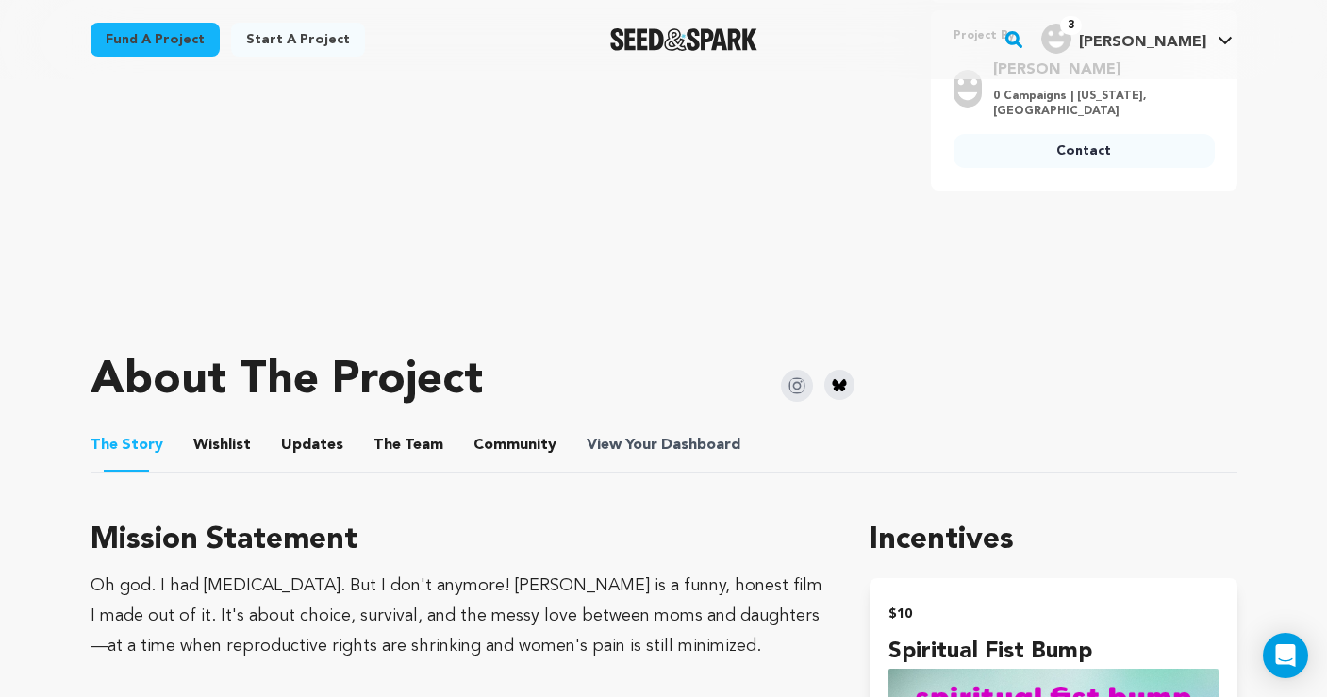
click at [630, 440] on span "View Your Dashboard" at bounding box center [666, 445] width 158 height 23
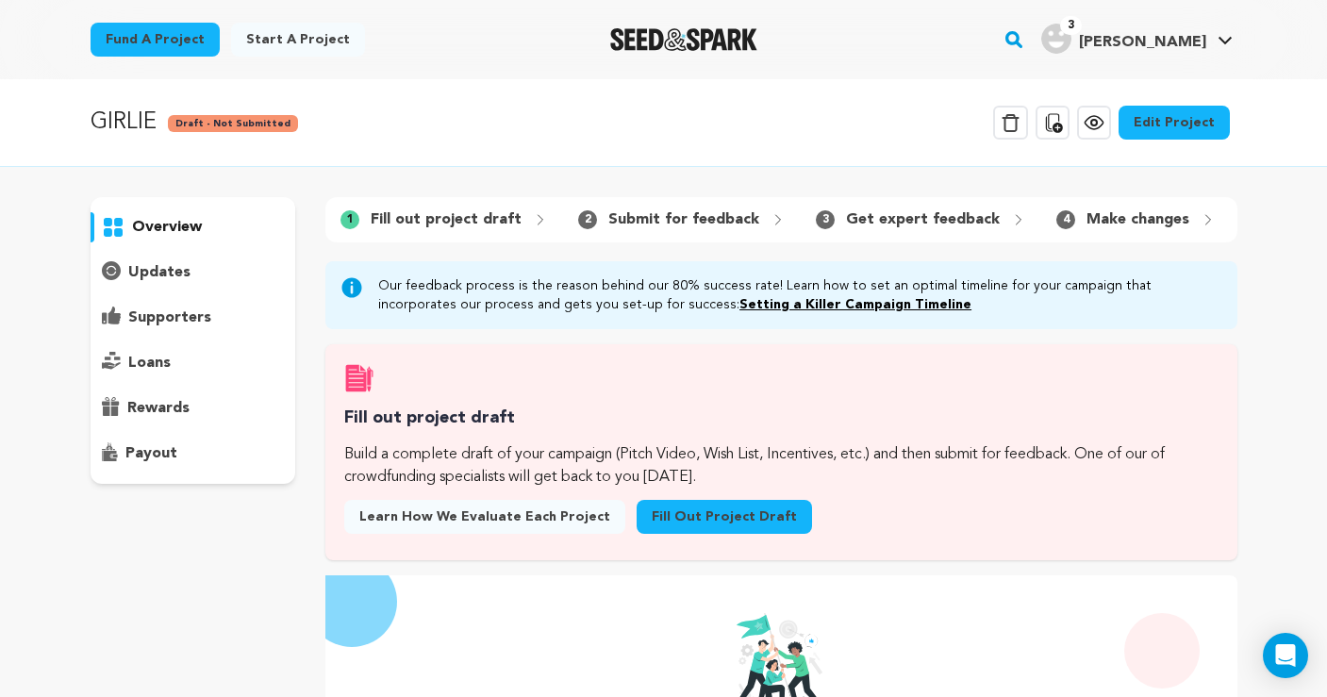
click at [739, 524] on link "Fill out project draft" at bounding box center [724, 517] width 175 height 34
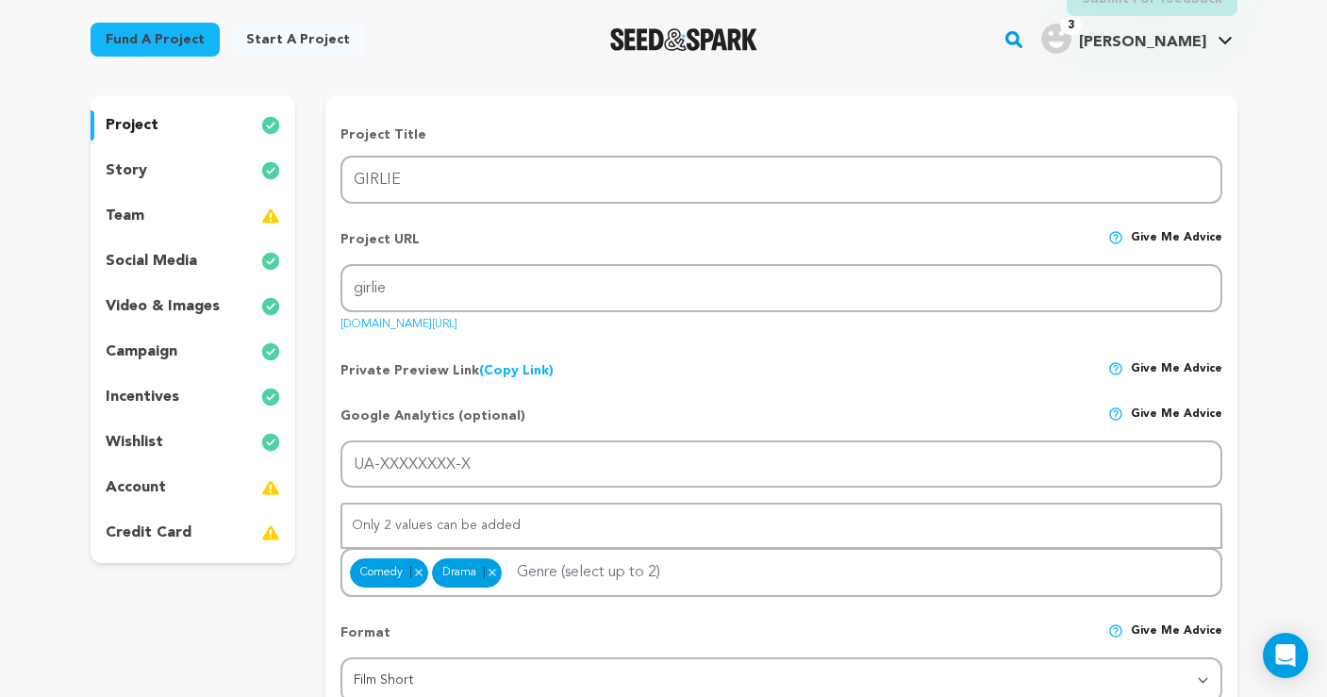
scroll to position [165, 0]
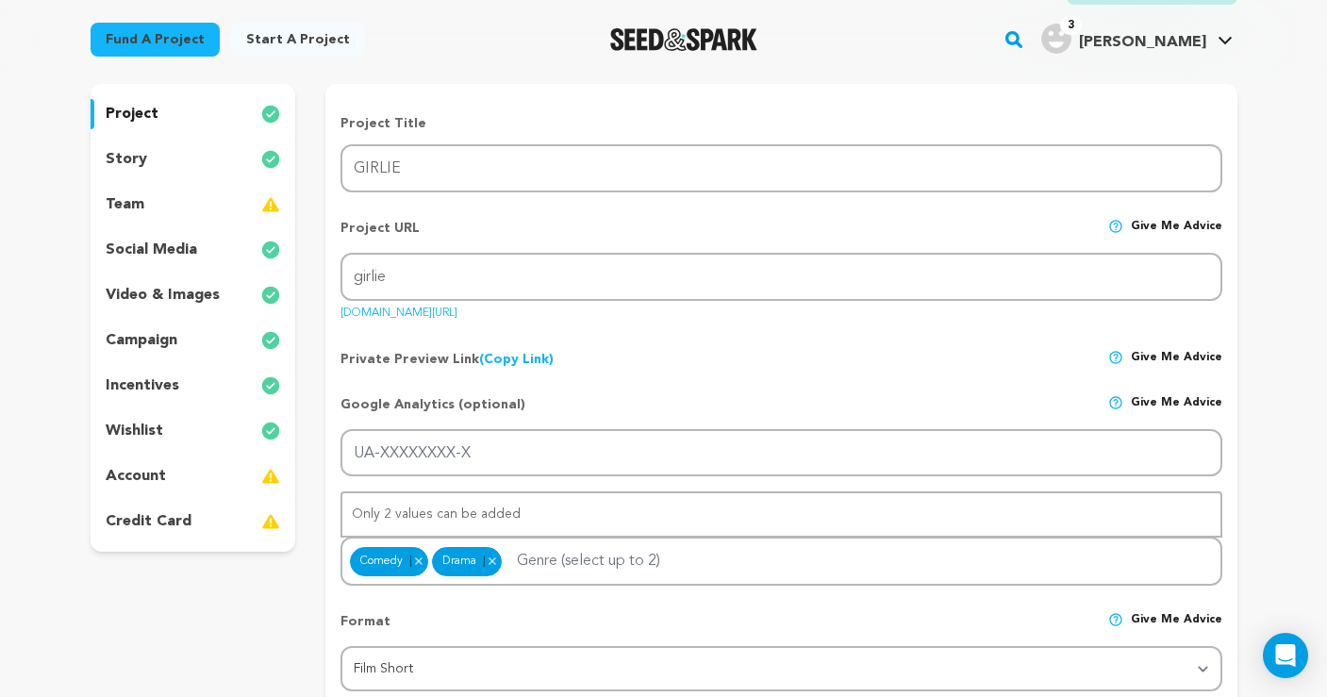
click at [164, 424] on div "wishlist" at bounding box center [194, 431] width 206 height 30
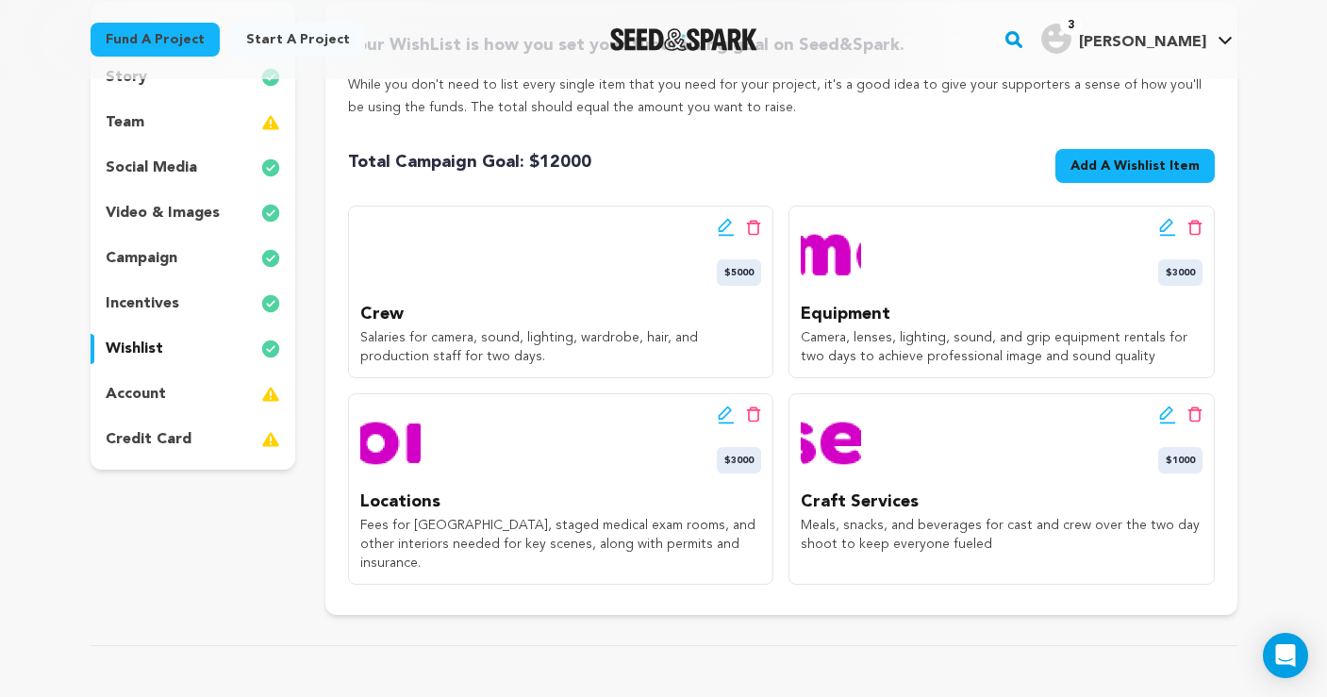
scroll to position [255, 0]
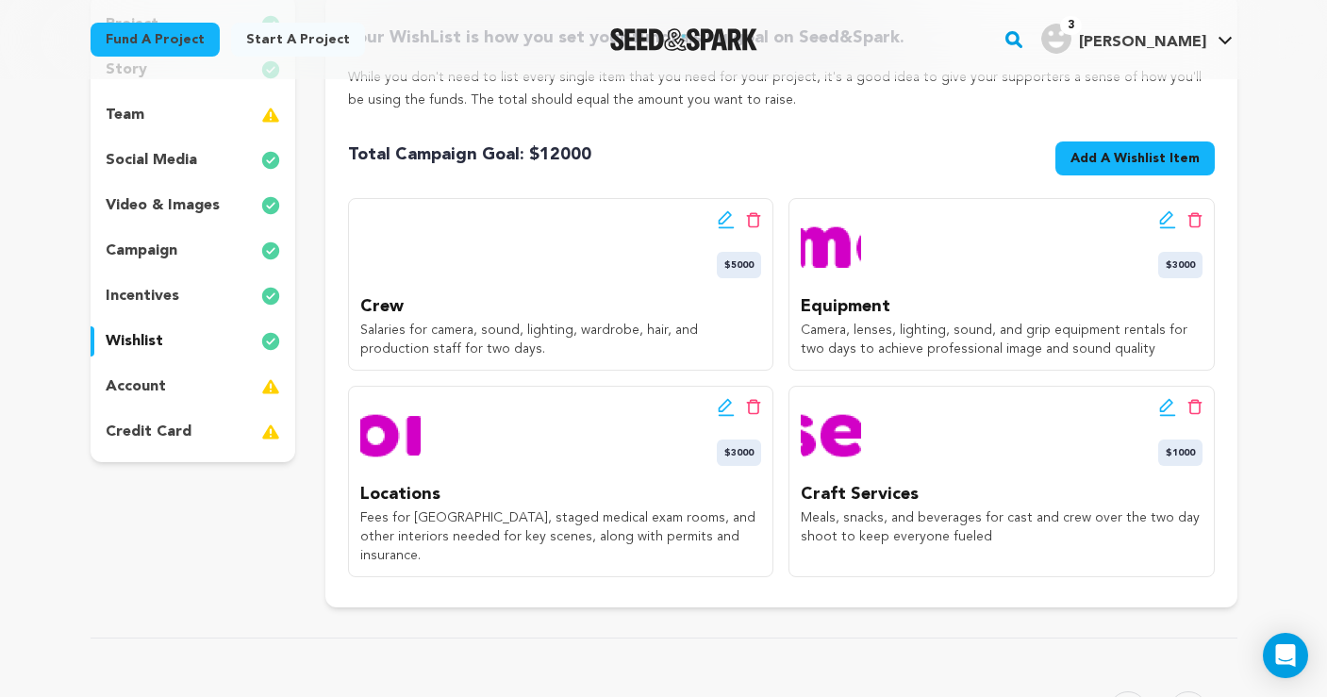
click at [723, 221] on icon at bounding box center [726, 219] width 17 height 19
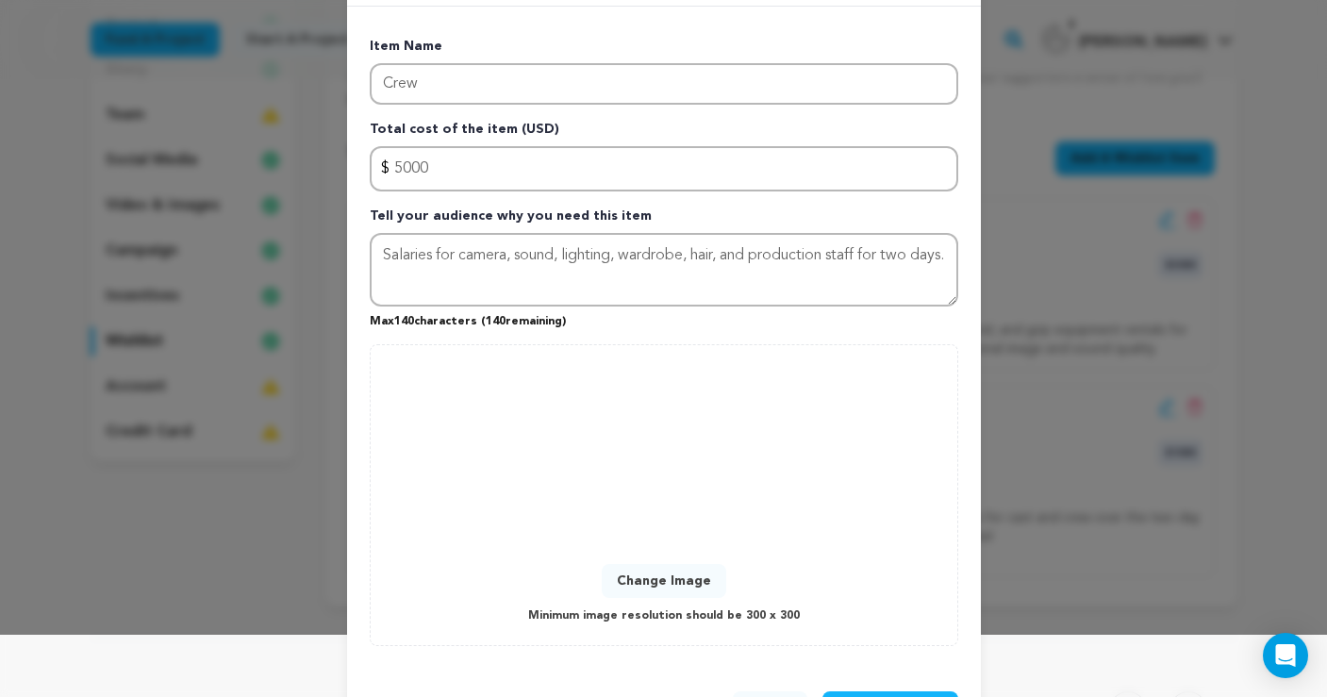
scroll to position [72, 0]
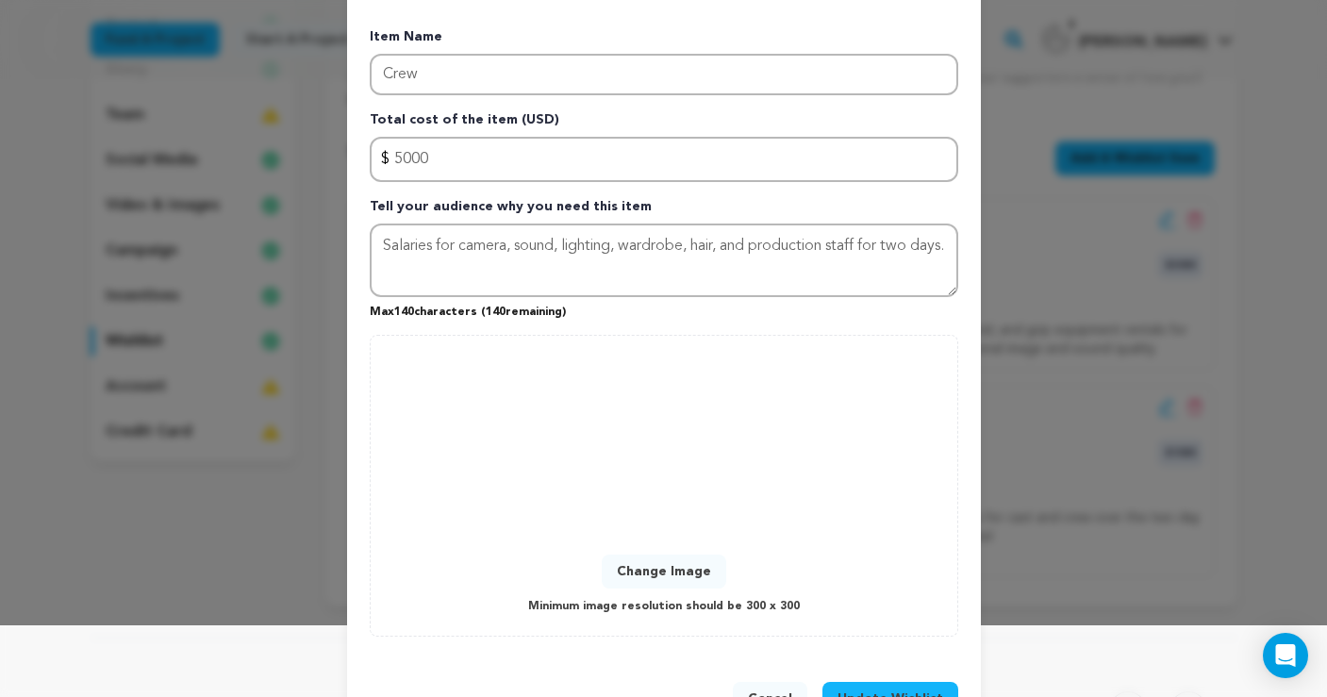
click at [645, 568] on button "Change Image" at bounding box center [664, 572] width 125 height 34
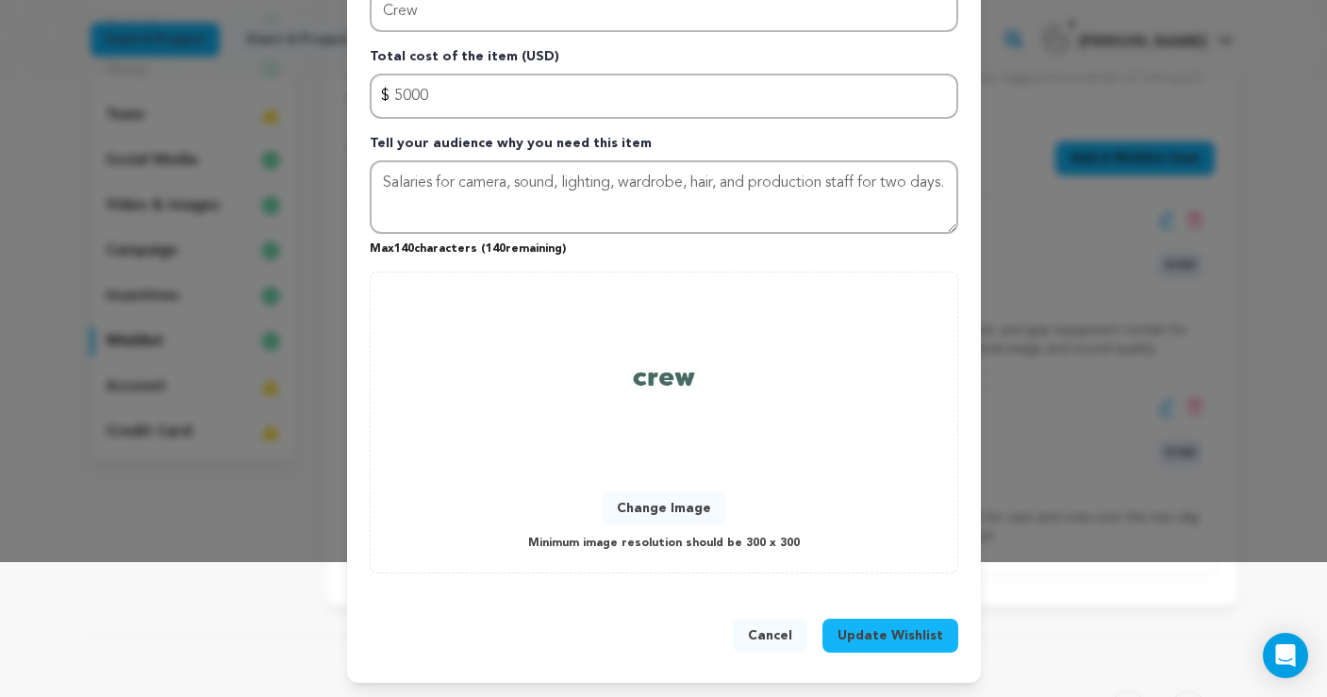
scroll to position [134, 0]
click at [908, 642] on span "Update Wishlist" at bounding box center [891, 636] width 106 height 19
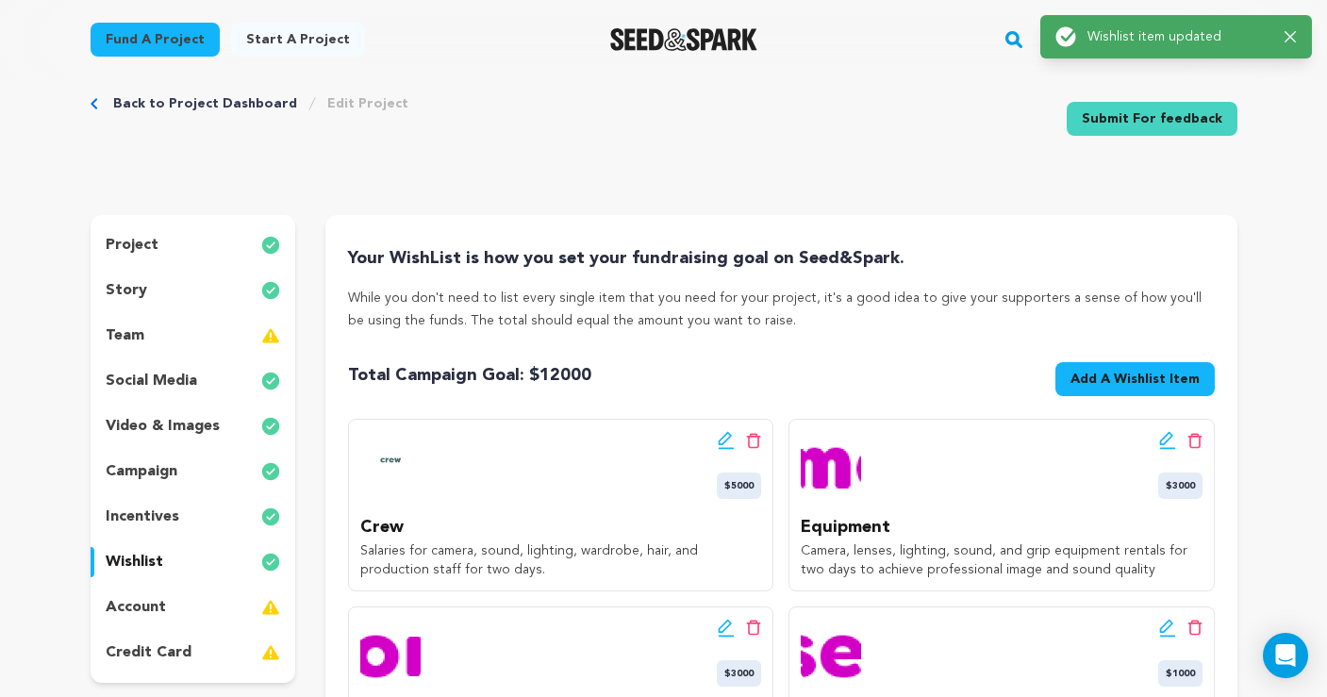
scroll to position [0, 0]
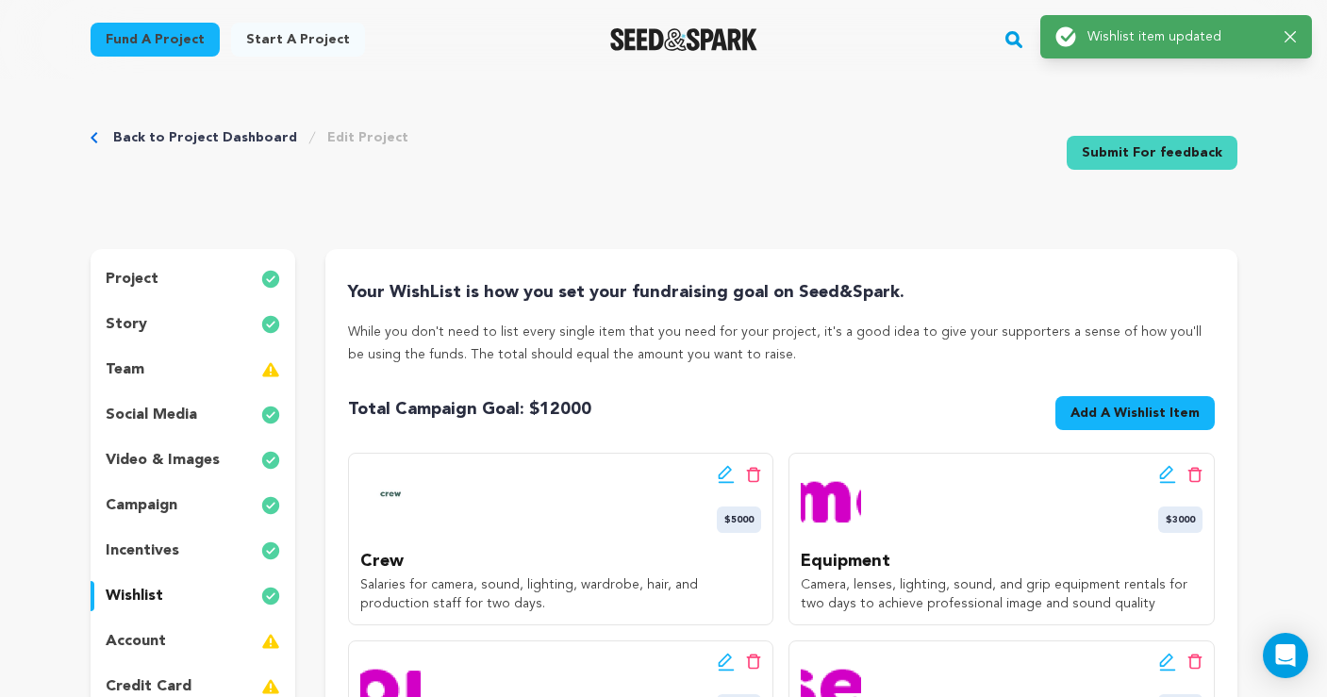
click at [1162, 478] on icon at bounding box center [1166, 472] width 13 height 13
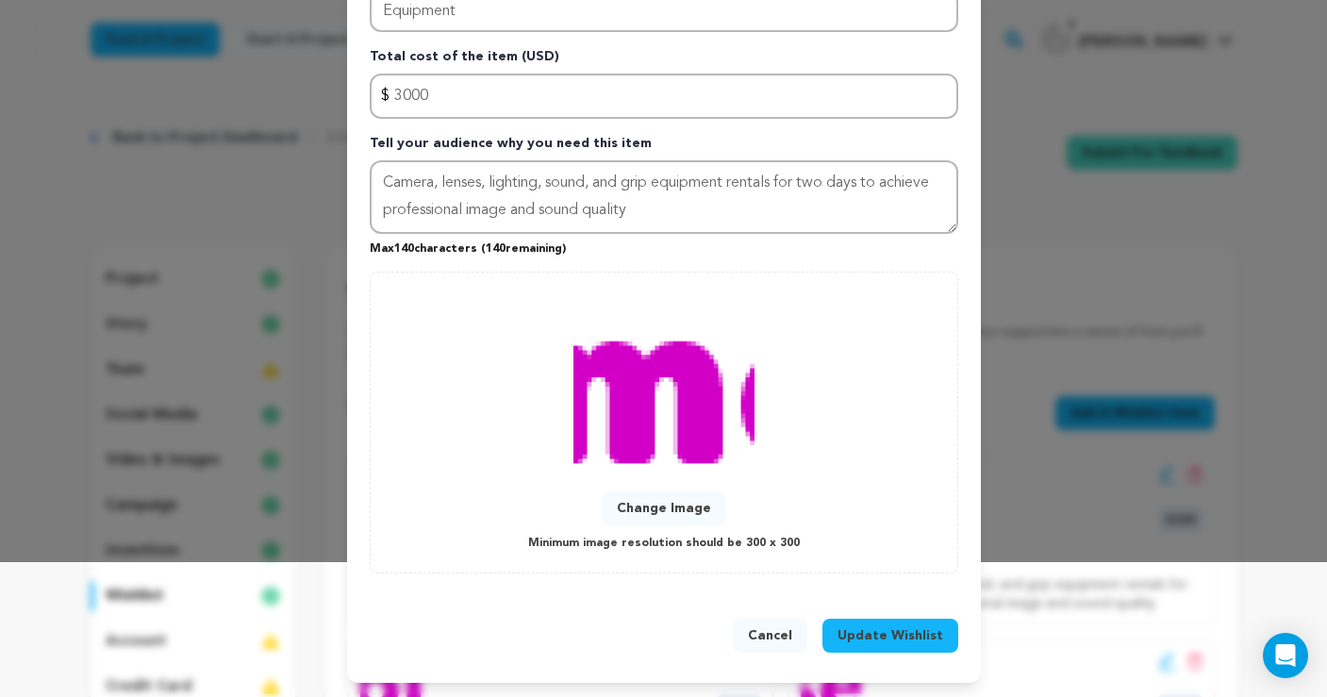
scroll to position [134, 0]
click at [668, 502] on button "Change Image" at bounding box center [664, 509] width 125 height 34
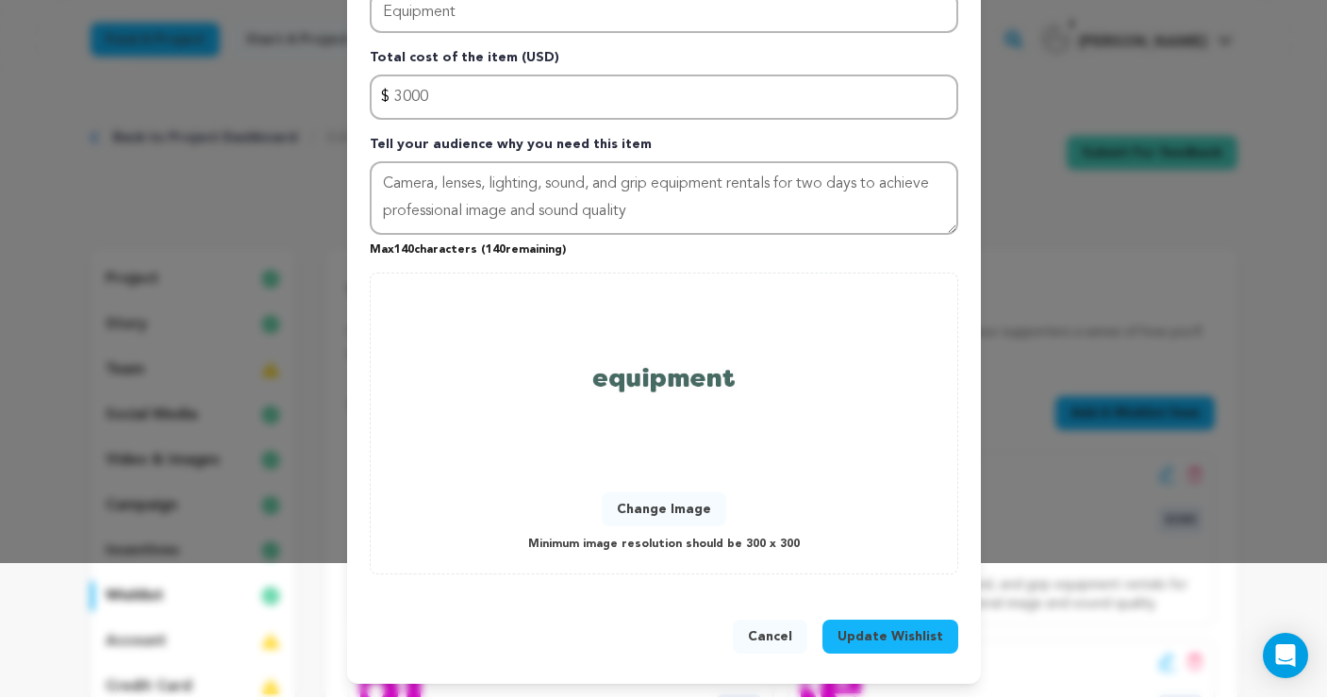
click at [895, 627] on span "Update Wishlist" at bounding box center [891, 636] width 106 height 19
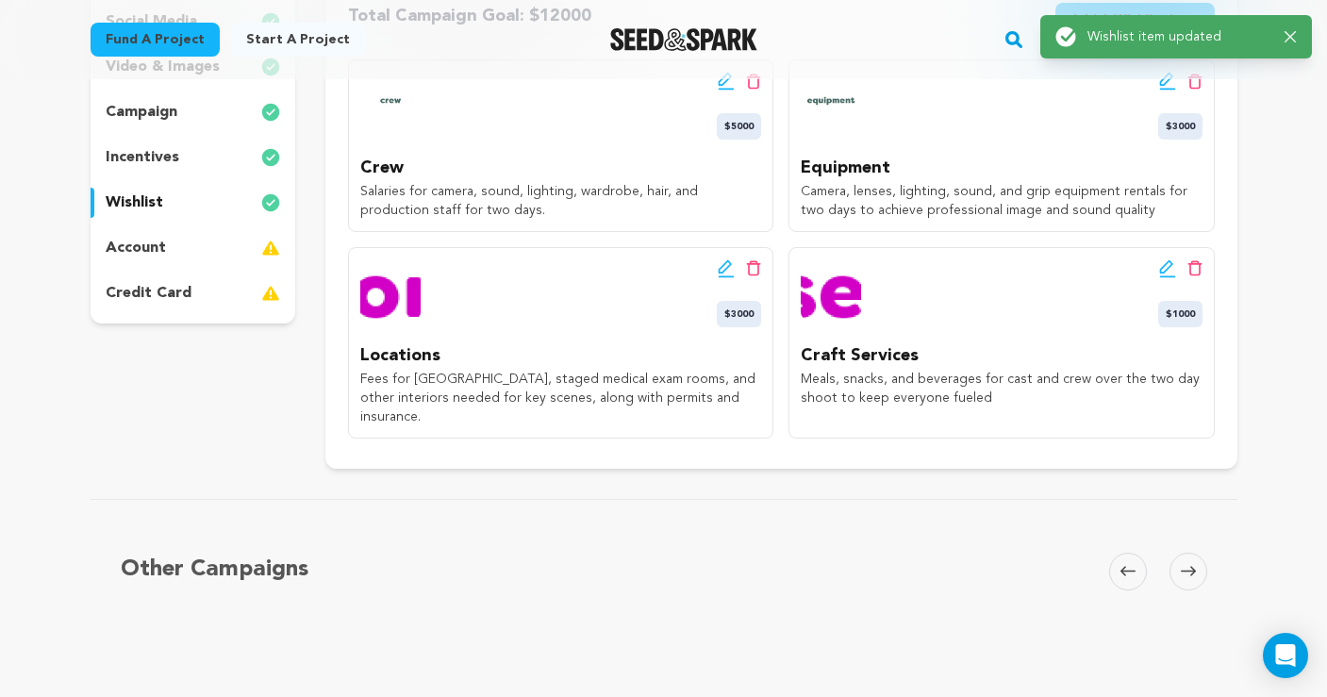
scroll to position [362, 0]
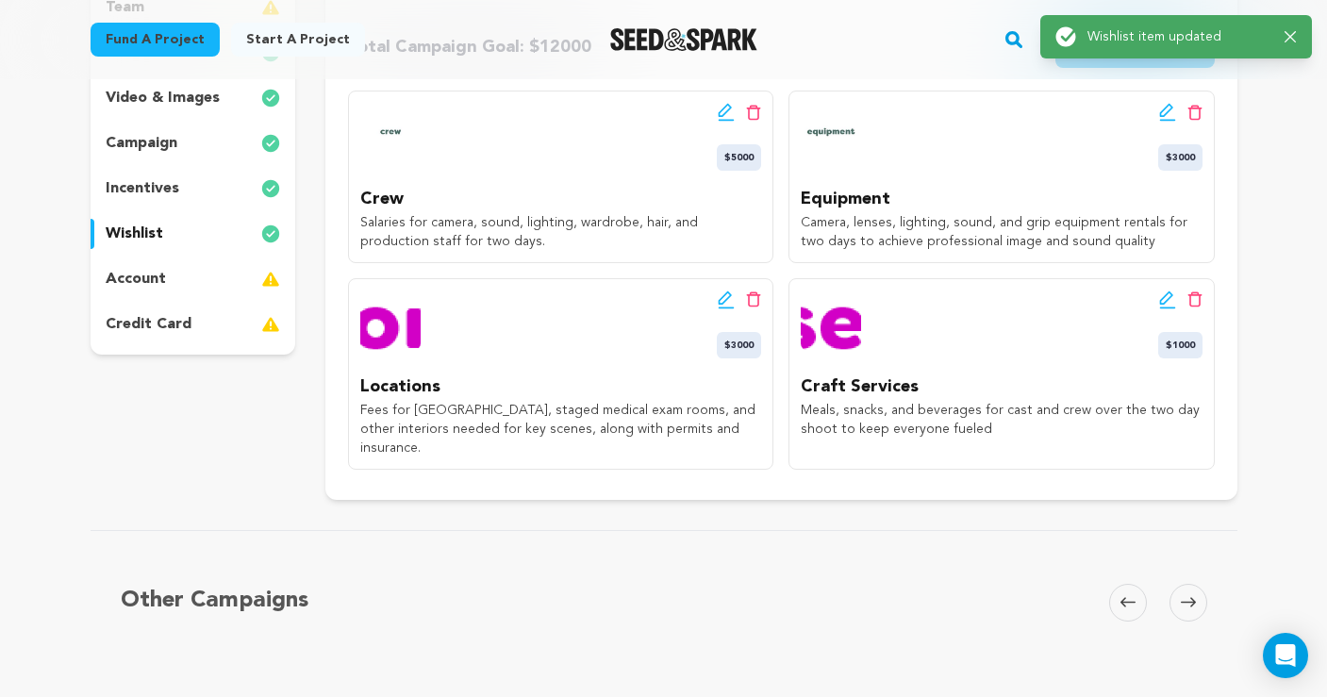
click at [721, 301] on icon at bounding box center [726, 300] width 17 height 19
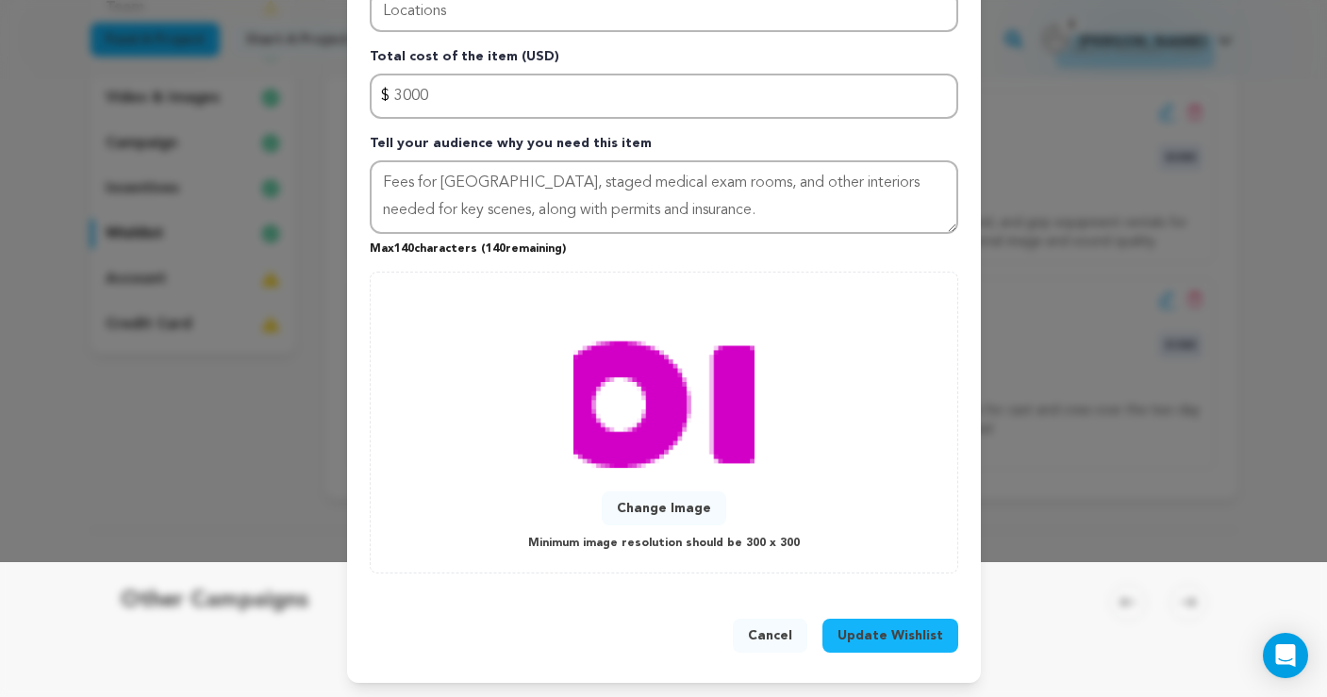
scroll to position [134, 0]
click at [679, 508] on button "Change Image" at bounding box center [664, 509] width 125 height 34
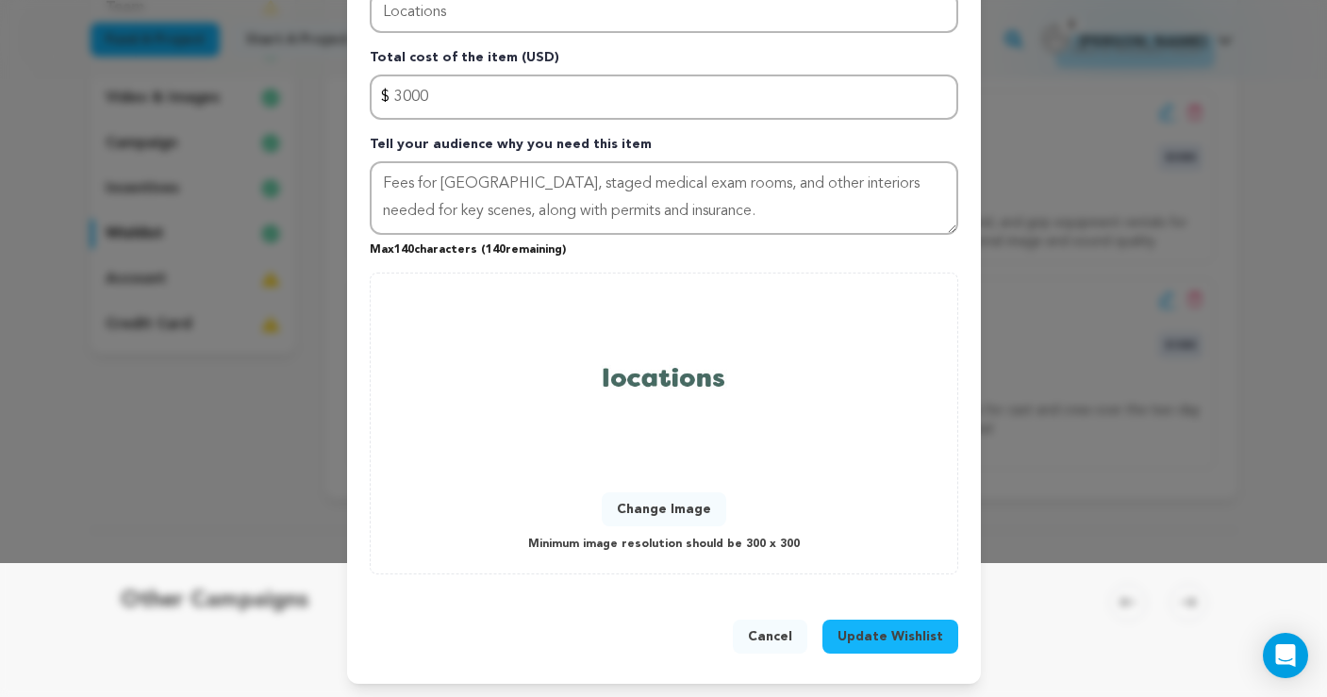
click at [879, 625] on button "Update Wishlist" at bounding box center [891, 637] width 136 height 34
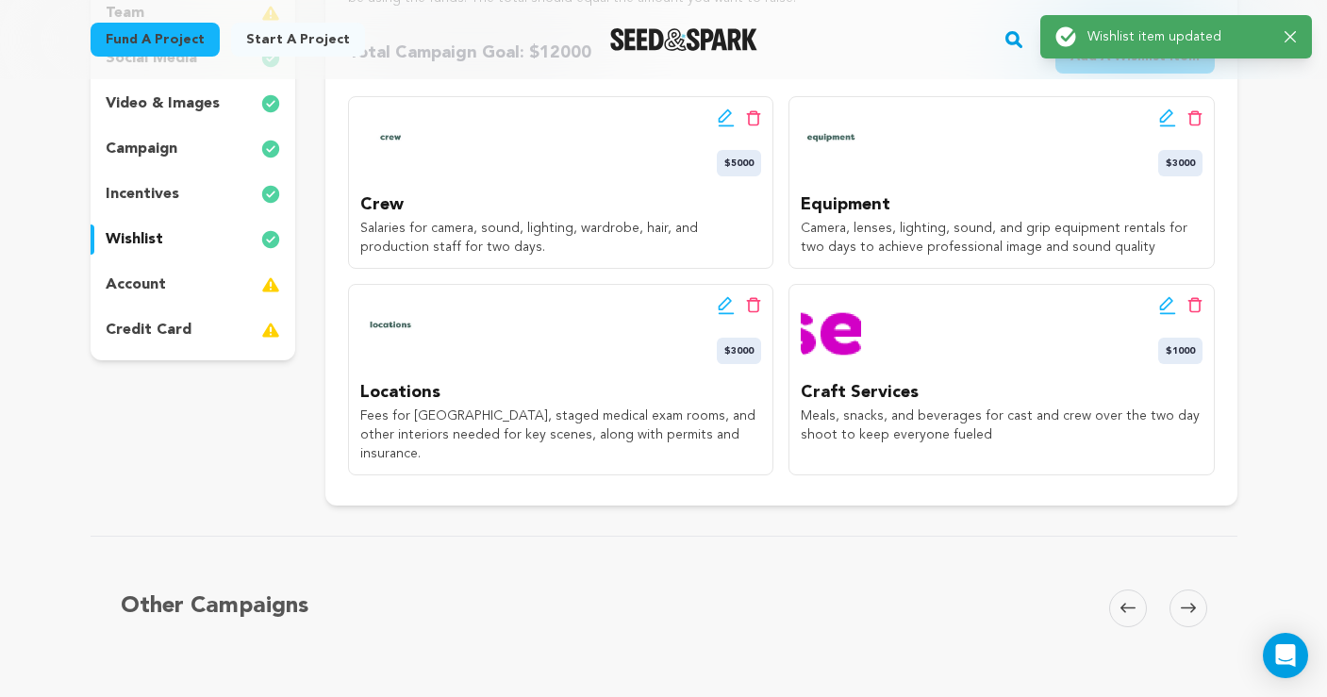
scroll to position [475, 0]
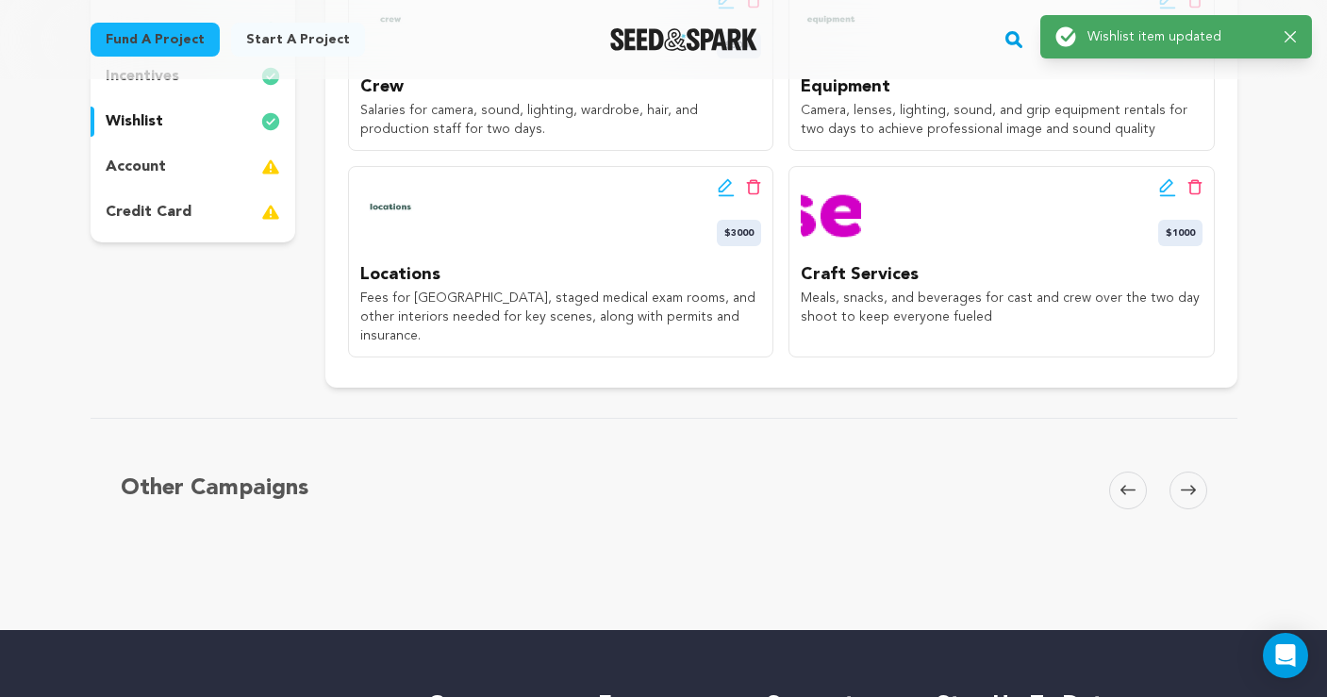
click at [1166, 190] on icon at bounding box center [1168, 187] width 17 height 19
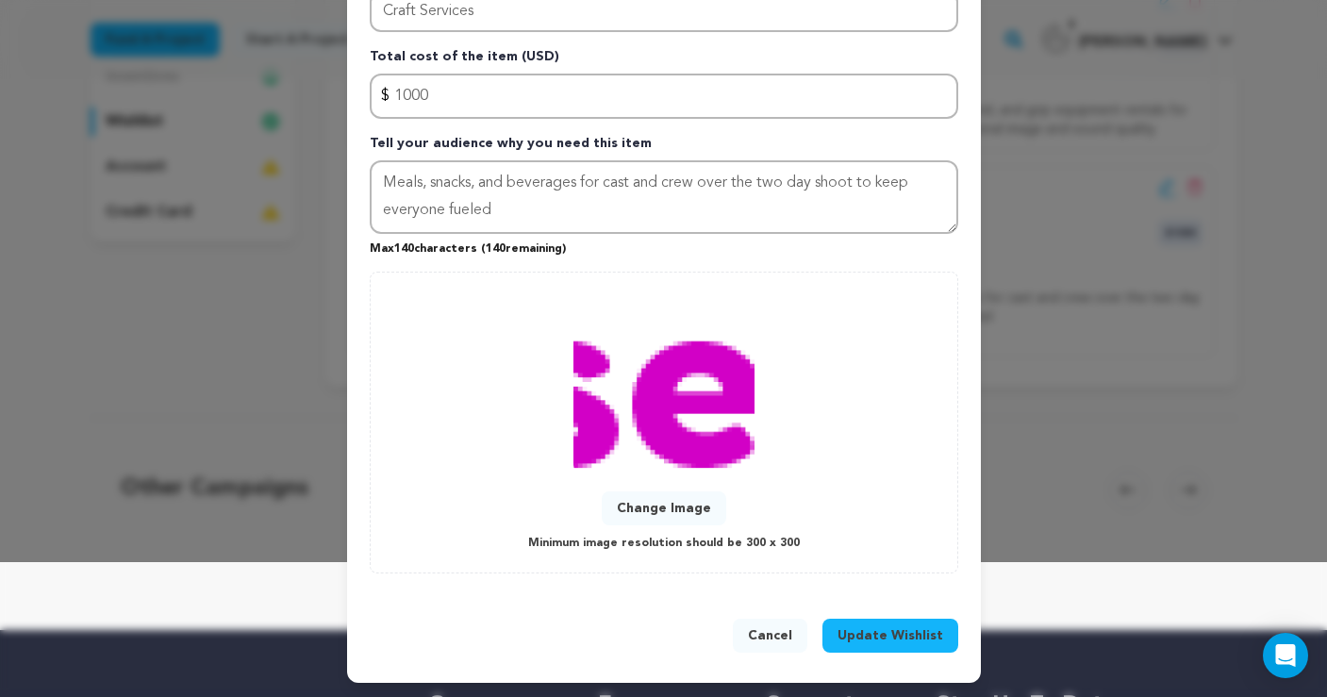
scroll to position [134, 0]
click at [701, 500] on button "Change Image" at bounding box center [664, 509] width 125 height 34
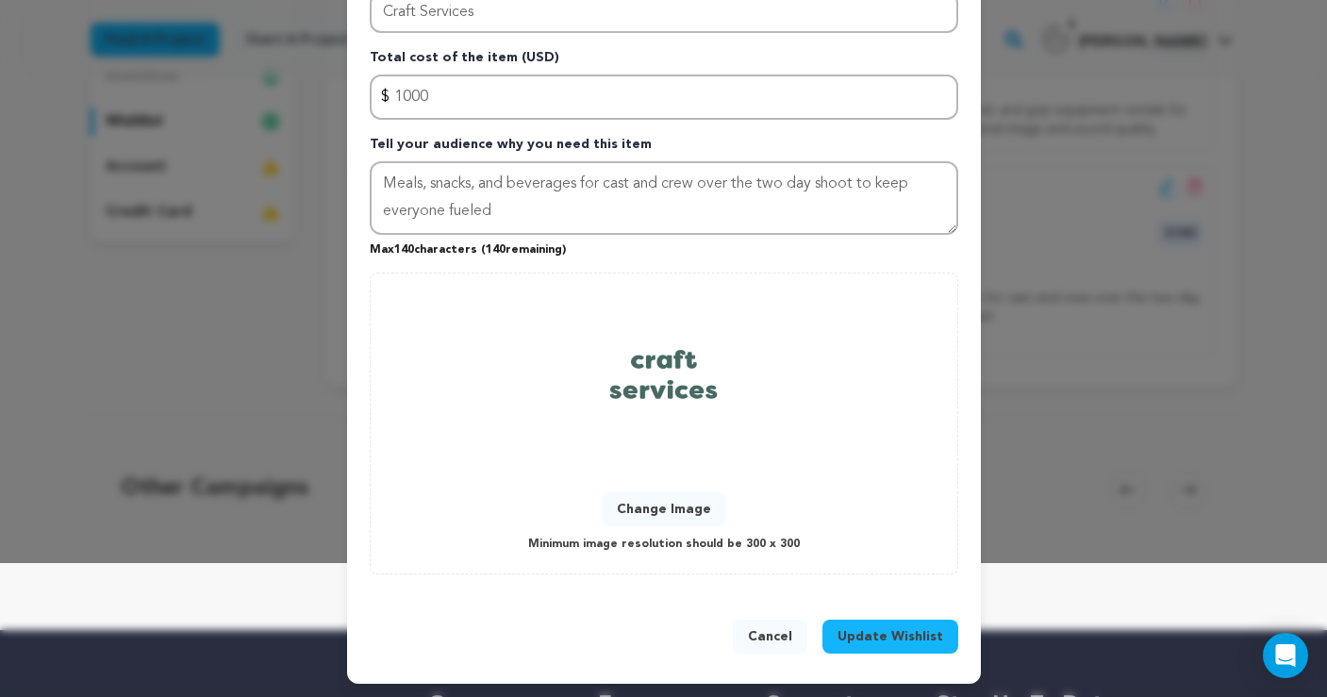
click at [891, 628] on span "Update Wishlist" at bounding box center [891, 636] width 106 height 19
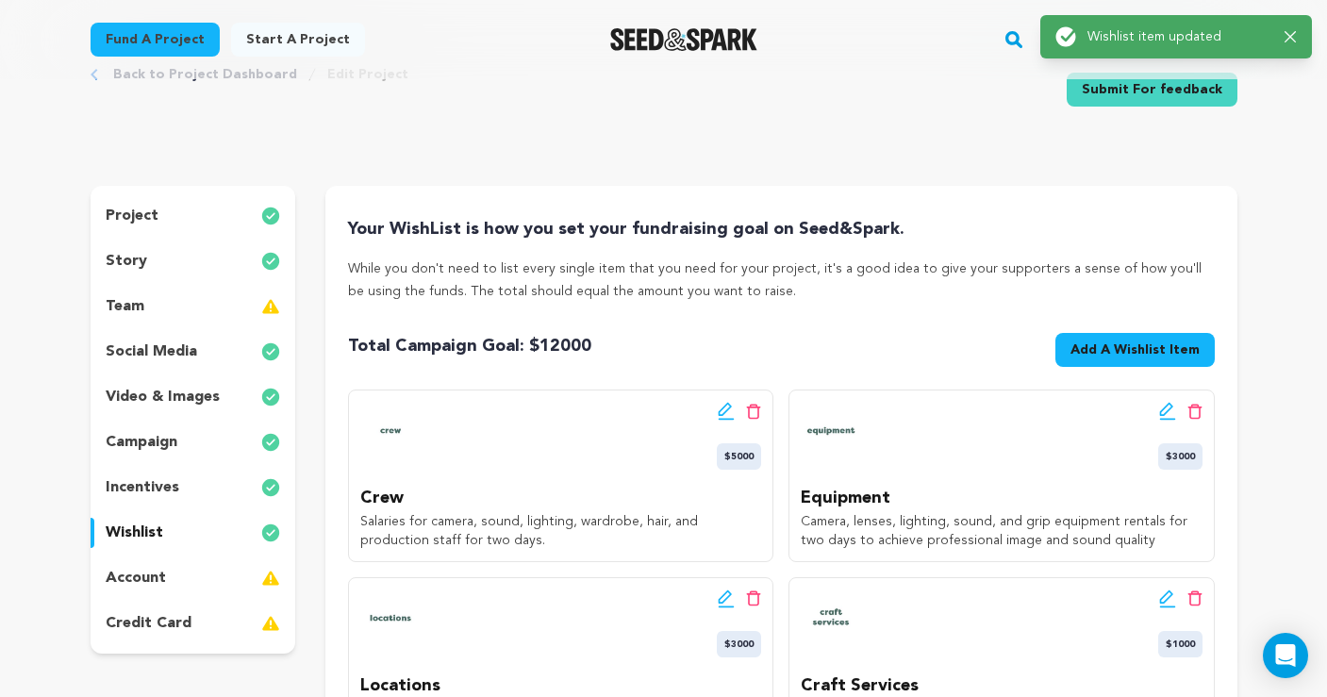
scroll to position [0, 0]
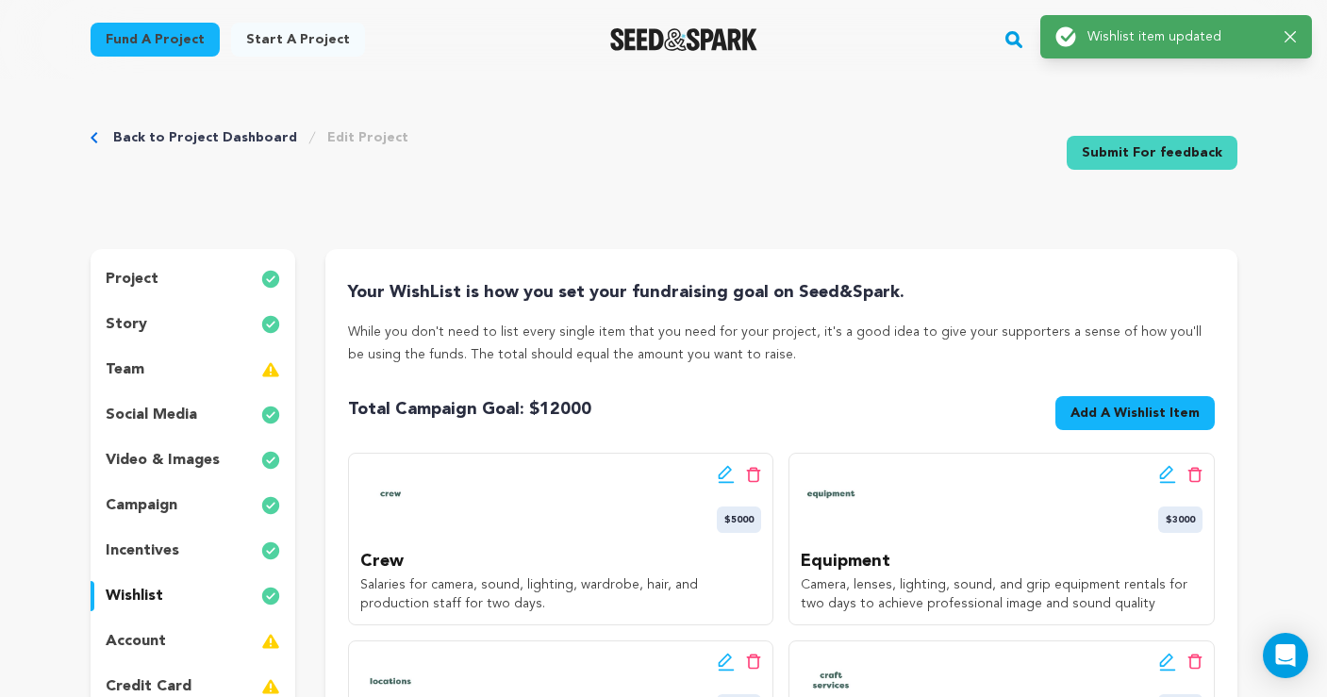
click at [720, 471] on icon at bounding box center [726, 474] width 17 height 19
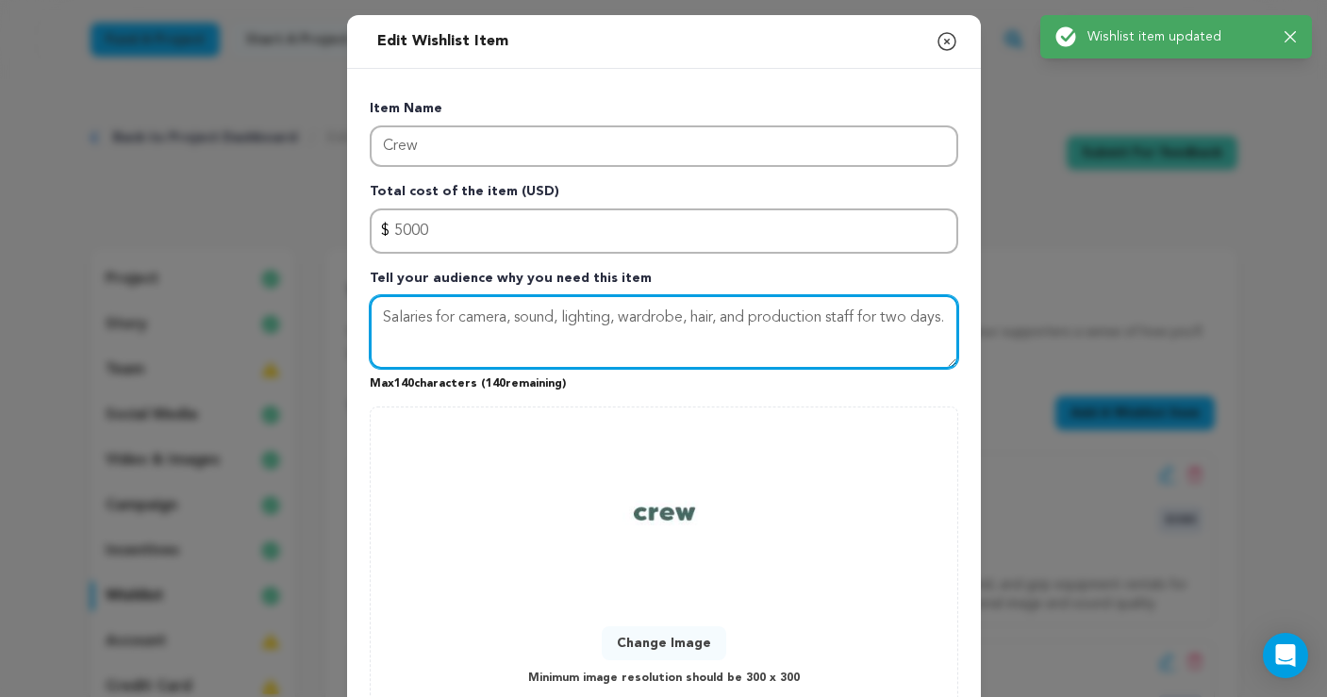
click at [572, 345] on textarea "Salaries for camera, sound, lighting, wardrobe, hair, and production staff for …" at bounding box center [664, 332] width 589 height 74
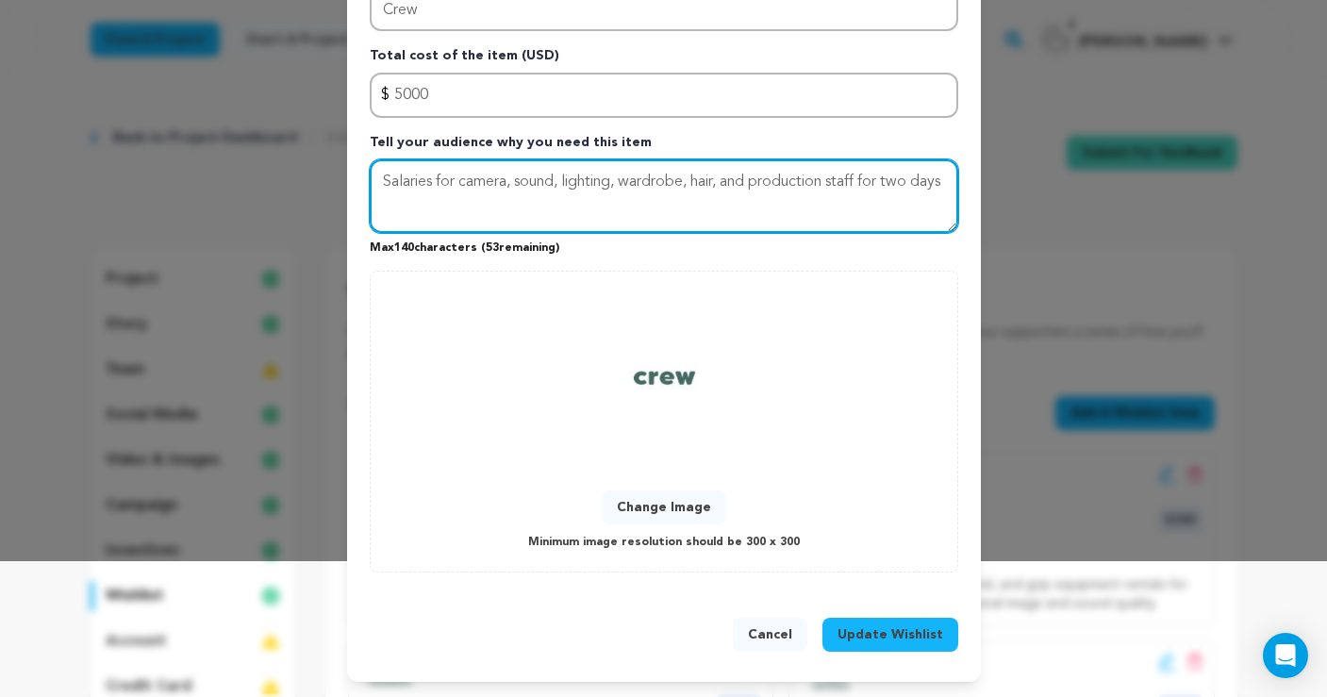
scroll to position [134, 0]
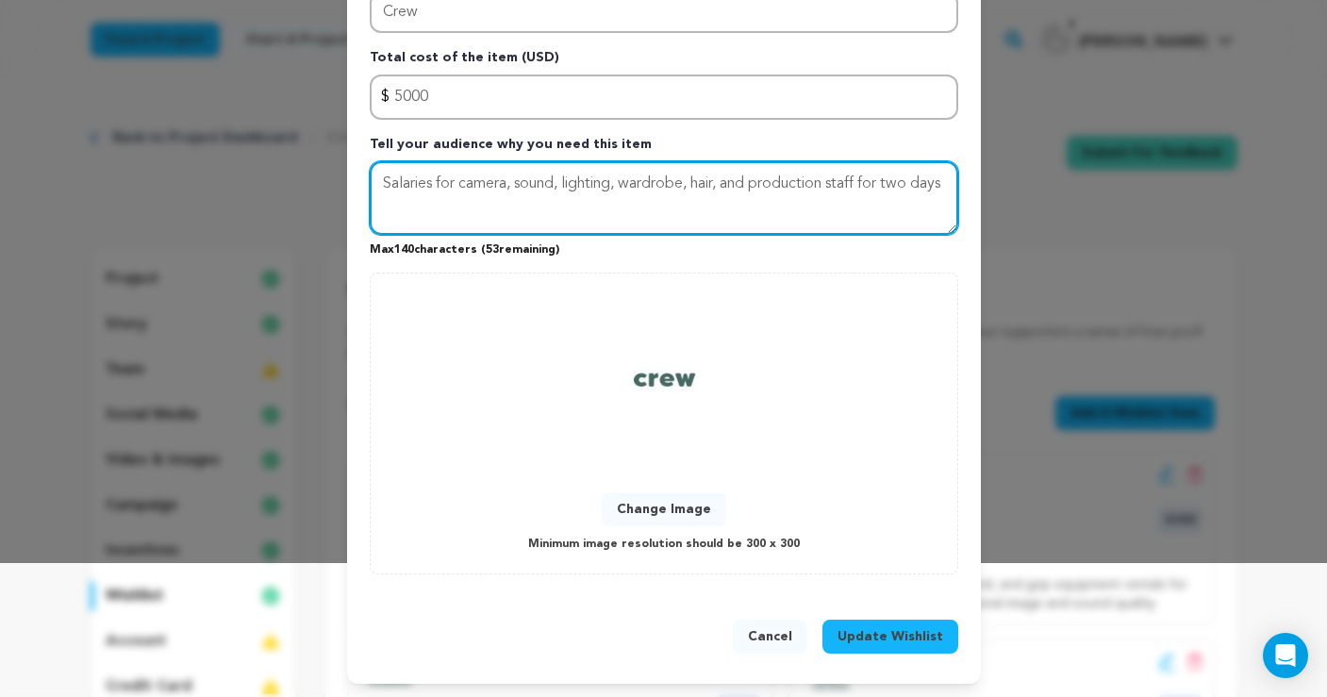
type textarea "Salaries for camera, sound, lighting, wardrobe, hair, and production staff for …"
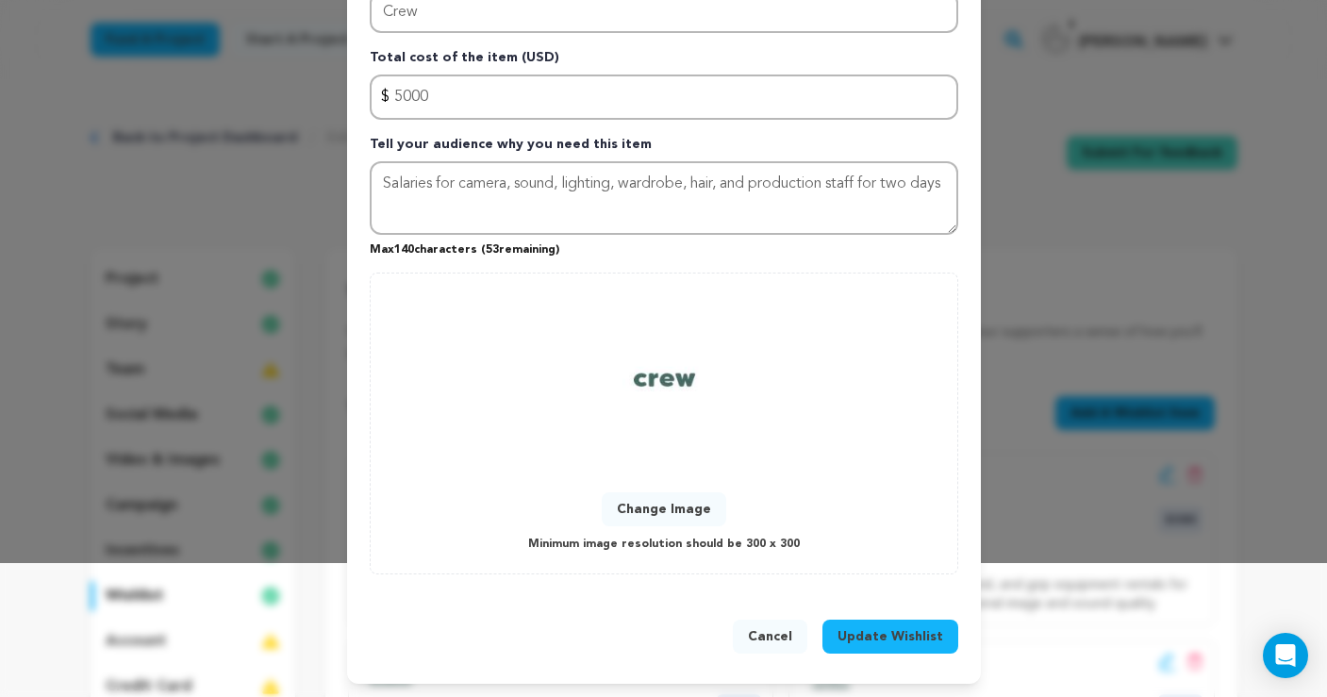
click at [874, 636] on span "Update Wishlist" at bounding box center [891, 636] width 106 height 19
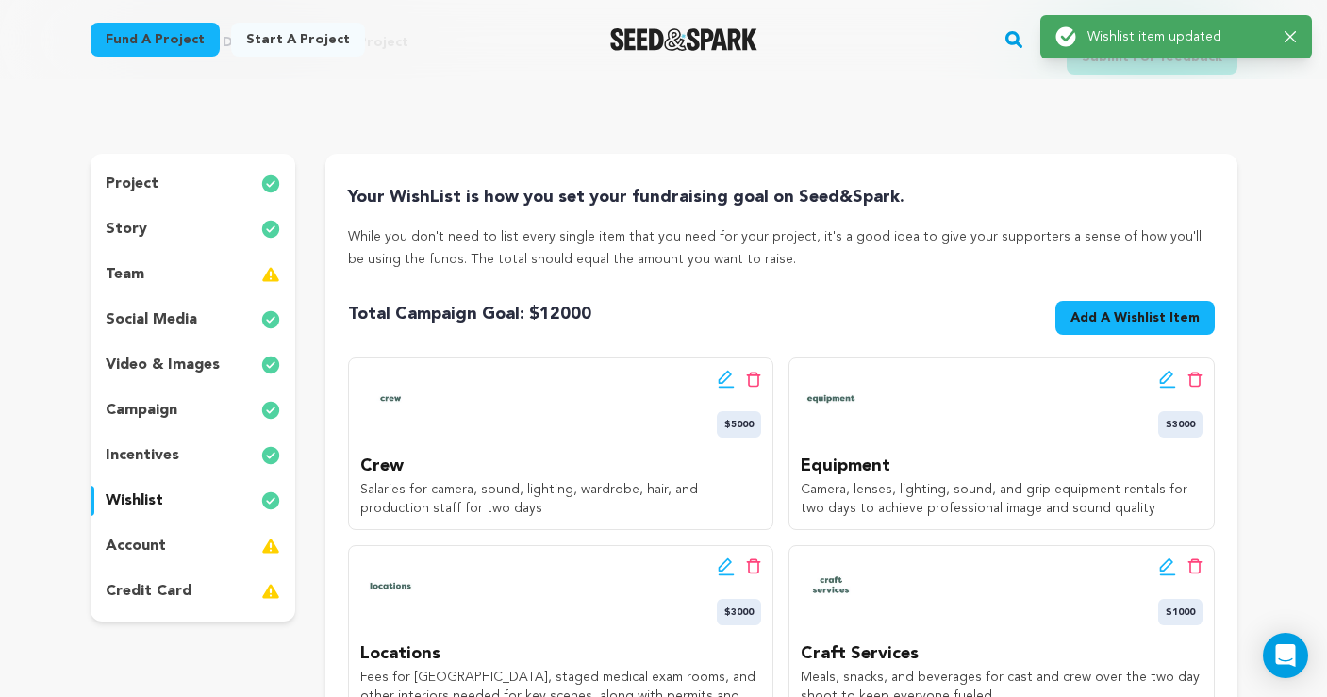
scroll to position [159, 0]
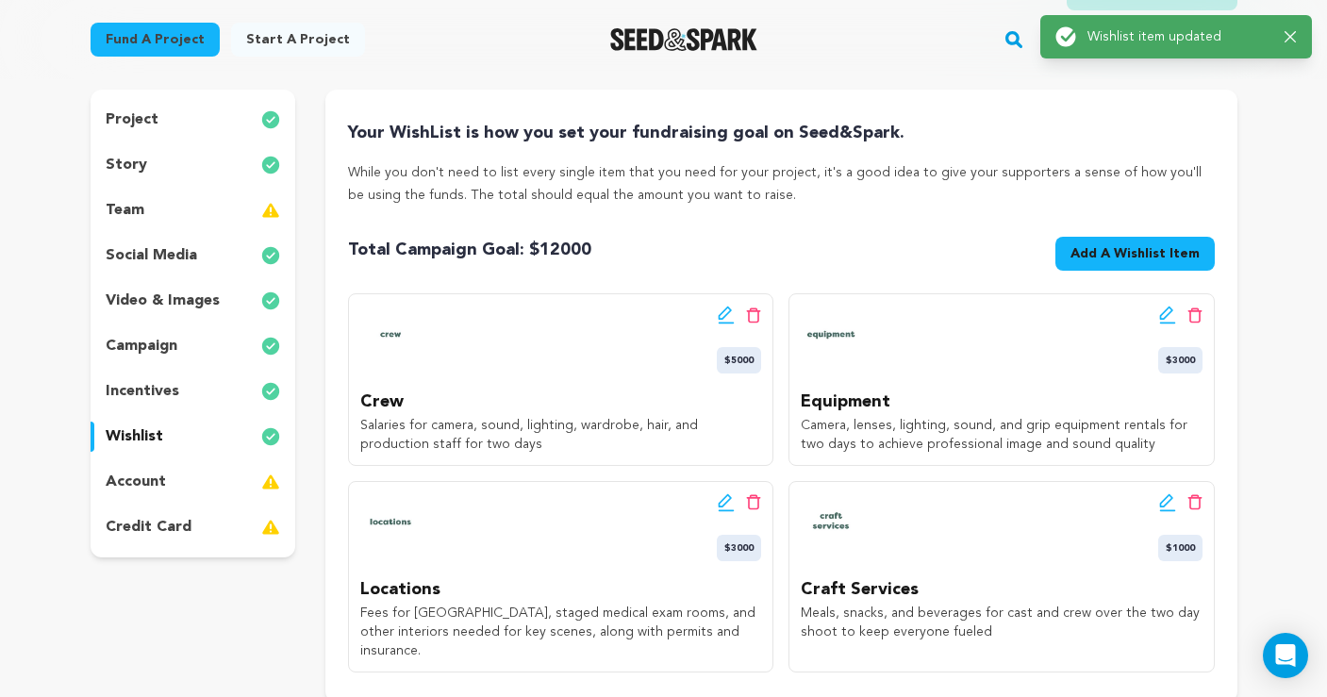
click at [720, 500] on icon at bounding box center [726, 502] width 17 height 19
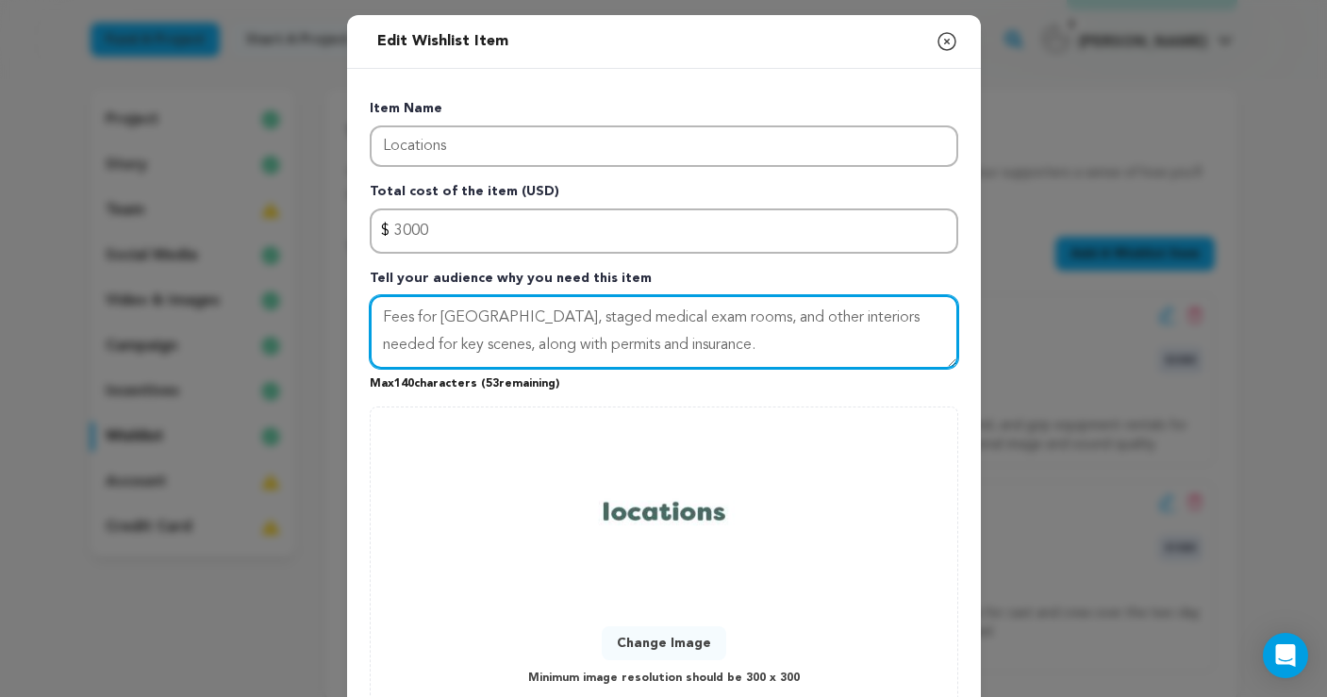
click at [793, 346] on textarea "Fees for LA Botanical Garden, staged medical exam rooms, and other interiors ne…" at bounding box center [664, 332] width 589 height 74
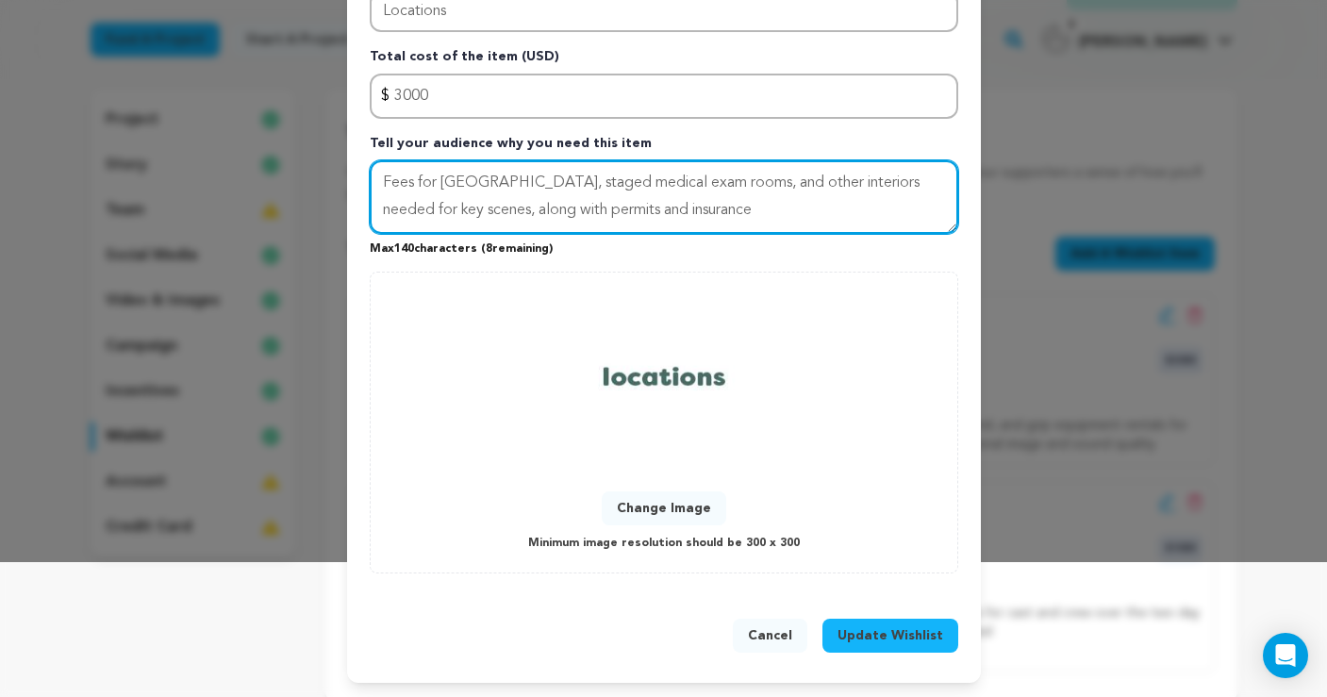
scroll to position [134, 0]
type textarea "Fees for [GEOGRAPHIC_DATA], staged medical exam rooms, and other interiors need…"
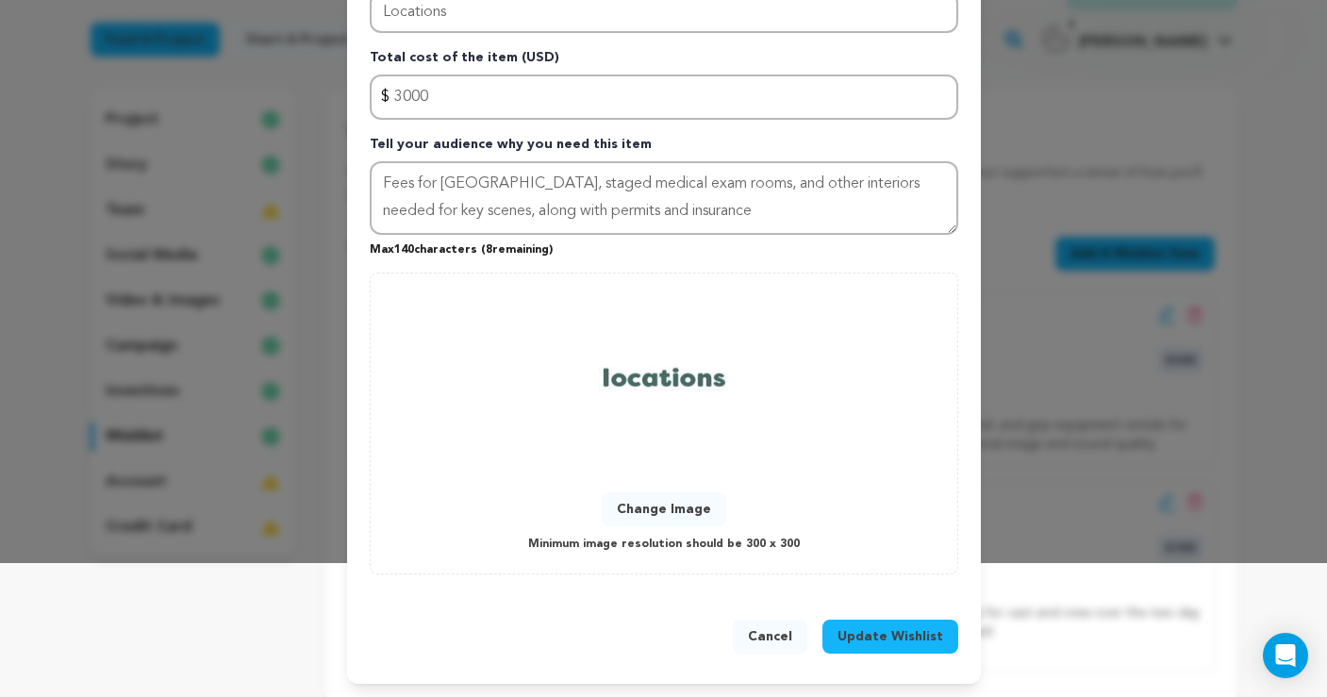
click at [873, 639] on span "Update Wishlist" at bounding box center [891, 636] width 106 height 19
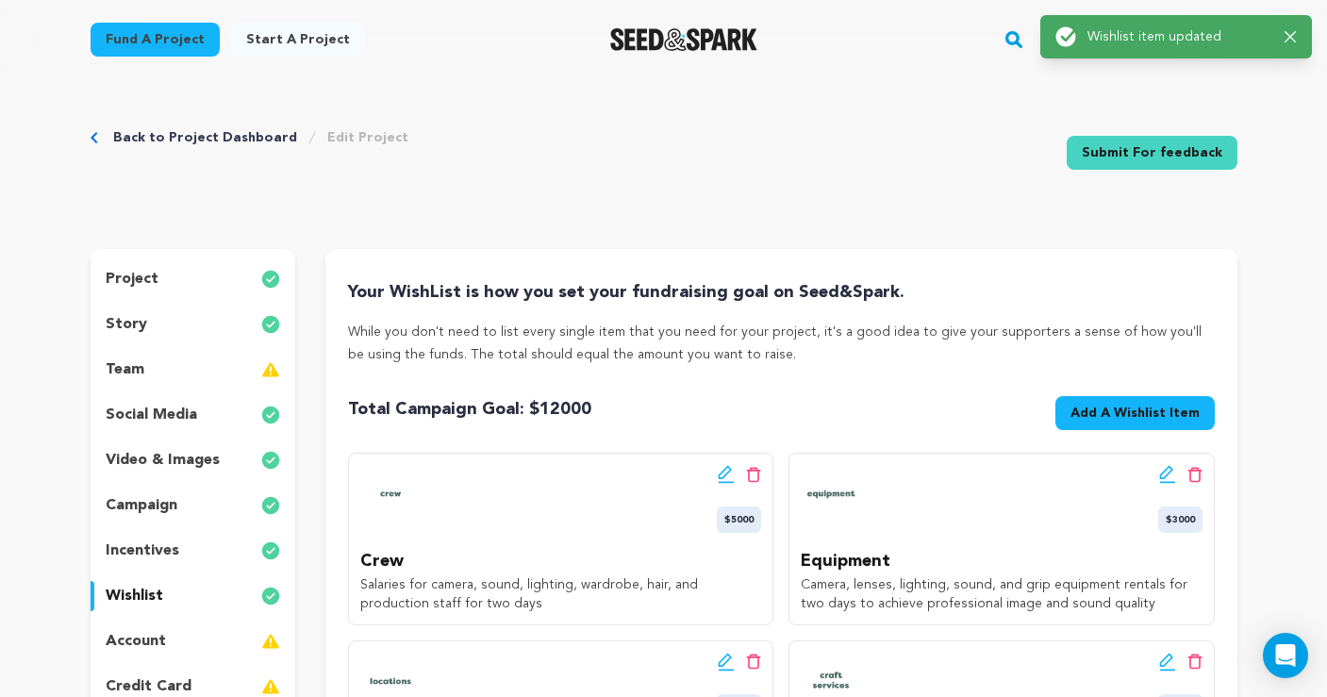
scroll to position [0, 0]
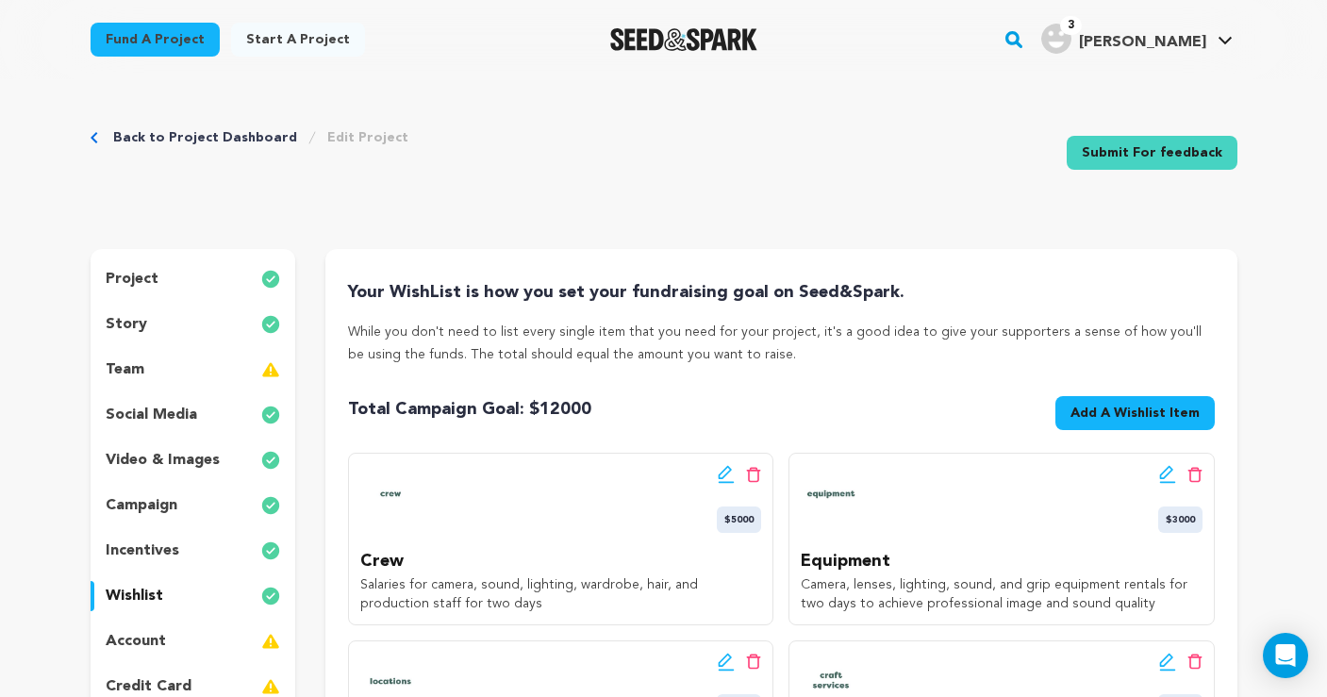
click at [244, 135] on link "Back to Project Dashboard" at bounding box center [205, 137] width 184 height 19
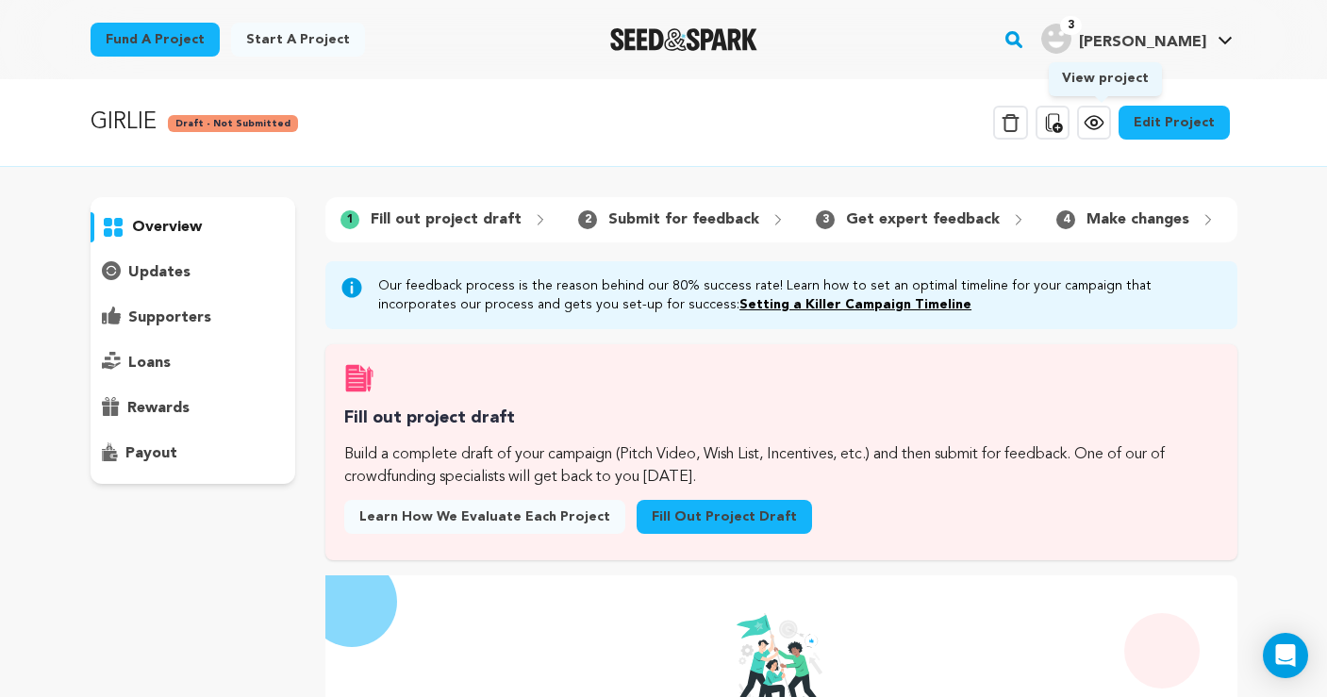
click at [1106, 116] on icon at bounding box center [1094, 122] width 23 height 23
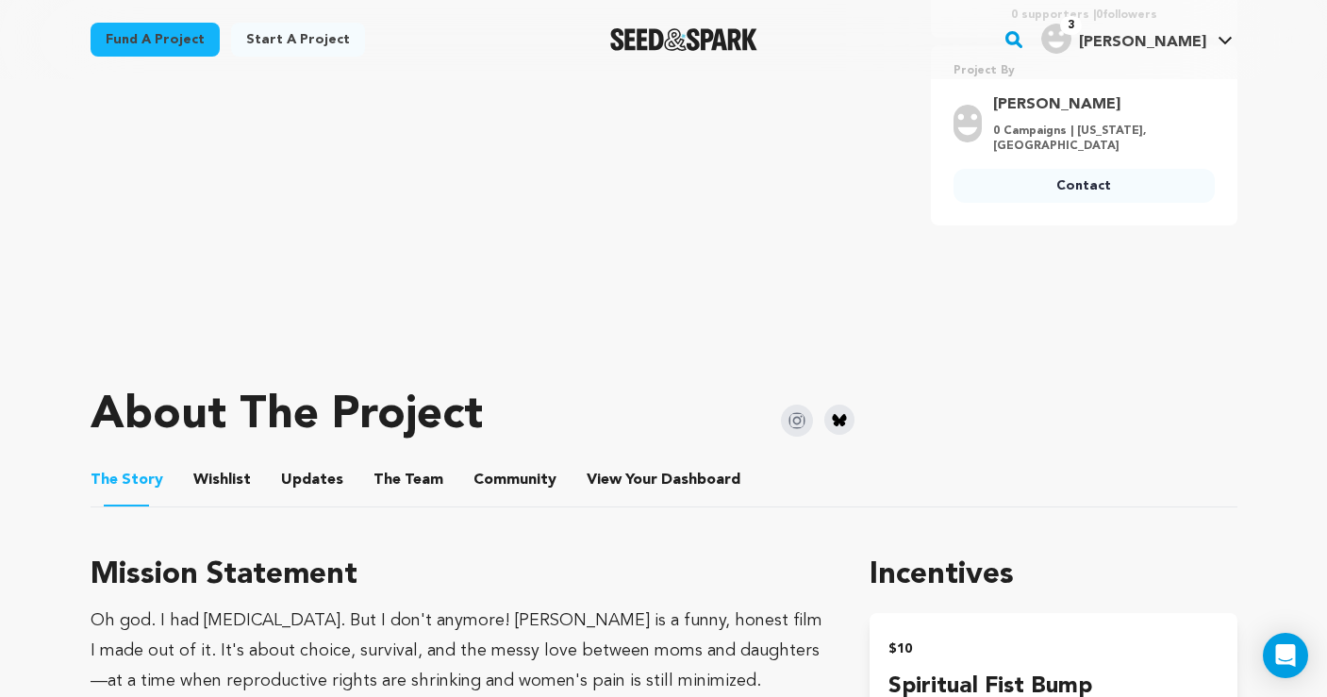
scroll to position [597, 0]
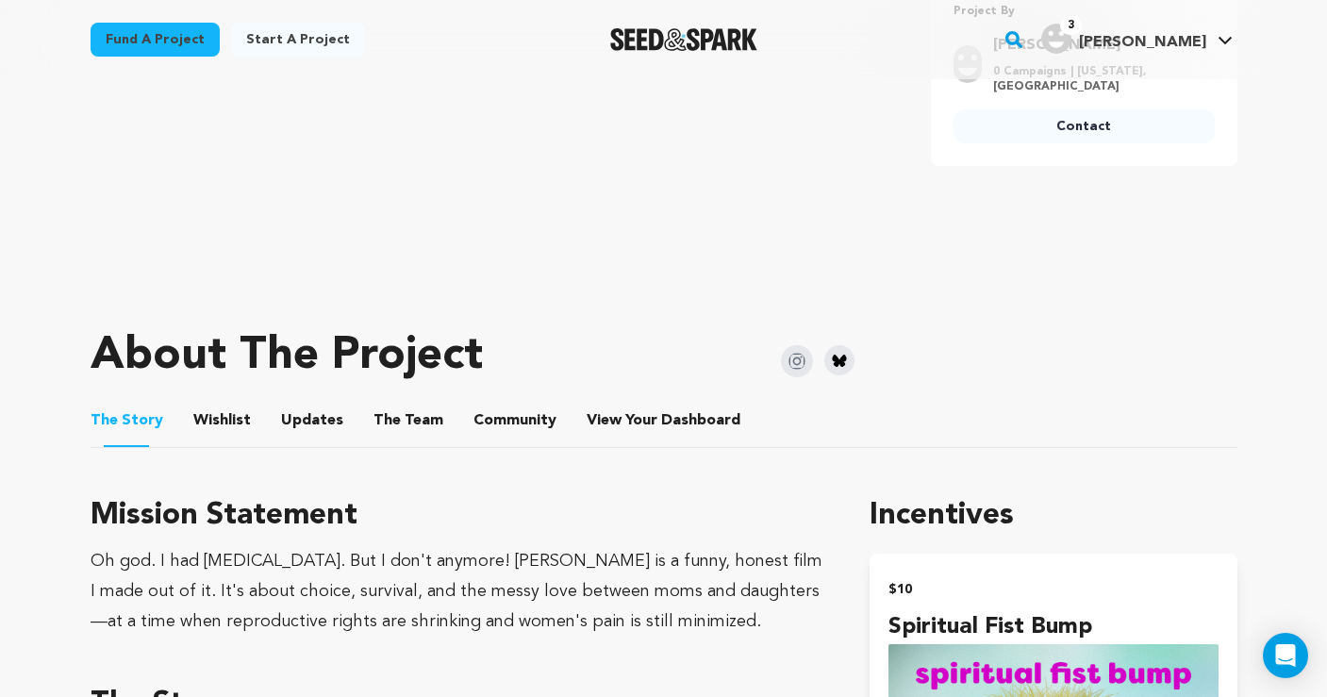
click at [215, 420] on button "Wishlist" at bounding box center [221, 424] width 45 height 45
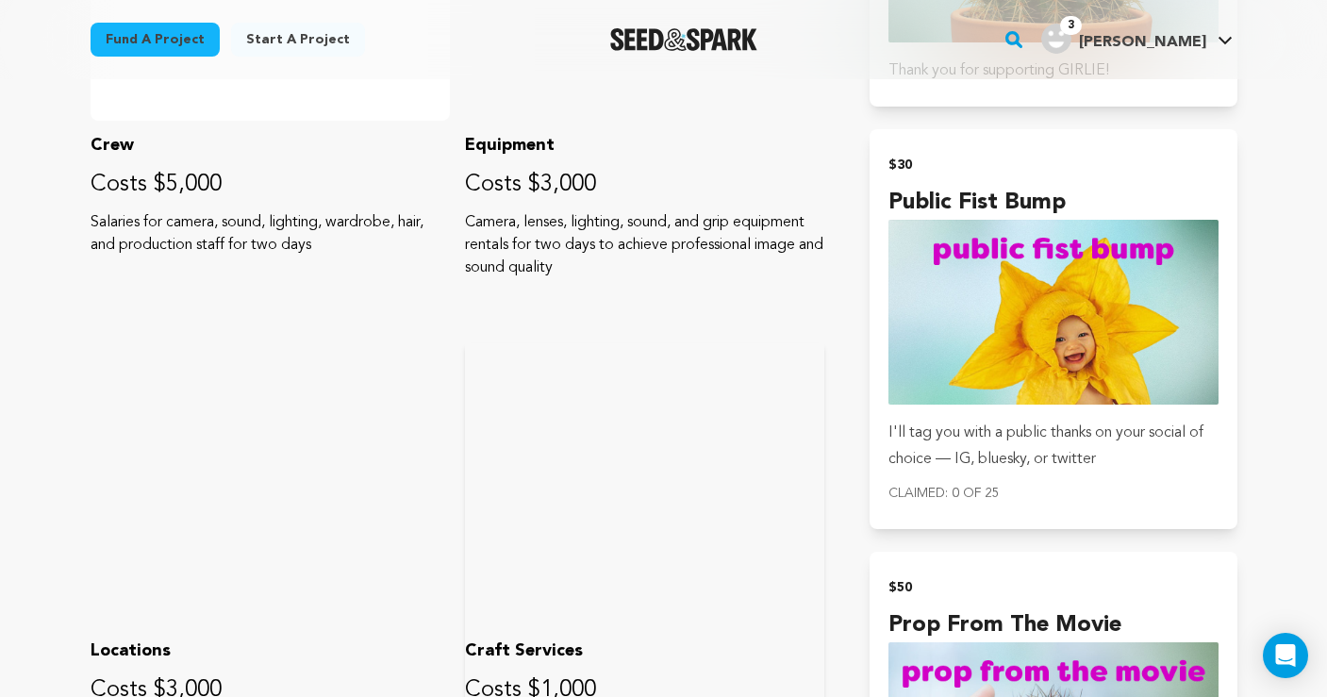
scroll to position [1347, 0]
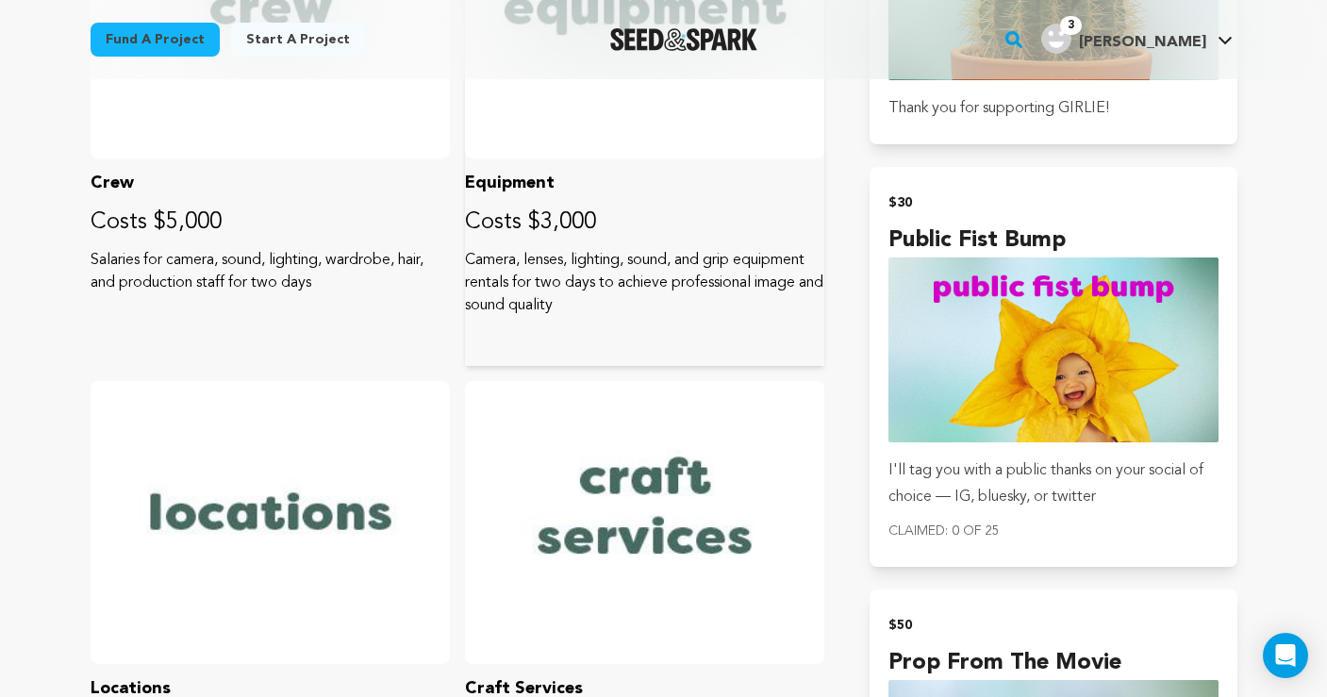
click at [534, 224] on p "Costs $3,000" at bounding box center [644, 223] width 359 height 30
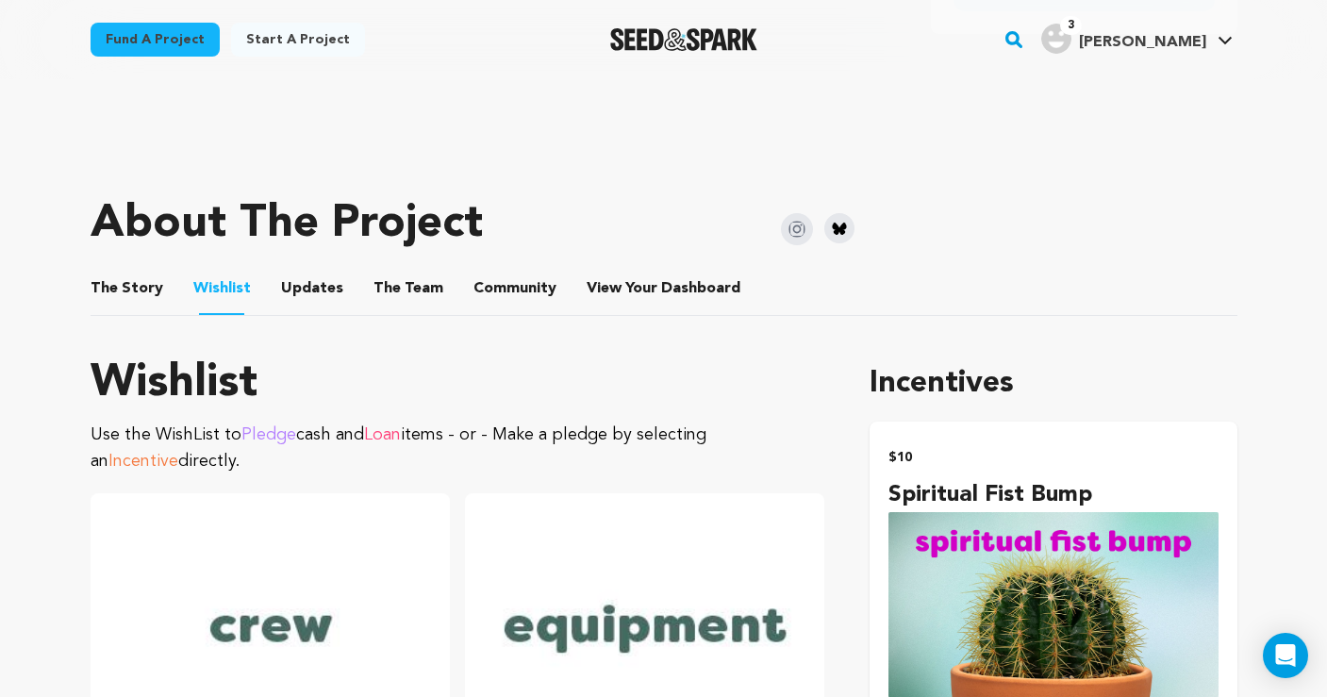
scroll to position [732, 0]
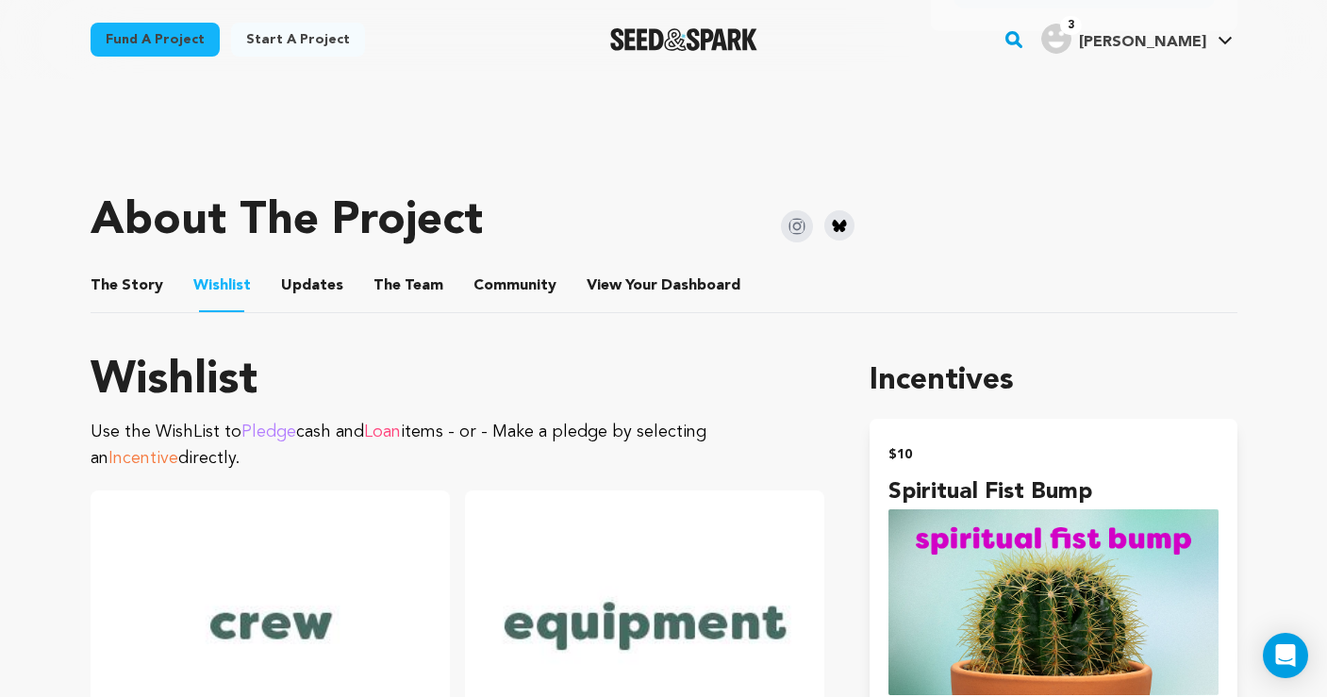
click at [142, 283] on button "The Story" at bounding box center [126, 289] width 45 height 45
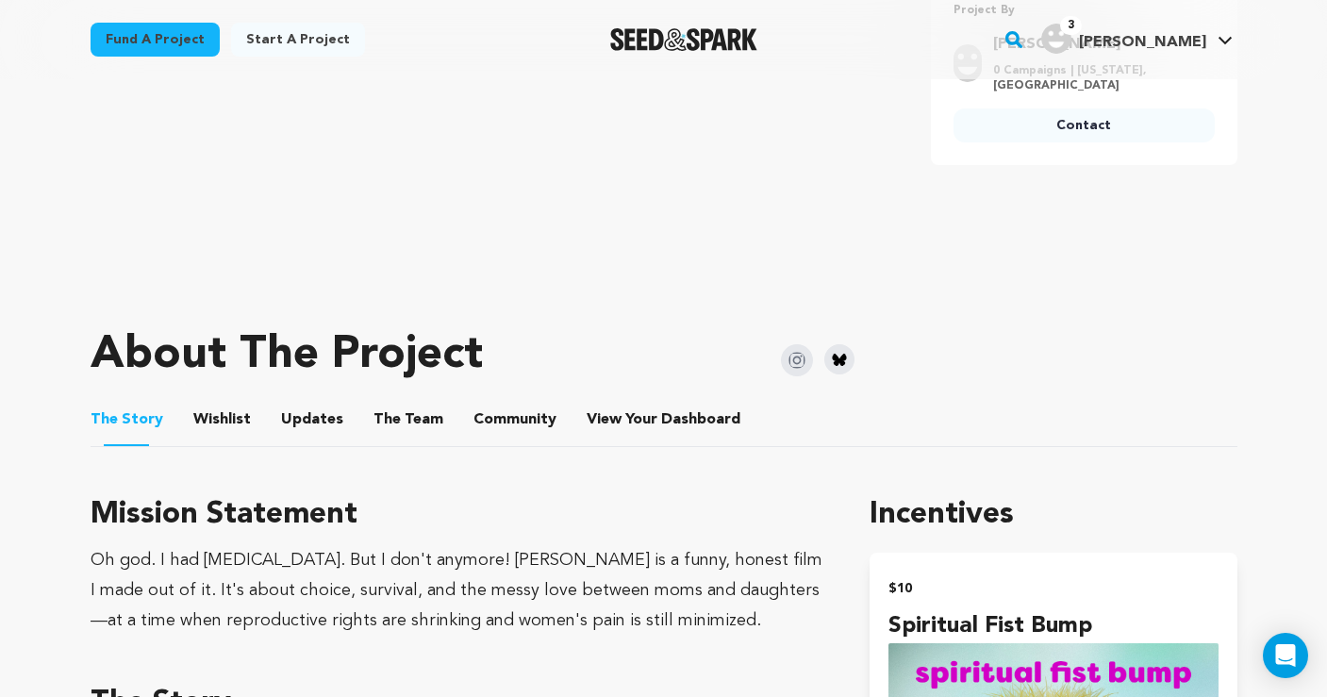
scroll to position [660, 0]
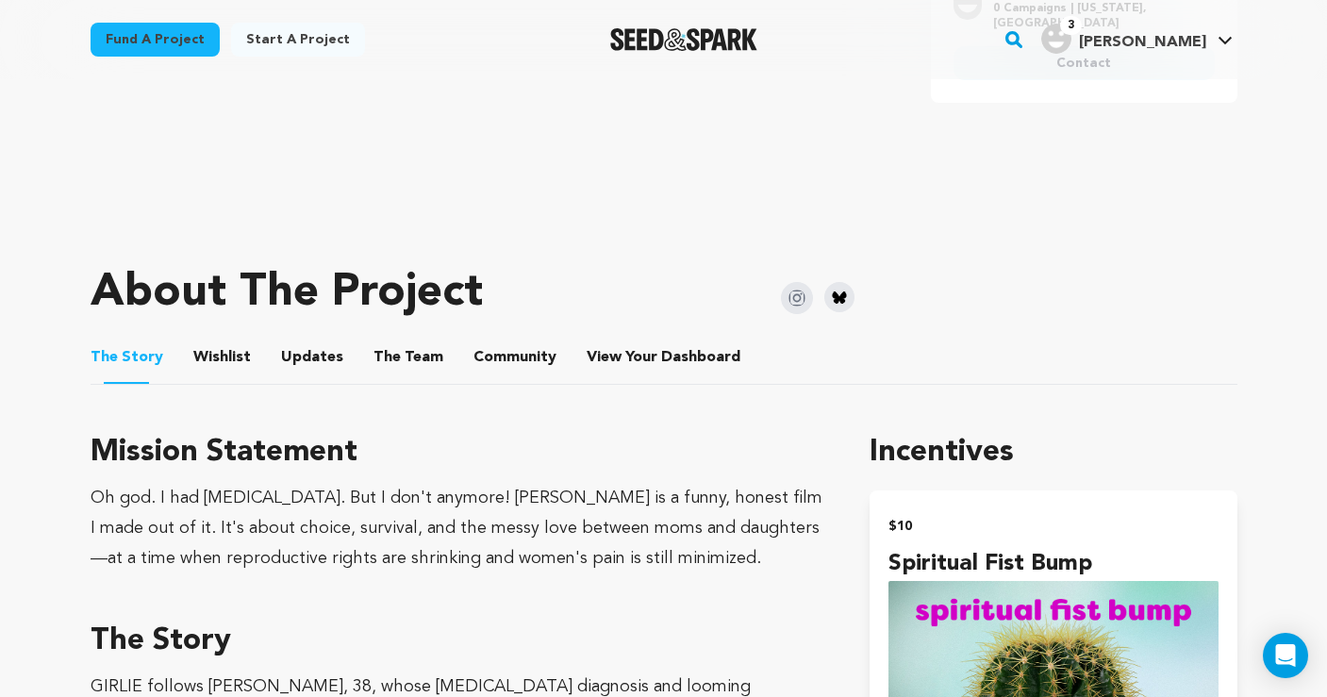
click at [218, 360] on button "Wishlist" at bounding box center [221, 361] width 45 height 45
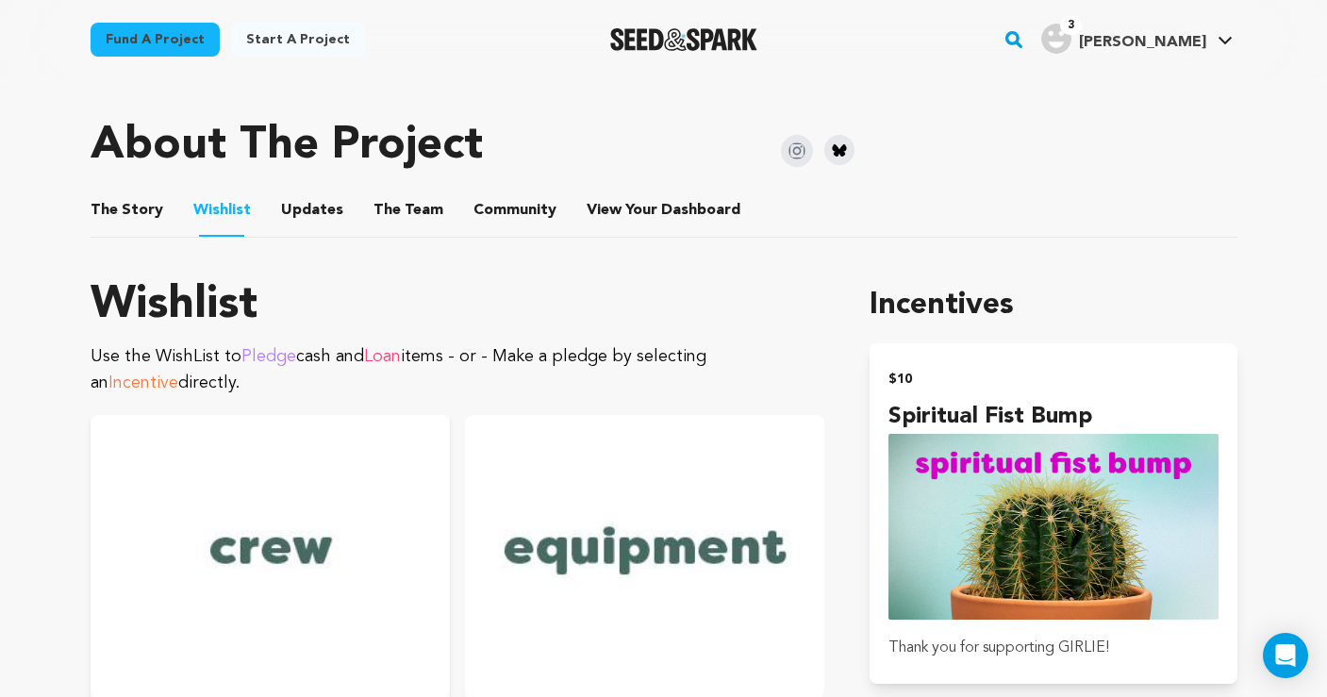
scroll to position [807, 0]
click at [401, 212] on button "The Team" at bounding box center [408, 214] width 45 height 45
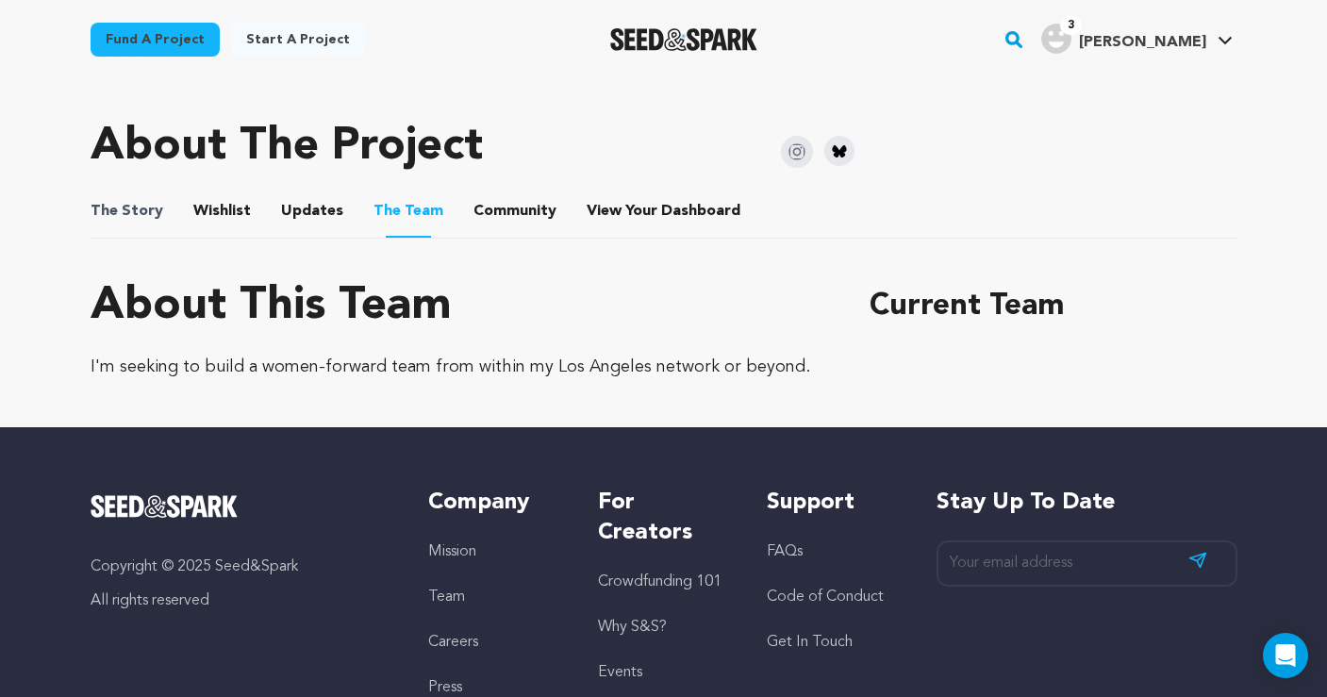
click at [152, 214] on span "The Story" at bounding box center [127, 211] width 73 height 23
click at [117, 205] on button "The Story" at bounding box center [126, 214] width 45 height 45
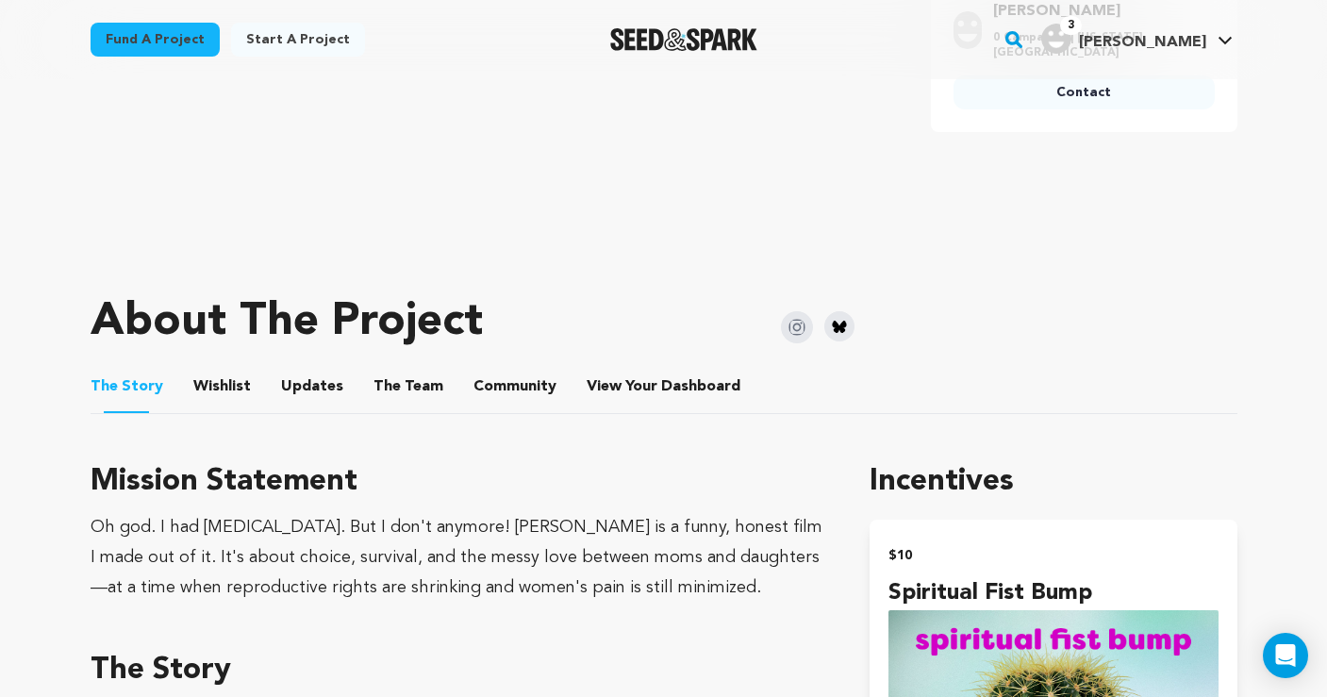
scroll to position [776, 0]
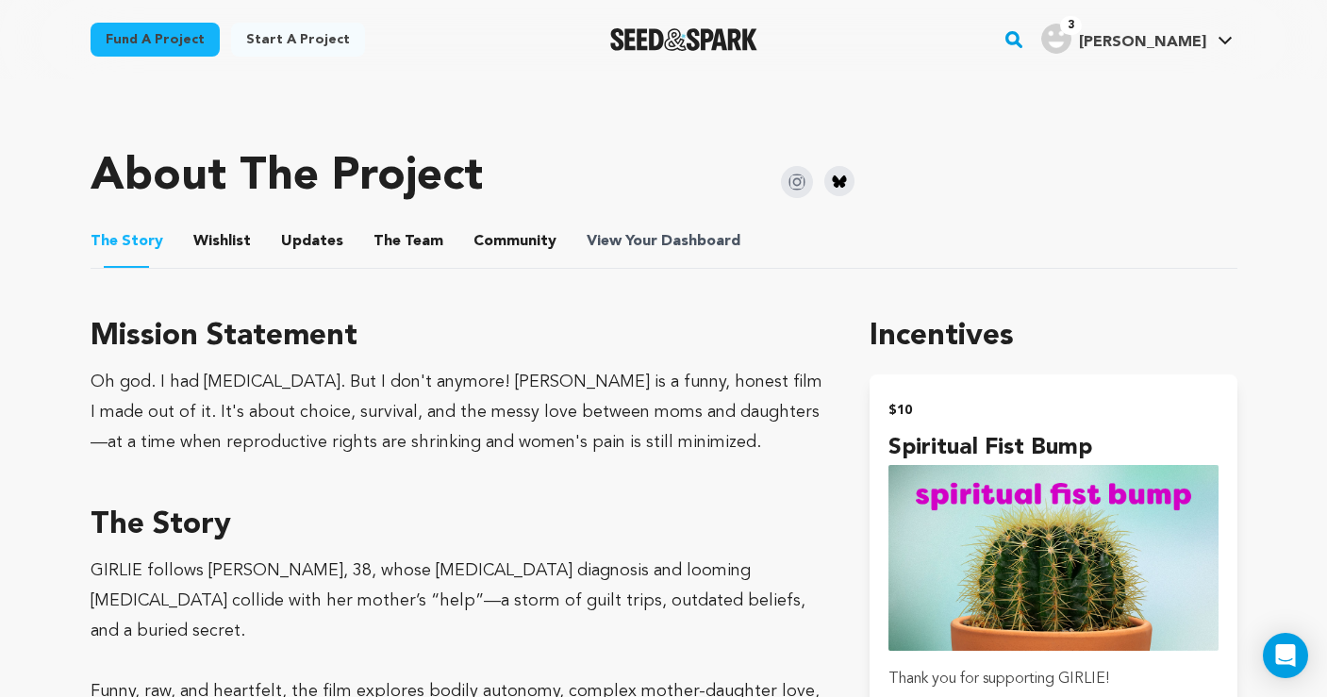
click at [716, 244] on span "Dashboard" at bounding box center [700, 241] width 79 height 23
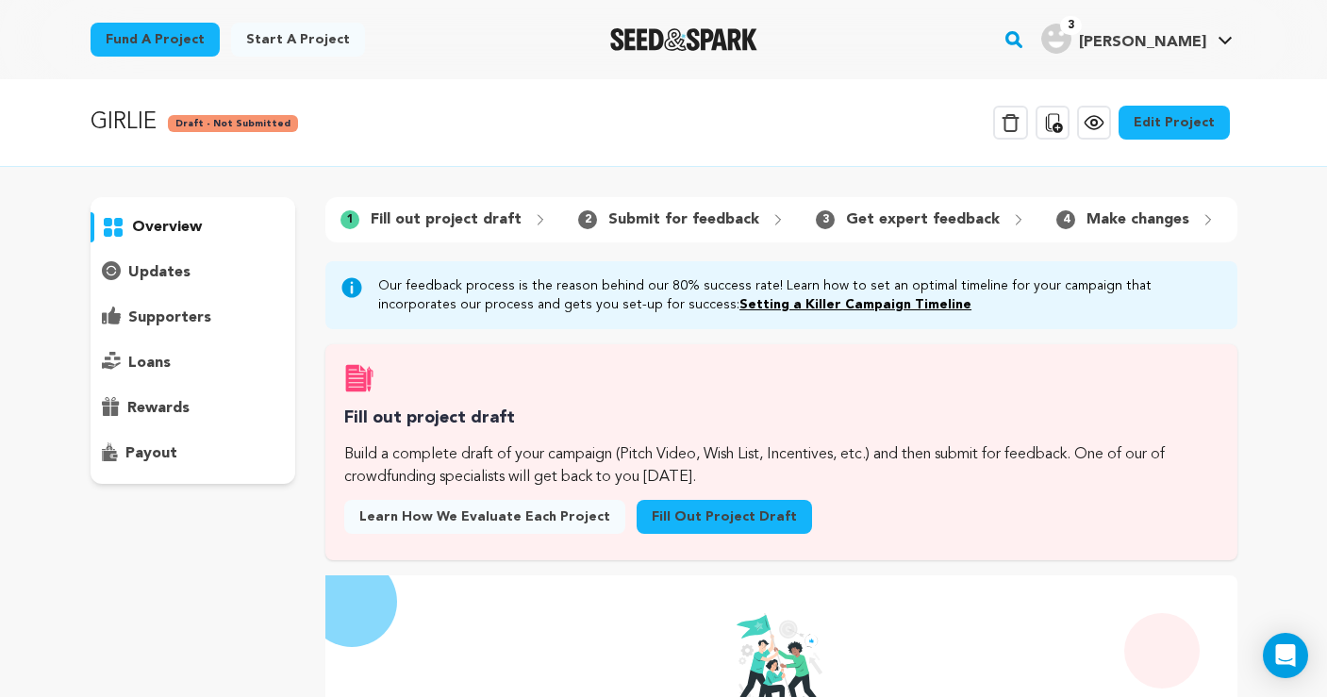
click at [697, 512] on link "Fill out project draft" at bounding box center [724, 517] width 175 height 34
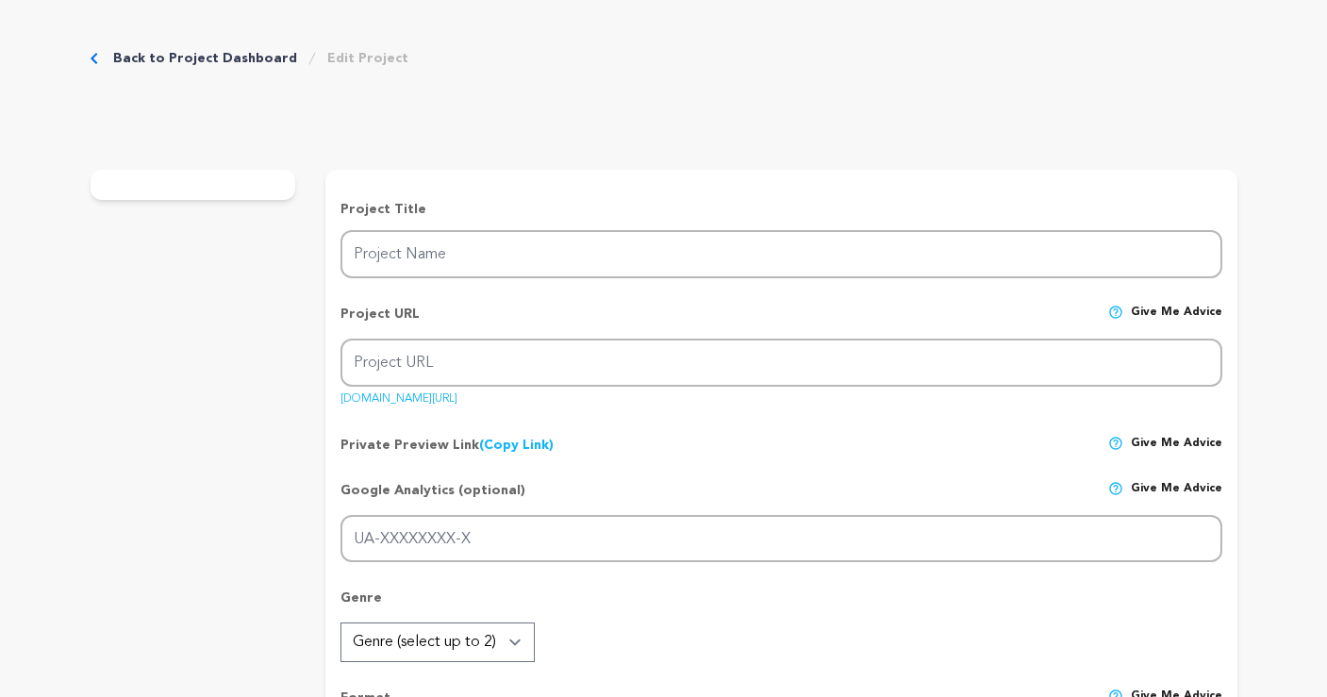
type input "GIRLIE"
type input "girlie"
type input "When [PERSON_NAME]’s [MEDICAL_DATA] returns, she must choose between doctor’s o…"
type textarea "When [PERSON_NAME]’s [MEDICAL_DATA] returns, she must choose between doctor’s o…"
type textarea "Oh god. I had [MEDICAL_DATA]. But I don't anymore! [PERSON_NAME] is a funny, ho…"
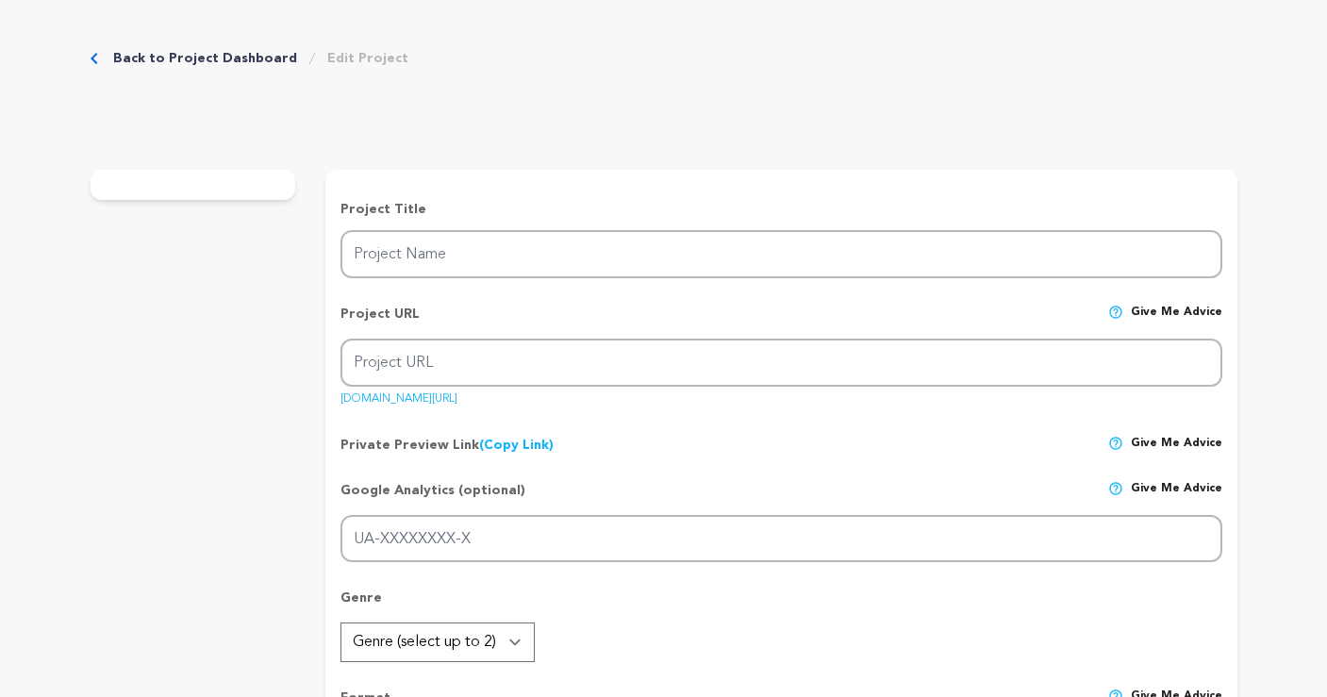
type textarea "I'm pleased to be partnering with the HPV Cancers Alliance, a national nonprofi…"
radio input "true"
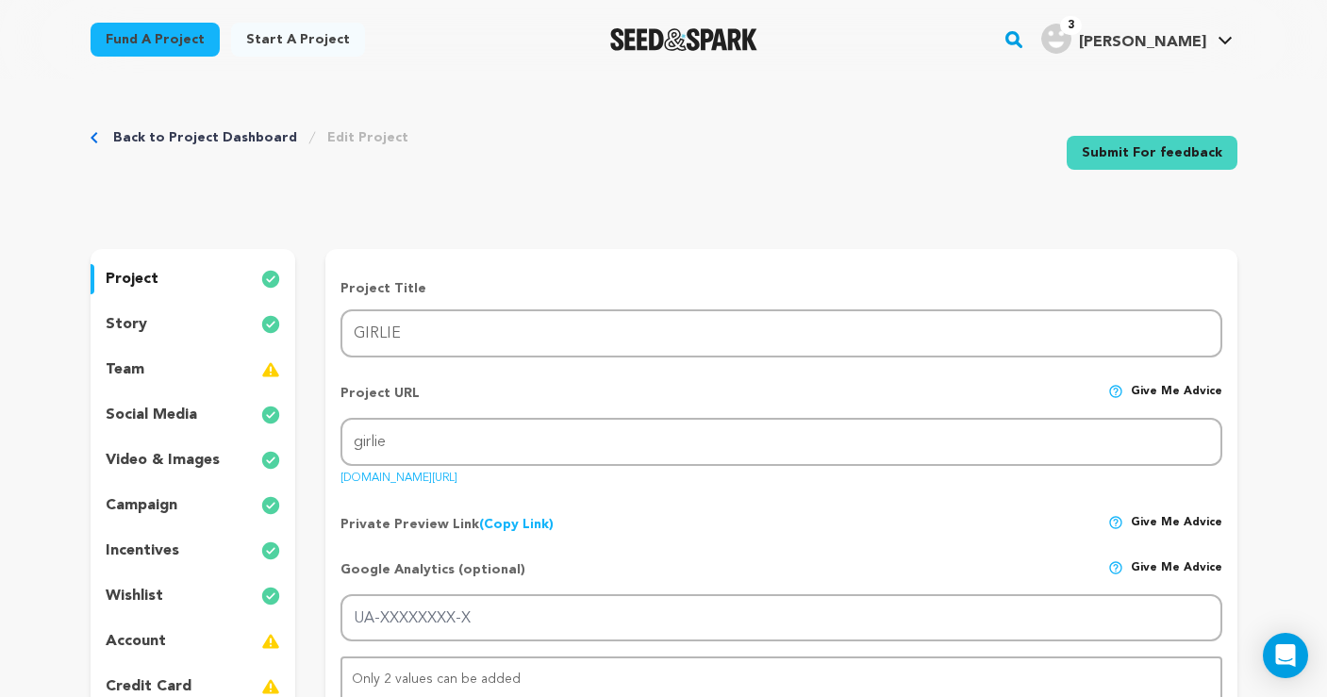
click at [210, 318] on div "story" at bounding box center [194, 324] width 206 height 30
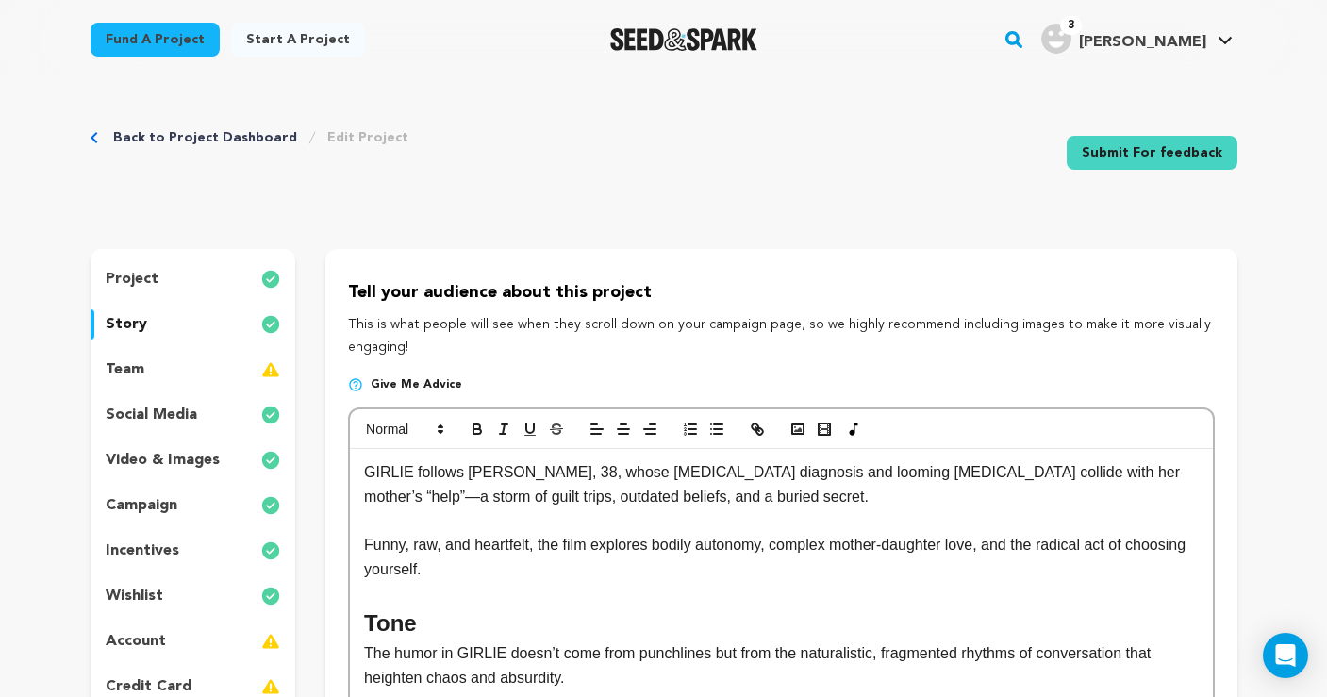
click at [190, 267] on div "project" at bounding box center [194, 279] width 206 height 30
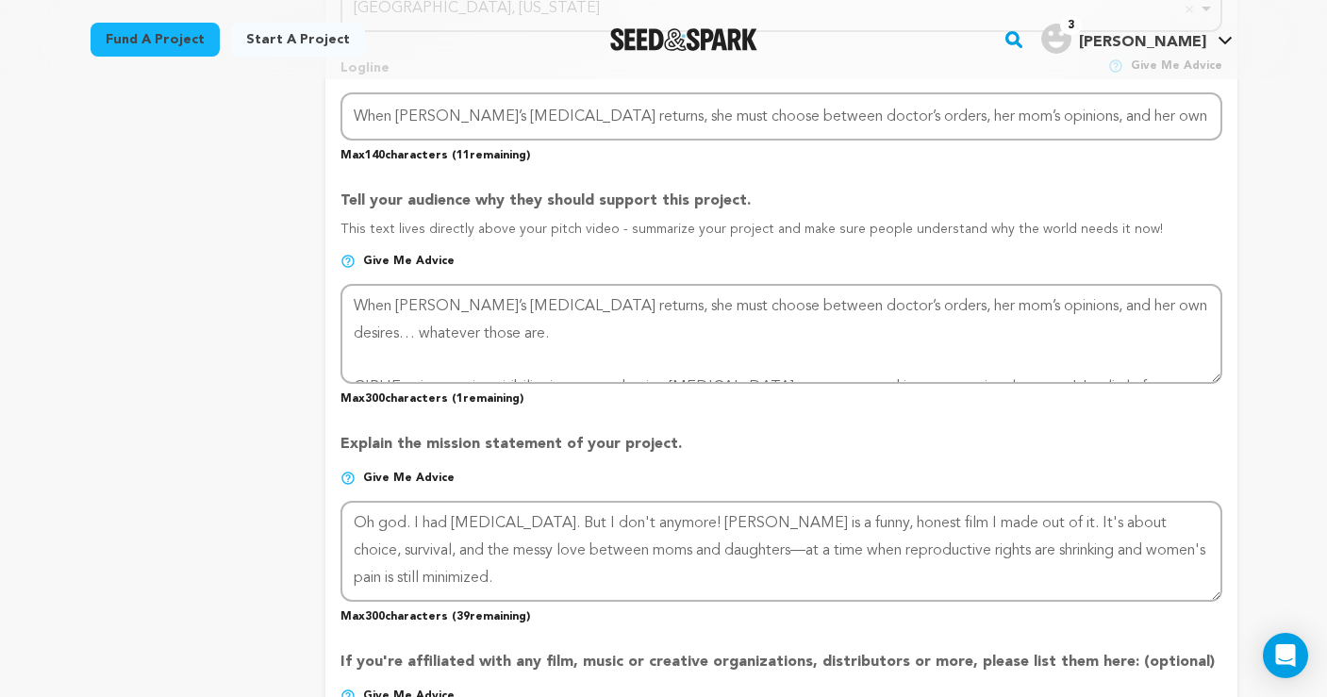
scroll to position [963, 0]
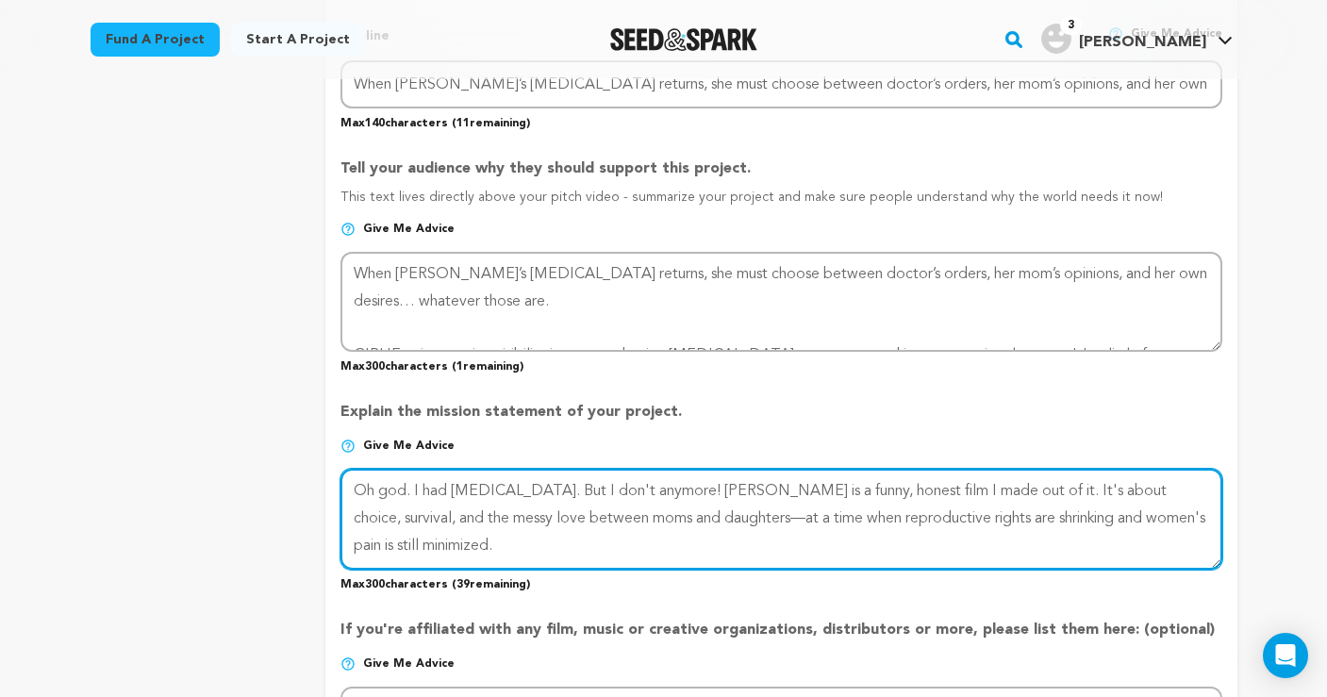
drag, startPoint x: 1002, startPoint y: 483, endPoint x: 911, endPoint y: 478, distance: 90.7
click at [911, 478] on textarea at bounding box center [781, 519] width 881 height 100
click at [920, 481] on textarea at bounding box center [781, 519] width 881 height 100
drag, startPoint x: 891, startPoint y: 481, endPoint x: 869, endPoint y: 480, distance: 21.7
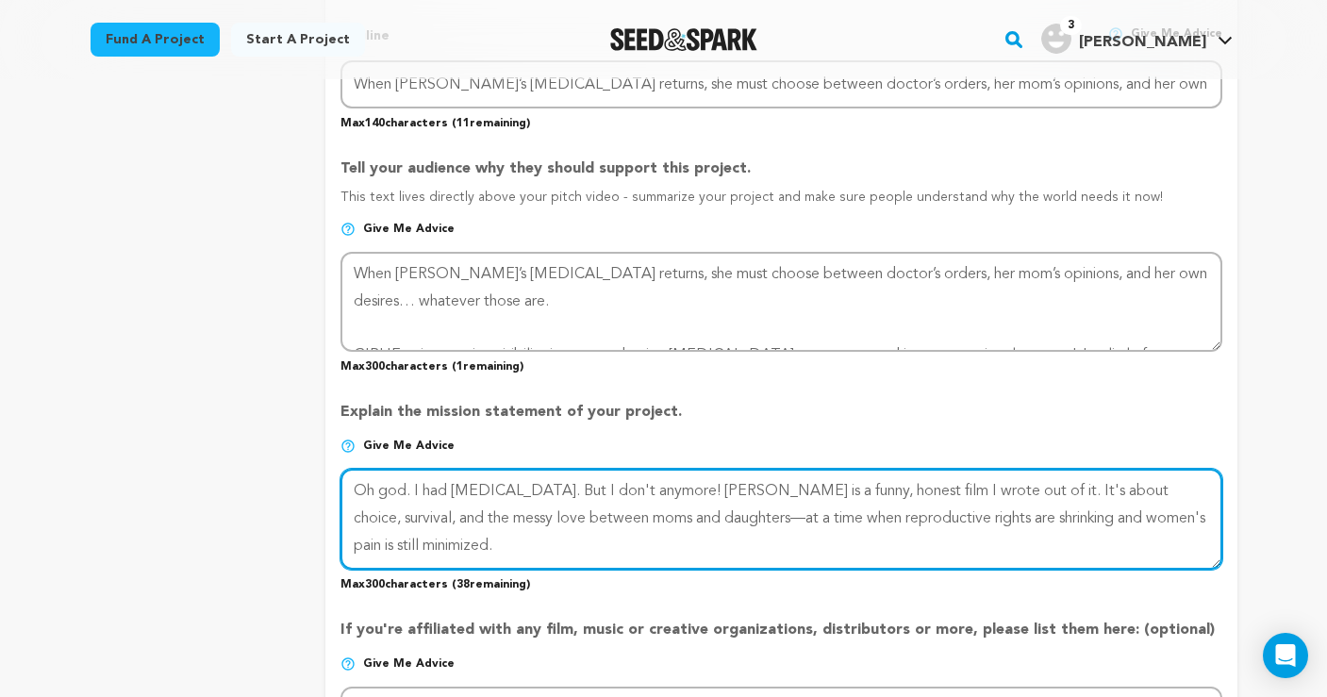
click at [869, 480] on textarea at bounding box center [781, 519] width 881 height 100
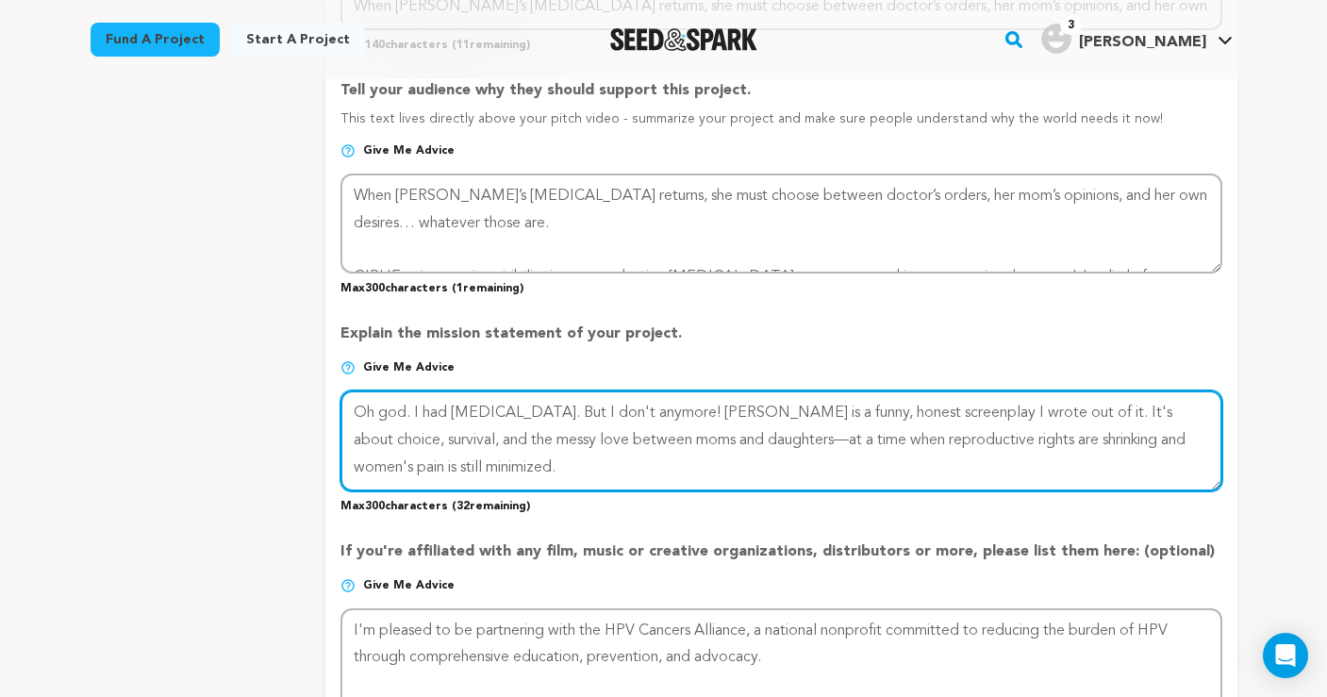
scroll to position [1042, 0]
click at [764, 431] on textarea at bounding box center [781, 441] width 881 height 100
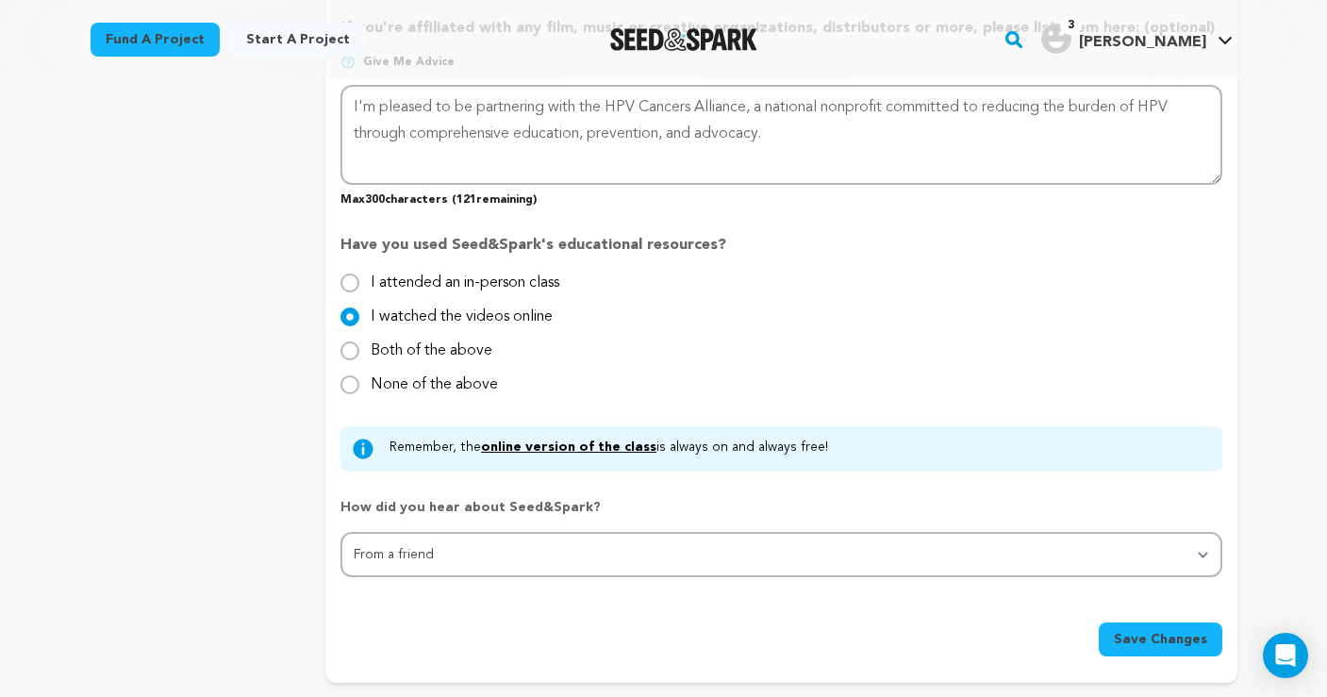
scroll to position [1568, 0]
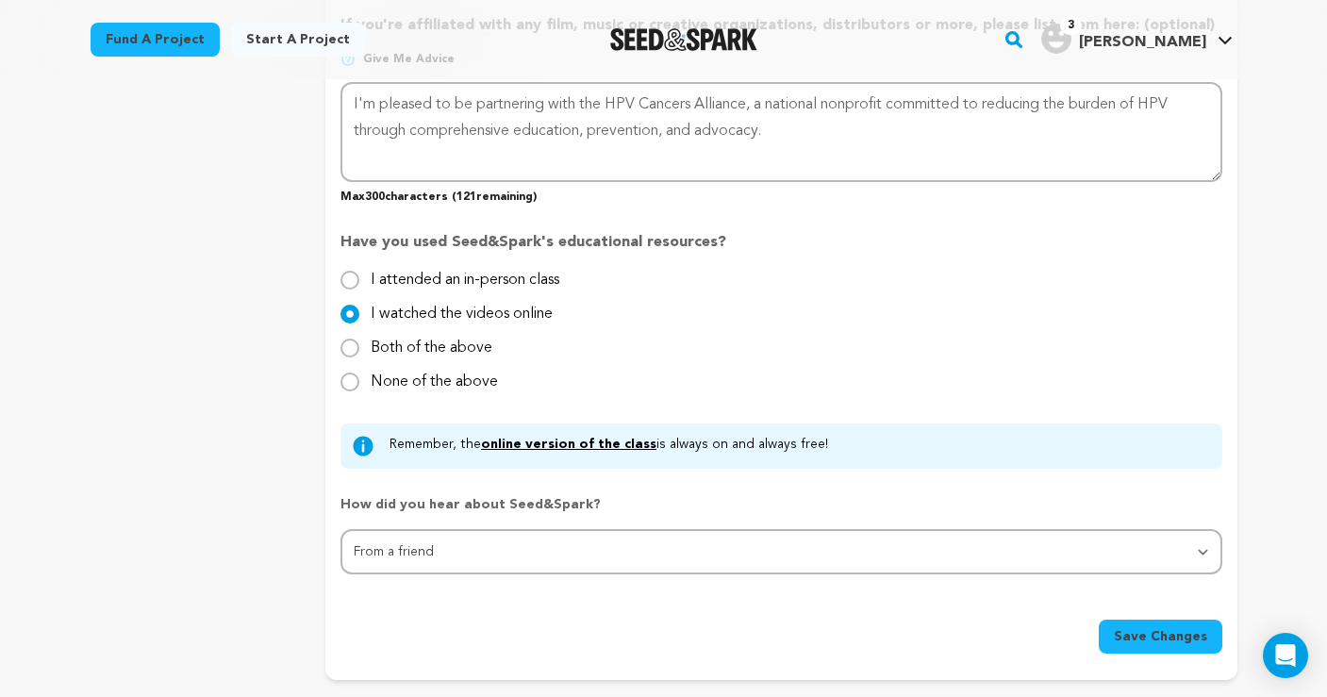
type textarea "Oh god. I had cervical cancer. But I don't anymore! GIRLIE is a funny, honest s…"
click at [1122, 627] on span "Save Changes" at bounding box center [1160, 636] width 93 height 19
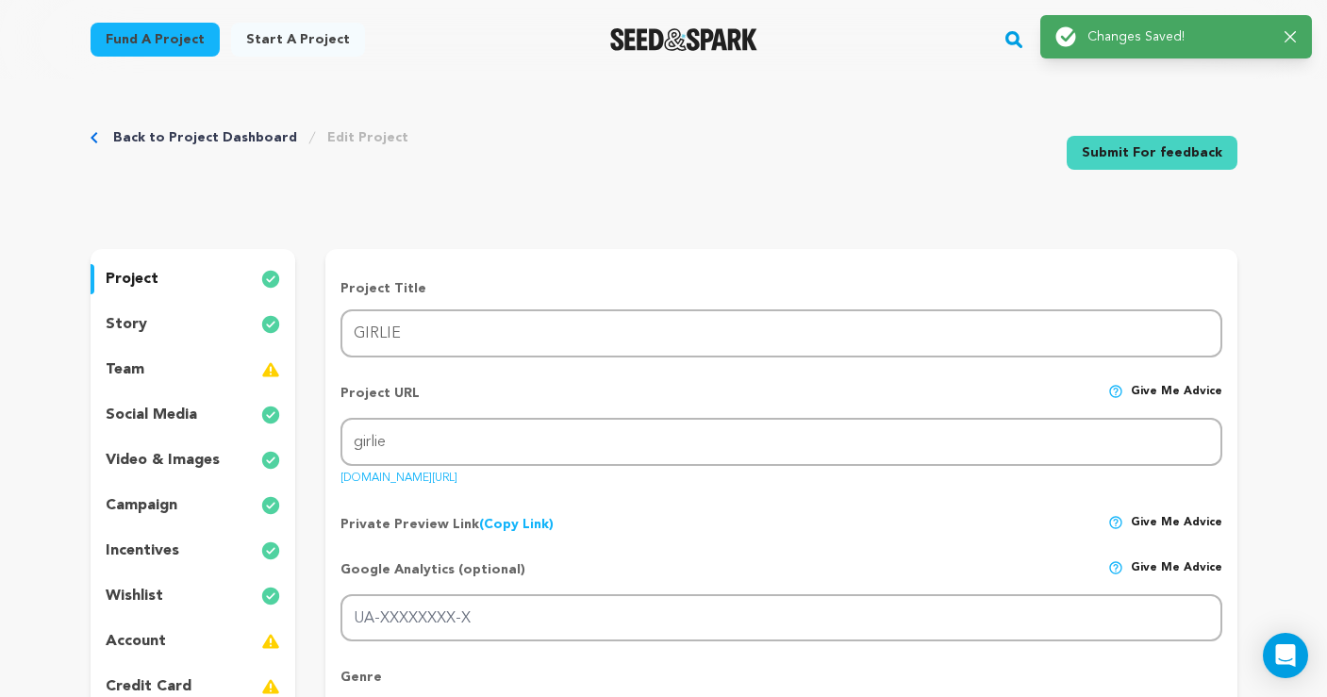
scroll to position [0, 0]
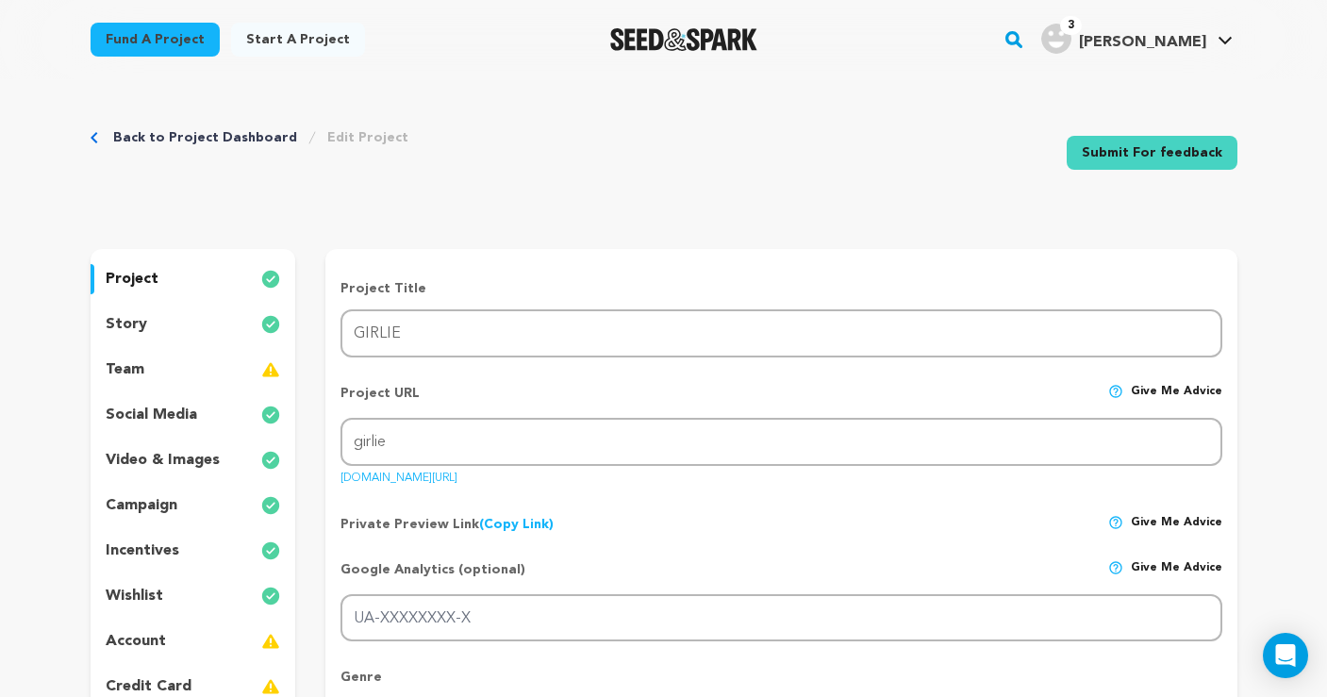
click at [255, 140] on link "Back to Project Dashboard" at bounding box center [205, 137] width 184 height 19
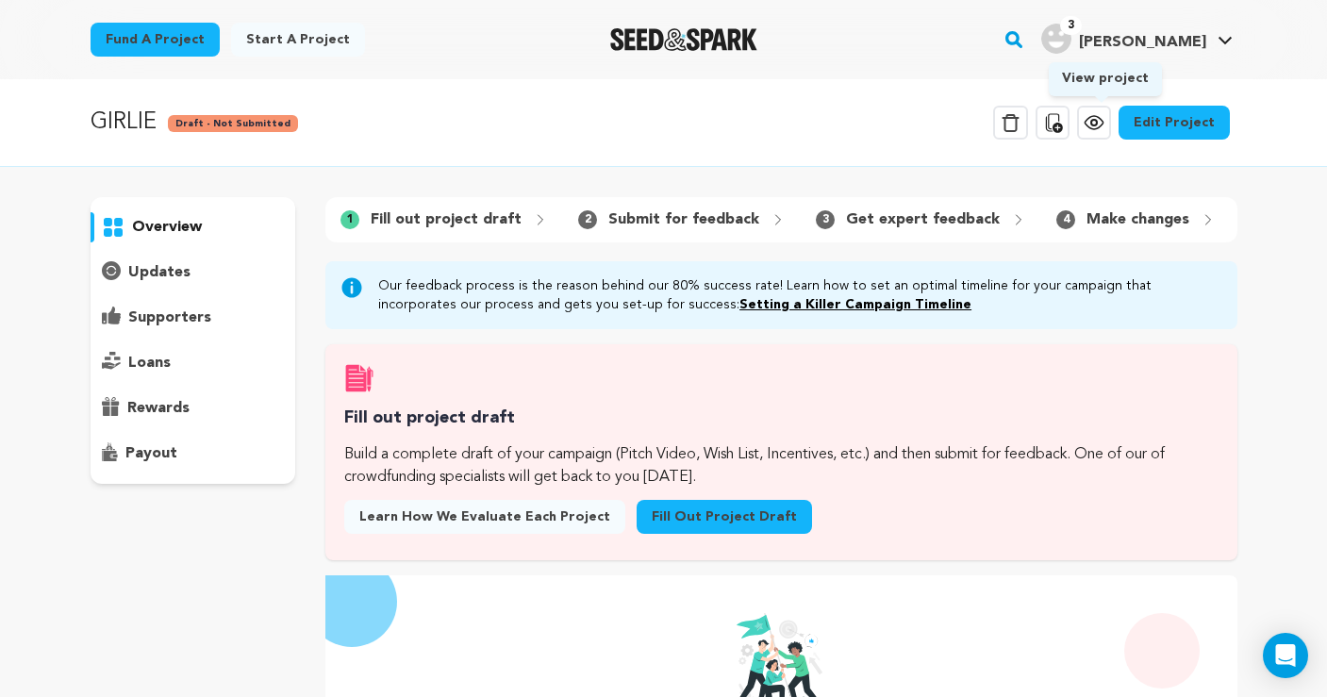
click at [1098, 131] on icon at bounding box center [1094, 122] width 23 height 23
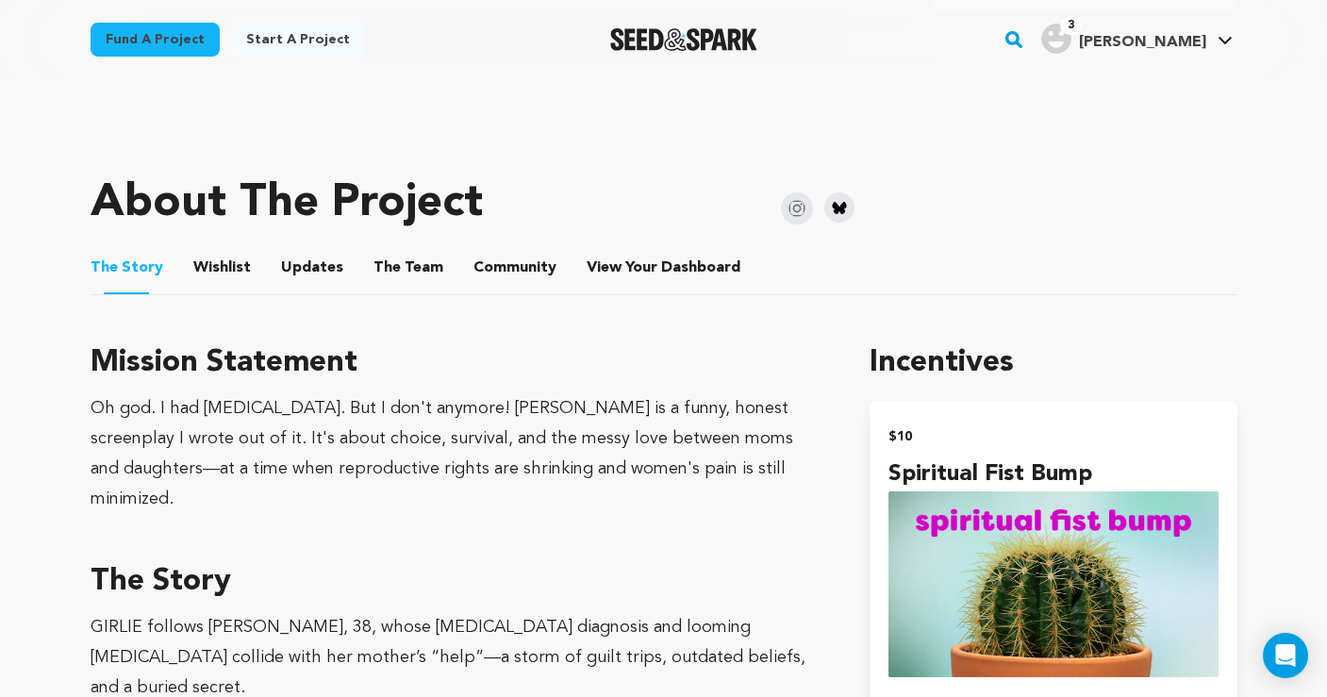
scroll to position [749, 0]
click at [230, 275] on button "Wishlist" at bounding box center [221, 272] width 45 height 45
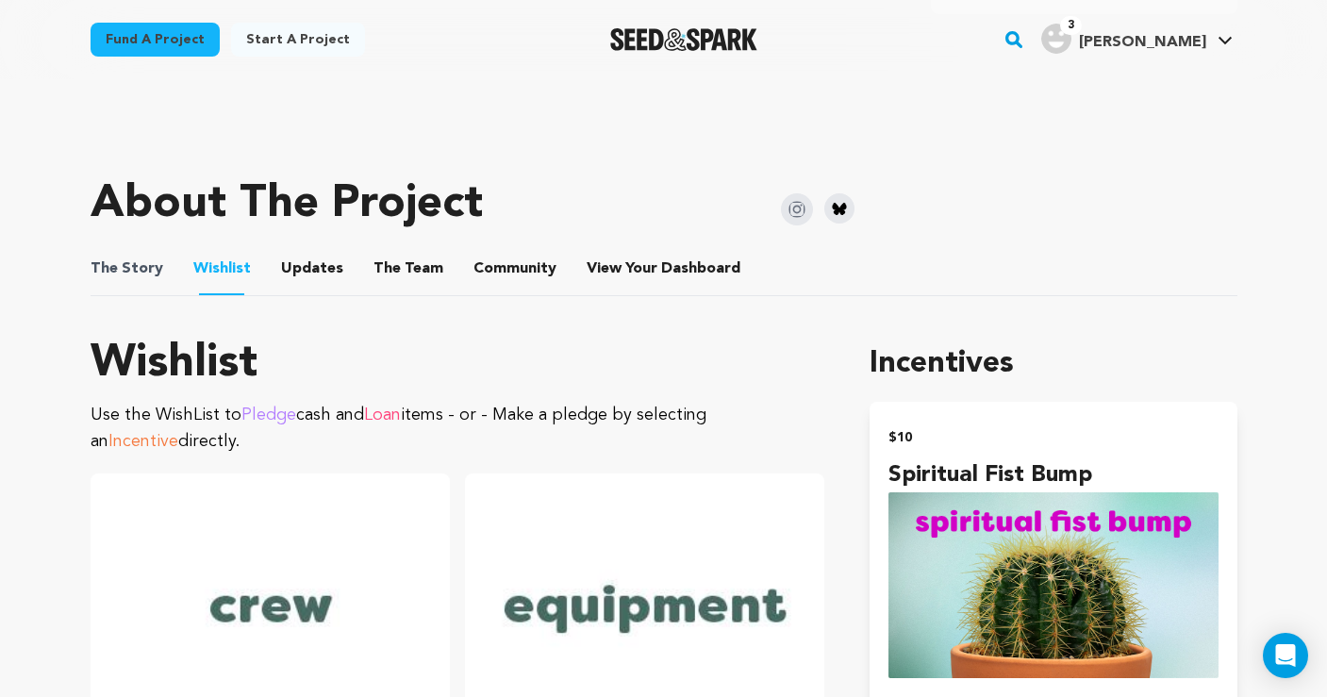
click at [147, 264] on span "The Story" at bounding box center [127, 269] width 73 height 23
click at [134, 267] on button "The Story" at bounding box center [126, 272] width 45 height 45
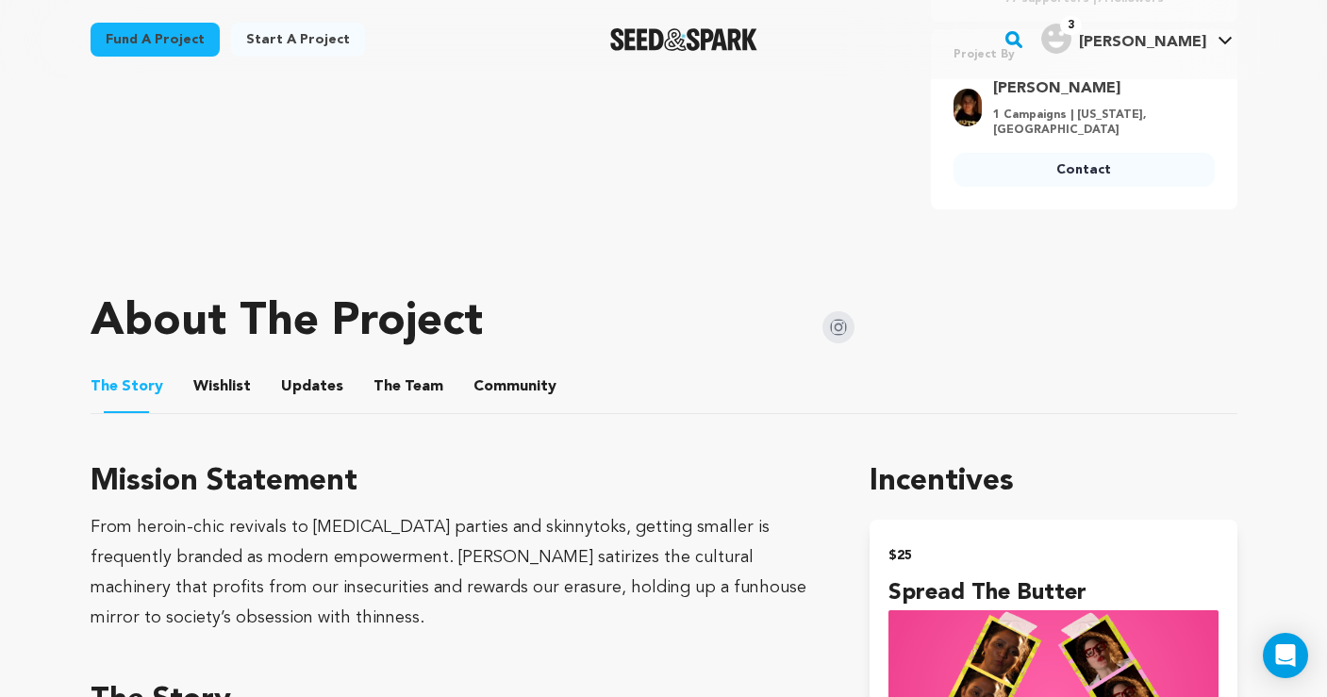
scroll to position [793, 0]
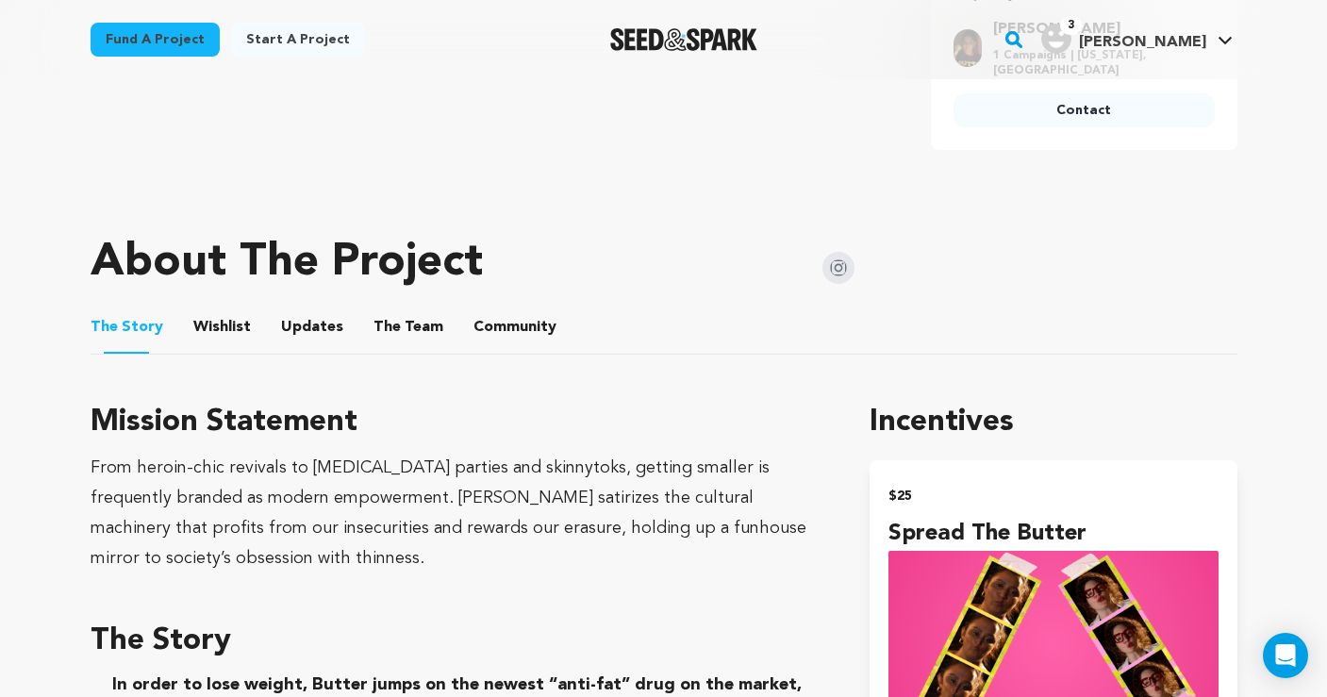
click at [223, 325] on button "Wishlist" at bounding box center [221, 331] width 45 height 45
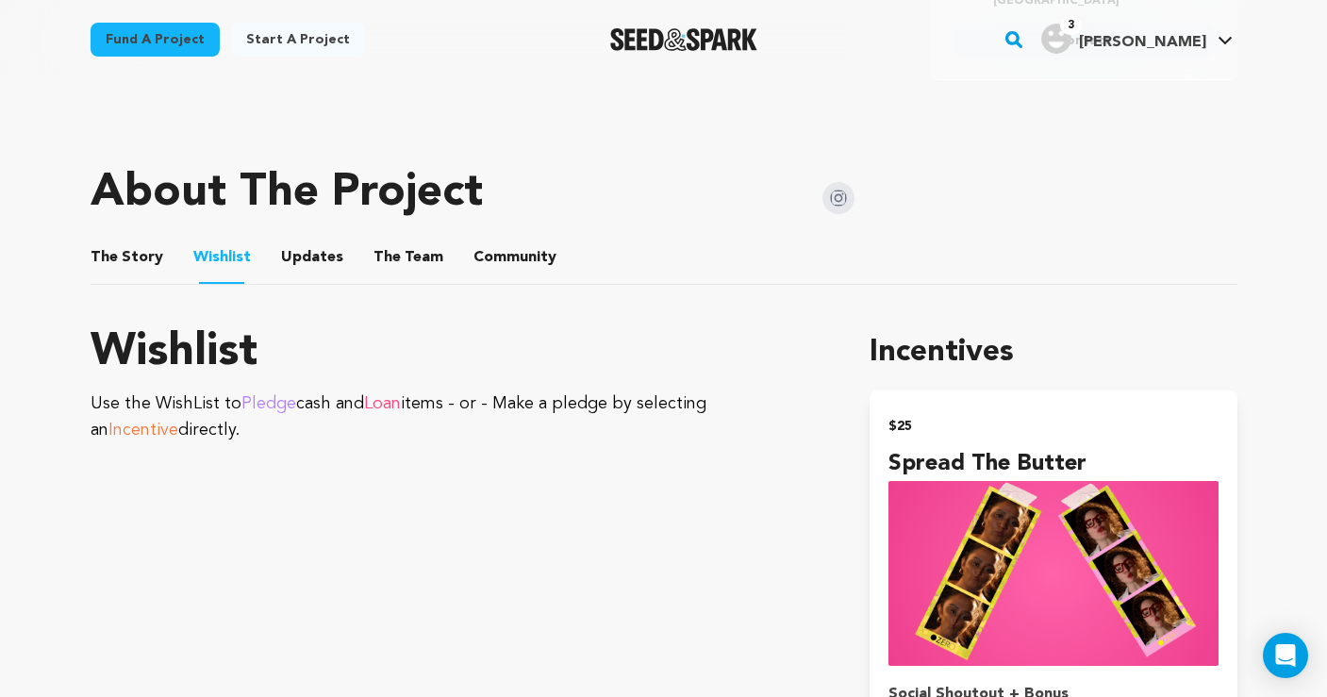
scroll to position [852, 0]
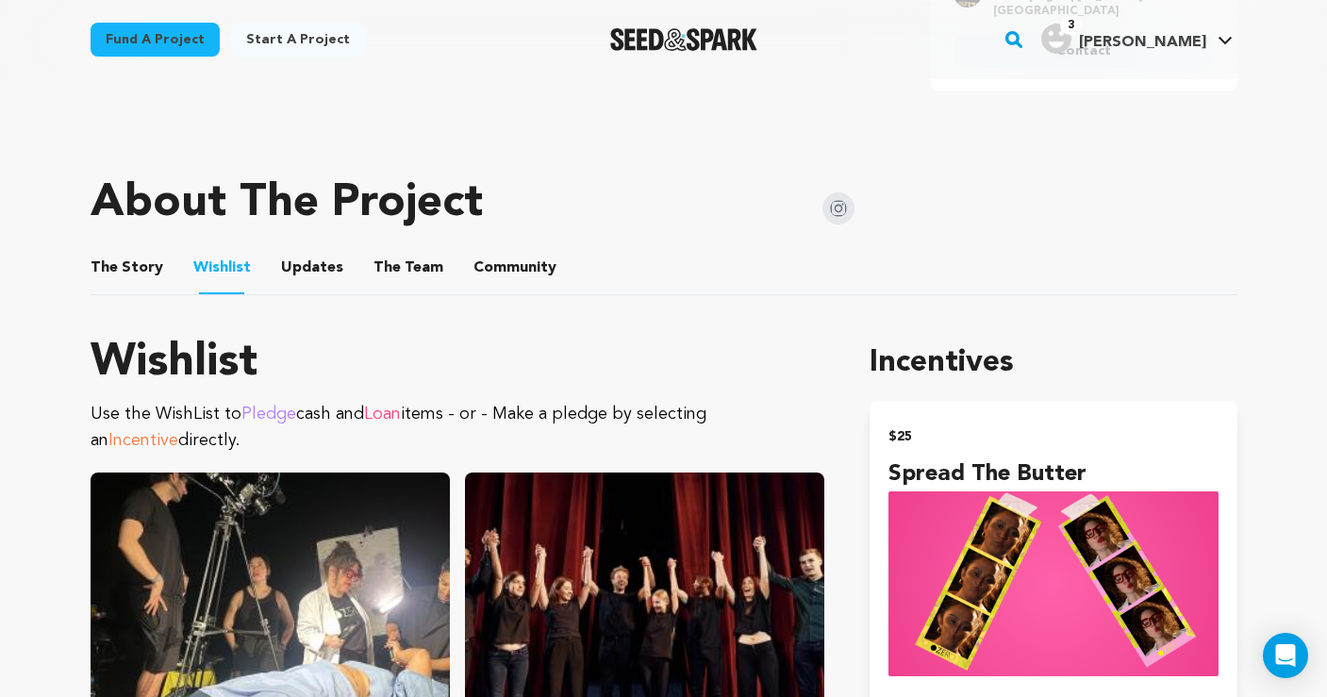
click at [133, 266] on button "The Story" at bounding box center [126, 271] width 45 height 45
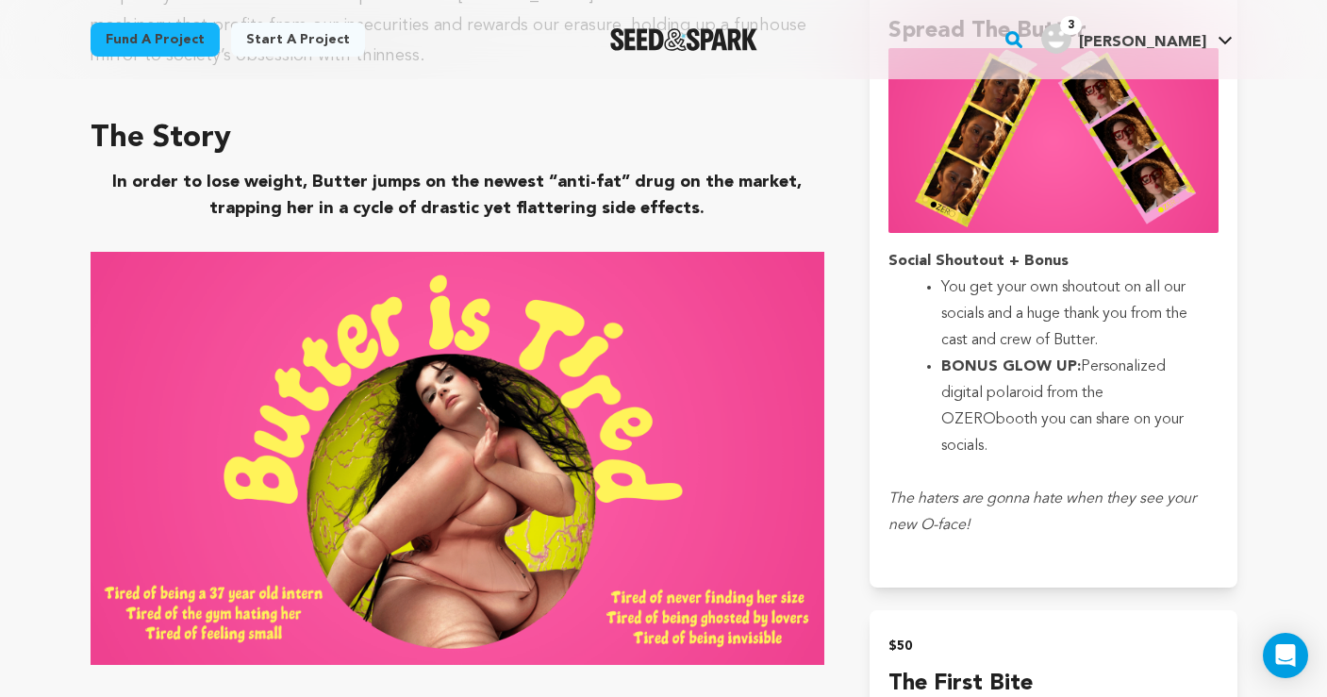
scroll to position [1328, 0]
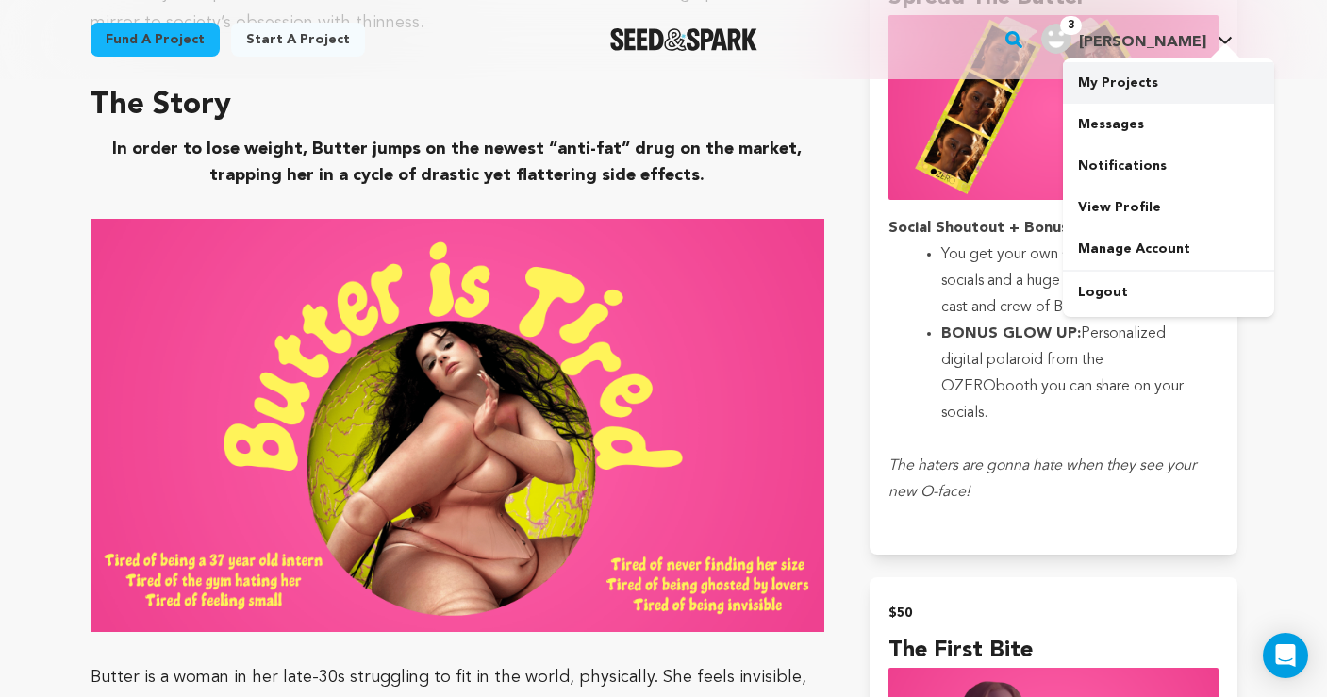
click at [1143, 90] on link "My Projects" at bounding box center [1168, 83] width 211 height 42
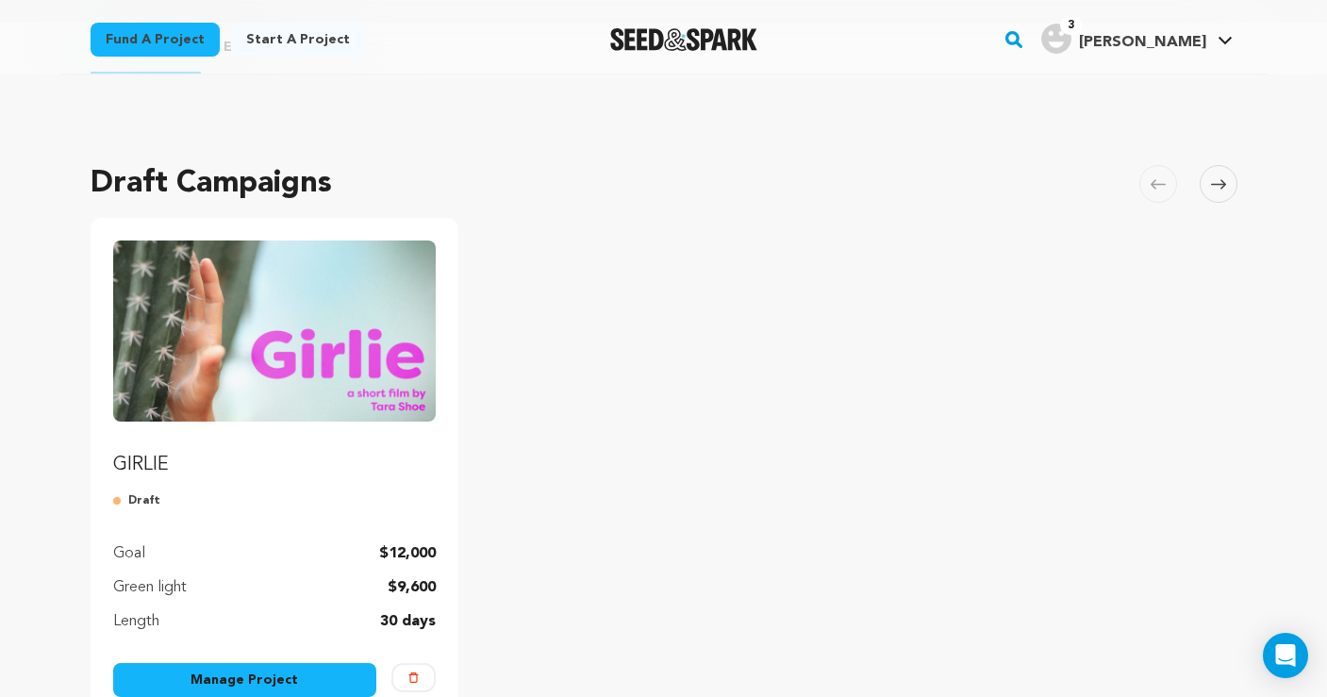
scroll to position [65, 0]
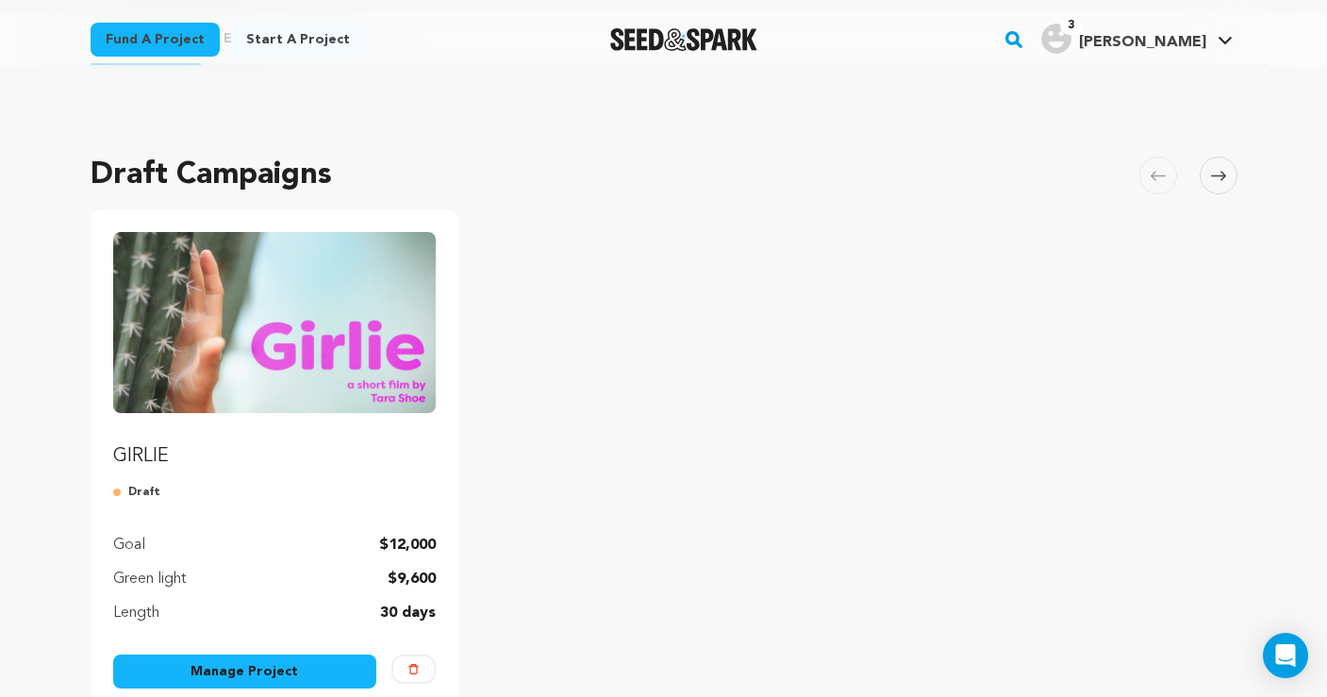
click at [289, 672] on link "Manage Project" at bounding box center [245, 672] width 264 height 34
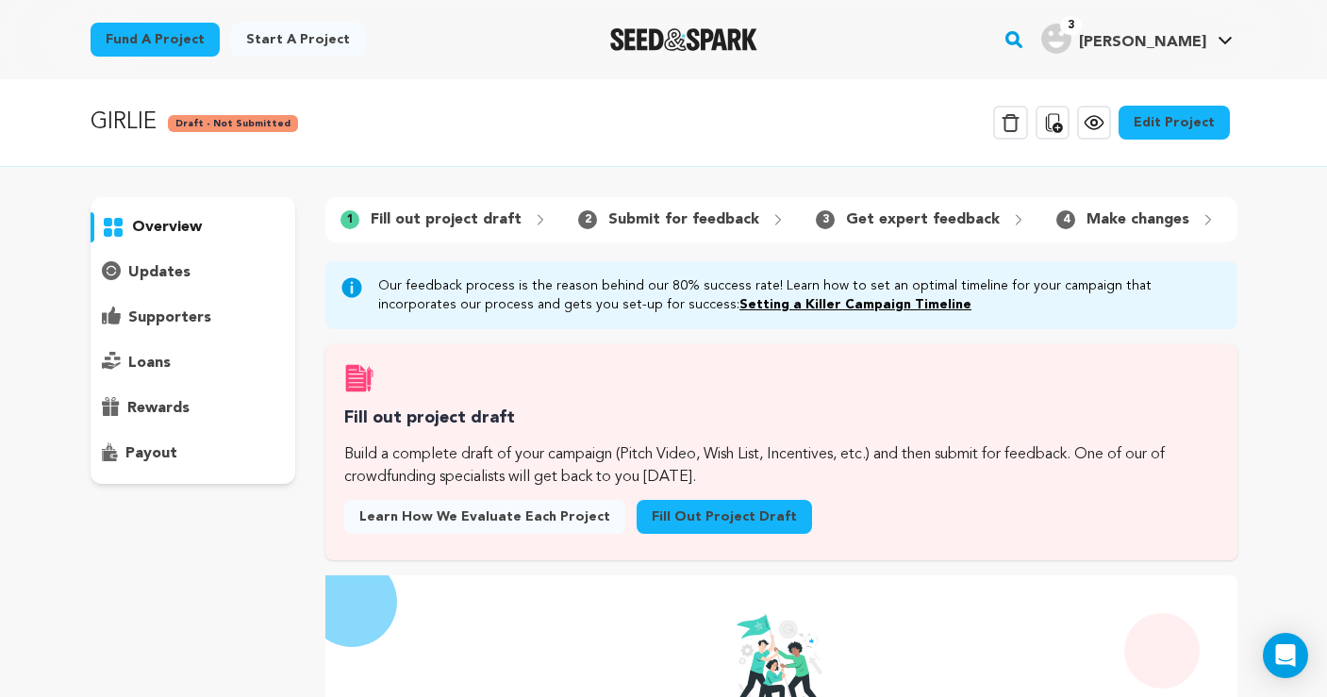
click at [710, 513] on link "Fill out project draft" at bounding box center [724, 517] width 175 height 34
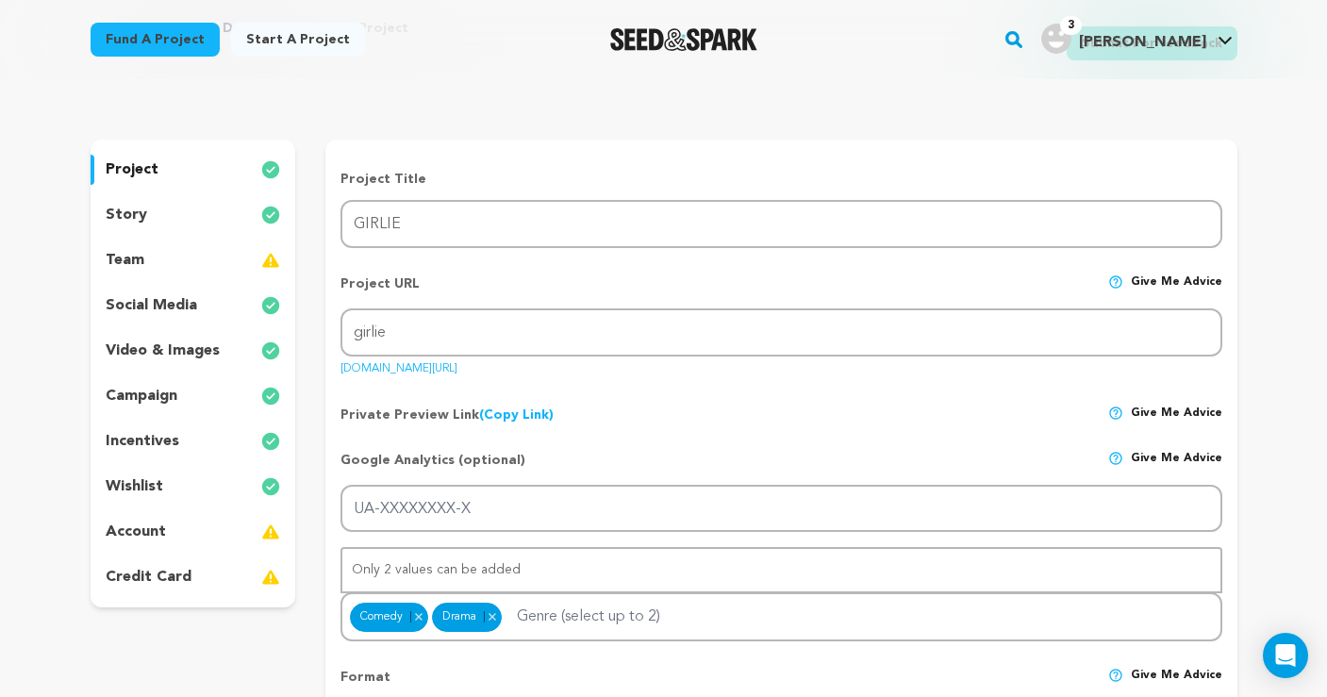
scroll to position [92, 0]
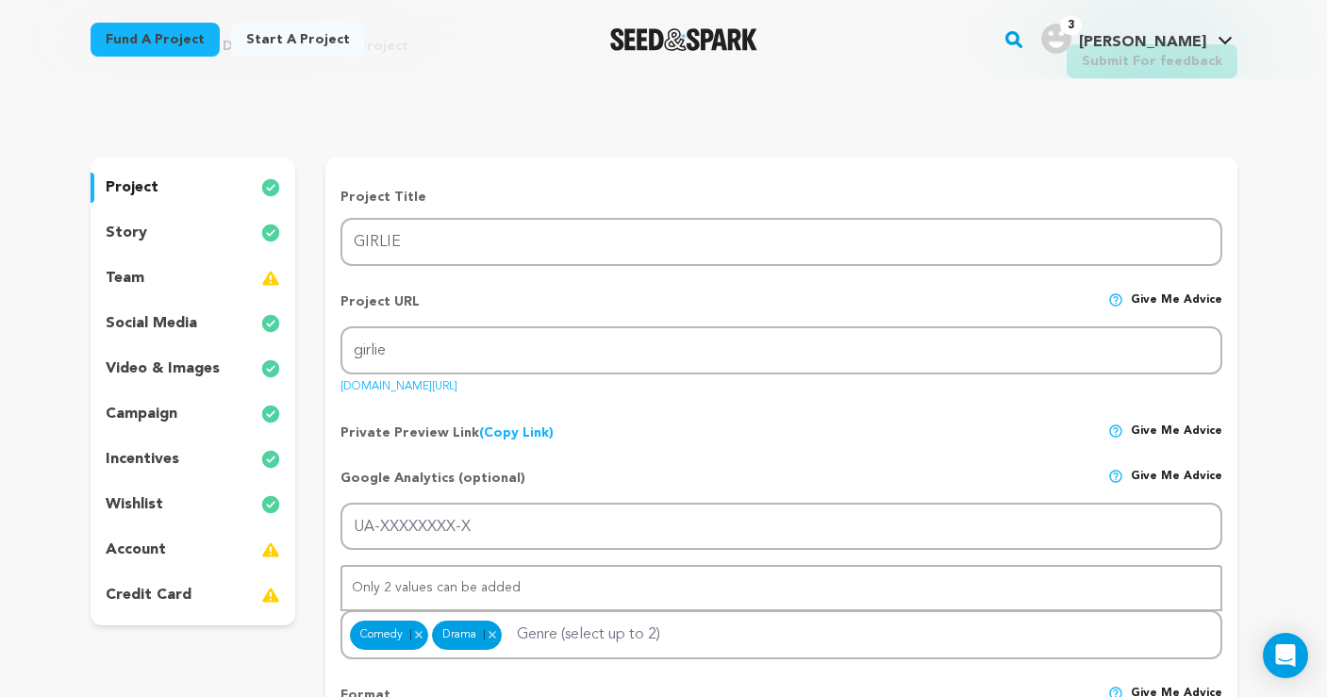
click at [130, 238] on p "story" at bounding box center [127, 233] width 42 height 23
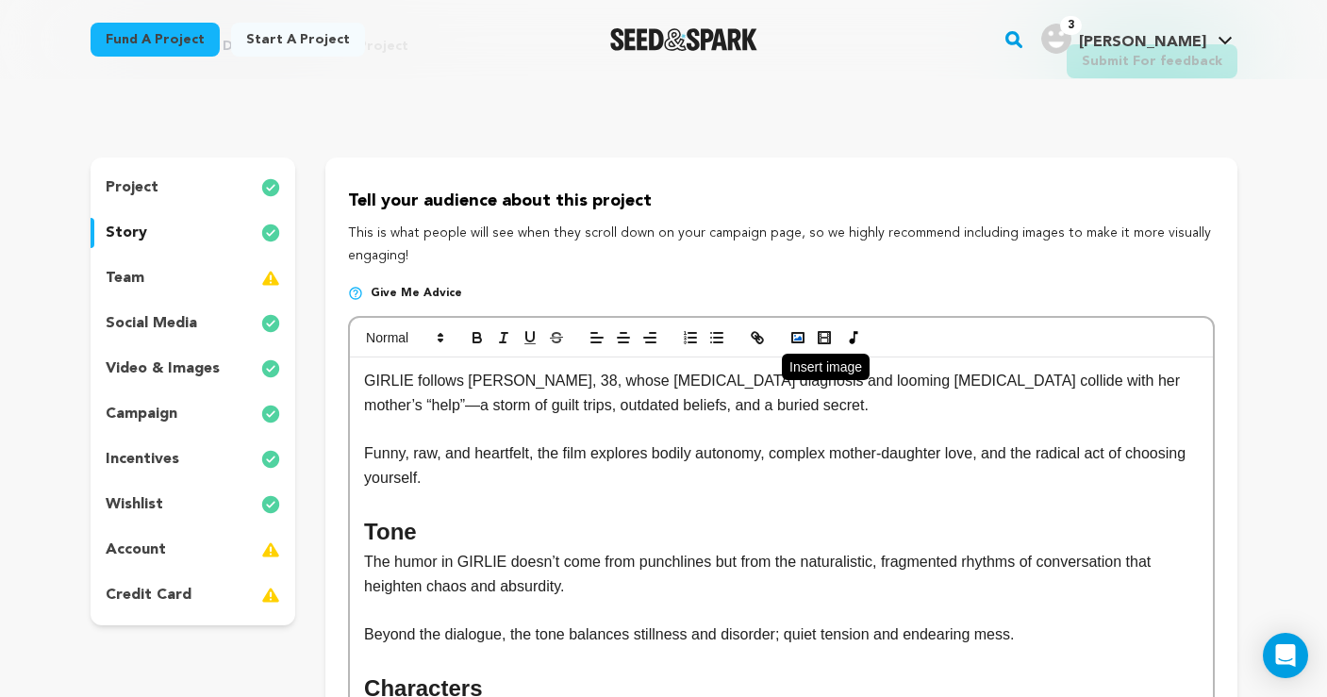
click at [797, 333] on rect "button" at bounding box center [798, 337] width 11 height 9
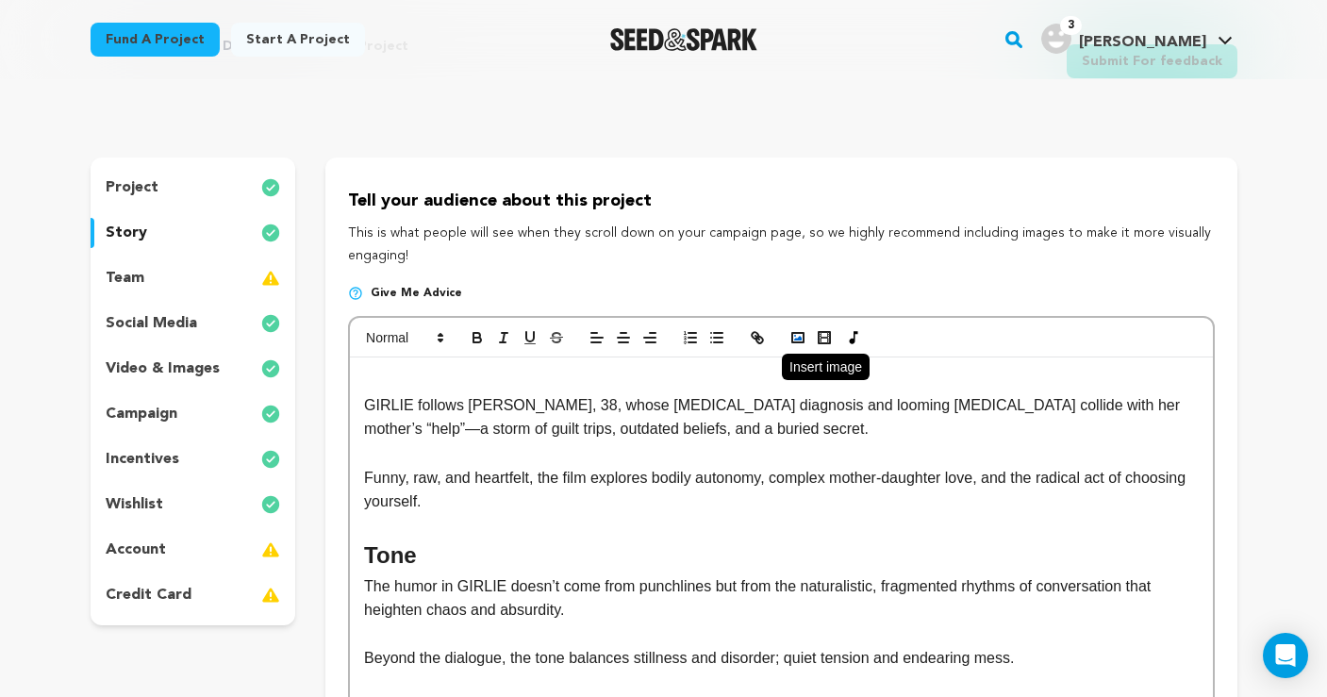
click at [793, 339] on rect "button" at bounding box center [798, 337] width 11 height 9
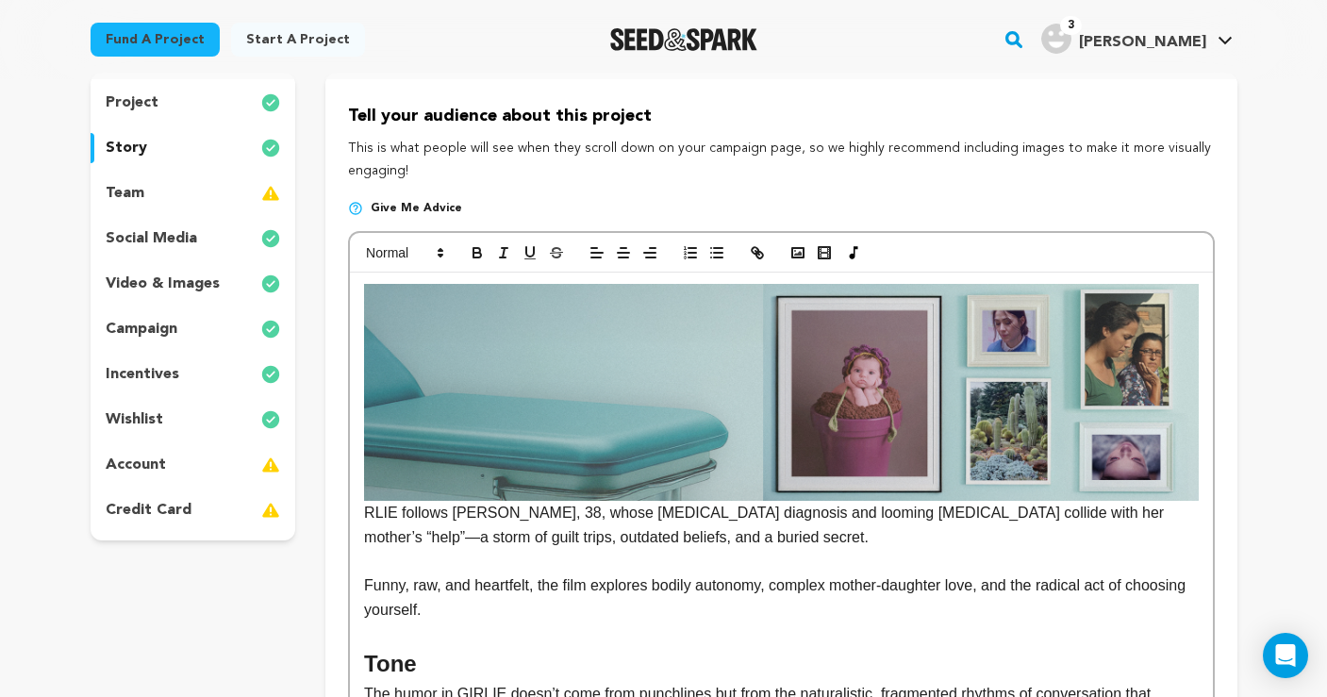
scroll to position [178, 0]
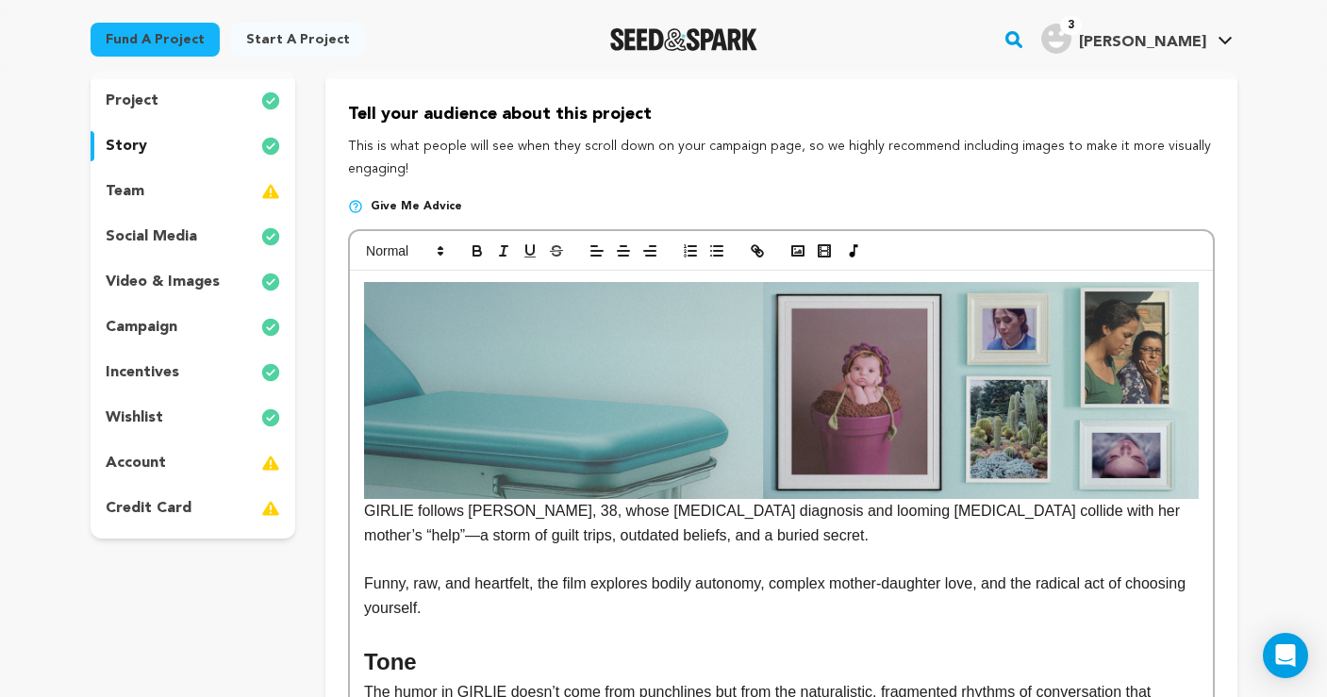
click at [365, 511] on p "GIRLIE follows [PERSON_NAME], 38, whose [MEDICAL_DATA] diagnosis and looming [M…" at bounding box center [781, 415] width 834 height 266
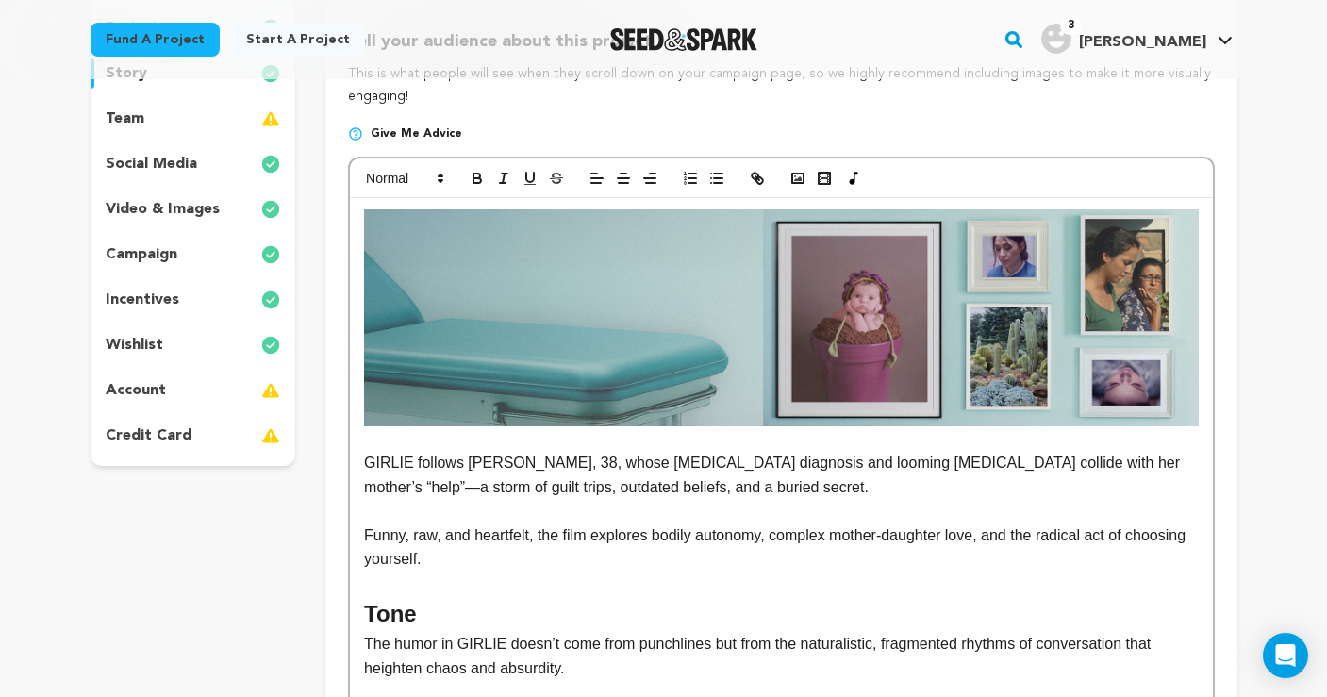
scroll to position [253, 0]
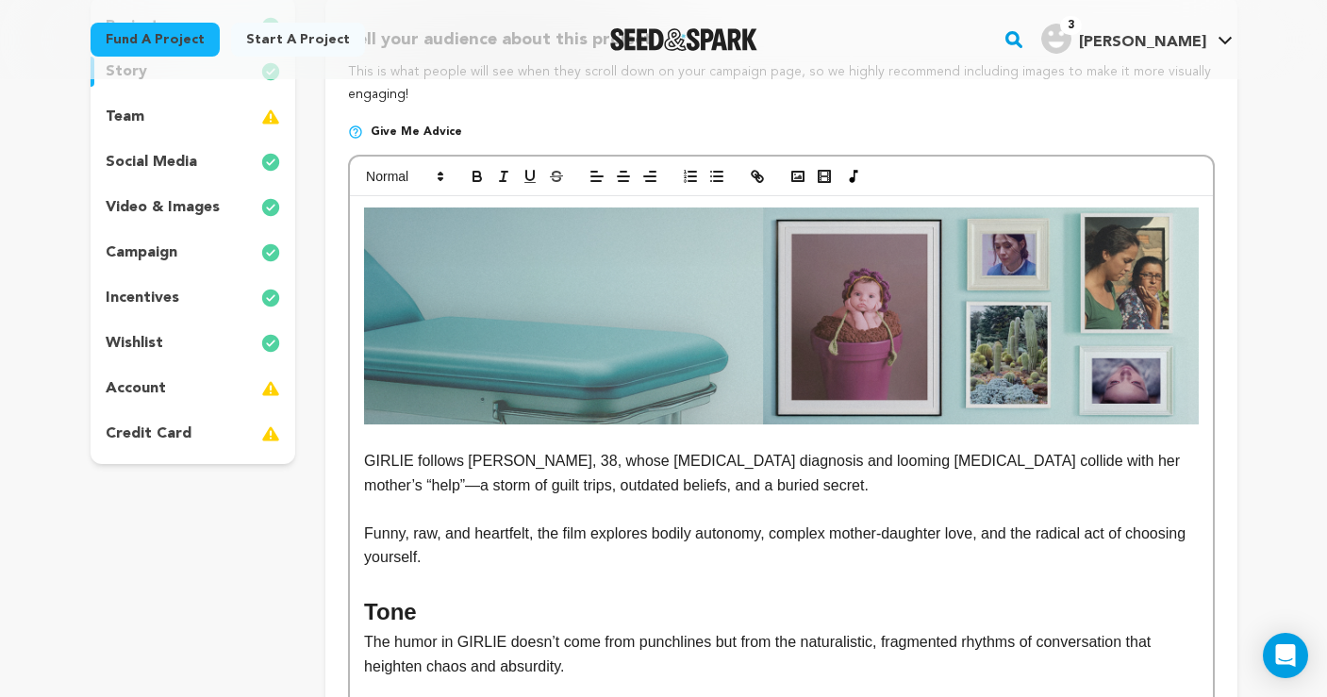
click at [466, 332] on img at bounding box center [781, 316] width 834 height 217
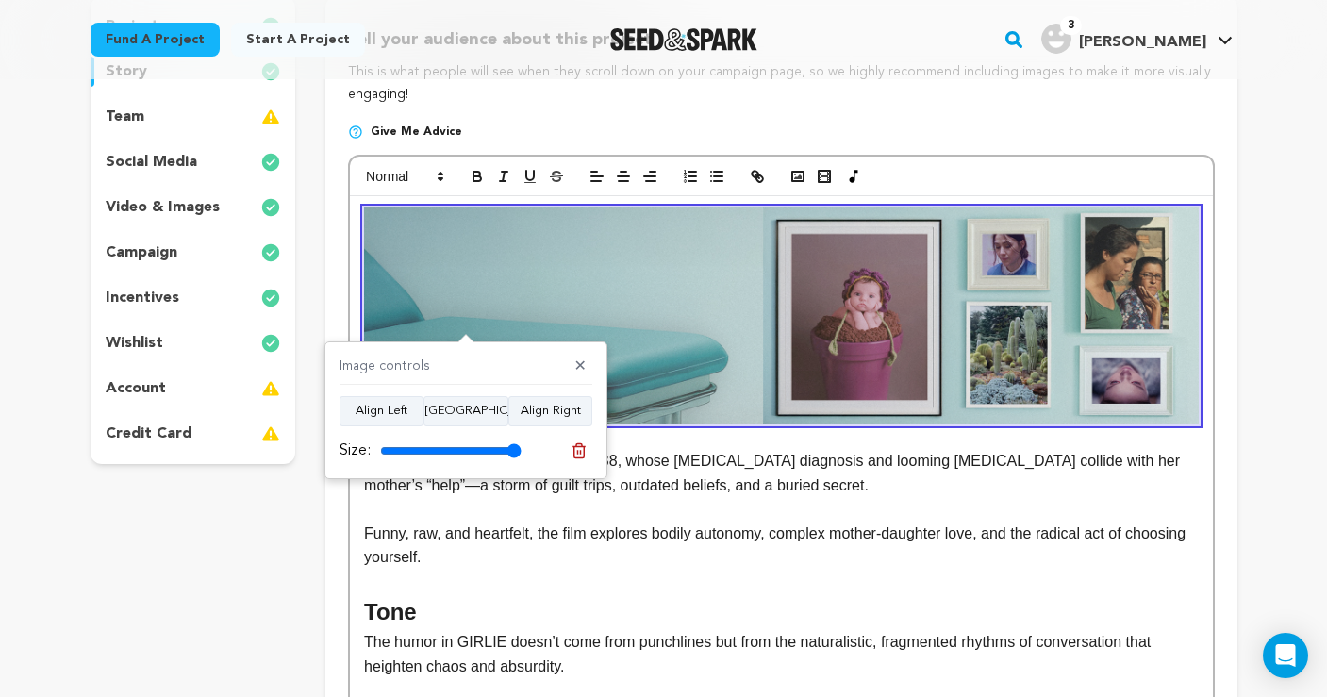
drag, startPoint x: 636, startPoint y: 339, endPoint x: 636, endPoint y: 350, distance: 11.3
click at [739, 470] on p "GIRLIE follows Tess, 38, whose cancer diagnosis and looming hysterectomy collid…" at bounding box center [781, 473] width 834 height 48
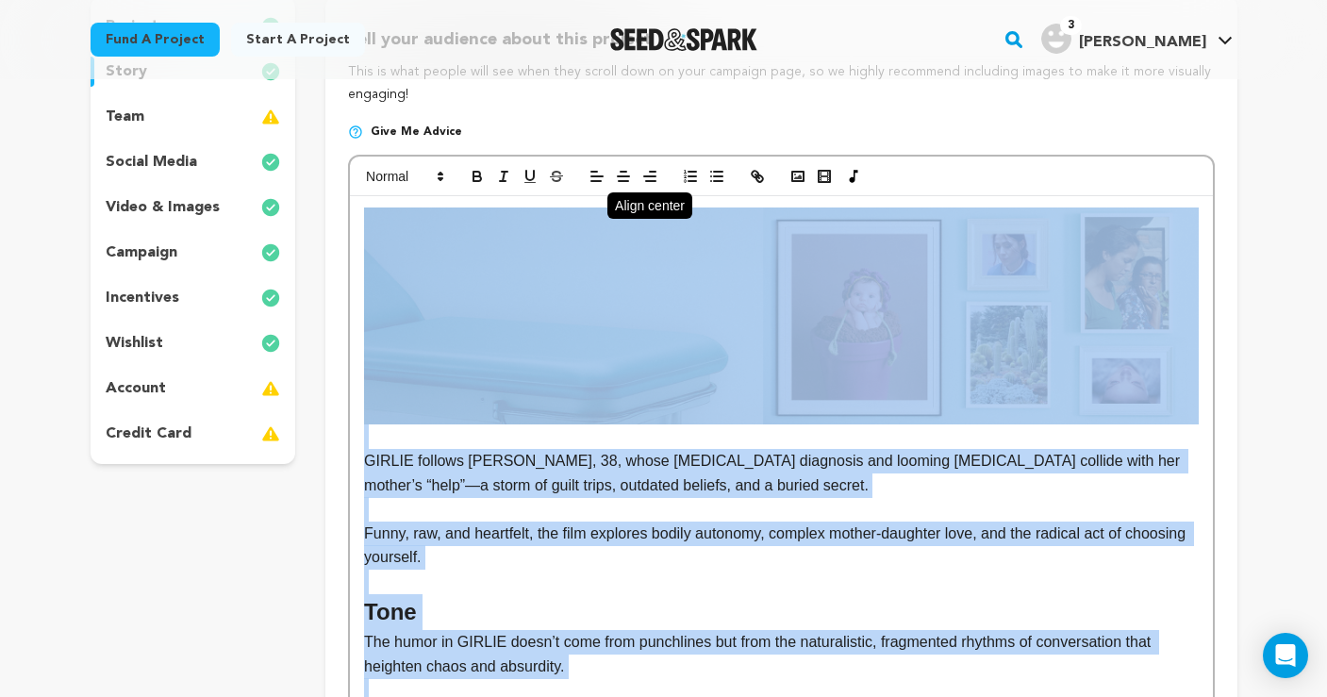
click at [628, 166] on button "button" at bounding box center [623, 176] width 26 height 23
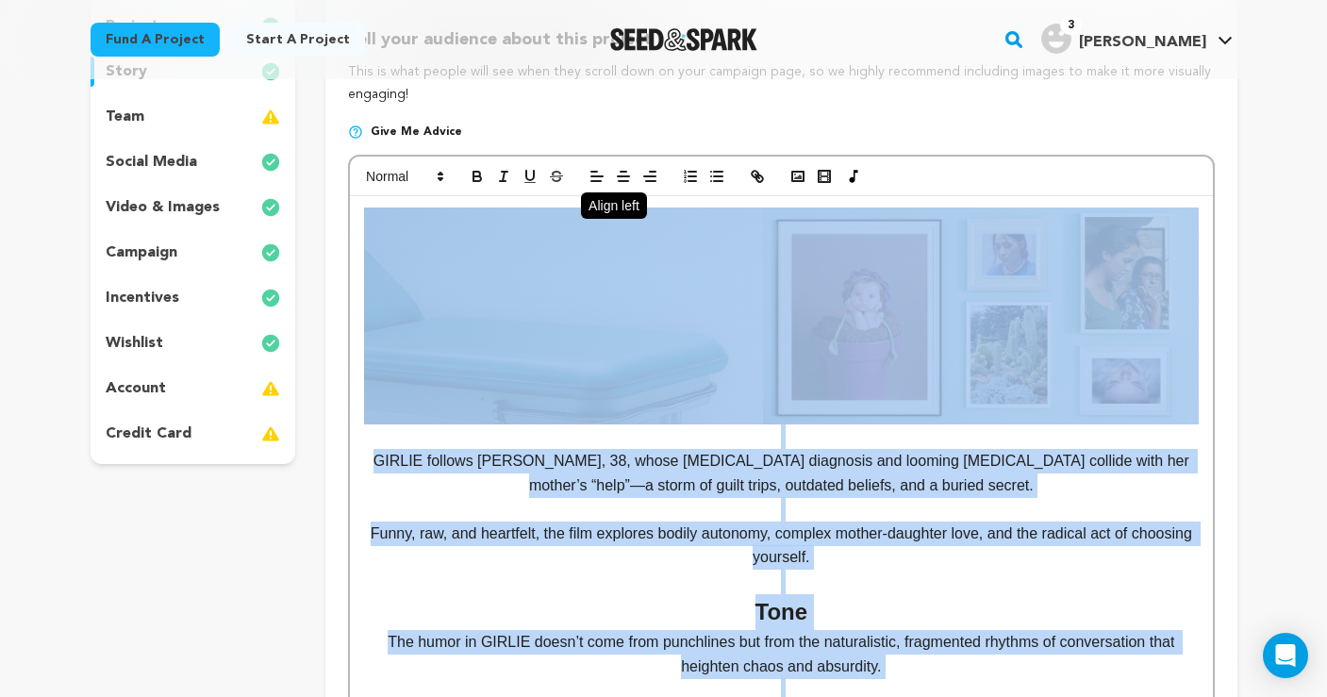
click at [599, 170] on icon "button" at bounding box center [597, 176] width 17 height 17
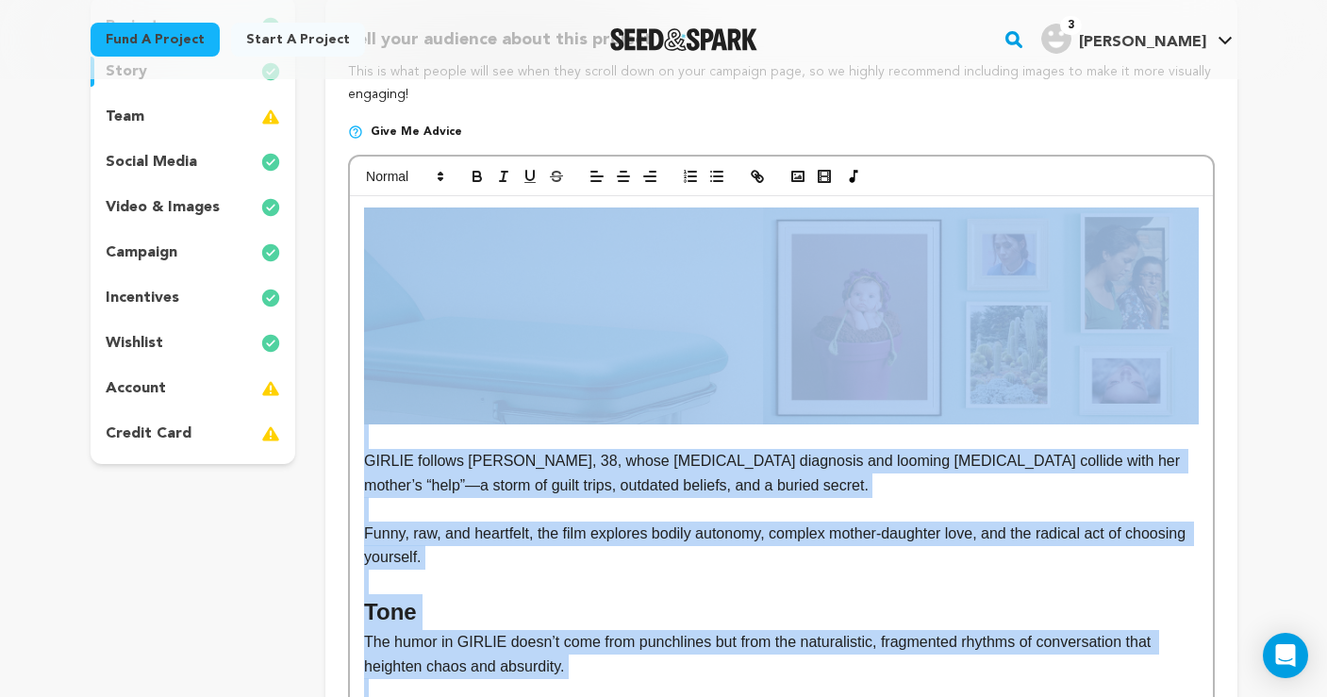
click at [518, 570] on p at bounding box center [781, 582] width 834 height 25
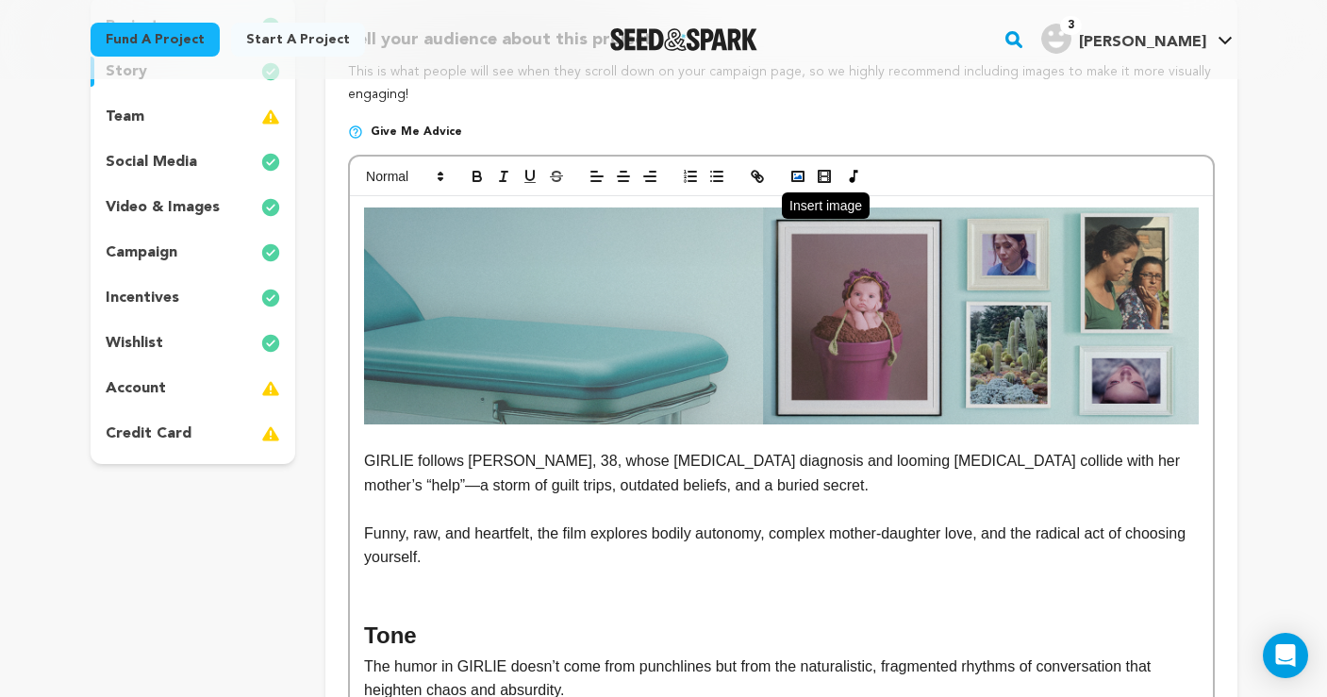
click at [794, 177] on icon "button" at bounding box center [798, 176] width 17 height 17
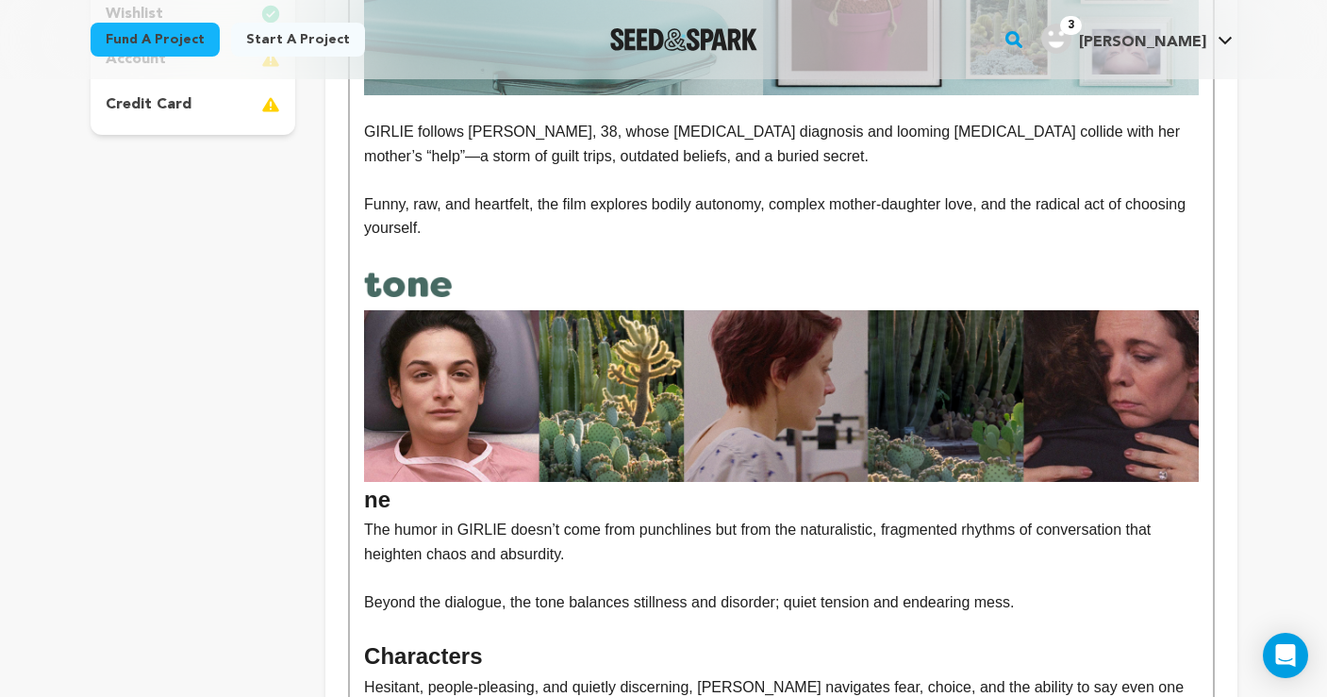
scroll to position [581, 0]
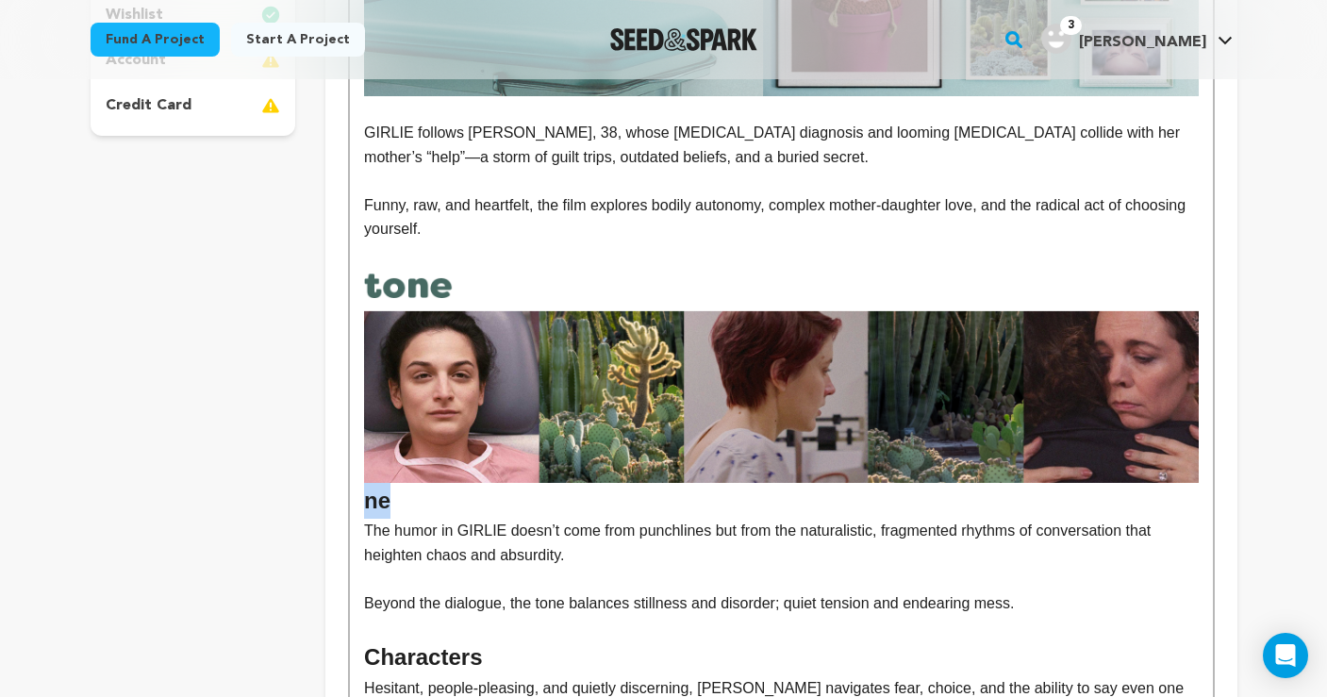
drag, startPoint x: 392, startPoint y: 502, endPoint x: 349, endPoint y: 502, distance: 43.4
click at [349, 502] on div "GIRLIE follows Tess, 38, whose cancer diagnosis and looming hysterectomy collid…" at bounding box center [781, 613] width 866 height 1575
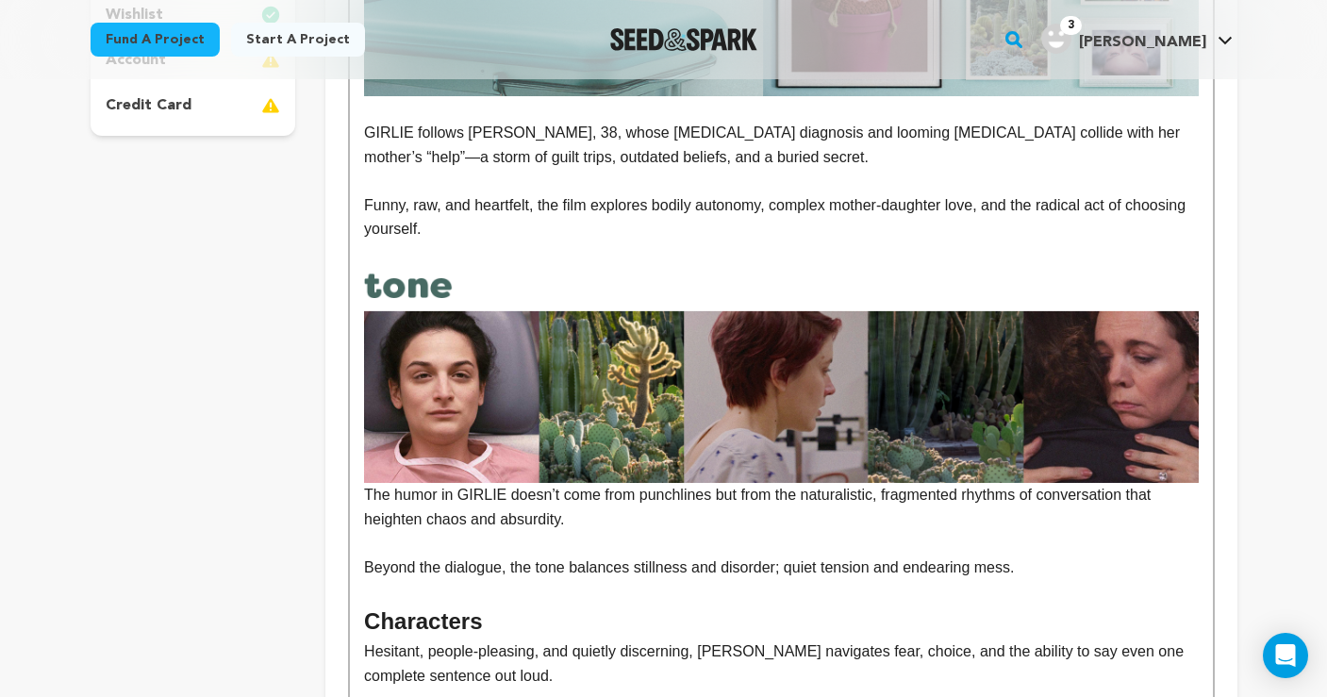
drag, startPoint x: 366, startPoint y: 491, endPoint x: 378, endPoint y: 517, distance: 29.1
click at [366, 491] on p "The humor in GIRLIE doesn’t come from punchlines but from the naturalistic, fra…" at bounding box center [781, 507] width 834 height 48
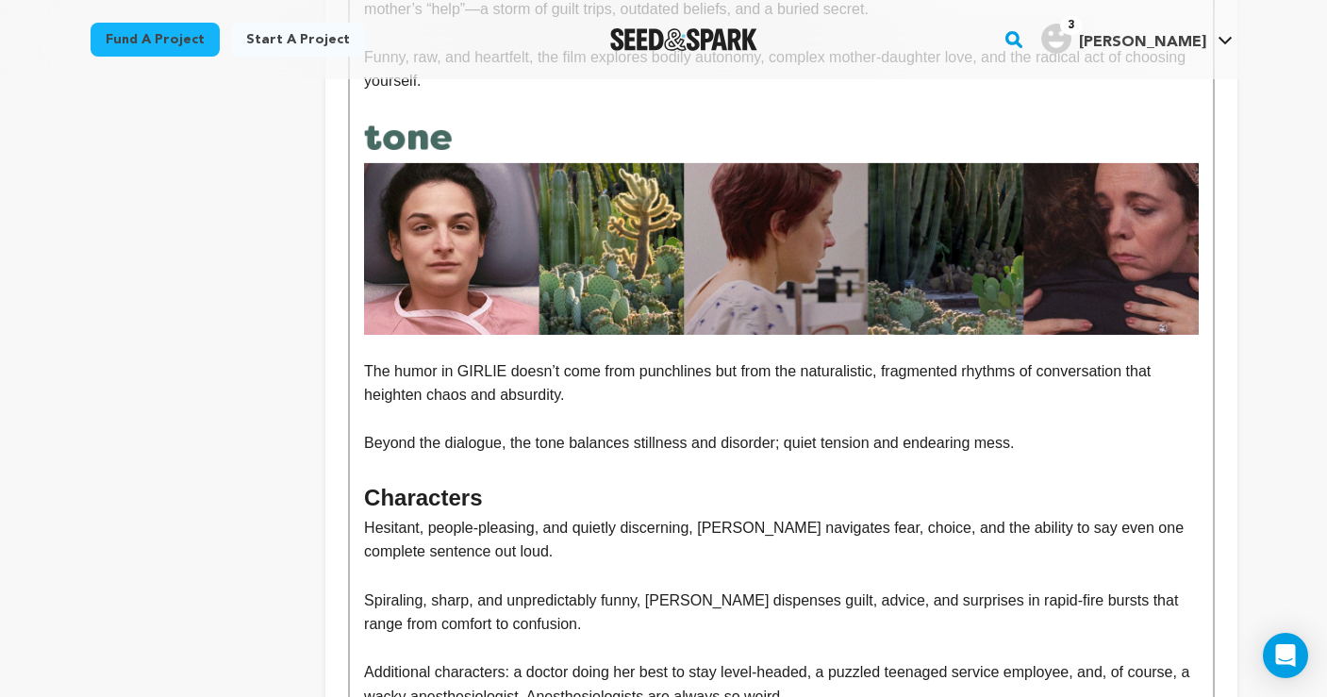
scroll to position [721, 0]
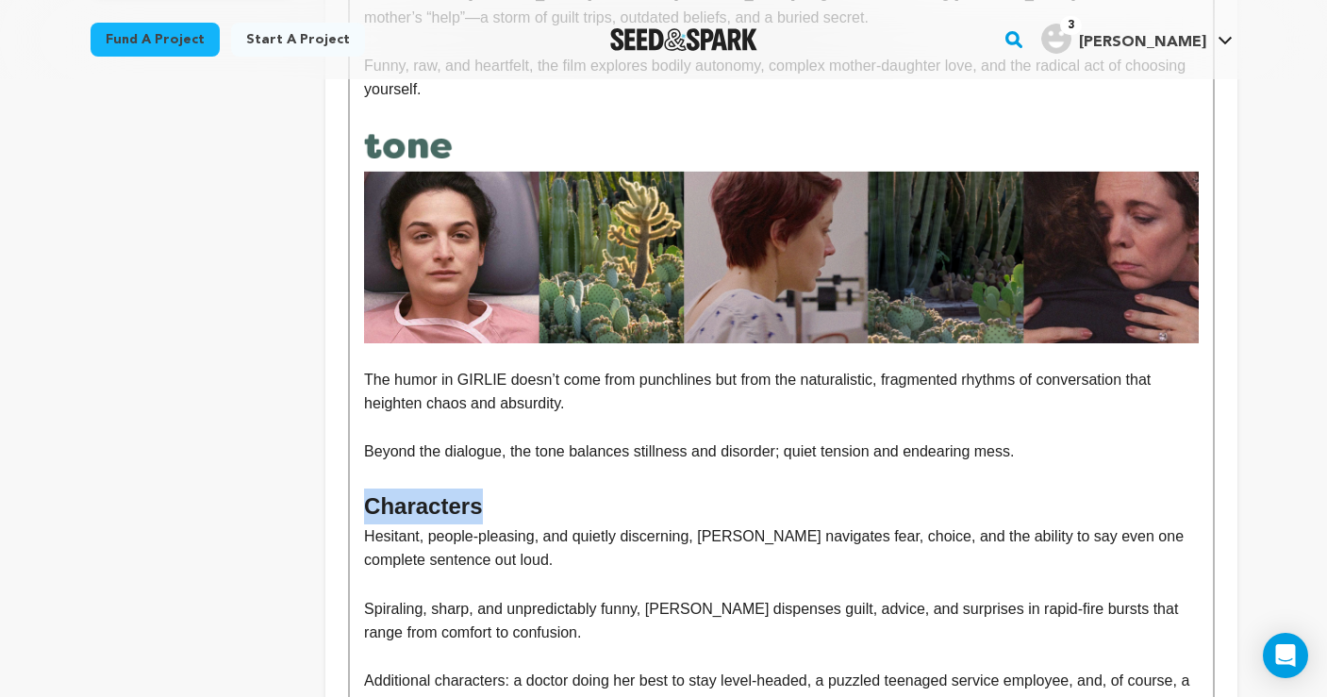
drag, startPoint x: 481, startPoint y: 502, endPoint x: 343, endPoint y: 494, distance: 138.0
click at [343, 494] on div "Tell your audience about this project This is what people will see when they sc…" at bounding box center [780, 432] width 911 height 1809
drag, startPoint x: 413, startPoint y: 494, endPoint x: 327, endPoint y: 495, distance: 85.9
click at [327, 495] on div "Tell your audience about this project This is what people will see when they sc…" at bounding box center [780, 432] width 911 height 1809
copy h2 "Tess"
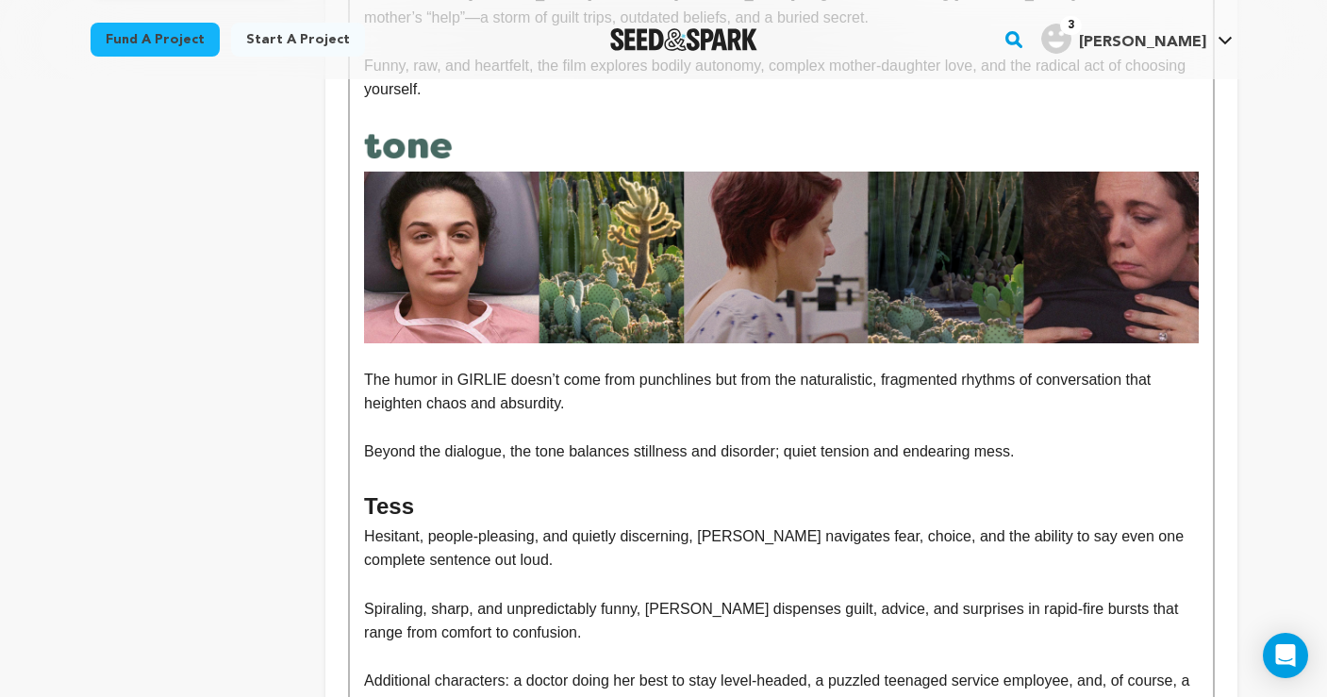
click at [363, 599] on div "GIRLIE follows Tess, 38, whose cancer diagnosis and looming hysterectomy collid…" at bounding box center [781, 488] width 862 height 1520
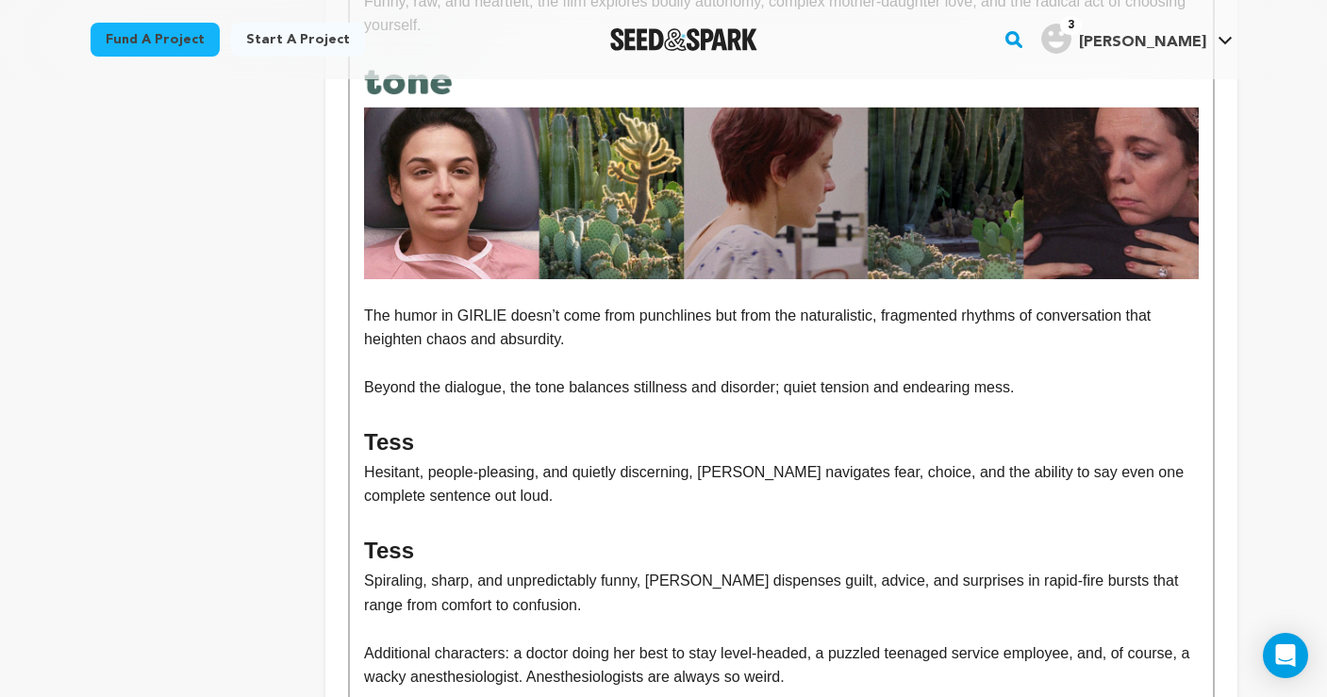
scroll to position [796, 0]
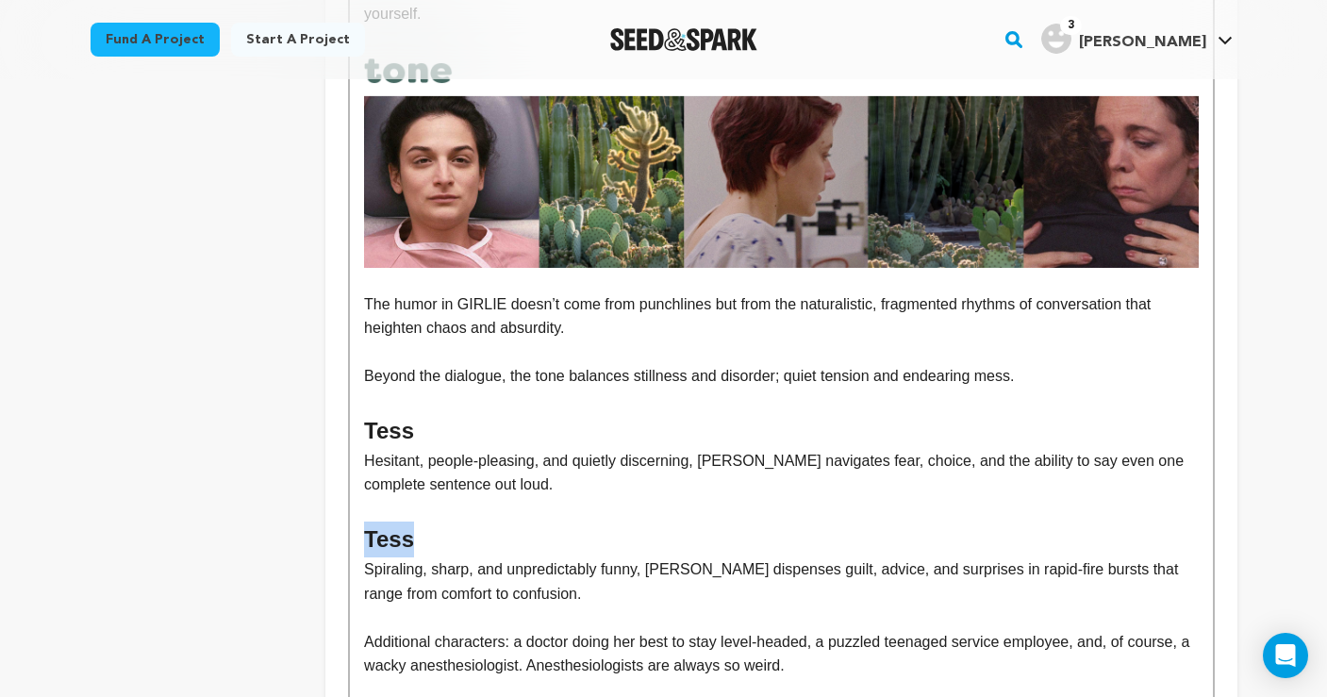
drag, startPoint x: 409, startPoint y: 531, endPoint x: 343, endPoint y: 530, distance: 66.0
click at [343, 530] on div "Tell your audience about this project This is what people will see when they sc…" at bounding box center [780, 375] width 911 height 1844
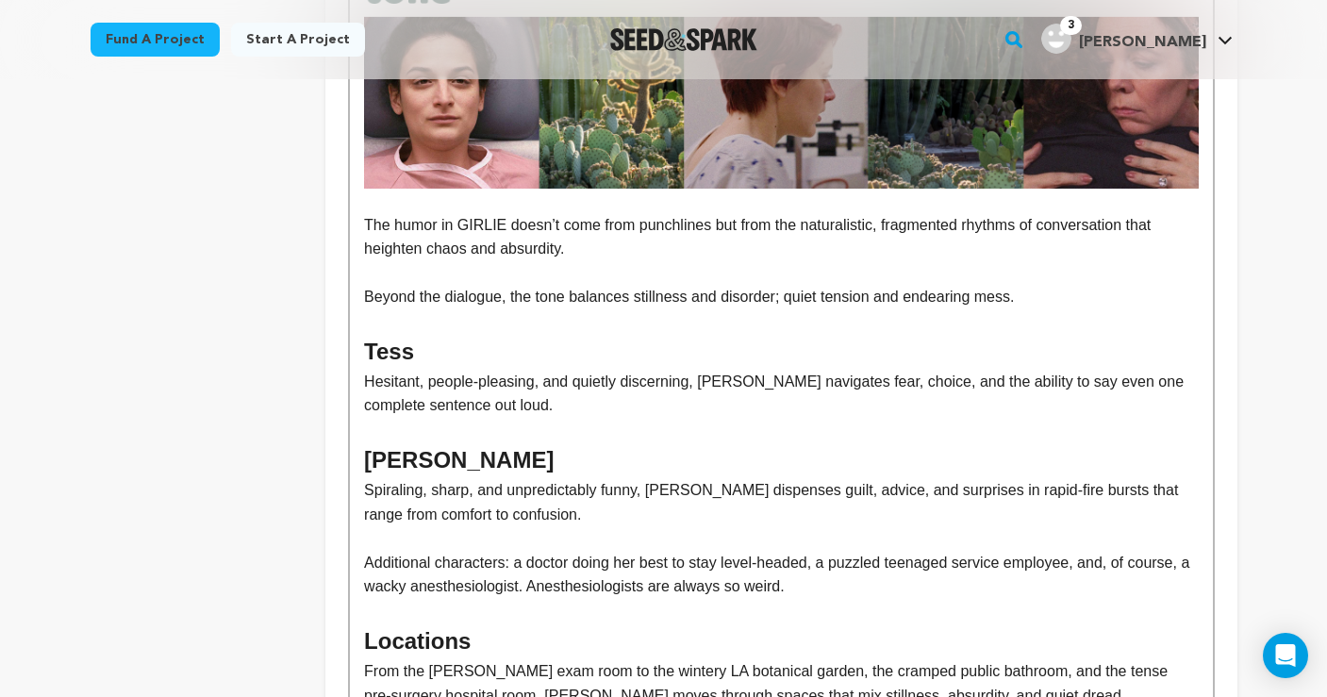
scroll to position [877, 0]
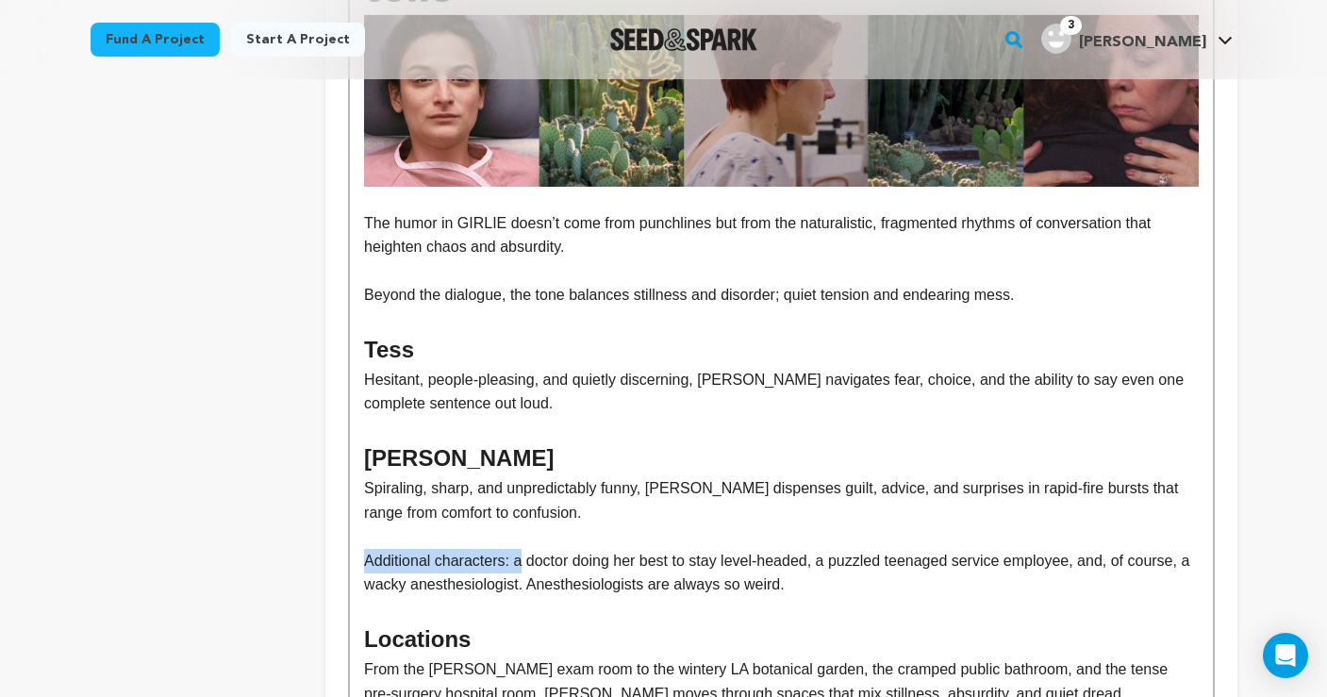
drag, startPoint x: 525, startPoint y: 545, endPoint x: 327, endPoint y: 547, distance: 197.2
click at [327, 547] on div "Tell your audience about this project This is what people will see when they sc…" at bounding box center [780, 294] width 911 height 1844
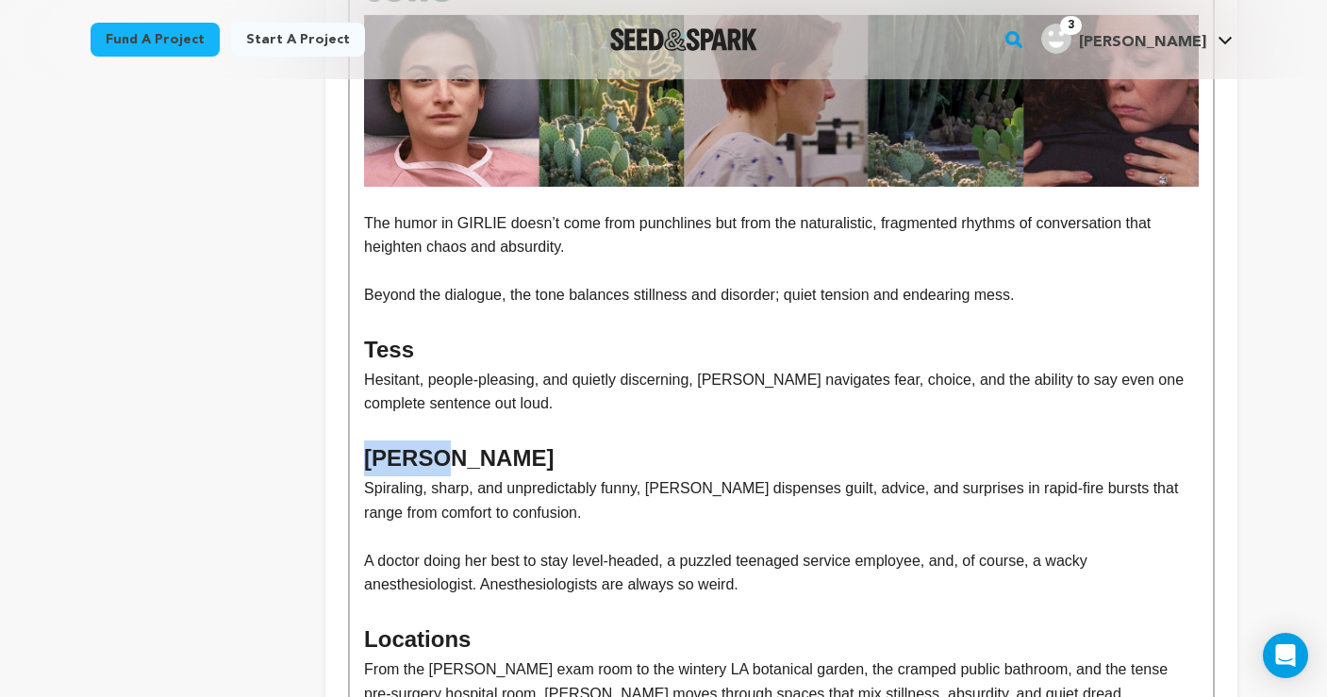
drag, startPoint x: 425, startPoint y: 449, endPoint x: 353, endPoint y: 449, distance: 71.7
click at [353, 449] on div "GIRLIE follows Tess, 38, whose cancer diagnosis and looming hysterectomy collid…" at bounding box center [781, 350] width 862 height 1556
copy h2 "Gloria"
click at [368, 549] on p "A doctor doing her best to stay level-headed, a puzzled teenaged service employ…" at bounding box center [781, 573] width 834 height 48
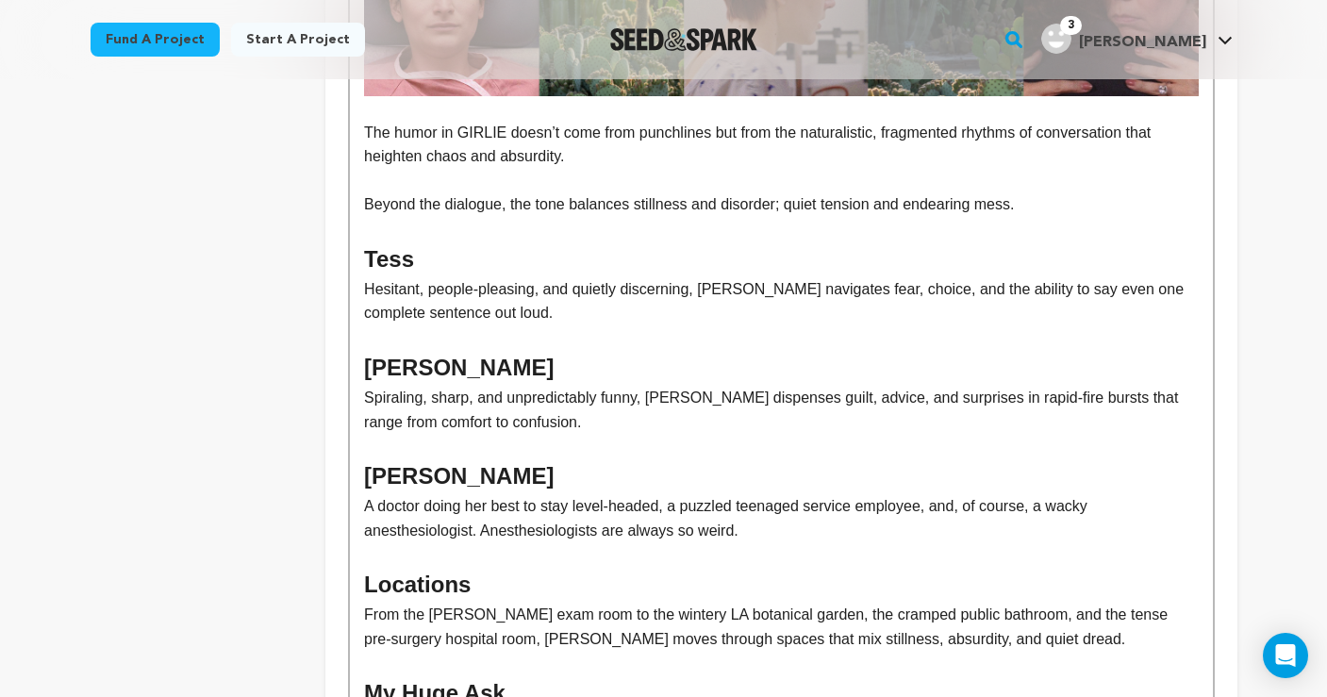
scroll to position [969, 0]
drag, startPoint x: 424, startPoint y: 464, endPoint x: 337, endPoint y: 464, distance: 86.8
click at [337, 464] on div "Tell your audience about this project This is what people will see when they sc…" at bounding box center [780, 220] width 911 height 1881
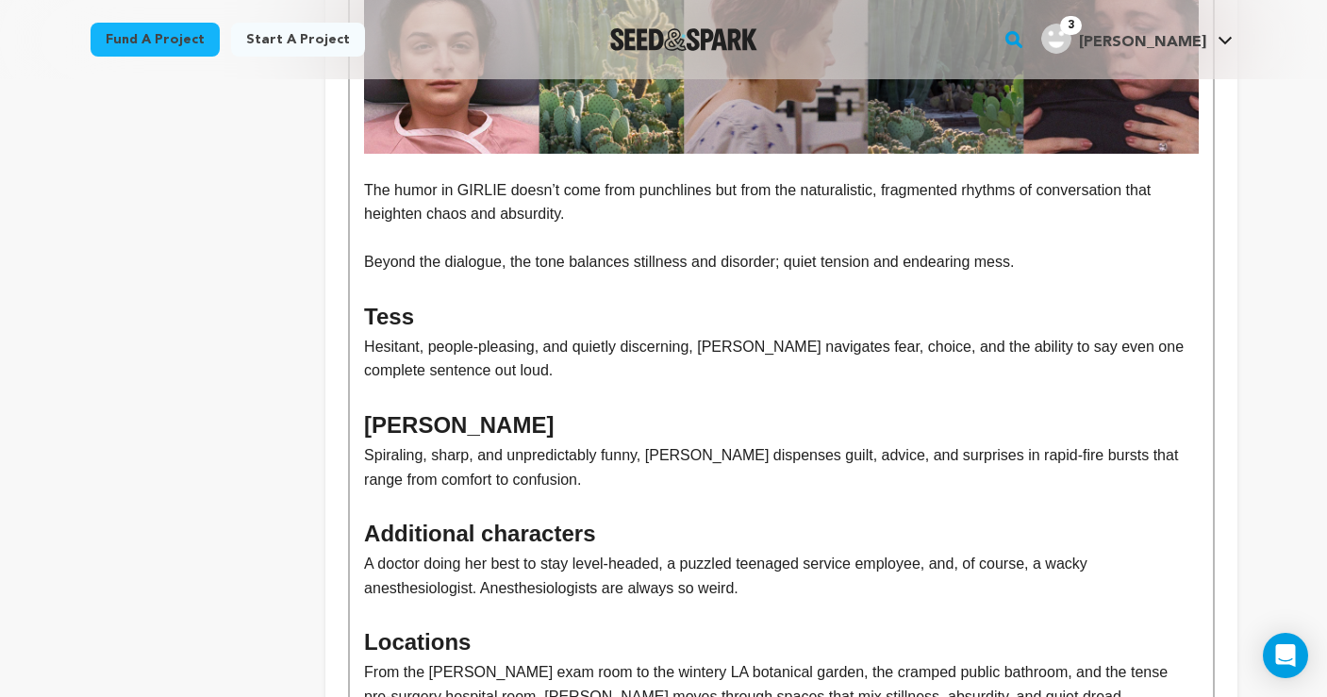
scroll to position [915, 0]
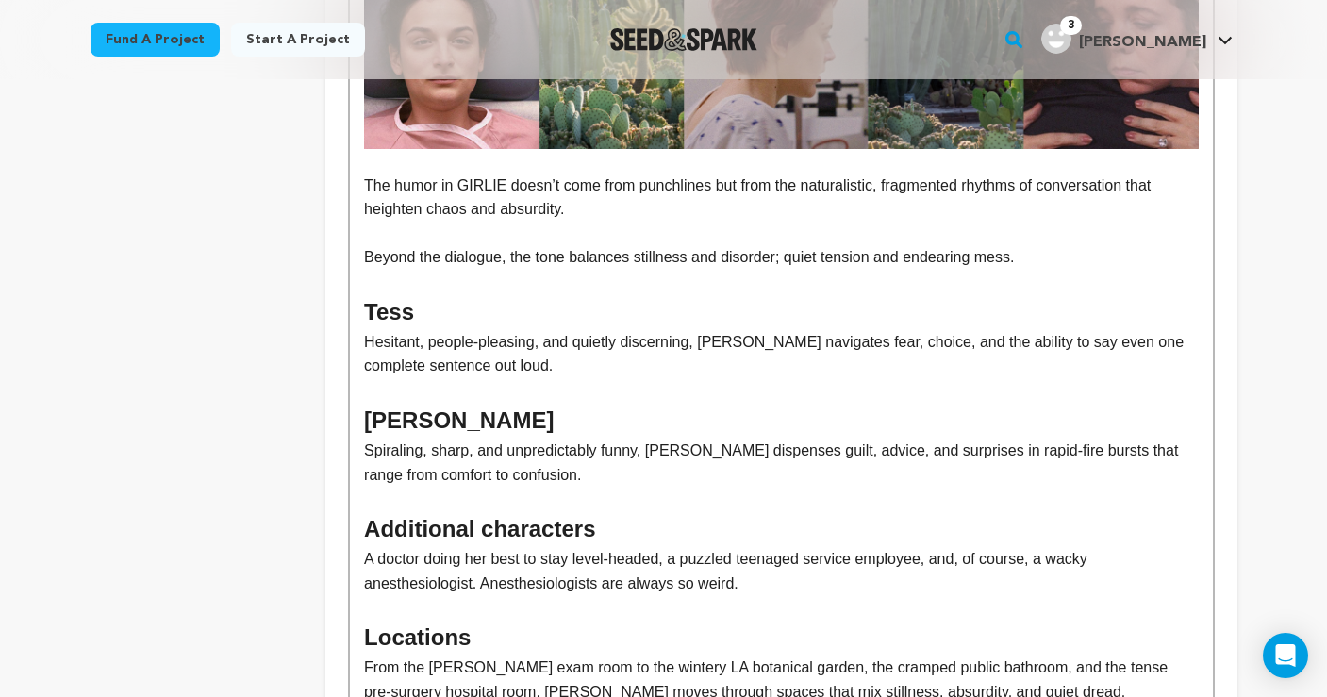
click at [404, 274] on p at bounding box center [781, 282] width 834 height 25
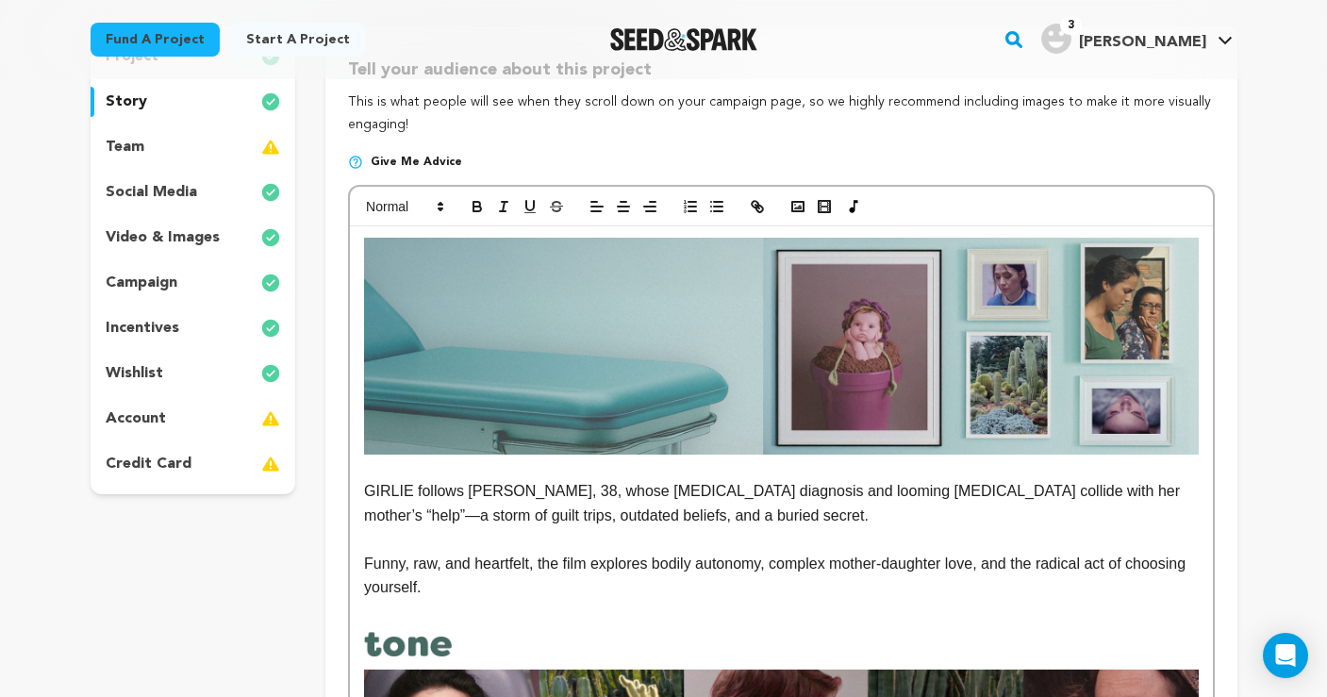
scroll to position [214, 0]
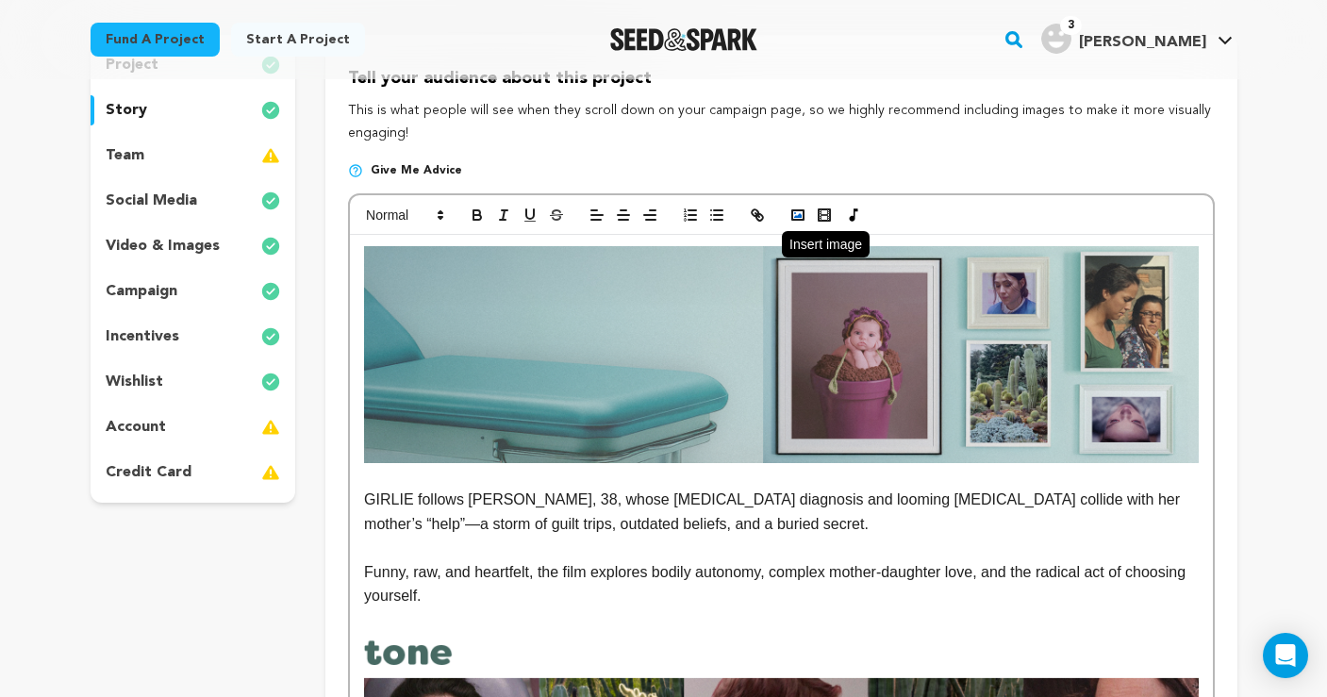
click at [794, 210] on rect "button" at bounding box center [798, 214] width 11 height 9
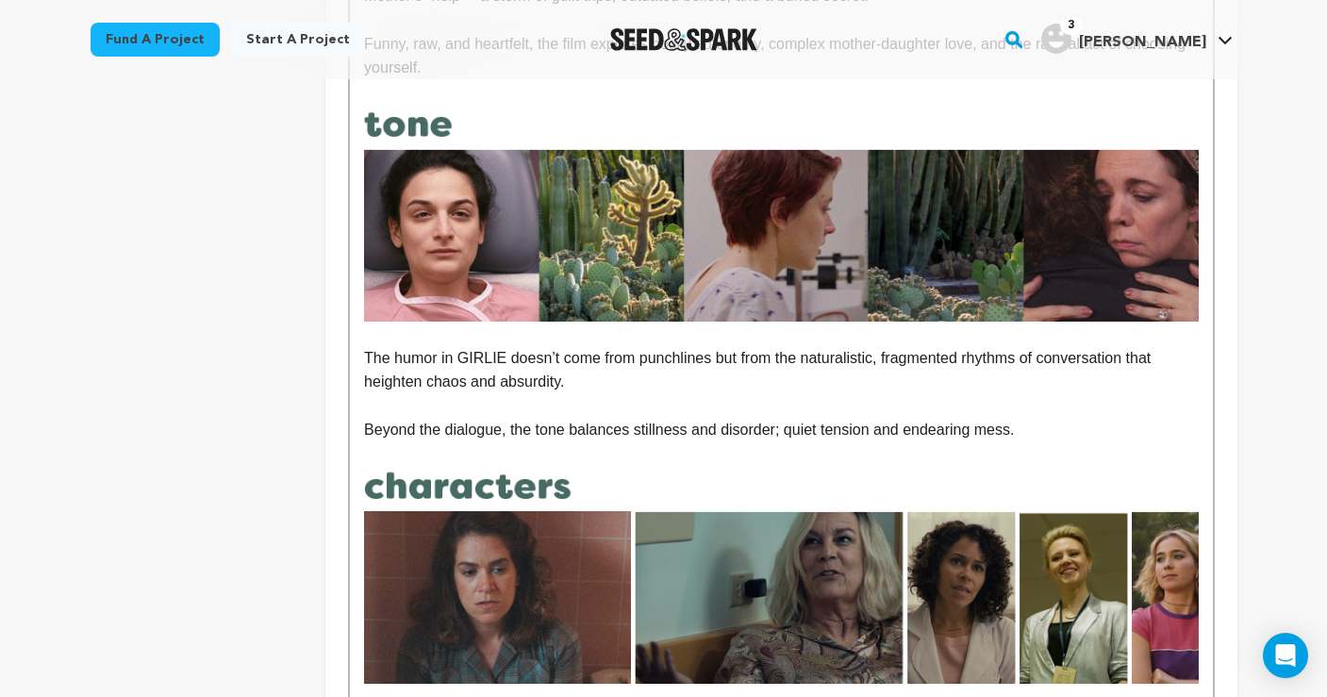
scroll to position [828, 0]
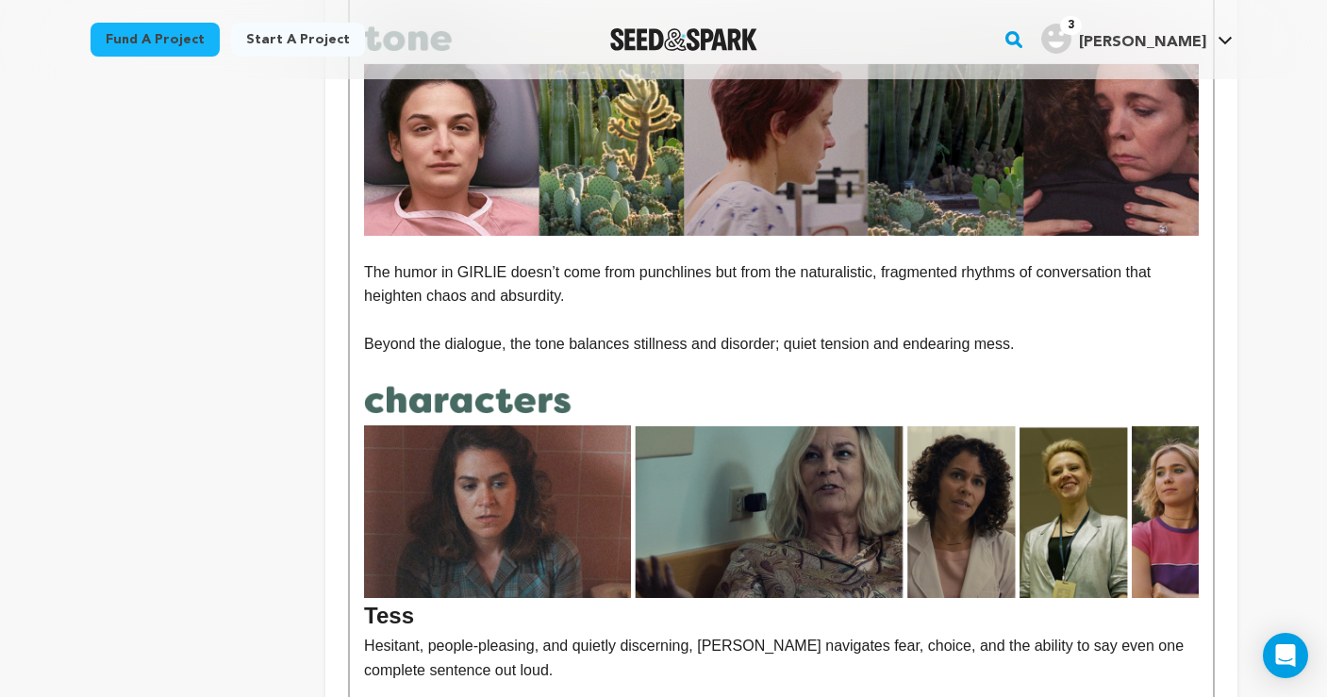
click at [373, 606] on h2 "Tess" at bounding box center [781, 508] width 834 height 254
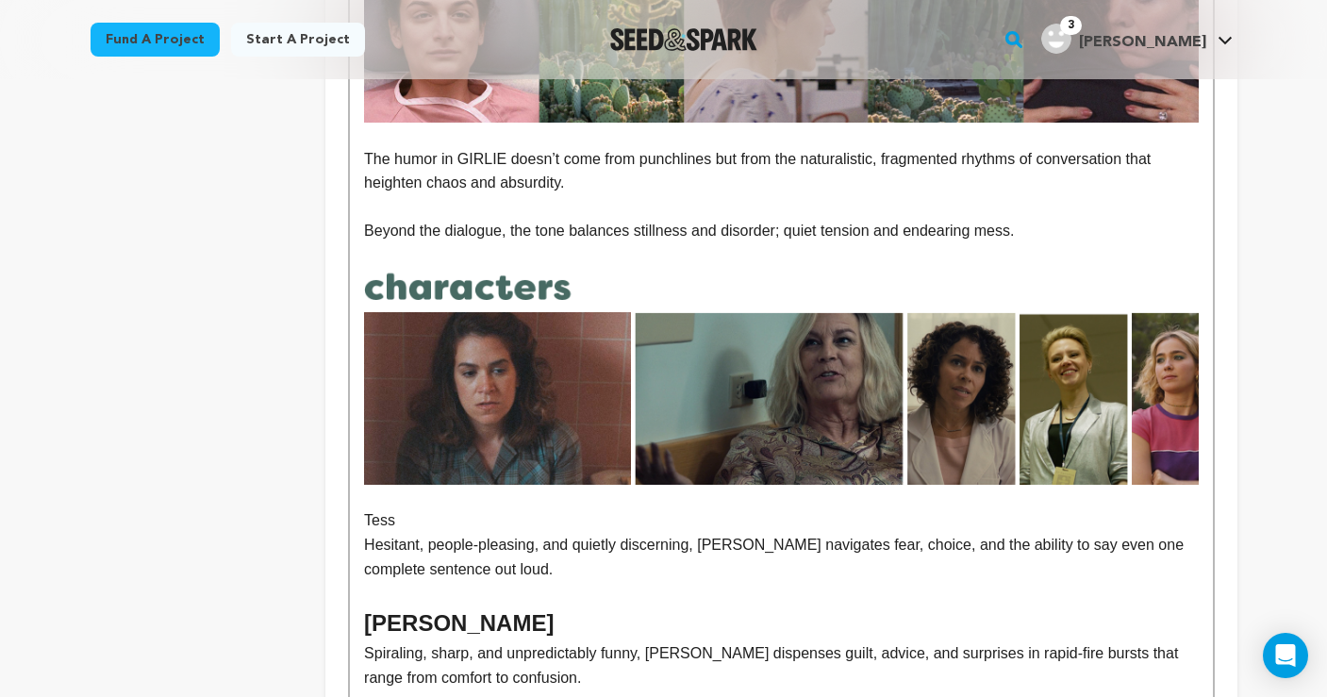
scroll to position [943, 0]
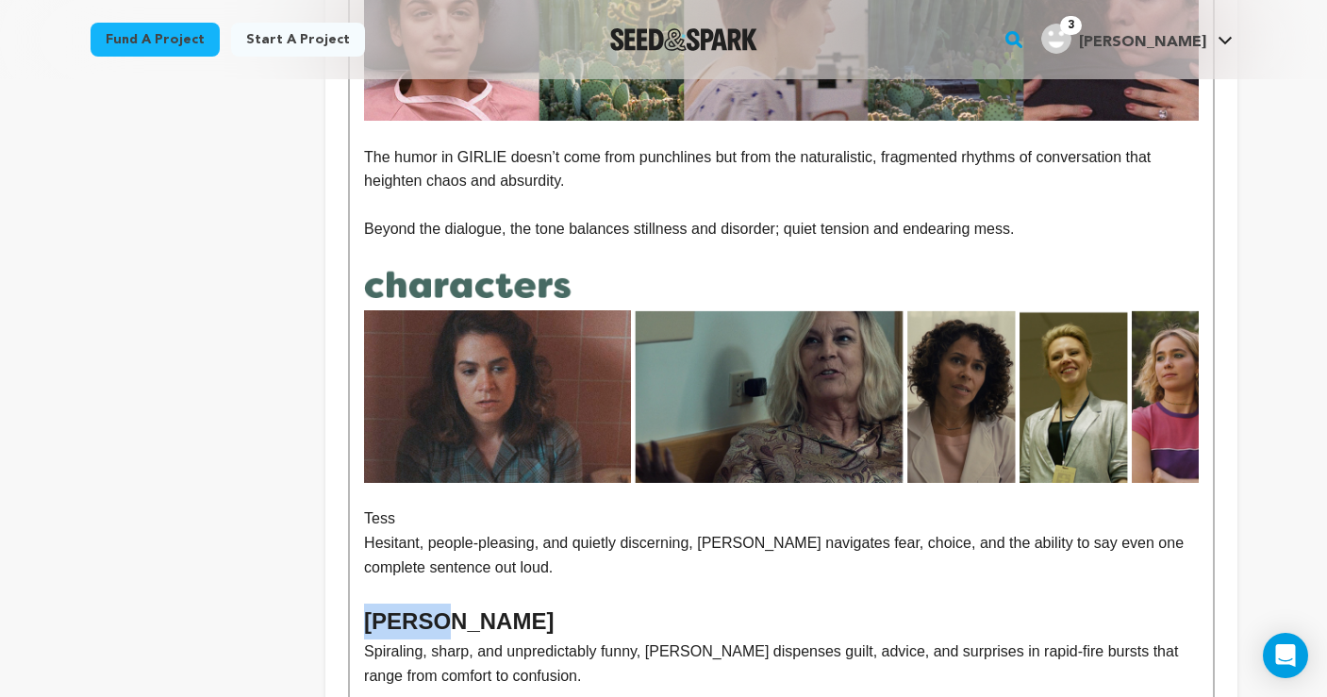
drag, startPoint x: 426, startPoint y: 609, endPoint x: 345, endPoint y: 609, distance: 81.1
click at [345, 609] on div "Tell your audience about this project This is what people will see when they sc…" at bounding box center [780, 361] width 911 height 2111
copy h2 "Gloria"
click at [356, 513] on div "GIRLIE follows Tess, 38, whose cancer diagnosis and looming hysterectomy collid…" at bounding box center [781, 417] width 862 height 1822
drag, startPoint x: 396, startPoint y: 512, endPoint x: 349, endPoint y: 512, distance: 47.2
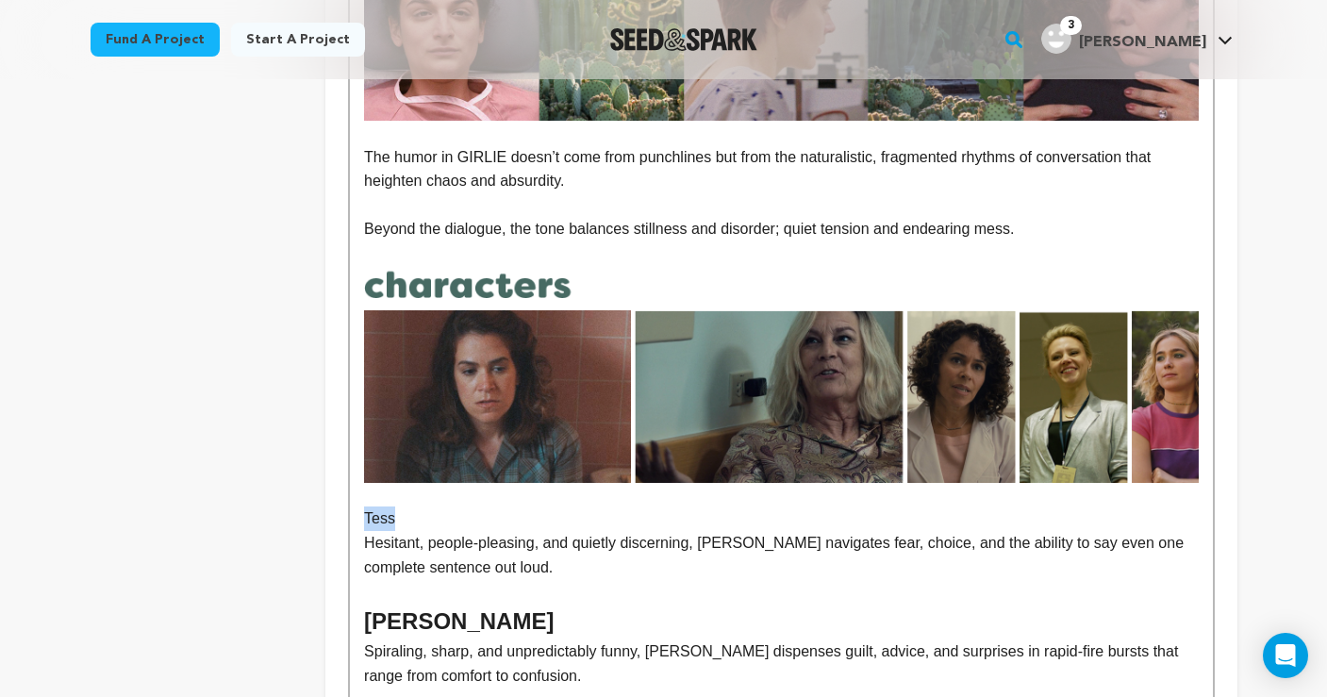
click at [349, 512] on div "GIRLIE follows Tess, 38, whose cancer diagnosis and looming hysterectomy collid…" at bounding box center [781, 396] width 866 height 1864
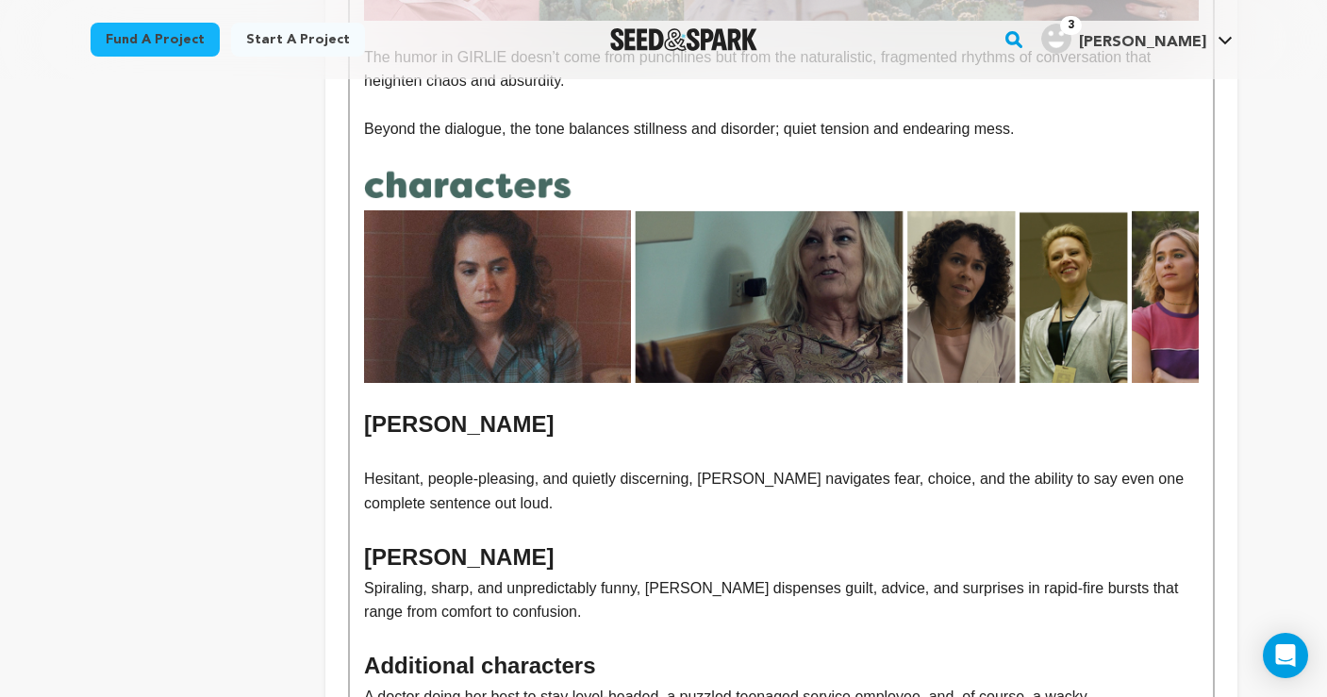
scroll to position [1070, 0]
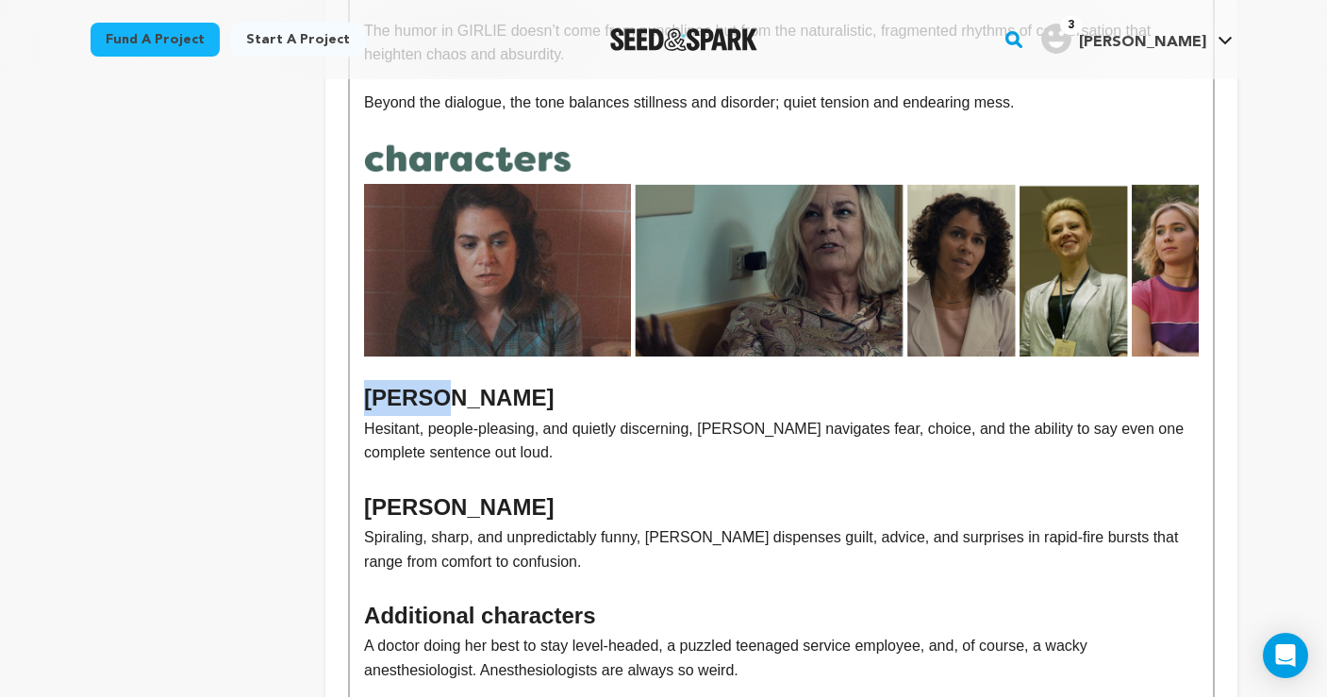
drag, startPoint x: 426, startPoint y: 394, endPoint x: 358, endPoint y: 394, distance: 67.9
click at [358, 394] on div "GIRLIE follows Tess, 38, whose cancer diagnosis and looming hysterectomy collid…" at bounding box center [781, 295] width 862 height 1833
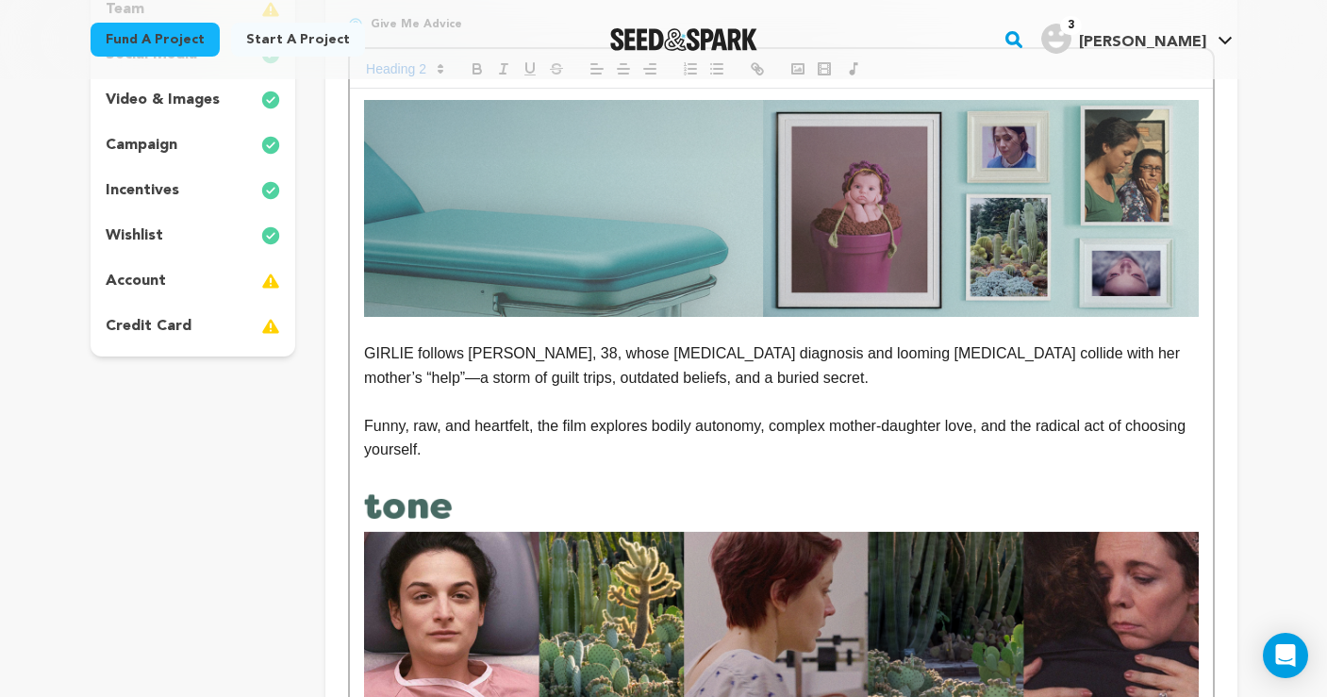
scroll to position [358, 0]
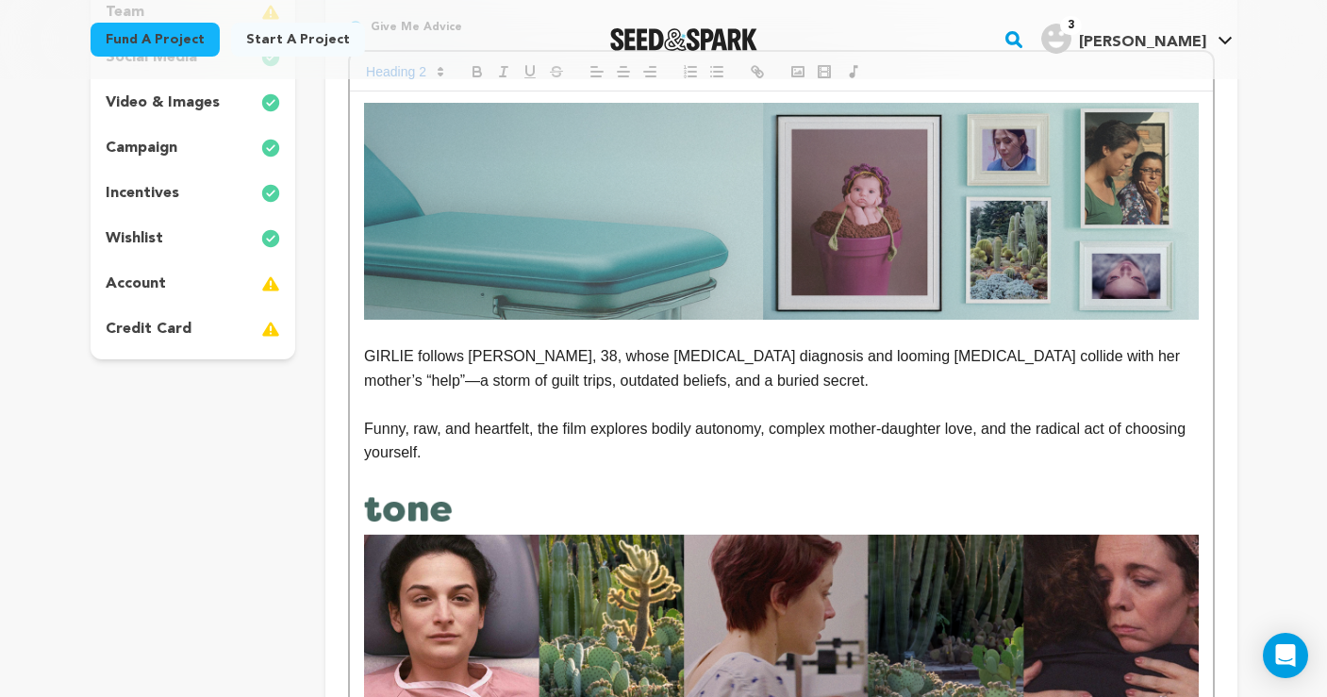
click at [523, 453] on p "Funny, raw, and heartfelt, the film explores bodily autonomy, complex mother-da…" at bounding box center [781, 441] width 834 height 48
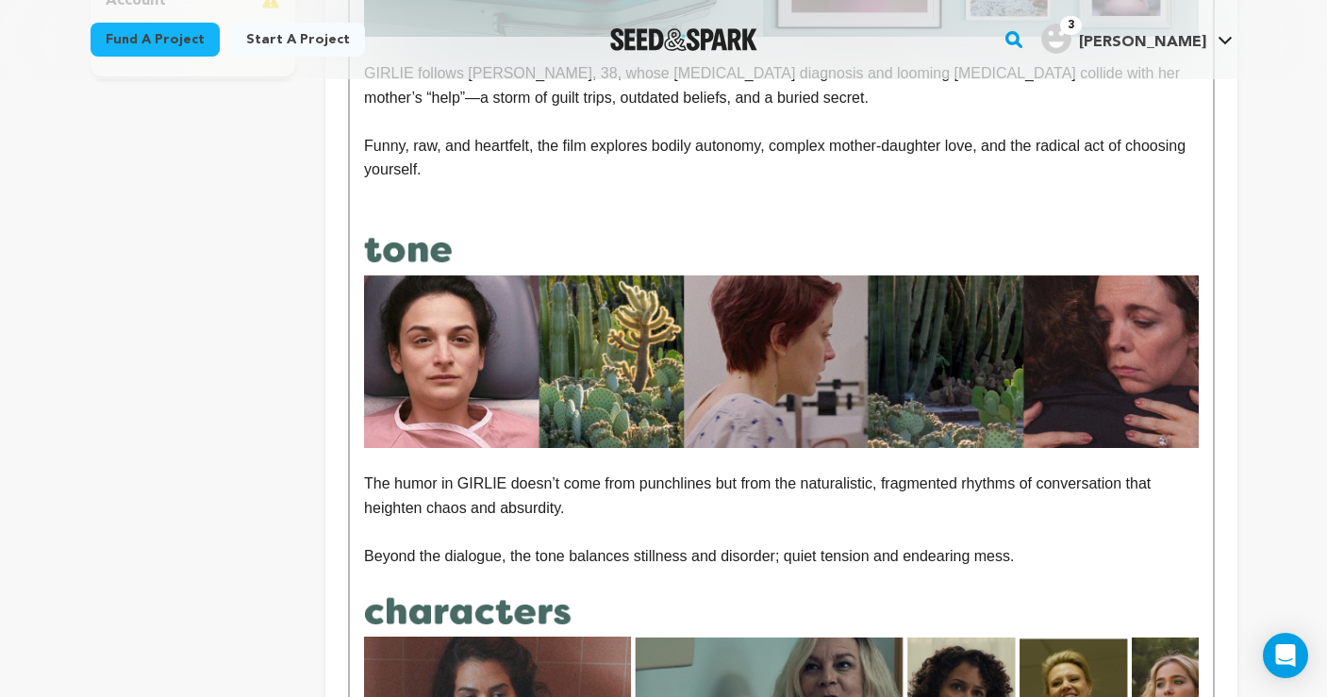
scroll to position [778, 0]
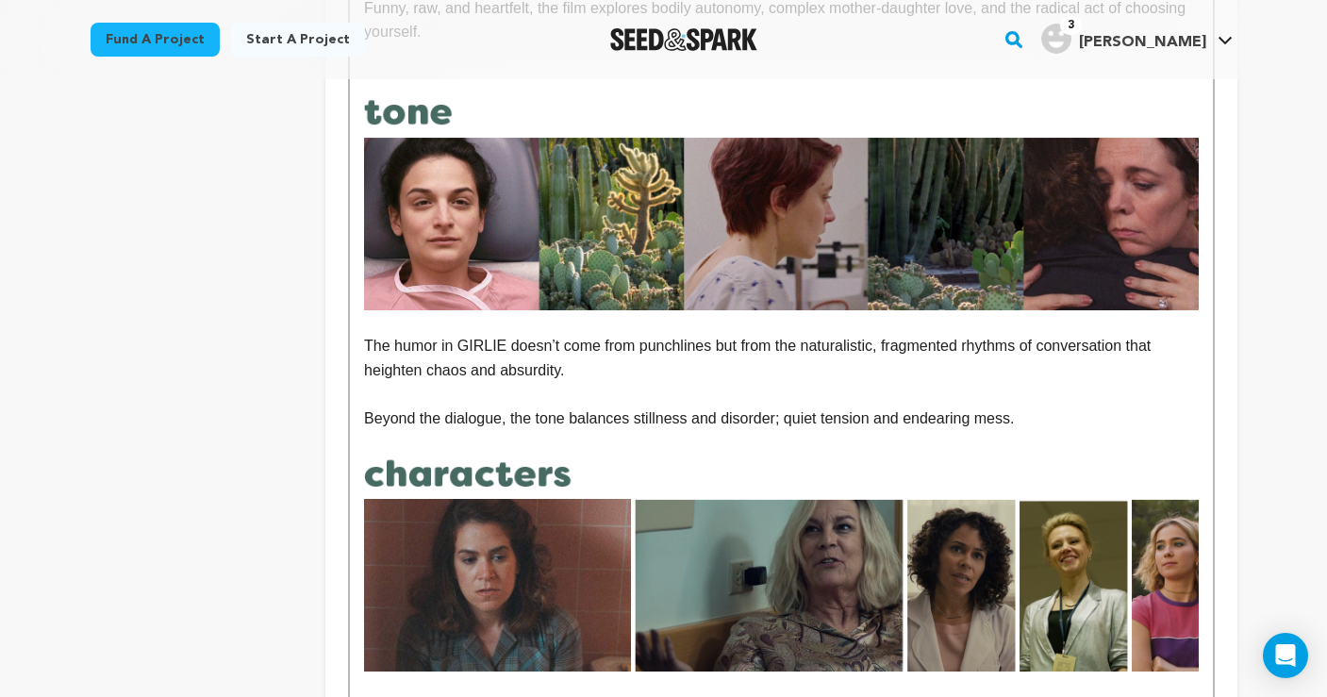
click at [1041, 411] on p "Beyond the dialogue, the tone balances stillness and disorder; quiet tension an…" at bounding box center [781, 419] width 834 height 25
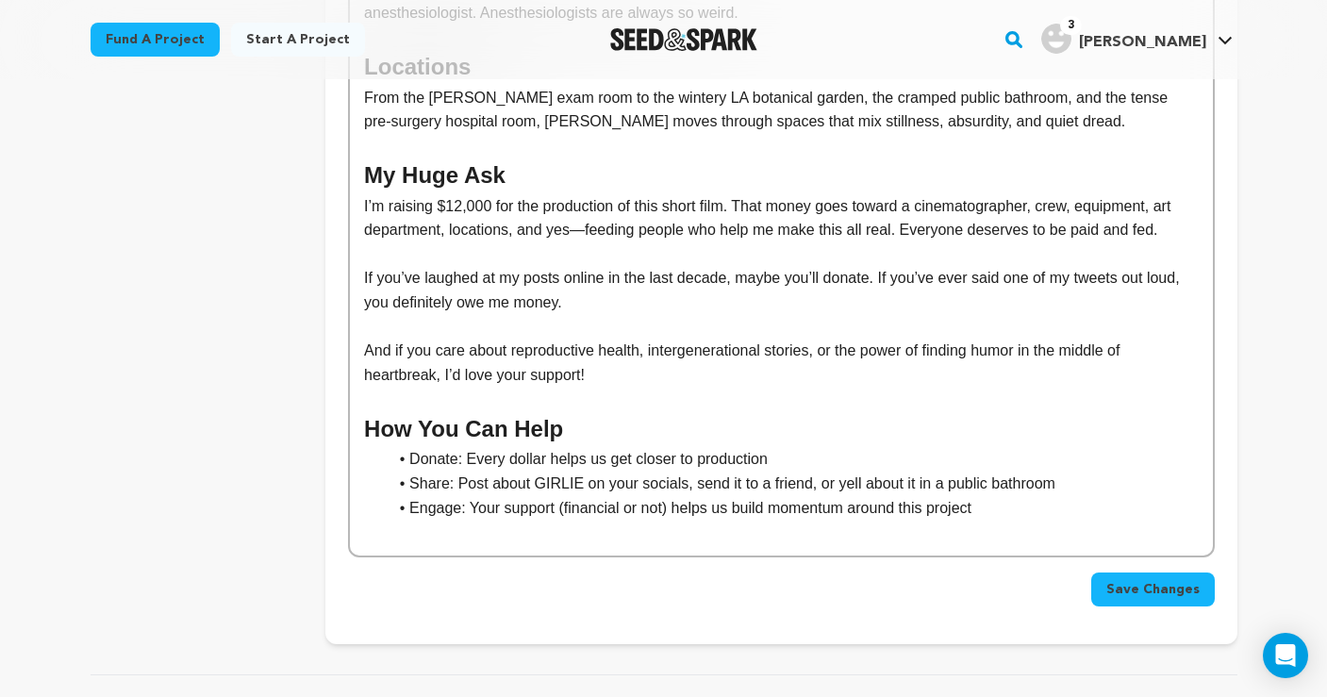
scroll to position [1771, 0]
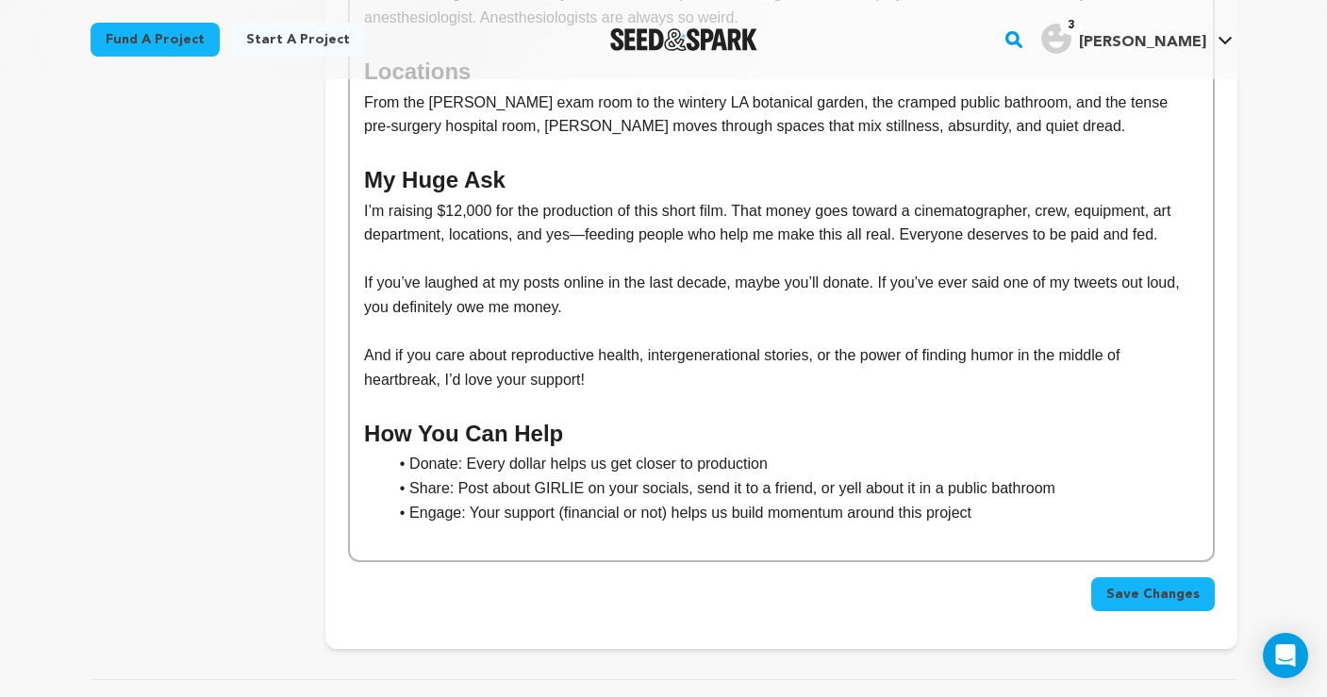
click at [1140, 585] on span "Save Changes" at bounding box center [1153, 594] width 93 height 19
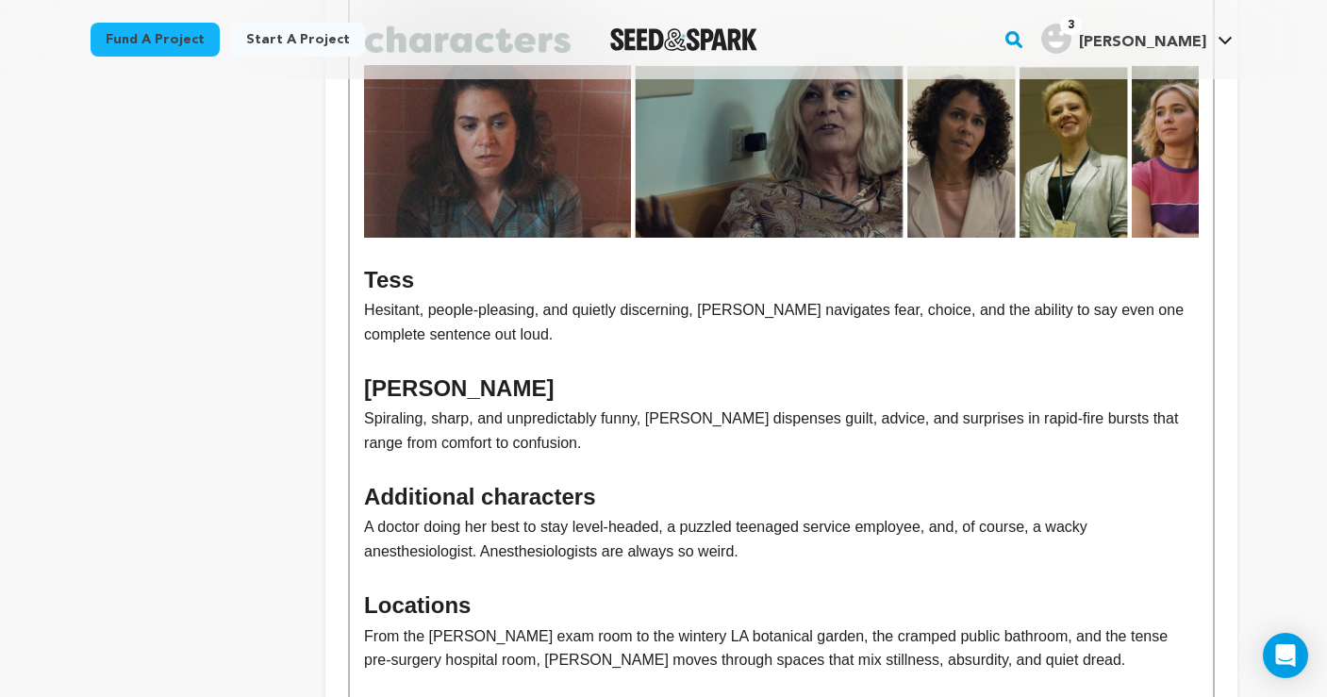
scroll to position [1237, 0]
click at [674, 515] on p "A doctor doing her best to stay level-headed, a puzzled teenaged service employ…" at bounding box center [781, 539] width 834 height 48
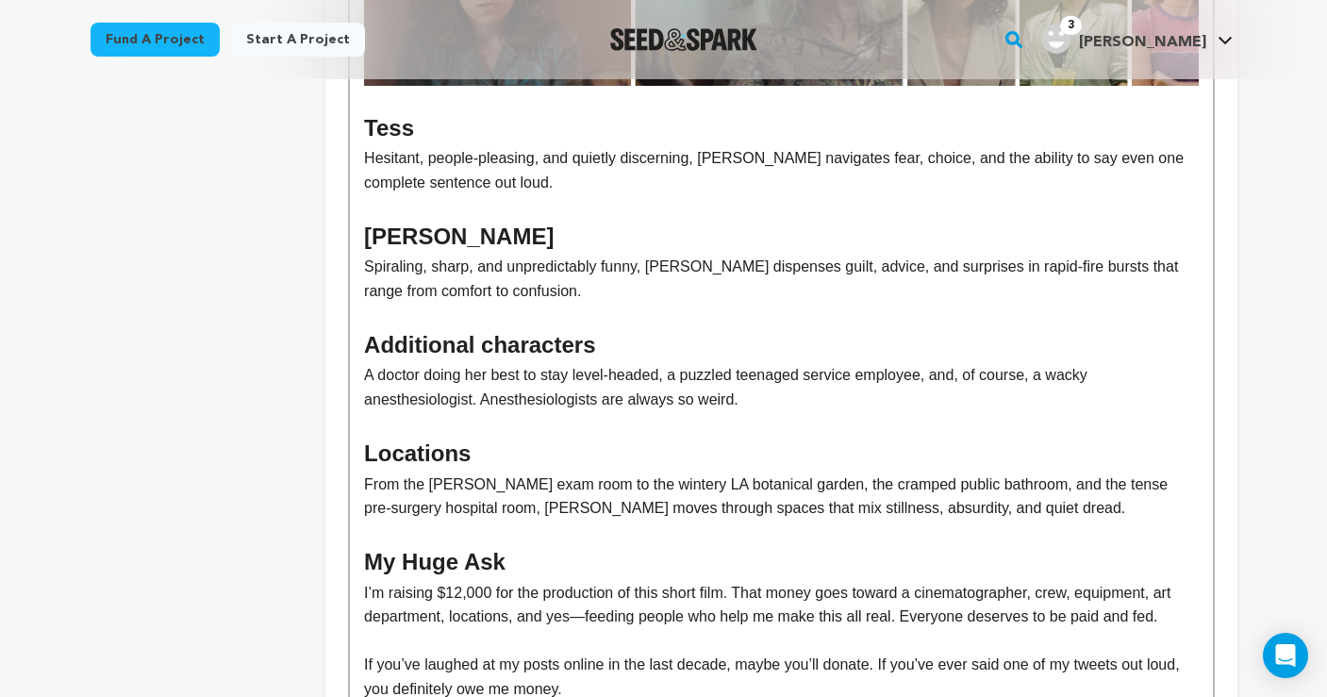
scroll to position [1399, 0]
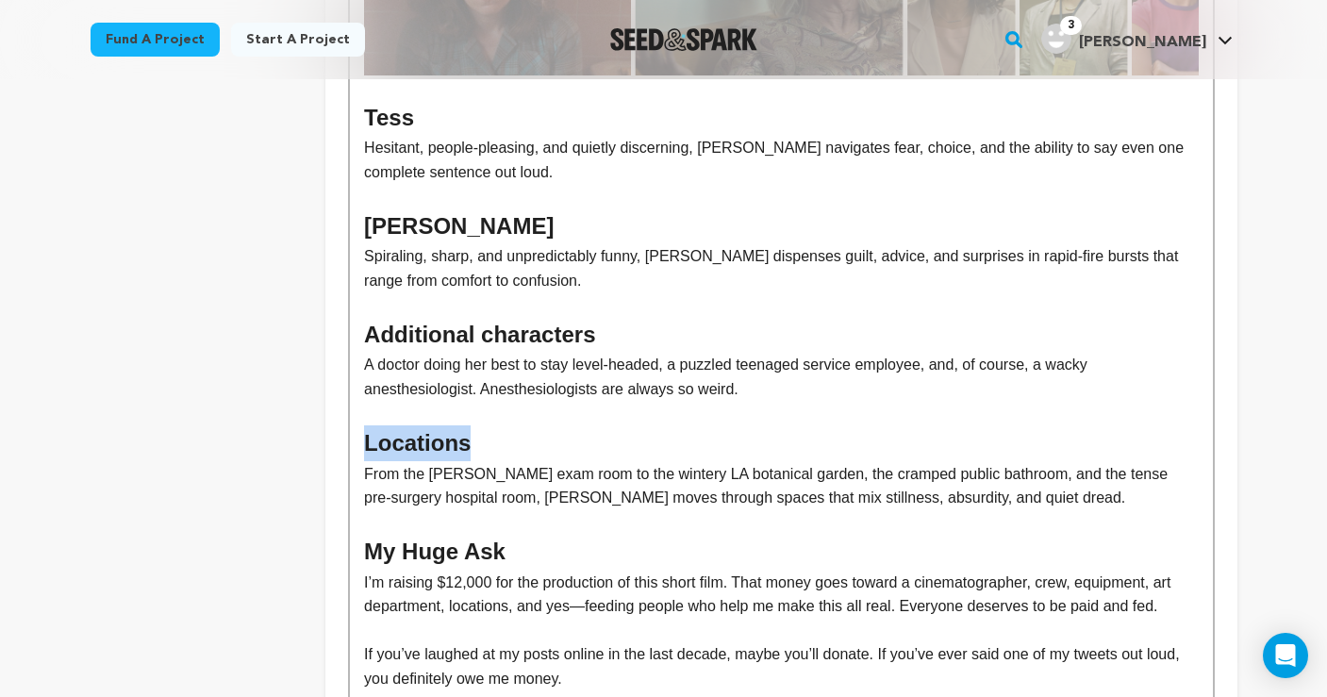
drag, startPoint x: 469, startPoint y: 427, endPoint x: 342, endPoint y: 426, distance: 126.4
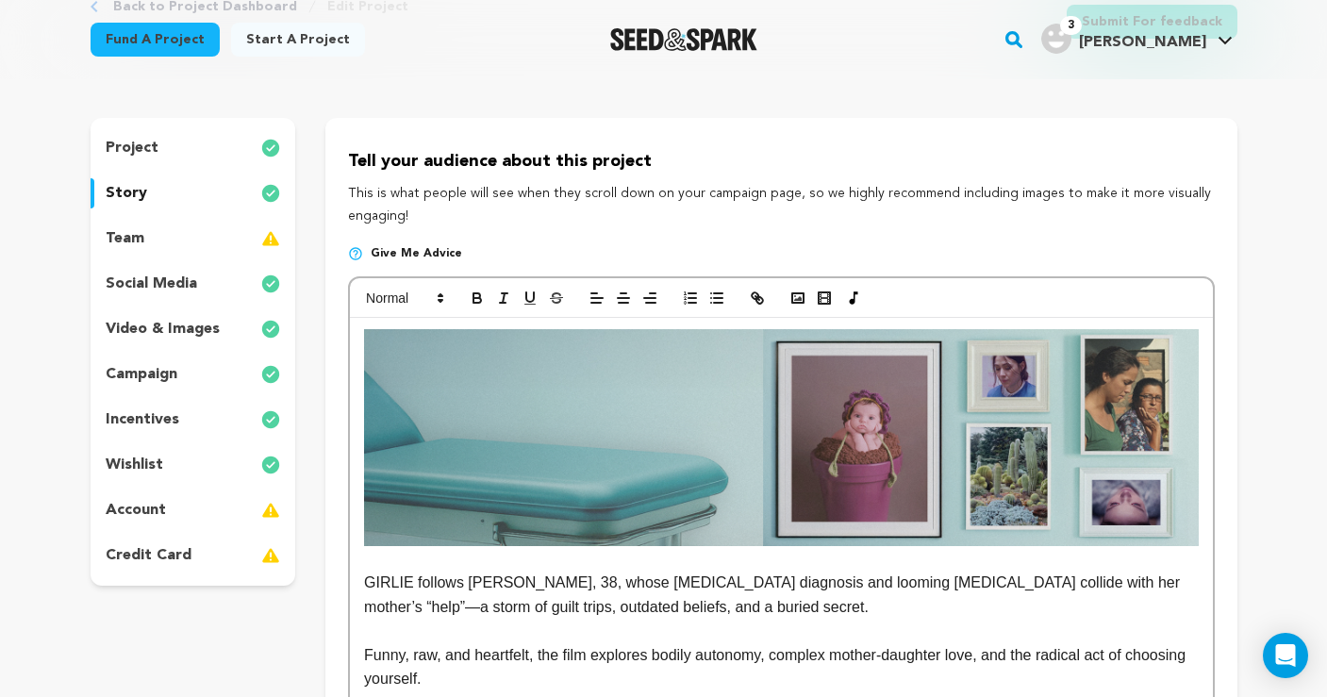
scroll to position [129, 0]
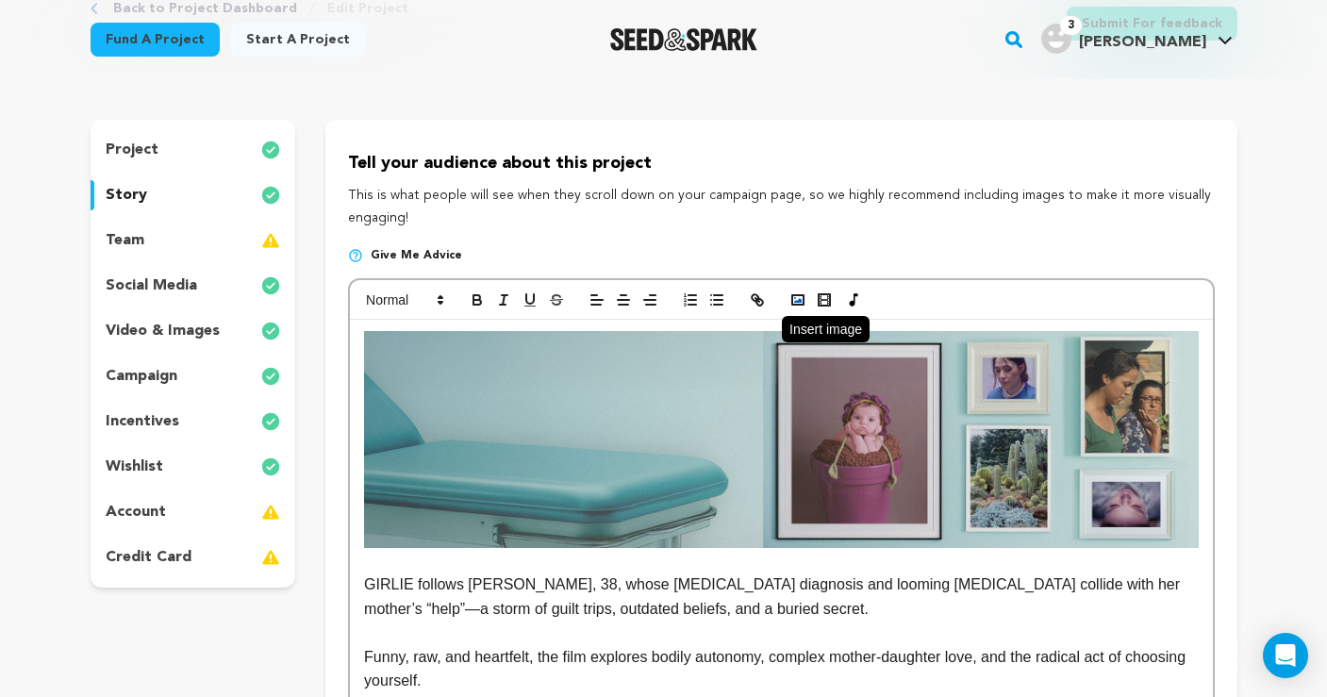
click at [801, 295] on rect "button" at bounding box center [798, 299] width 11 height 9
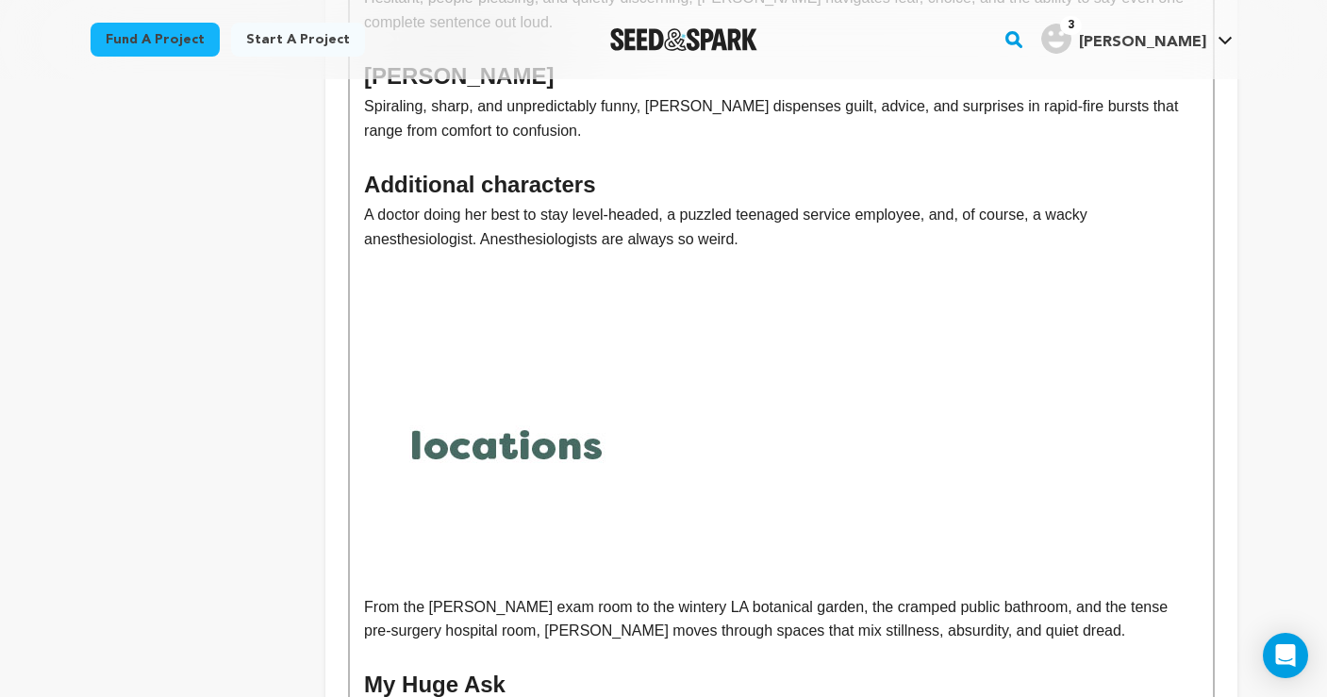
scroll to position [1586, 0]
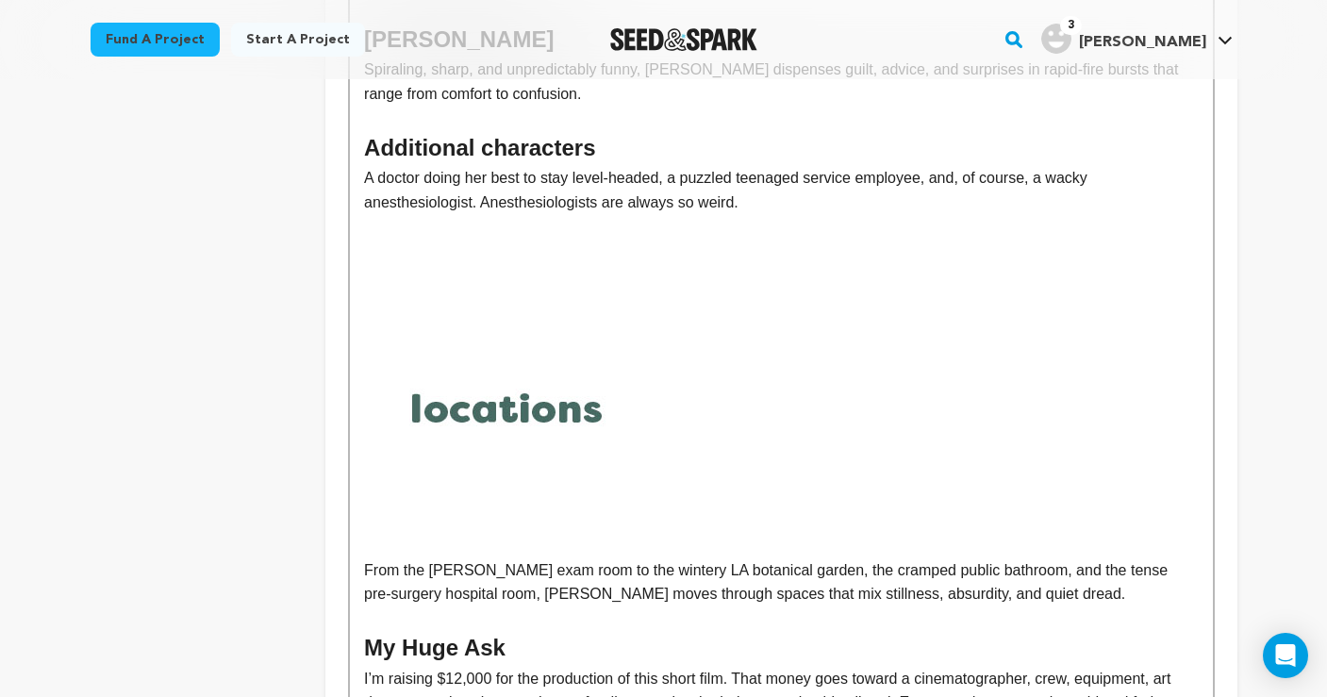
click at [605, 392] on img at bounding box center [506, 416] width 285 height 283
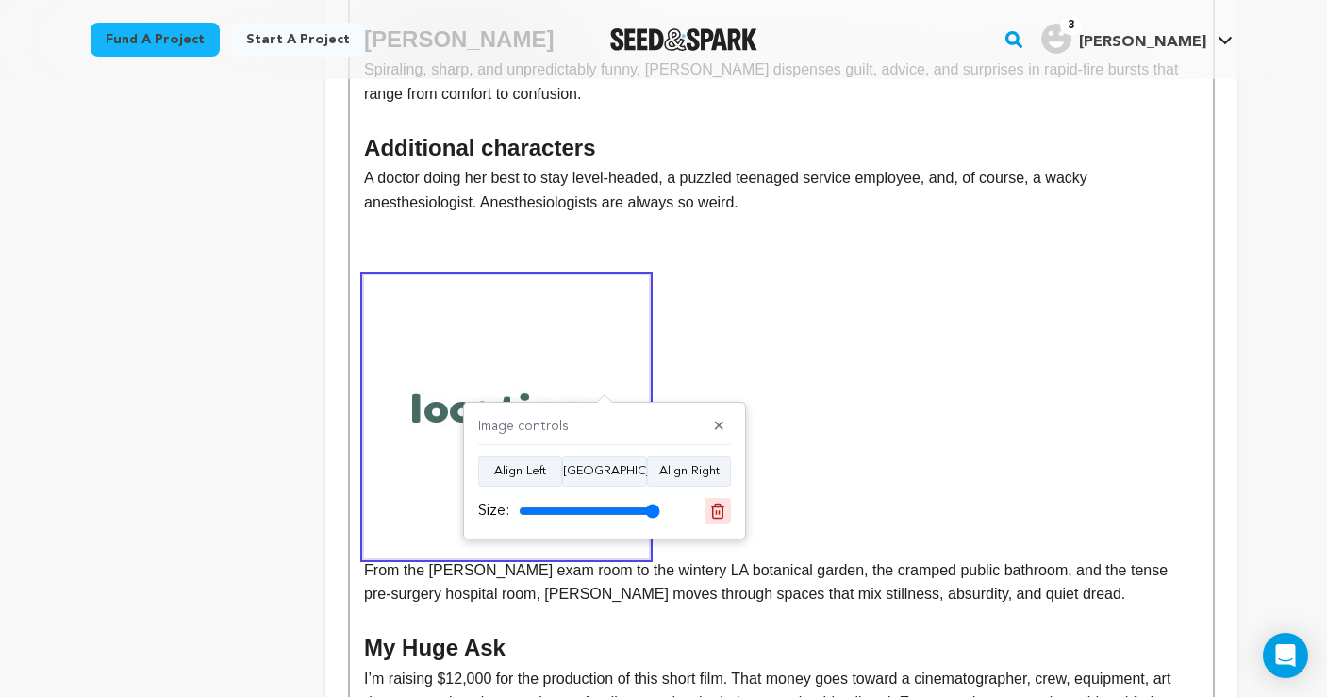
click at [722, 511] on icon at bounding box center [717, 511] width 17 height 17
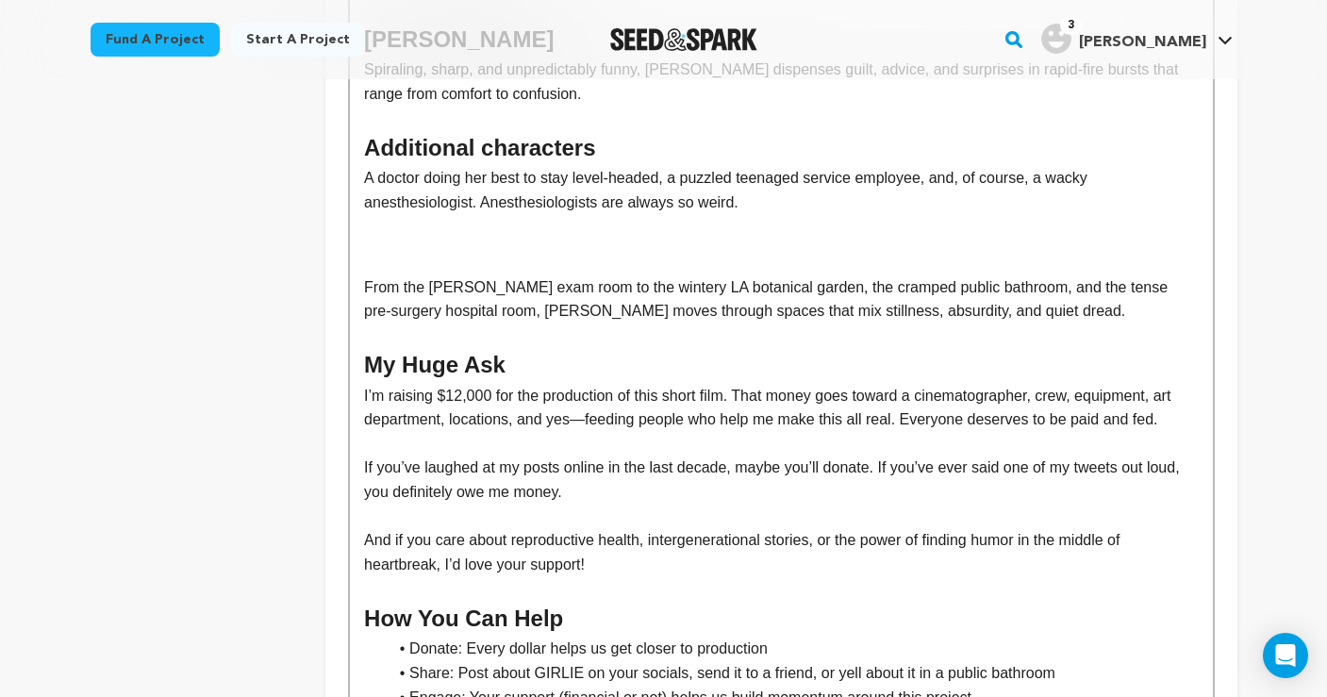
click at [412, 221] on p at bounding box center [781, 227] width 834 height 25
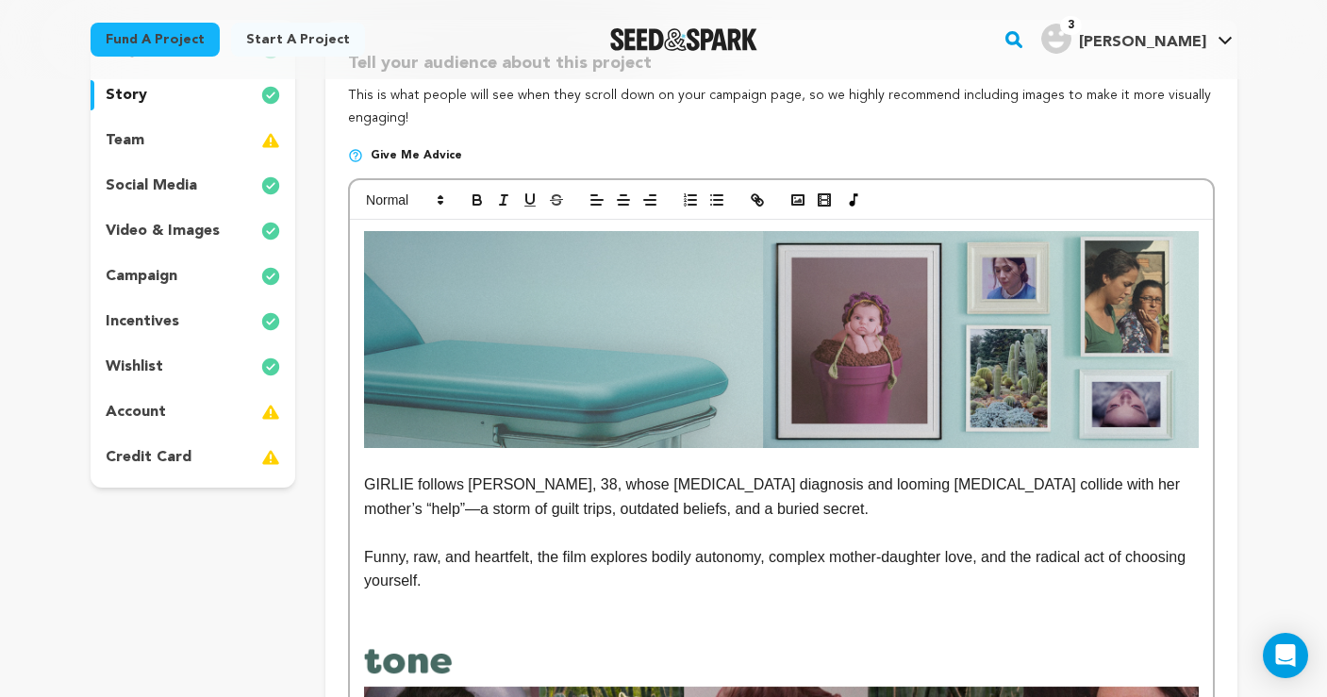
scroll to position [178, 0]
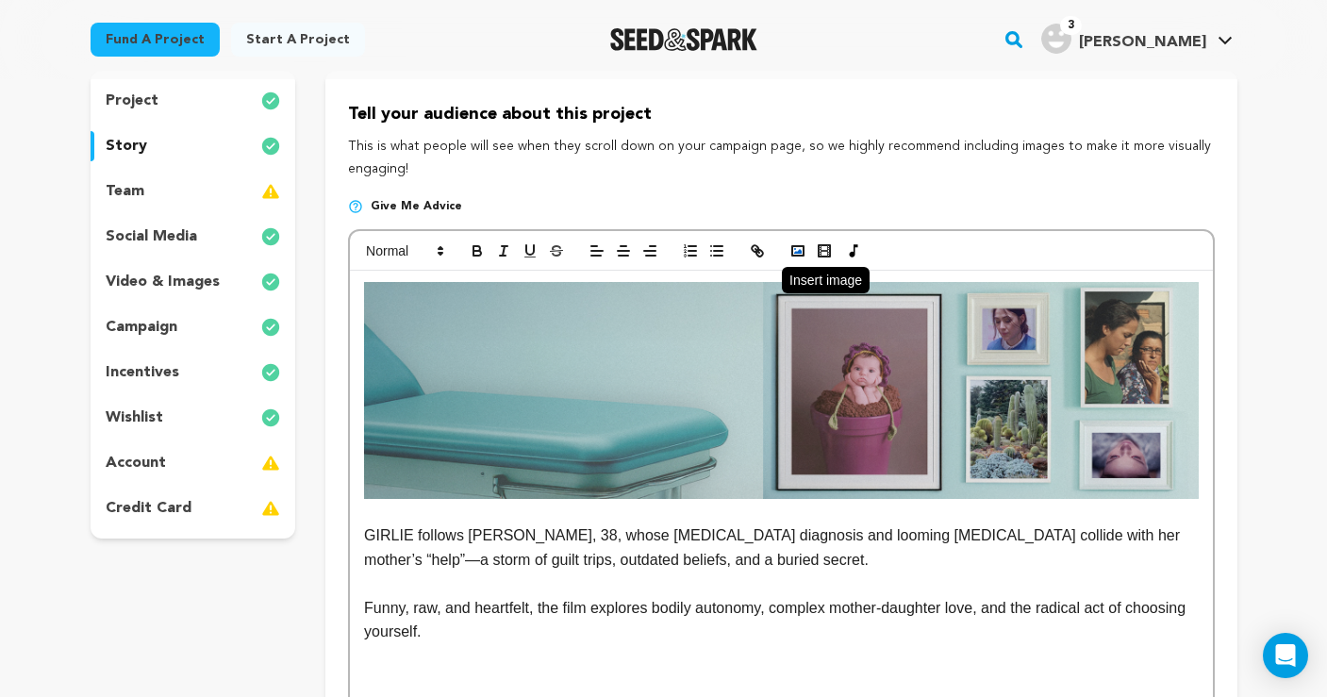
click at [800, 246] on rect "button" at bounding box center [798, 250] width 11 height 9
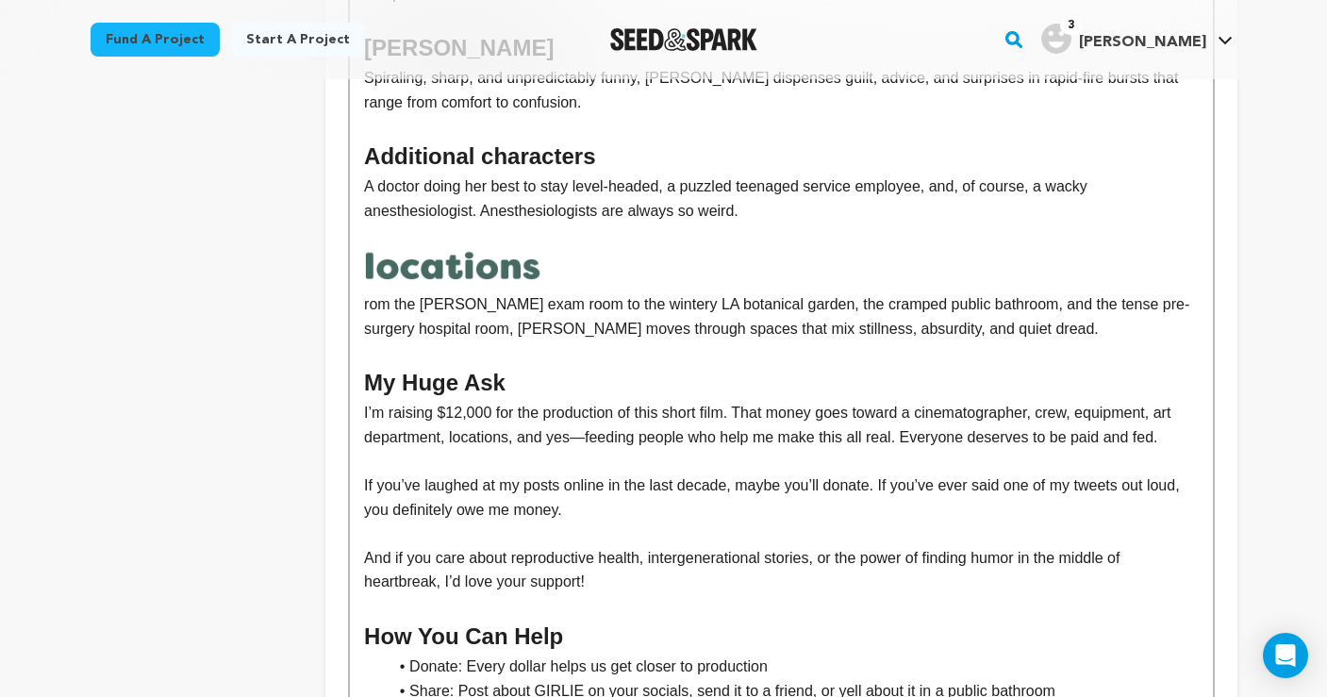
scroll to position [1577, 0]
click at [765, 203] on p "A doctor doing her best to stay level-headed, a puzzled teenaged service employ…" at bounding box center [781, 199] width 834 height 48
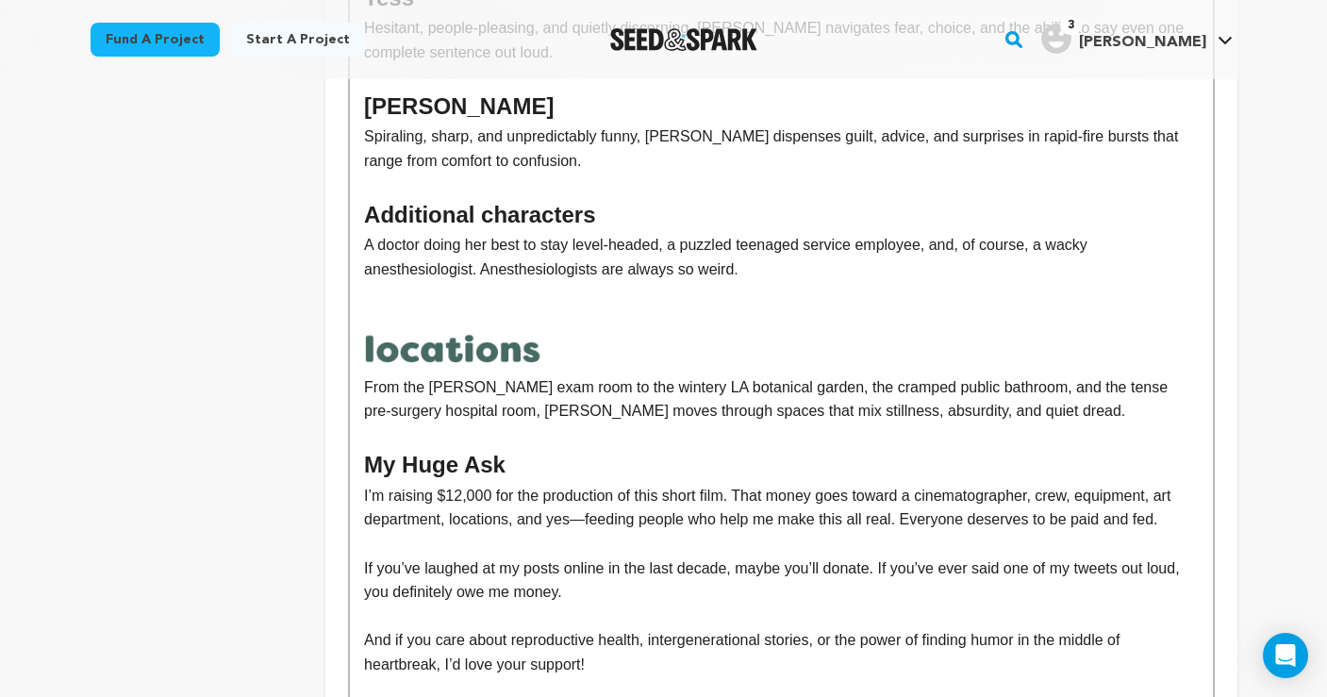
scroll to position [1680, 0]
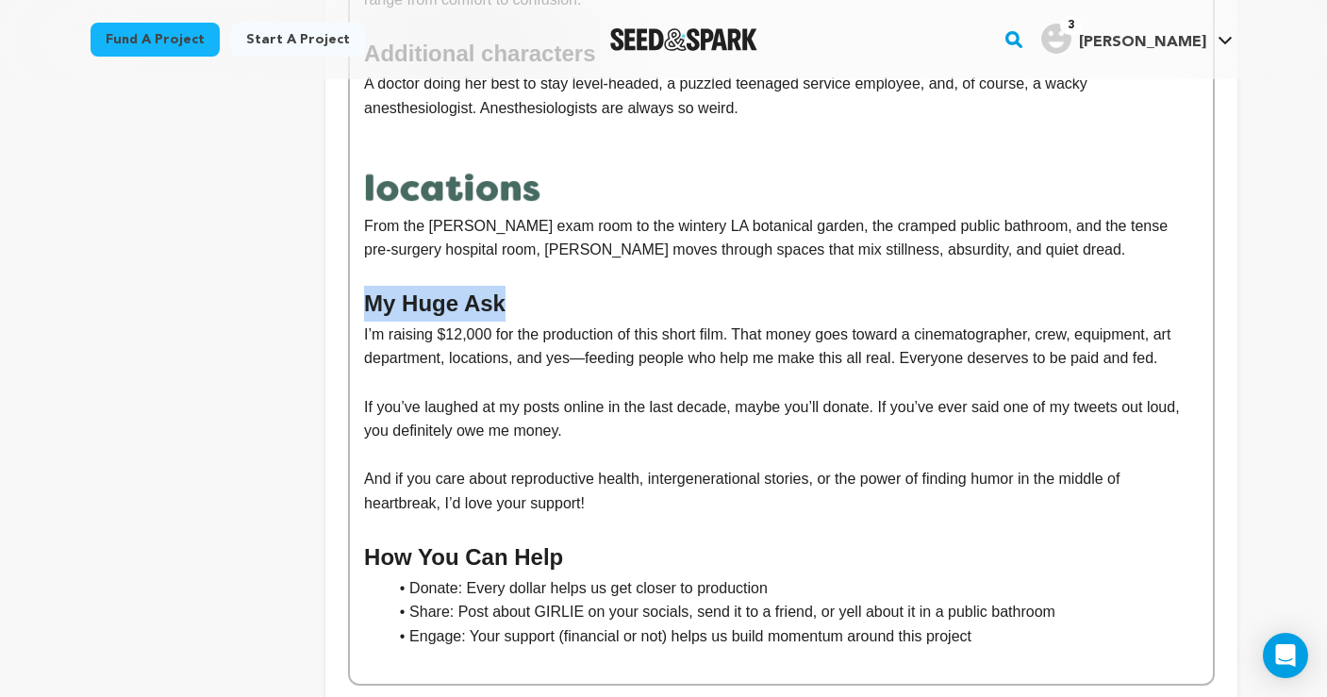
drag, startPoint x: 502, startPoint y: 286, endPoint x: 339, endPoint y: 289, distance: 163.2
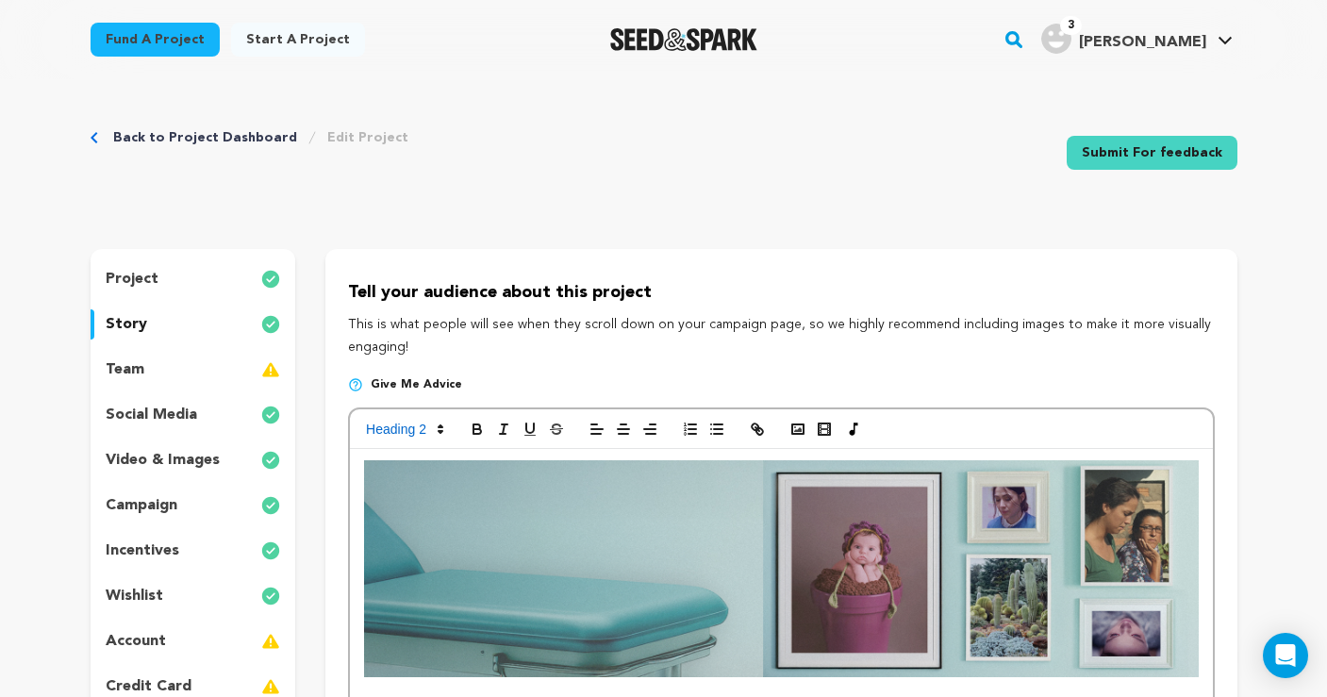
scroll to position [0, 0]
click at [795, 426] on icon "button" at bounding box center [798, 429] width 17 height 17
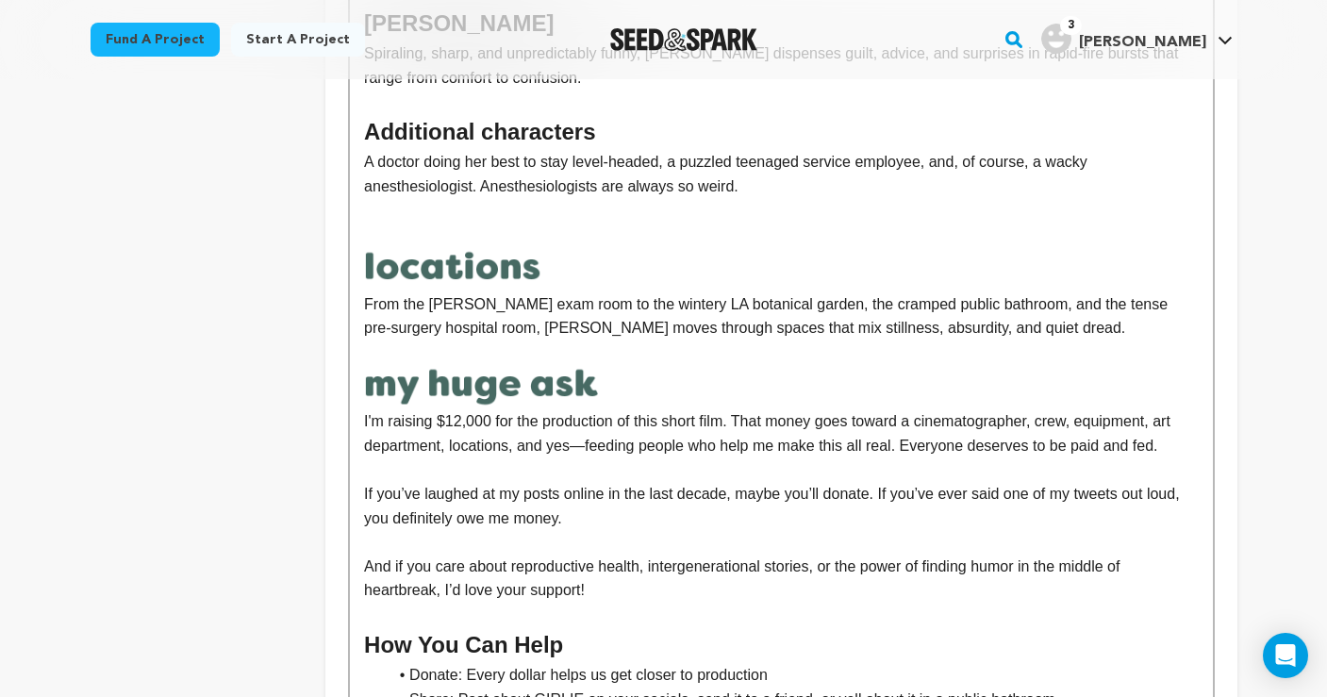
scroll to position [1594, 0]
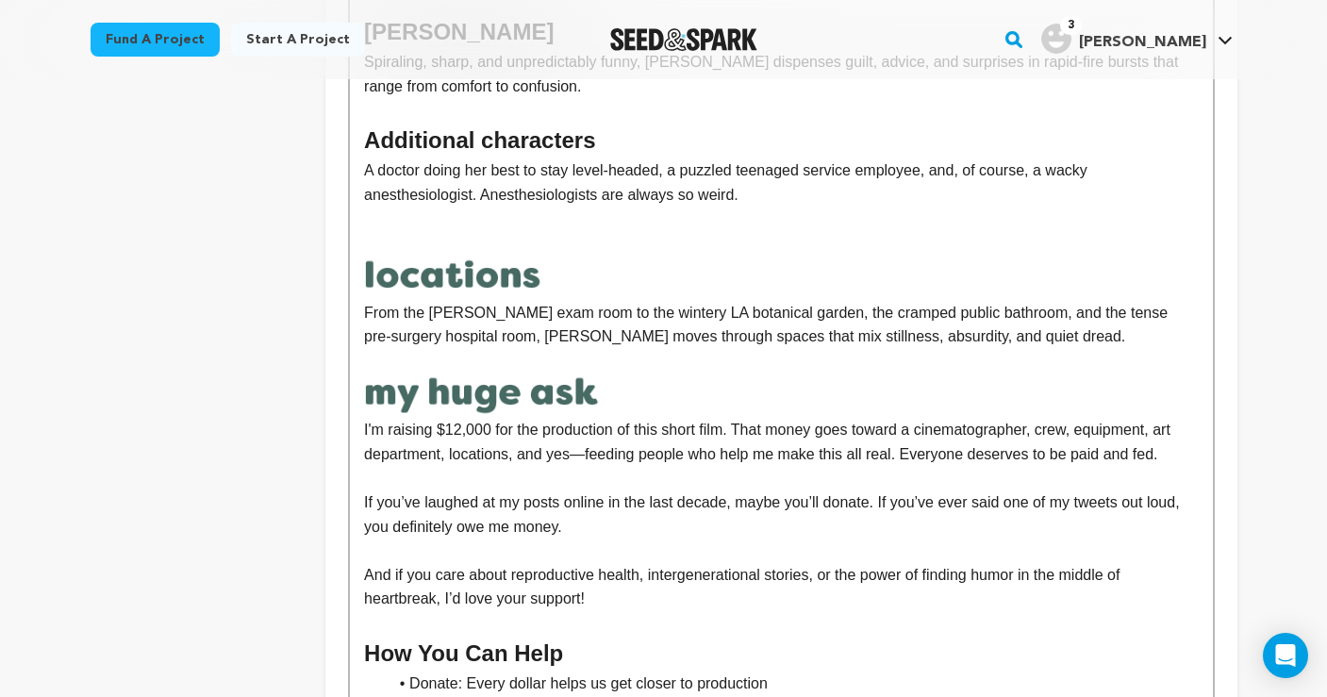
click at [1006, 325] on p "From the stark exam room to the wintery LA botanical garden, the cramped public…" at bounding box center [781, 302] width 834 height 93
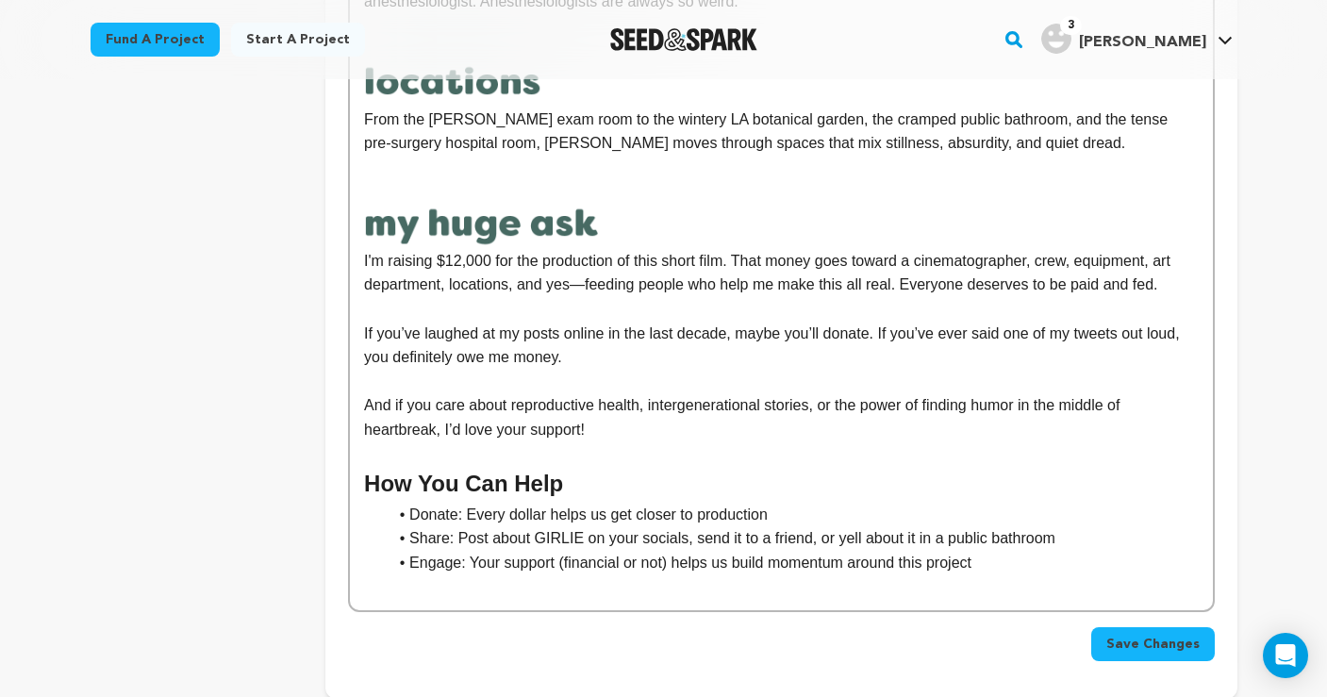
scroll to position [1802, 0]
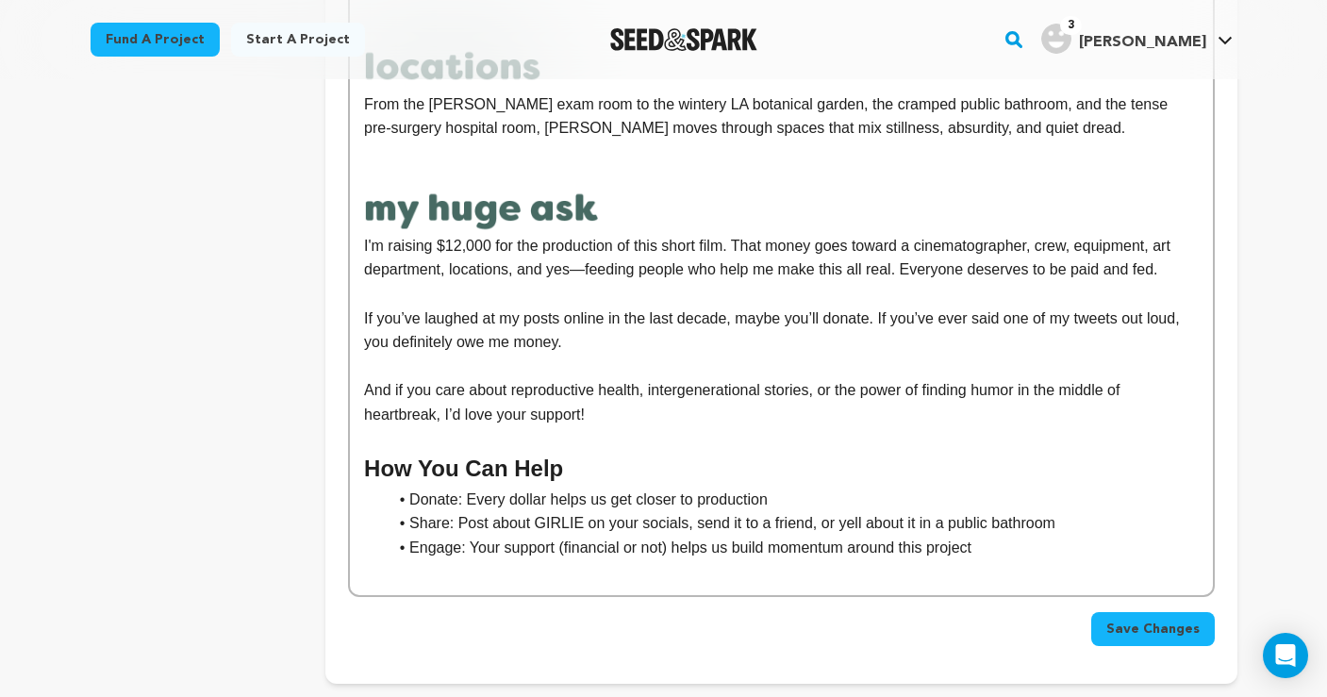
click at [1135, 620] on span "Save Changes" at bounding box center [1153, 629] width 93 height 19
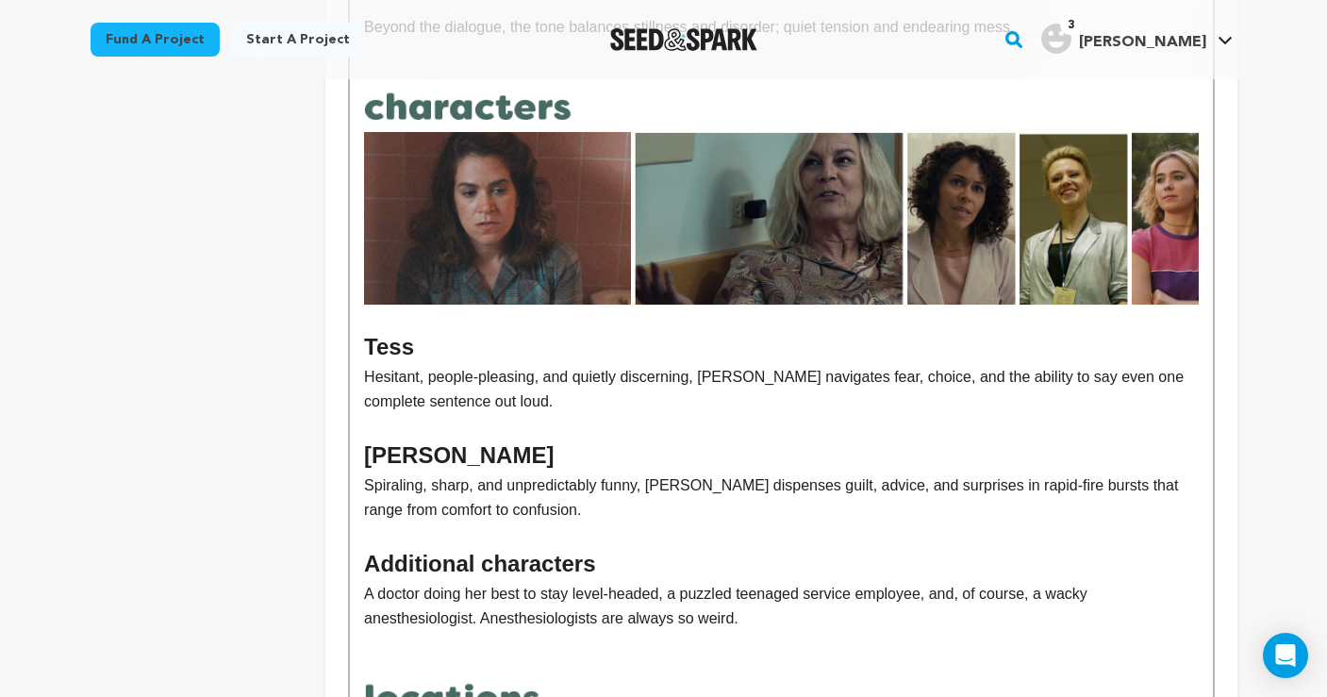
scroll to position [1159, 0]
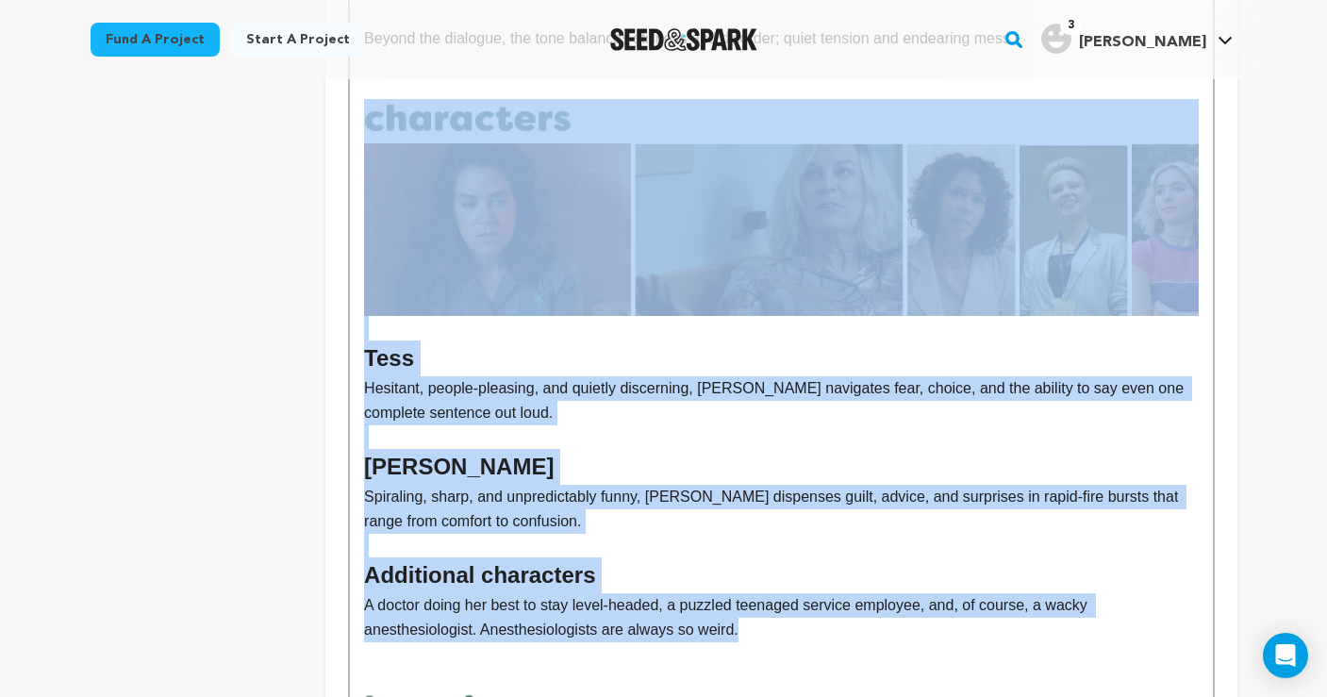
drag, startPoint x: 760, startPoint y: 615, endPoint x: 280, endPoint y: 202, distance: 633.5
click at [280, 202] on div "project story team social media video & images campaign incentives wishlist" at bounding box center [664, 208] width 1147 height 2237
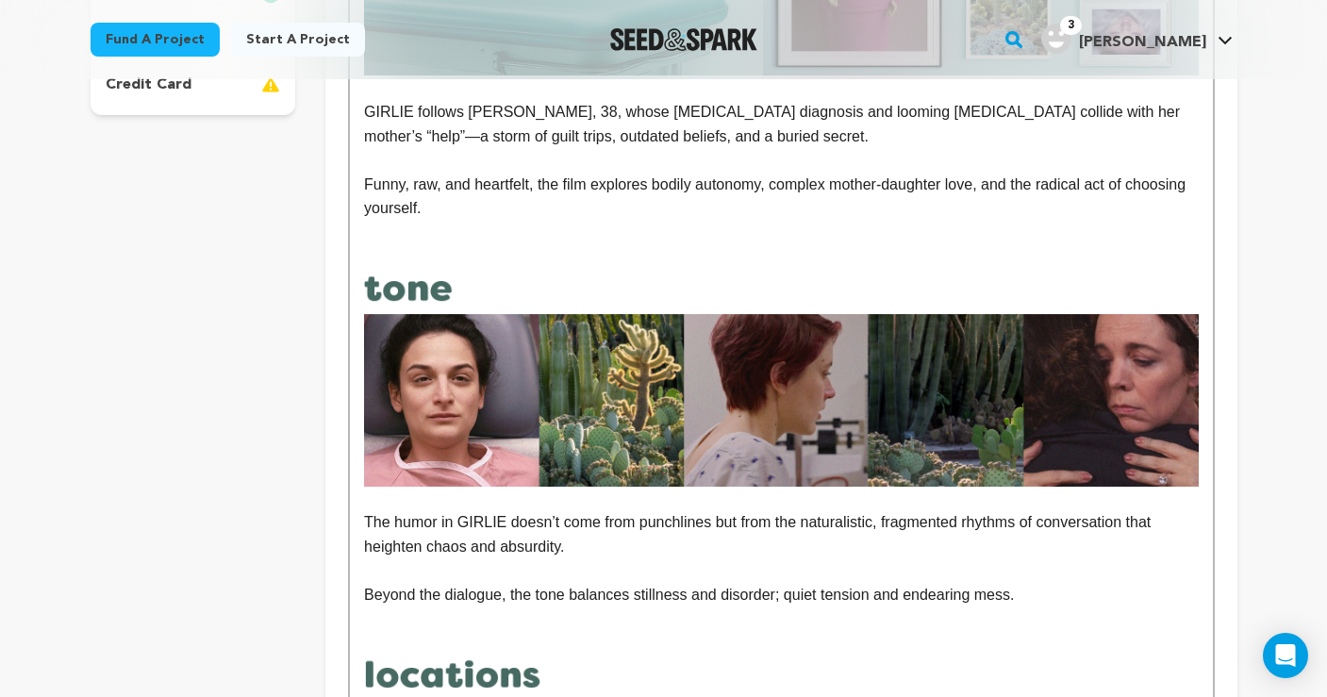
scroll to position [585, 0]
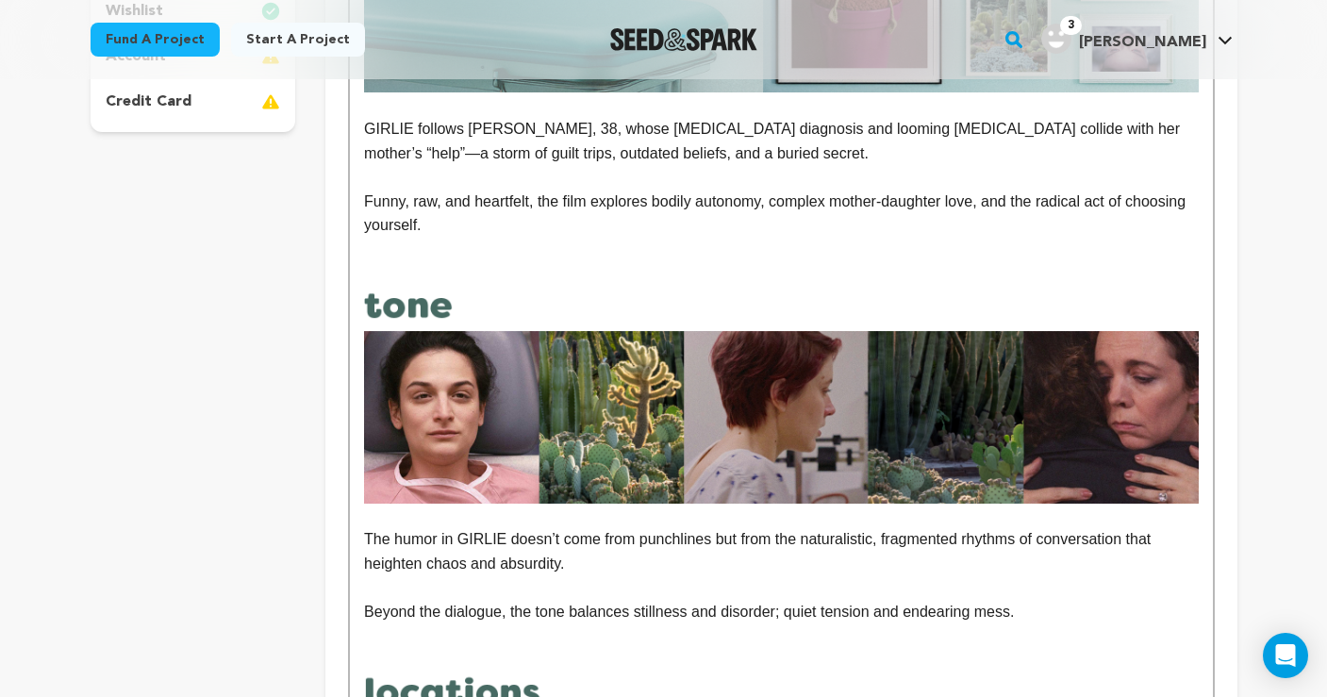
click at [547, 220] on p "Funny, raw, and heartfelt, the film explores bodily autonomy, complex mother-da…" at bounding box center [781, 214] width 834 height 48
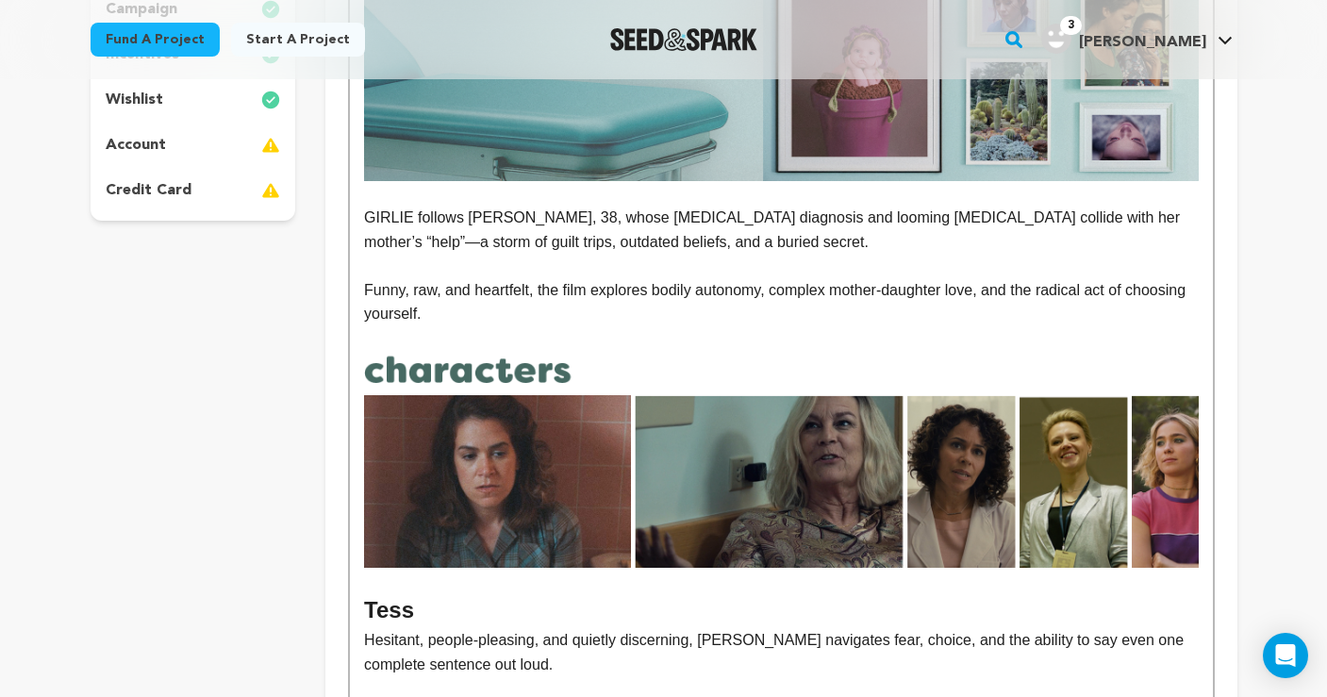
scroll to position [481, 0]
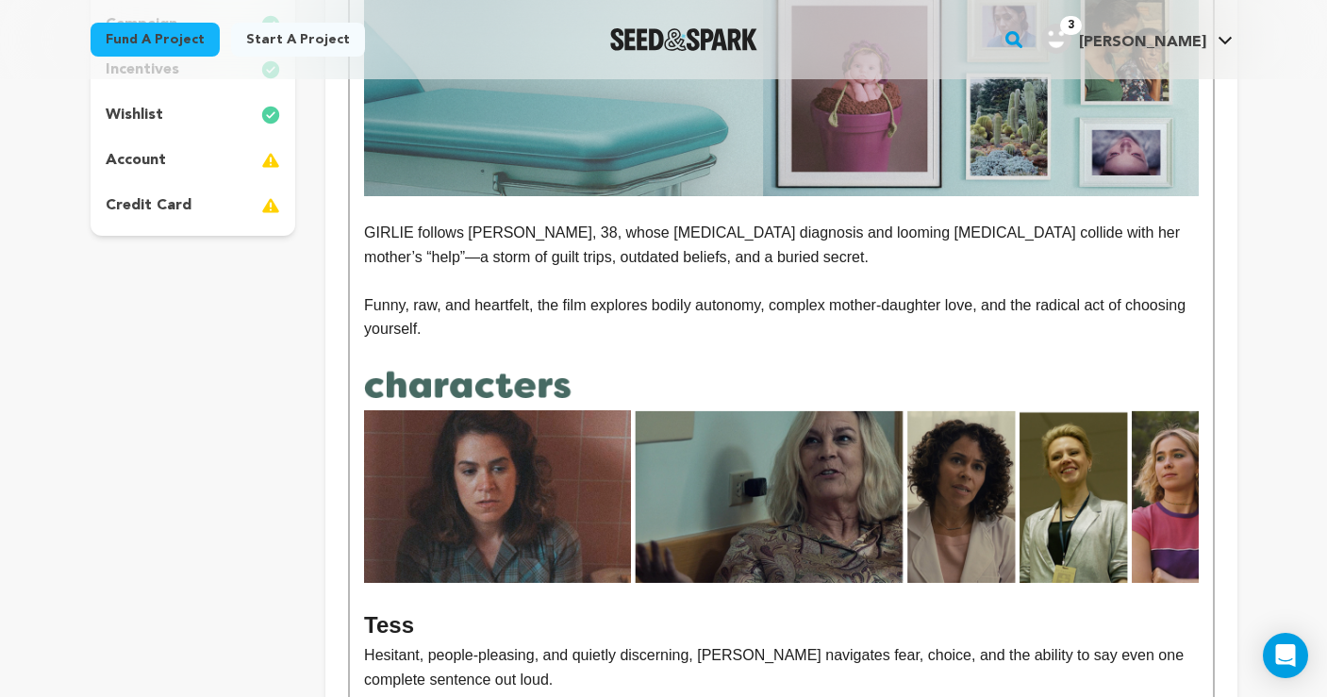
click at [513, 322] on p "Funny, raw, and heartfelt, the film explores bodily autonomy, complex mother-da…" at bounding box center [781, 317] width 834 height 48
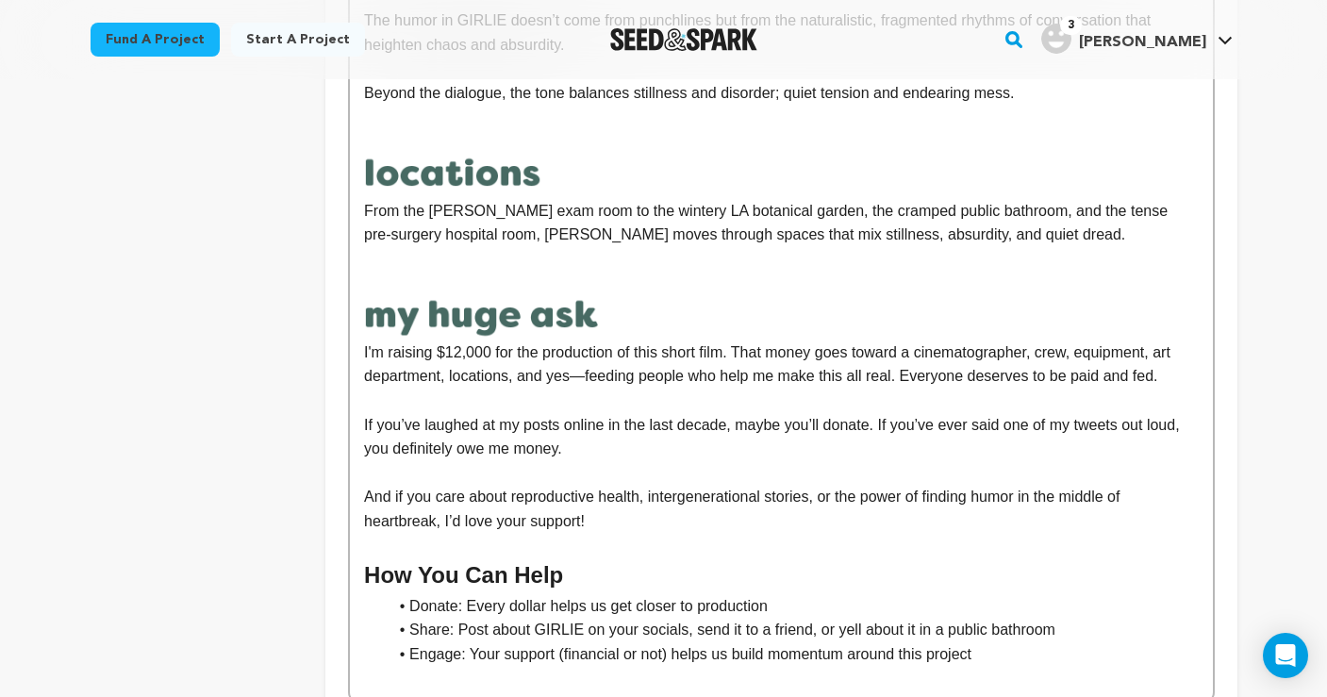
scroll to position [1733, 0]
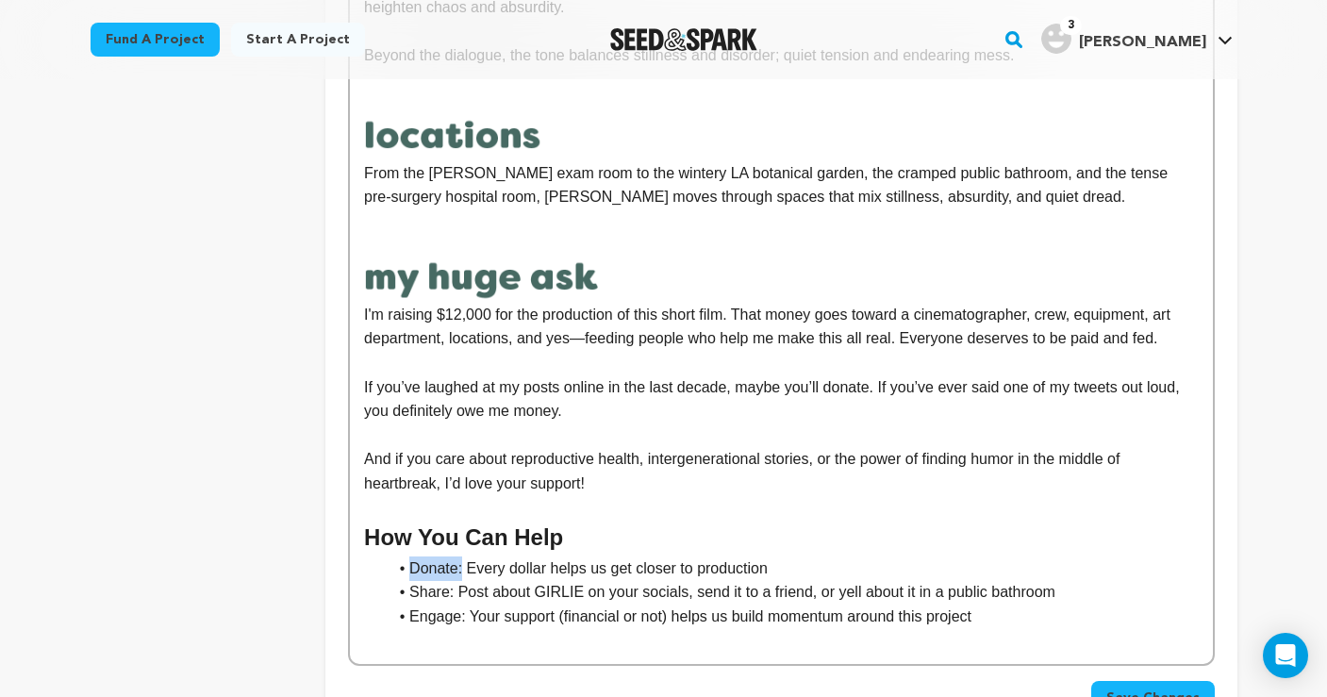
drag, startPoint x: 463, startPoint y: 545, endPoint x: 413, endPoint y: 544, distance: 50.0
click at [413, 557] on li "Donate: Every dollar helps us get closer to production" at bounding box center [792, 569] width 811 height 25
click at [580, 496] on p at bounding box center [781, 508] width 834 height 25
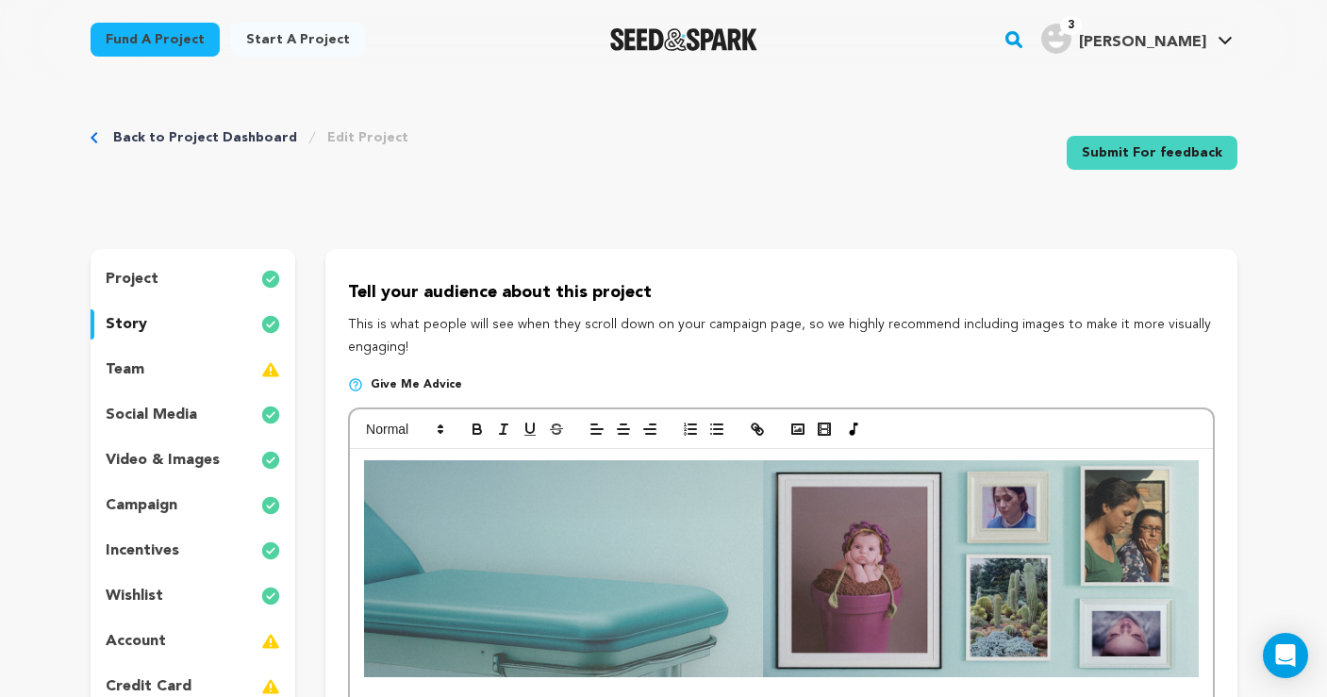
scroll to position [0, 0]
click at [786, 425] on button "button" at bounding box center [798, 429] width 26 height 23
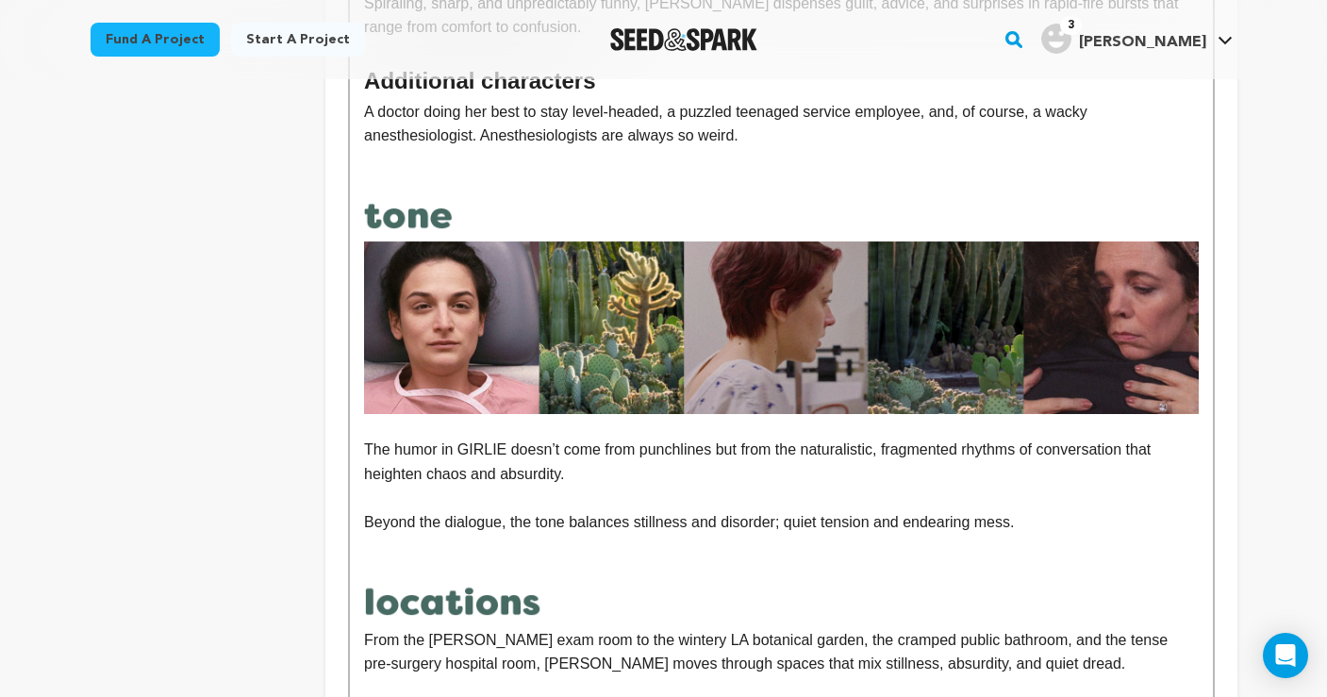
scroll to position [1987, 0]
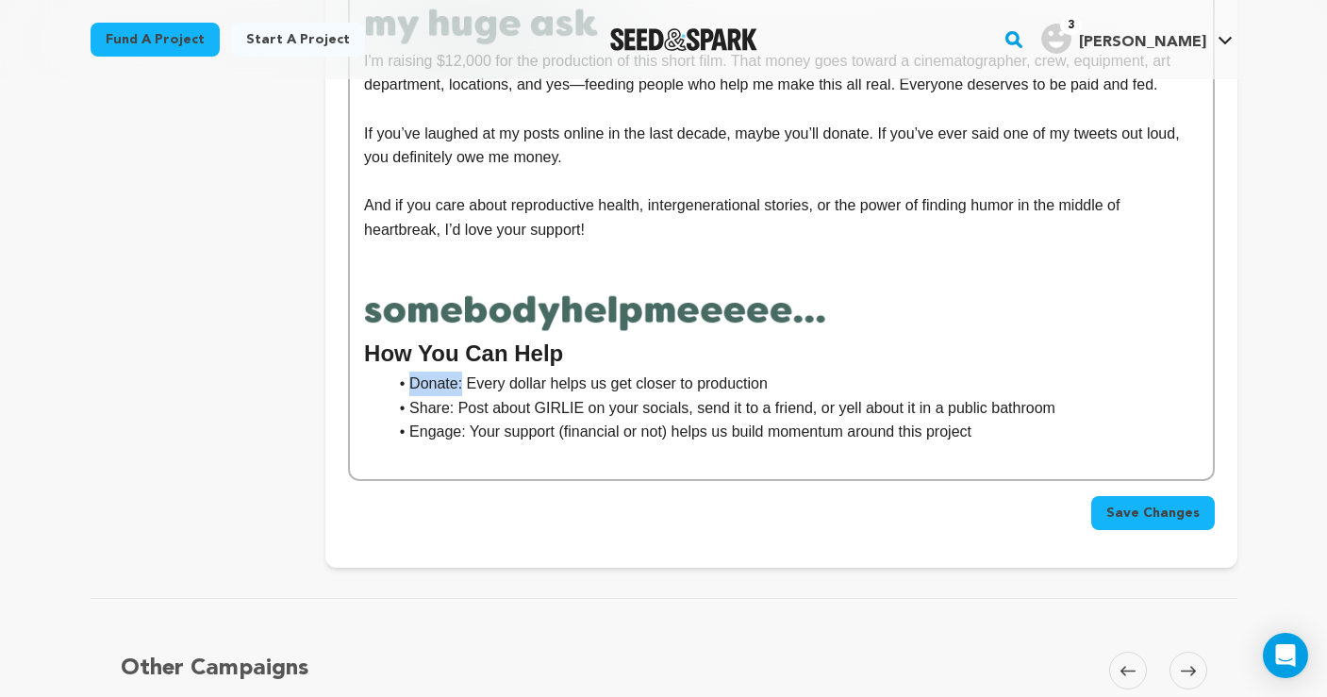
drag, startPoint x: 463, startPoint y: 359, endPoint x: 413, endPoint y: 359, distance: 50.0
click at [413, 372] on li "Donate: Every dollar helps us get closer to production" at bounding box center [792, 384] width 811 height 25
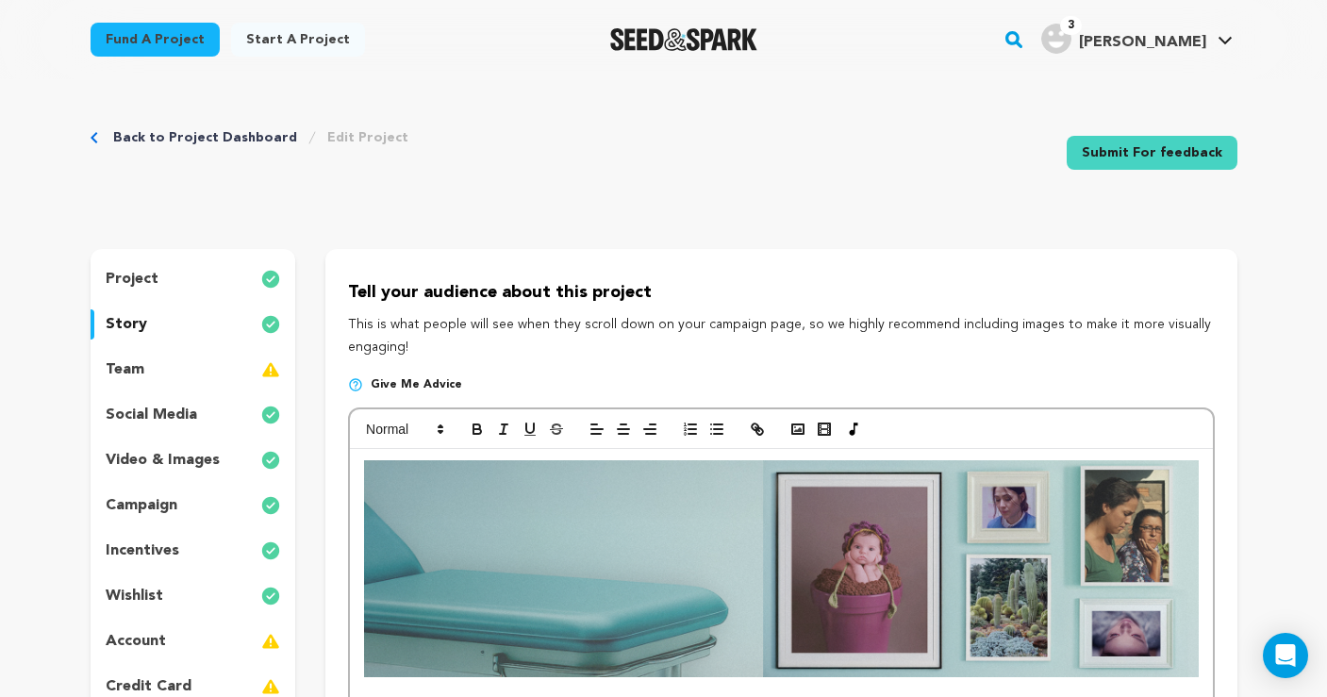
scroll to position [0, 0]
click at [483, 424] on icon "button" at bounding box center [477, 429] width 17 height 17
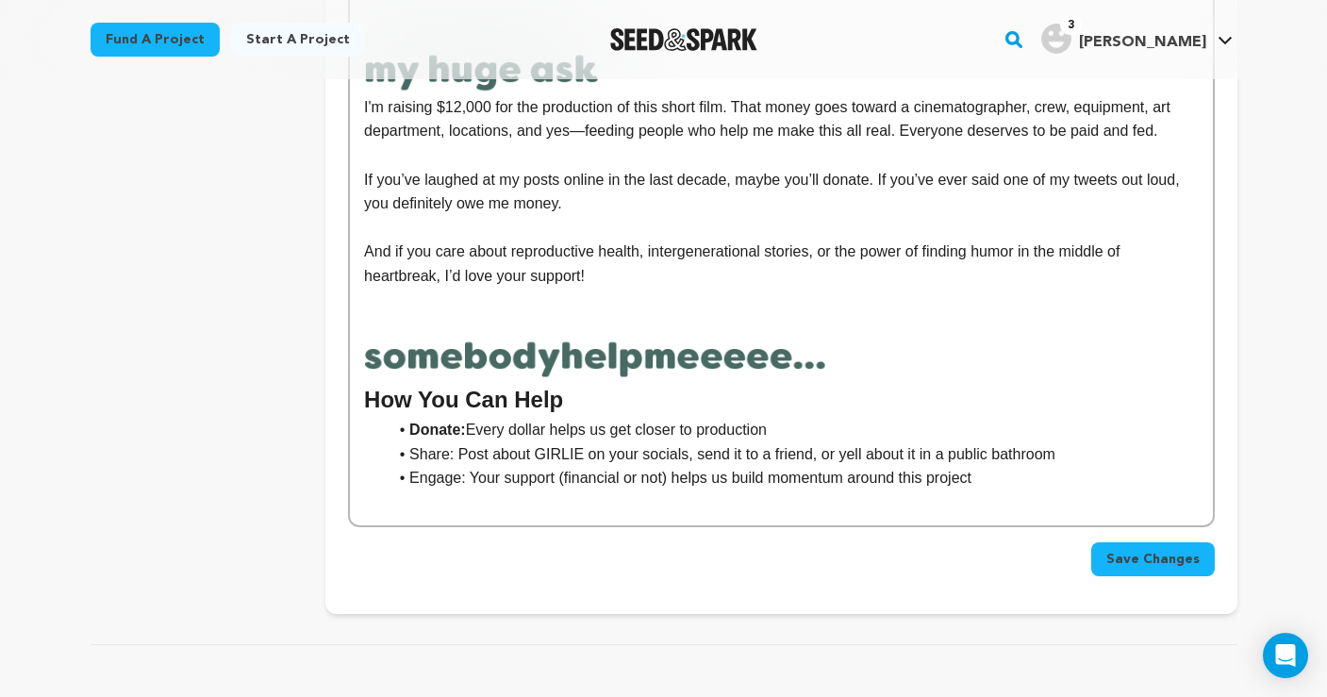
scroll to position [1990, 0]
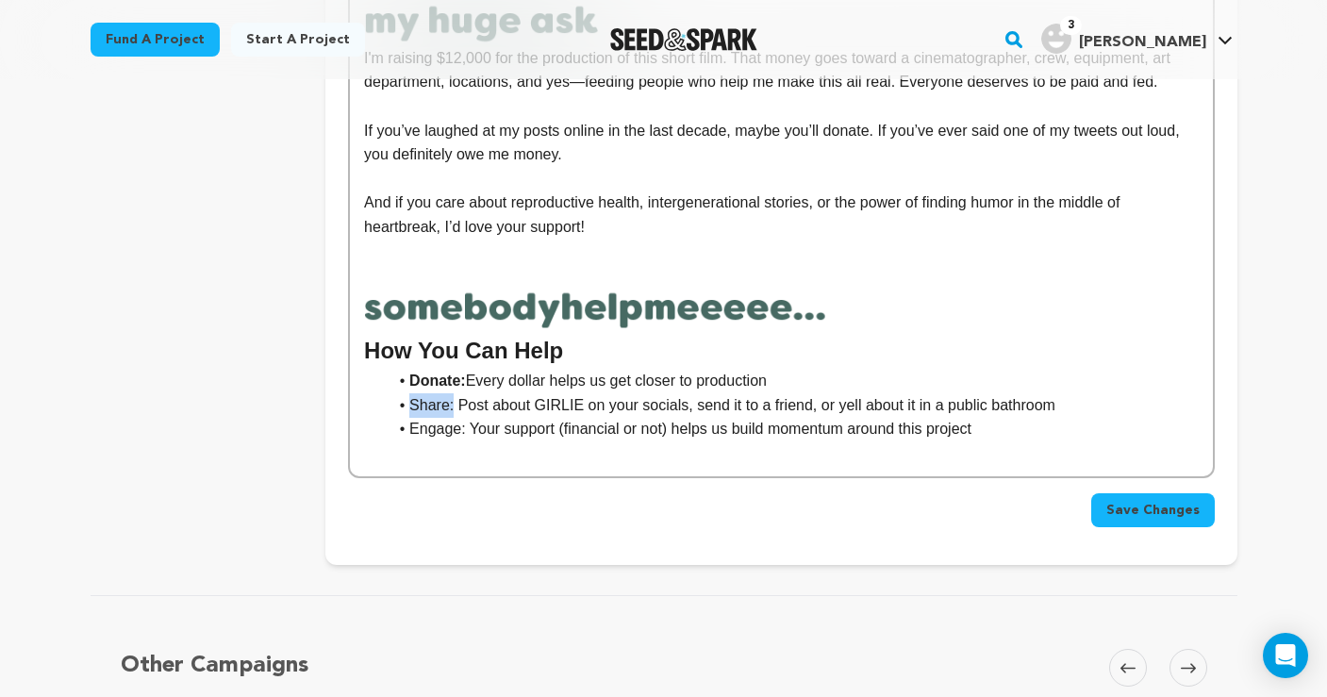
drag, startPoint x: 453, startPoint y: 379, endPoint x: 411, endPoint y: 379, distance: 41.5
click at [411, 393] on li "Share: Post about GIRLIE on your socials, send it to a friend, or yell about it…" at bounding box center [792, 405] width 811 height 25
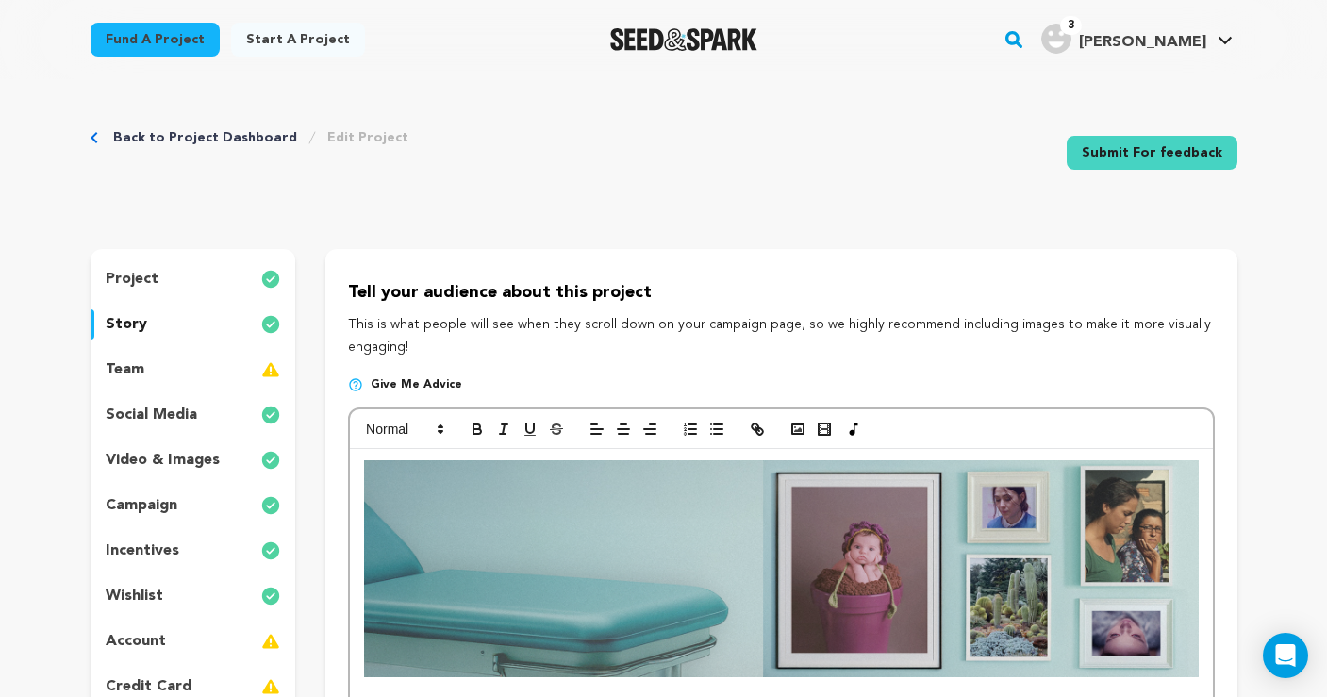
scroll to position [0, 0]
click at [484, 432] on icon "button" at bounding box center [477, 429] width 17 height 17
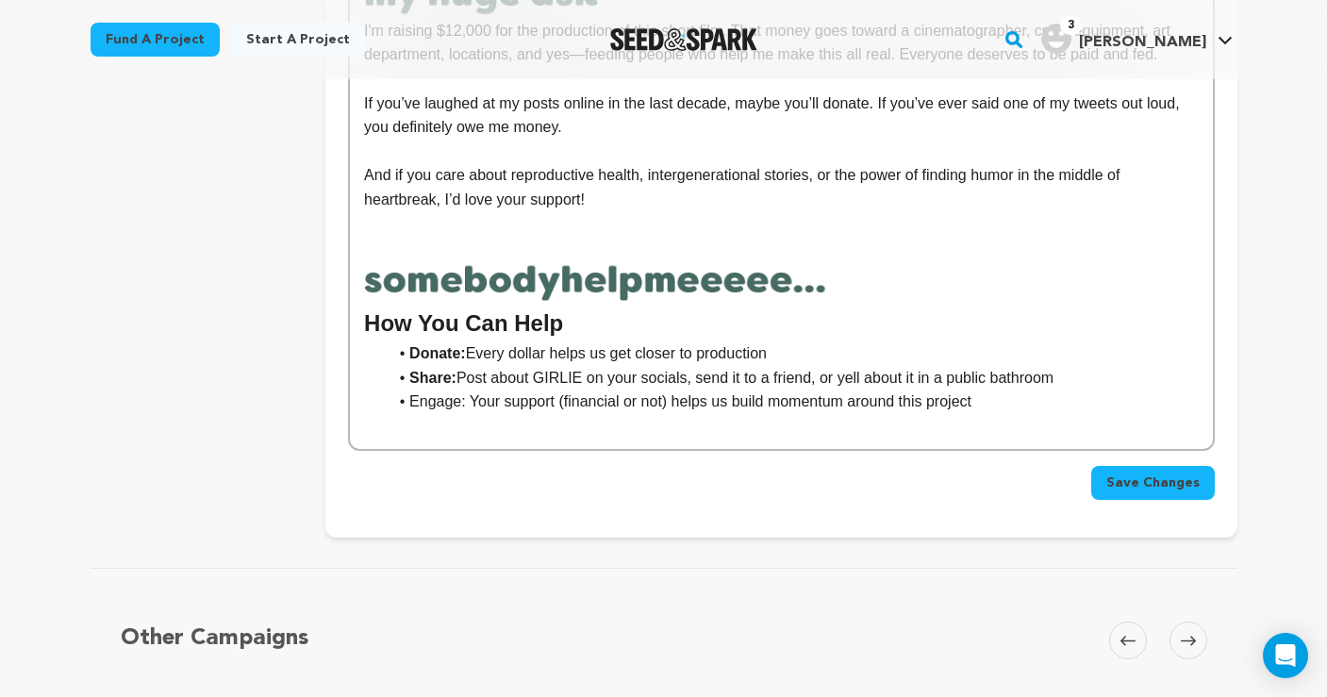
scroll to position [2016, 0]
drag, startPoint x: 465, startPoint y: 378, endPoint x: 413, endPoint y: 377, distance: 51.9
click at [413, 391] on li "Engage: Your support (financial or not) helps us build momentum around this pro…" at bounding box center [792, 403] width 811 height 25
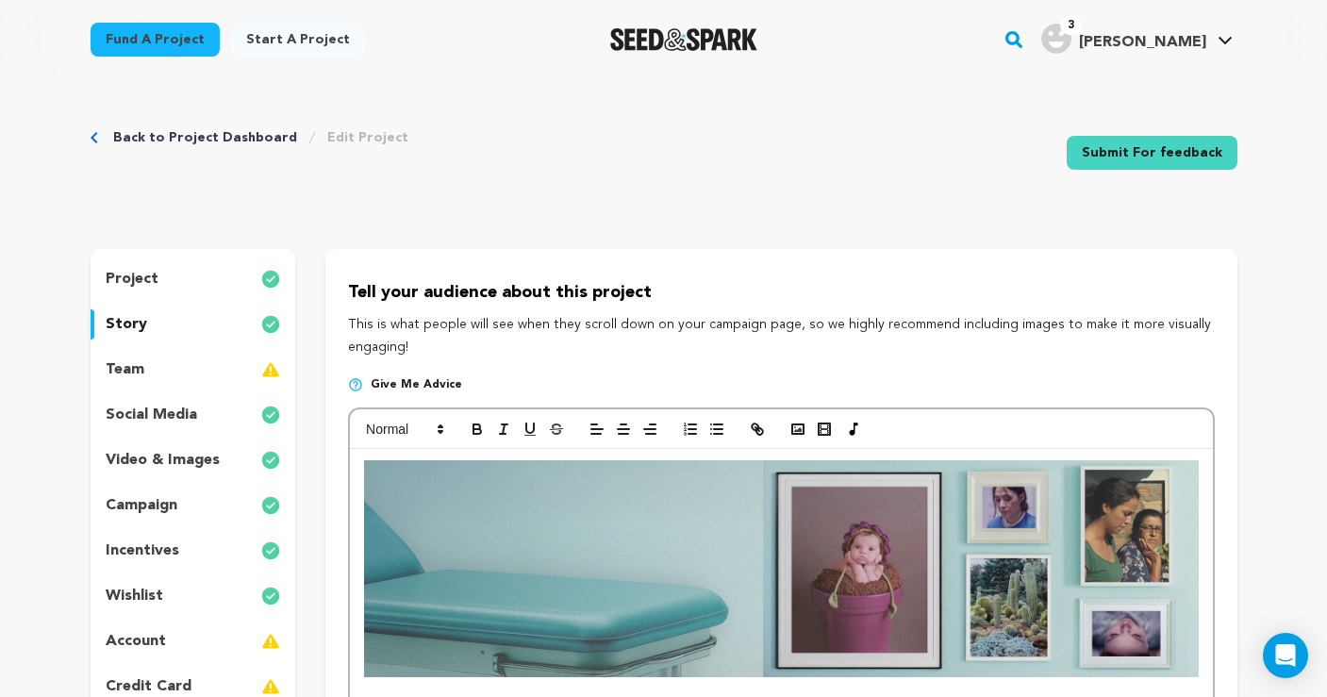
scroll to position [0, 0]
click at [475, 425] on icon "button" at bounding box center [477, 427] width 7 height 5
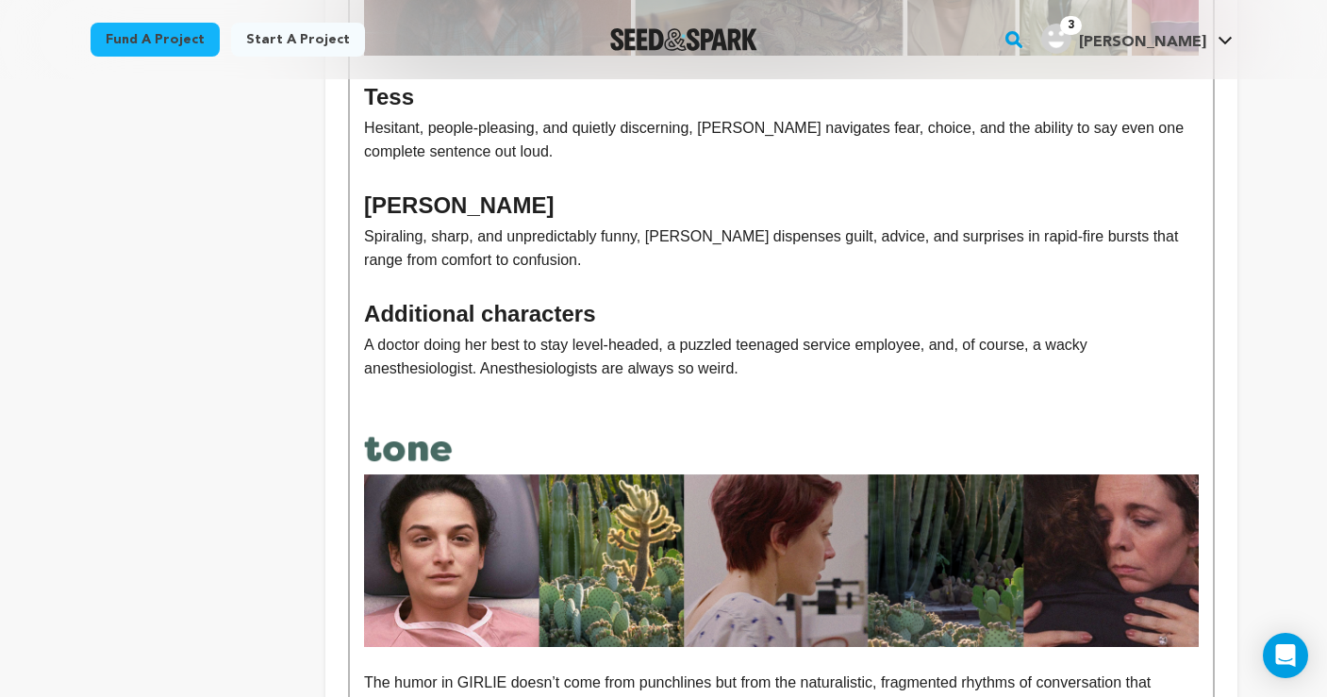
scroll to position [1035, 0]
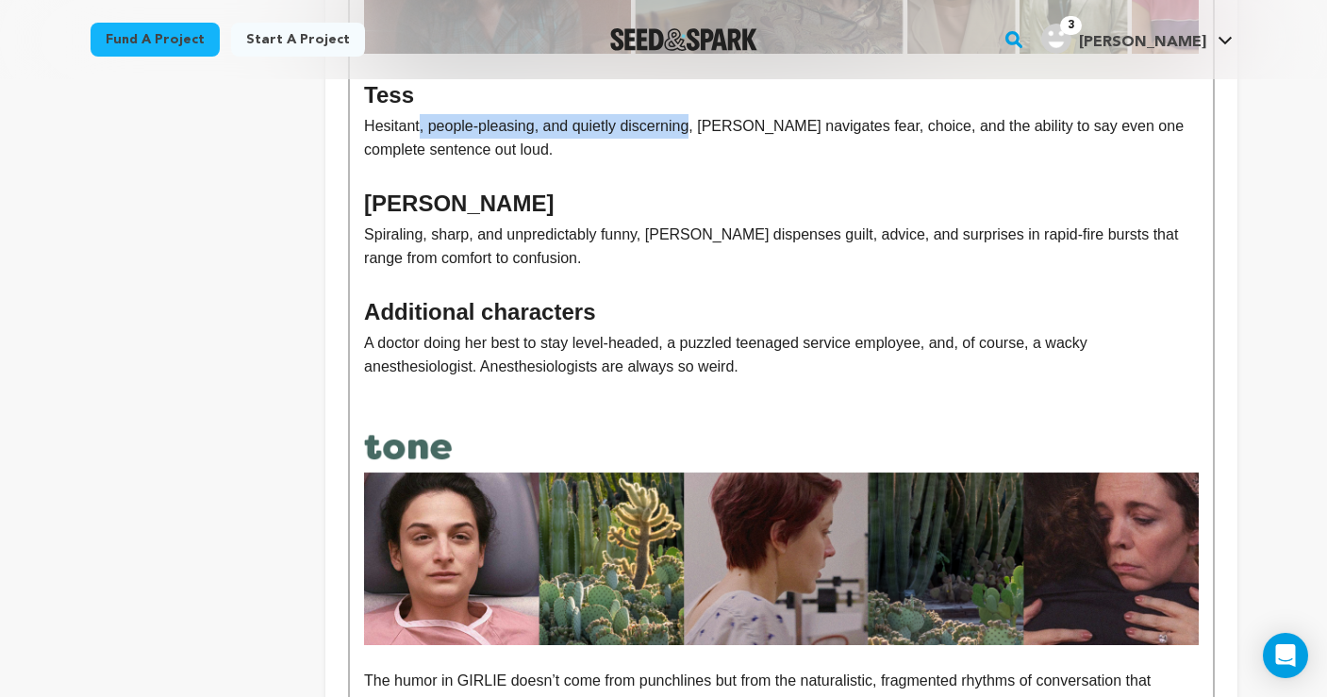
drag, startPoint x: 698, startPoint y: 119, endPoint x: 419, endPoint y: 125, distance: 279.3
click at [419, 125] on p "Hesitant, people-pleasing, and quietly discerning, Tess navigates fear, choice,…" at bounding box center [781, 138] width 834 height 48
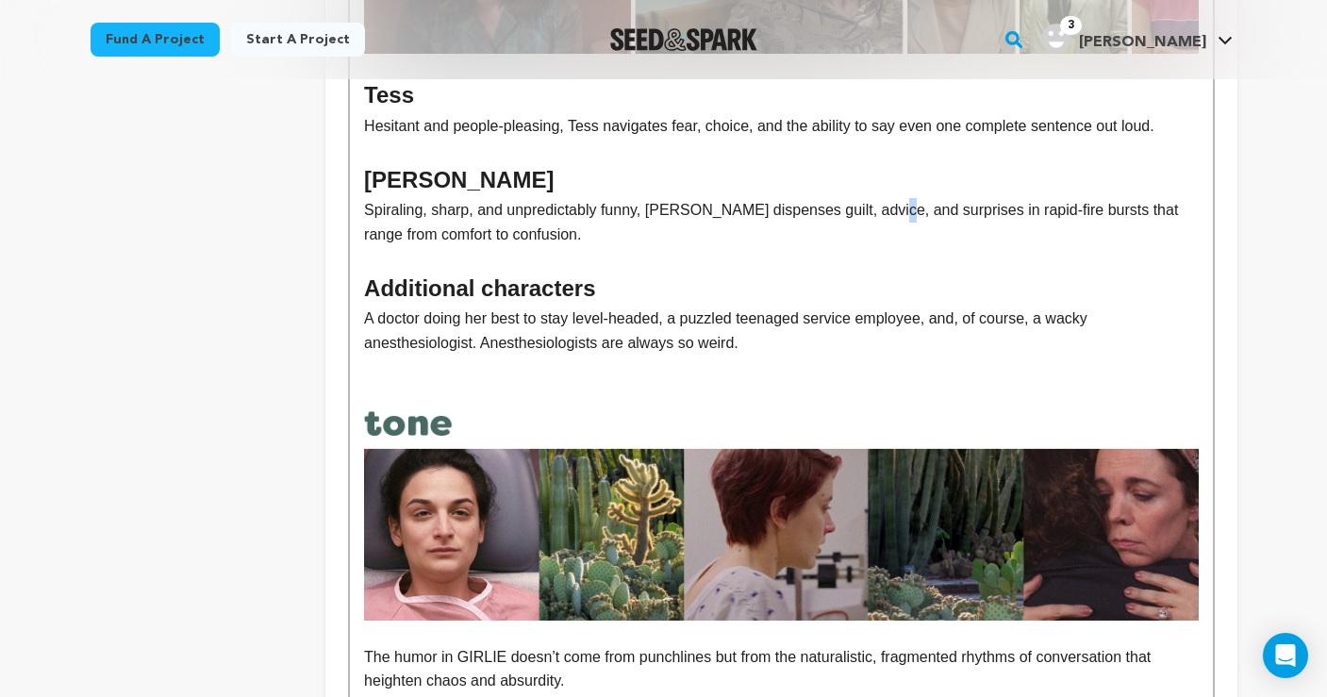
click at [883, 202] on p "Spiraling, sharp, and unpredictably funny, Gloria dispenses guilt, advice, and …" at bounding box center [781, 222] width 834 height 48
drag, startPoint x: 973, startPoint y: 203, endPoint x: 768, endPoint y: 204, distance: 204.7
click at [768, 204] on p "Spiraling, sharp, and unpredictably funny, Gloria dispenses guilt, advice, and …" at bounding box center [781, 222] width 834 height 48
click at [993, 203] on p "Spiraling, sharp, and unpredictably funny, Gloria dispenses rapid-fire bursts t…" at bounding box center [781, 222] width 834 height 48
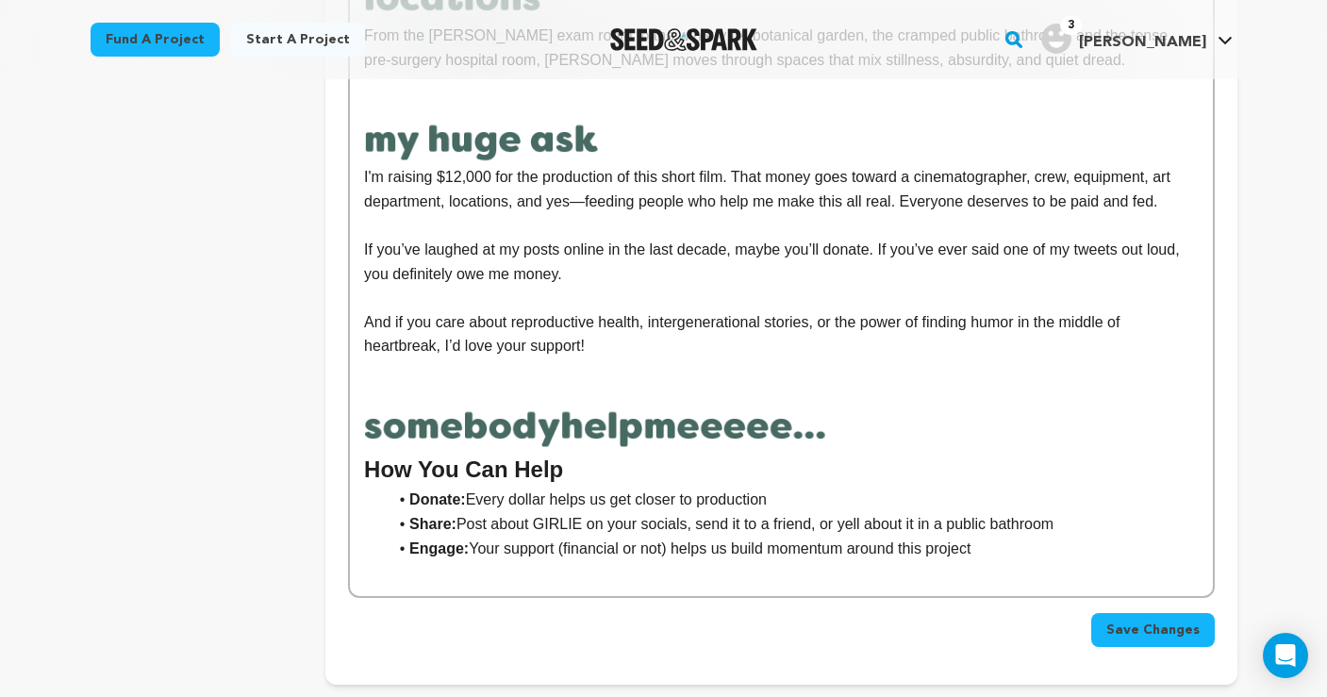
scroll to position [1847, 0]
click at [1115, 620] on span "Save Changes" at bounding box center [1153, 629] width 93 height 19
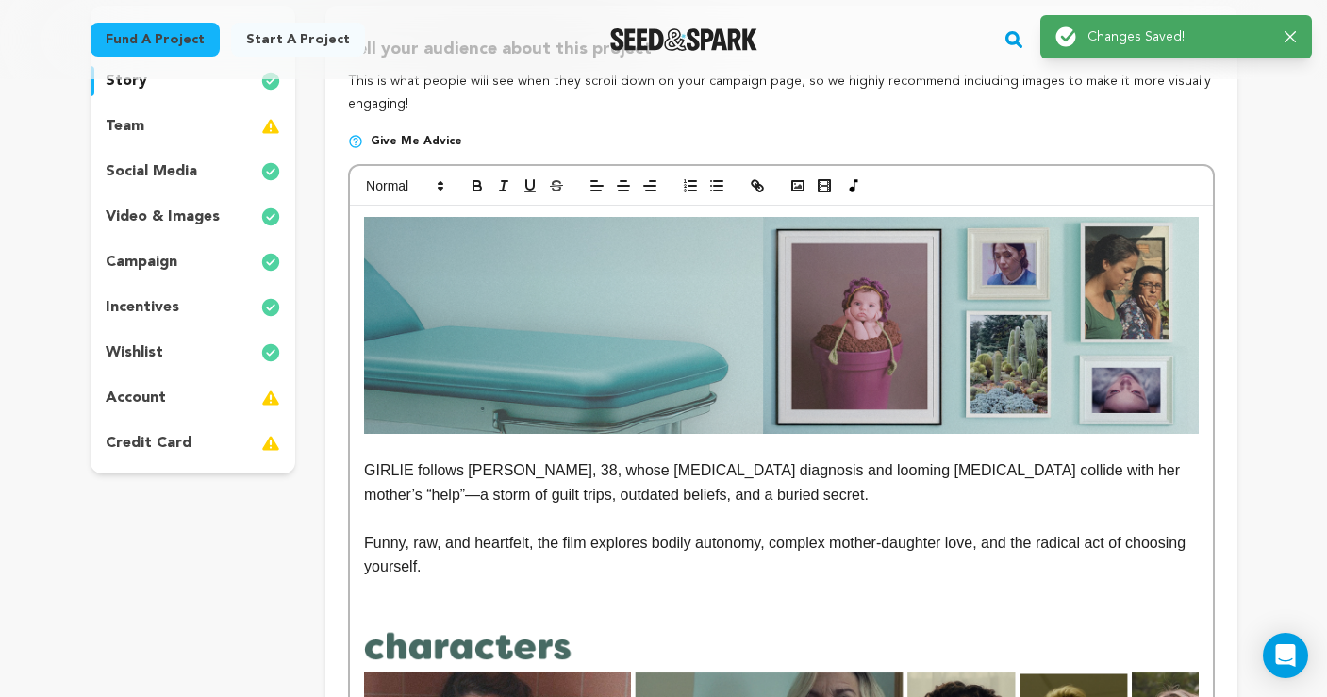
scroll to position [0, 0]
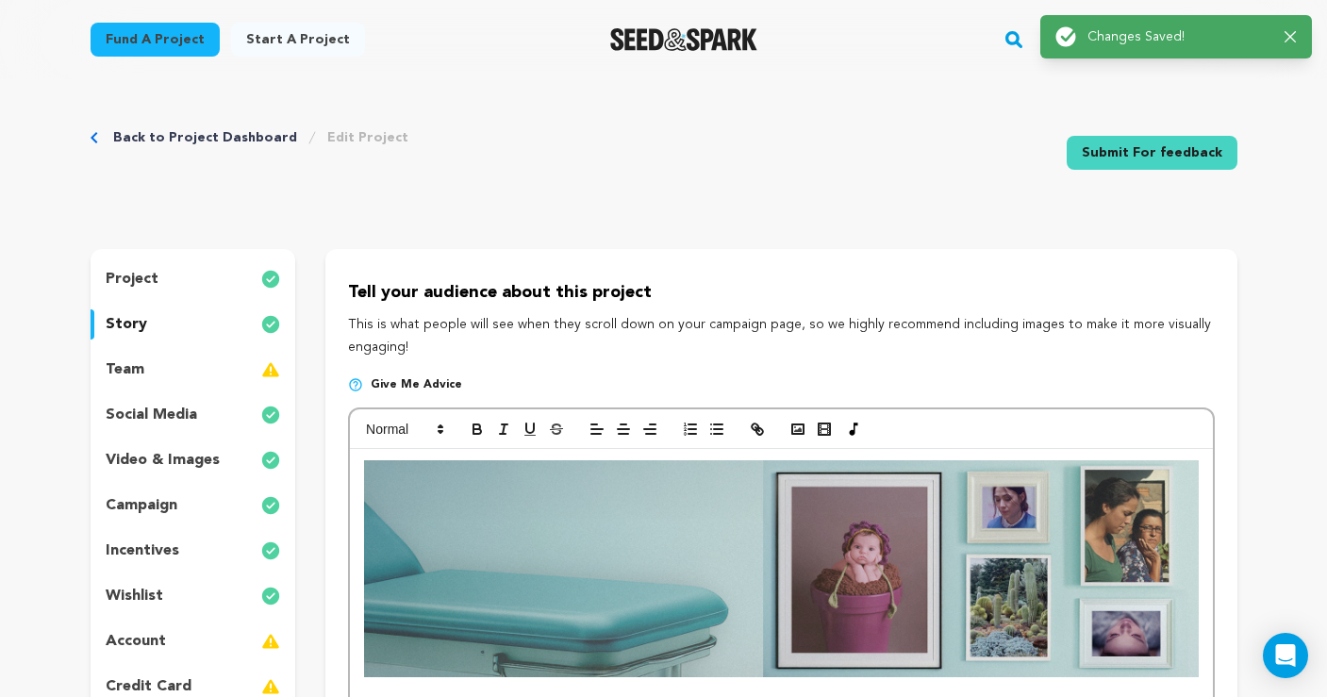
click at [166, 134] on link "Back to Project Dashboard" at bounding box center [205, 137] width 184 height 19
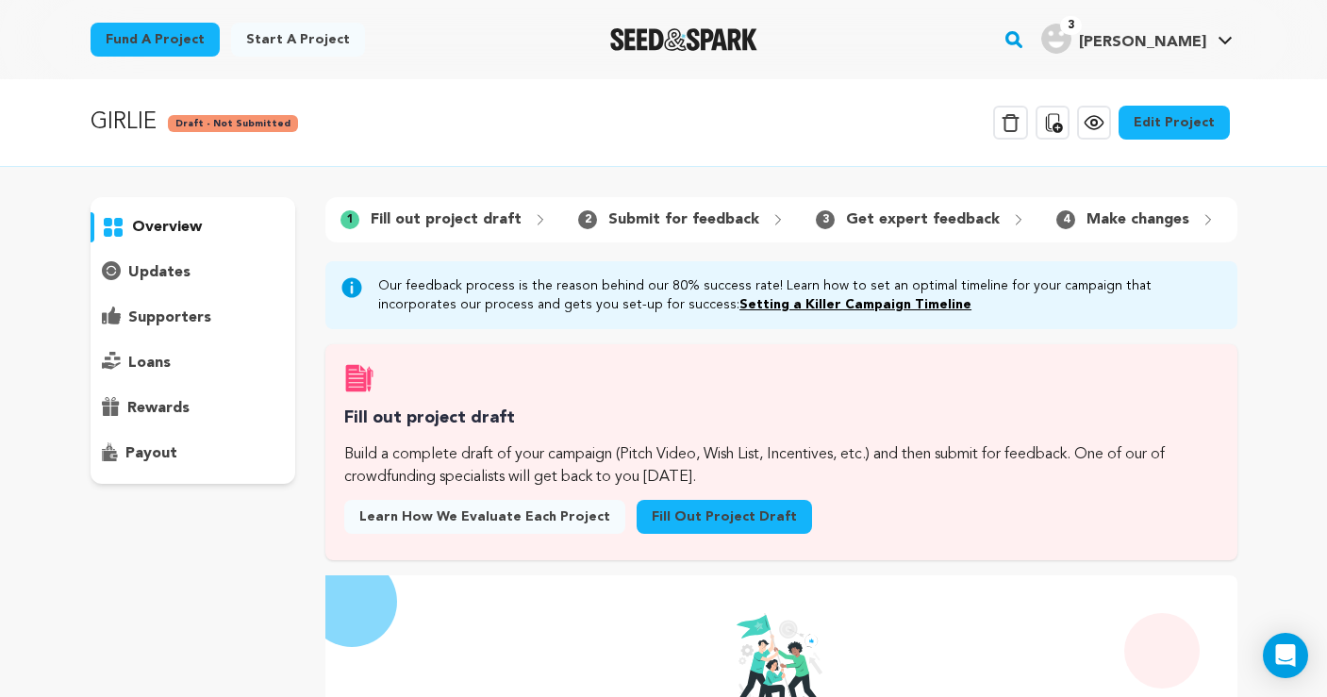
click at [1096, 117] on icon at bounding box center [1094, 122] width 23 height 23
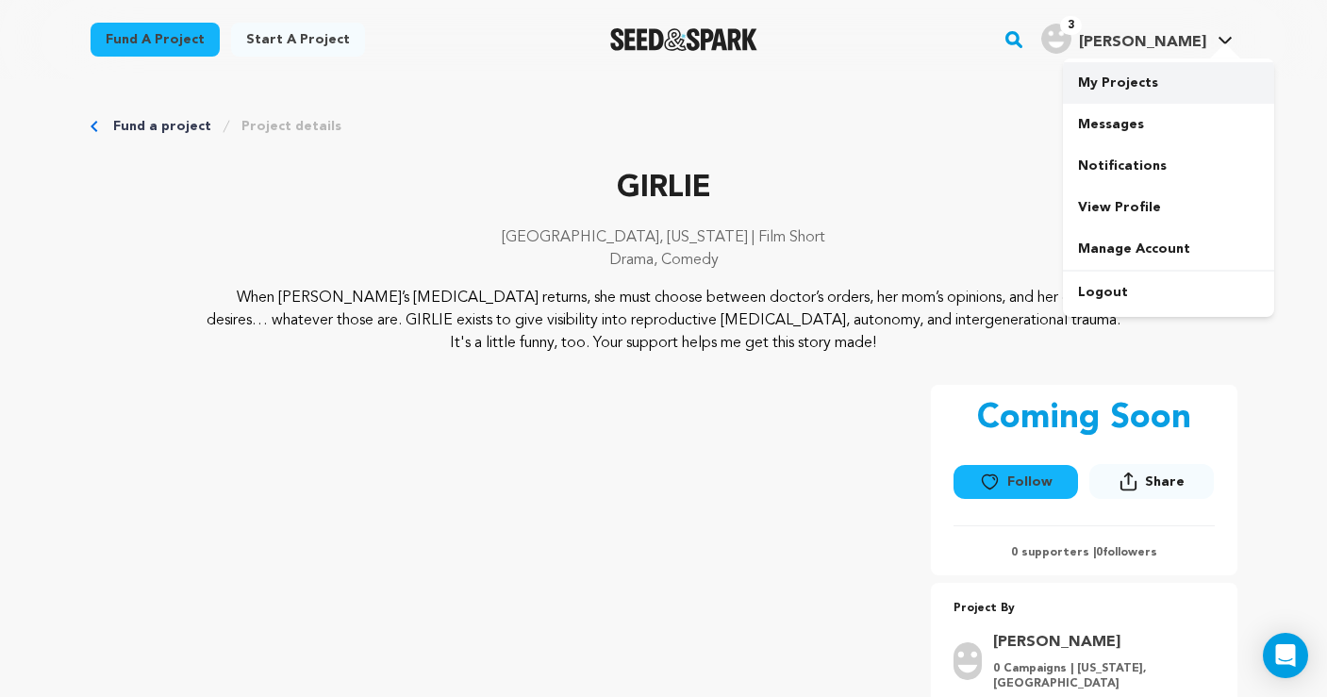
click at [1129, 77] on link "My Projects" at bounding box center [1168, 83] width 211 height 42
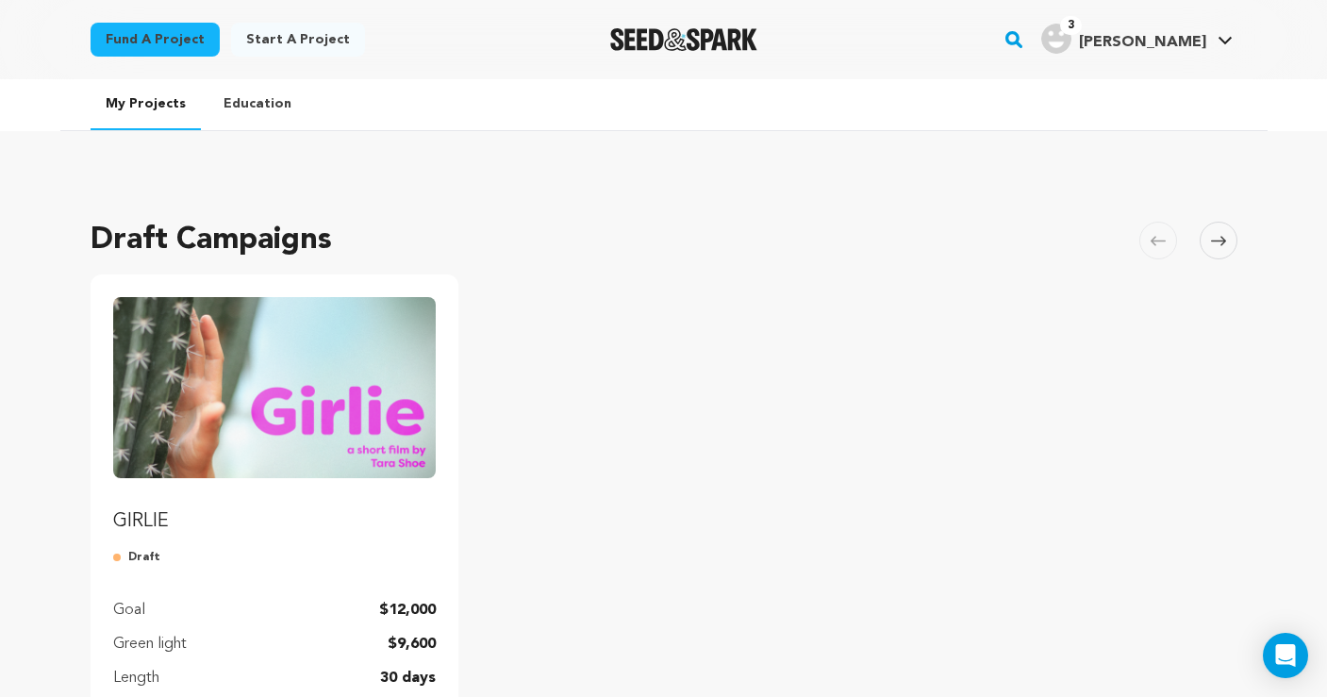
click at [340, 410] on img "Fund GIRLIE" at bounding box center [275, 387] width 324 height 181
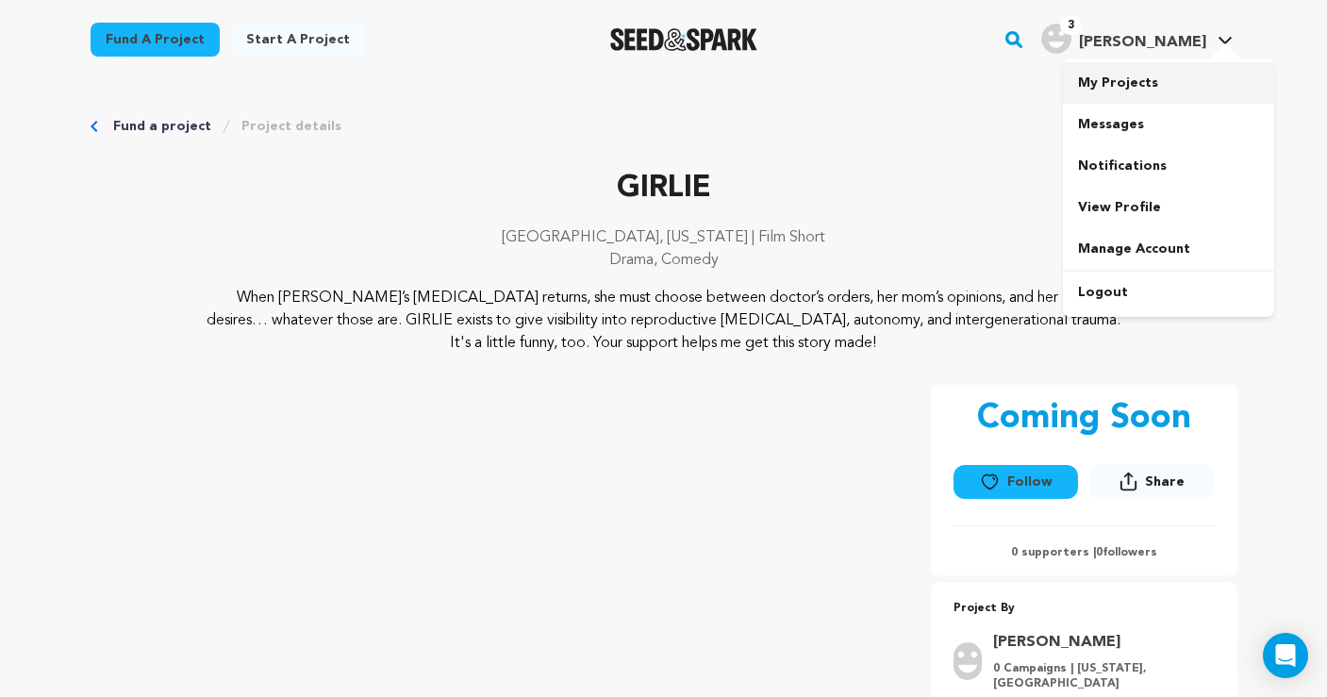
click at [1146, 75] on link "My Projects" at bounding box center [1168, 83] width 211 height 42
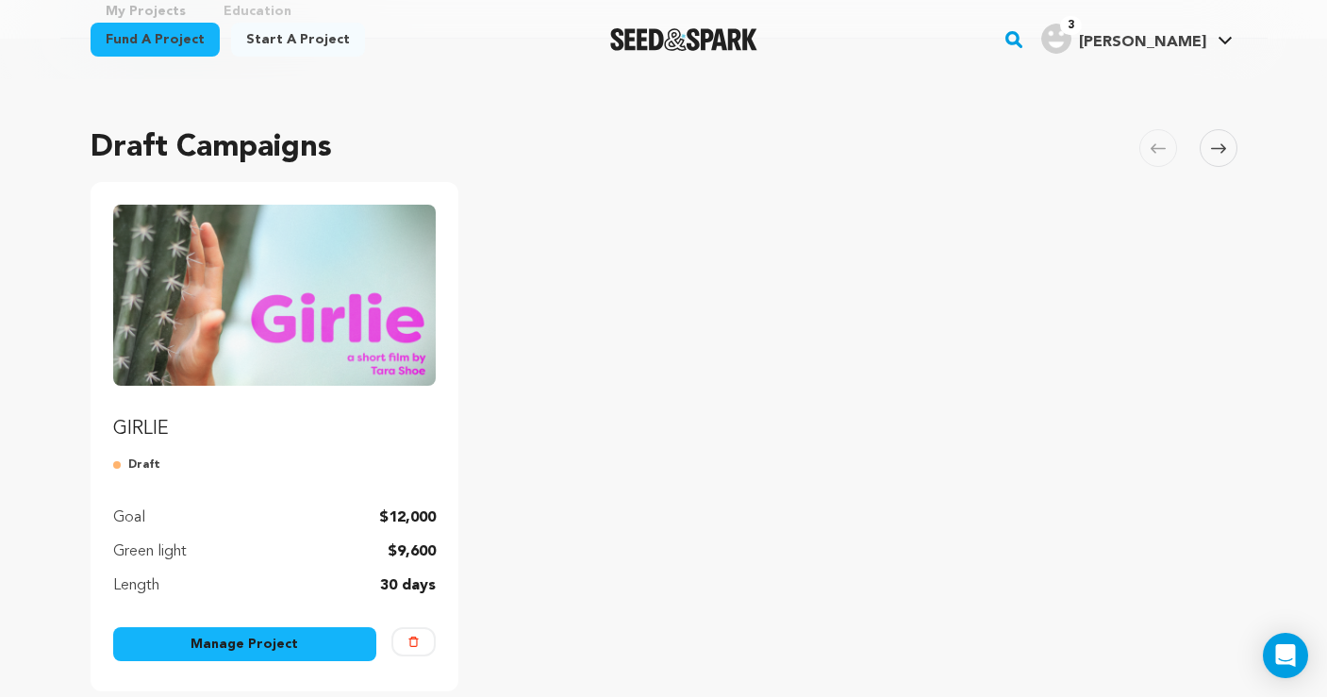
scroll to position [325, 0]
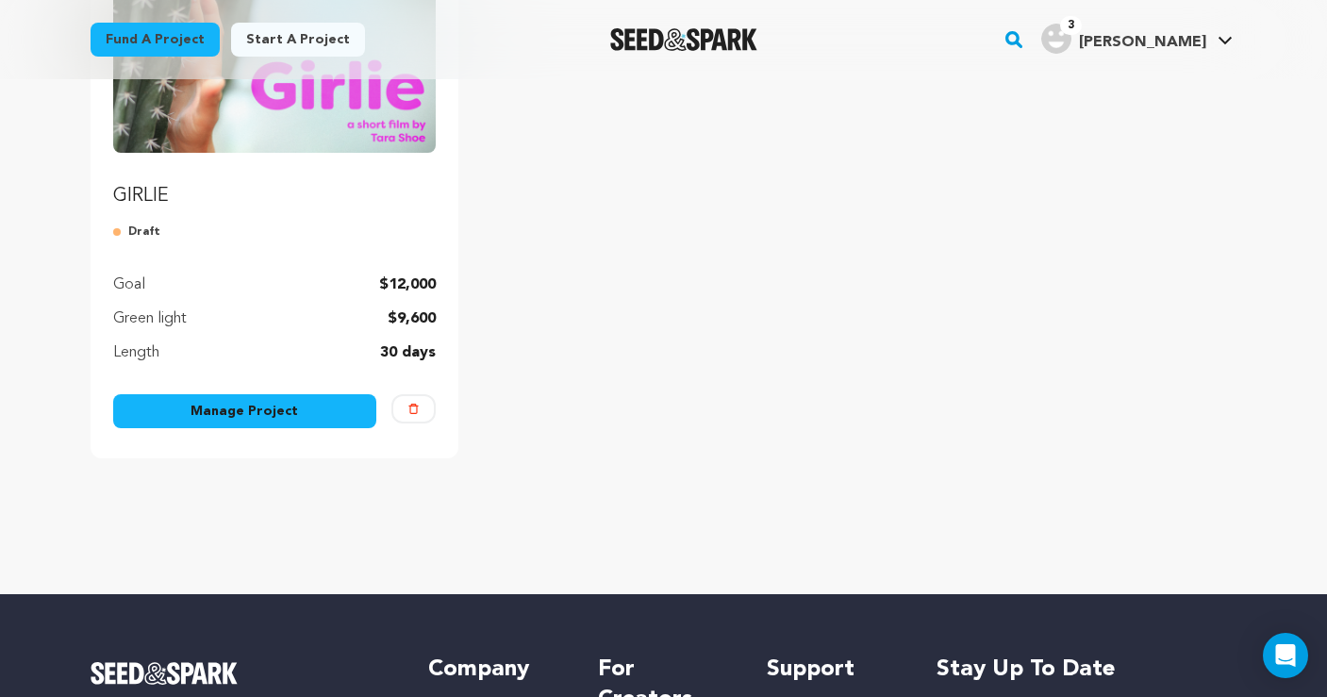
click at [319, 416] on link "Manage Project" at bounding box center [245, 411] width 264 height 34
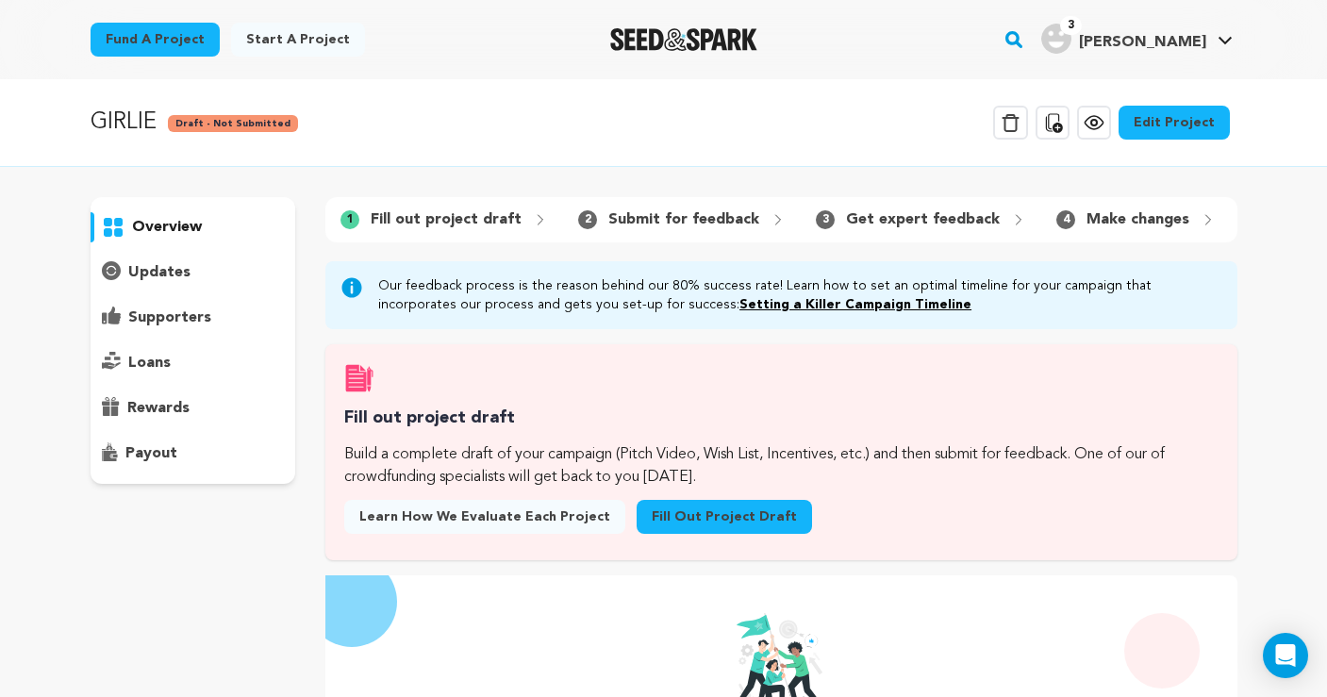
click at [706, 509] on link "Fill out project draft" at bounding box center [724, 517] width 175 height 34
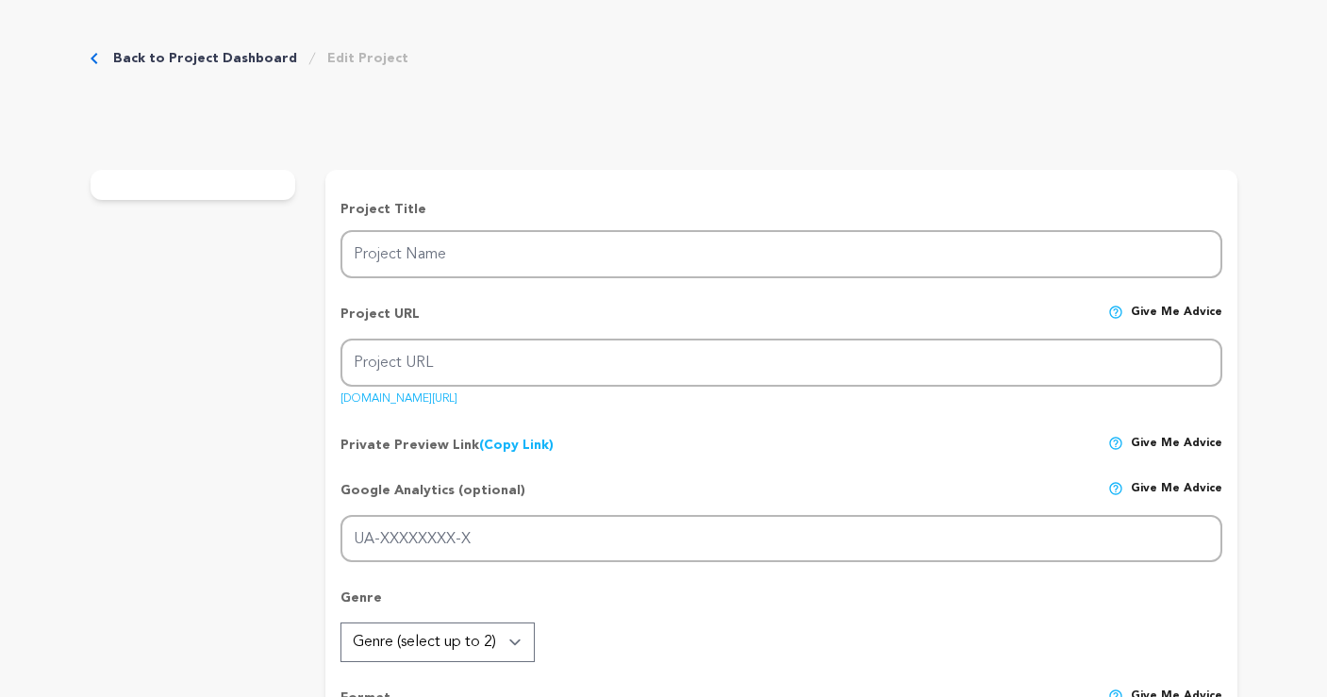
type input "GIRLIE"
type input "girlie"
type input "When [PERSON_NAME]’s [MEDICAL_DATA] returns, she must choose between doctor’s o…"
type textarea "When [PERSON_NAME]’s [MEDICAL_DATA] returns, she must choose between doctor’s o…"
type textarea "Oh god. I had [MEDICAL_DATA]. But I don't anymore! [PERSON_NAME] is a funny, ho…"
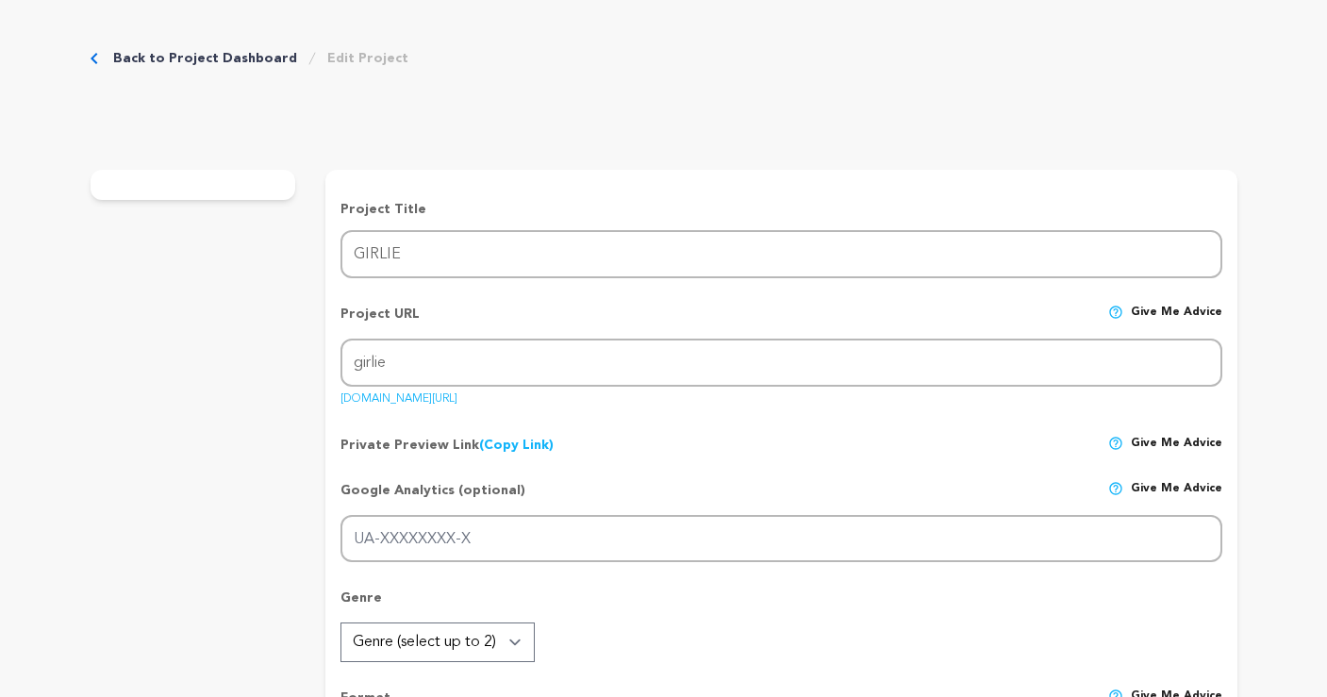
type textarea "I'm pleased to be partnering with the HPV Cancers Alliance, a national nonprofi…"
radio input "true"
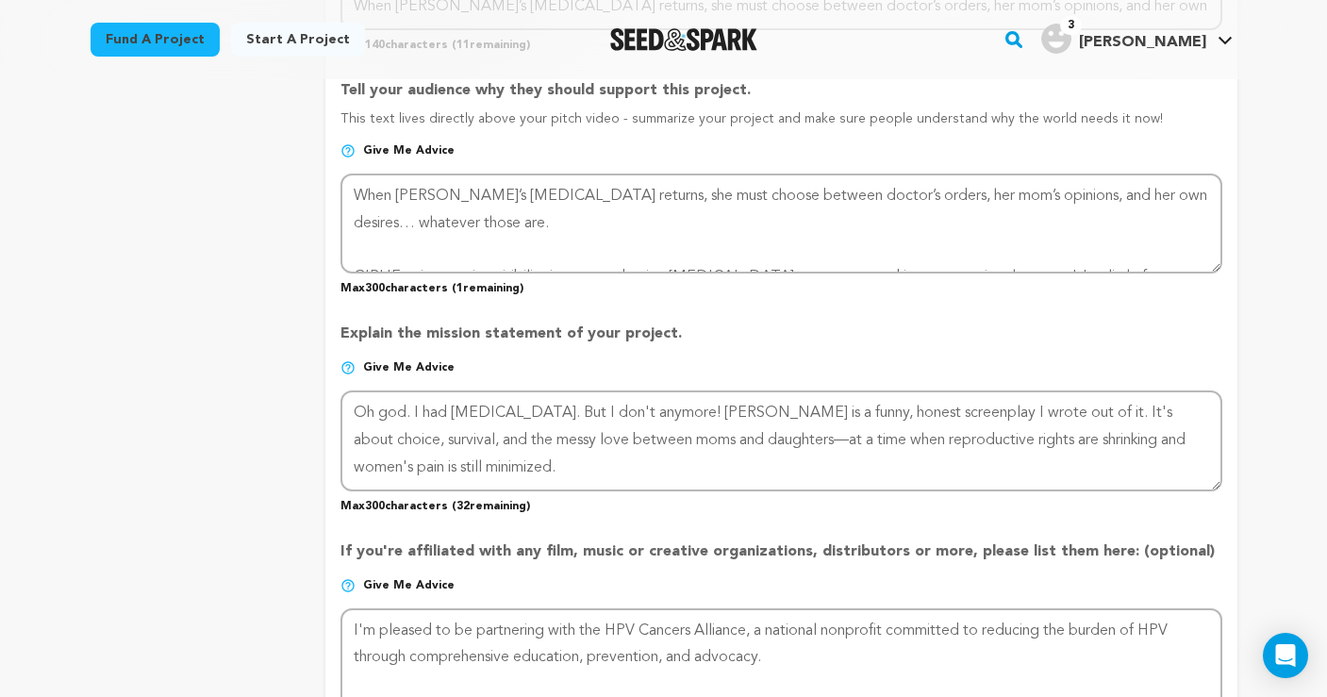
scroll to position [1048, 0]
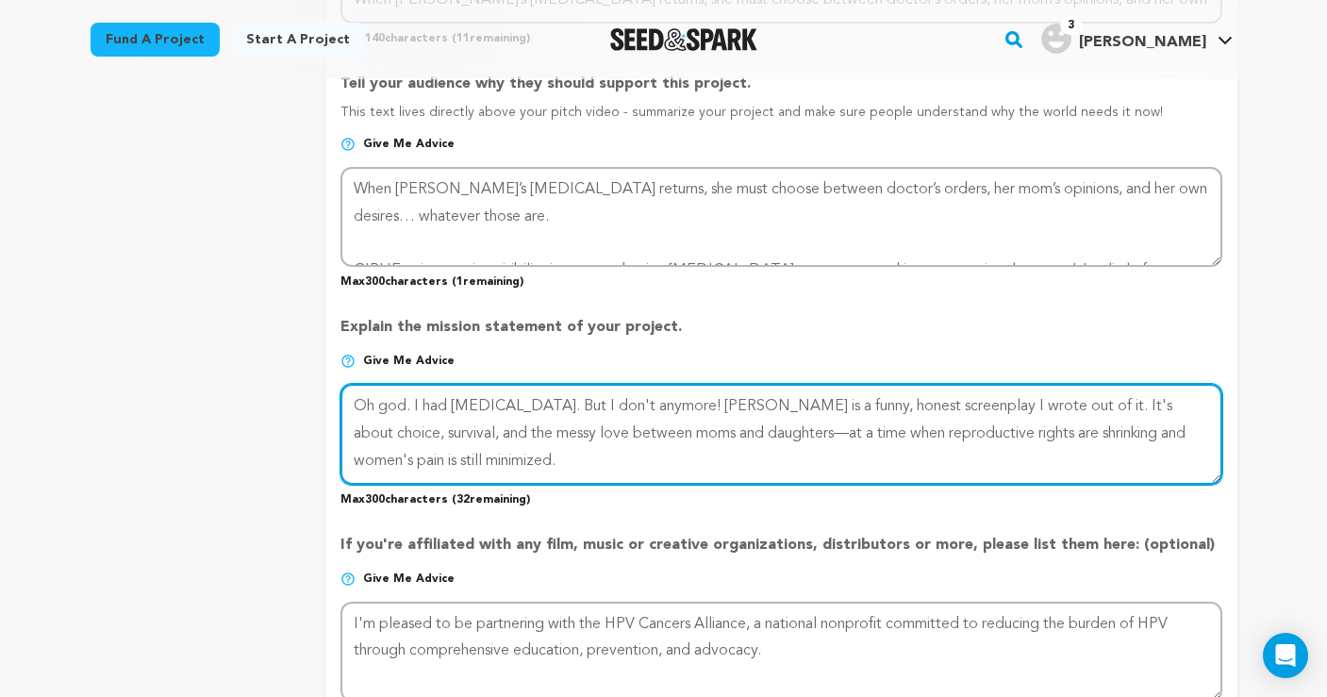
drag, startPoint x: 1047, startPoint y: 396, endPoint x: 954, endPoint y: 395, distance: 93.4
click at [954, 395] on textarea at bounding box center [781, 434] width 881 height 100
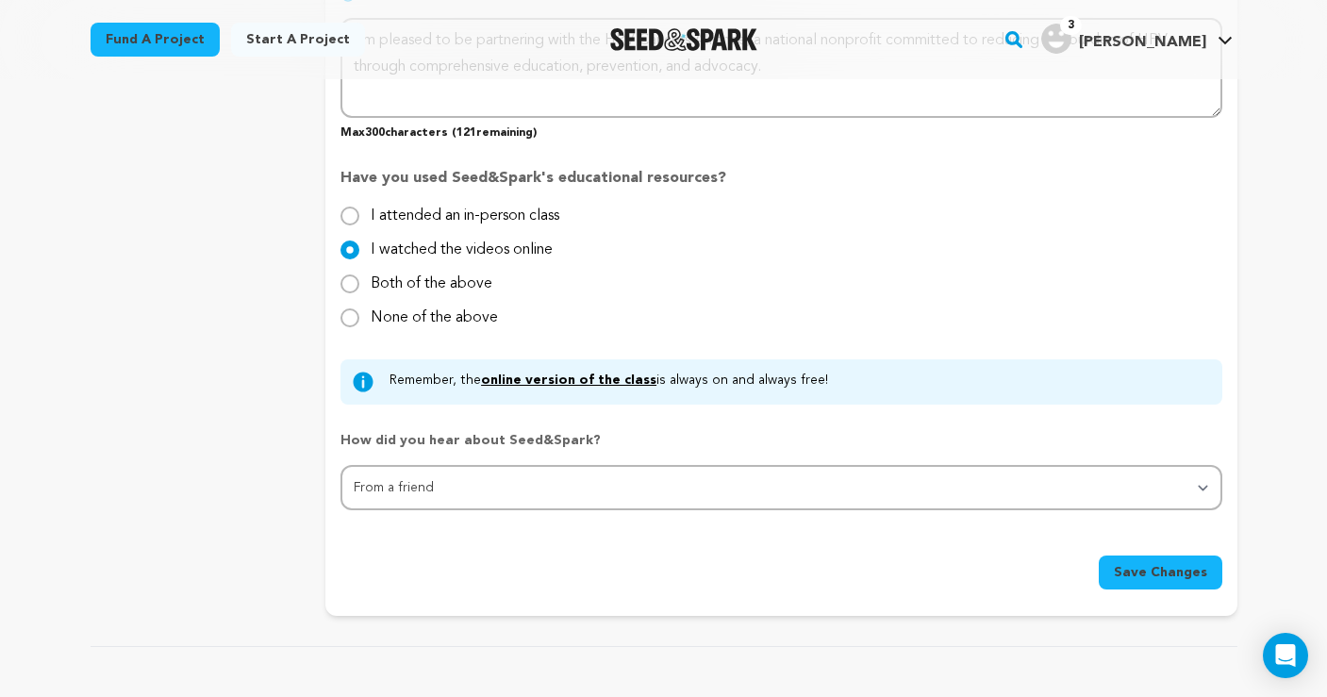
scroll to position [1636, 0]
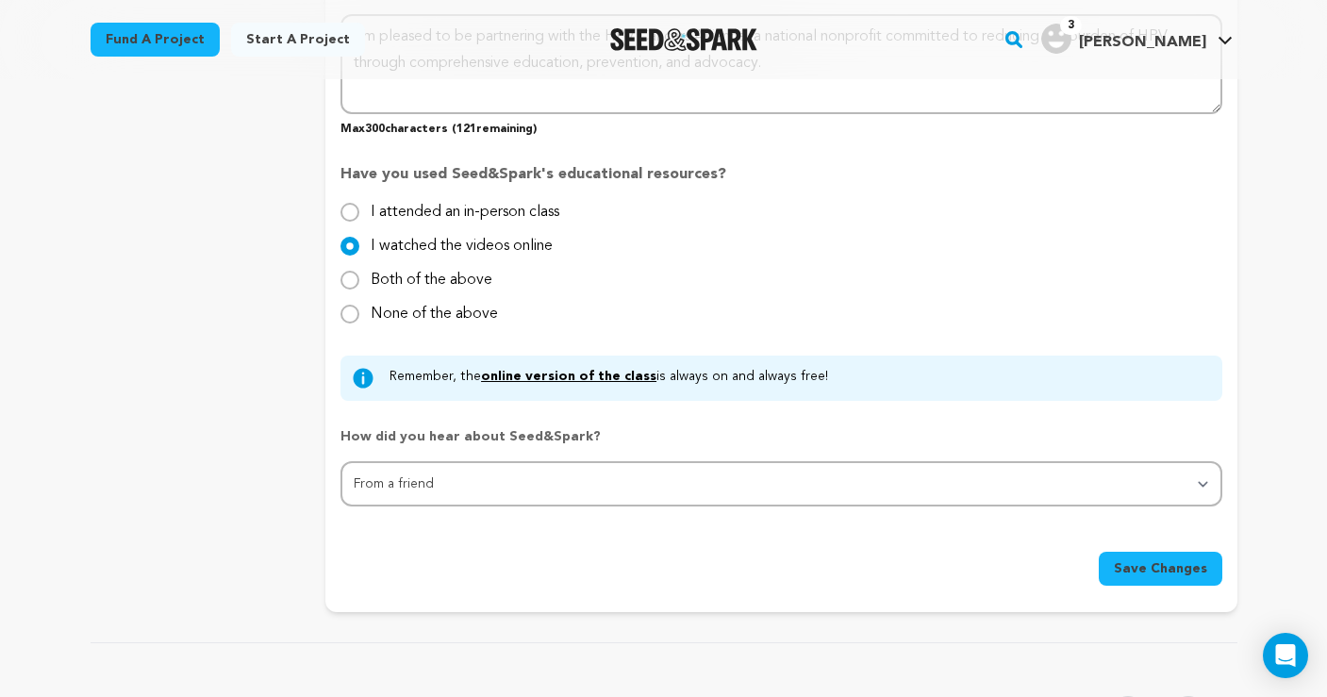
type textarea "Oh god. I had [MEDICAL_DATA]. But I don't anymore! [PERSON_NAME] is a funny, ho…"
click at [1121, 559] on span "Save Changes" at bounding box center [1160, 568] width 93 height 19
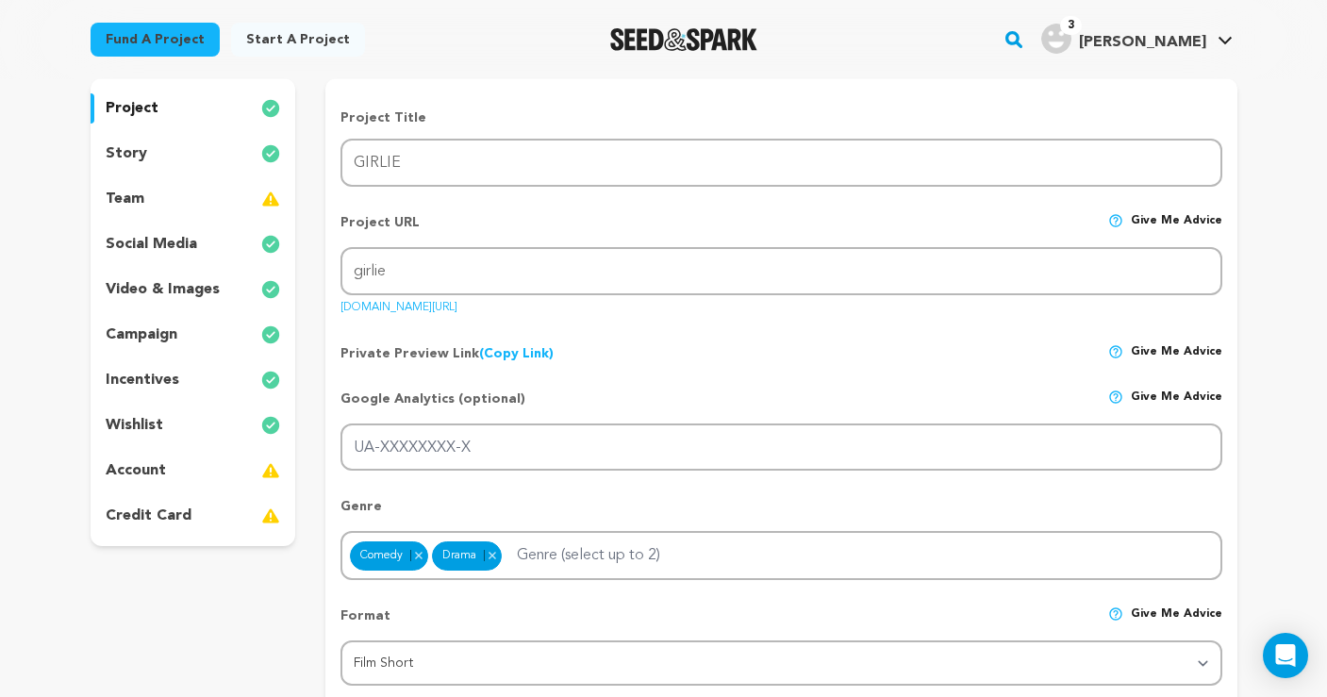
scroll to position [226, 0]
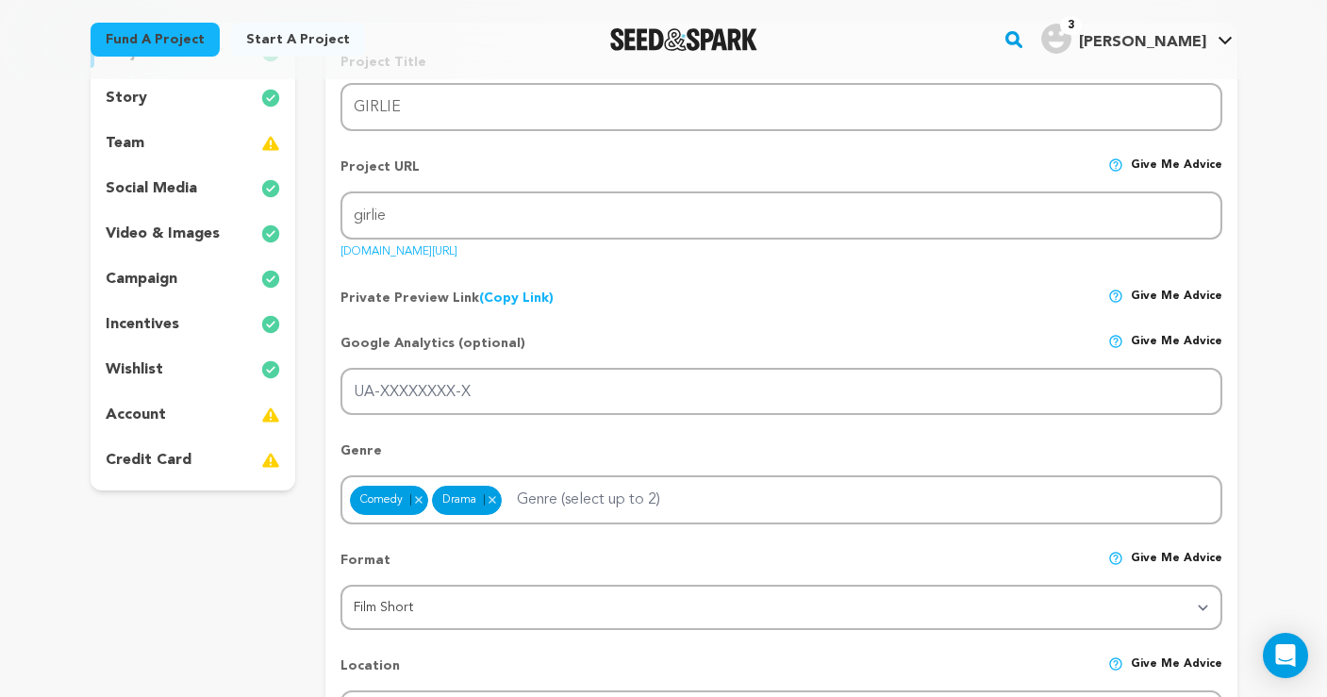
click at [142, 415] on p "account" at bounding box center [136, 415] width 60 height 23
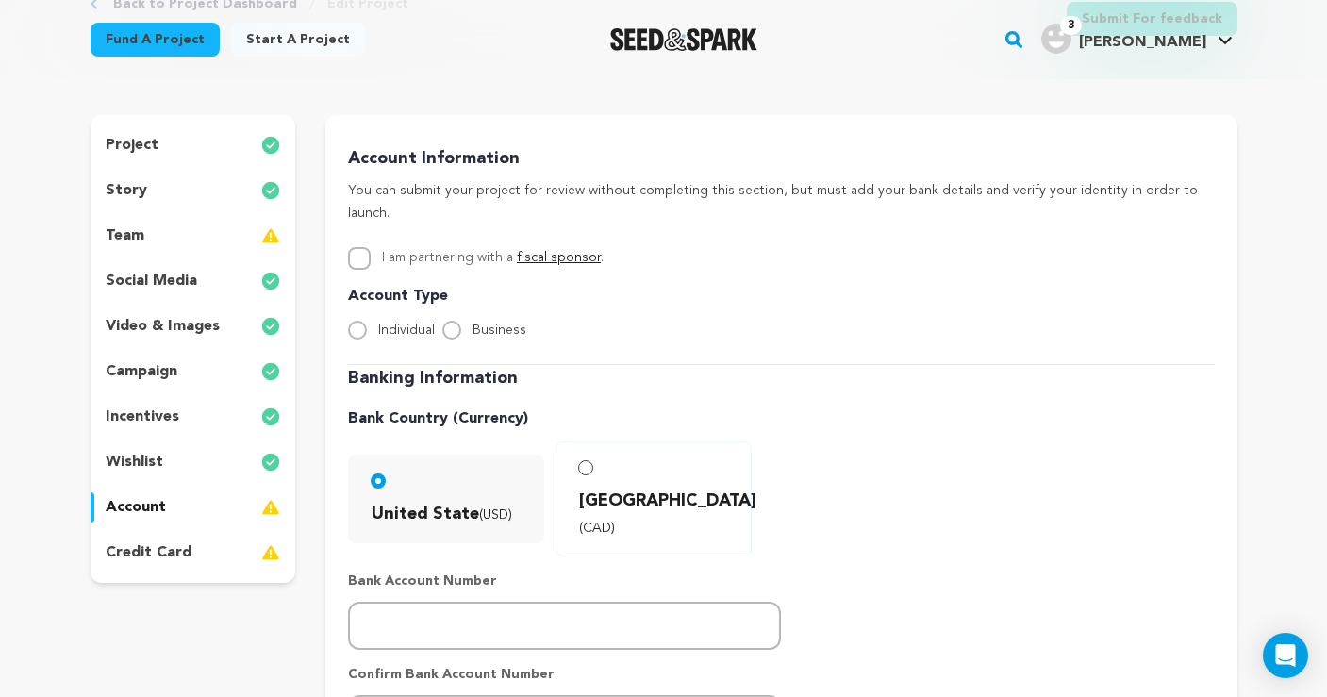
scroll to position [133, 0]
click at [355, 322] on input "Individual" at bounding box center [357, 331] width 19 height 19
radio input "true"
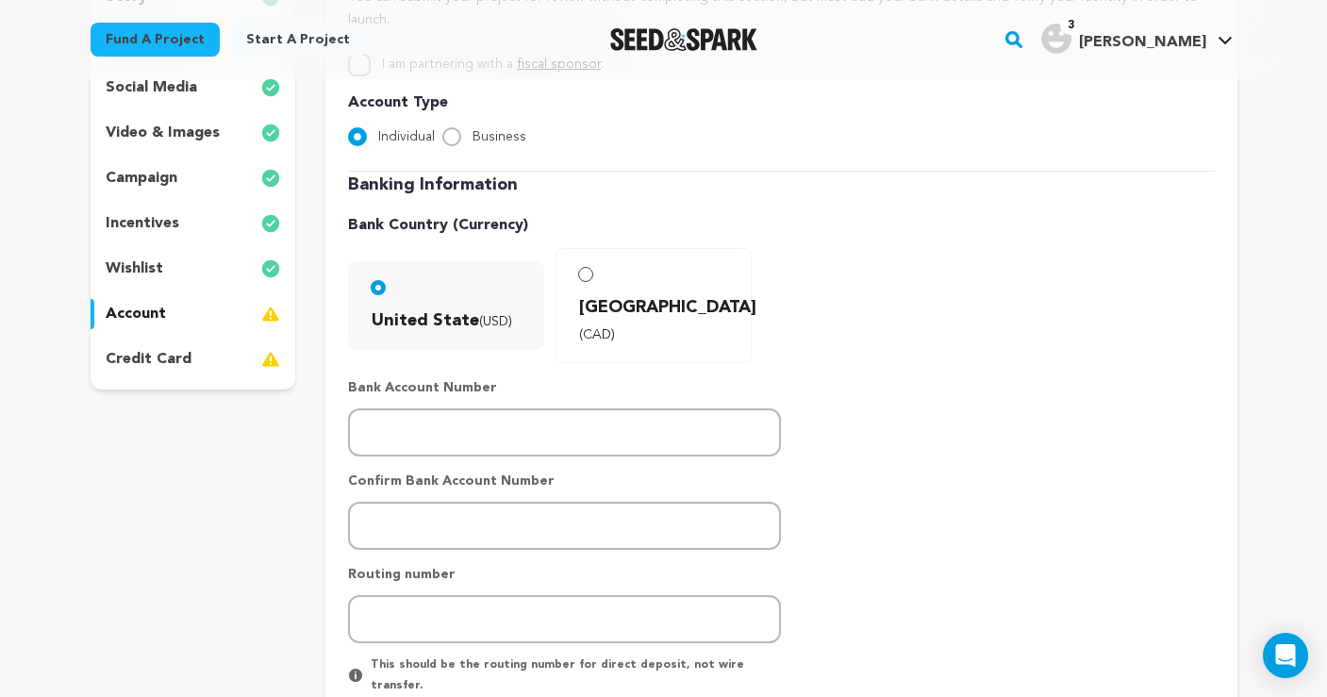
scroll to position [352, 0]
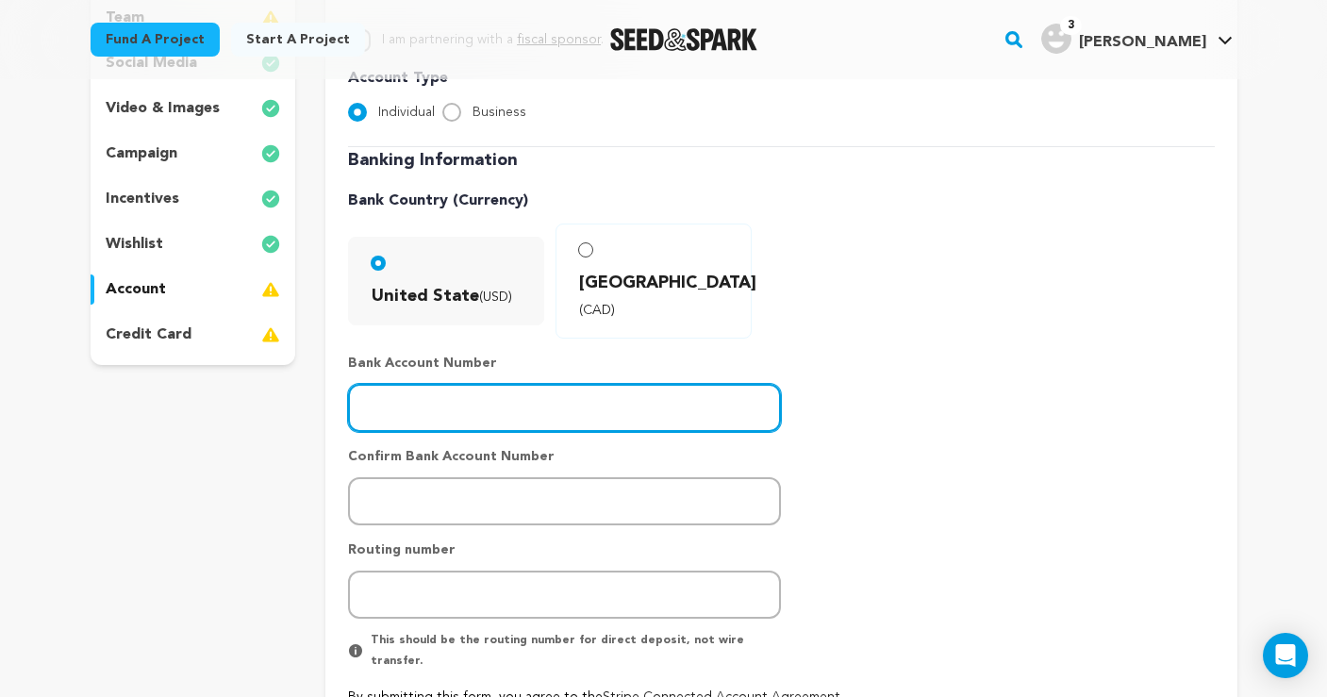
click at [637, 384] on input "number" at bounding box center [564, 408] width 433 height 48
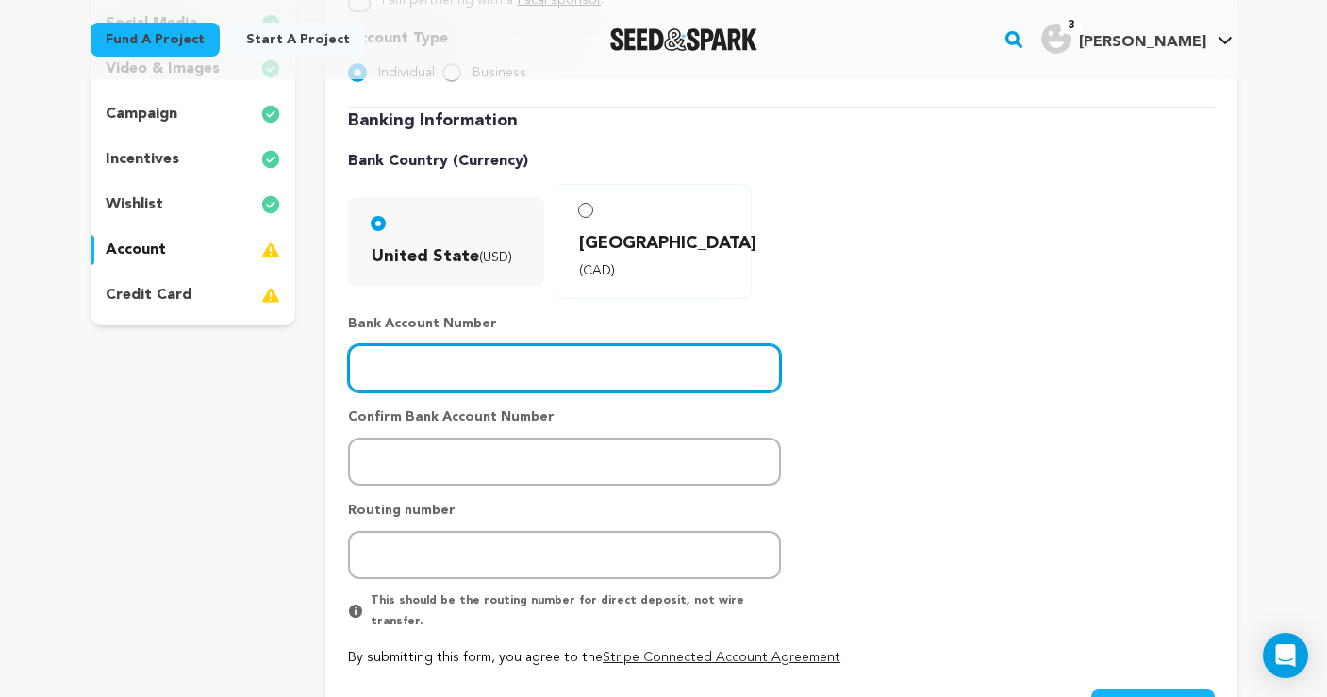
scroll to position [392, 0]
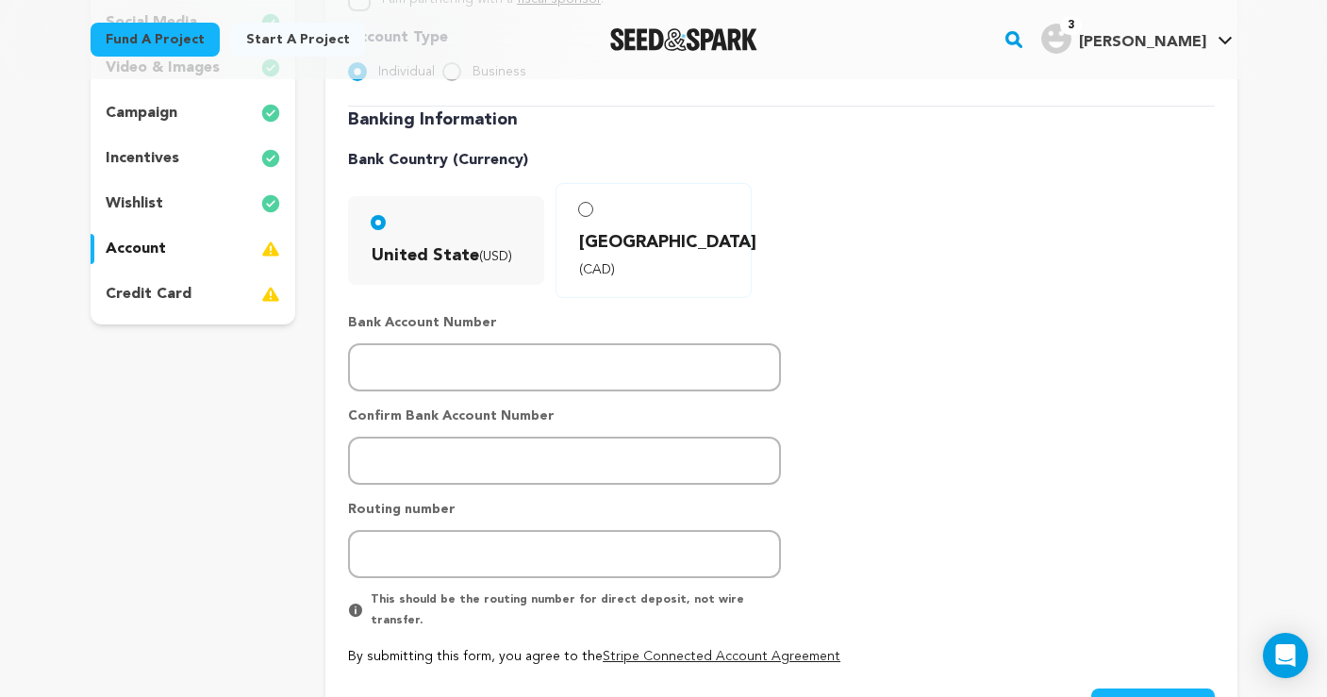
click at [143, 293] on p "credit card" at bounding box center [149, 294] width 86 height 23
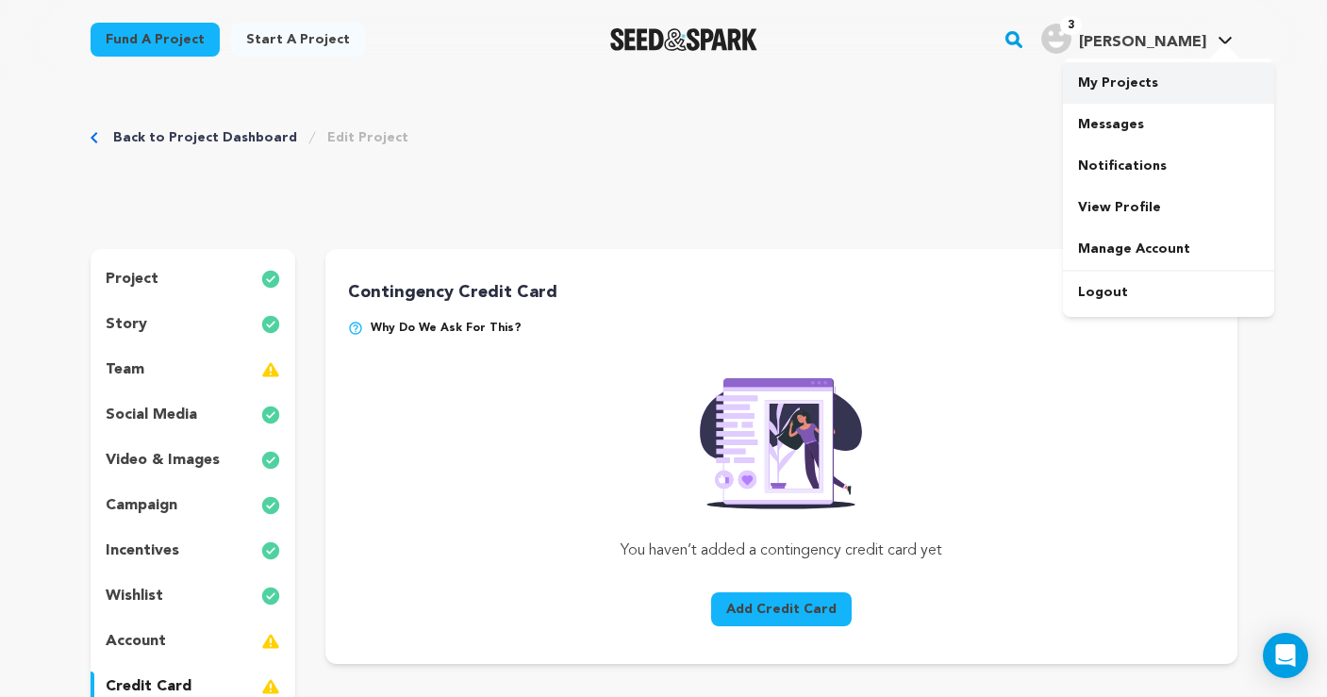
click at [1100, 85] on link "My Projects" at bounding box center [1168, 83] width 211 height 42
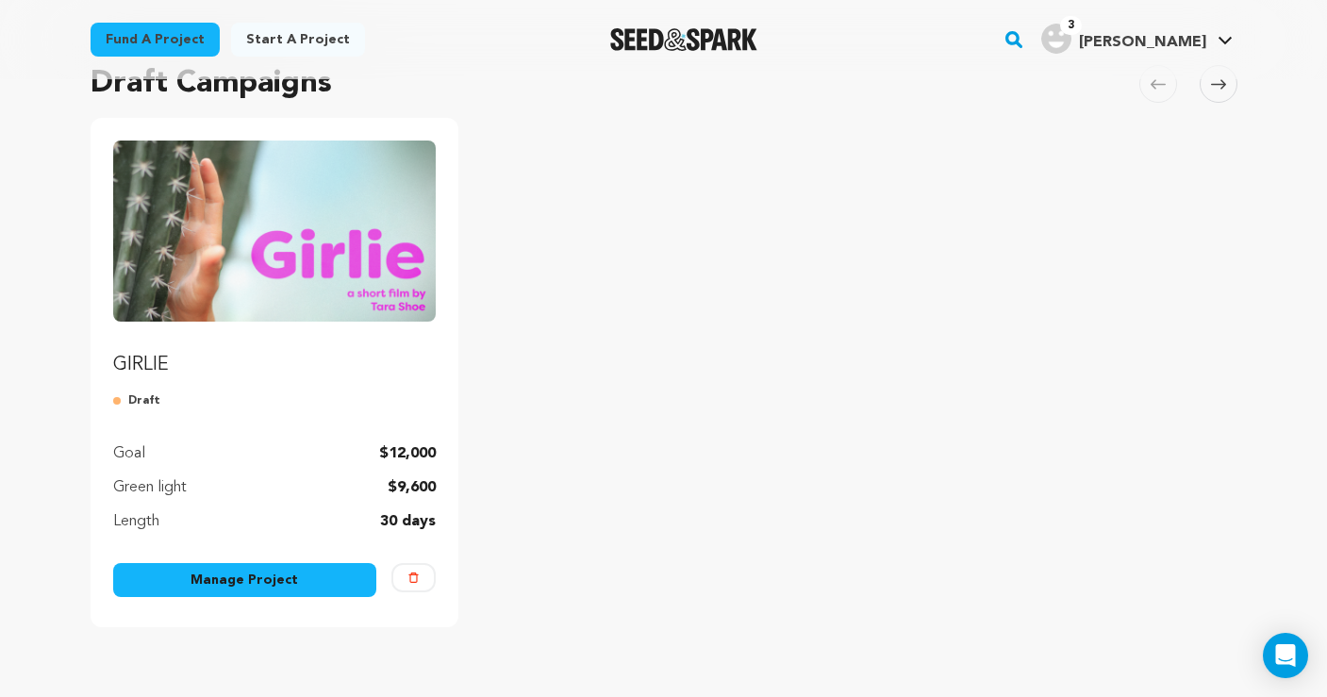
scroll to position [179, 0]
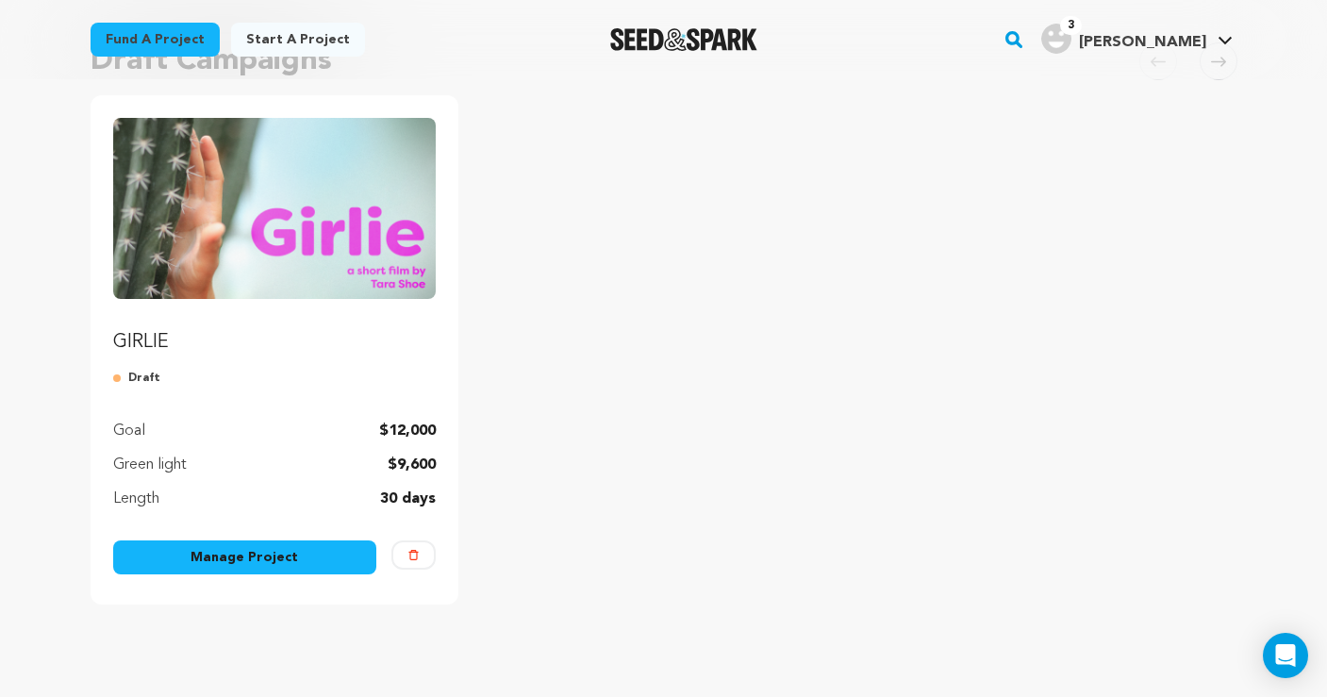
click at [285, 554] on link "Manage Project" at bounding box center [245, 558] width 264 height 34
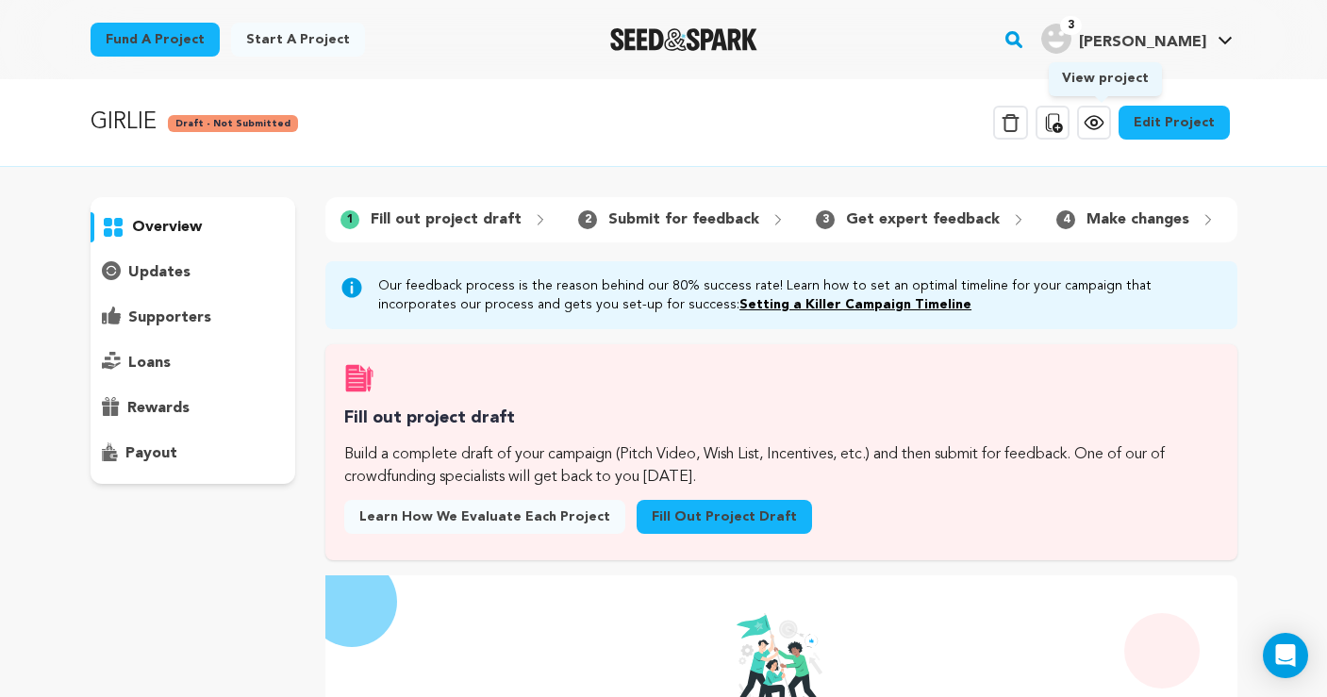
click at [1092, 126] on icon at bounding box center [1094, 122] width 23 height 23
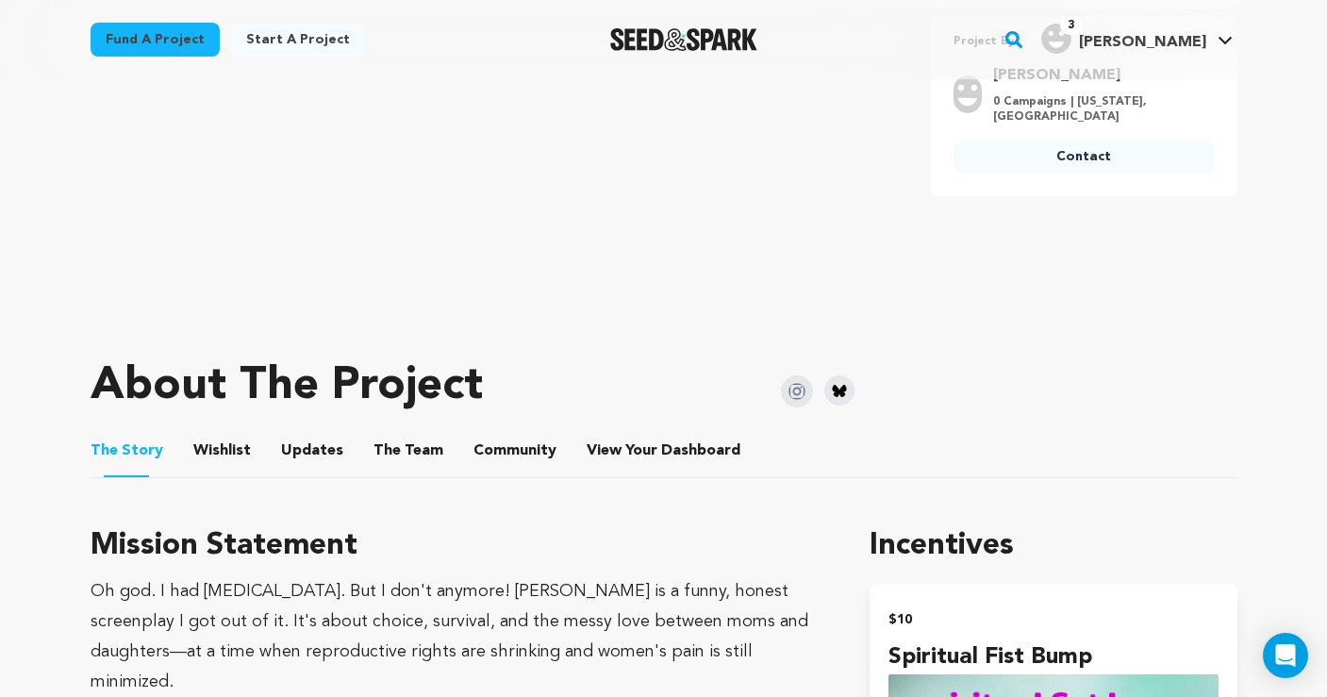
scroll to position [587, 0]
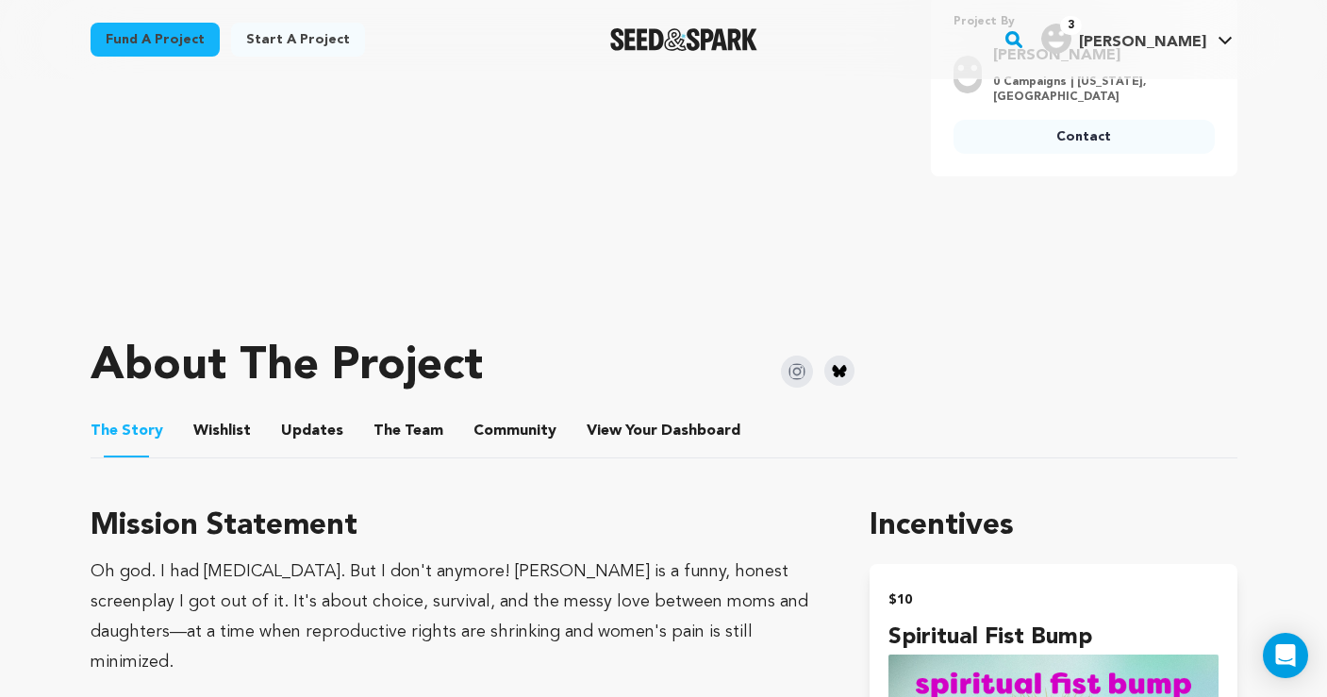
click at [216, 431] on button "Wishlist" at bounding box center [221, 434] width 45 height 45
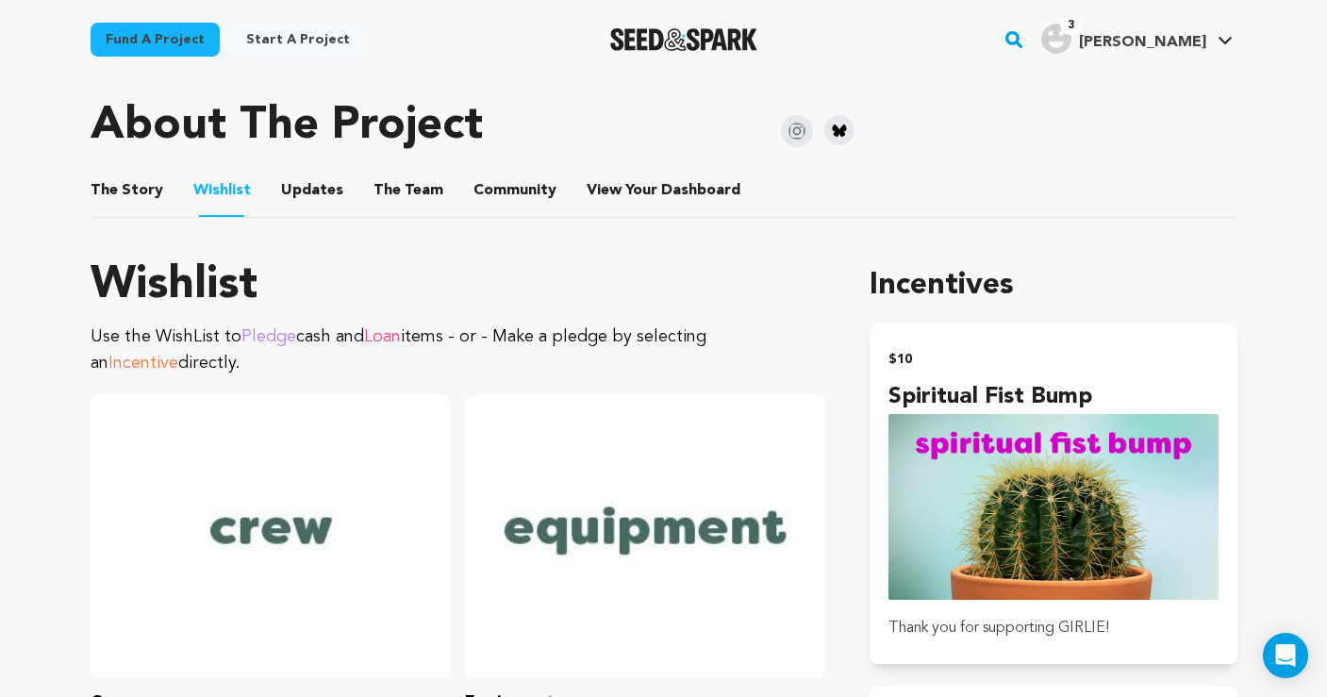
scroll to position [752, 0]
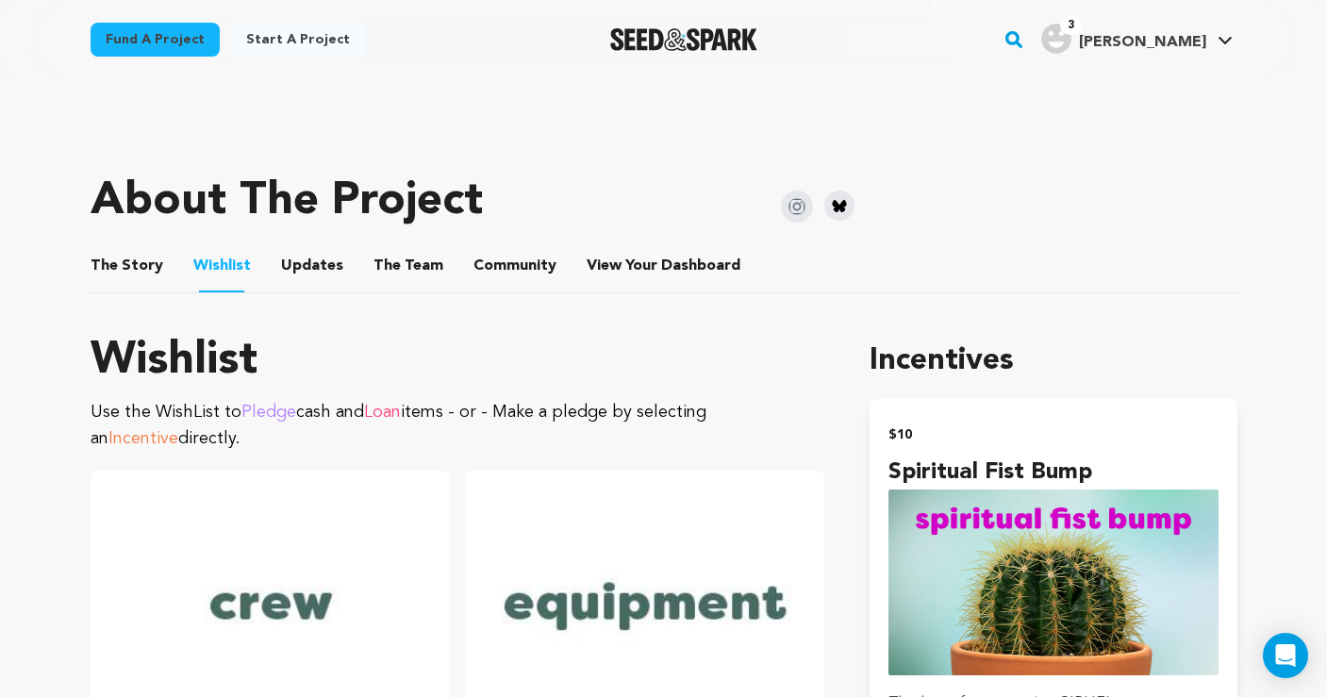
click at [142, 273] on button "The Story" at bounding box center [126, 269] width 45 height 45
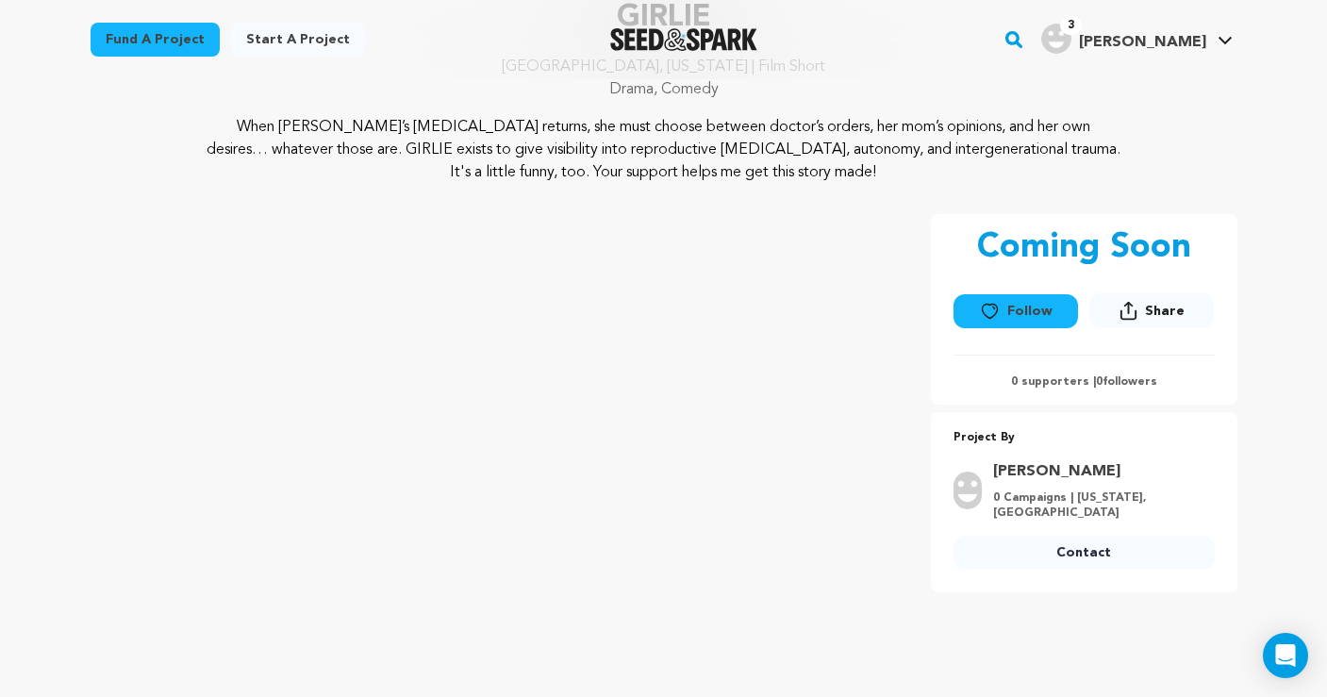
scroll to position [134, 0]
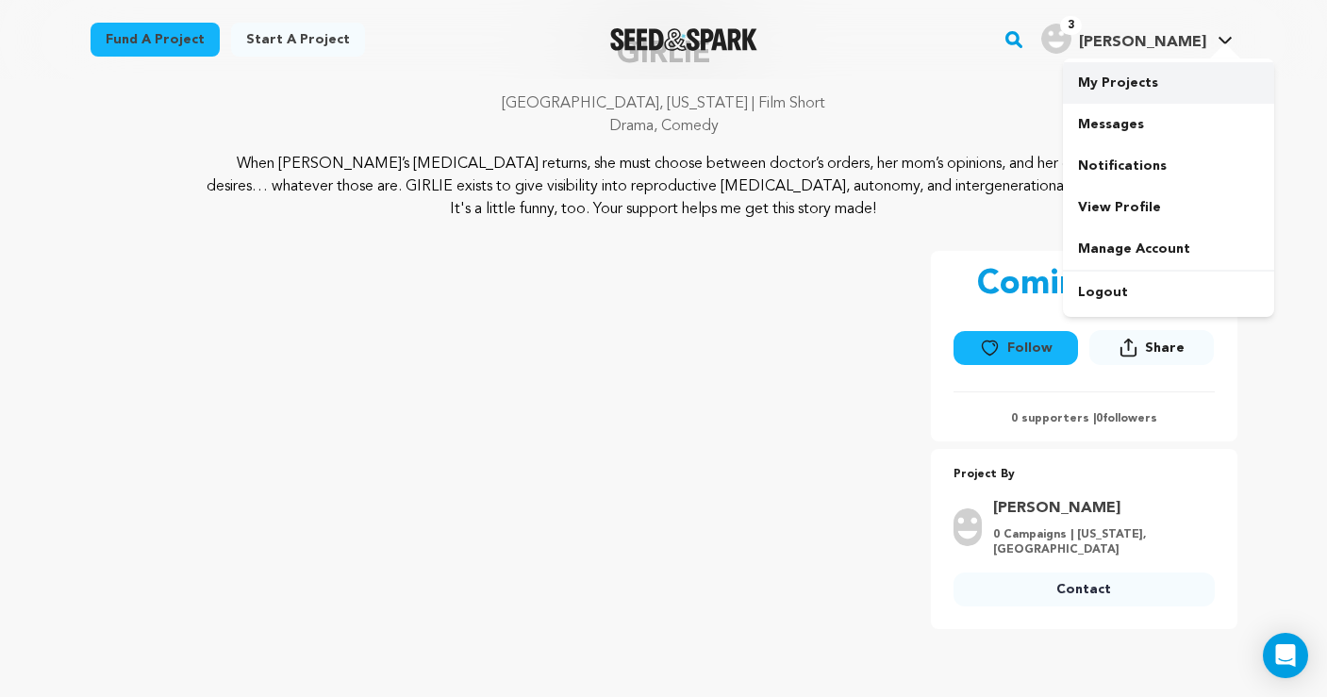
click at [1140, 78] on link "My Projects" at bounding box center [1168, 83] width 211 height 42
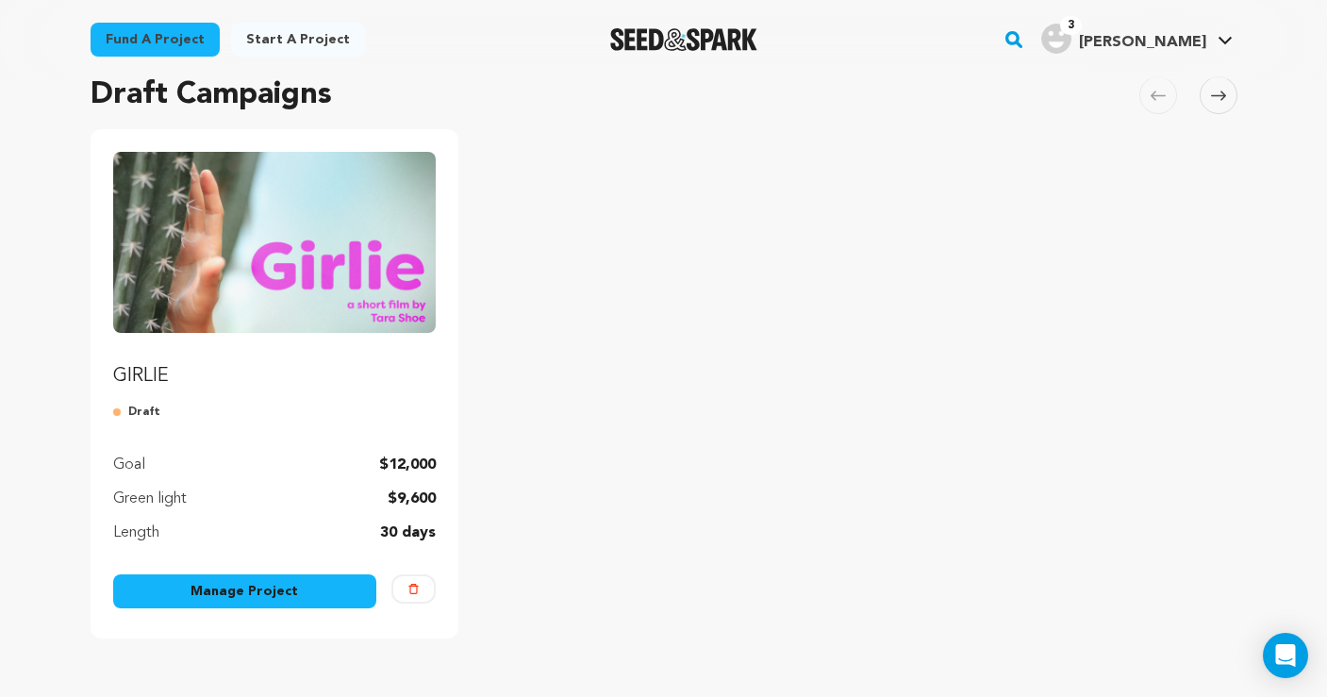
scroll to position [286, 0]
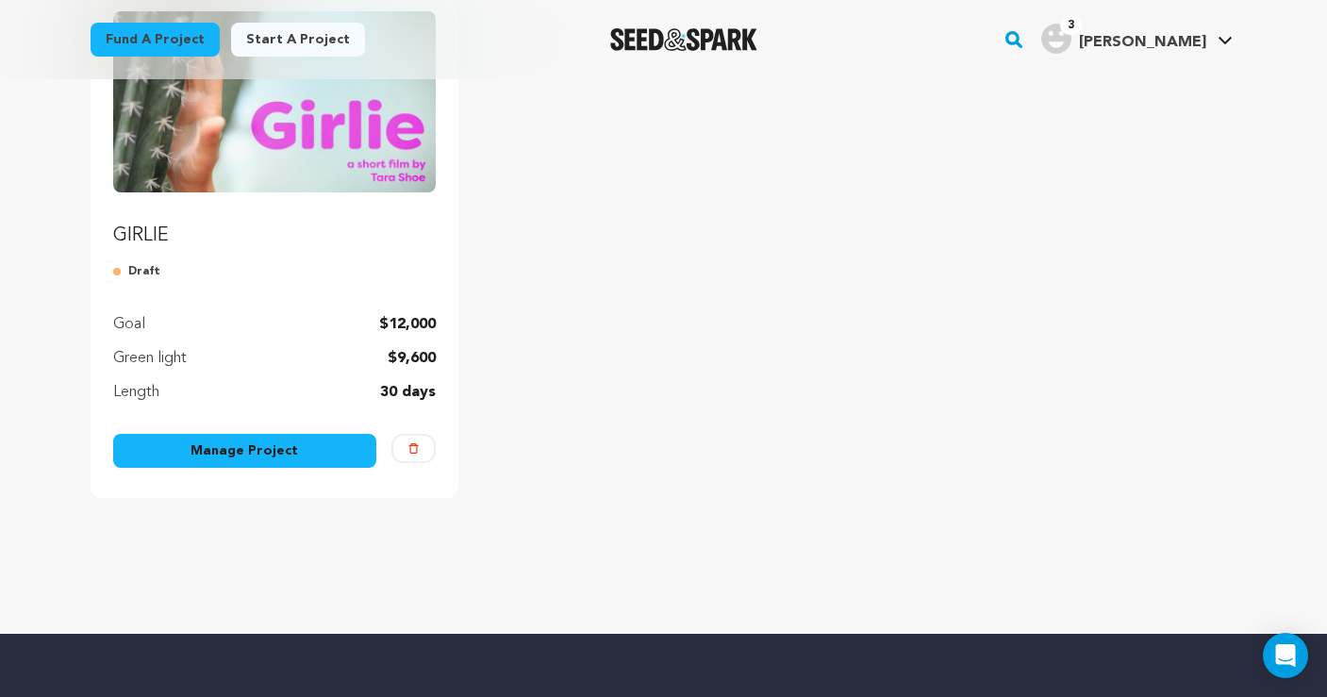
click at [279, 456] on link "Manage Project" at bounding box center [245, 451] width 264 height 34
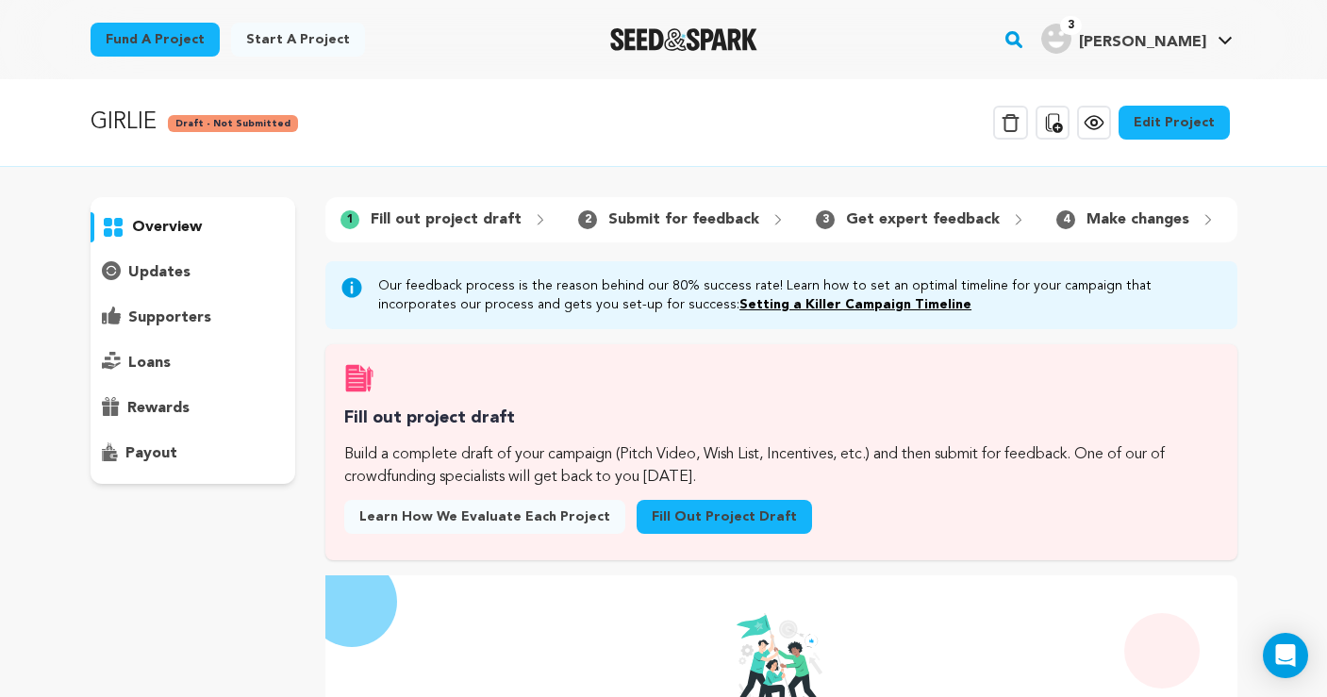
click at [693, 513] on link "Fill out project draft" at bounding box center [724, 517] width 175 height 34
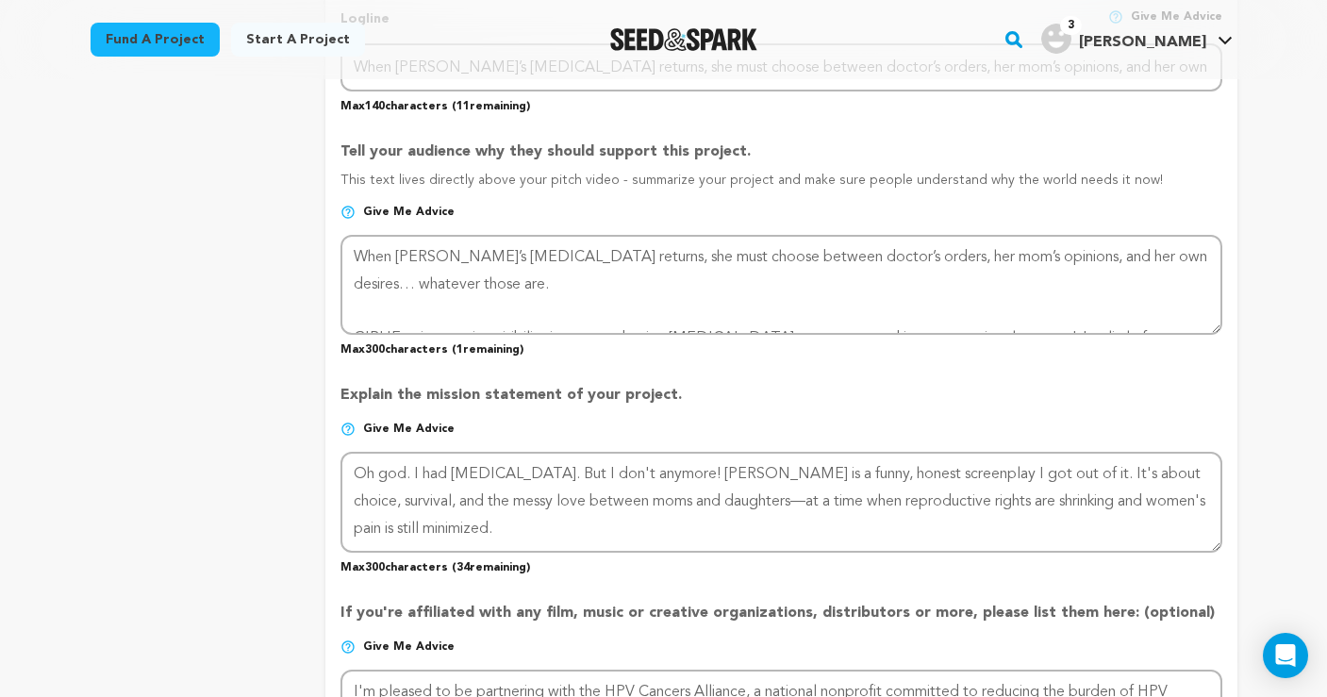
scroll to position [1063, 0]
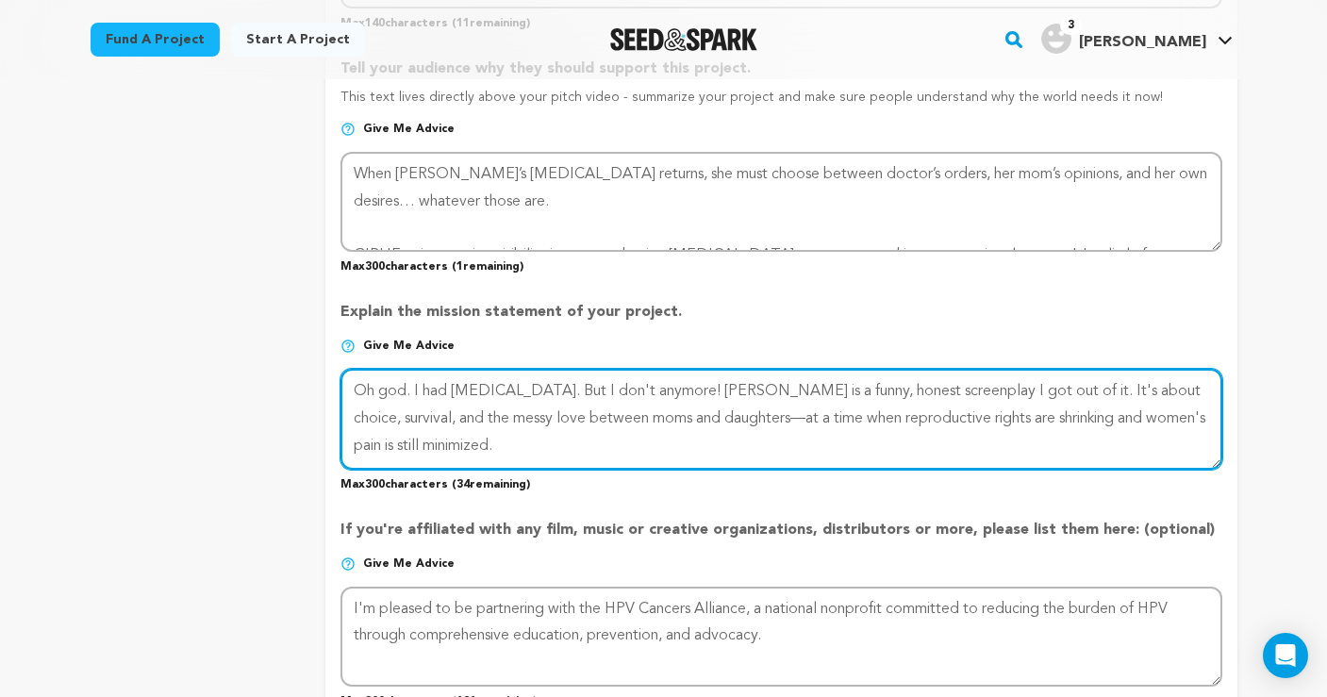
drag, startPoint x: 872, startPoint y: 385, endPoint x: 776, endPoint y: 382, distance: 95.3
click at [776, 382] on textarea at bounding box center [781, 419] width 881 height 100
click at [881, 392] on textarea at bounding box center [781, 419] width 881 height 100
click at [977, 381] on textarea at bounding box center [781, 419] width 881 height 100
click at [772, 412] on textarea at bounding box center [781, 419] width 881 height 100
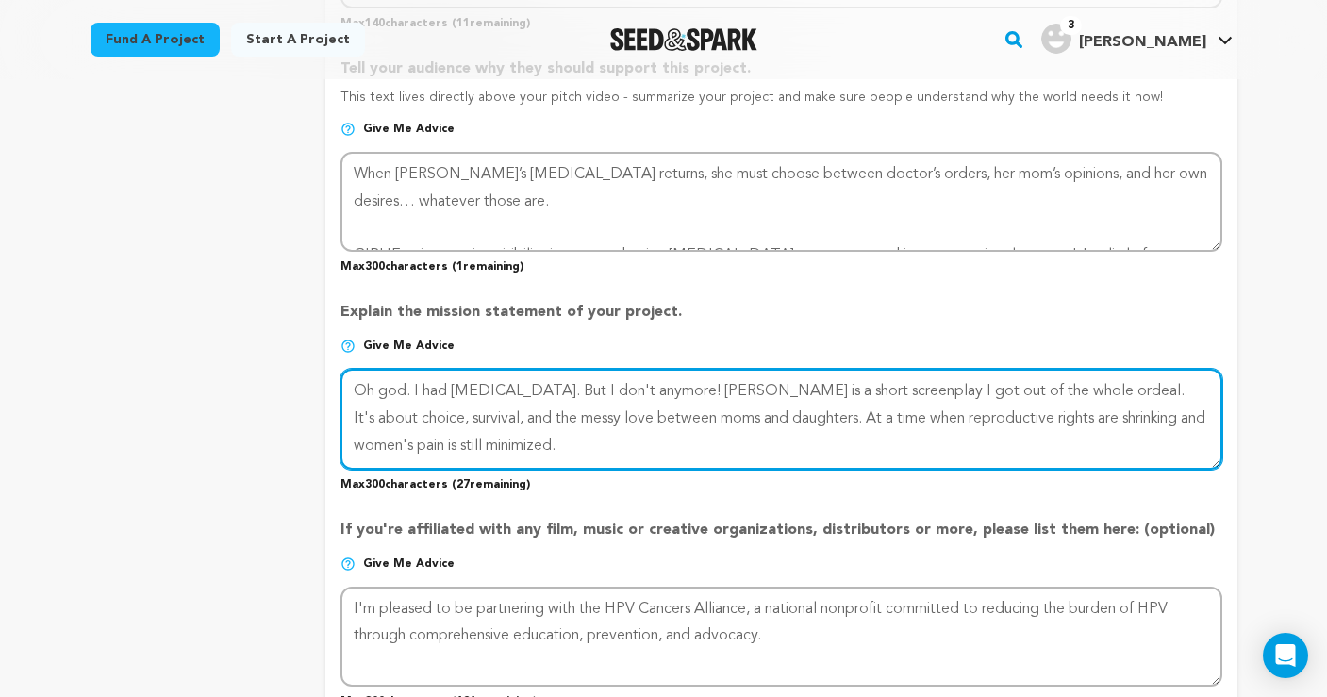
click at [1085, 409] on textarea at bounding box center [781, 419] width 881 height 100
click at [596, 429] on textarea at bounding box center [781, 419] width 881 height 100
drag, startPoint x: 1083, startPoint y: 380, endPoint x: 967, endPoint y: 375, distance: 116.1
click at [967, 375] on textarea at bounding box center [781, 419] width 881 height 100
click at [697, 435] on textarea at bounding box center [781, 419] width 881 height 100
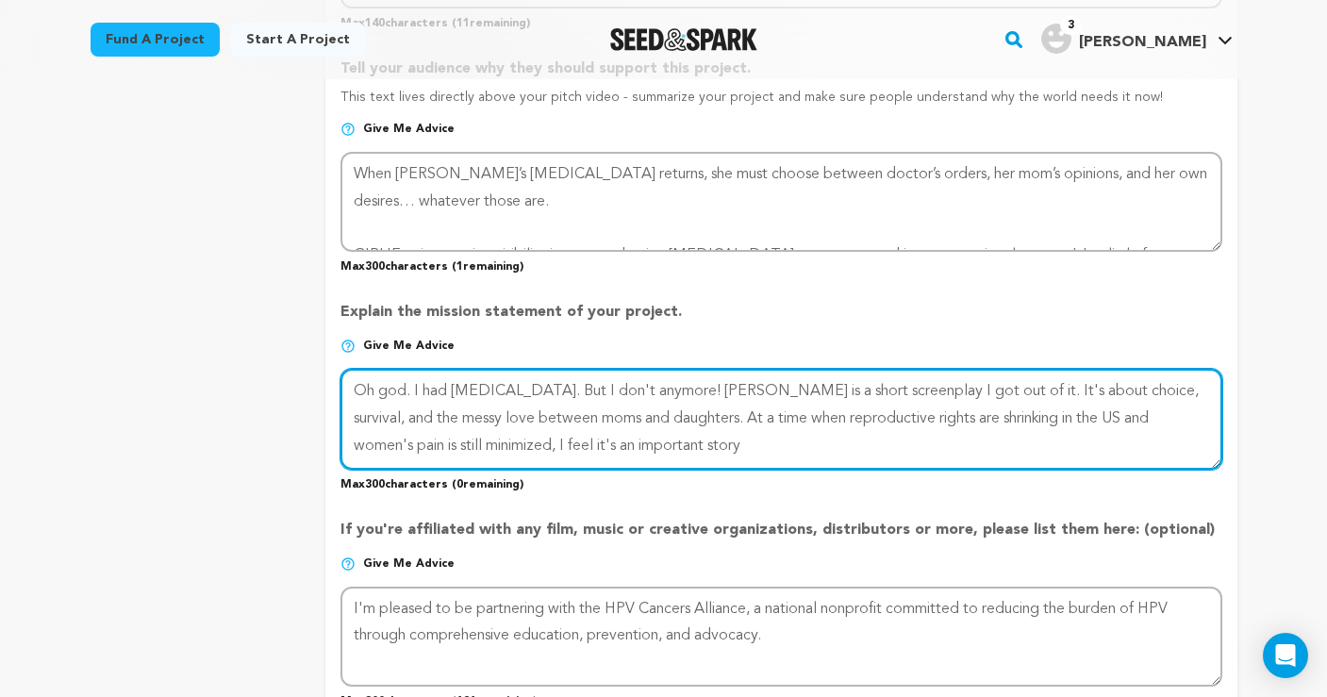
drag, startPoint x: 1065, startPoint y: 410, endPoint x: 997, endPoint y: 412, distance: 68.0
click at [997, 412] on textarea at bounding box center [781, 419] width 881 height 100
click at [700, 428] on textarea at bounding box center [781, 419] width 881 height 100
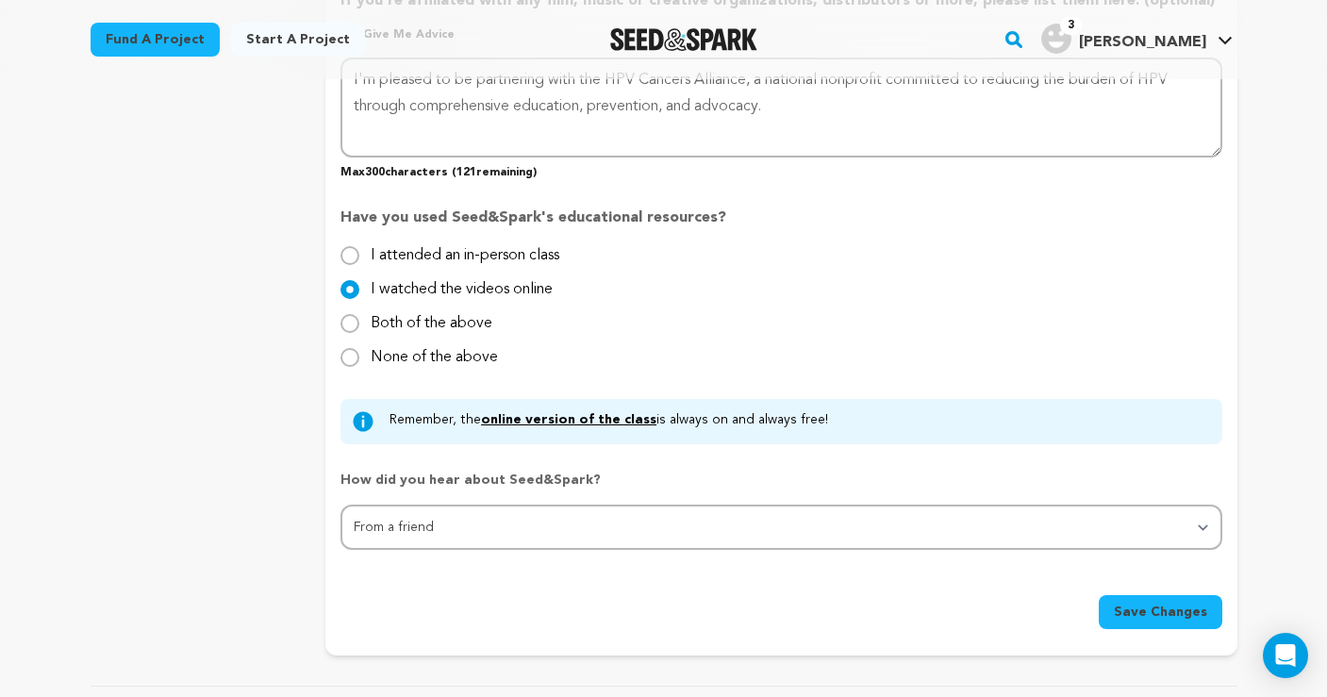
scroll to position [1599, 0]
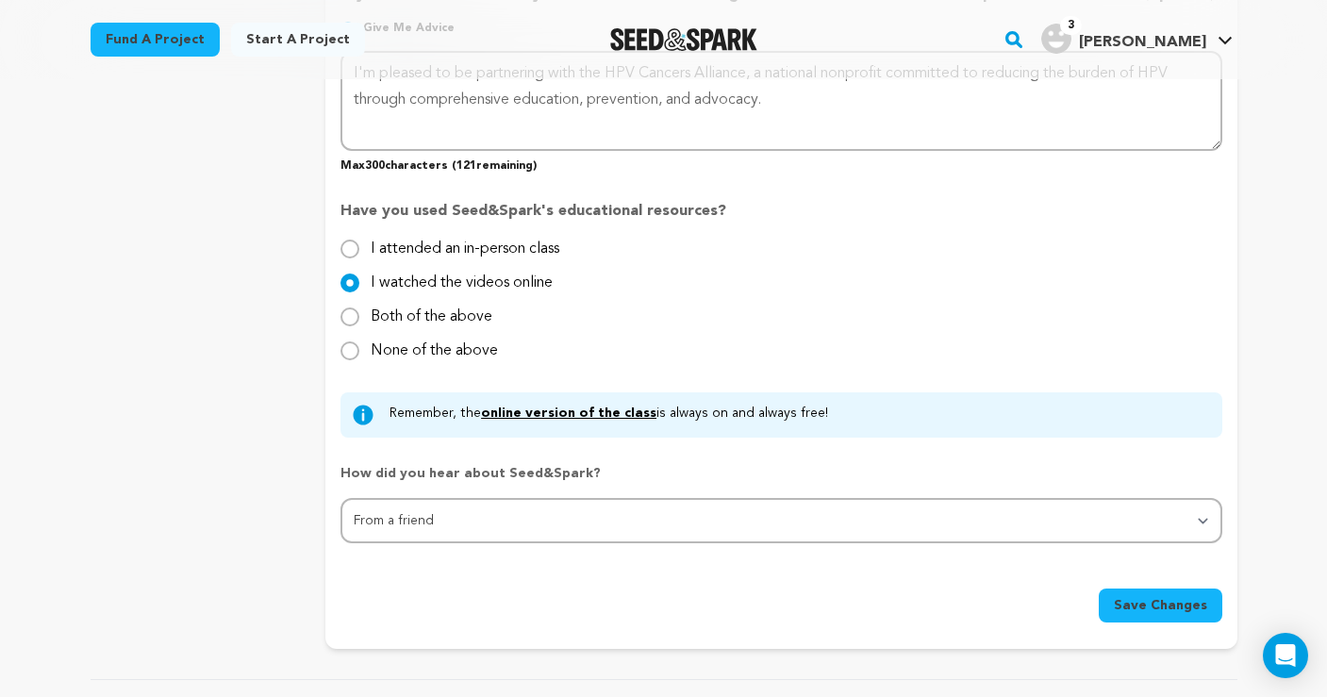
type textarea "Oh god. I had cervical cancer. But I don't anymore! GIRLIE is a short screenpla…"
click at [1132, 599] on span "Save Changes" at bounding box center [1160, 605] width 93 height 19
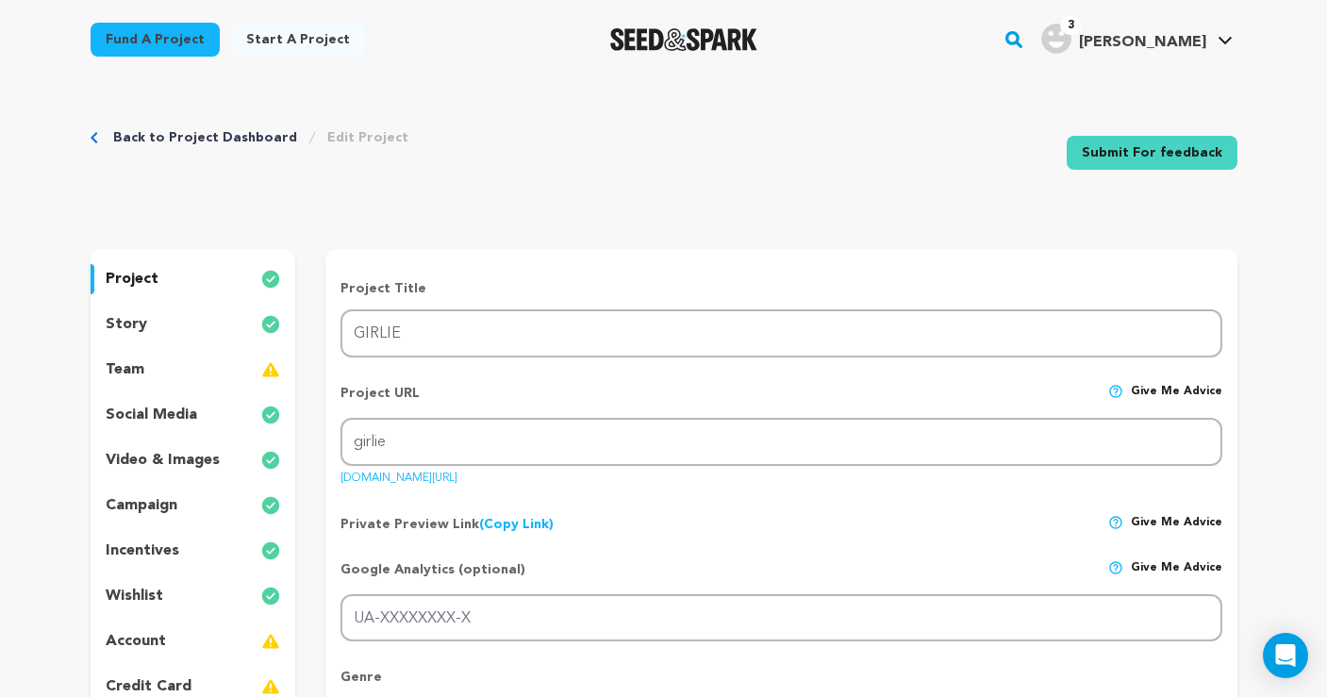
scroll to position [0, 0]
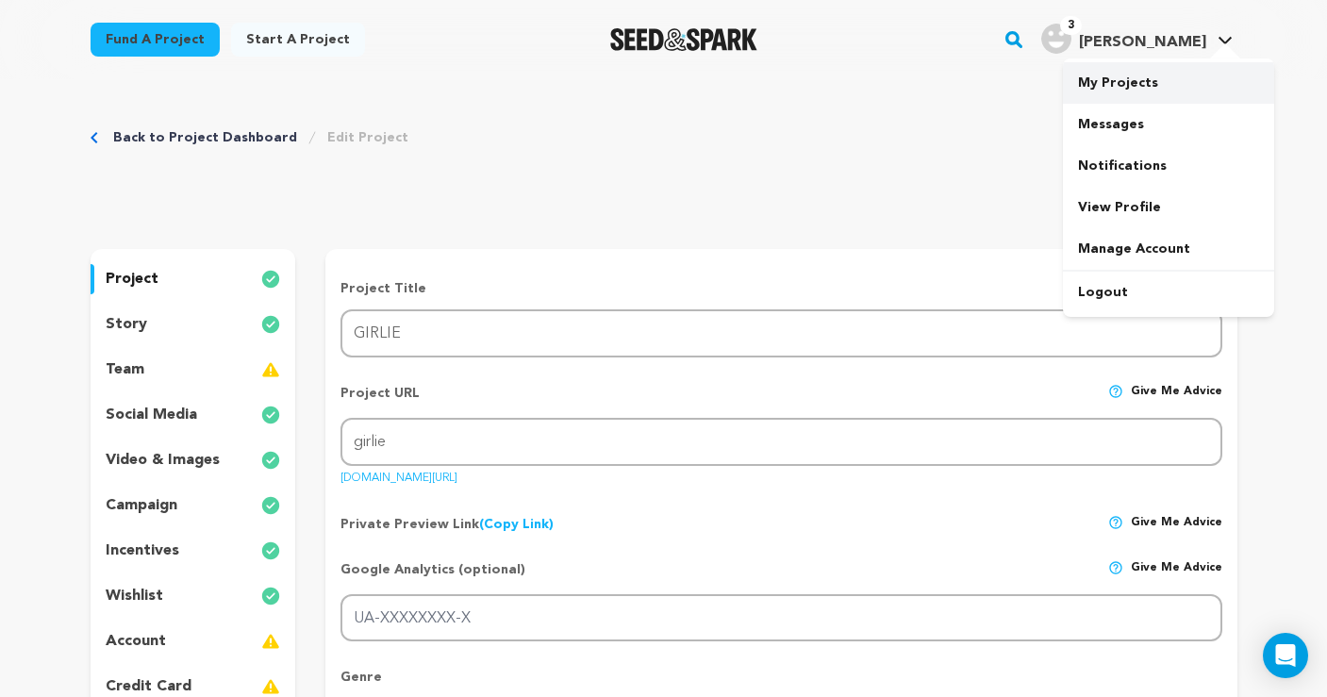
click at [1152, 85] on link "My Projects" at bounding box center [1168, 83] width 211 height 42
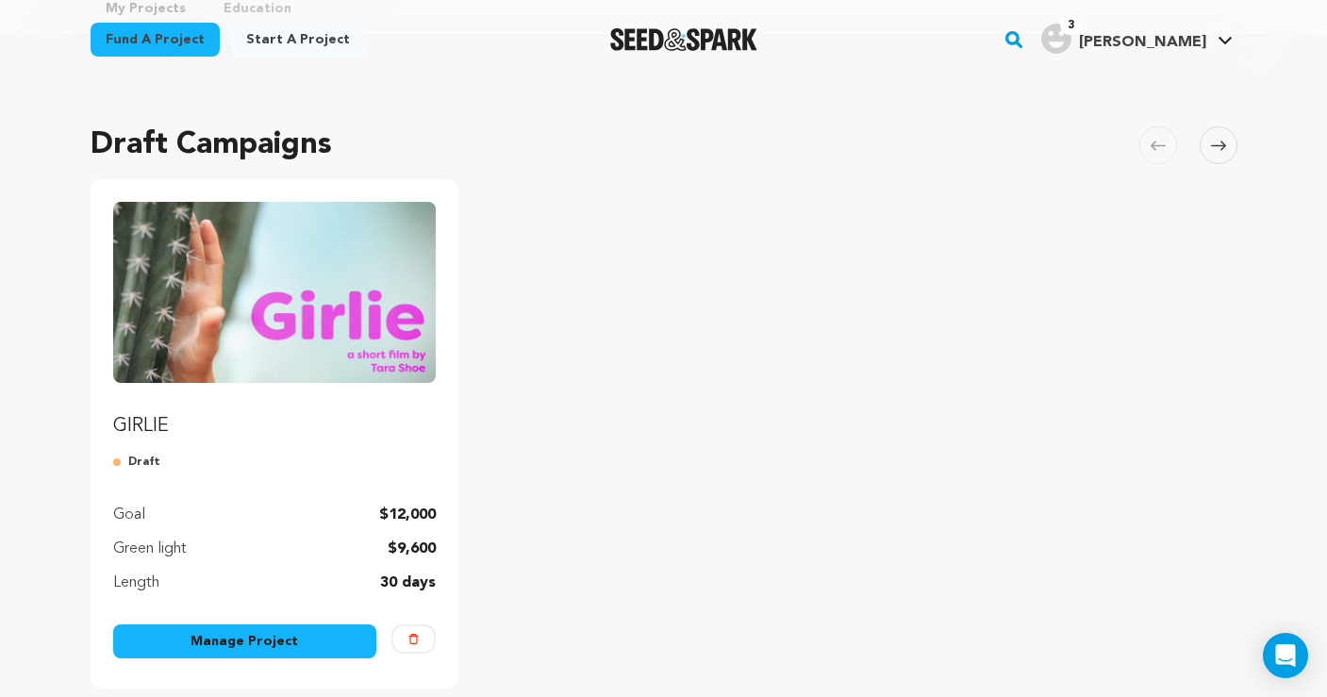
scroll to position [186, 0]
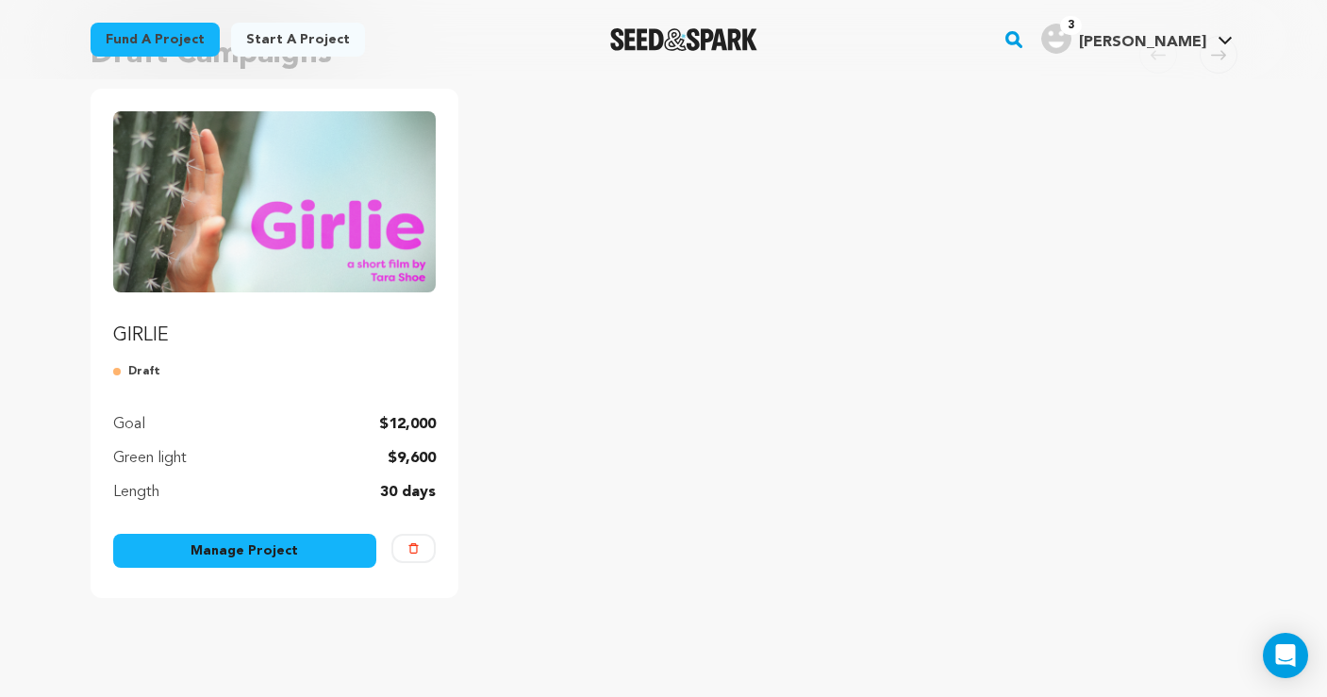
click at [255, 558] on link "Manage Project" at bounding box center [245, 551] width 264 height 34
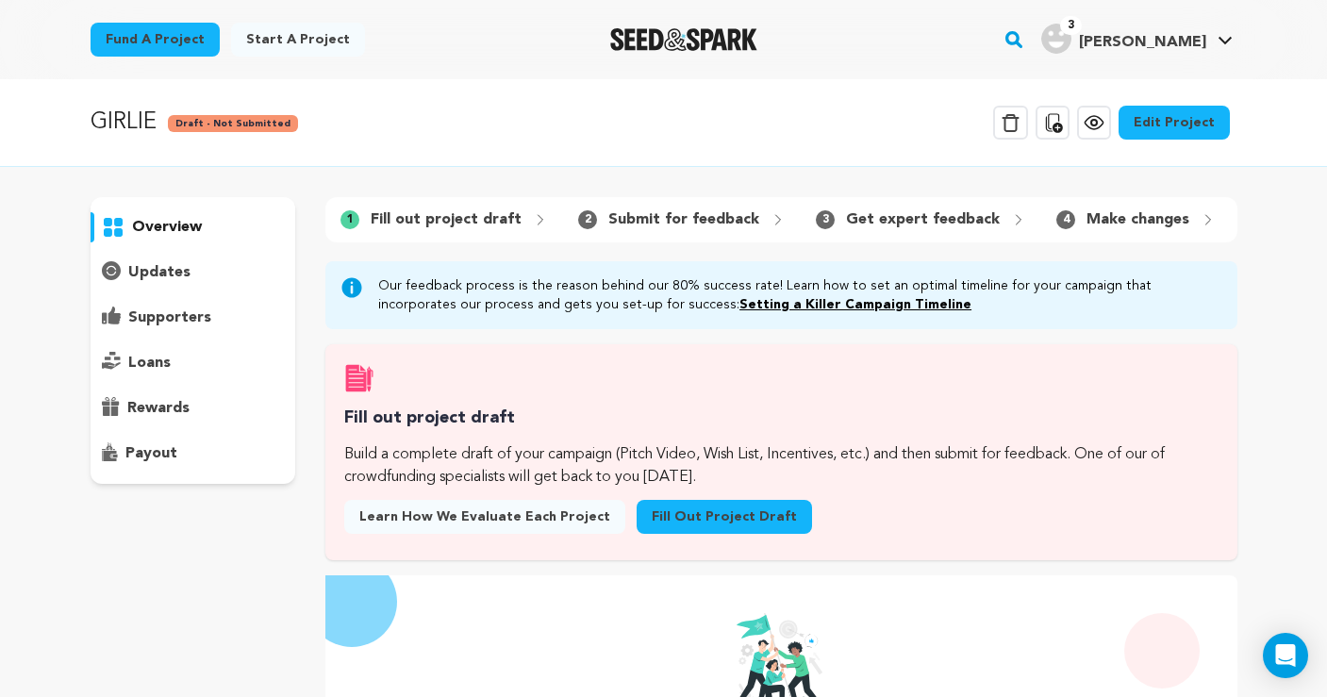
click at [1097, 132] on icon at bounding box center [1094, 122] width 23 height 23
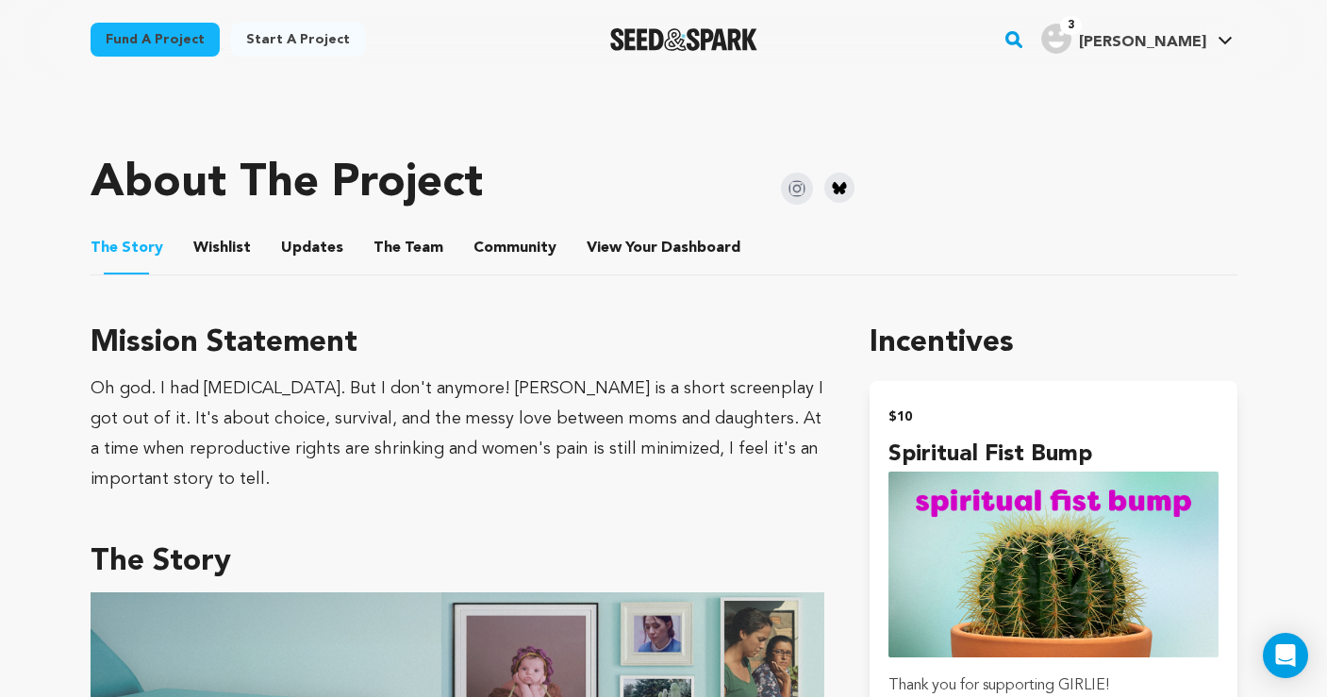
scroll to position [758, 0]
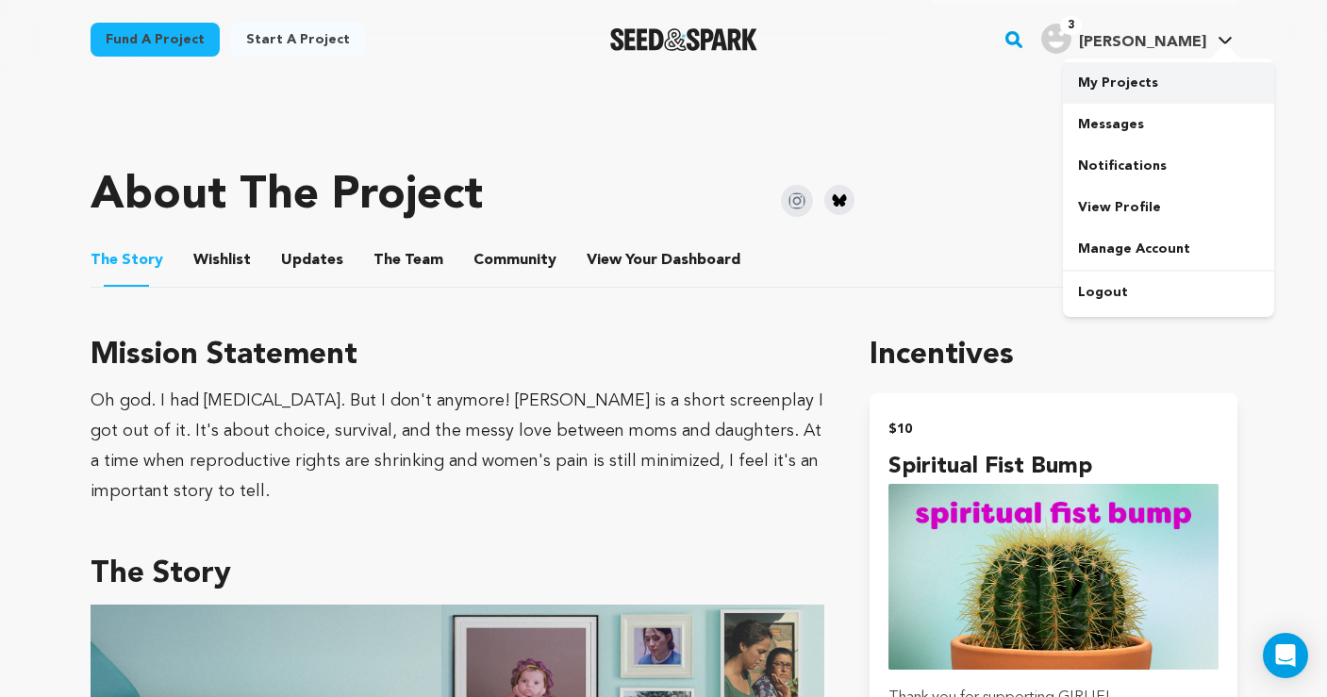
click at [1132, 85] on link "My Projects" at bounding box center [1168, 83] width 211 height 42
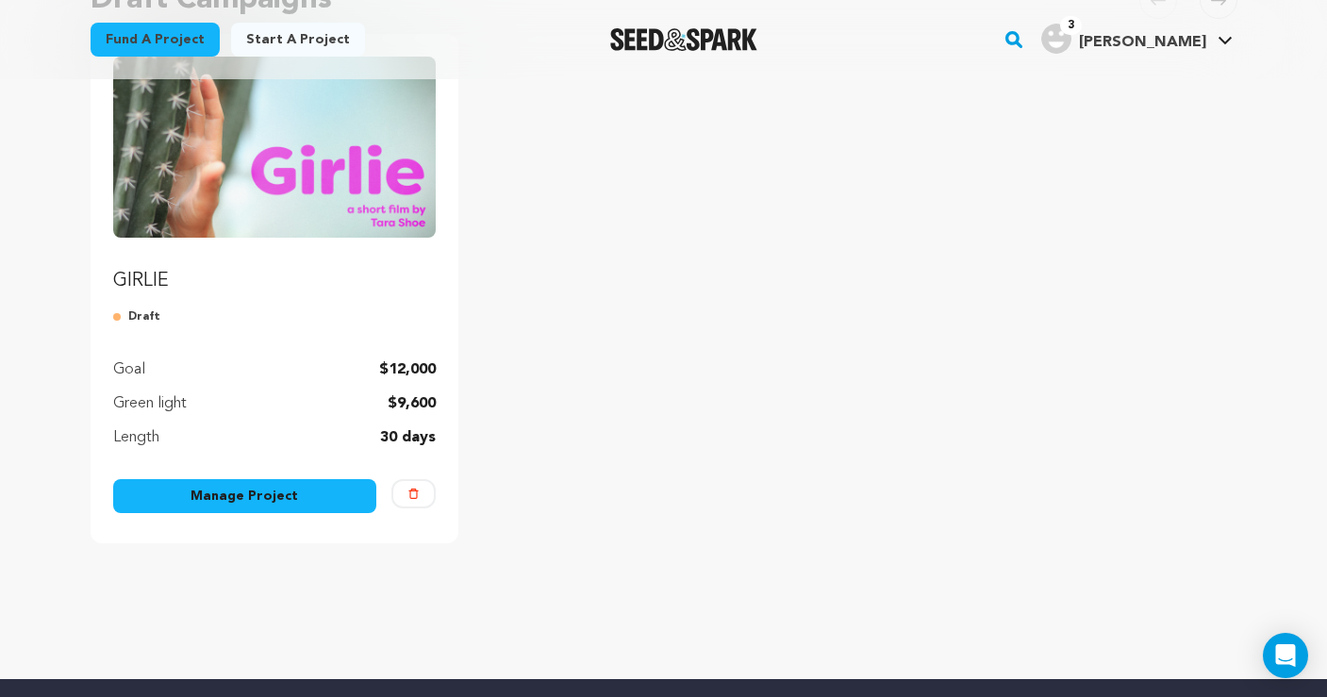
scroll to position [337, 0]
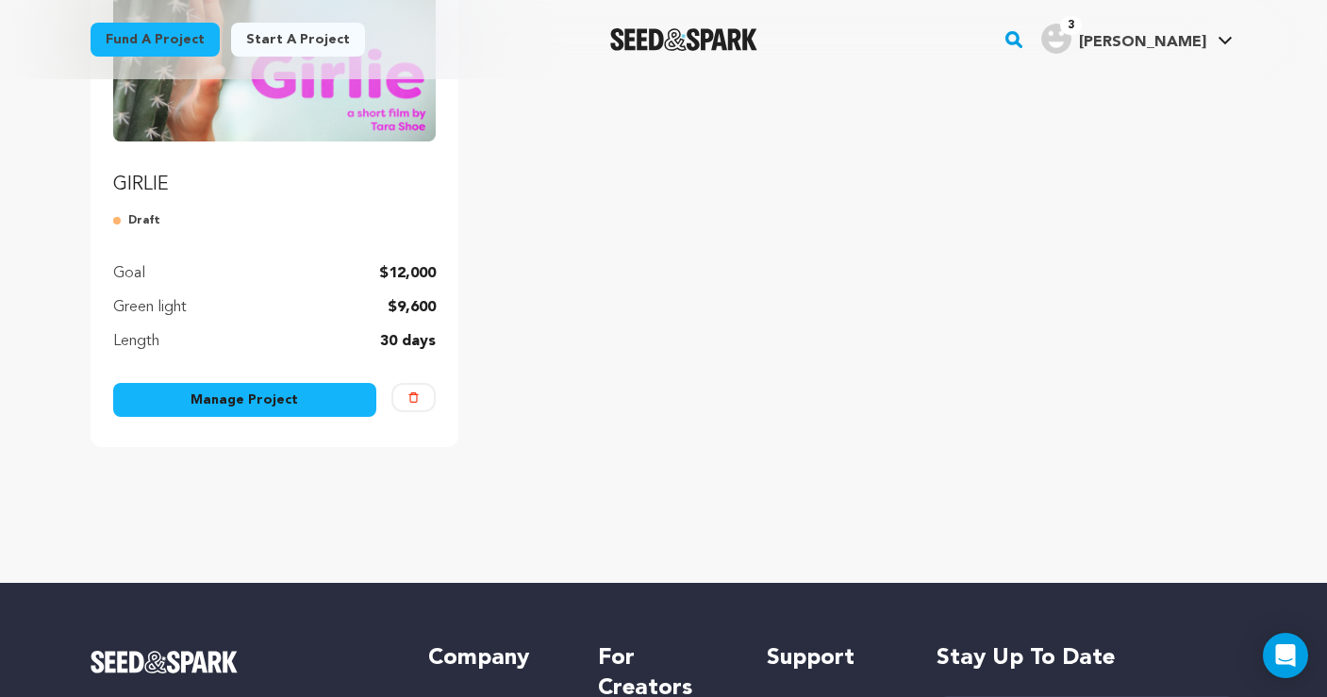
click at [301, 392] on link "Manage Project" at bounding box center [245, 400] width 264 height 34
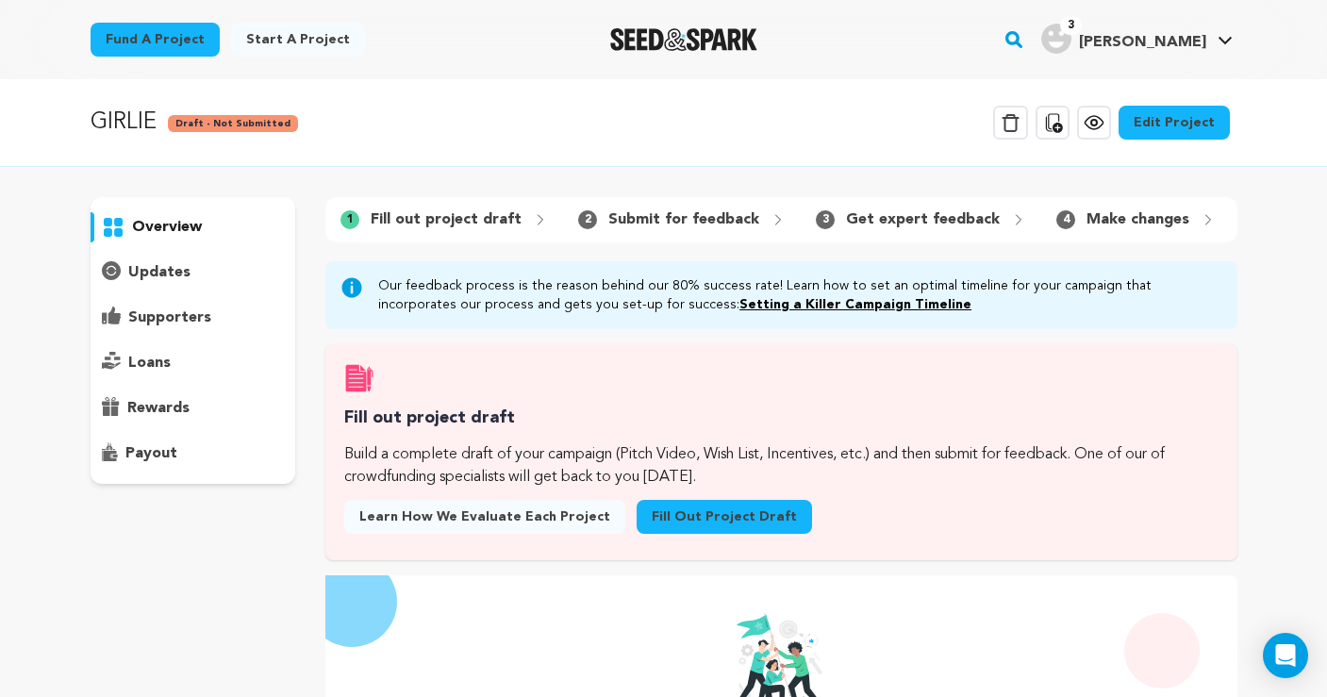
click at [714, 514] on link "Fill out project draft" at bounding box center [724, 517] width 175 height 34
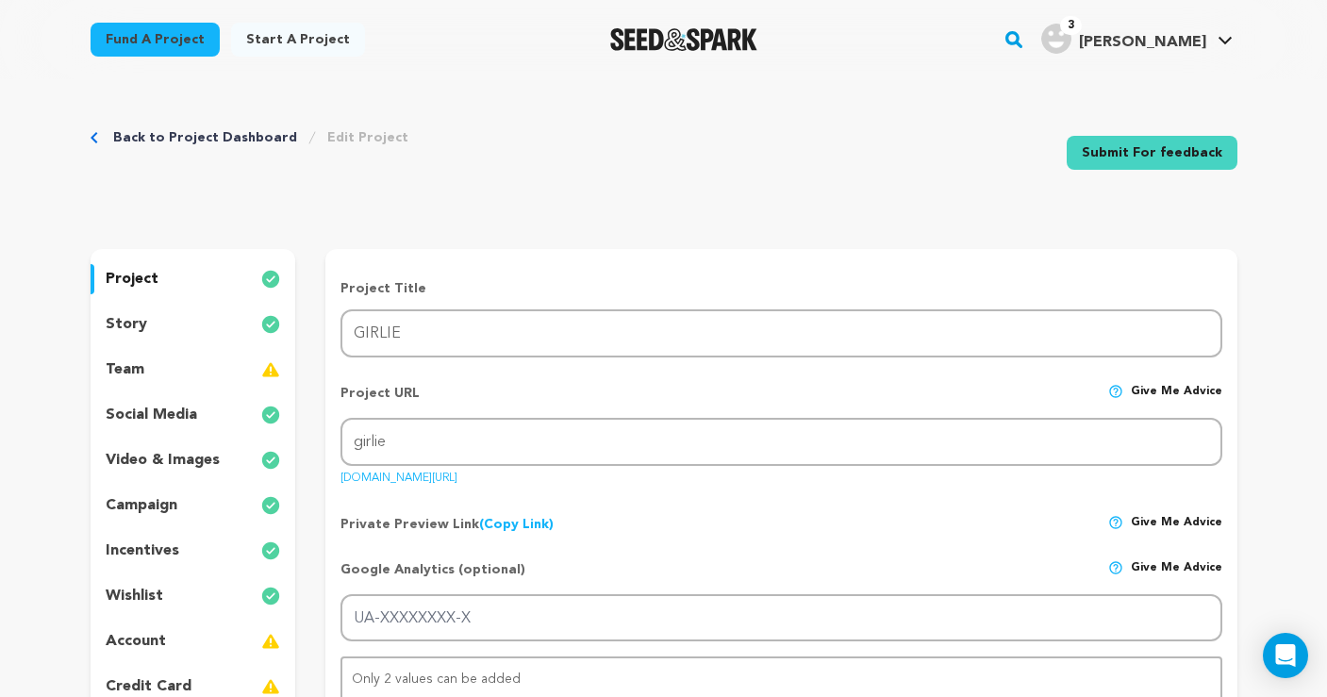
click at [139, 325] on p "story" at bounding box center [127, 324] width 42 height 23
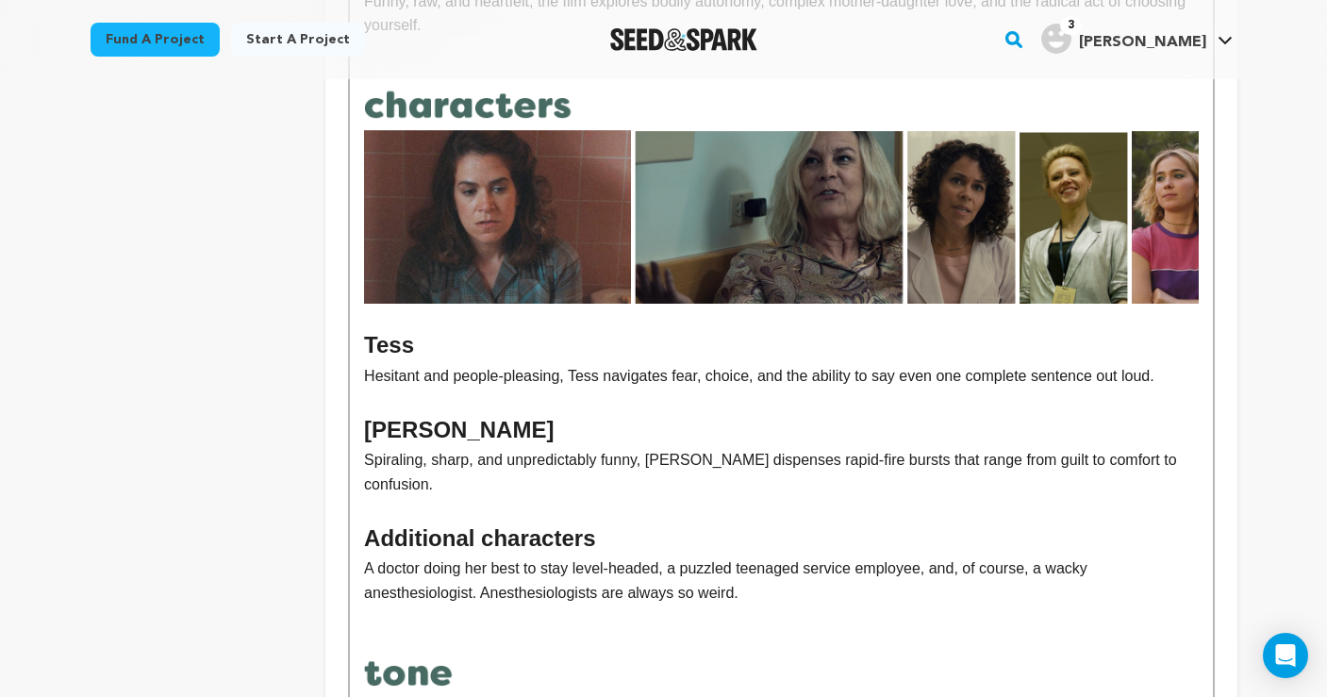
scroll to position [851, 0]
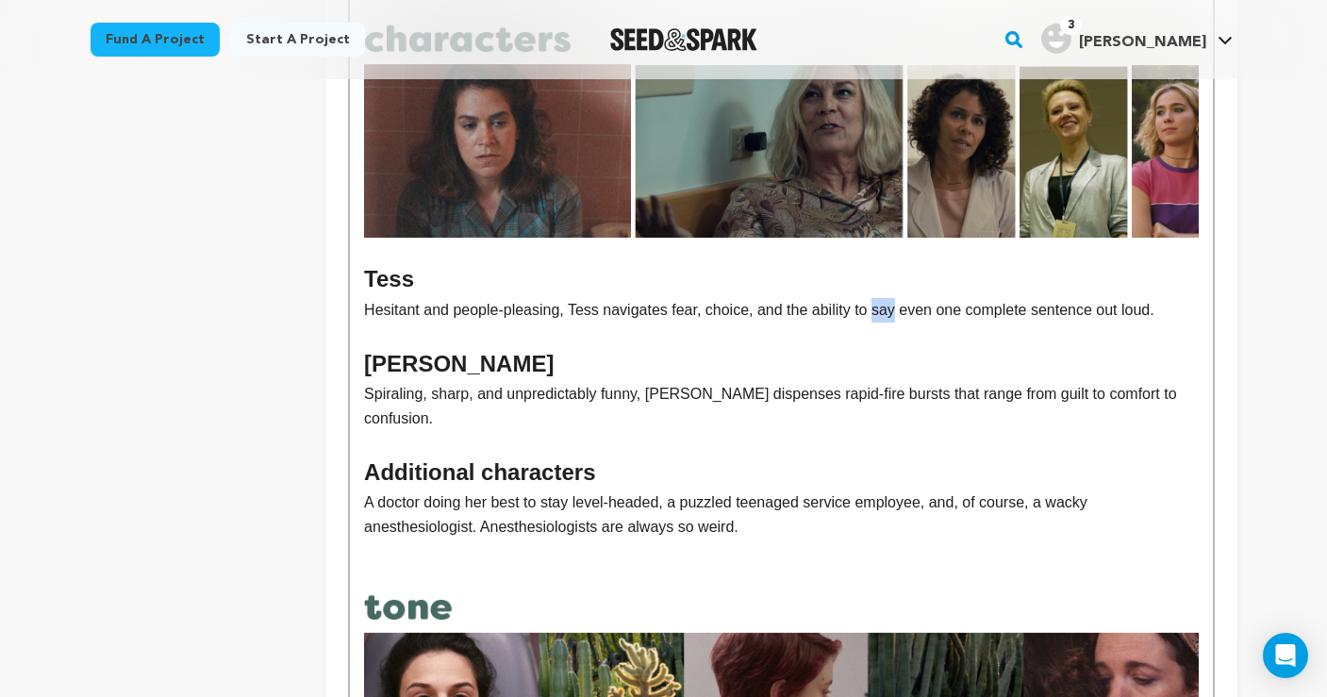
drag, startPoint x: 884, startPoint y: 303, endPoint x: 905, endPoint y: 304, distance: 20.8
click at [905, 305] on p "Hesitant and people-pleasing, Tess navigates fear, choice, and the ability to s…" at bounding box center [781, 310] width 834 height 25
drag, startPoint x: 1143, startPoint y: 301, endPoint x: 392, endPoint y: 330, distance: 750.6
click at [392, 323] on p "Hesitant and people-pleasing, Tess navigates fear, choice, and the ability to e…" at bounding box center [781, 310] width 834 height 25
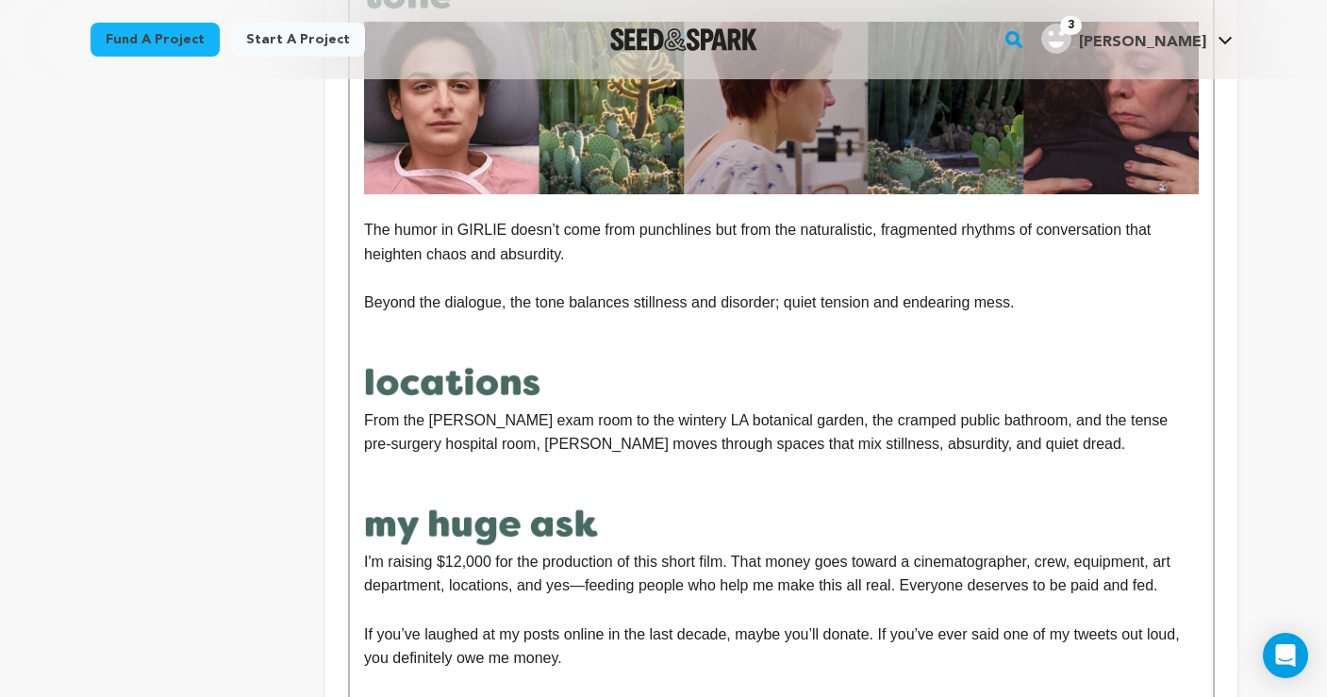
scroll to position [2032, 0]
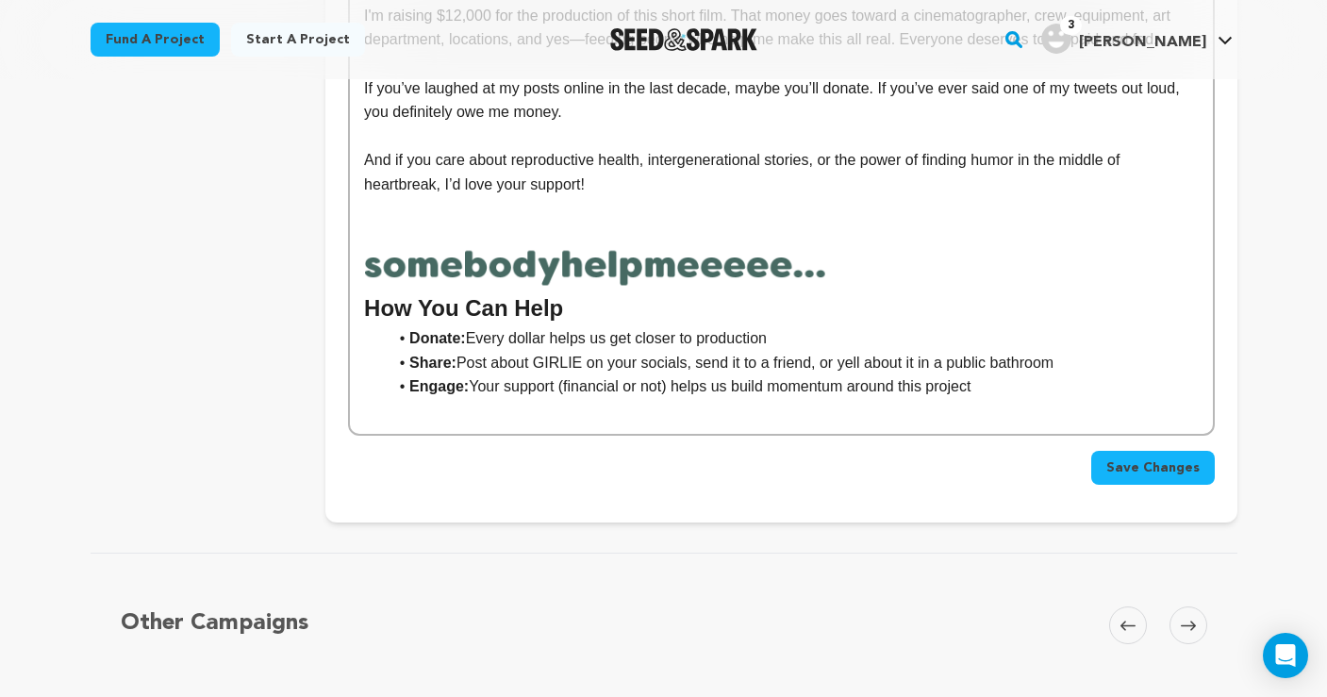
click at [1179, 459] on span "Save Changes" at bounding box center [1153, 468] width 93 height 19
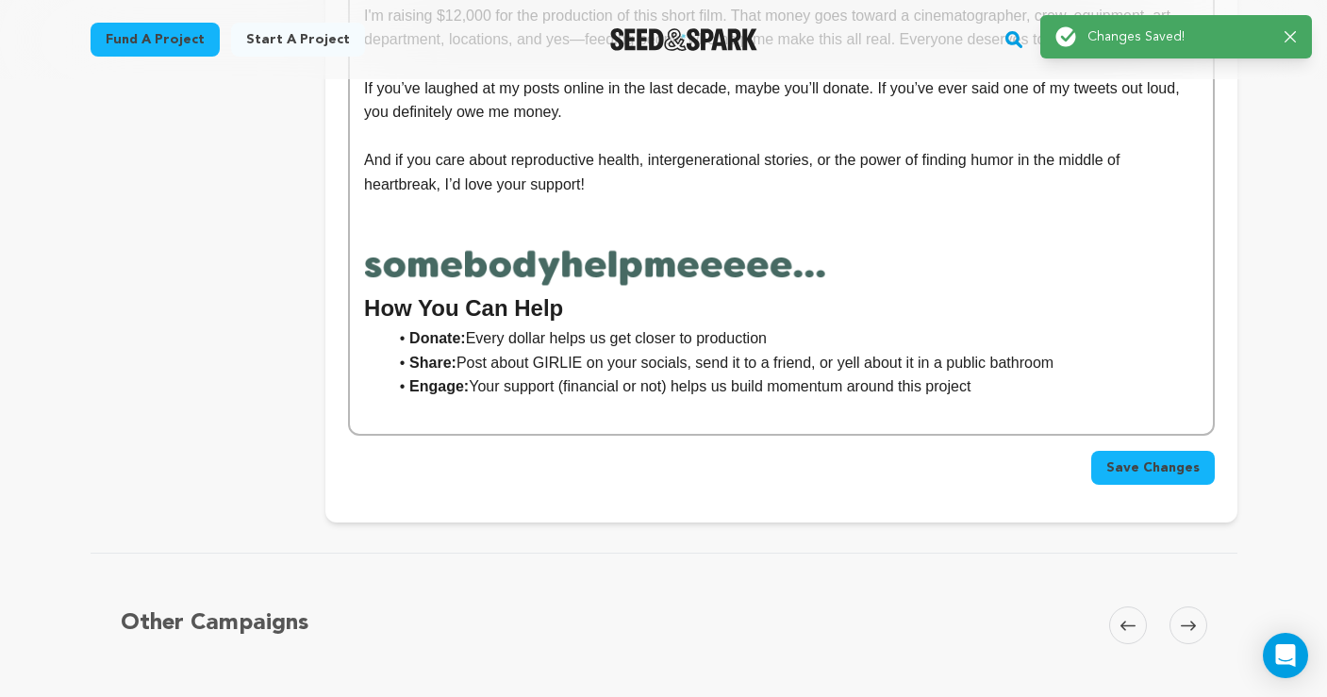
scroll to position [0, 0]
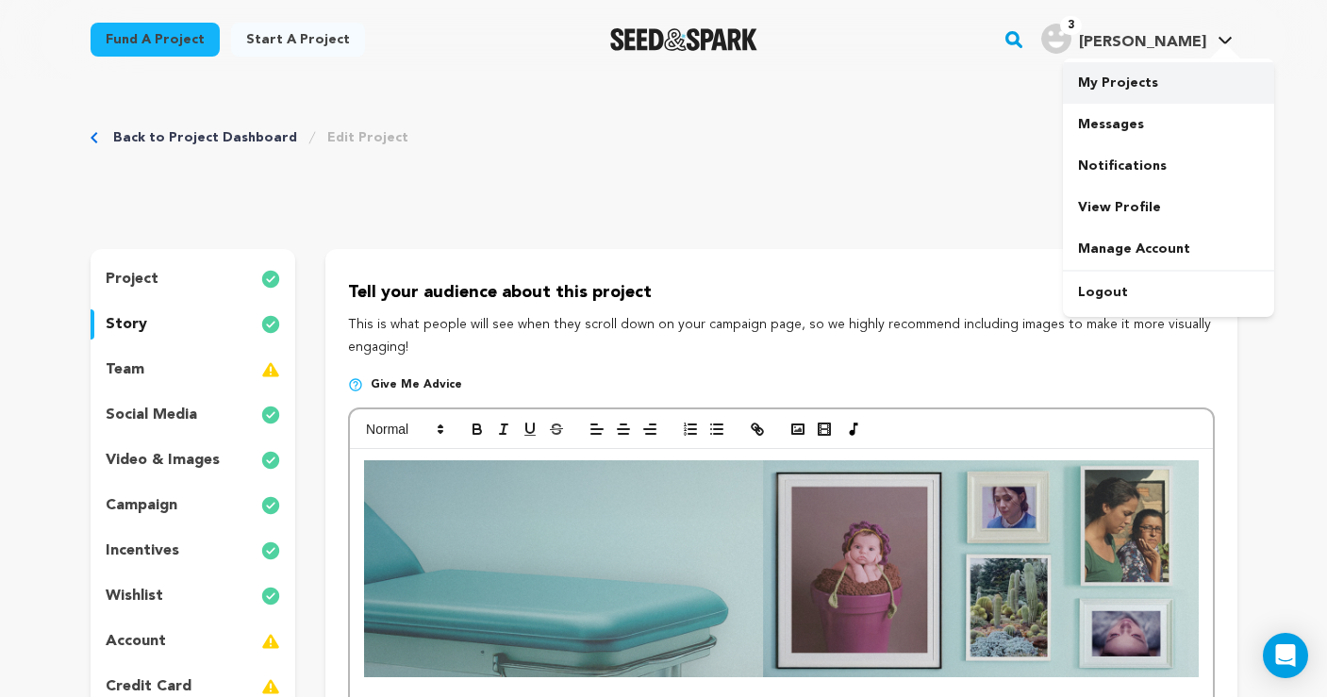
click at [1152, 75] on link "My Projects" at bounding box center [1168, 83] width 211 height 42
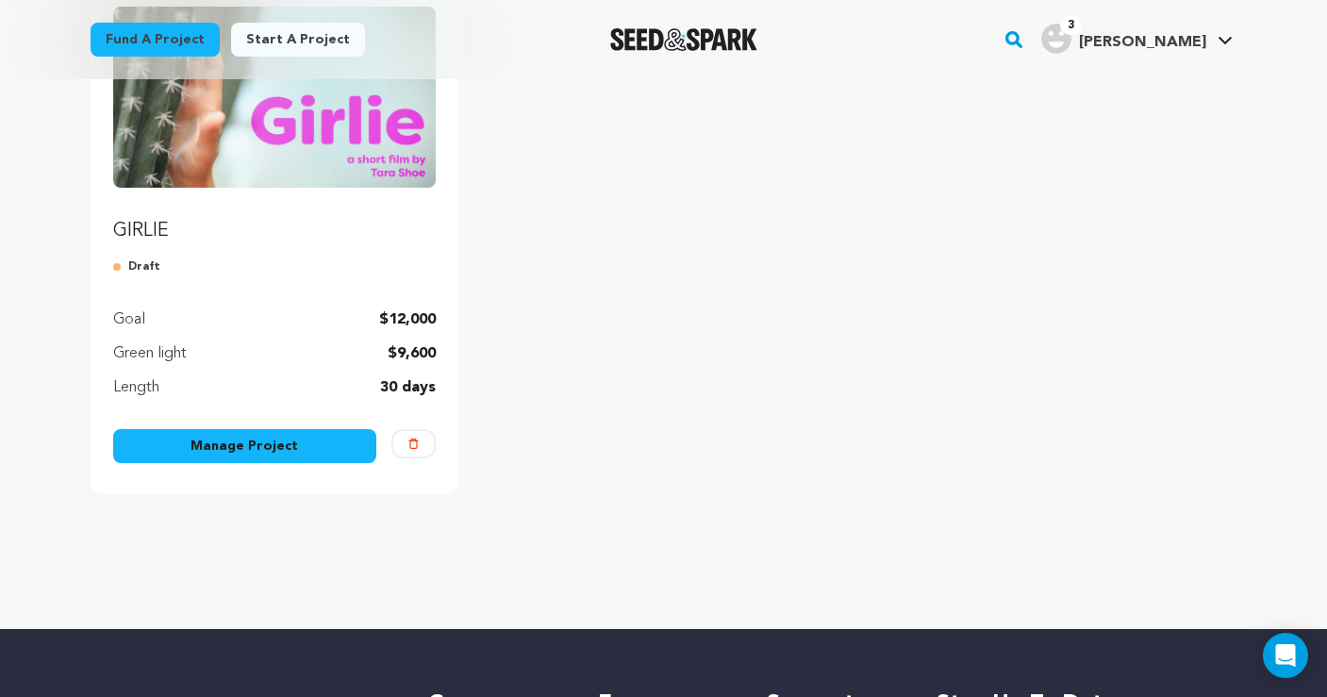
scroll to position [482, 0]
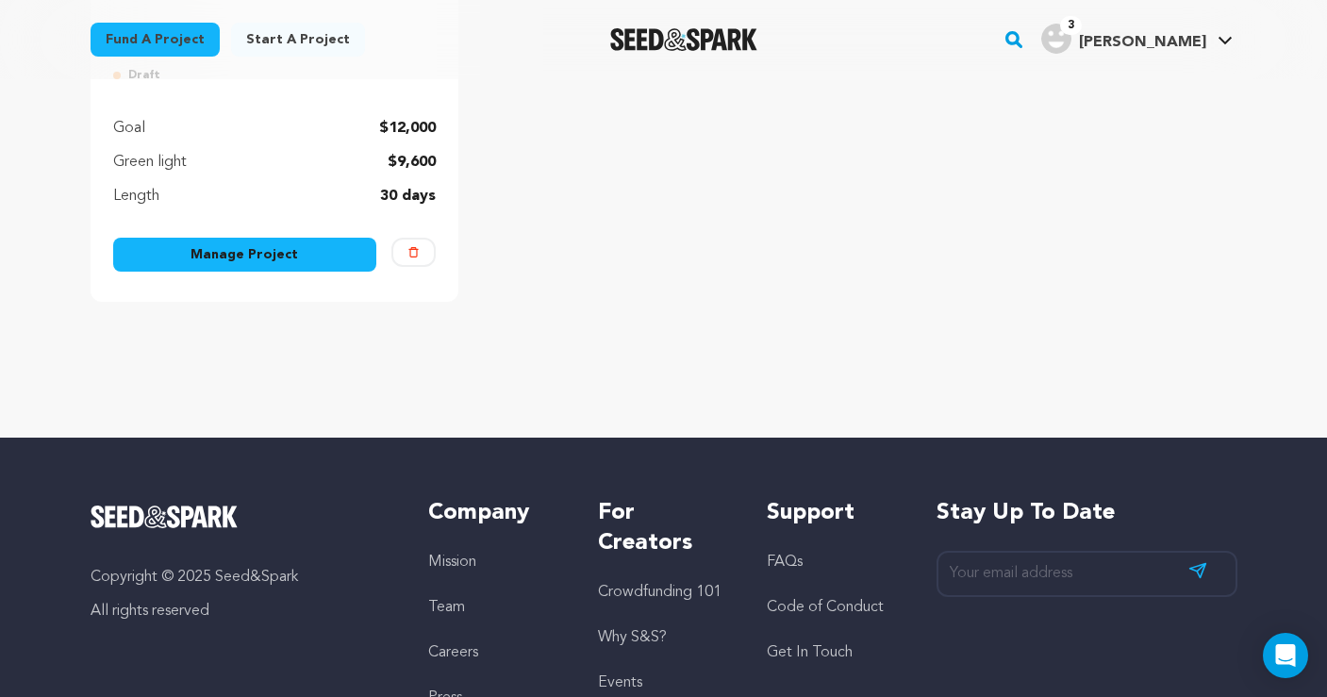
click at [297, 263] on link "Manage Project" at bounding box center [245, 255] width 264 height 34
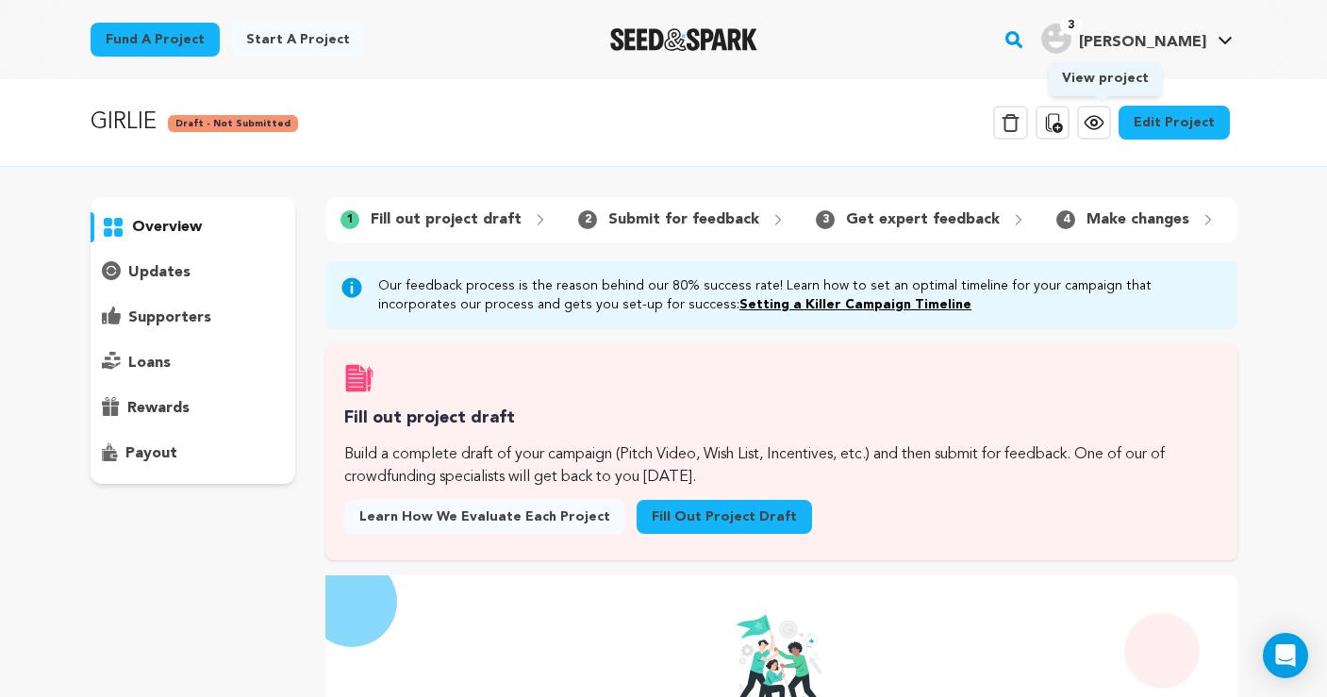
click at [1097, 123] on icon at bounding box center [1095, 123] width 6 height 6
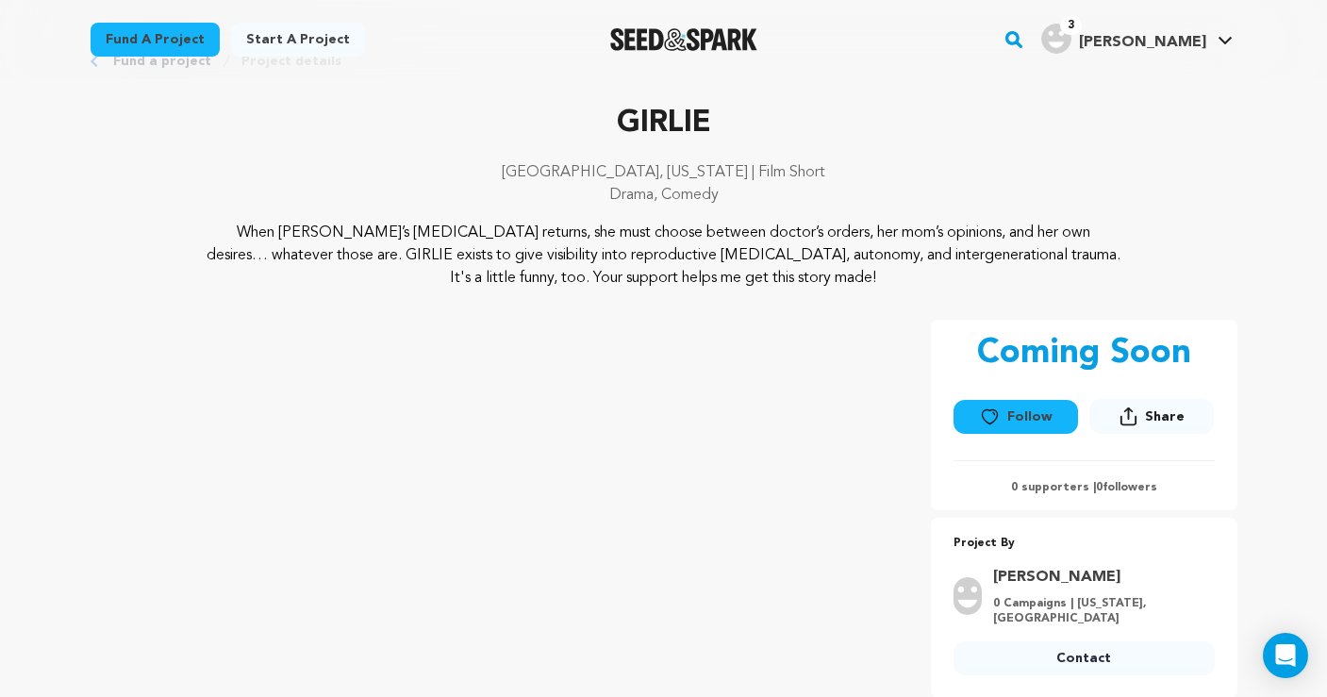
scroll to position [58, 0]
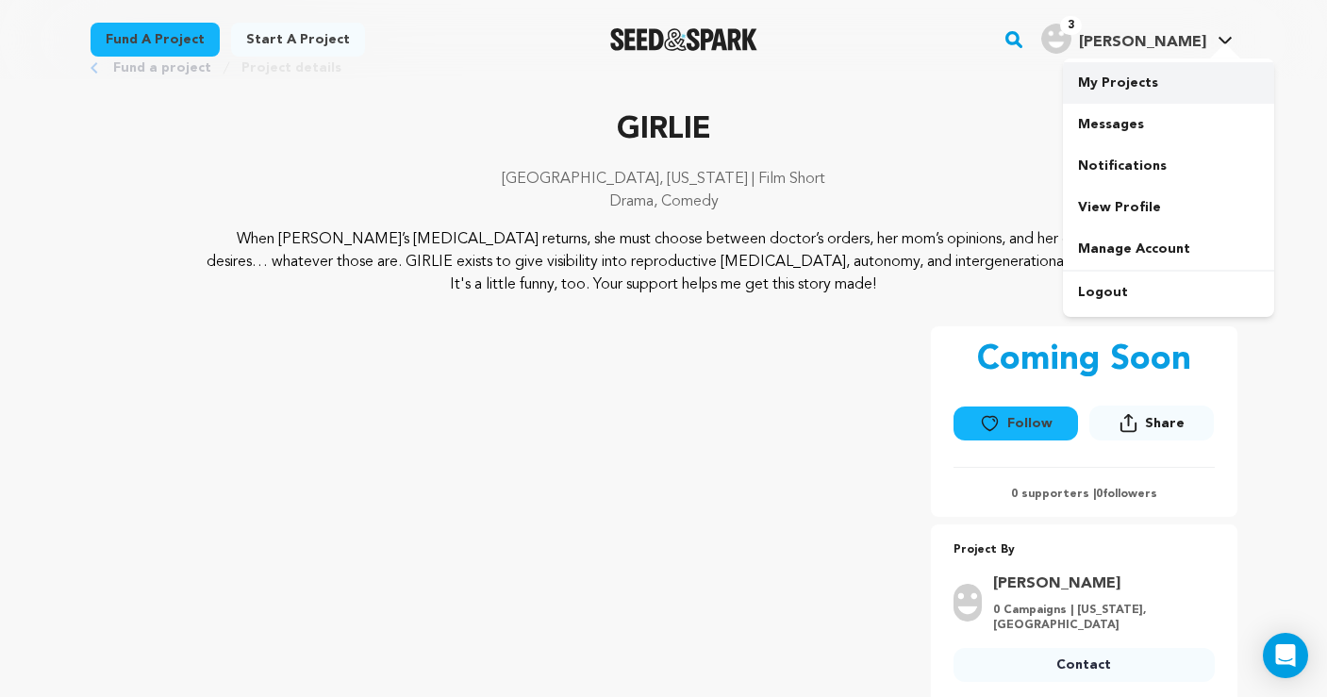
click at [1131, 85] on link "My Projects" at bounding box center [1168, 83] width 211 height 42
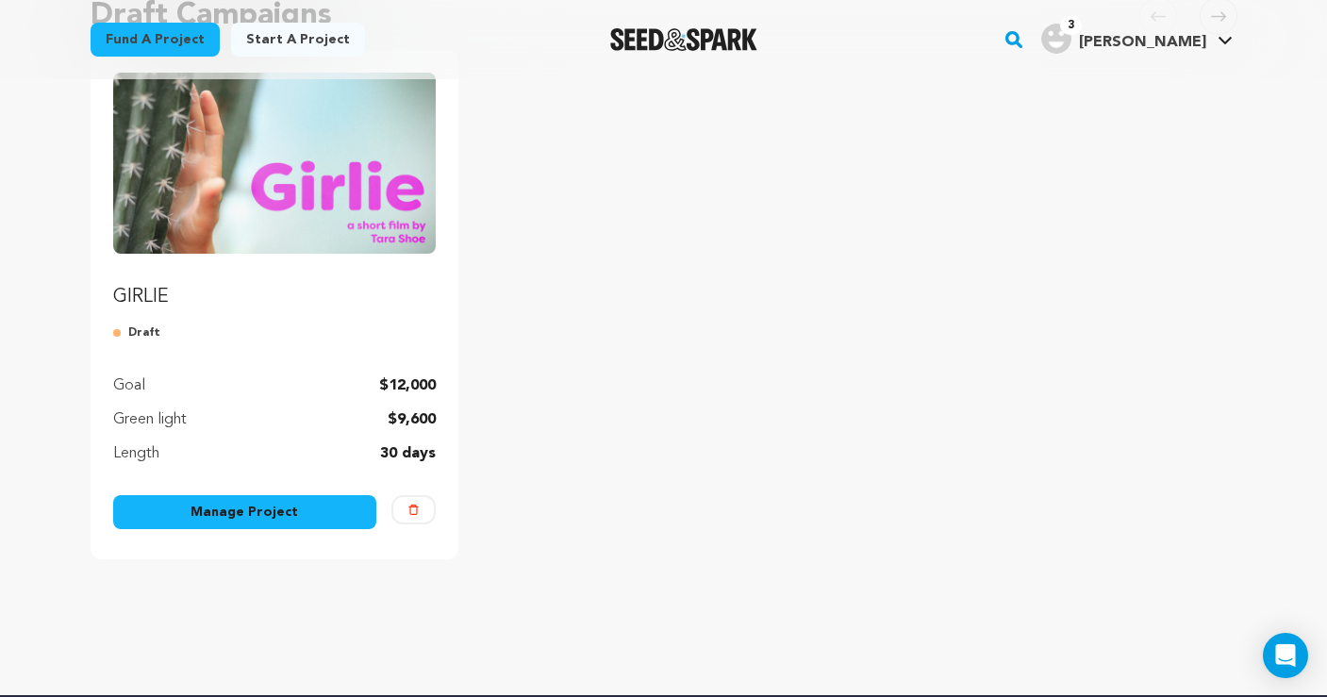
scroll to position [348, 0]
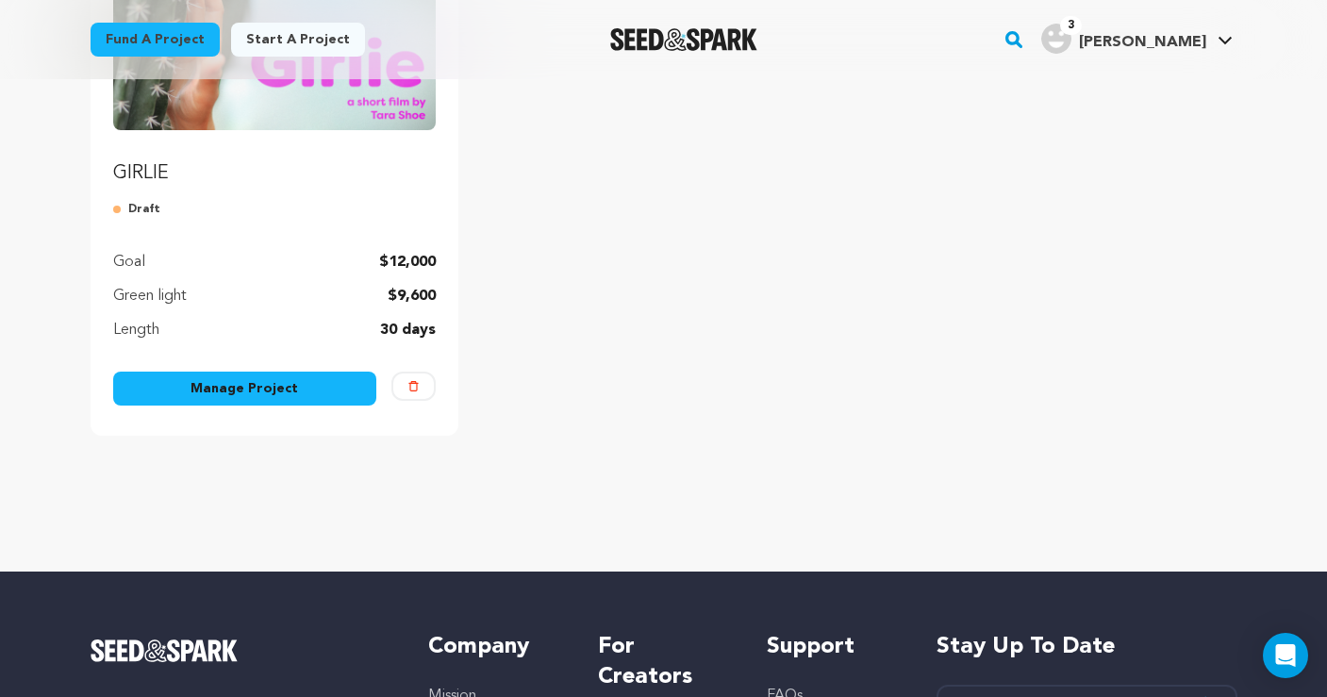
click at [241, 391] on link "Manage Project" at bounding box center [245, 389] width 264 height 34
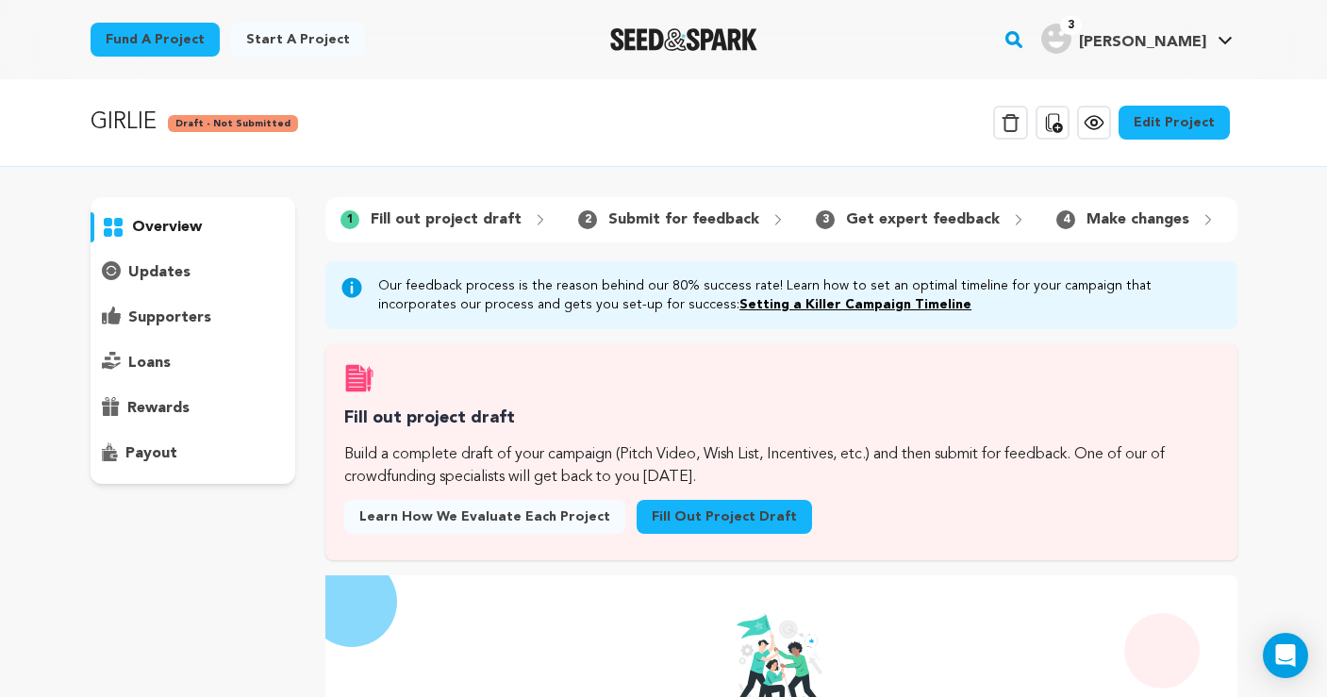
click at [700, 517] on link "Fill out project draft" at bounding box center [724, 517] width 175 height 34
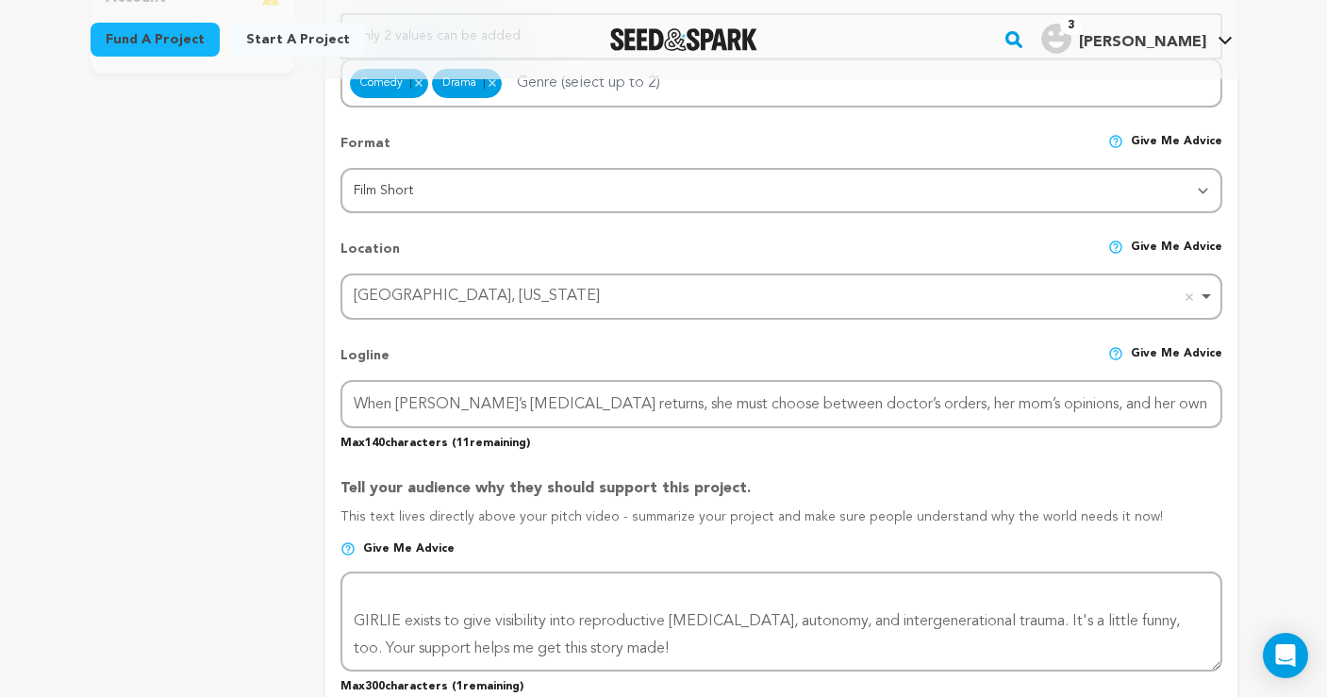
scroll to position [53, 0]
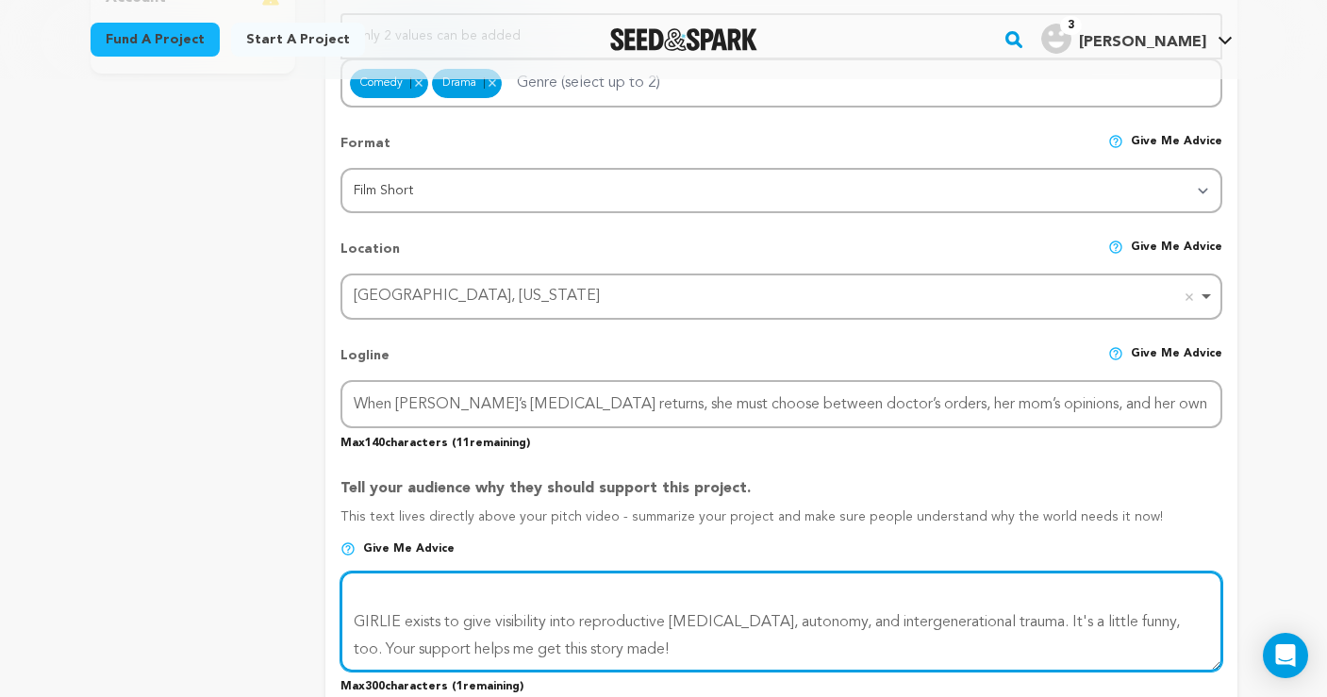
drag, startPoint x: 1142, startPoint y: 616, endPoint x: 1004, endPoint y: 612, distance: 137.8
click at [1004, 612] on textarea at bounding box center [781, 622] width 881 height 100
click at [626, 635] on textarea at bounding box center [781, 622] width 881 height 100
drag, startPoint x: 566, startPoint y: 638, endPoint x: 533, endPoint y: 639, distance: 33.0
click at [533, 639] on textarea at bounding box center [781, 622] width 881 height 100
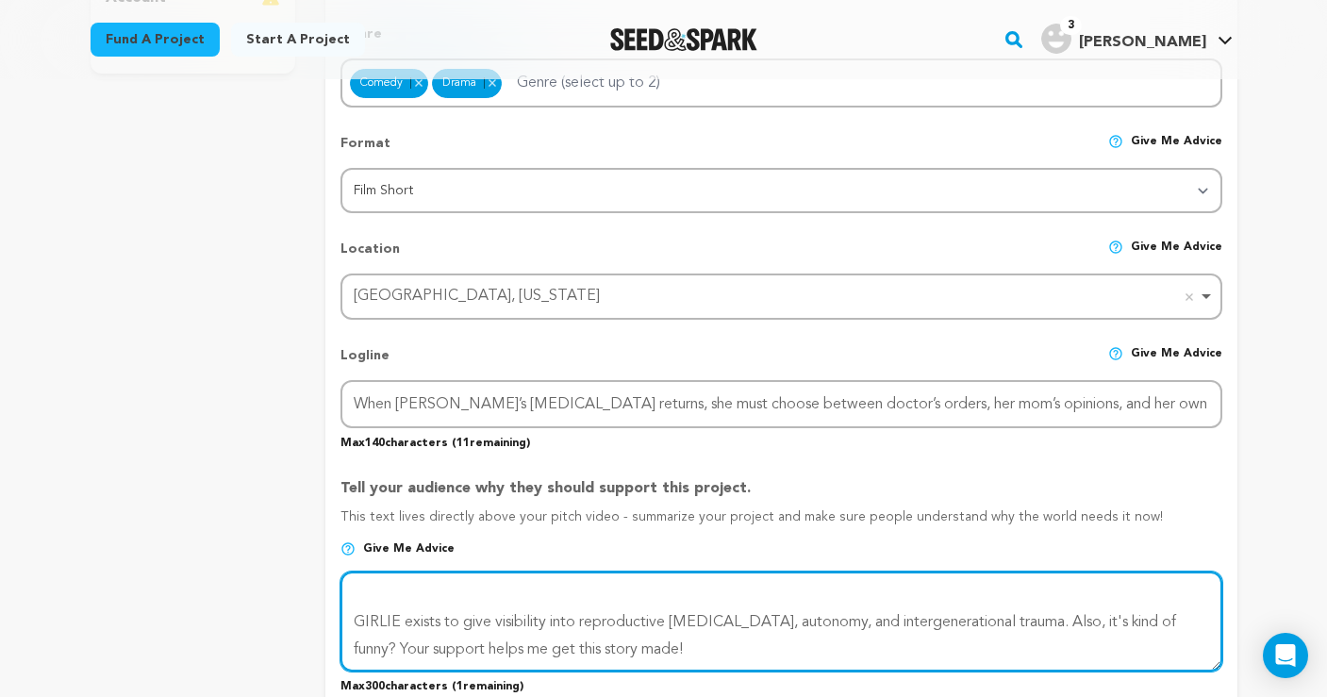
drag, startPoint x: 624, startPoint y: 640, endPoint x: 475, endPoint y: 647, distance: 149.3
click at [475, 647] on textarea at bounding box center [781, 622] width 881 height 100
click at [619, 642] on textarea at bounding box center [781, 622] width 881 height 100
drag, startPoint x: 565, startPoint y: 643, endPoint x: 531, endPoint y: 643, distance: 34.0
click at [531, 643] on textarea at bounding box center [781, 622] width 881 height 100
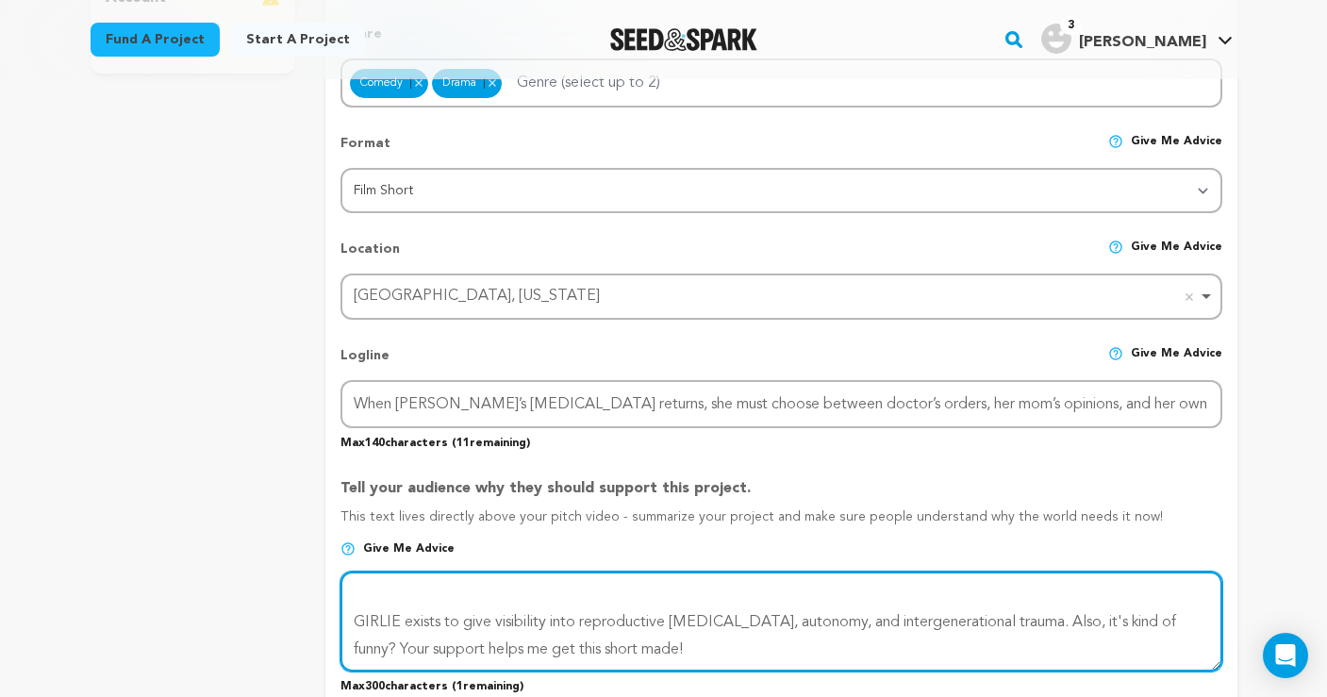
click at [632, 635] on textarea at bounding box center [781, 622] width 881 height 100
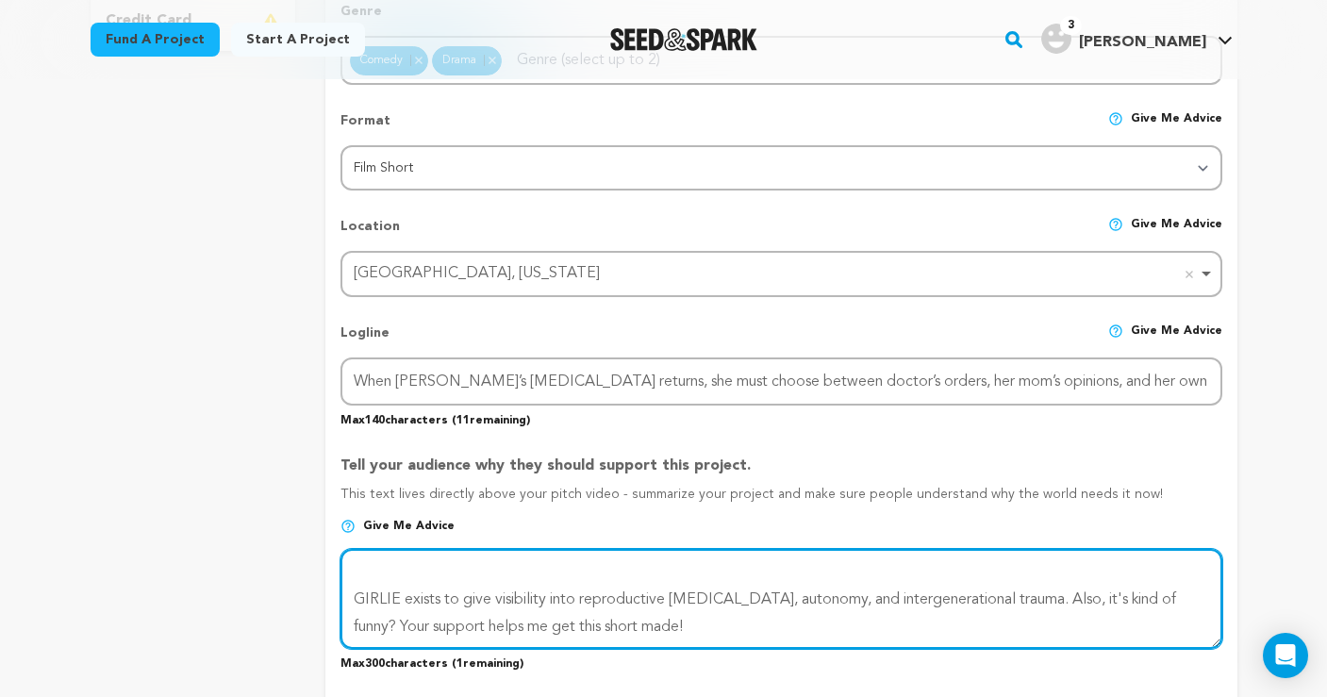
scroll to position [668, 0]
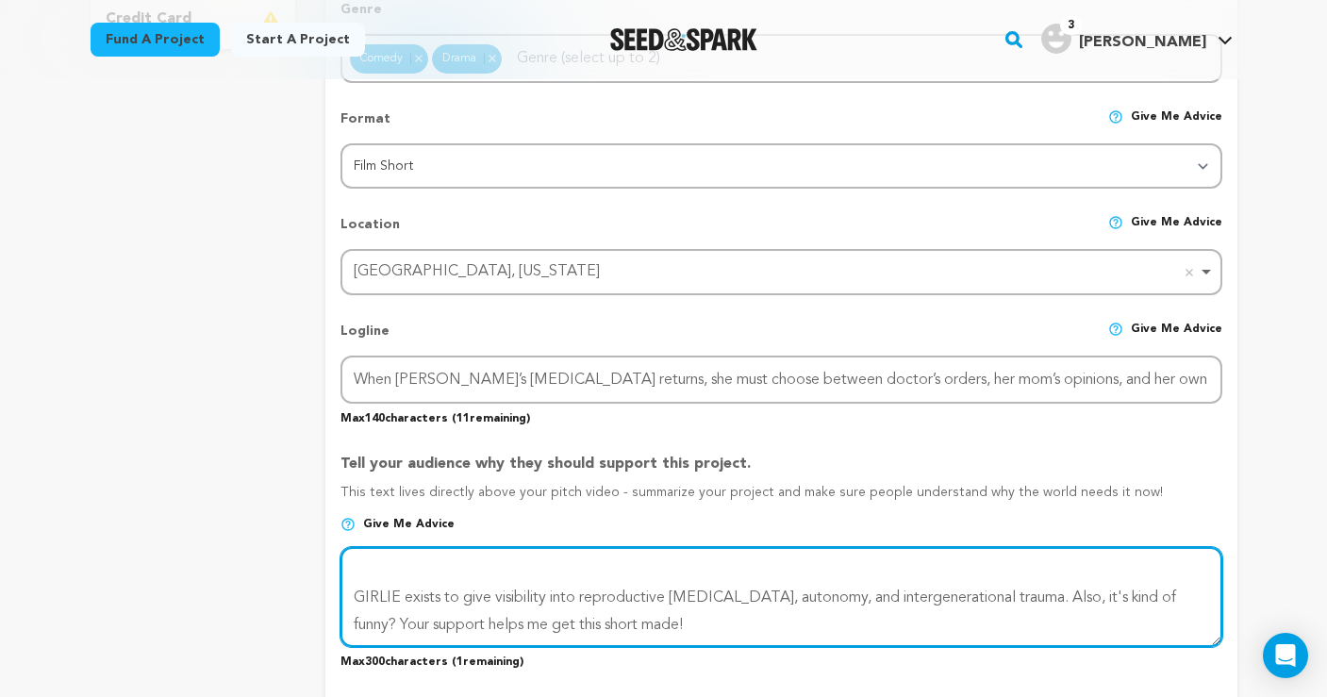
click at [354, 591] on textarea at bounding box center [781, 597] width 881 height 100
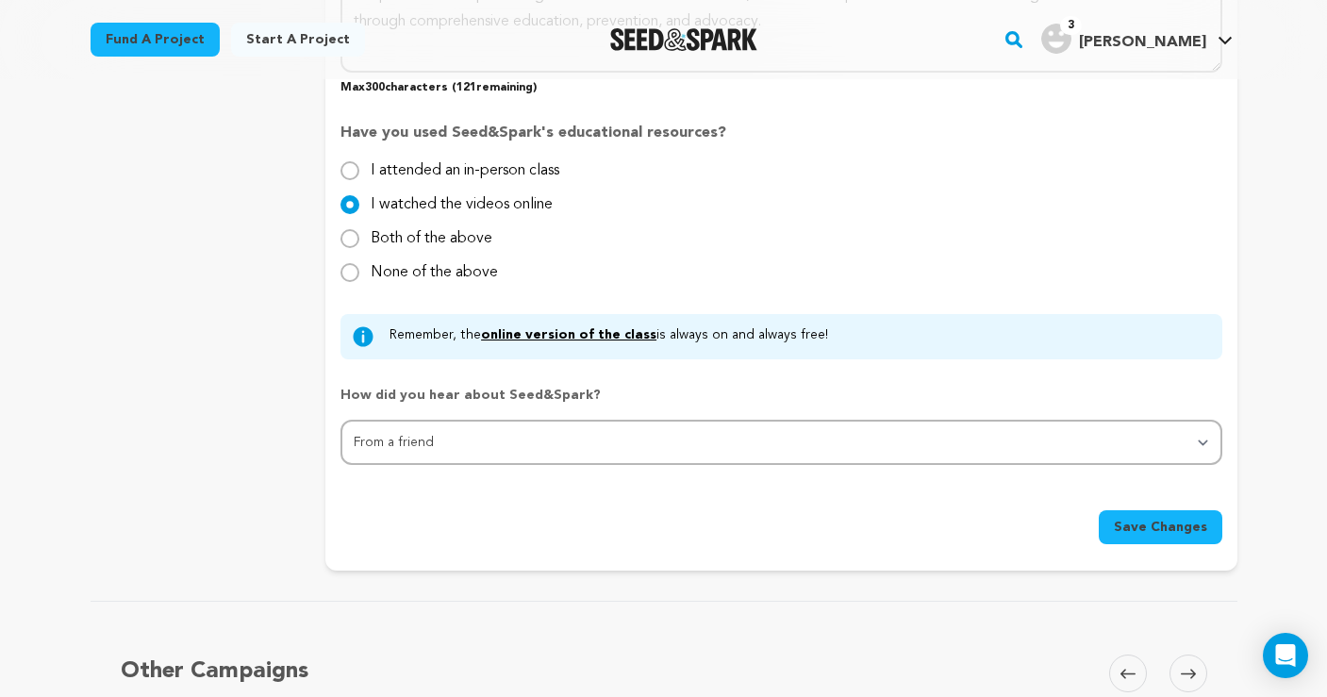
scroll to position [1890, 0]
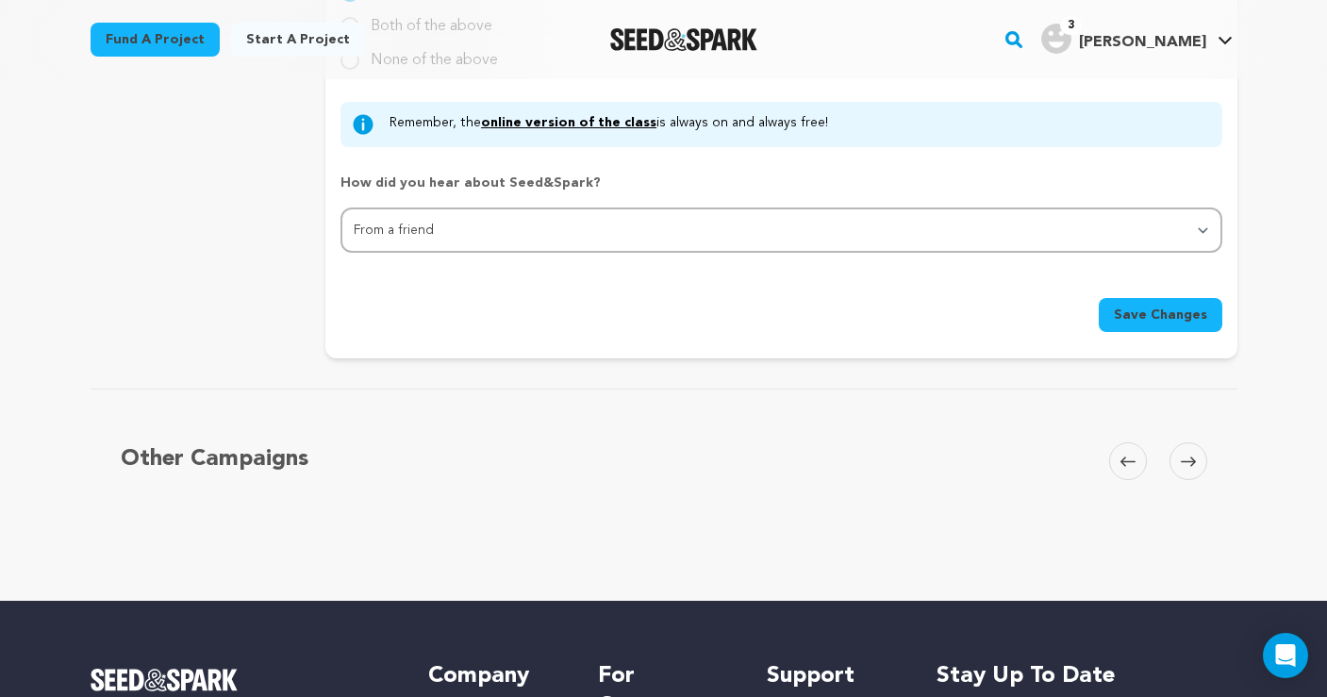
type textarea "When [PERSON_NAME]’s [MEDICAL_DATA] returns, she must choose between doctor’s o…"
click at [1129, 306] on span "Save Changes" at bounding box center [1160, 315] width 93 height 19
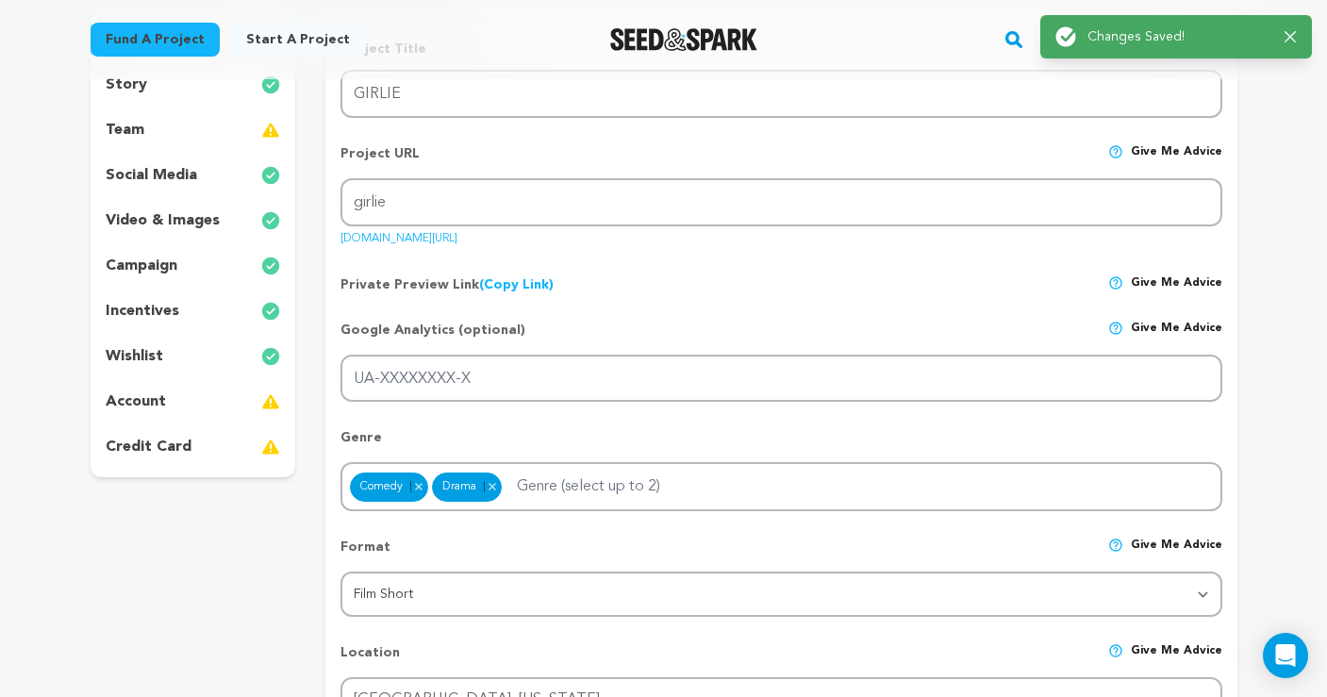
scroll to position [0, 0]
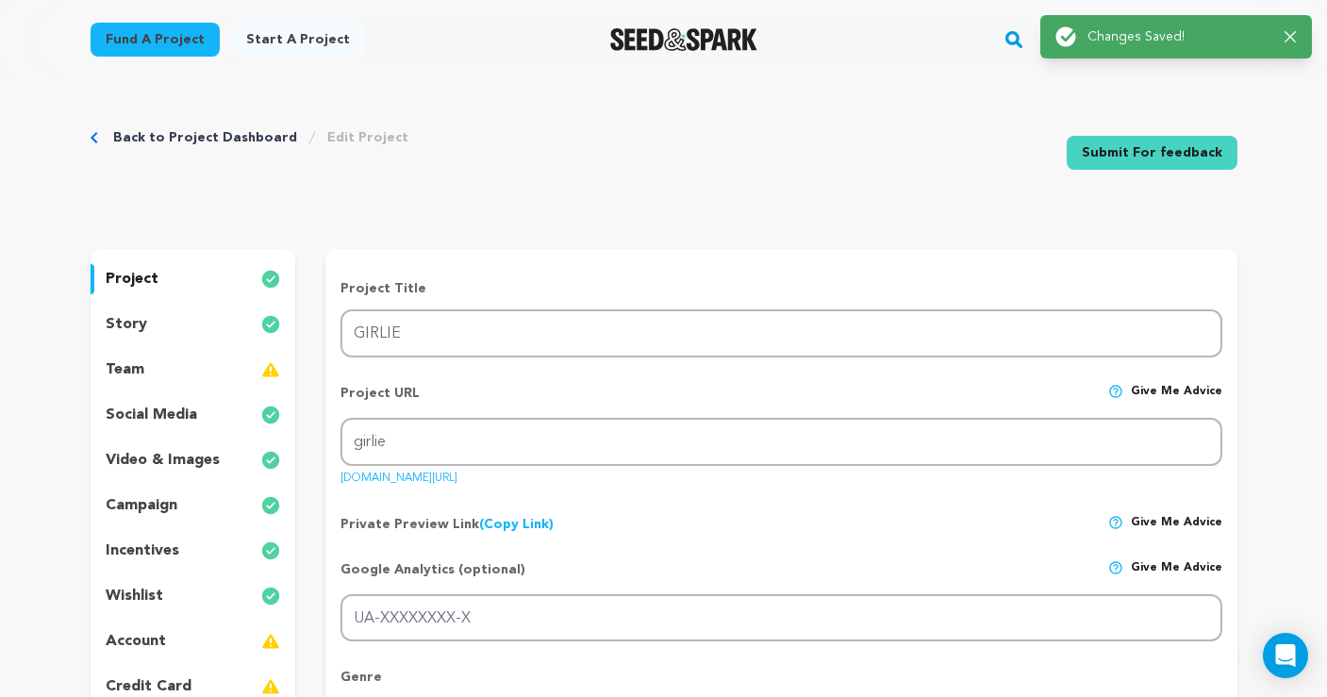
click at [1295, 38] on icon "button" at bounding box center [1291, 37] width 12 height 12
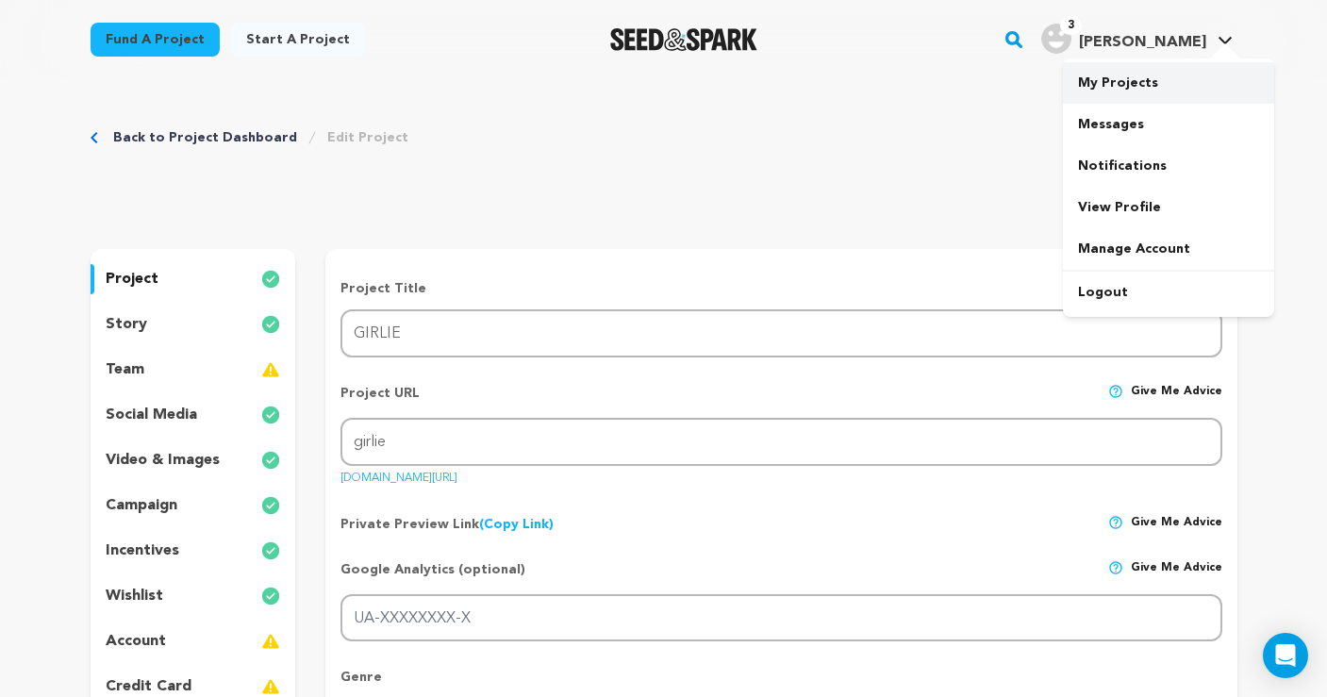
click at [1149, 80] on link "My Projects" at bounding box center [1168, 83] width 211 height 42
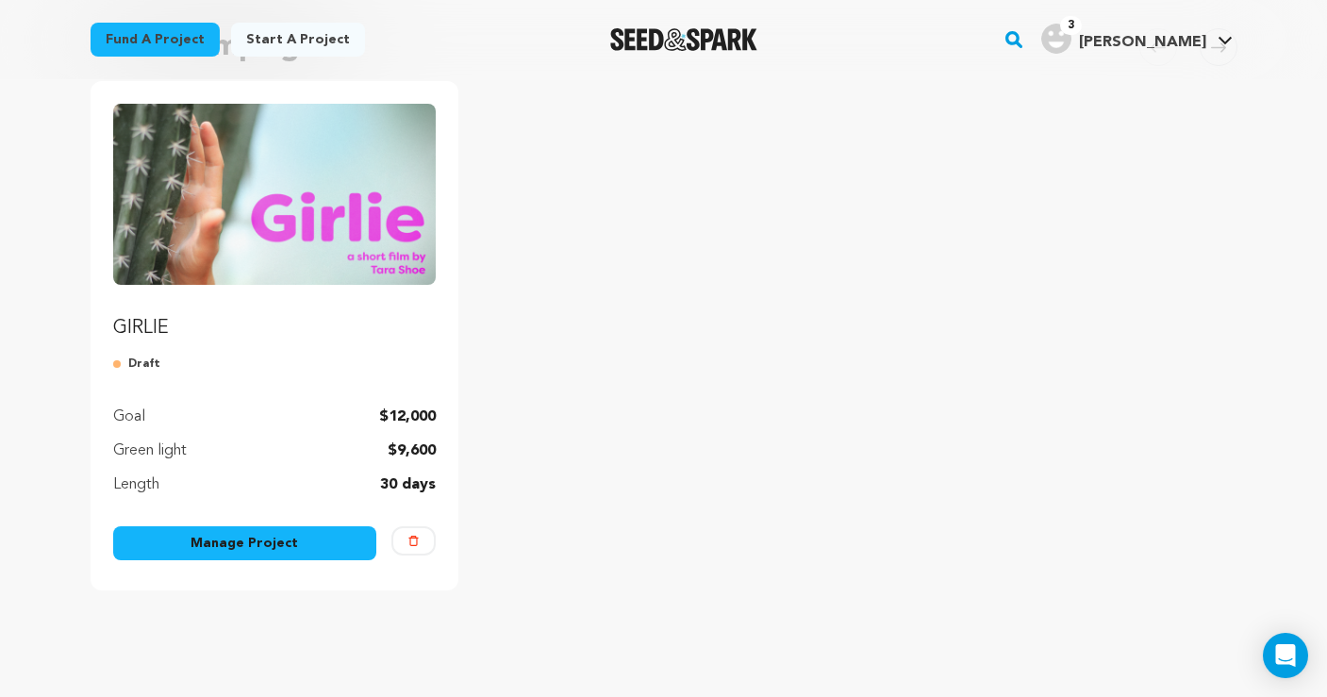
scroll to position [277, 0]
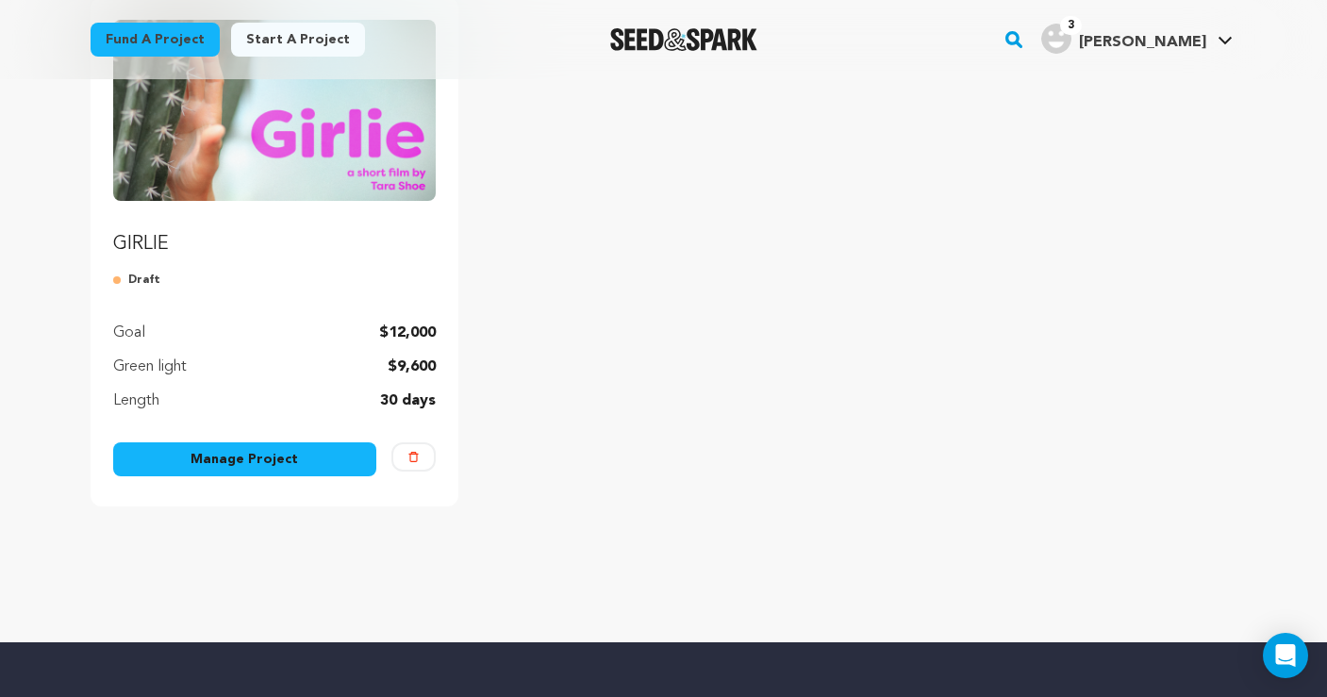
click at [251, 454] on link "Manage Project" at bounding box center [245, 459] width 264 height 34
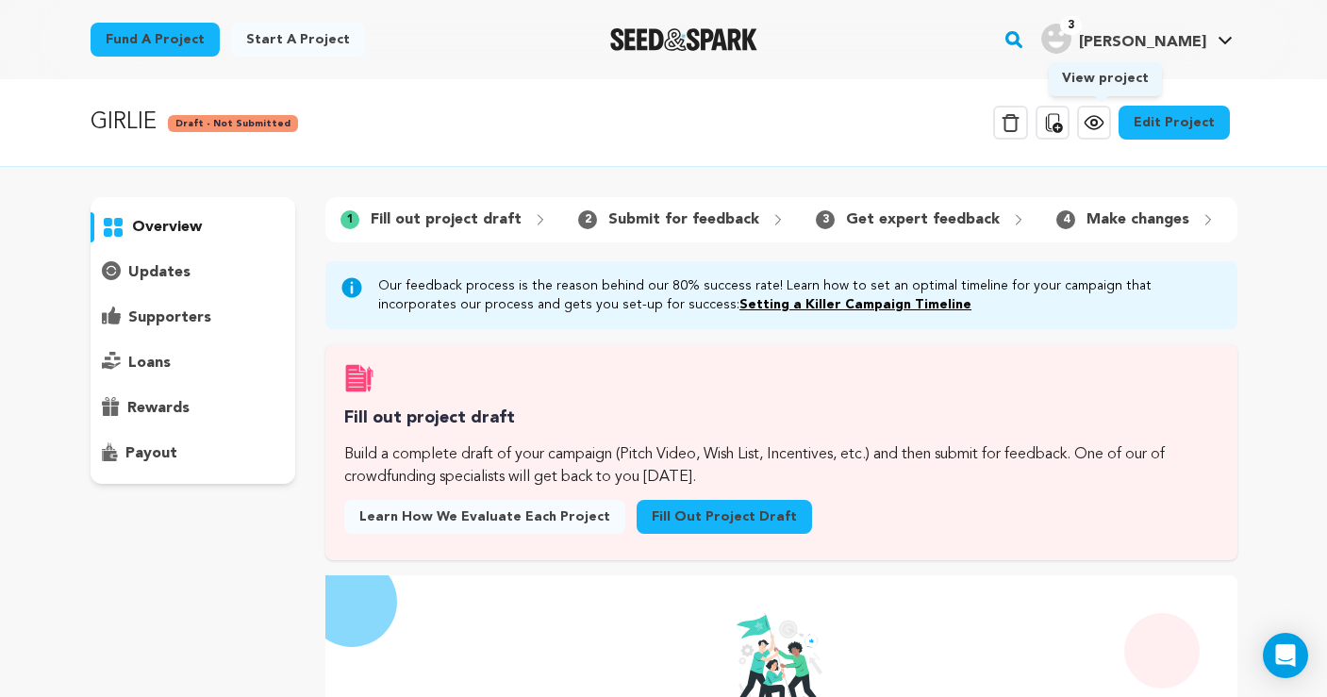
click at [1097, 121] on icon at bounding box center [1095, 123] width 6 height 6
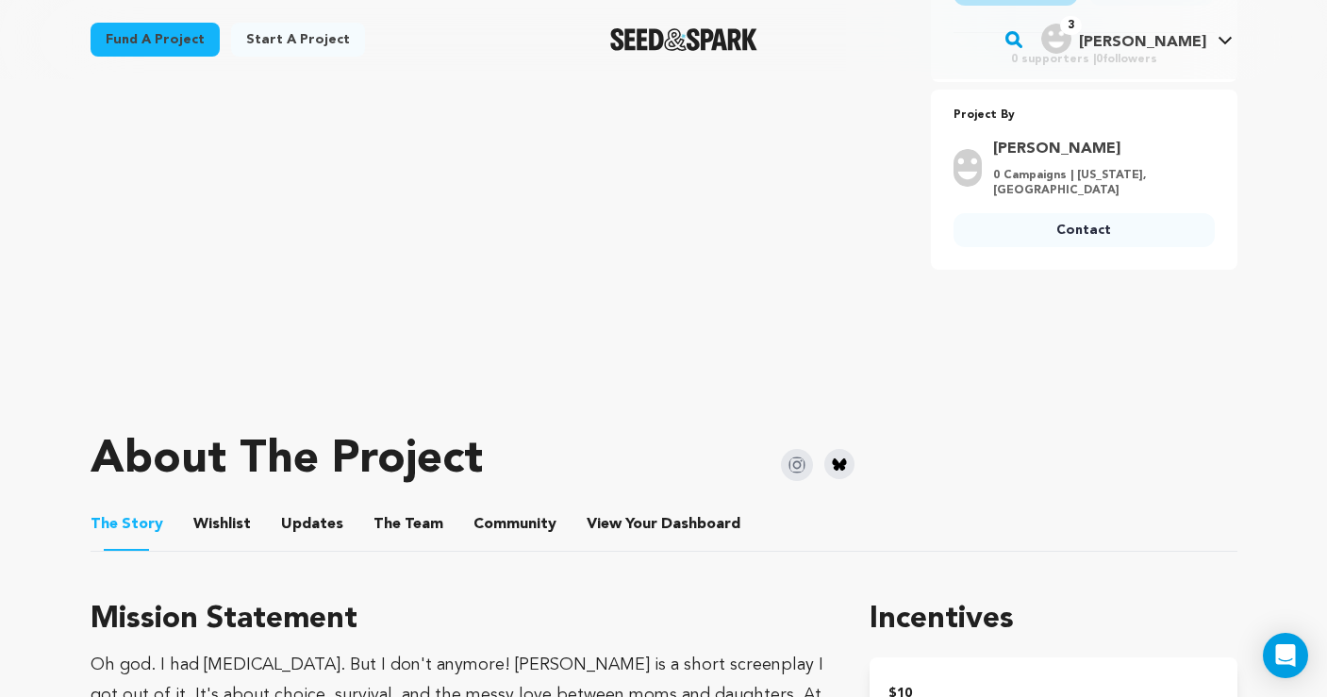
scroll to position [509, 0]
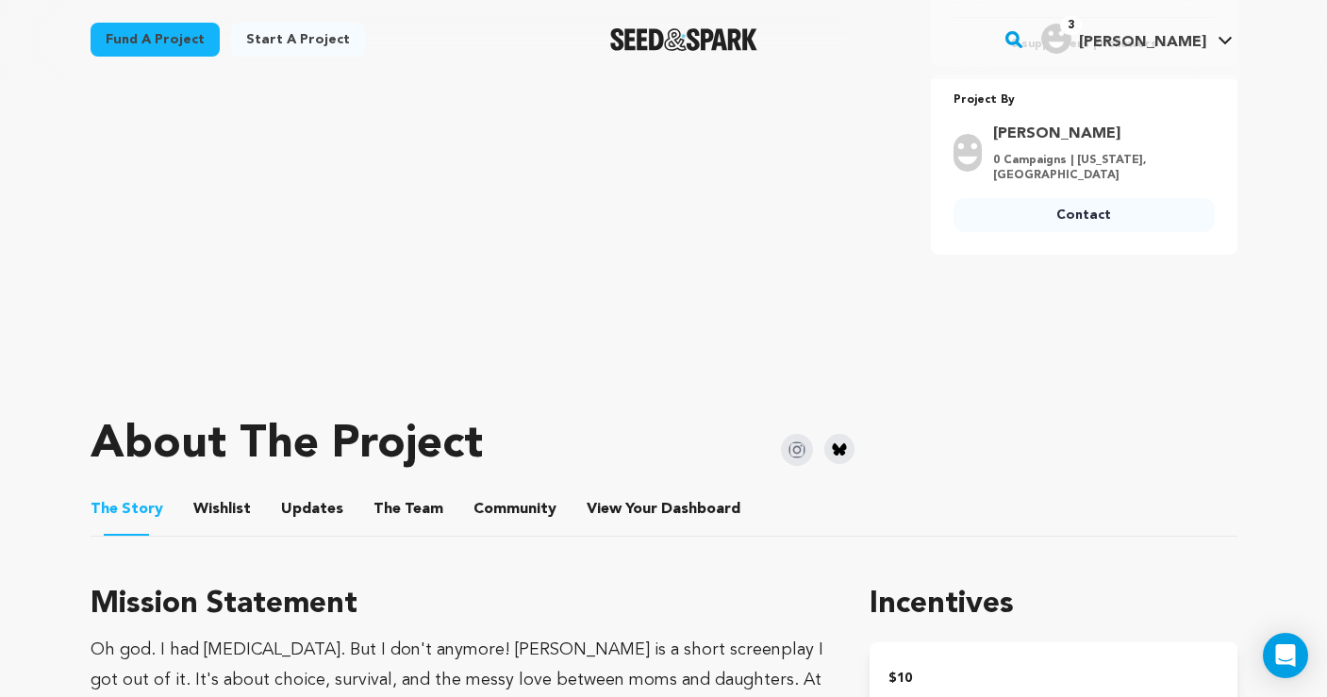
click at [223, 503] on button "Wishlist" at bounding box center [221, 513] width 45 height 45
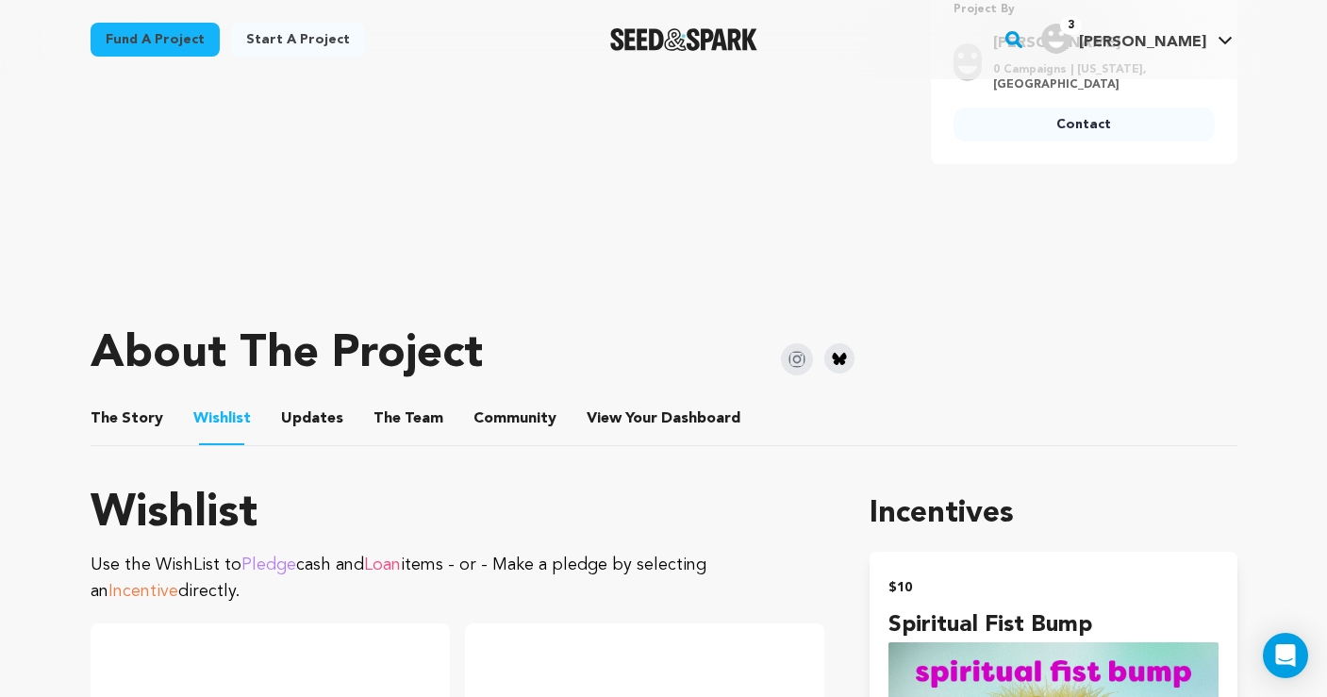
scroll to position [632, 0]
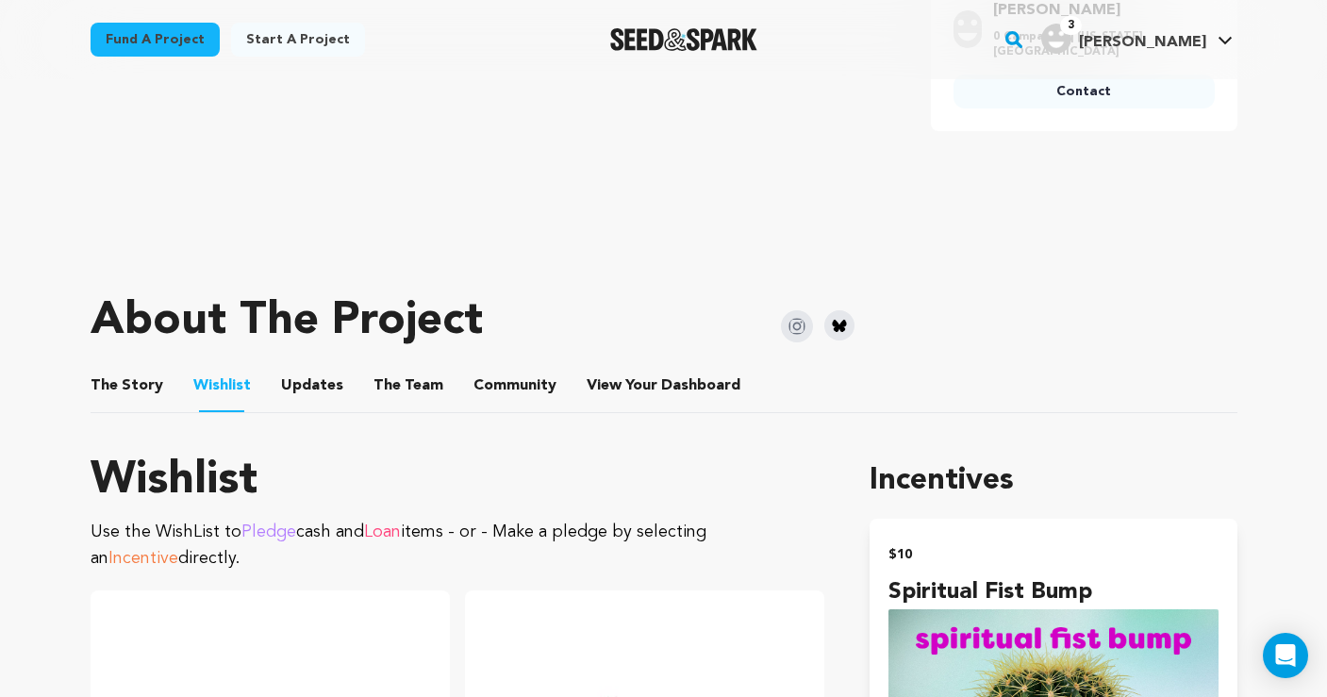
click at [121, 391] on button "The Story" at bounding box center [126, 389] width 45 height 45
